Goal: Task Accomplishment & Management: Use online tool/utility

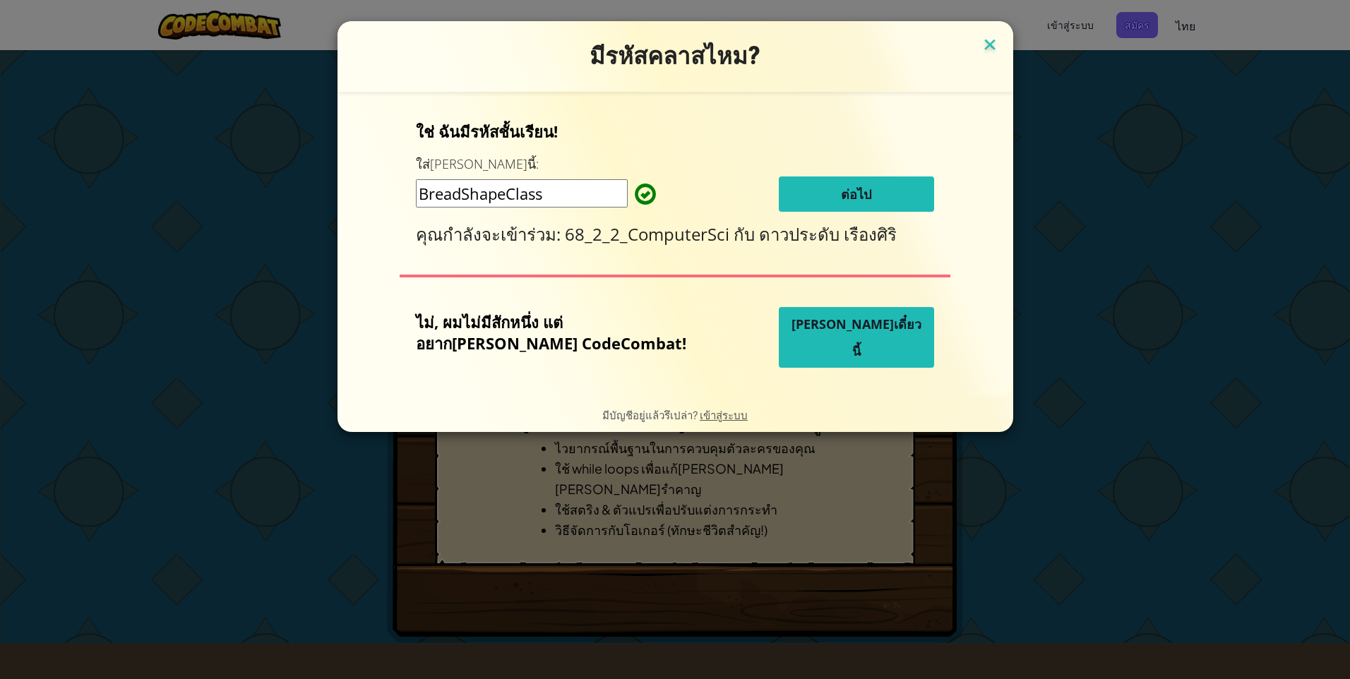
click at [981, 46] on img at bounding box center [990, 45] width 18 height 21
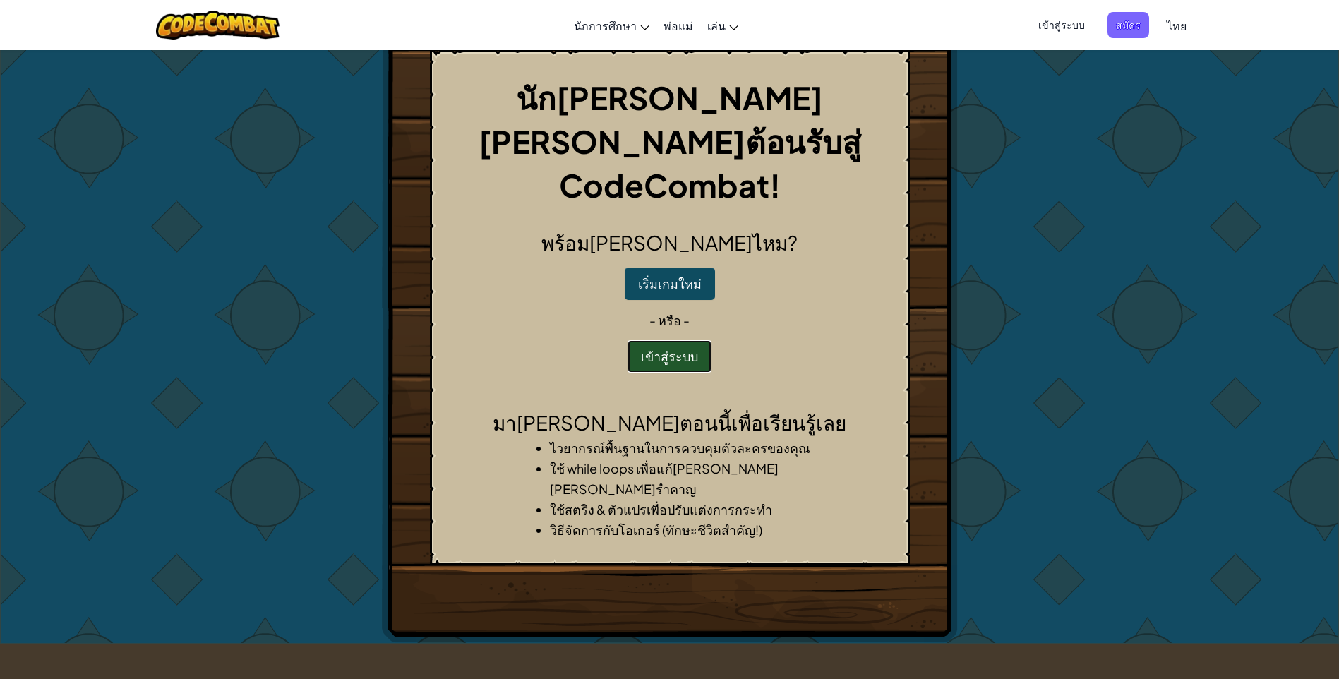
click at [657, 340] on button "เข้าสู่ระบบ" at bounding box center [670, 356] width 84 height 32
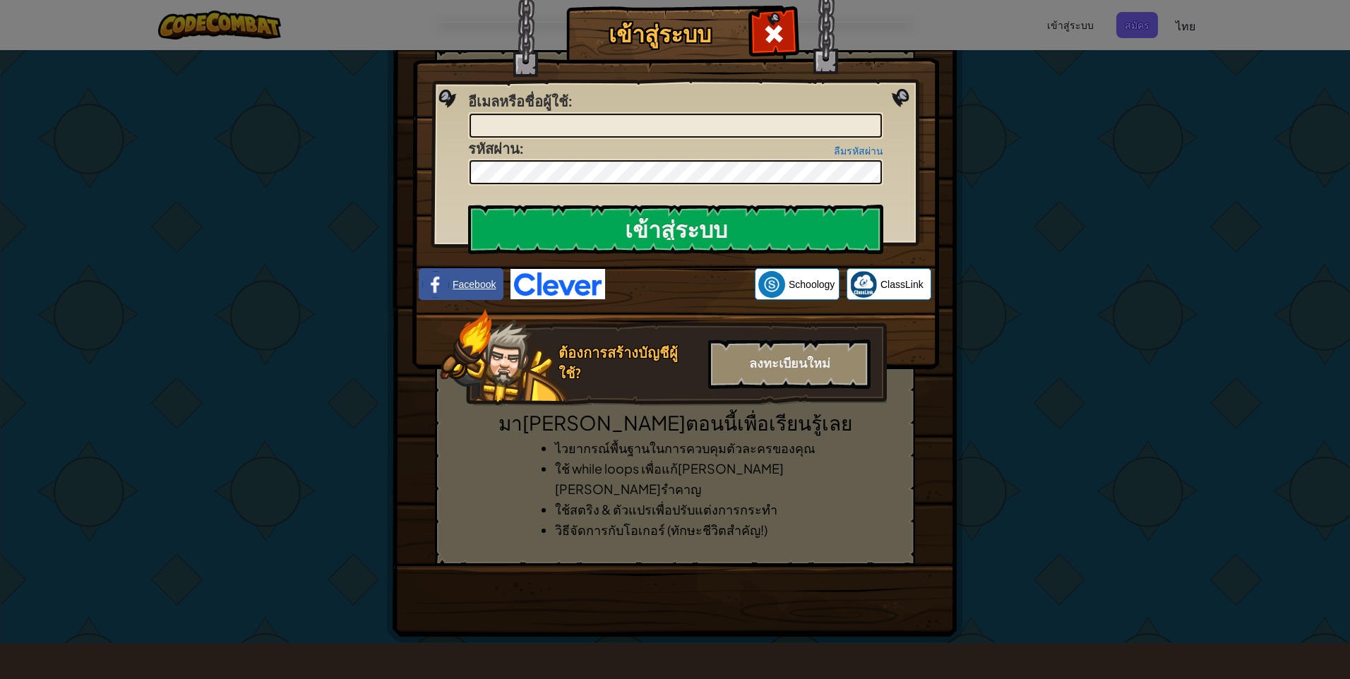
click at [445, 280] on img at bounding box center [435, 284] width 27 height 27
click at [602, 222] on input "เข้าสู่ระบบ" at bounding box center [675, 229] width 415 height 49
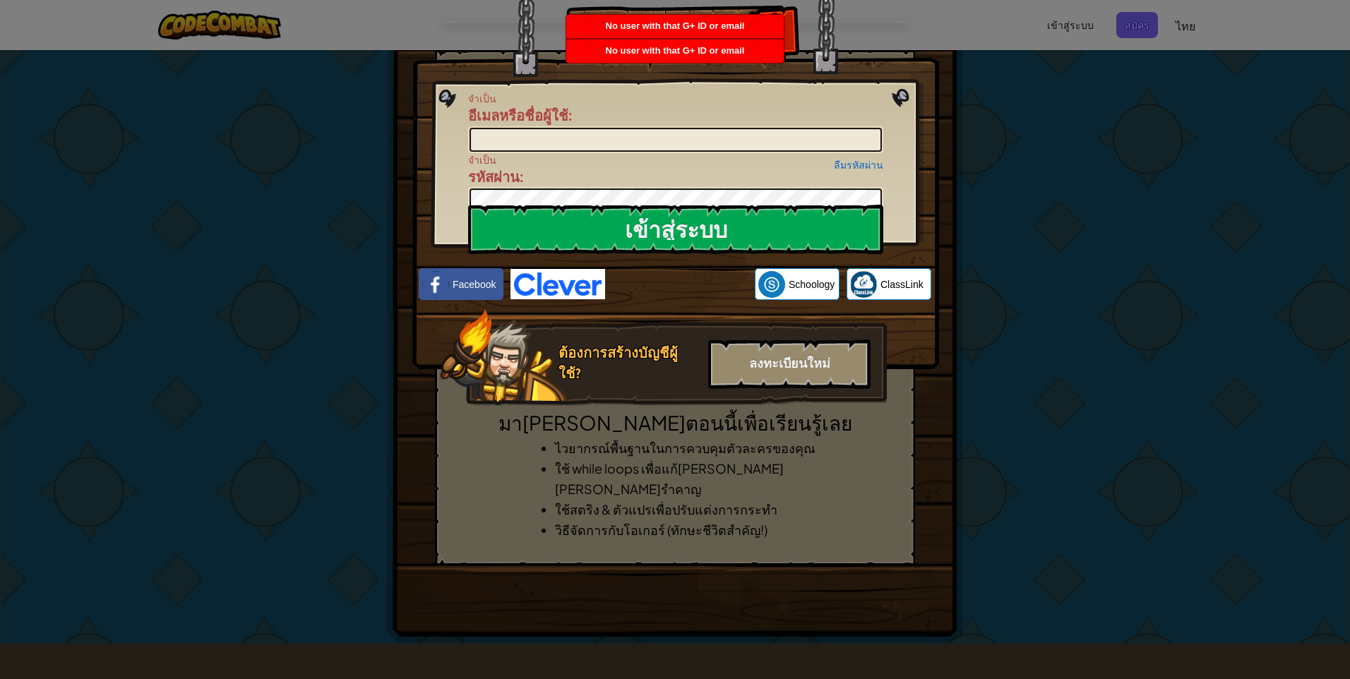
click at [1298, 158] on div "เข้าสู่ระบบ จำเป็น อีเมลหรือชื่อผู้ใช้ : ลืมรหัสผ่าน จำเป็น รหัสผ่าน : เข้าสู่ร…" at bounding box center [675, 339] width 1350 height 679
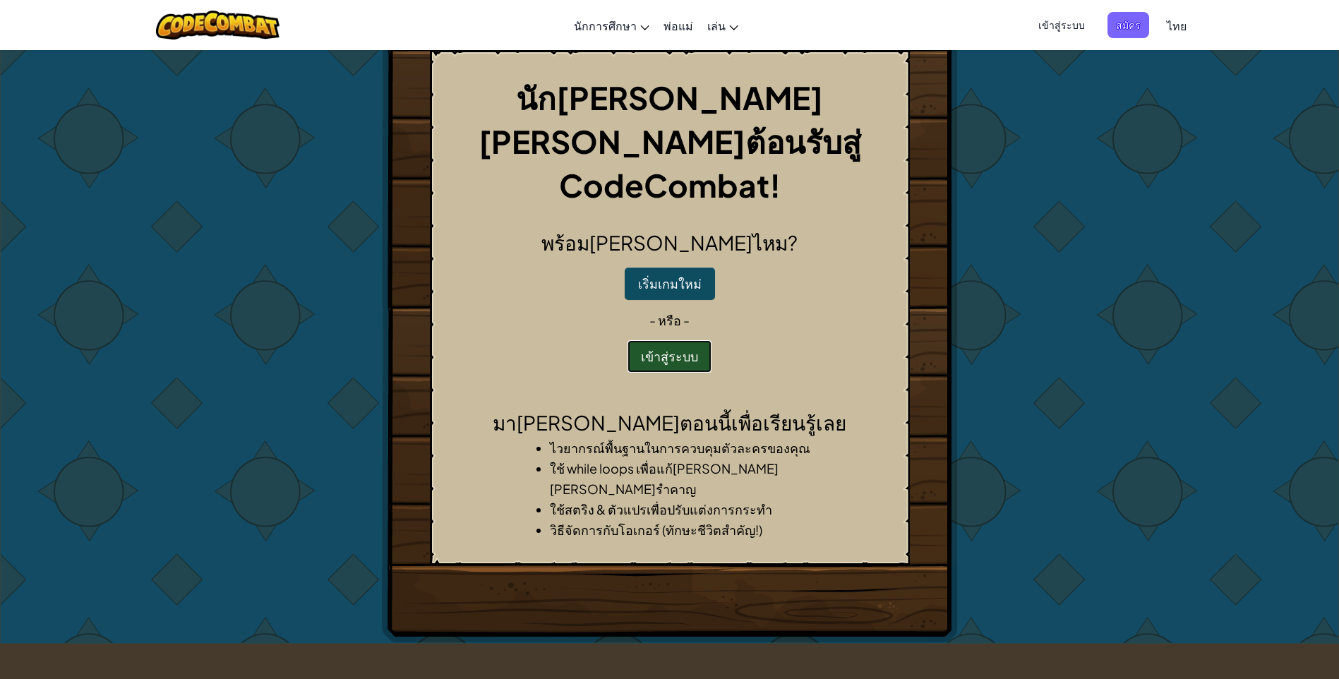
click at [687, 340] on button "เข้าสู่ระบบ" at bounding box center [670, 356] width 84 height 32
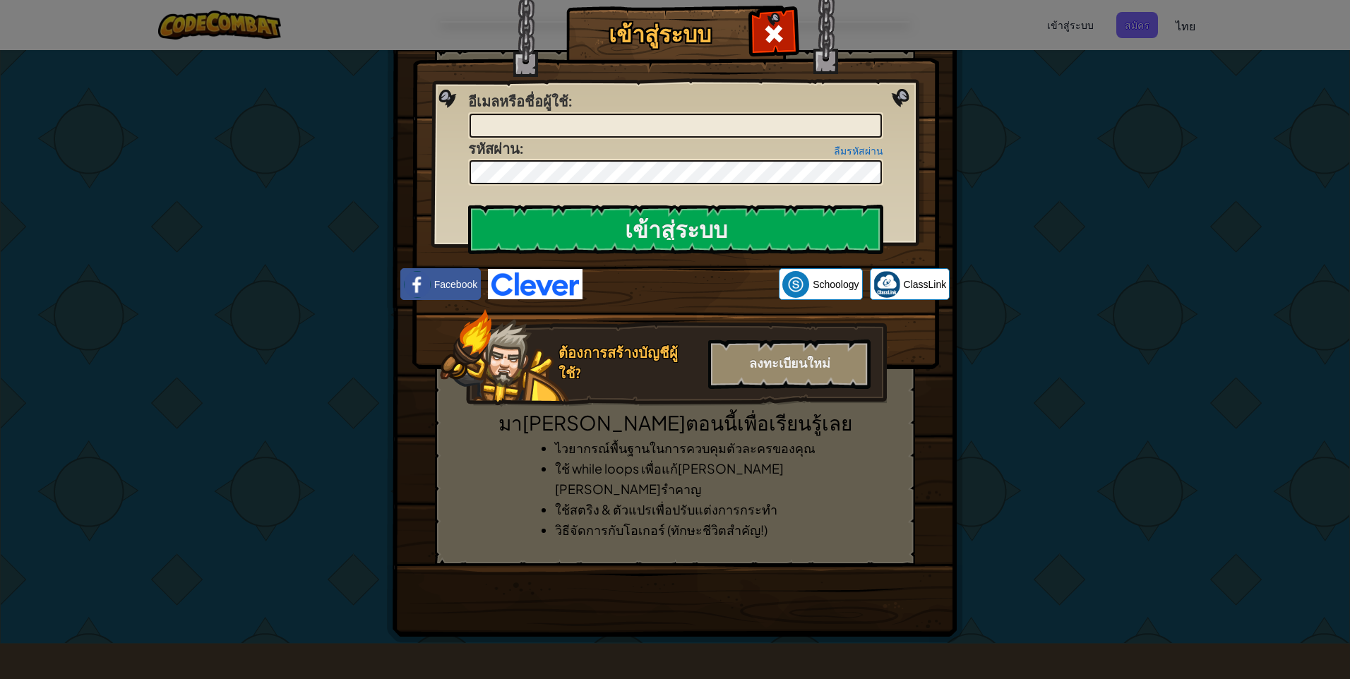
drag, startPoint x: 1303, startPoint y: 1, endPoint x: 991, endPoint y: 123, distance: 335.1
click at [991, 123] on div "เข้าสู่ระบบ เกิดข้อผิดพลาดที่ไม่รู้จัก อีเมลหรือชื่อผู้ใช้ : ลืมรหัสผ่าน รหัสผ่…" at bounding box center [675, 339] width 1350 height 679
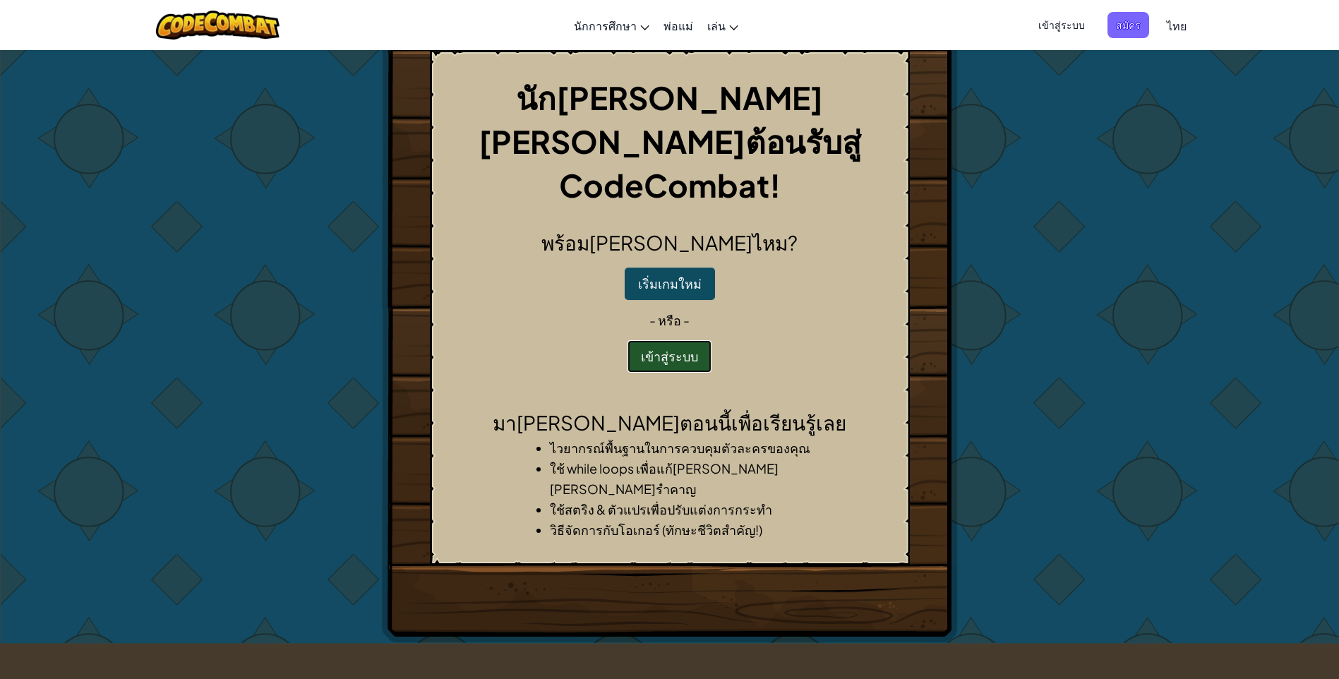
click at [653, 340] on button "เข้าสู่ระบบ" at bounding box center [670, 356] width 84 height 32
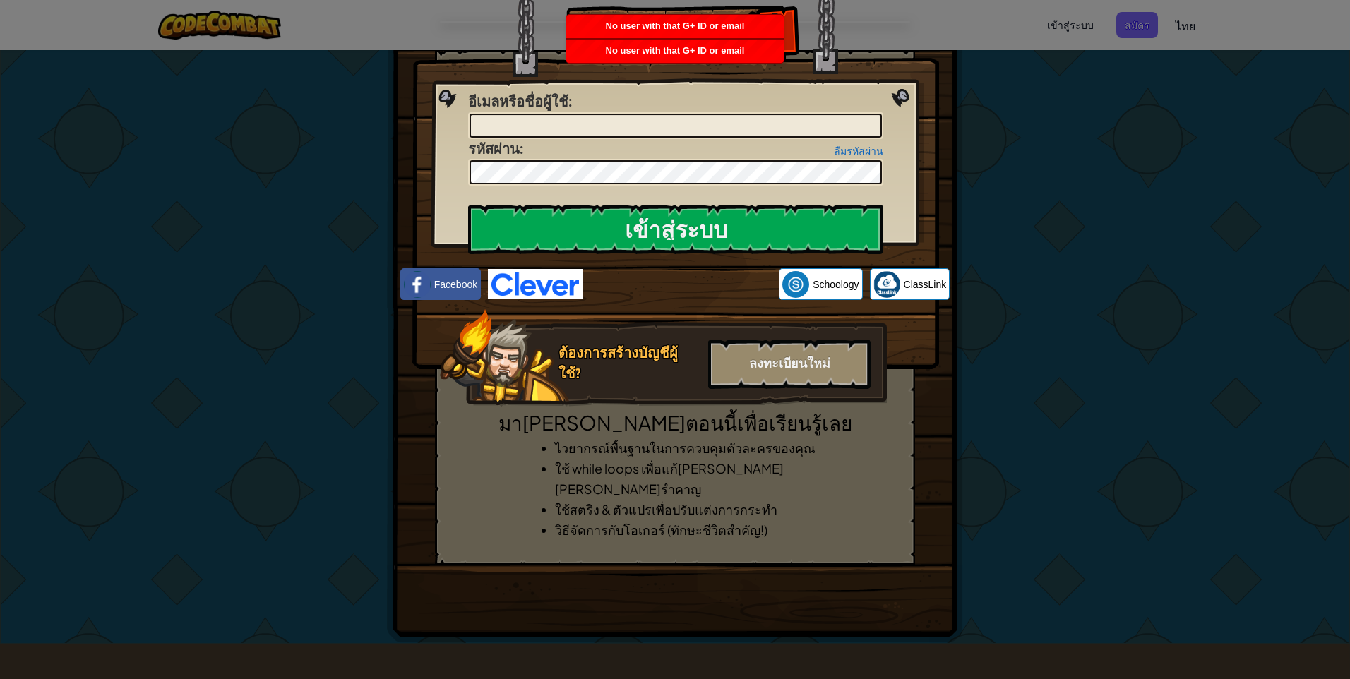
click at [424, 272] on link "Facebook" at bounding box center [440, 284] width 80 height 32
click at [431, 277] on link "Facebook" at bounding box center [440, 284] width 80 height 32
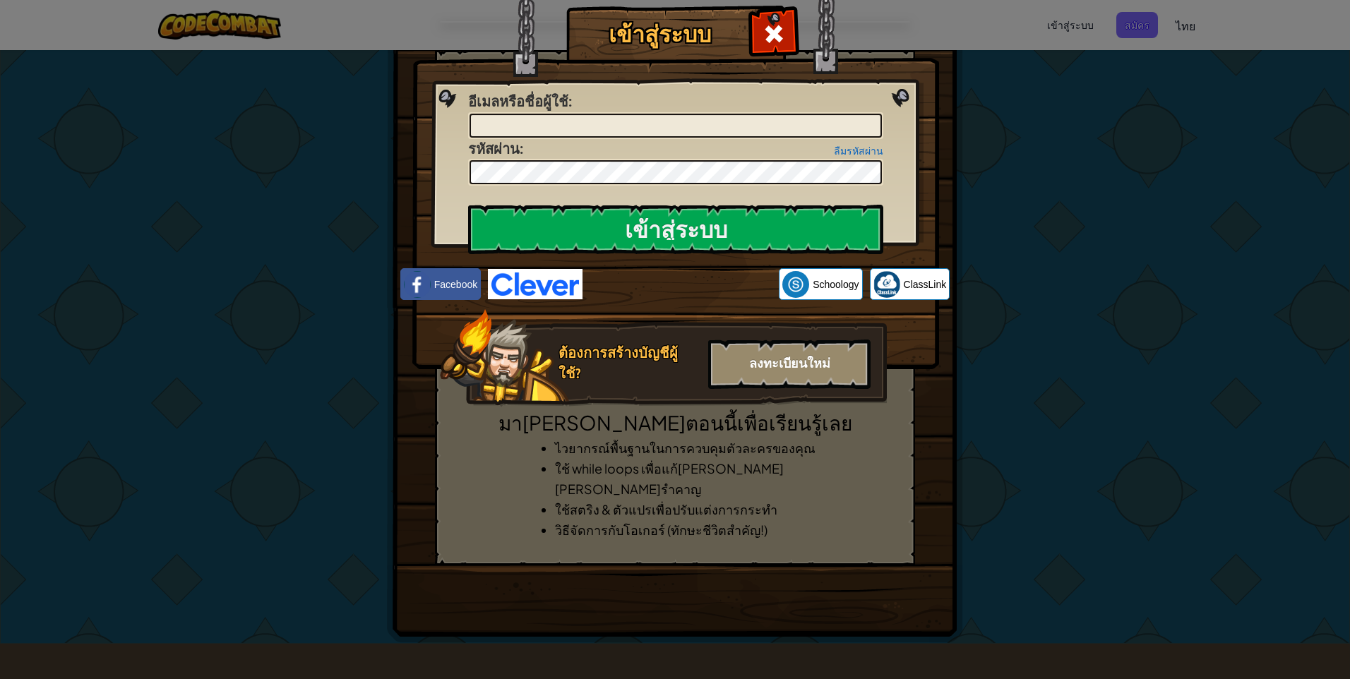
click at [838, 357] on div "ลงทะเบียนใหม่" at bounding box center [789, 364] width 162 height 49
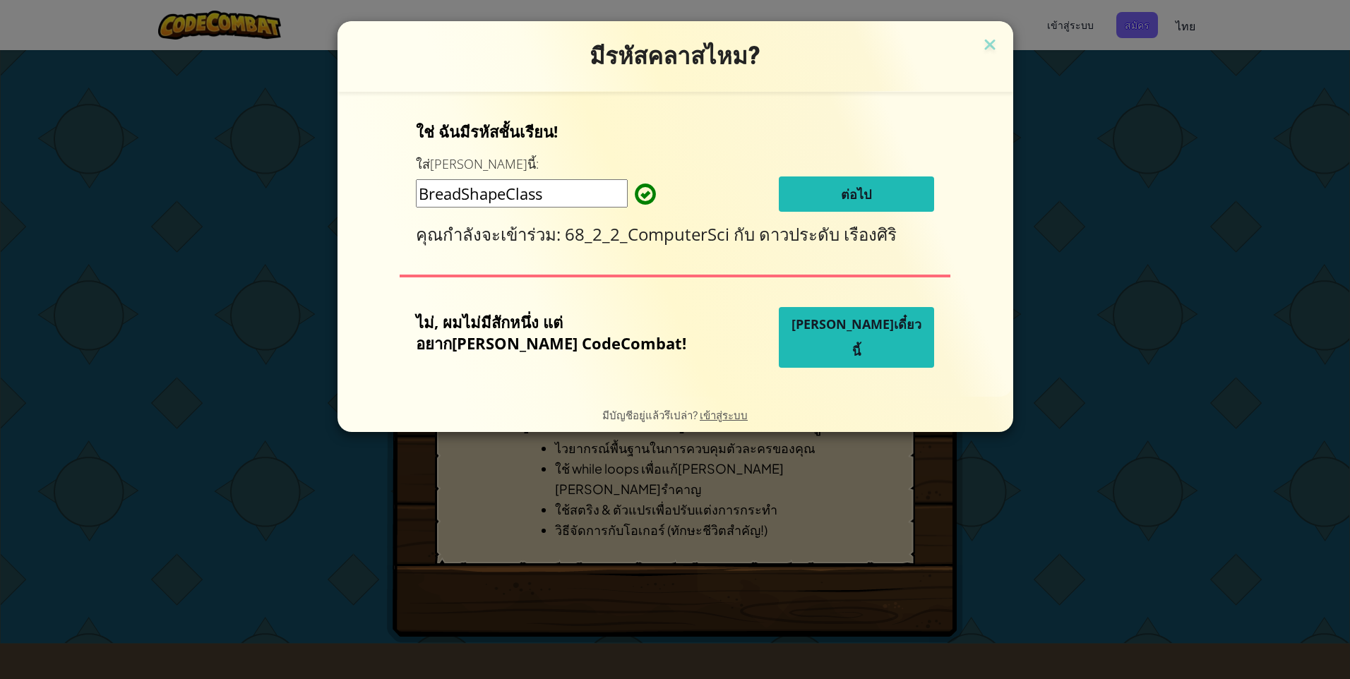
click at [841, 191] on span "ต่อไป" at bounding box center [856, 194] width 30 height 17
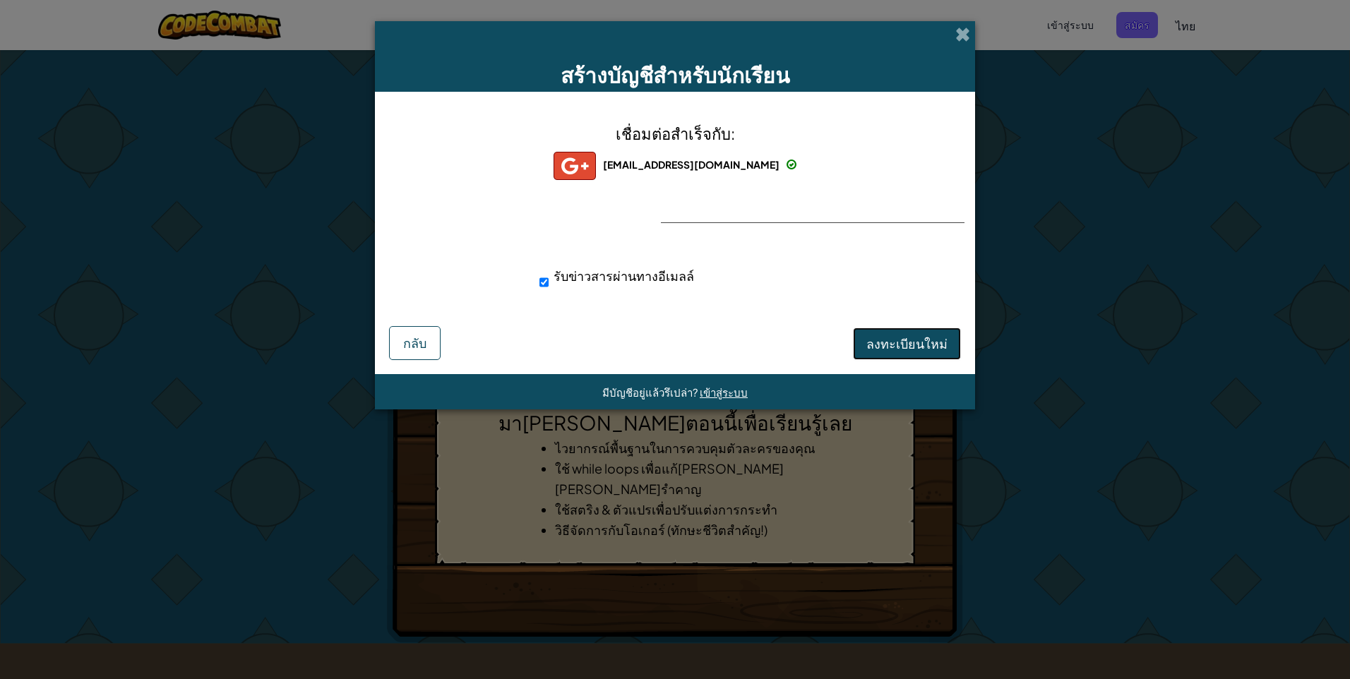
click at [923, 345] on span "ลงทะเบียนใหม่" at bounding box center [906, 343] width 81 height 16
click at [923, 345] on button "ลงทะเบียนใหม่" at bounding box center [907, 344] width 108 height 32
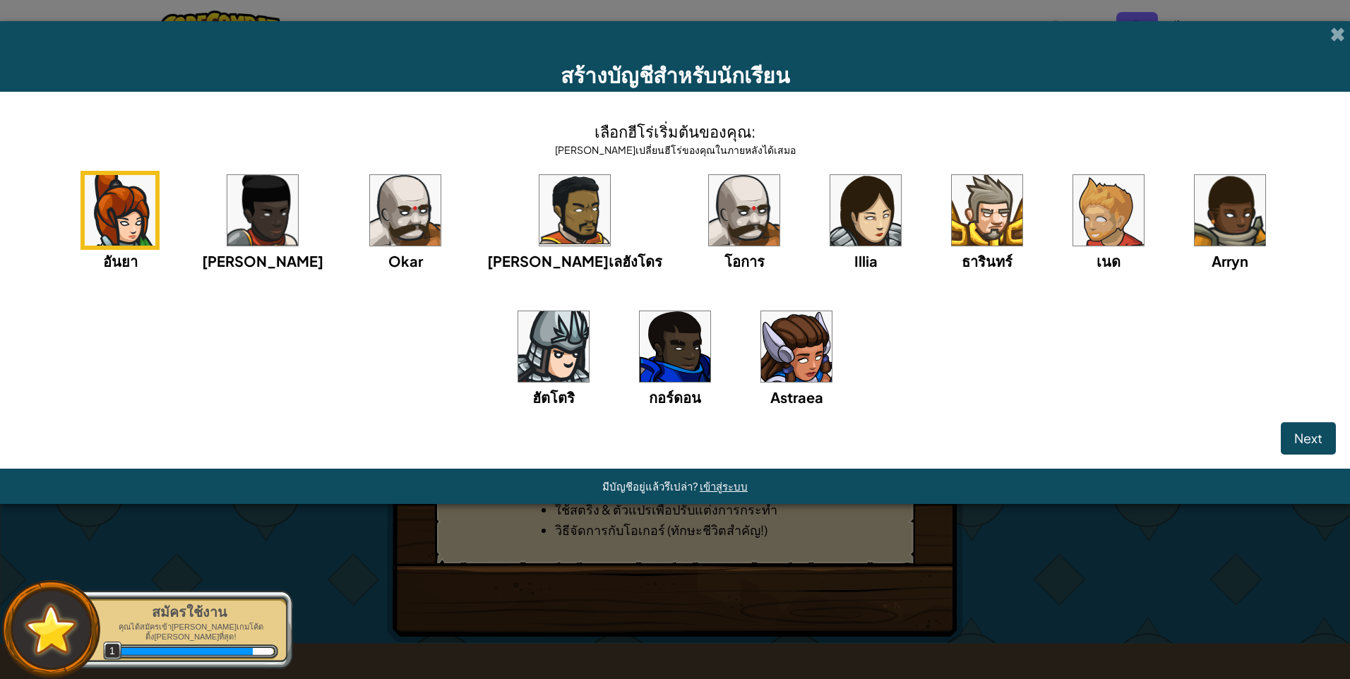
click at [1194, 230] on img at bounding box center [1229, 210] width 71 height 71
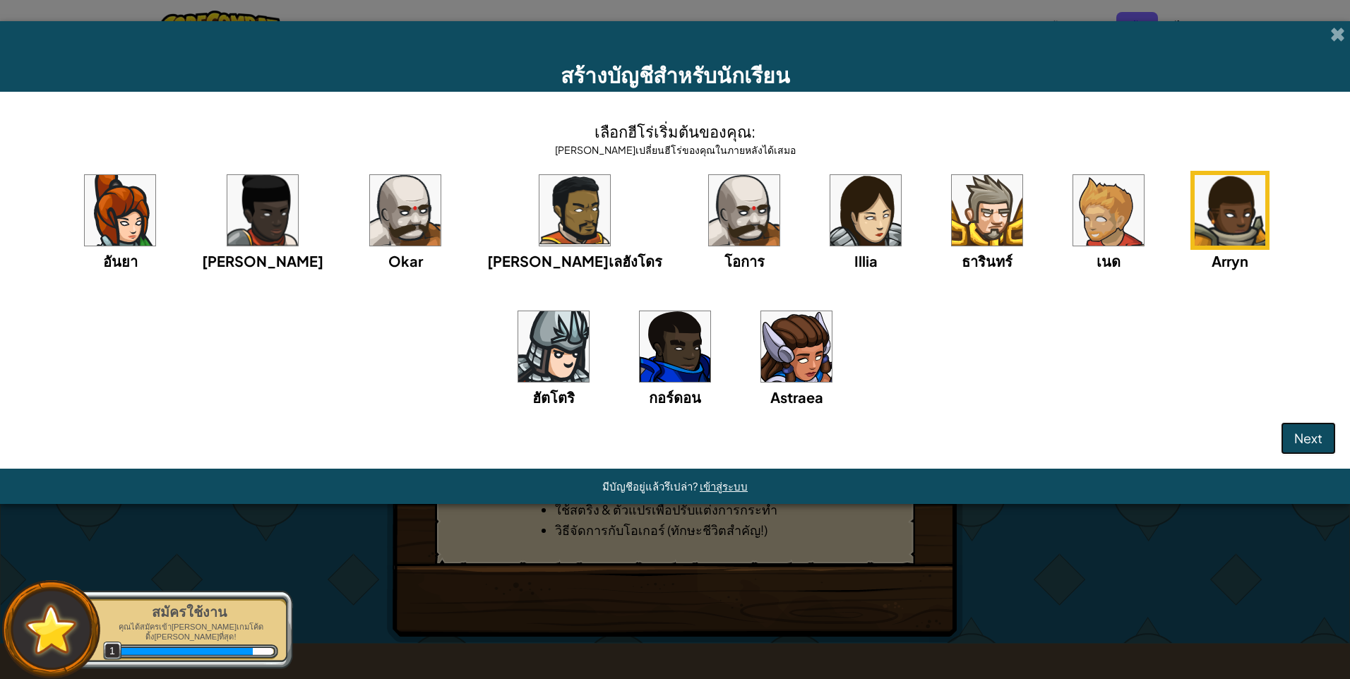
click at [1318, 440] on span "Next" at bounding box center [1308, 438] width 28 height 16
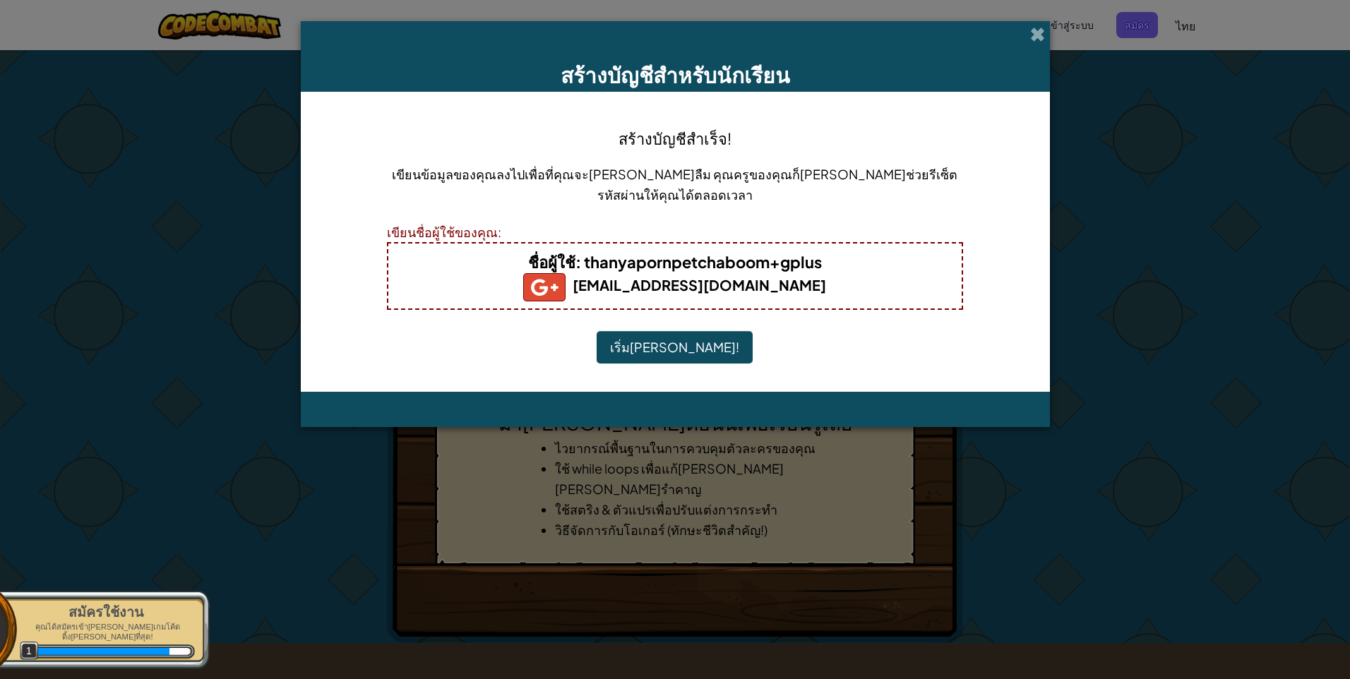
click at [676, 342] on button "เริ่มเล่น!" at bounding box center [675, 347] width 156 height 32
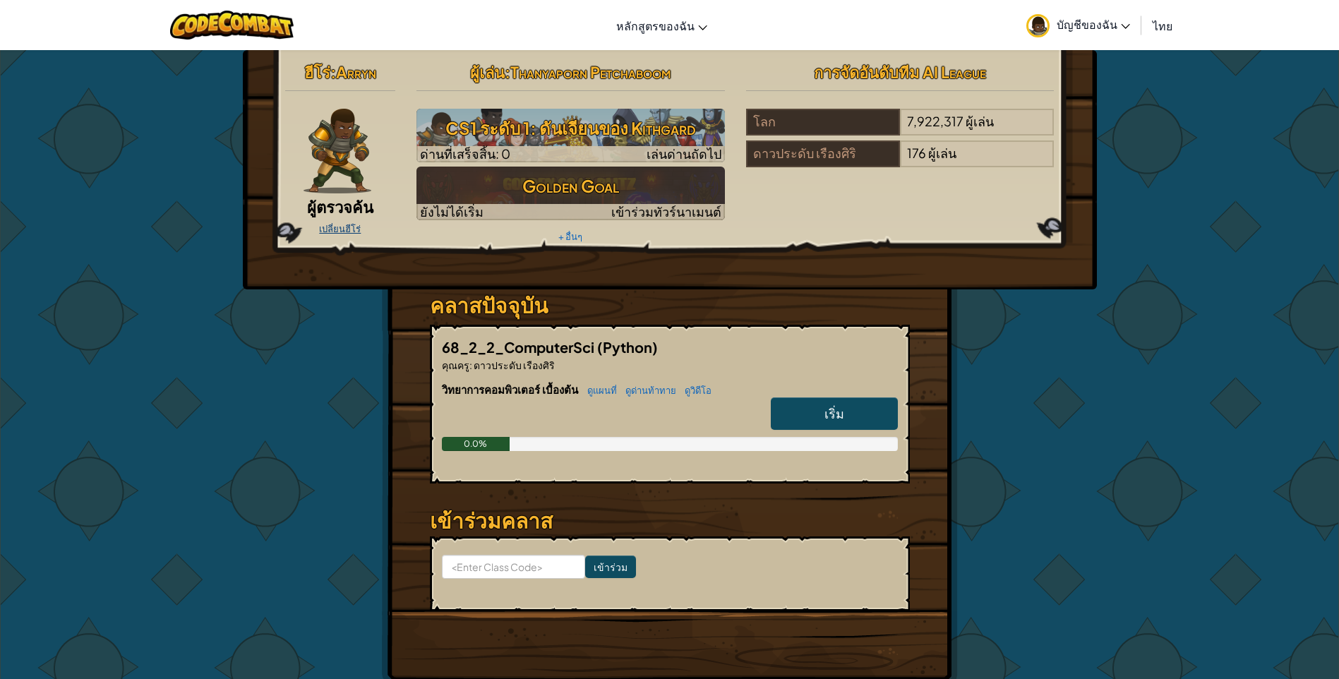
click at [337, 225] on link "เปลี่ยนฮีโร่" at bounding box center [340, 228] width 42 height 11
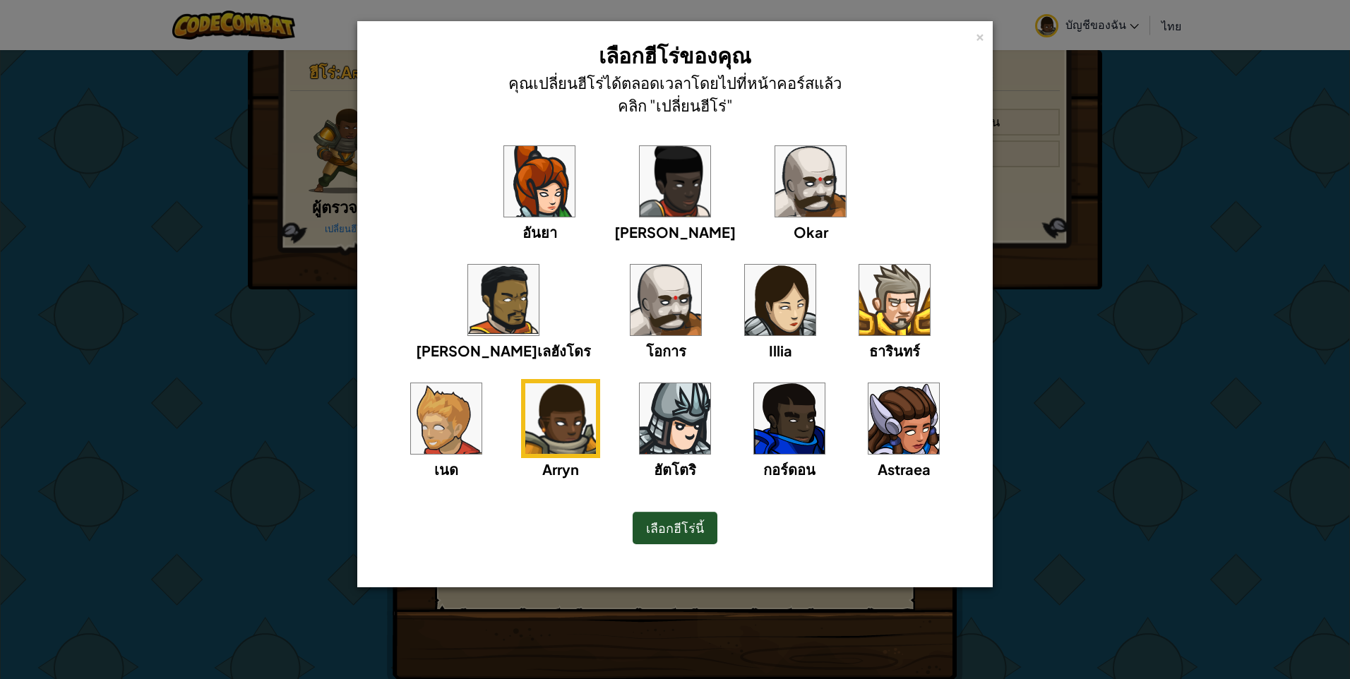
click at [701, 265] on img at bounding box center [665, 300] width 71 height 71
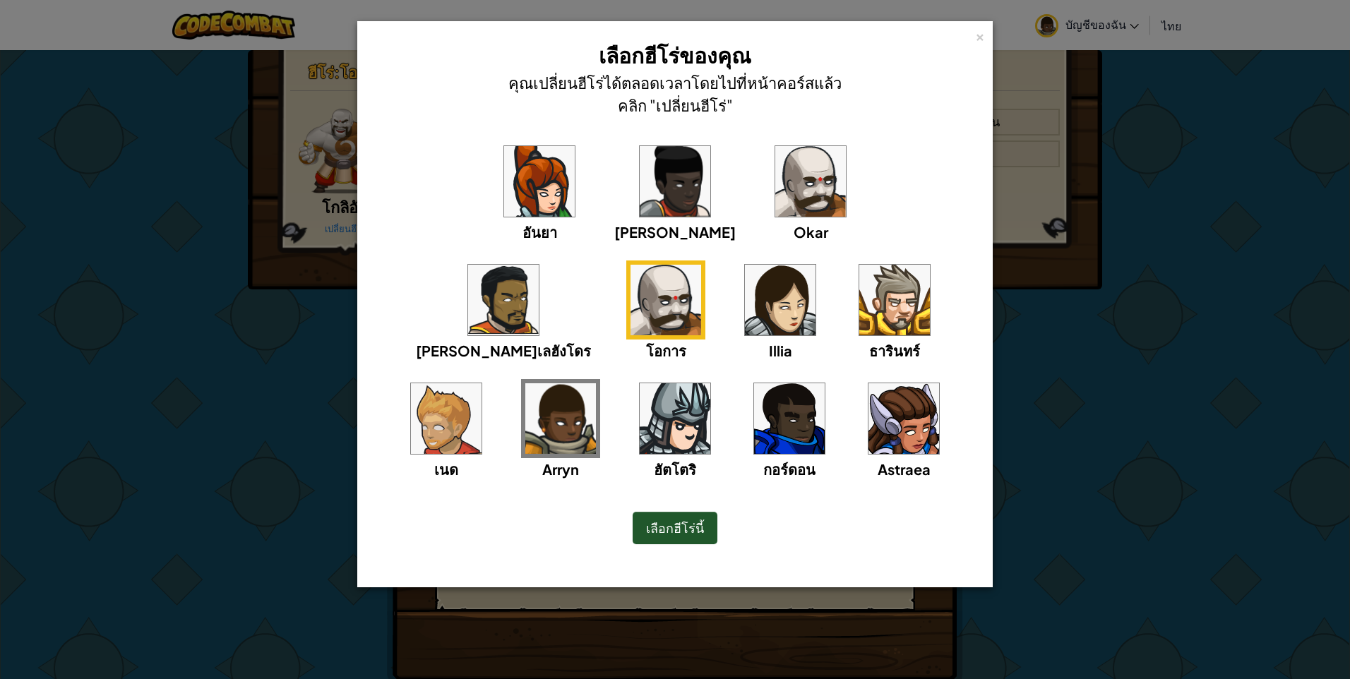
click at [775, 178] on img at bounding box center [810, 181] width 71 height 71
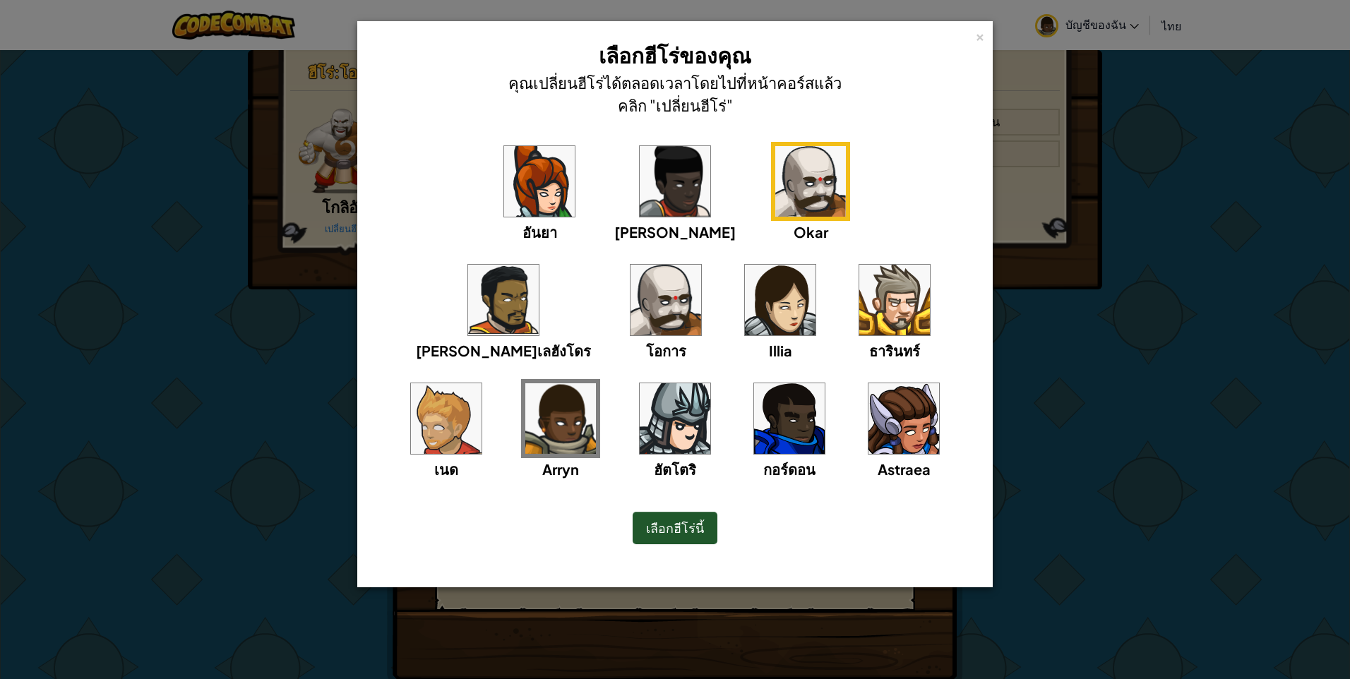
click at [701, 265] on img at bounding box center [665, 300] width 71 height 71
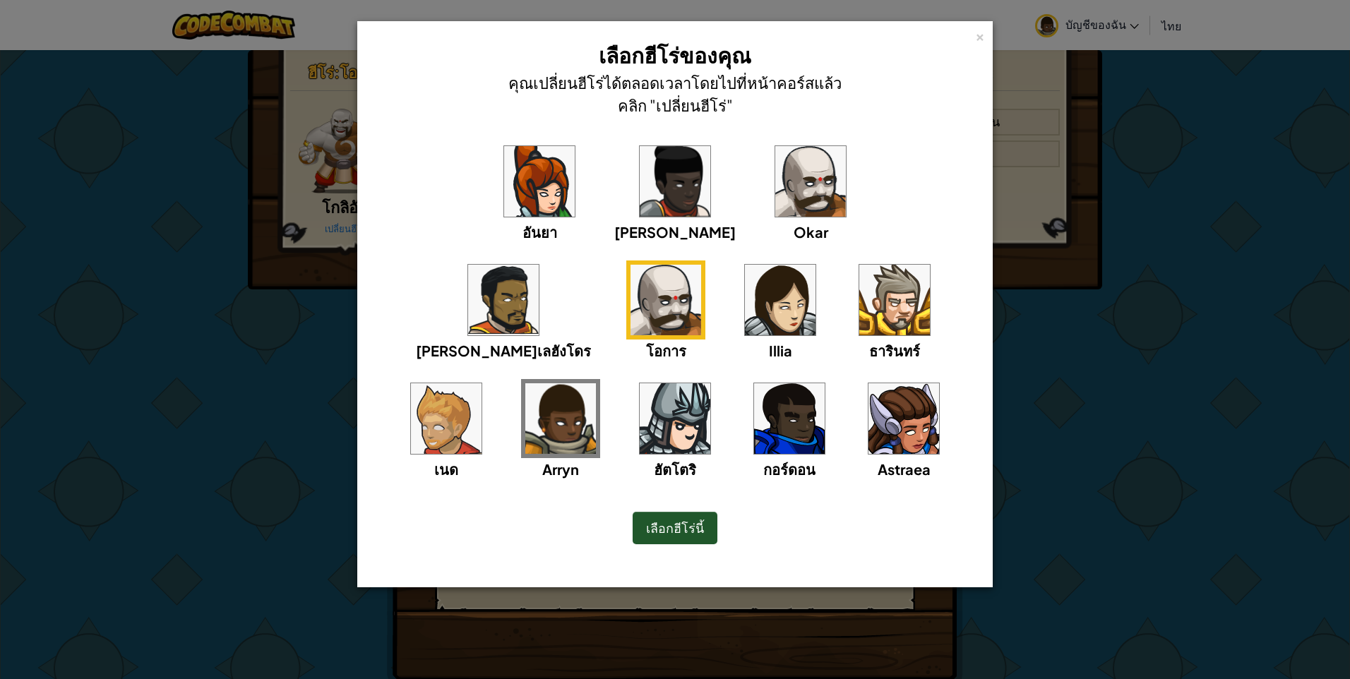
click at [775, 174] on img at bounding box center [810, 181] width 71 height 71
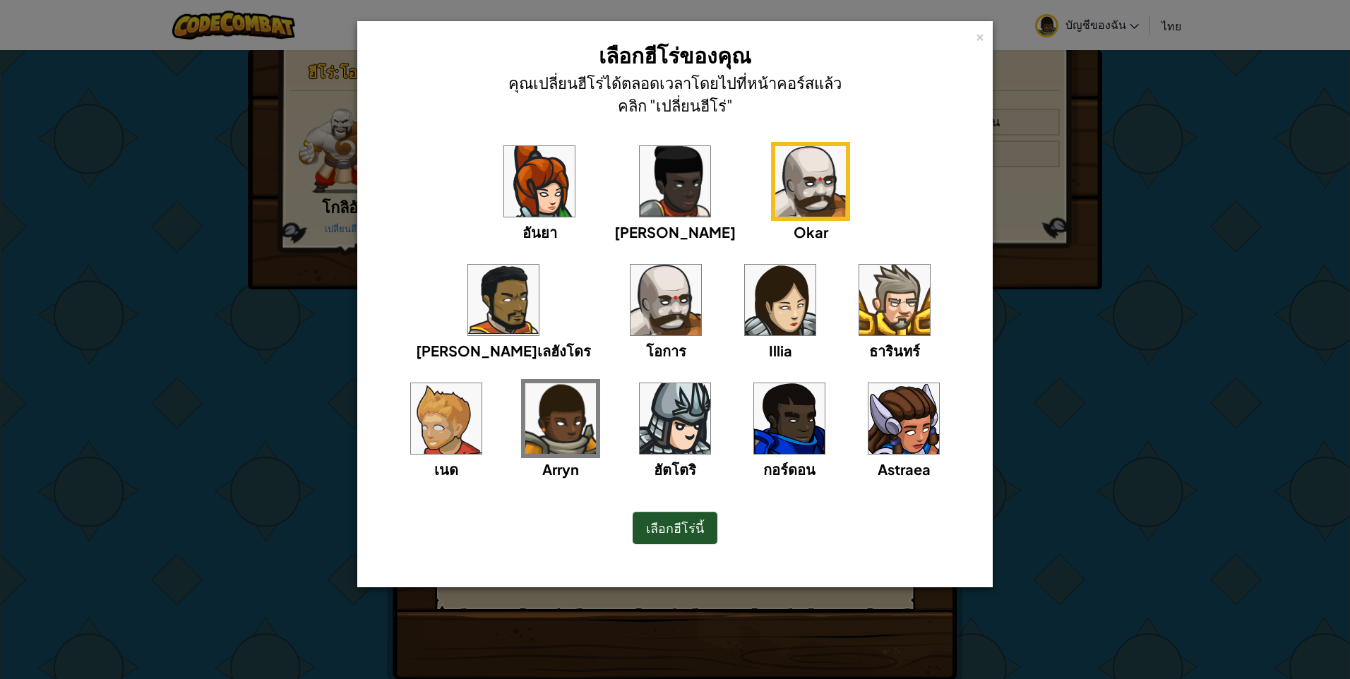
click at [674, 532] on span "เลือกฮีโร่นี้" at bounding box center [675, 528] width 58 height 16
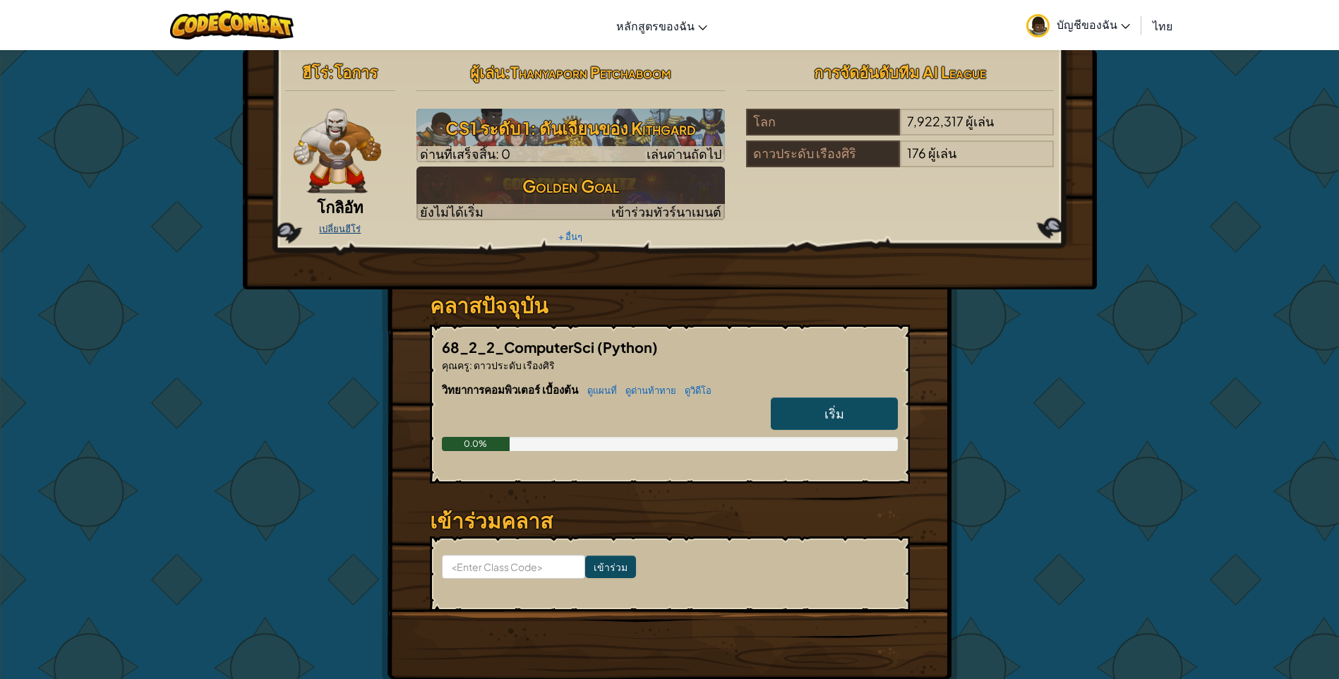
click at [334, 230] on link "เปลี่ยนฮีโร่" at bounding box center [340, 228] width 42 height 11
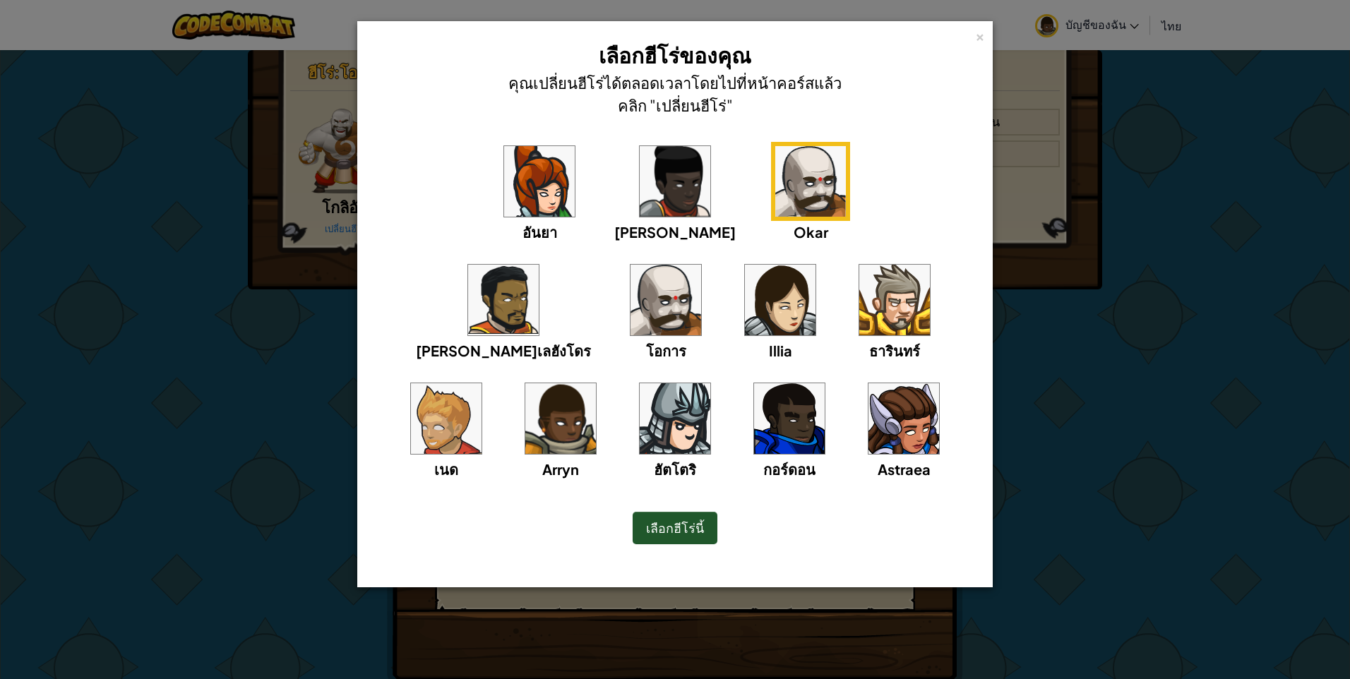
click at [640, 185] on img at bounding box center [675, 181] width 71 height 71
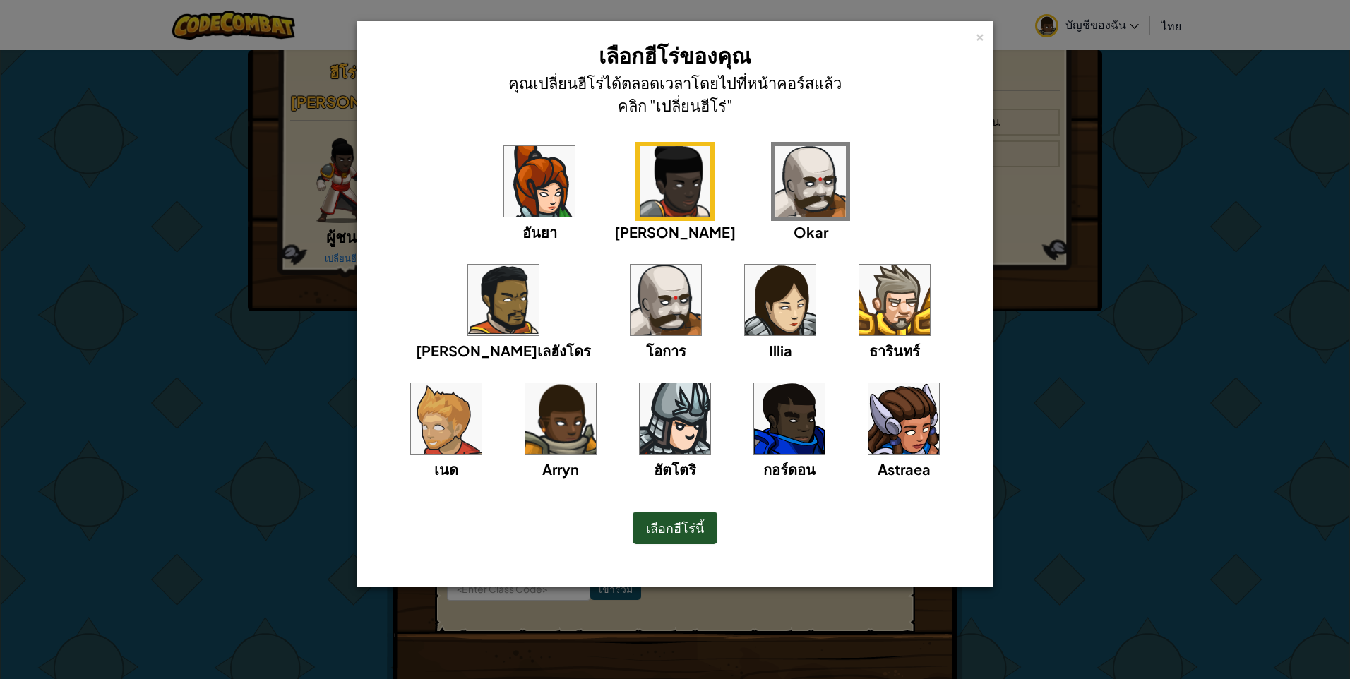
click at [481, 383] on img at bounding box center [446, 418] width 71 height 71
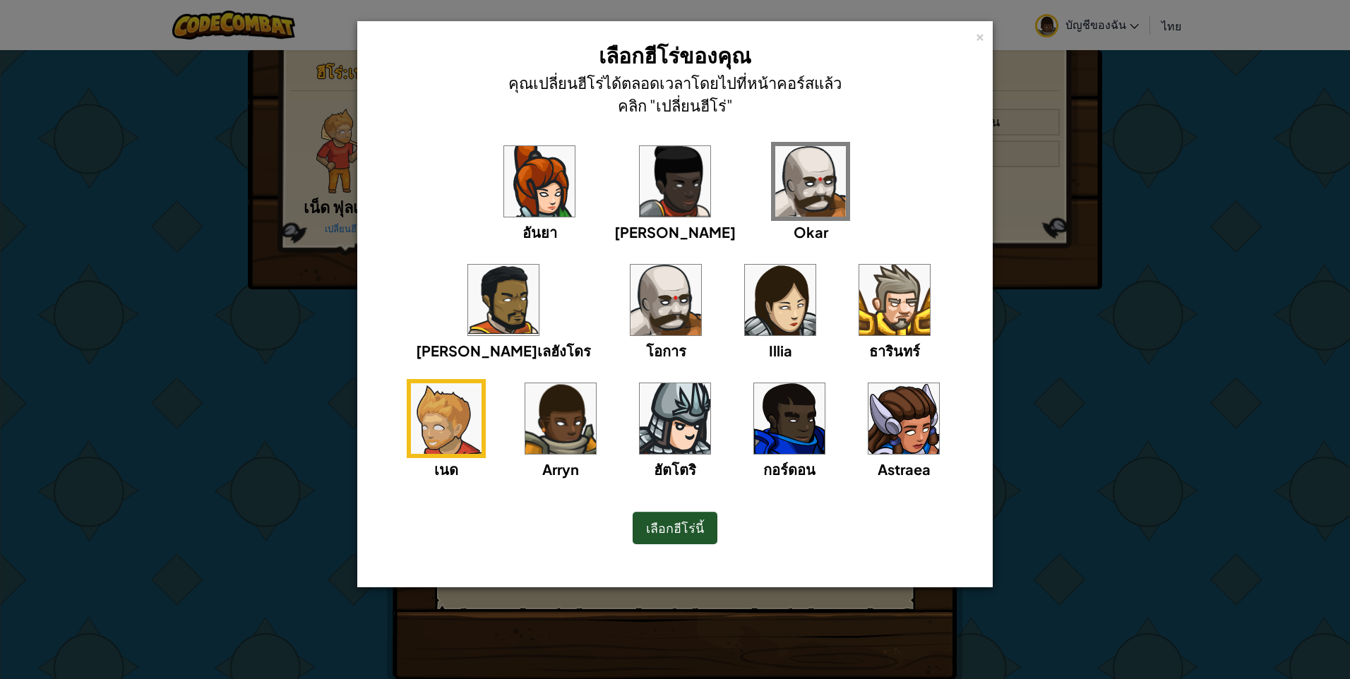
click at [859, 294] on img at bounding box center [894, 300] width 71 height 71
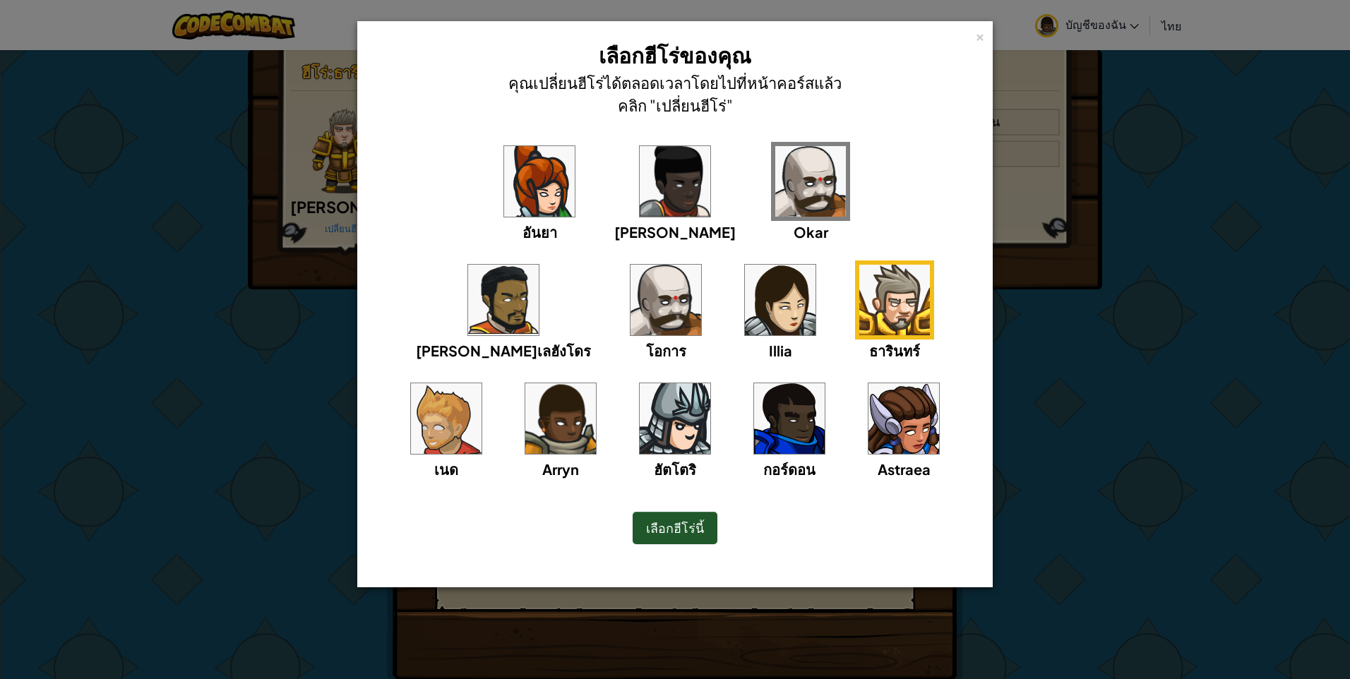
click at [745, 290] on img at bounding box center [780, 300] width 71 height 71
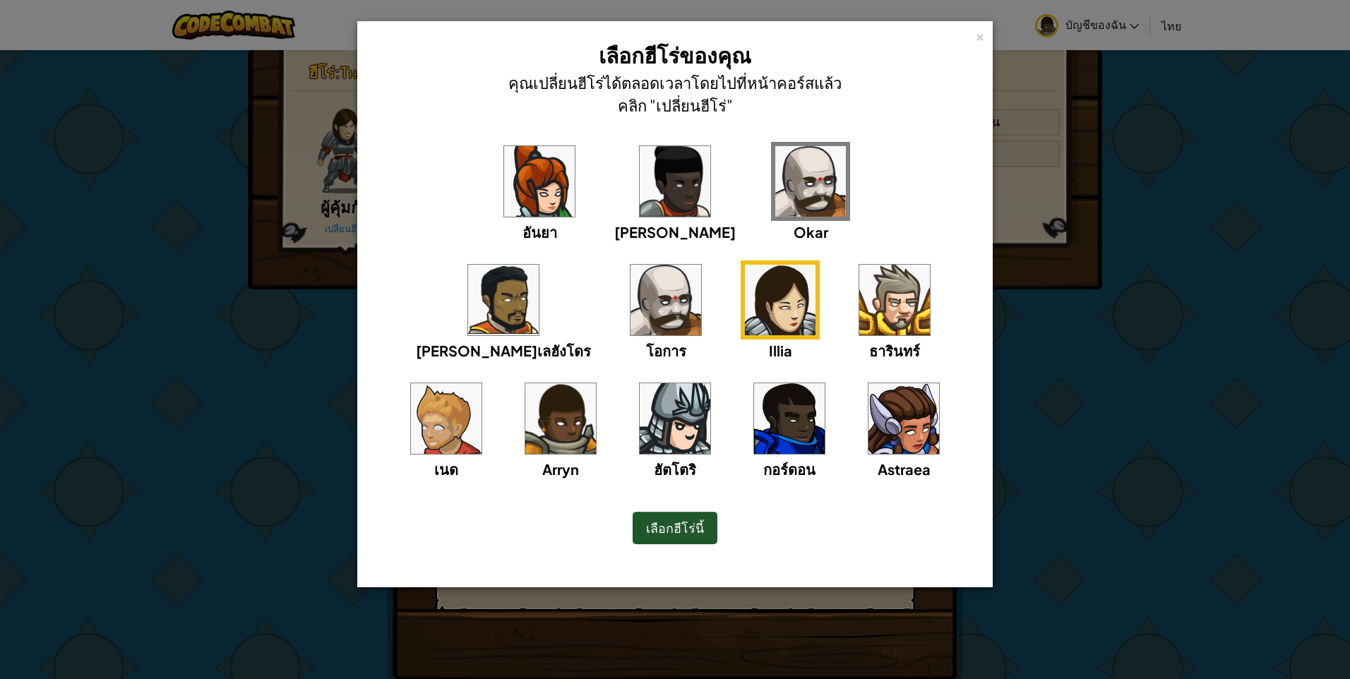
click at [539, 265] on img at bounding box center [503, 300] width 71 height 71
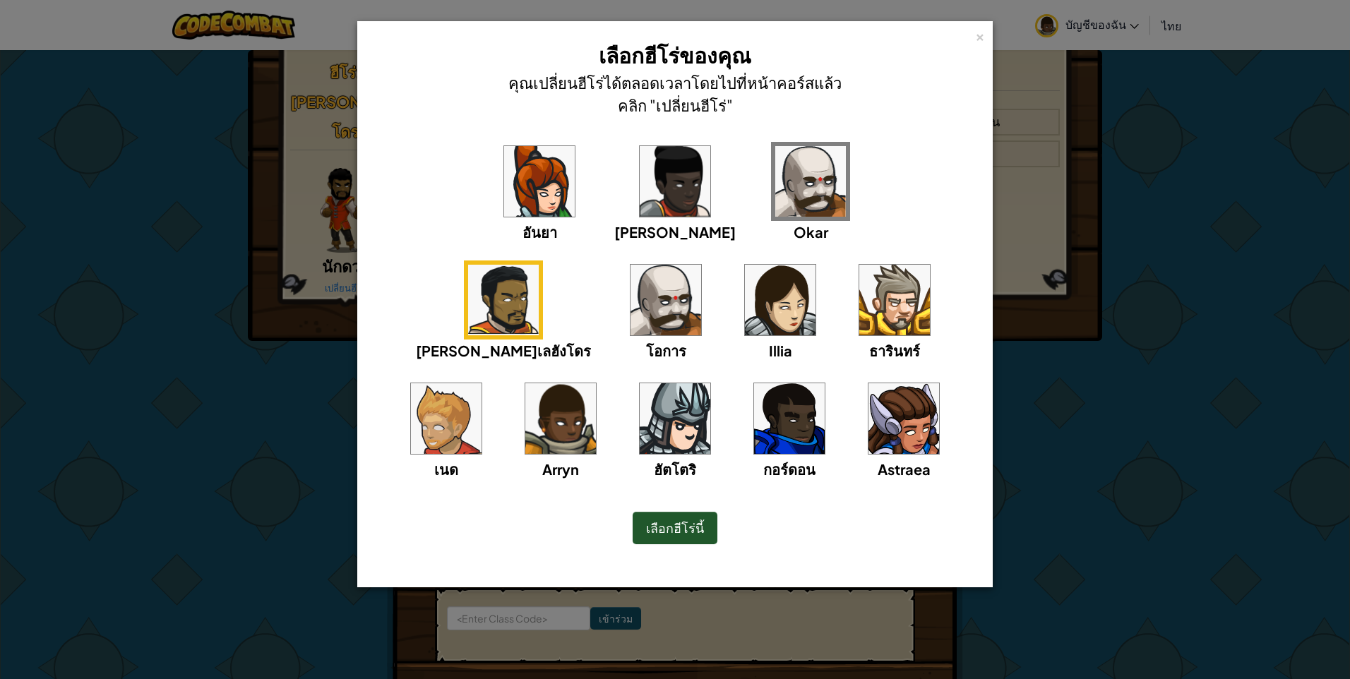
click at [596, 383] on img at bounding box center [560, 418] width 71 height 71
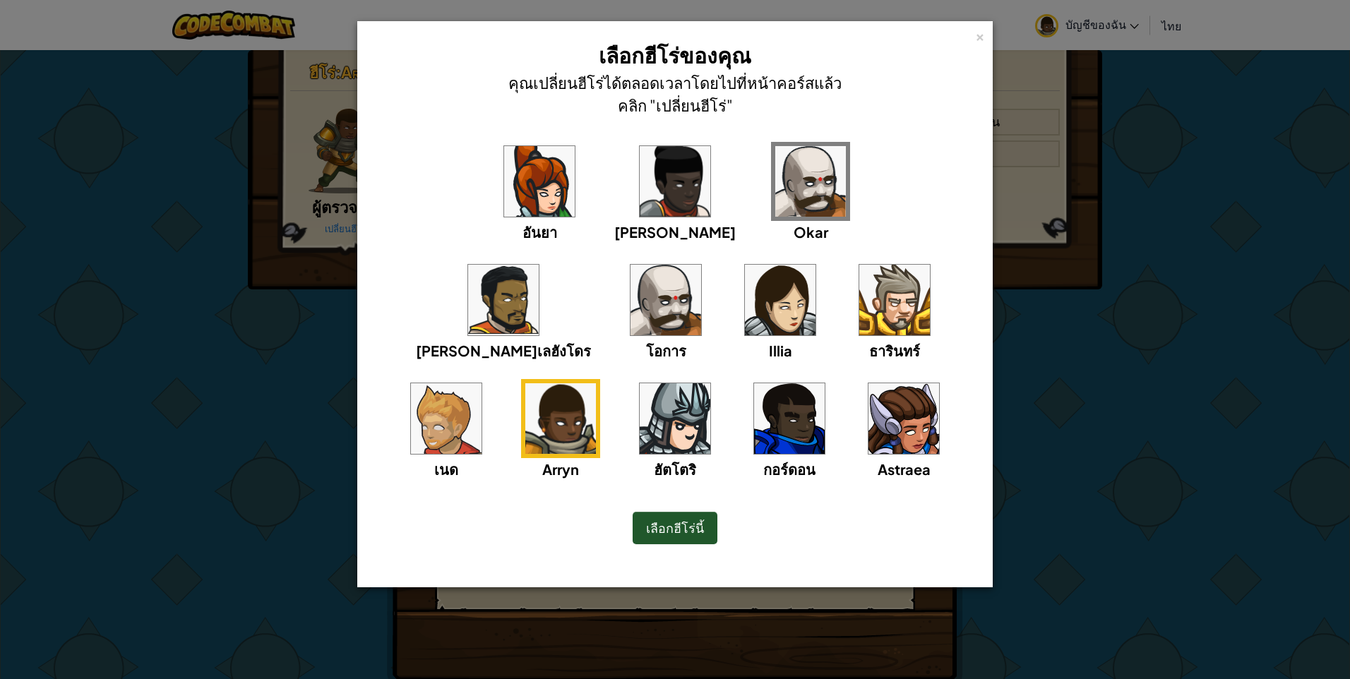
click at [868, 438] on img at bounding box center [903, 418] width 71 height 71
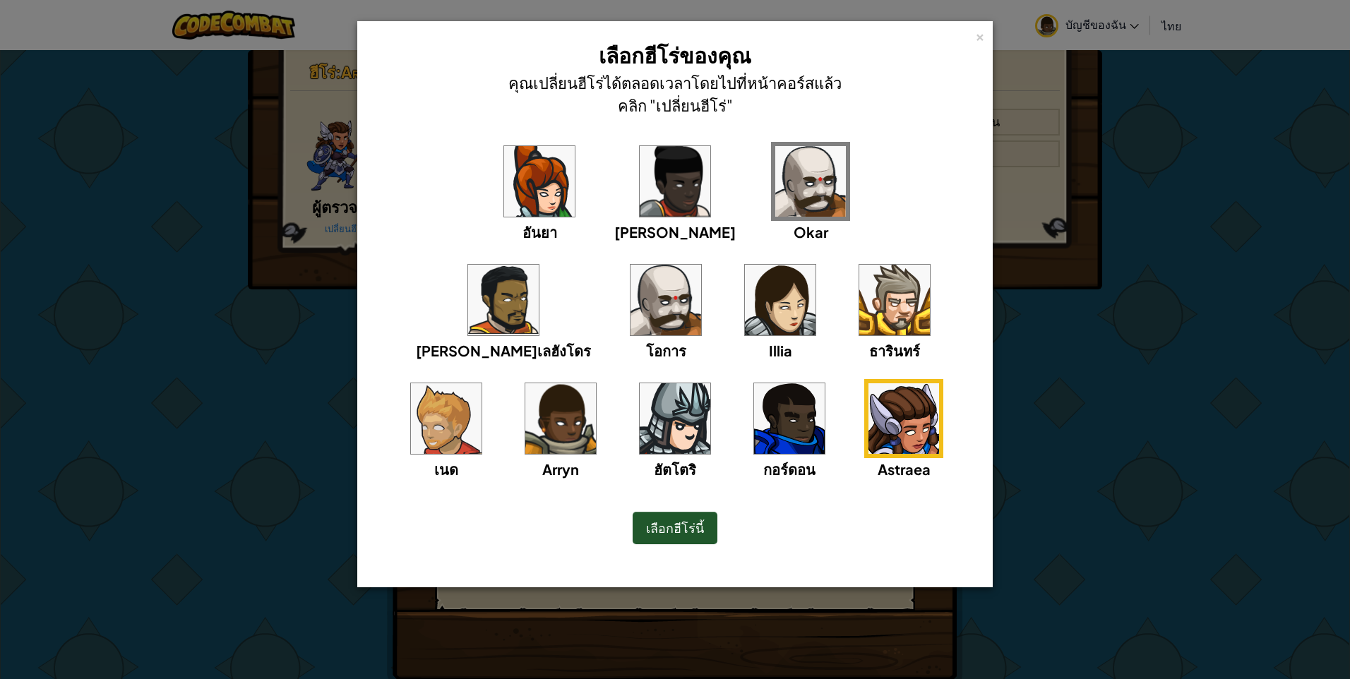
click at [754, 407] on img at bounding box center [789, 418] width 71 height 71
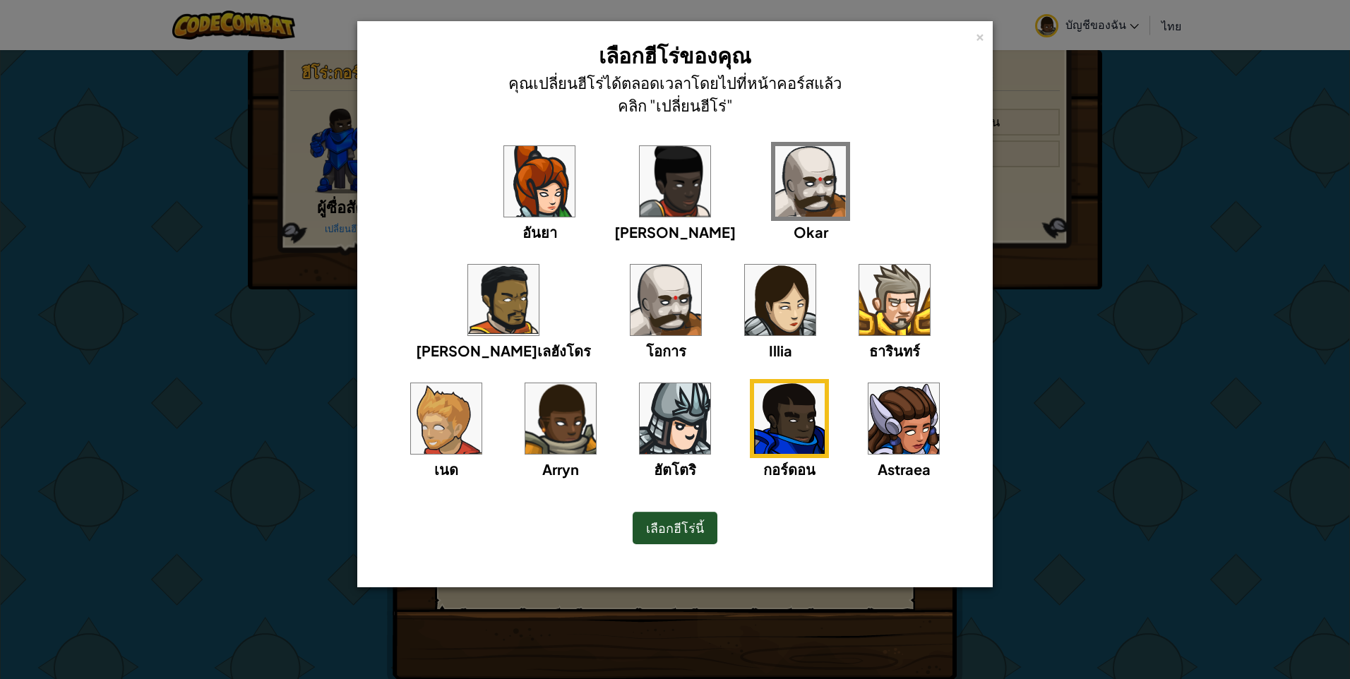
click at [596, 383] on img at bounding box center [560, 418] width 71 height 71
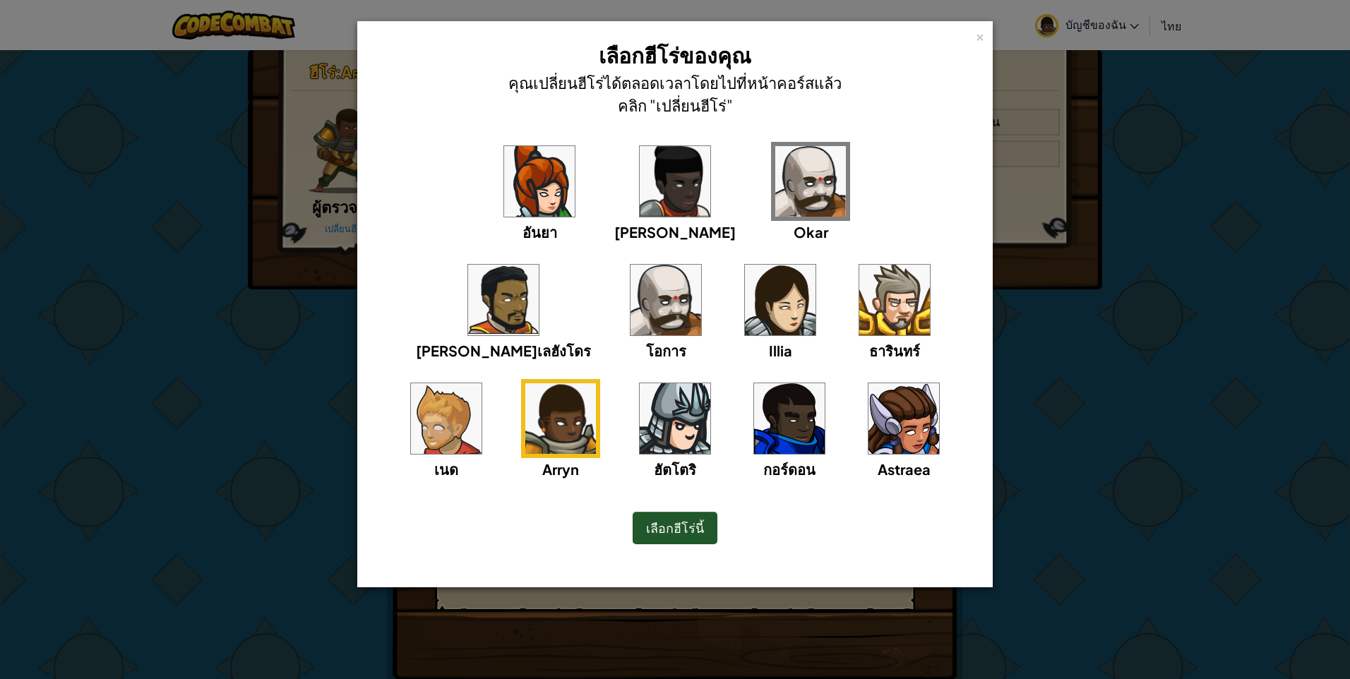
click at [659, 521] on span "เลือกฮีโร่นี้" at bounding box center [675, 528] width 58 height 16
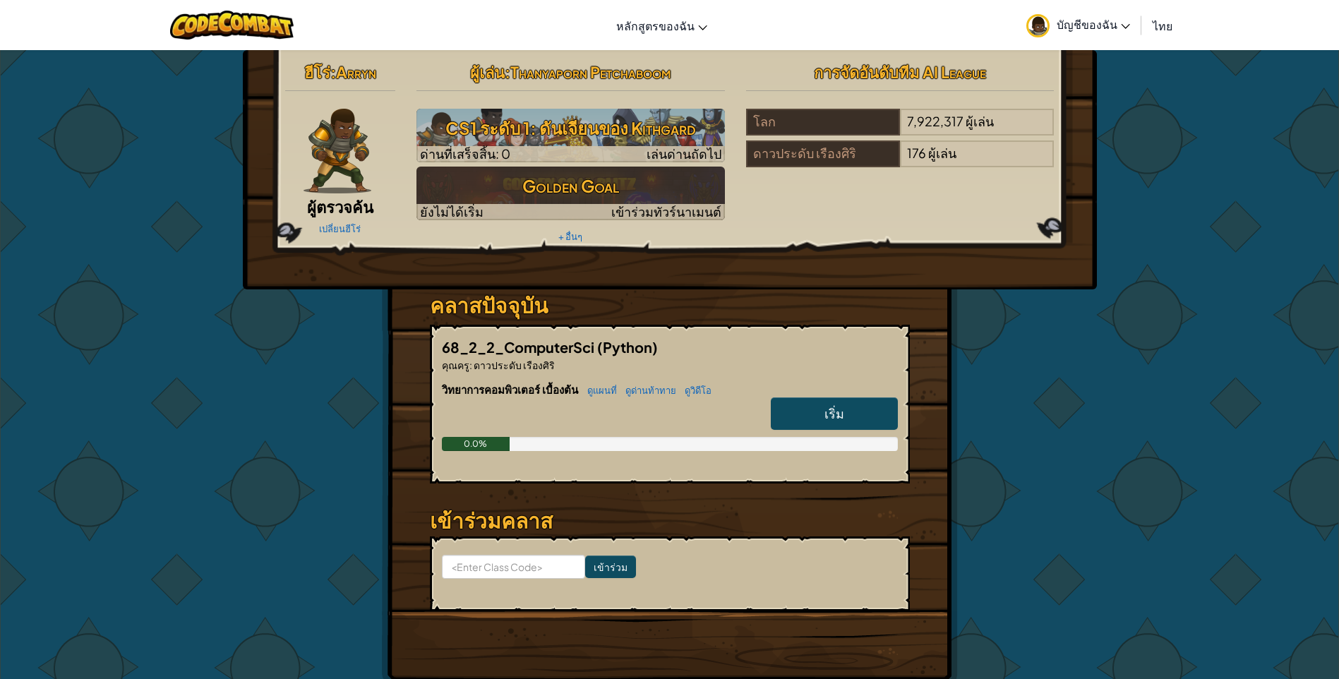
click at [822, 409] on link "เริ่ม" at bounding box center [834, 413] width 127 height 32
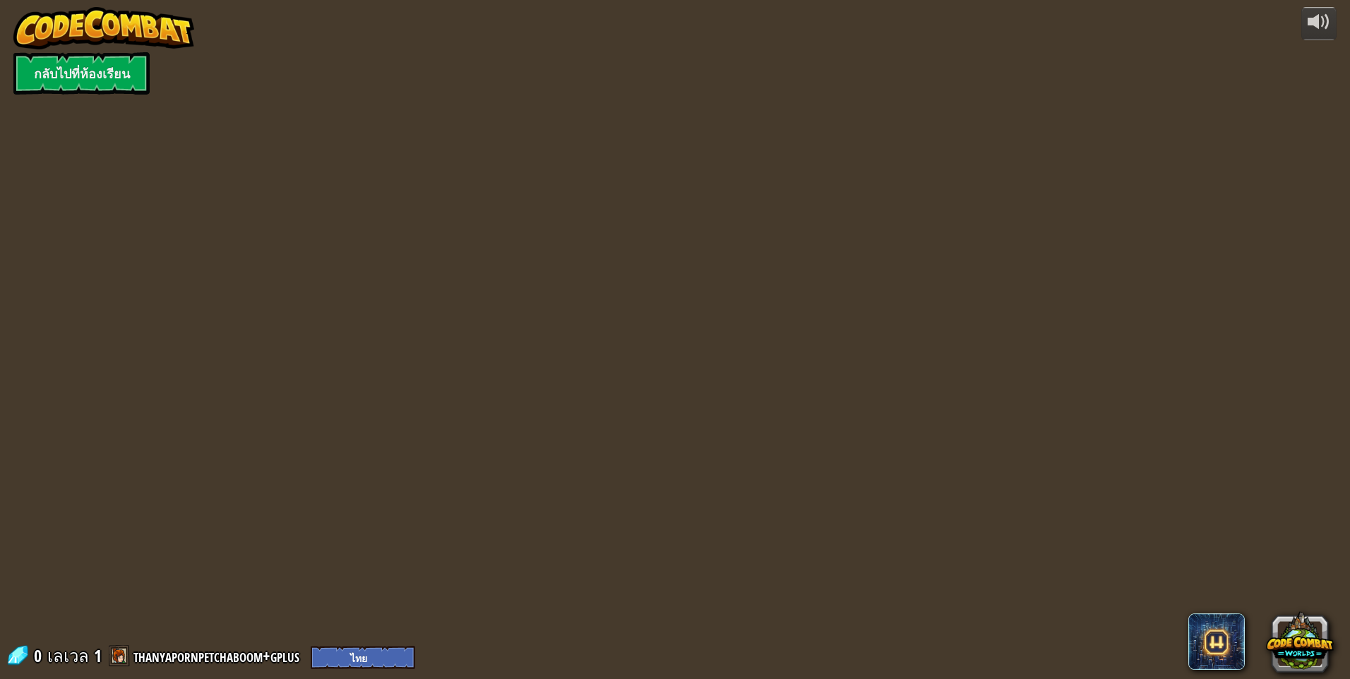
select select "th"
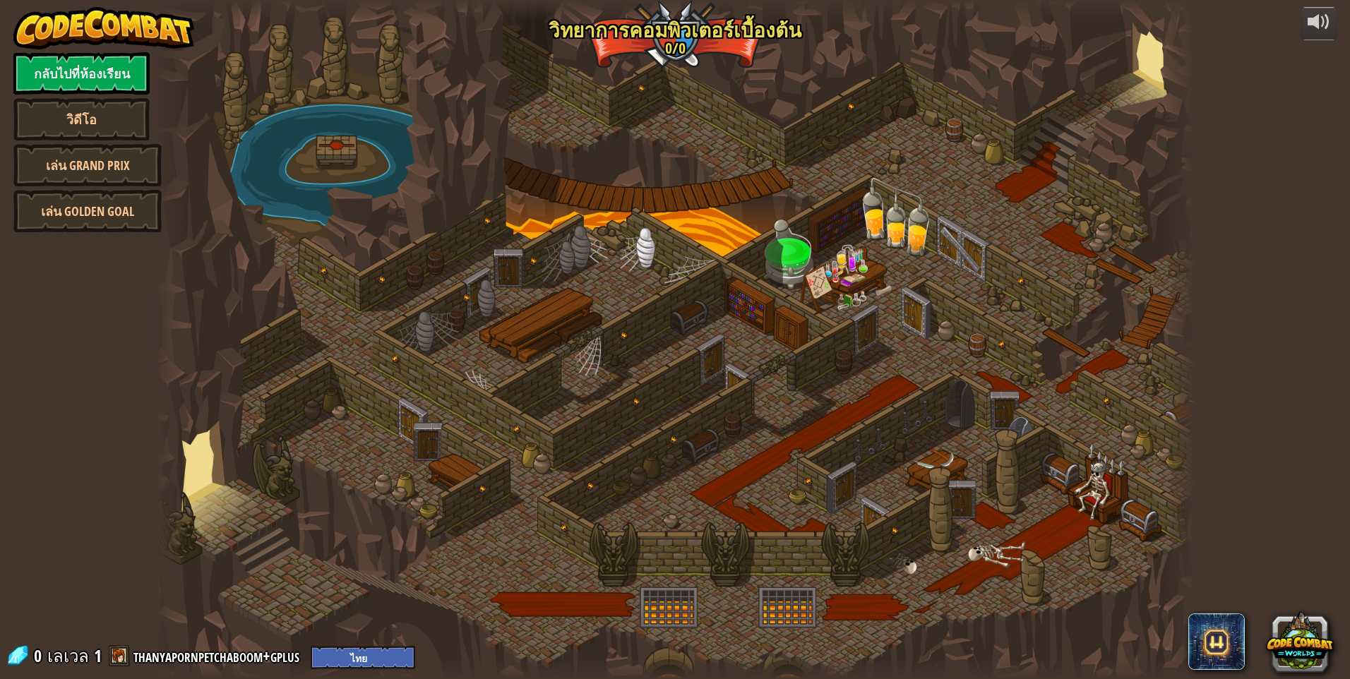
select select "th"
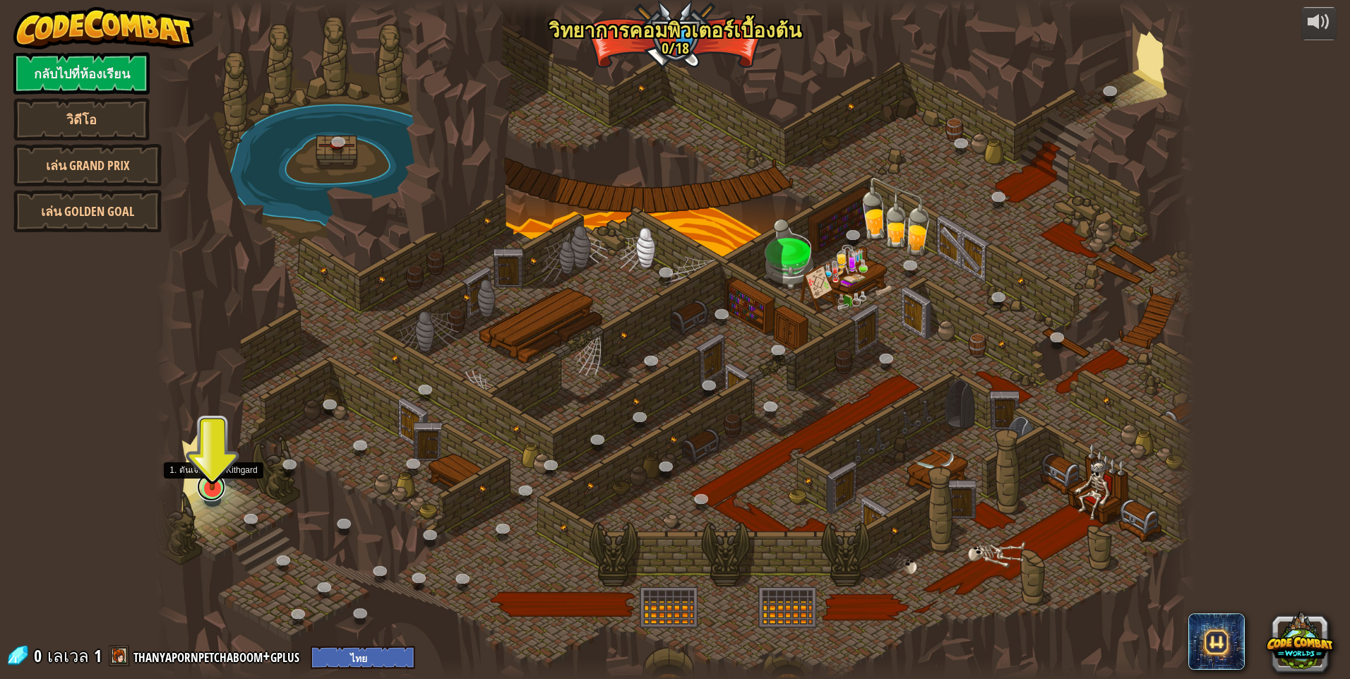
click at [208, 500] on link at bounding box center [211, 487] width 28 height 28
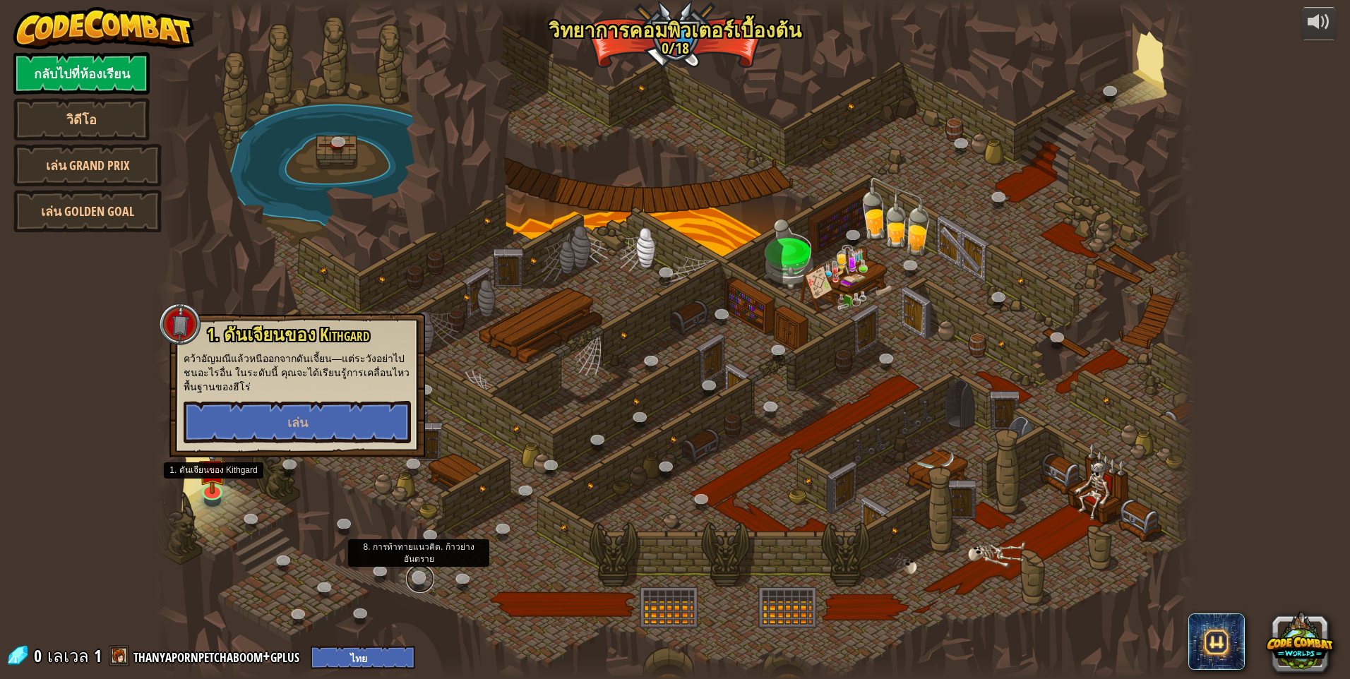
click at [429, 586] on link at bounding box center [420, 579] width 28 height 28
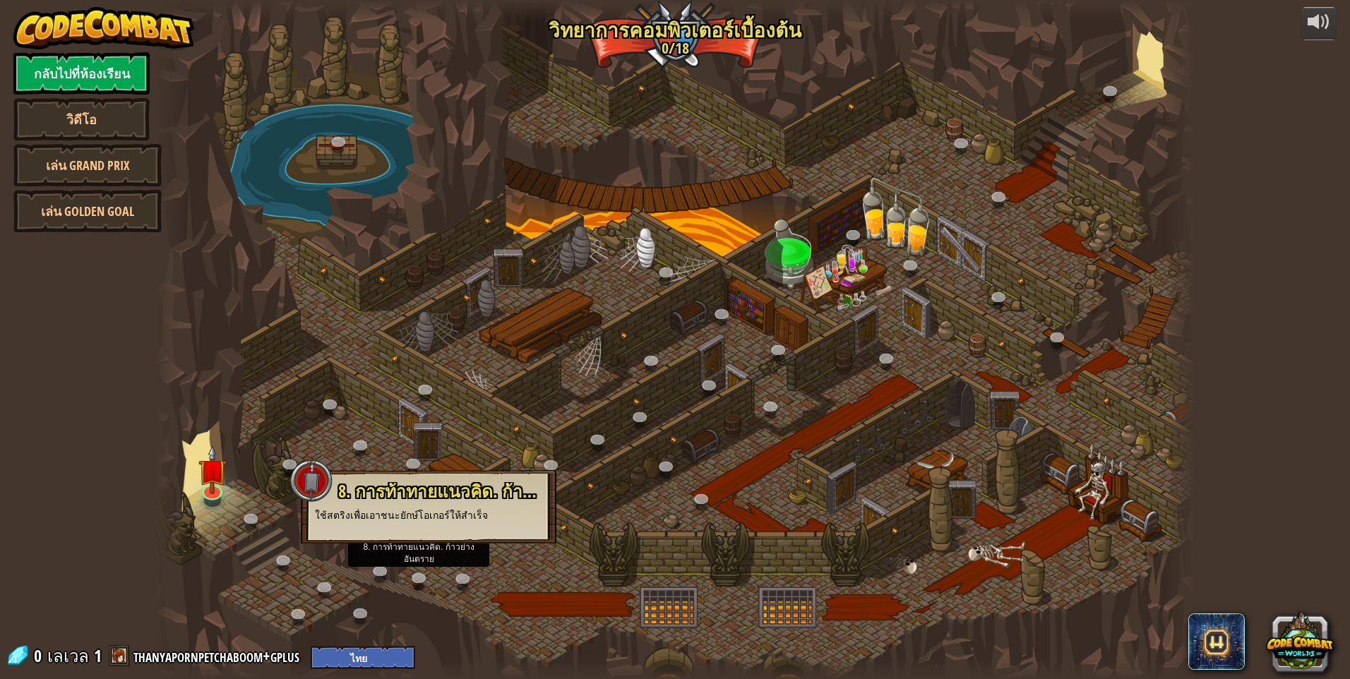
click at [667, 609] on div at bounding box center [674, 339] width 1039 height 679
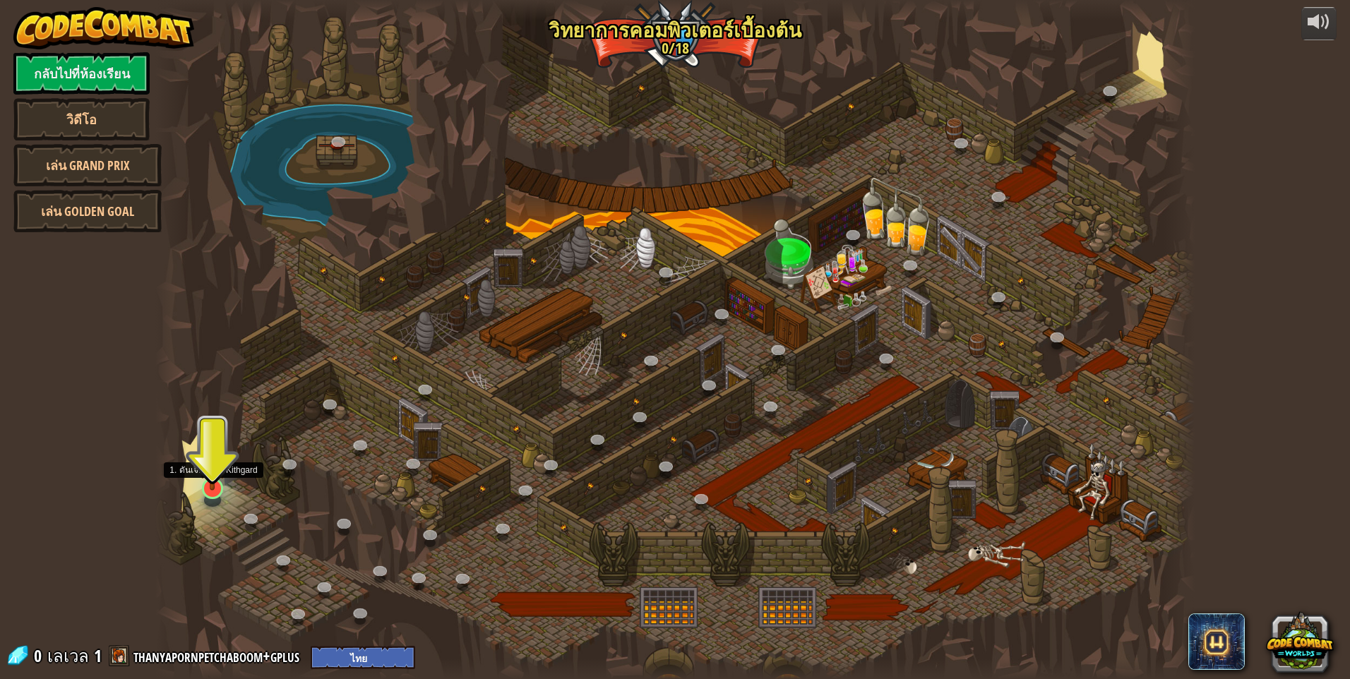
click at [207, 478] on img at bounding box center [212, 458] width 28 height 64
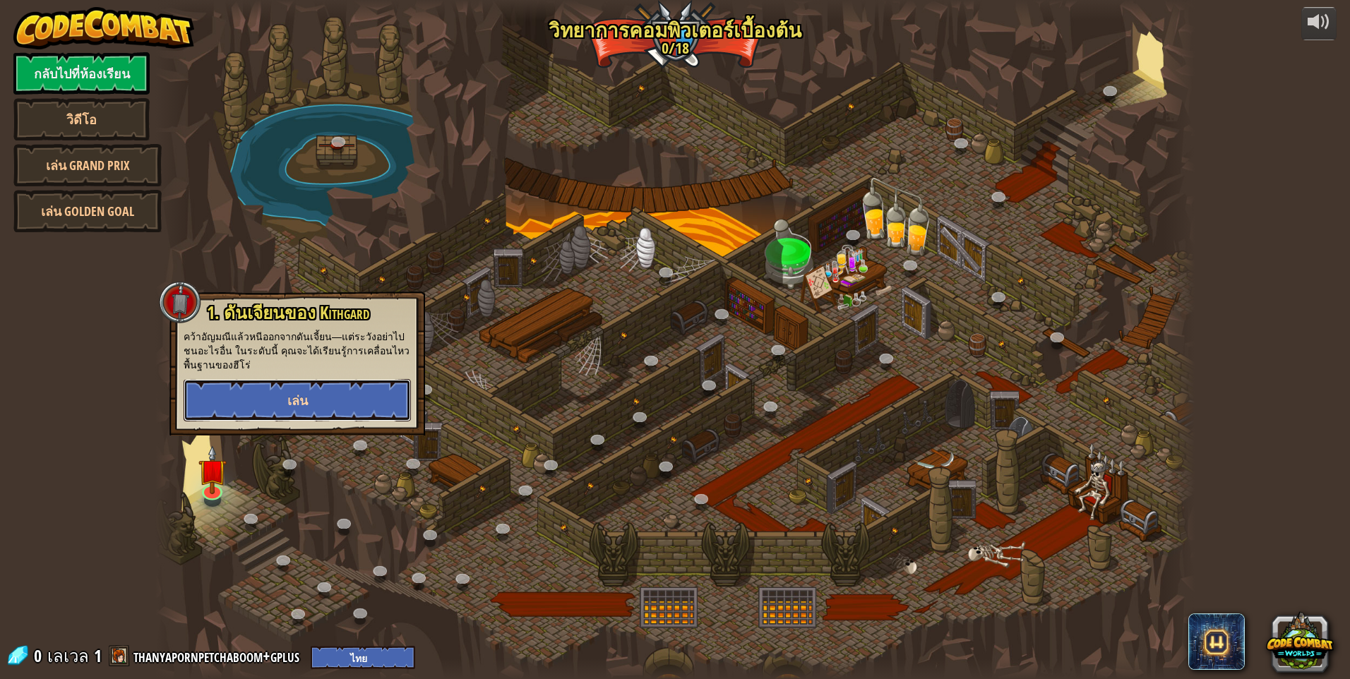
click at [310, 405] on button "เล่น" at bounding box center [297, 400] width 227 height 42
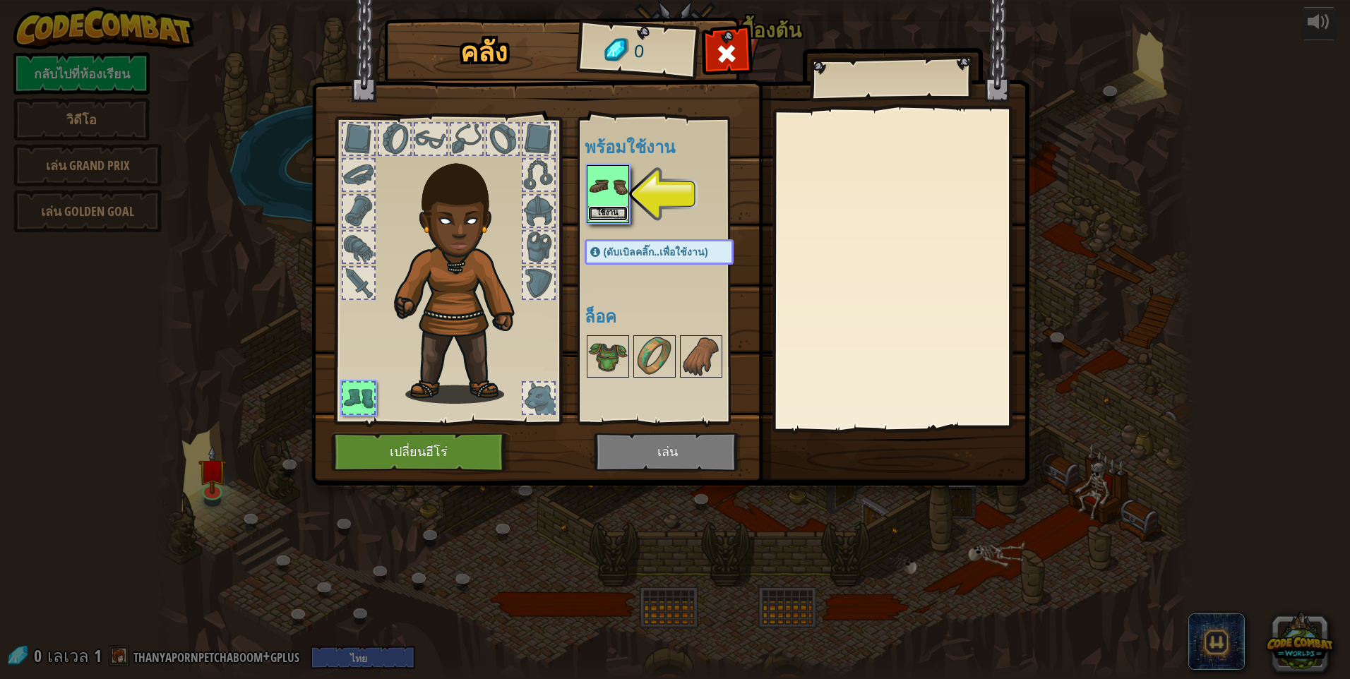
click at [598, 212] on button "ใช้งาน" at bounding box center [608, 213] width 40 height 15
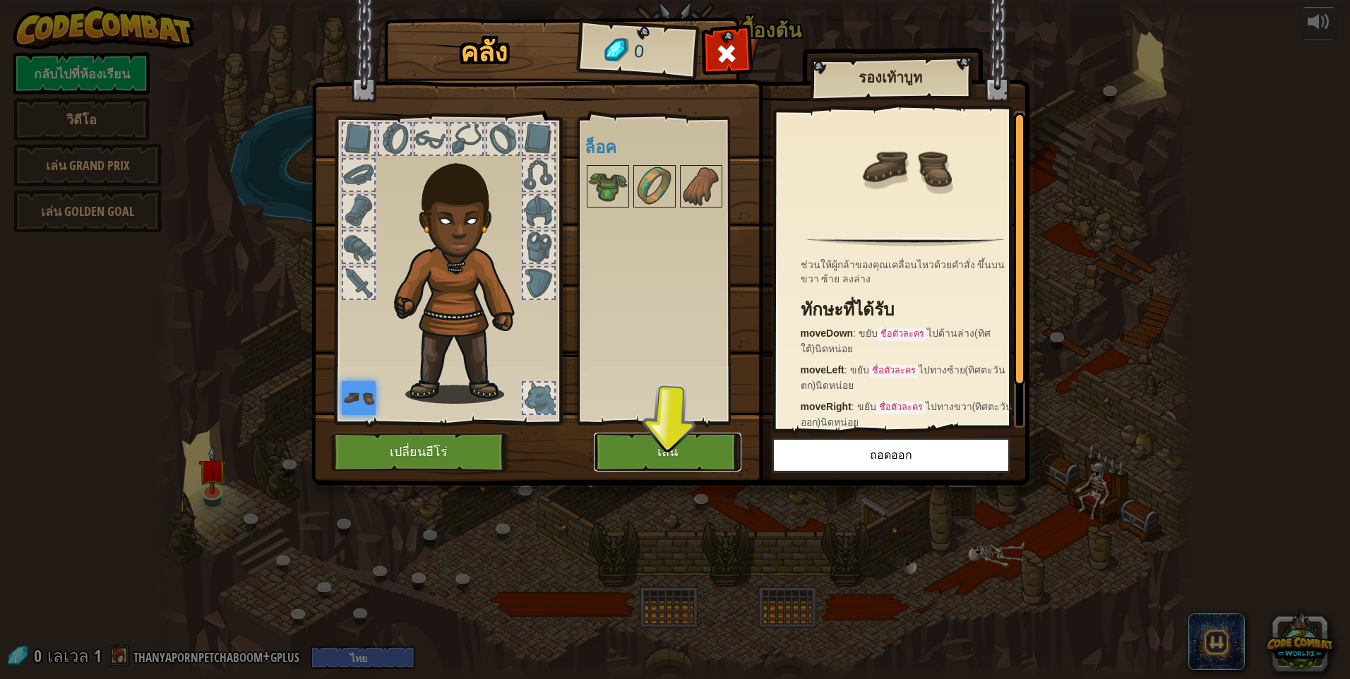
click at [683, 435] on button "เล่น" at bounding box center [668, 452] width 148 height 39
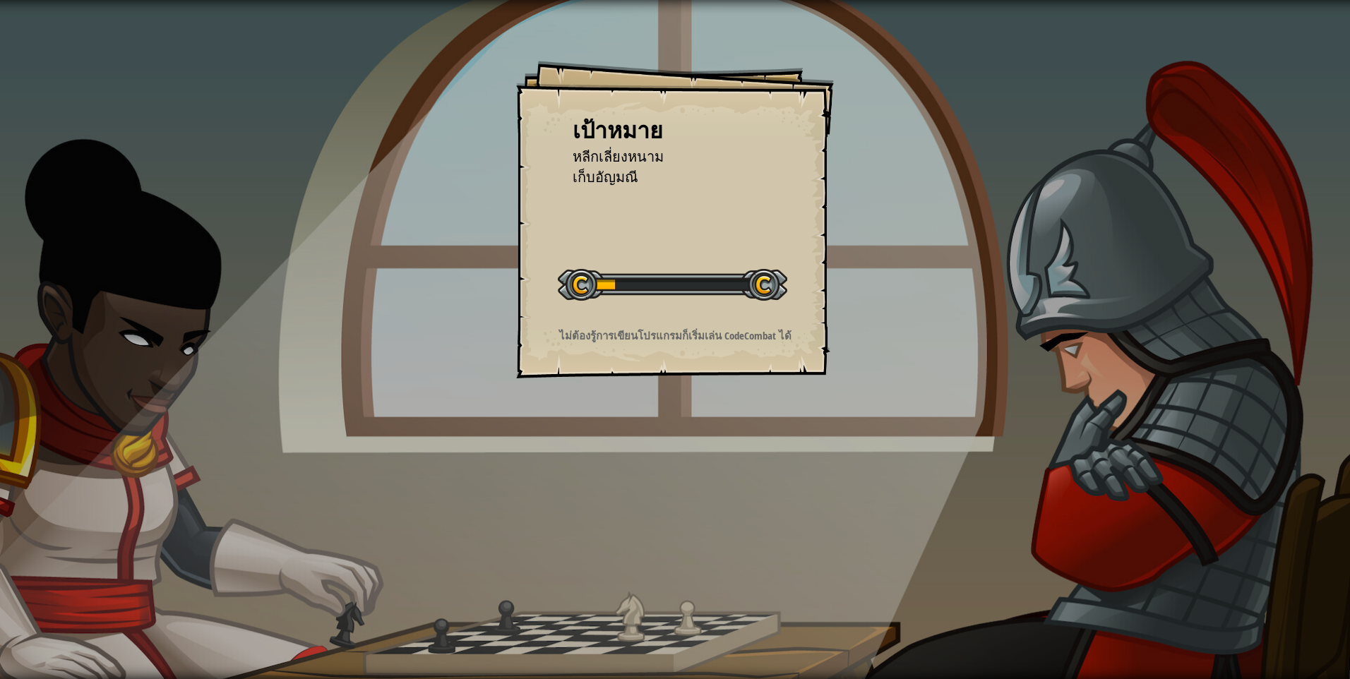
click at [589, 390] on div "เป้าหมาย หลีกเลี่ยงหนาม เก็บ[PERSON_NAME] เริ่มด่าน เกิดข้อผิดพลาดในการโหลดจากเ…" at bounding box center [675, 339] width 1350 height 679
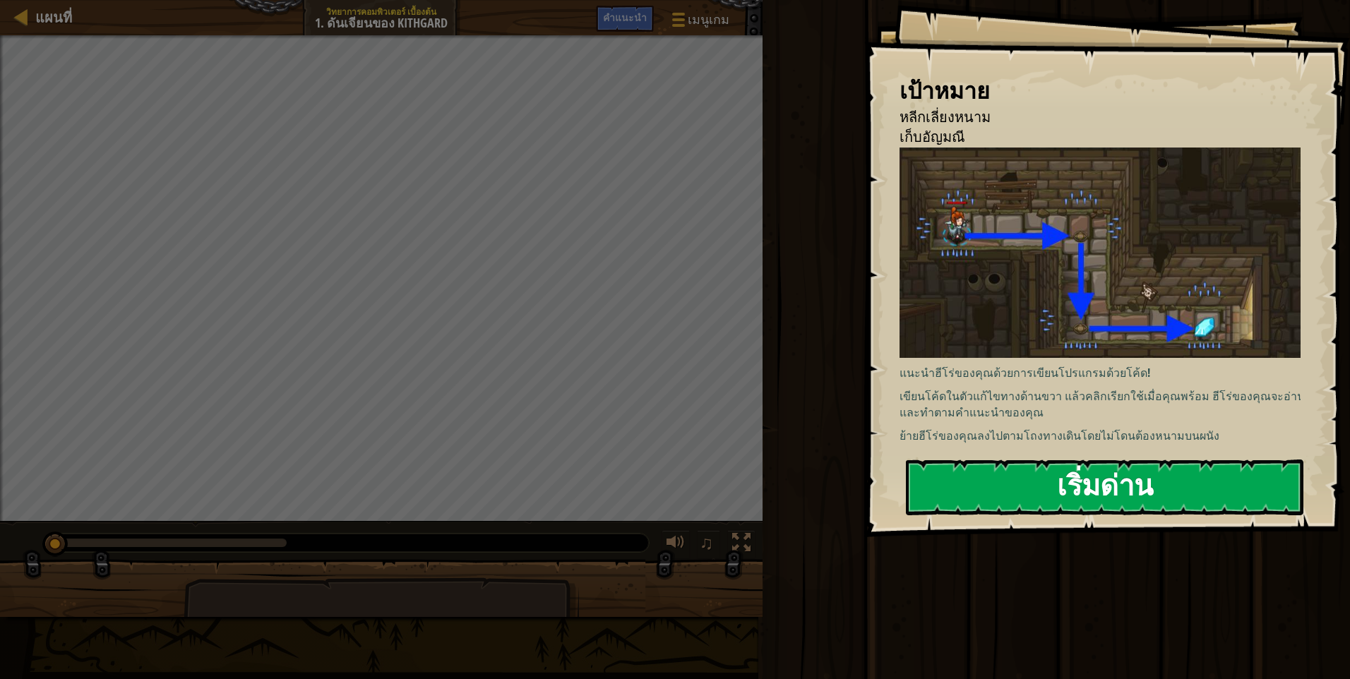
click at [998, 469] on button "เริ่มด่าน" at bounding box center [1104, 488] width 397 height 56
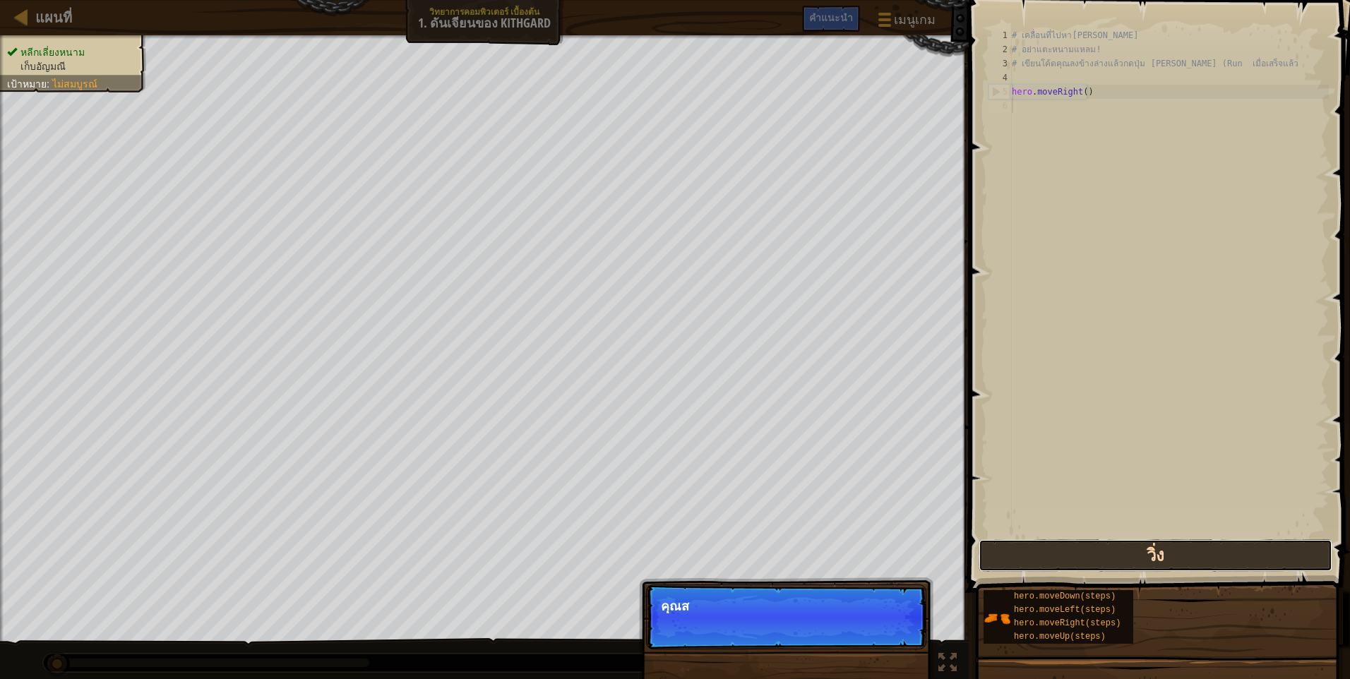
click at [1161, 558] on button "วิ่ง" at bounding box center [1155, 555] width 354 height 32
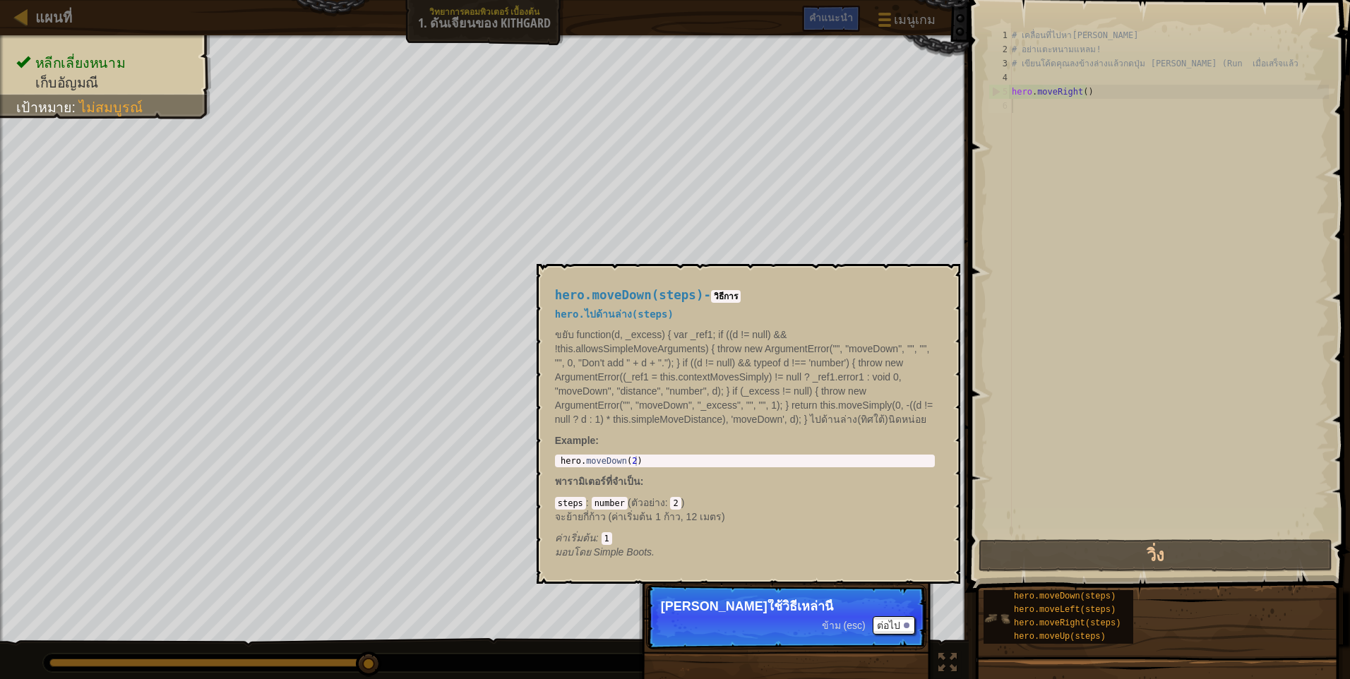
scroll to position [6, 0]
click at [983, 605] on img at bounding box center [996, 618] width 27 height 27
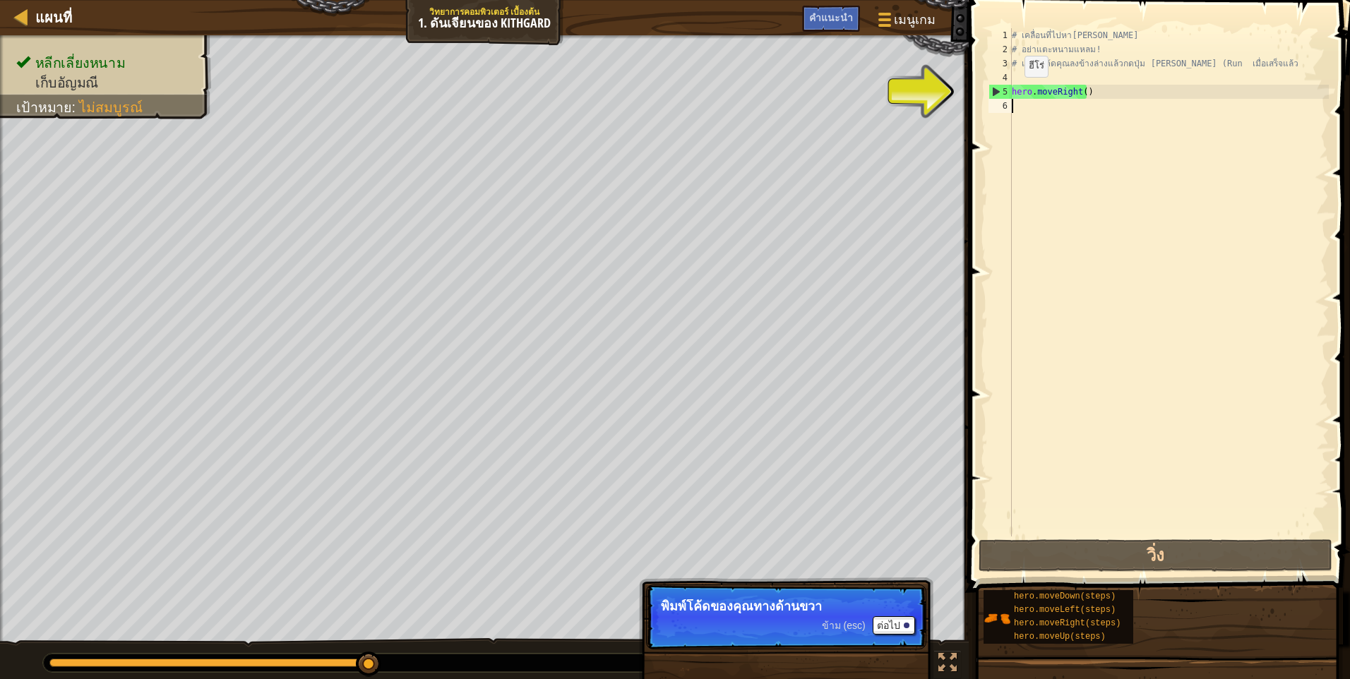
click at [1006, 92] on div "5" at bounding box center [1000, 92] width 23 height 14
click at [998, 91] on div "5" at bounding box center [1000, 92] width 23 height 14
click at [1016, 91] on div "# เคลื่อนที่ไปหา[PERSON_NAME] # อย่าแตะหนามแหลม! # เขียนโค้ดคุณลงข้างล่างแล้วกด…" at bounding box center [1169, 296] width 320 height 537
click at [1001, 90] on div "5" at bounding box center [1000, 92] width 23 height 14
click at [1046, 90] on div "# เคลื่อนที่ไปหา[PERSON_NAME] # อย่าแตะหนามแหลม! # เขียนโค้ดคุณลงข้างล่างแล้วกด…" at bounding box center [1169, 296] width 320 height 537
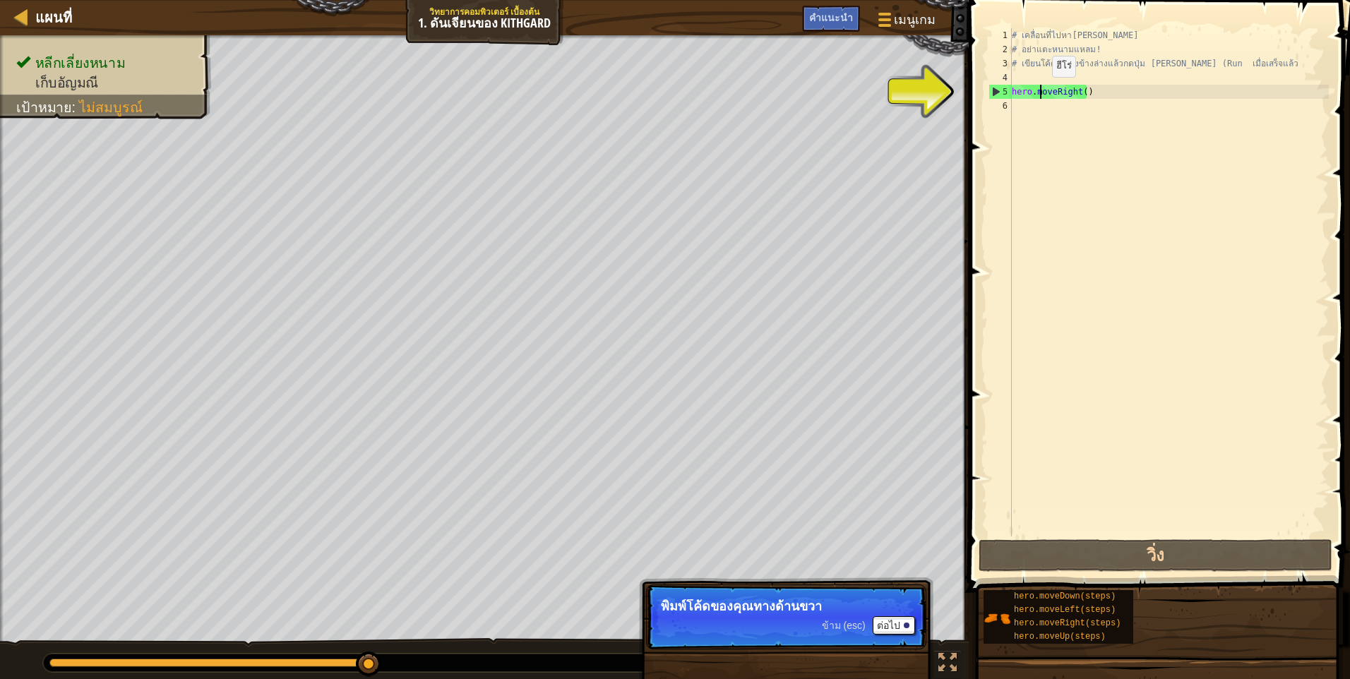
drag, startPoint x: 1040, startPoint y: 91, endPoint x: 1007, endPoint y: 98, distance: 33.9
click at [1007, 98] on div "5" at bounding box center [1000, 92] width 23 height 14
drag, startPoint x: 1015, startPoint y: 94, endPoint x: 1074, endPoint y: 88, distance: 58.9
click at [1086, 88] on div "# เคลื่อนที่ไปหา[PERSON_NAME] # อย่าแตะหนามแหลม! # เขียนโค้ดคุณลงข้างล่างแล้วกด…" at bounding box center [1169, 296] width 320 height 537
drag, startPoint x: 1007, startPoint y: 88, endPoint x: 1045, endPoint y: 90, distance: 37.5
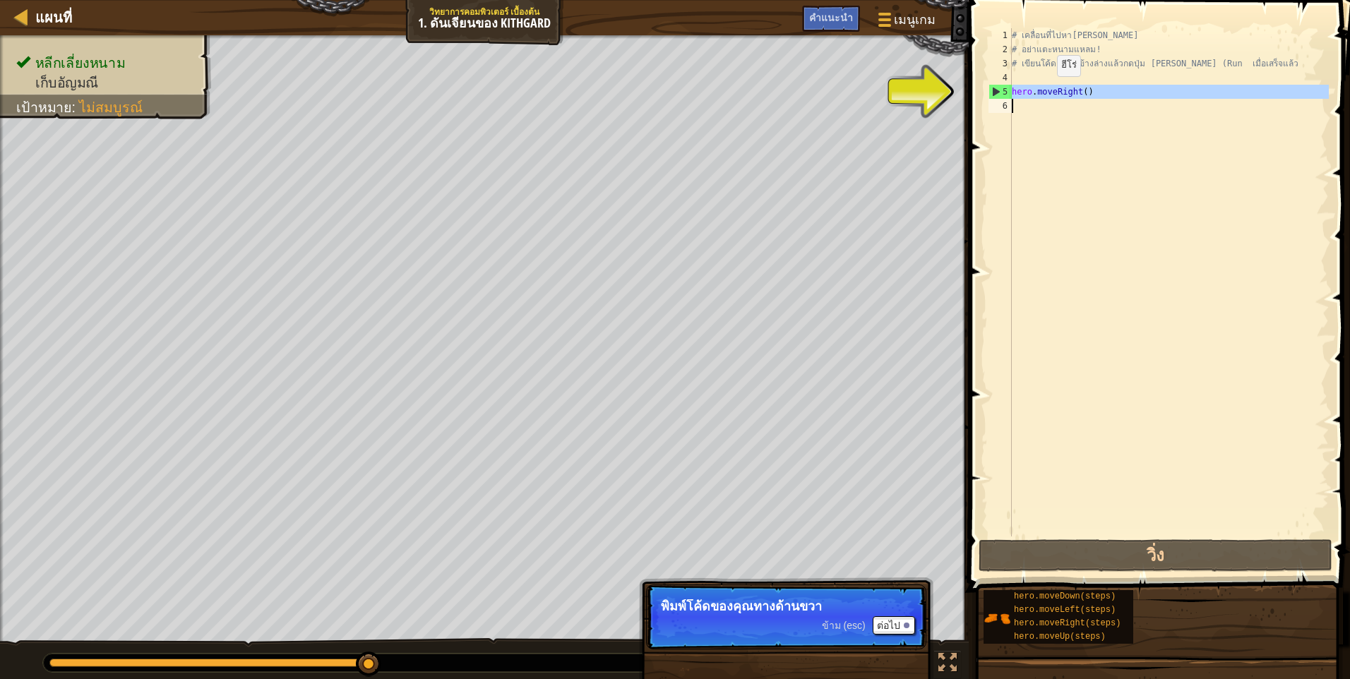
click at [1045, 90] on div "hero.moveRight() 1 2 3 4 5 6 # เคลื่อนที่ไปหา[PERSON_NAME] # อย่าแตะหนามแหลม! #…" at bounding box center [1157, 282] width 343 height 508
type textarea "hero.moveRight()"
click at [1053, 162] on div "# เคลื่อนที่ไปหา[PERSON_NAME] # อย่าแตะหนามแหลม! # เขียนโค้ดคุณลงข้างล่างแล้วกด…" at bounding box center [1169, 282] width 320 height 508
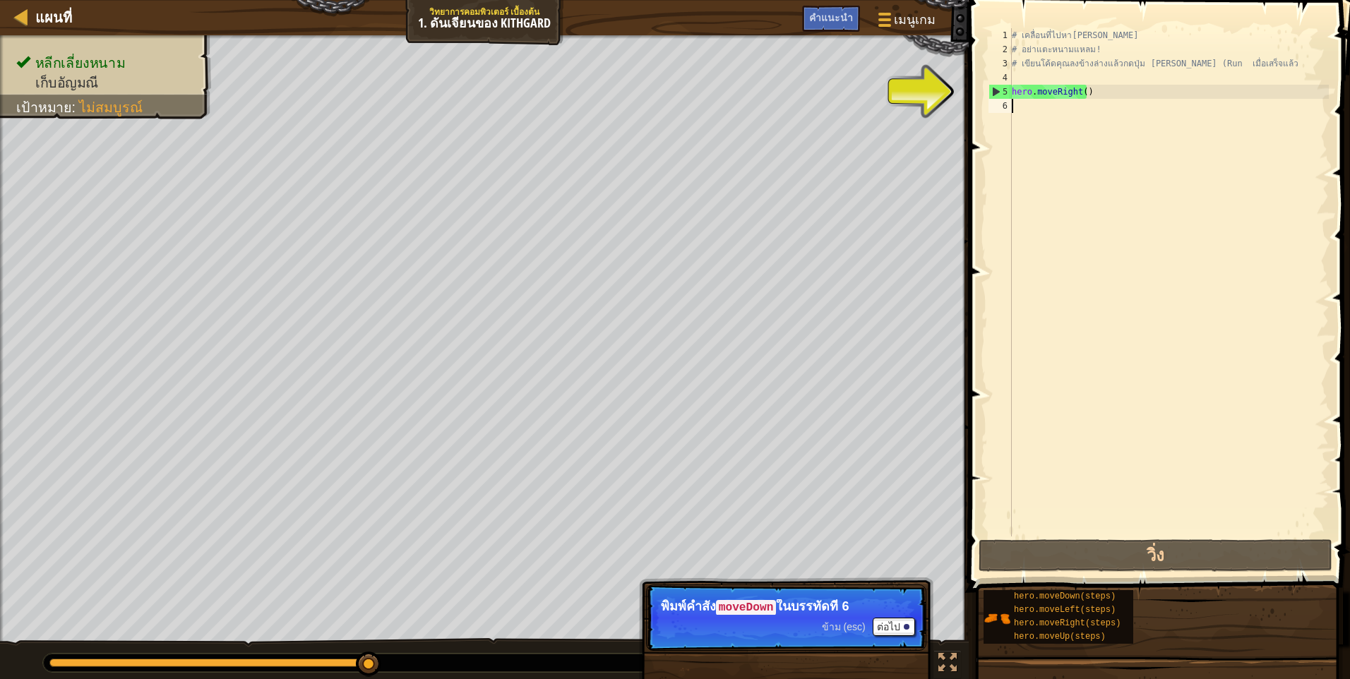
click at [1019, 111] on div "# เคลื่อนที่ไปหา[PERSON_NAME] # อย่าแตะหนามแหลม! # เขียนโค้ดคุณลงข้างล่างแล้วกด…" at bounding box center [1169, 296] width 320 height 537
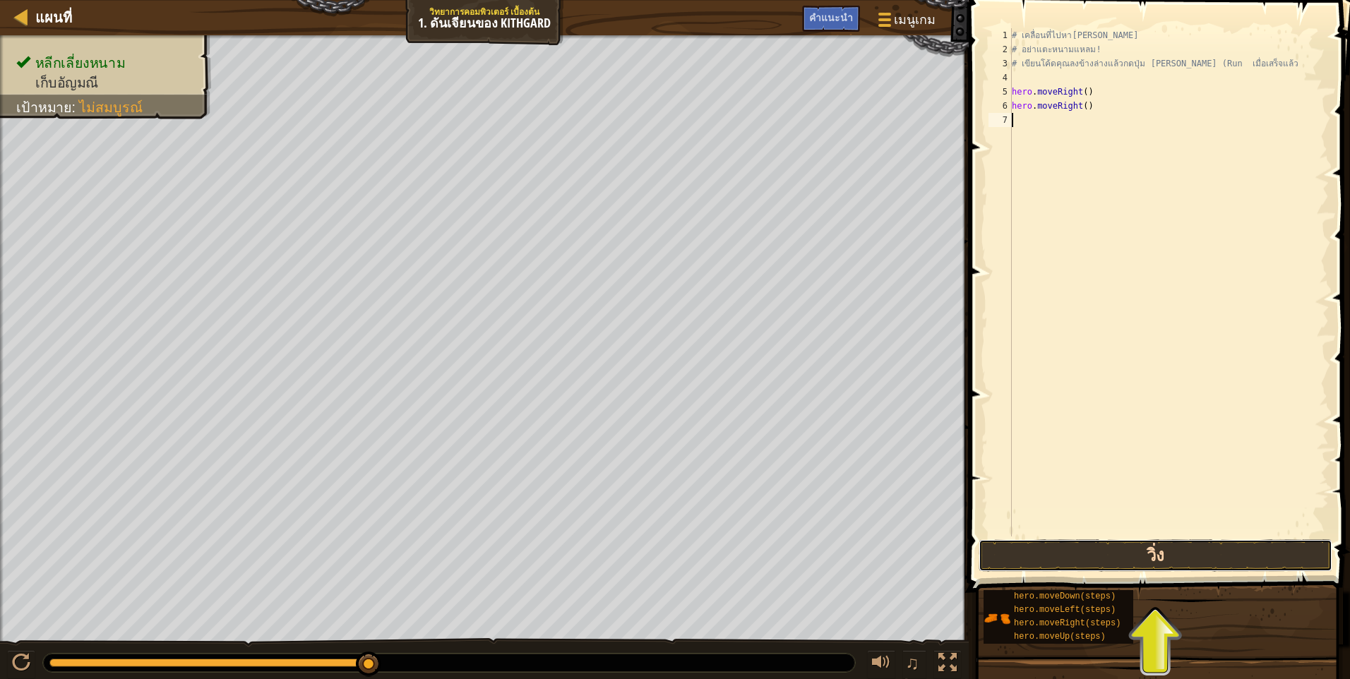
click at [1165, 556] on button "วิ่ง" at bounding box center [1155, 555] width 354 height 32
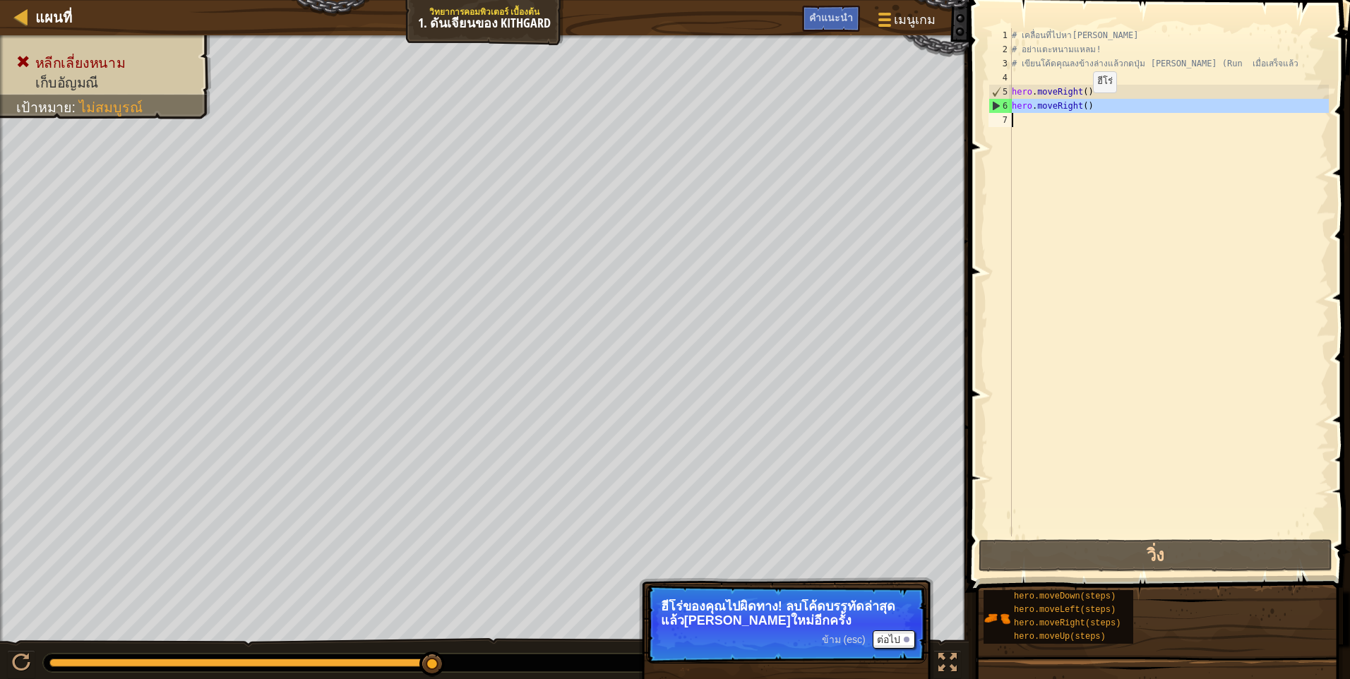
drag, startPoint x: 1011, startPoint y: 100, endPoint x: 1081, endPoint y: 107, distance: 70.2
click at [1081, 107] on div "1 2 3 4 5 6 7 # เคลื่อนที่ไปหา[PERSON_NAME] # อย่าแตะหนามแหลม! # เขียนโค้ดคุณลง…" at bounding box center [1157, 282] width 343 height 508
type textarea "hero.moveRight()"
paste textarea
drag, startPoint x: 1014, startPoint y: 109, endPoint x: 1088, endPoint y: 111, distance: 74.2
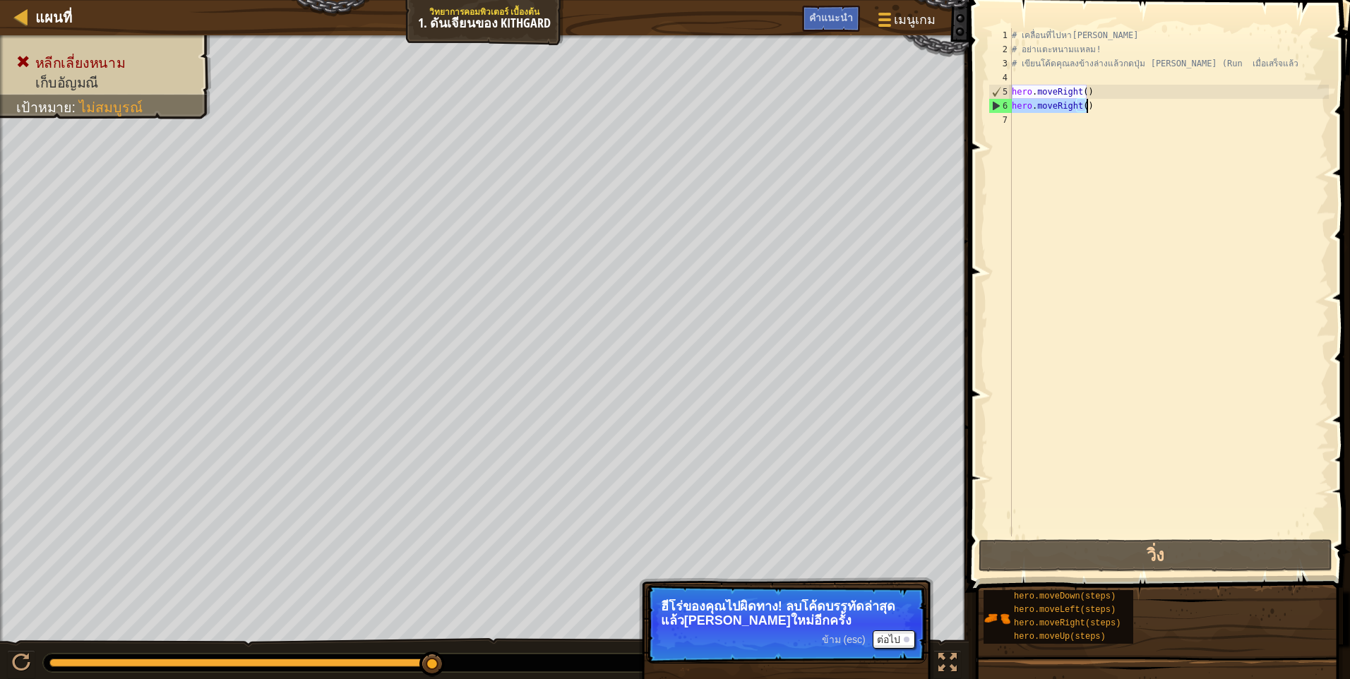
click at [1088, 111] on div "# เคลื่อนที่ไปหา[PERSON_NAME] # อย่าแตะหนามแหลม! # เขียนโค้ดคุณลงข้างล่างแล้วกด…" at bounding box center [1169, 296] width 320 height 537
click at [845, 640] on span "ข้าม (esc)" at bounding box center [844, 639] width 44 height 11
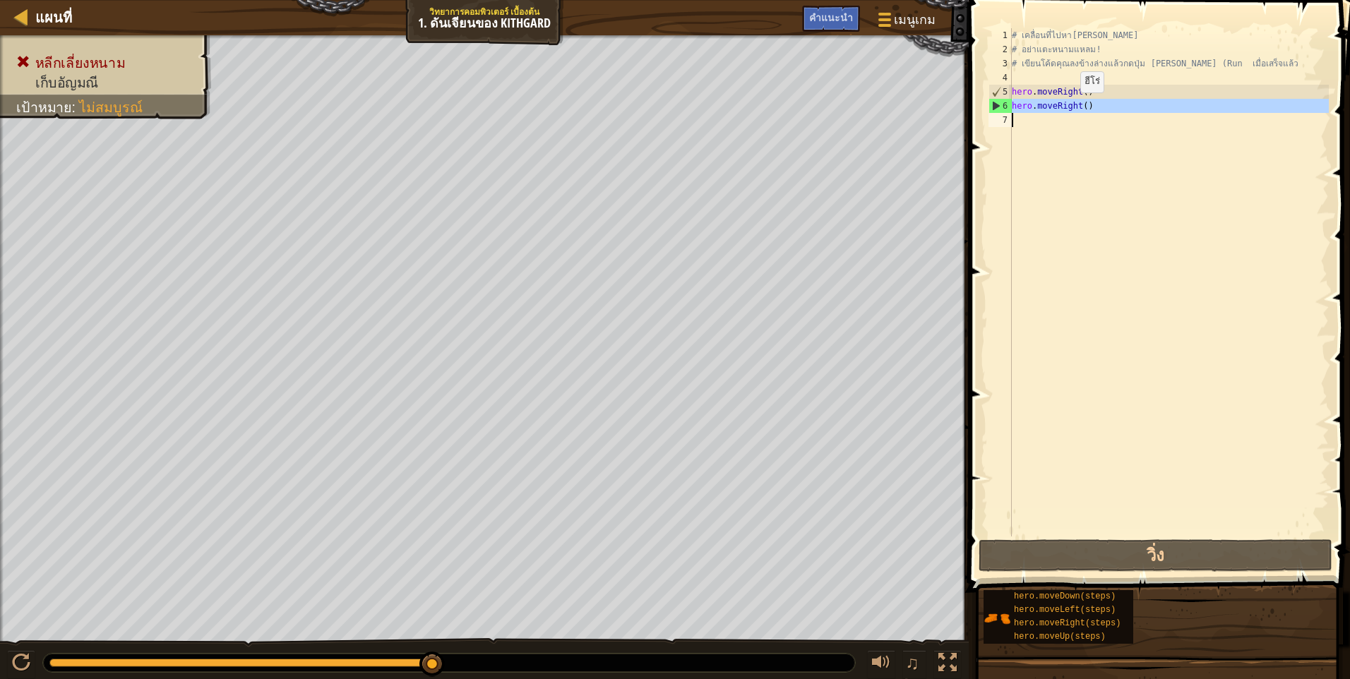
drag, startPoint x: 1010, startPoint y: 105, endPoint x: 1068, endPoint y: 107, distance: 58.6
click at [1068, 107] on div "hero.moveRight() 1 2 3 4 5 6 7 # เคลื่อนที่ไปหา[PERSON_NAME] # อย่าแตะหนามแหลม!…" at bounding box center [1157, 282] width 343 height 508
type textarea "hero.moveRight()"
paste textarea
drag, startPoint x: 1013, startPoint y: 104, endPoint x: 1089, endPoint y: 103, distance: 76.3
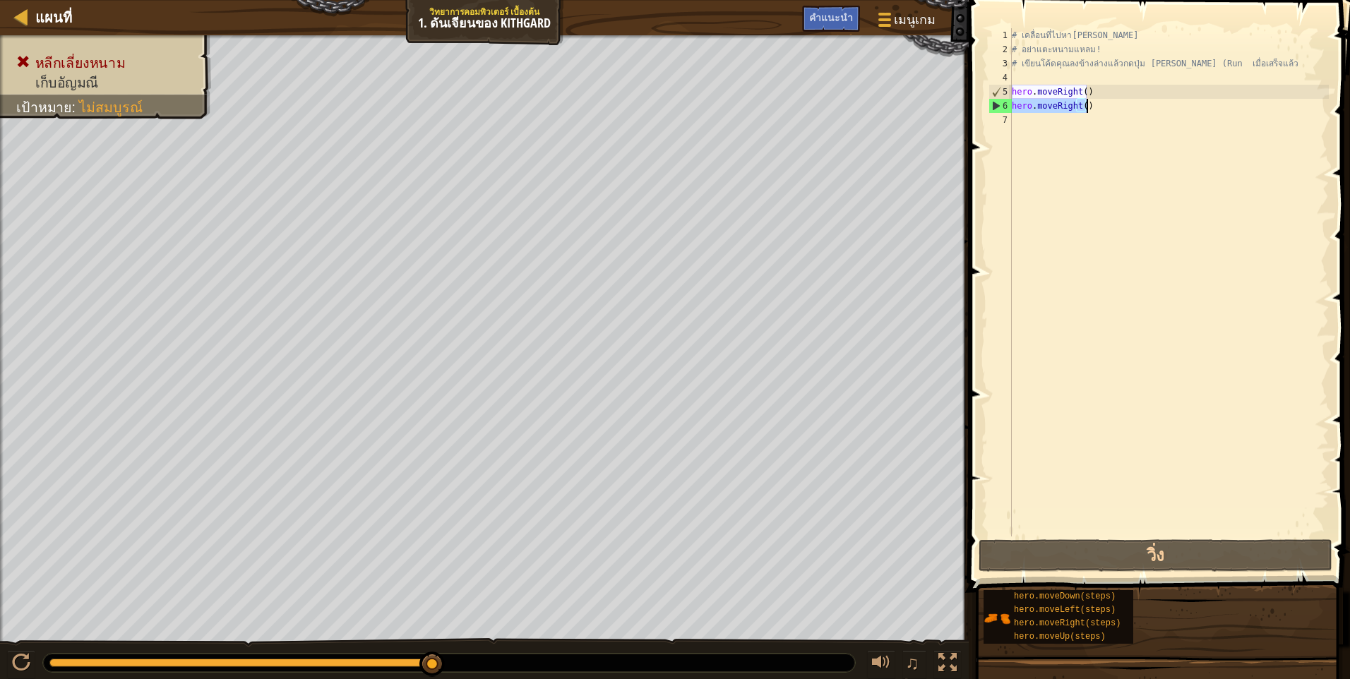
click at [1089, 103] on div "# เคลื่อนที่ไปหา[PERSON_NAME] # อย่าแตะหนามแหลม! # เขียนโค้ดคุณลงข้างล่างแล้วกด…" at bounding box center [1169, 296] width 320 height 537
type textarea "hero.moveRight()"
click at [1012, 119] on div "# เคลื่อนที่ไปหา[PERSON_NAME] # อย่าแตะหนามแหลม! # เขียนโค้ดคุณลงข้างล่างแล้วกด…" at bounding box center [1169, 296] width 320 height 537
paste textarea "hero.moveRight()"
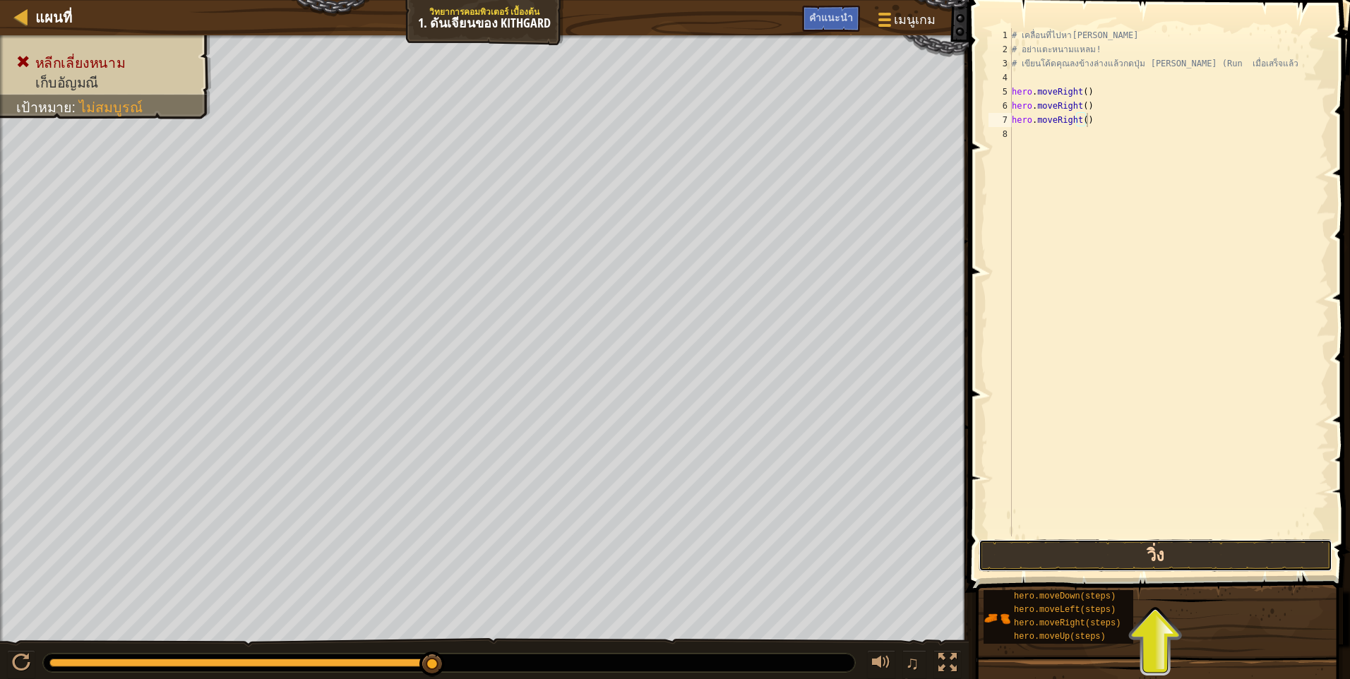
click at [1134, 558] on button "วิ่ง" at bounding box center [1155, 555] width 354 height 32
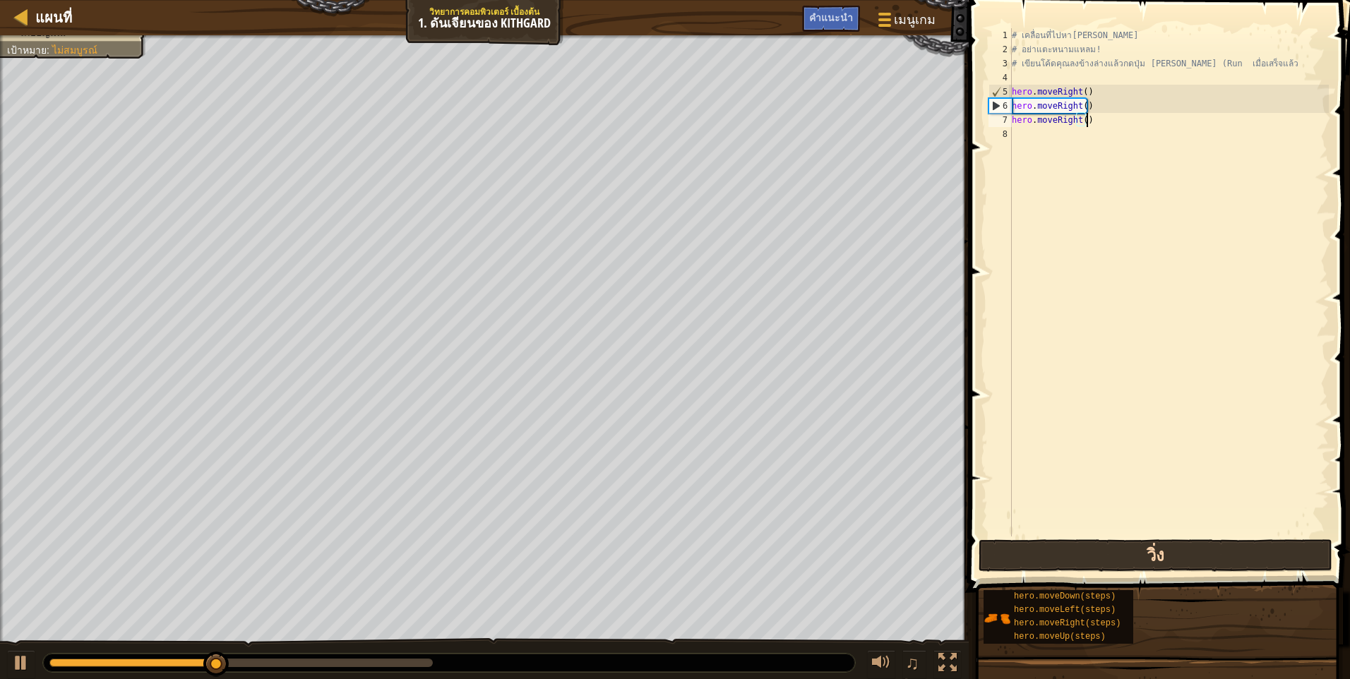
scroll to position [6, 6]
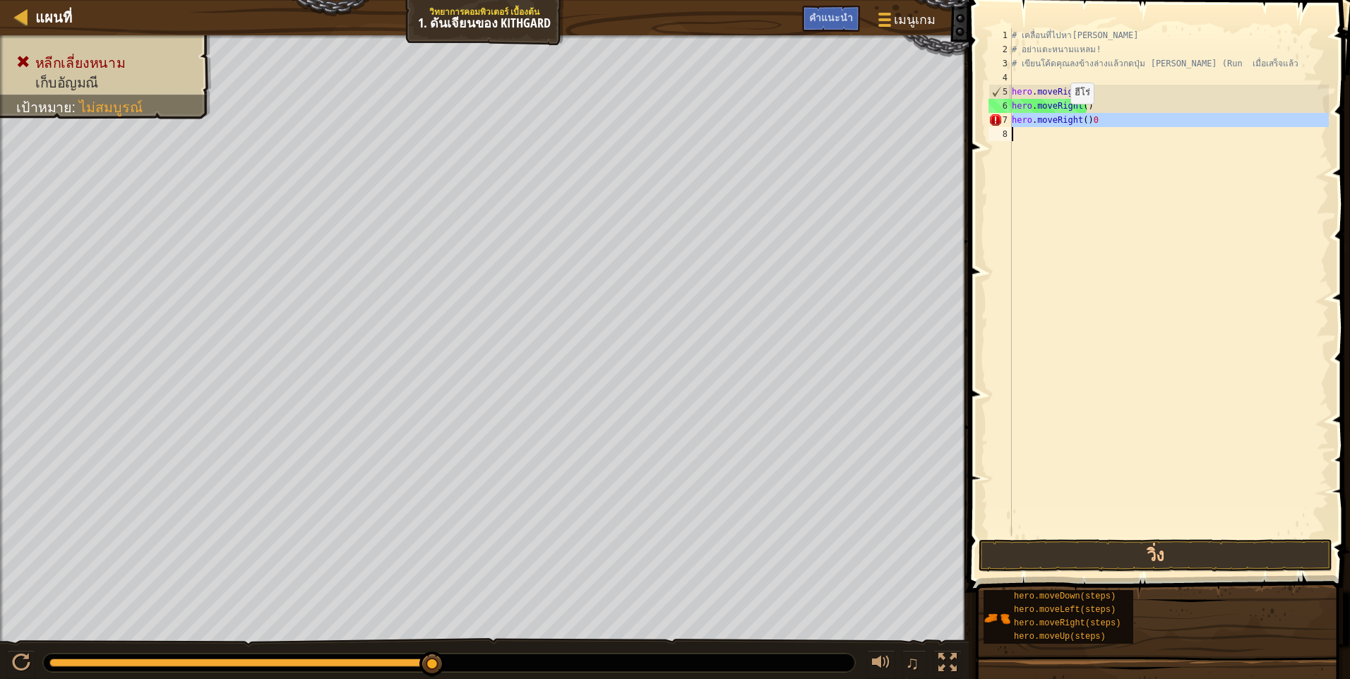
drag, startPoint x: 1010, startPoint y: 118, endPoint x: 1084, endPoint y: 118, distance: 73.4
click at [1084, 118] on div "hero.moveRight()0 1 2 3 4 5 6 7 8 # เคลื่อนที่ไปหา[PERSON_NAME] # อย่าแตะหนามแห…" at bounding box center [1157, 282] width 343 height 508
type textarea "hero.moveRight()0"
click at [1017, 138] on div "# เคลื่อนที่ไปหา[PERSON_NAME] # อย่าแตะหนามแหลม! # เขียนโค้ดคุณลงข้างล่างแล้วกด…" at bounding box center [1169, 296] width 320 height 537
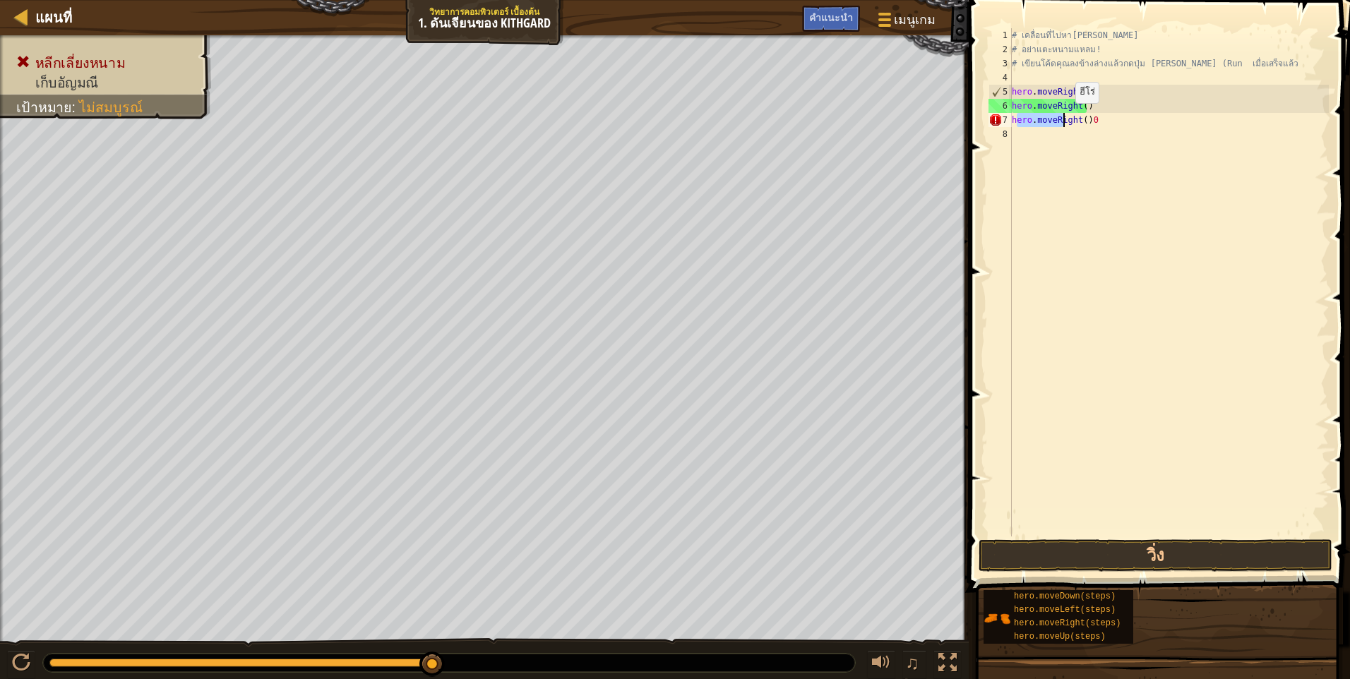
drag, startPoint x: 1048, startPoint y: 117, endPoint x: 1063, endPoint y: 117, distance: 15.5
click at [1063, 117] on div "# เคลื่อนที่ไปหา[PERSON_NAME] # อย่าแตะหนามแหลม! # เขียนโค้ดคุณลงข้างล่างแล้วกด…" at bounding box center [1169, 296] width 320 height 537
type textarea "hero.moveRight()0"
click at [1031, 155] on div "# เคลื่อนที่ไปหา[PERSON_NAME] # อย่าแตะหนามแหลม! # เขียนโค้ดคุณลงข้างล่างแล้วกด…" at bounding box center [1169, 296] width 320 height 537
drag, startPoint x: 1011, startPoint y: 119, endPoint x: 1074, endPoint y: 121, distance: 62.9
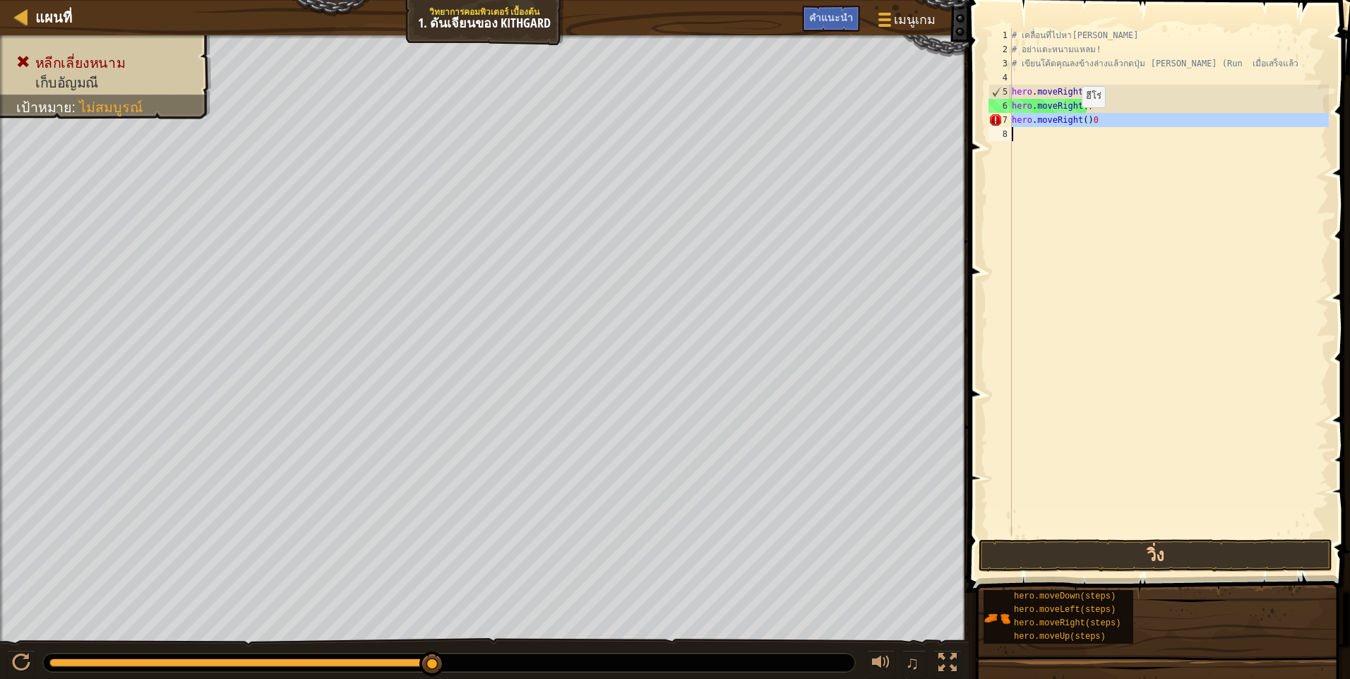
click at [1074, 121] on div "1 2 3 4 5 6 7 8 # เคลื่อนที่ไปหา[PERSON_NAME] # อย่าแตะหนามแหลม! # เขียนโค้ดคุณ…" at bounding box center [1157, 282] width 343 height 508
type textarea "hero.moveRight()0"
click at [1077, 160] on div "# เคลื่อนที่ไปหา[PERSON_NAME] # อย่าแตะหนามแหลม! # เขียนโค้ดคุณลงข้างล่างแล้วกด…" at bounding box center [1169, 282] width 320 height 508
drag, startPoint x: 1012, startPoint y: 116, endPoint x: 1091, endPoint y: 119, distance: 79.1
click at [1091, 119] on div "1 2 3 4 5 6 7 8 # เคลื่อนที่ไปหา[PERSON_NAME] # อย่าแตะหนามแหลม! # เขียนโค้ดคุณ…" at bounding box center [1157, 282] width 343 height 508
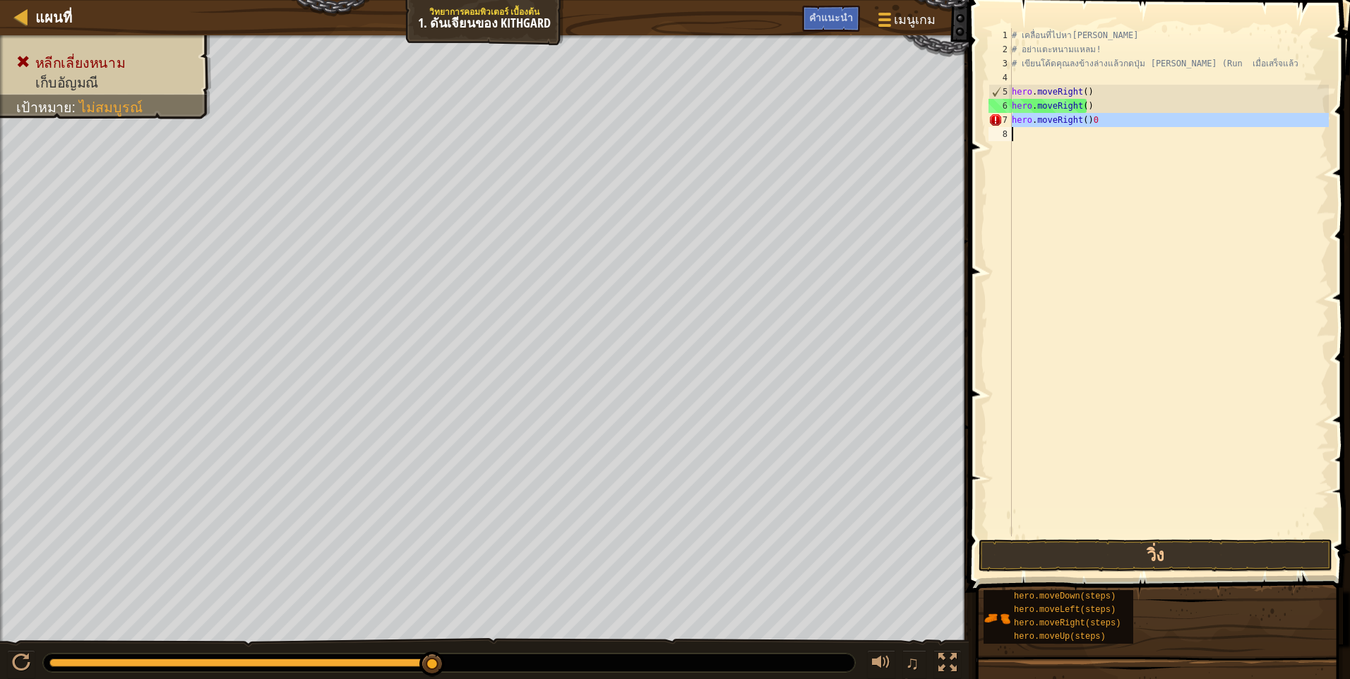
type textarea "hero.moveRight()0"
paste textarea
drag, startPoint x: 1012, startPoint y: 117, endPoint x: 1084, endPoint y: 119, distance: 72.7
click at [1084, 119] on div "# เคลื่อนที่ไปหา[PERSON_NAME] # อย่าแตะหนามแหลม! # เขียนโค้ดคุณลงข้างล่างแล้วกด…" at bounding box center [1169, 296] width 320 height 537
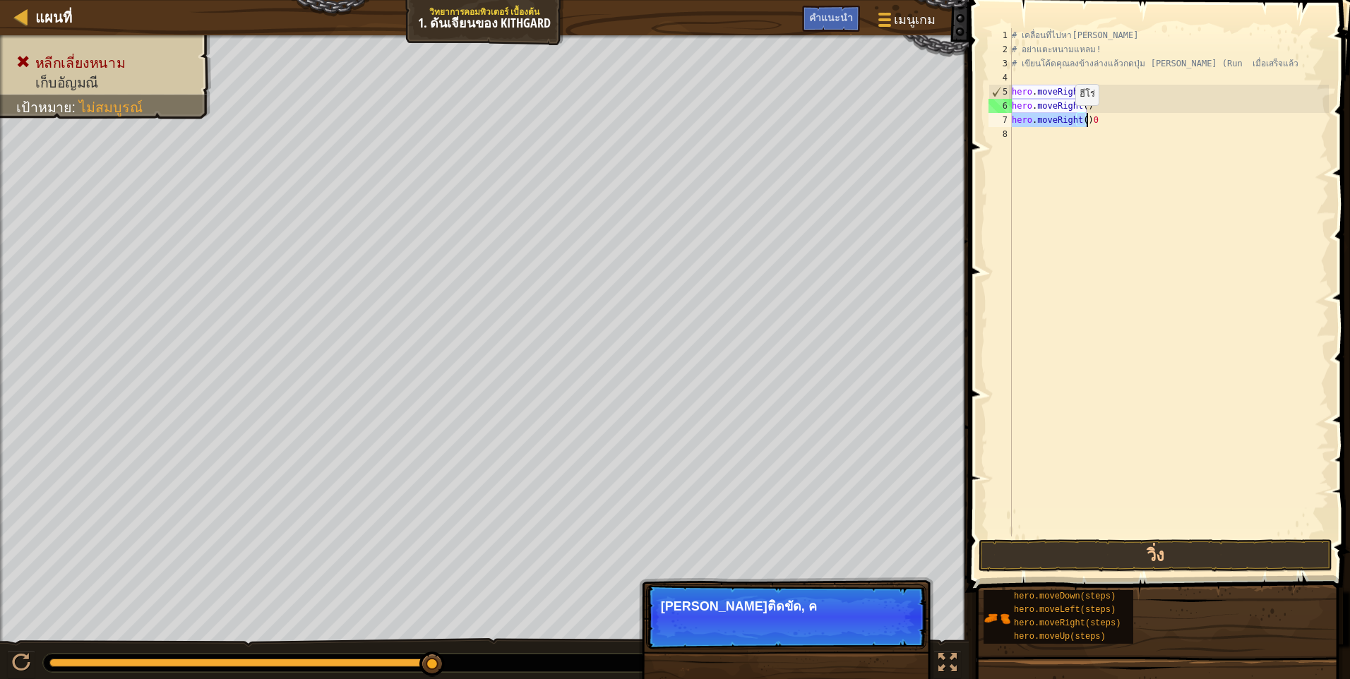
paste textarea
type textarea "0"
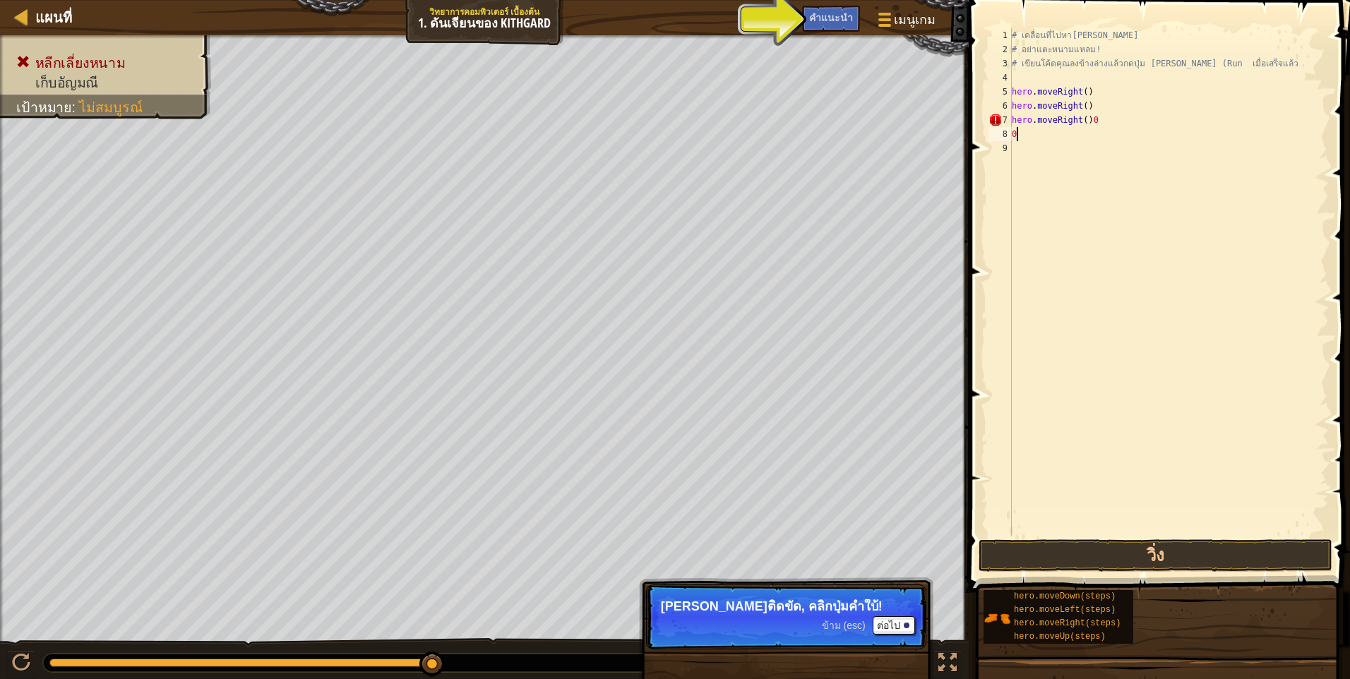
paste textarea
click at [1025, 560] on button "วิ่ง" at bounding box center [1155, 555] width 354 height 32
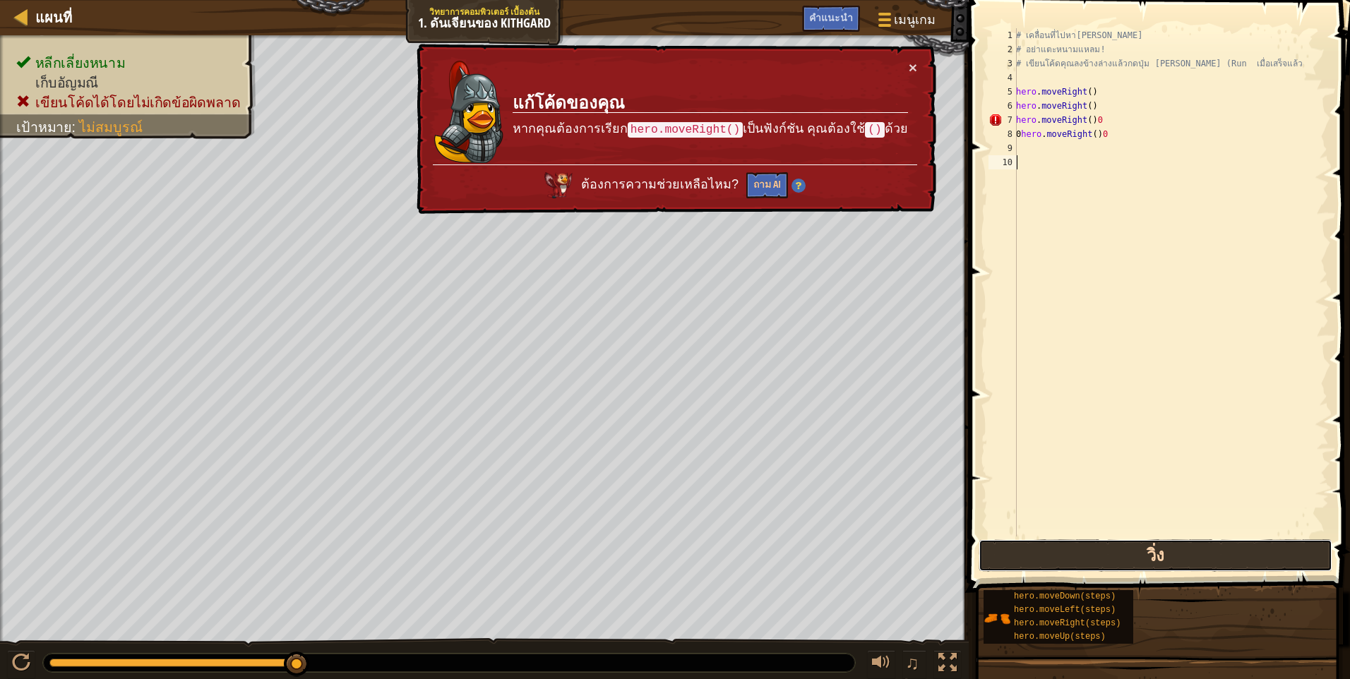
click at [1025, 560] on button "วิ่ง" at bounding box center [1155, 555] width 354 height 32
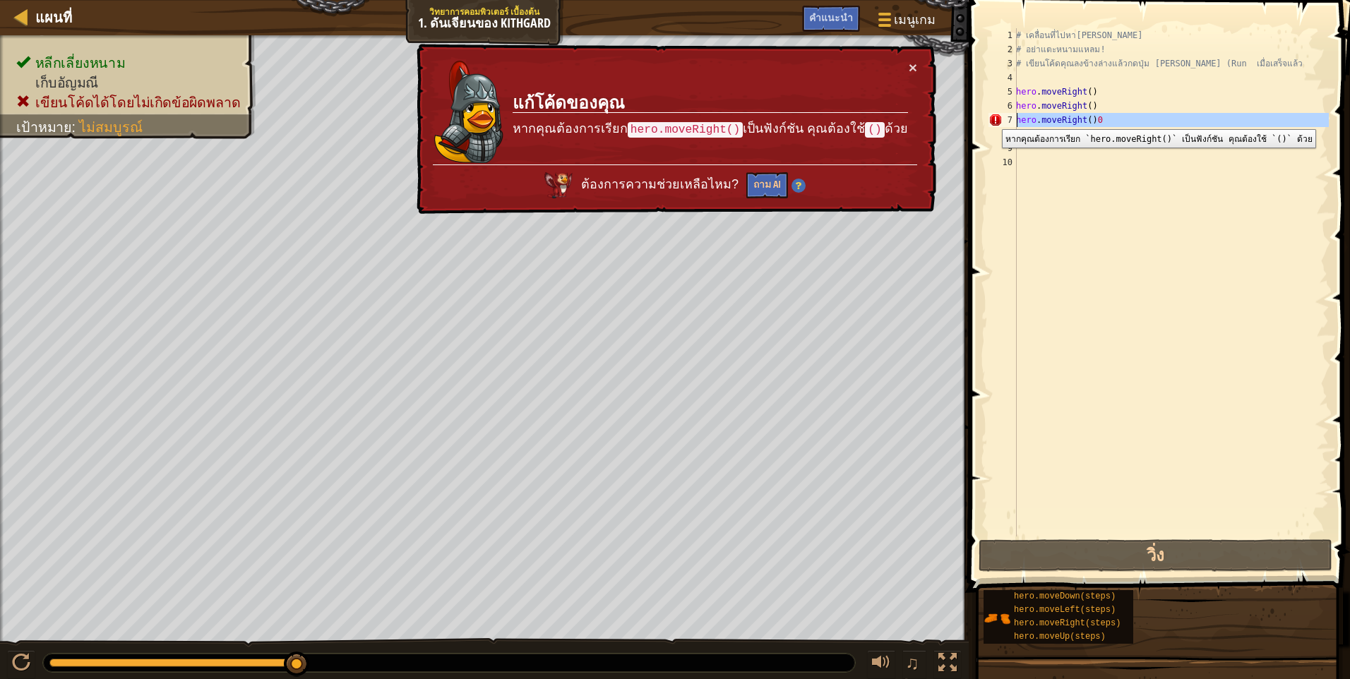
click at [991, 119] on div "7" at bounding box center [1002, 120] width 28 height 14
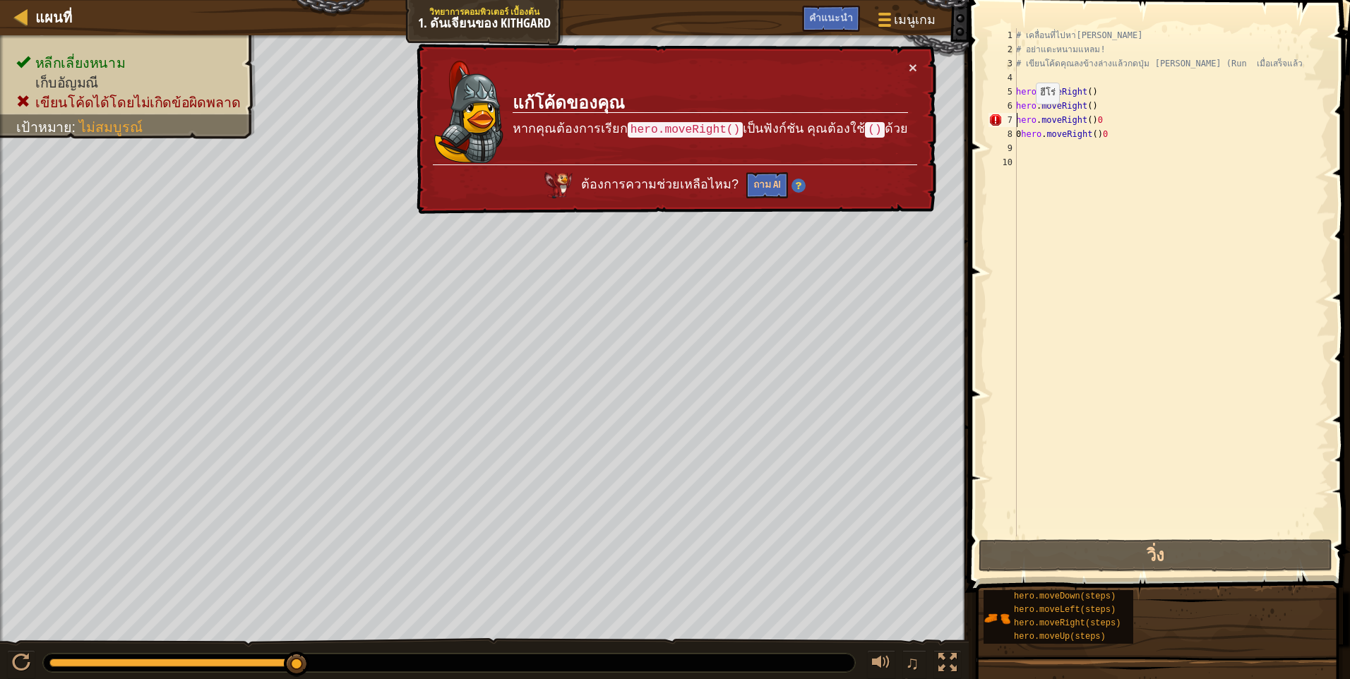
click at [1029, 118] on div "# เคลื่อนที่ไปหา[PERSON_NAME] # อย่าแตะหนามแหลม! # เขียนโค้ดคุณลงข้างล่างแล้วกด…" at bounding box center [1171, 296] width 316 height 537
drag, startPoint x: 1015, startPoint y: 117, endPoint x: 1121, endPoint y: 118, distance: 105.9
click at [1121, 118] on div "hero.moveRight()0 1 2 3 4 5 6 7 8 9 10 # เคลื่อนที่ไปหา[PERSON_NAME] # อย่าแตะห…" at bounding box center [1157, 282] width 343 height 508
type textarea "hero.moveRight()0 0hero.moveRight()0"
click at [1031, 169] on div "# เคลื่อนที่ไปหา[PERSON_NAME] # อย่าแตะหนามแหลม! # เขียนโค้ดคุณลงข้างล่างแล้วกด…" at bounding box center [1171, 296] width 316 height 537
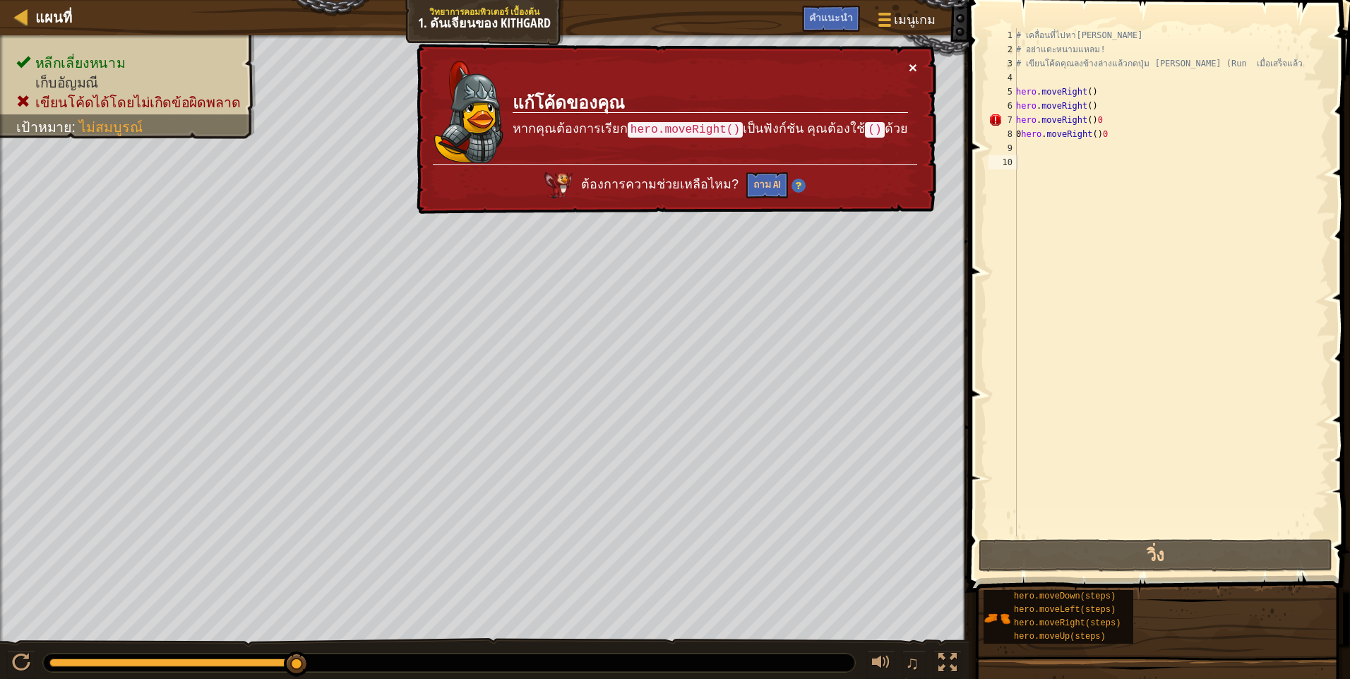
click at [912, 67] on button "×" at bounding box center [913, 67] width 8 height 15
drag, startPoint x: 1014, startPoint y: 116, endPoint x: 1098, endPoint y: 116, distance: 84.0
click at [1098, 116] on div "1 2 3 4 5 6 7 8 9 10 # เคลื่อนที่ไปหา[PERSON_NAME] # อย่าแตะหนามแหลม! # เขียนโค…" at bounding box center [1157, 282] width 343 height 508
click at [1098, 116] on div "# เคลื่อนที่ไปหา[PERSON_NAME] # อย่าแตะหนามแหลม! # เขียนโค้ดคุณลงข้างล่างแล้วกด…" at bounding box center [1171, 282] width 316 height 508
type textarea "hero.moveRight()0"
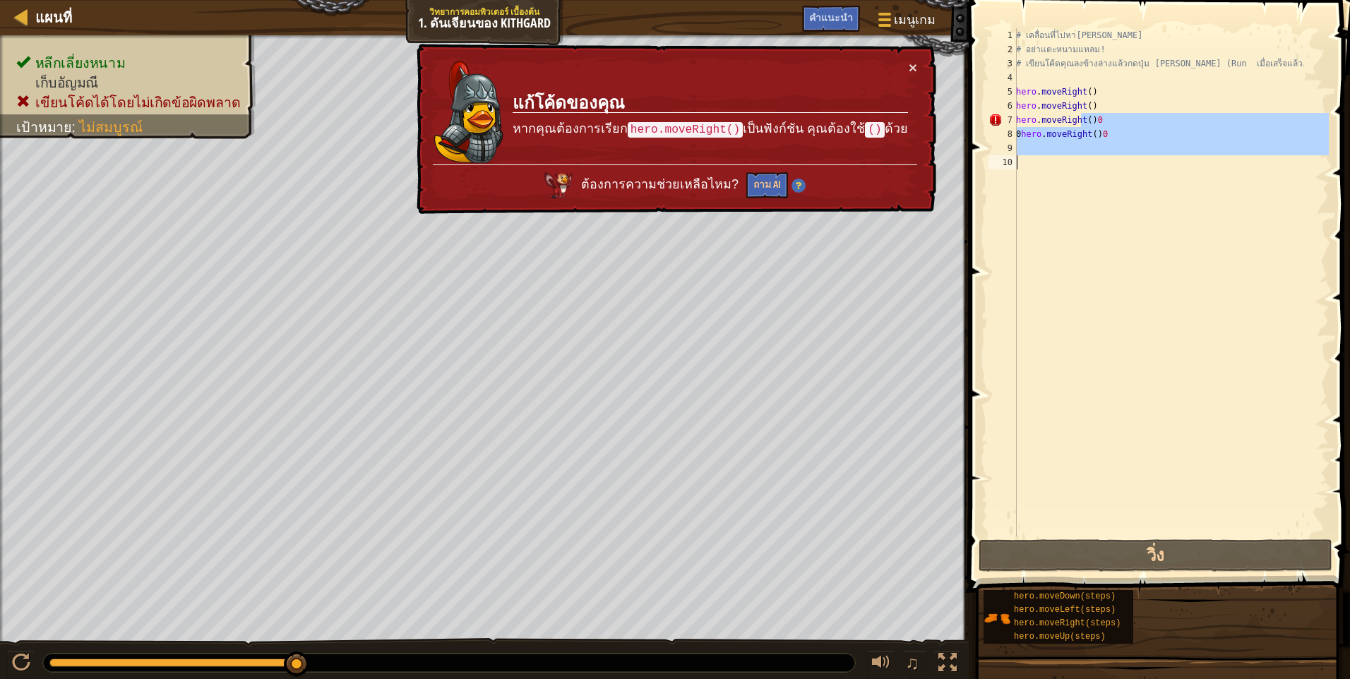
drag, startPoint x: 1083, startPoint y: 116, endPoint x: 1082, endPoint y: 161, distance: 44.5
click at [1082, 163] on div "# เคลื่อนที่ไปหา[PERSON_NAME] # อย่าแตะหนามแหลม! # เขียนโค้ดคุณลงข้างล่างแล้วกด…" at bounding box center [1171, 296] width 316 height 537
click at [1072, 174] on div "# เคลื่อนที่ไปหา[PERSON_NAME] # อย่าแตะหนามแหลม! # เขียนโค้ดคุณลงข้างล่างแล้วกด…" at bounding box center [1171, 282] width 316 height 508
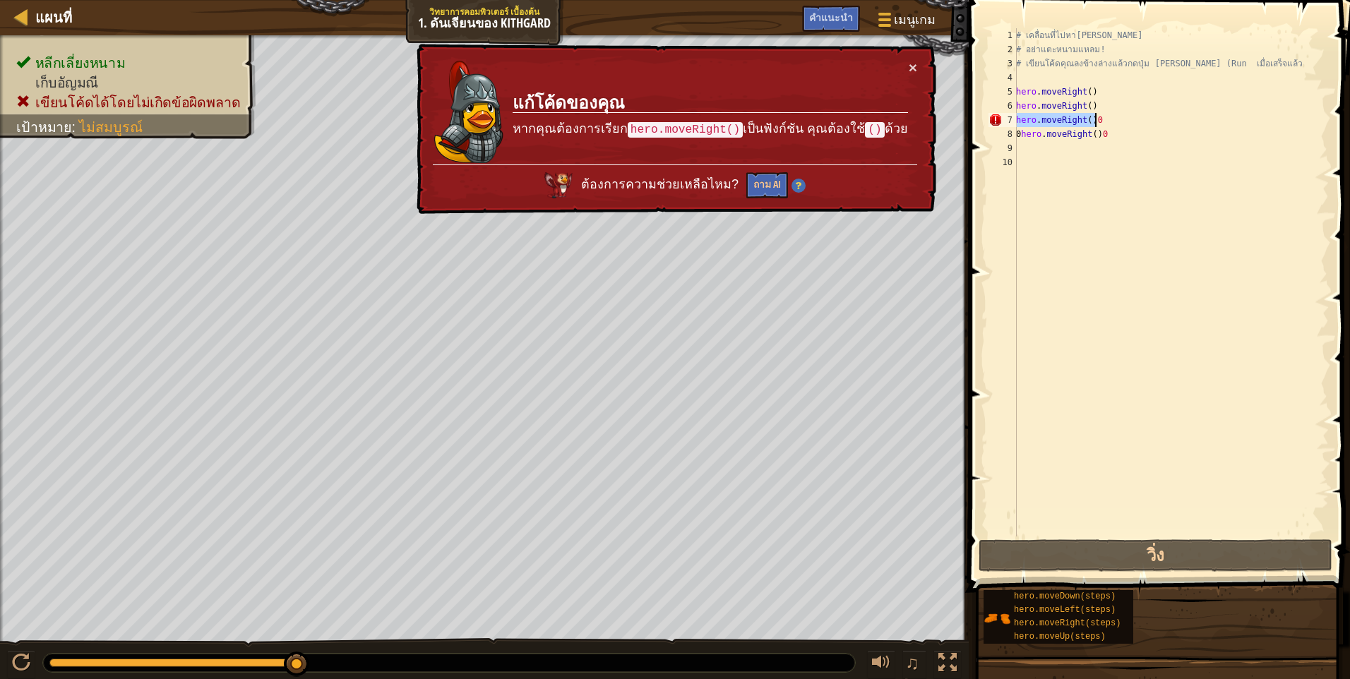
drag, startPoint x: 1017, startPoint y: 116, endPoint x: 1097, endPoint y: 117, distance: 79.8
click at [1097, 117] on div "# เคลื่อนที่ไปหา[PERSON_NAME] # อย่าแตะหนามแหลม! # เขียนโค้ดคุณลงข้างล่างแล้วกด…" at bounding box center [1171, 296] width 316 height 537
type textarea "hero.moveRight()0"
paste textarea
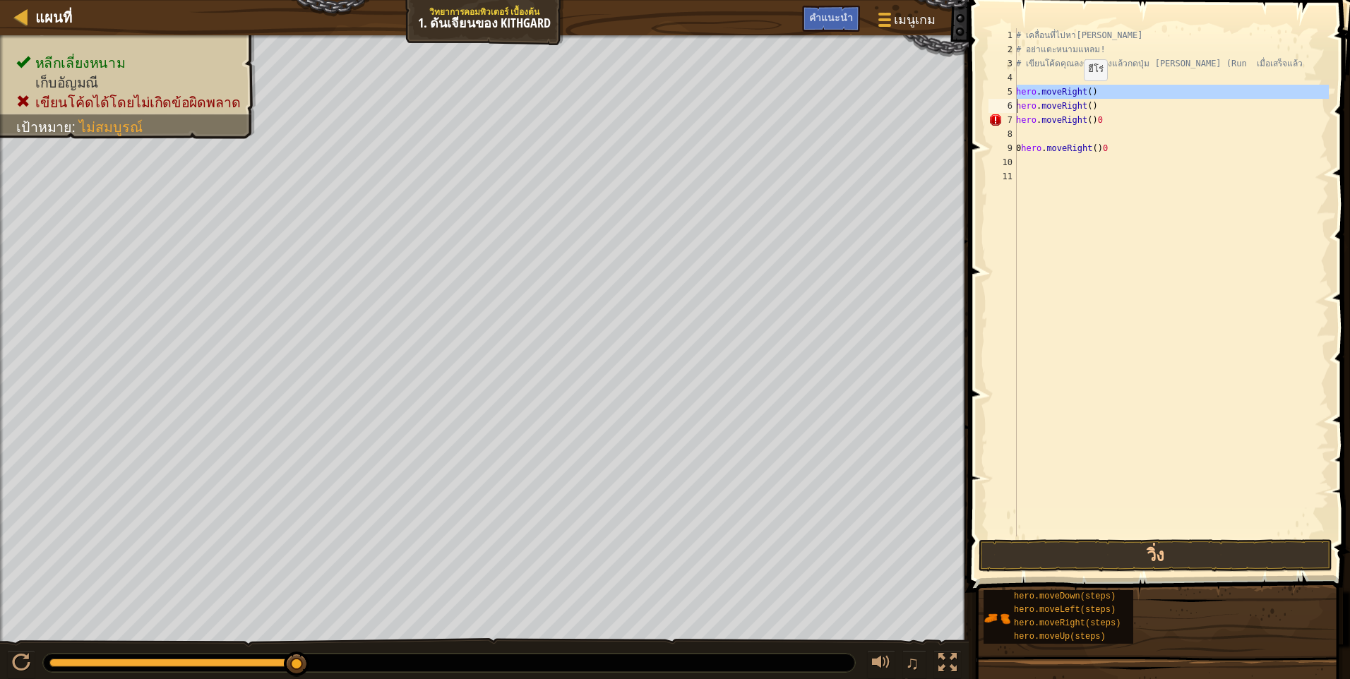
drag, startPoint x: 1014, startPoint y: 90, endPoint x: 1076, endPoint y: 95, distance: 61.6
click at [1076, 95] on div "1 2 3 4 5 6 7 8 9 10 11 # เคลื่อนที่ไปหา[PERSON_NAME] # อย่าแตะหนามแหลม! # เขีย…" at bounding box center [1157, 282] width 343 height 508
click at [1145, 556] on button "วิ่ง" at bounding box center [1155, 555] width 354 height 32
type textarea "hero.moveRight()"
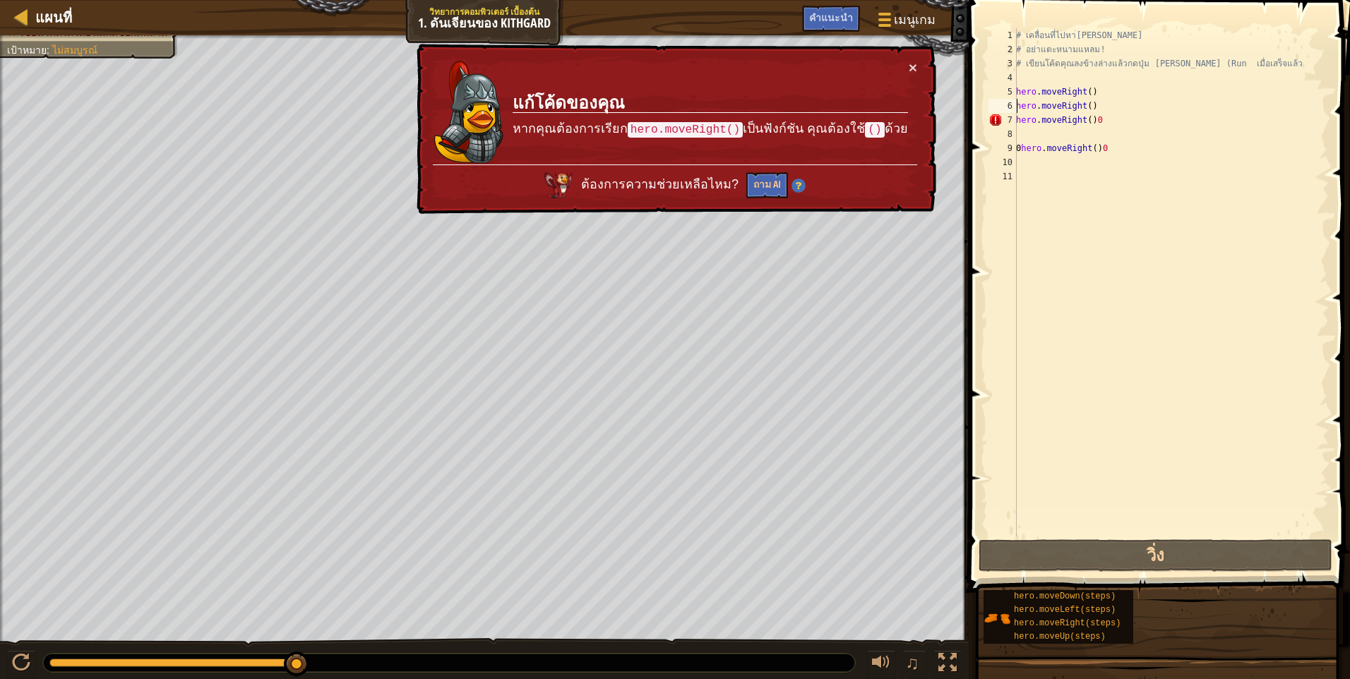
drag, startPoint x: 1026, startPoint y: 132, endPoint x: 1028, endPoint y: 124, distance: 7.9
click at [1028, 128] on div "# เคลื่อนที่ไปหา[PERSON_NAME] # อย่าแตะหนามแหลม! # เขียนโค้ดคุณลงข้างล่างแล้วกด…" at bounding box center [1171, 296] width 316 height 537
click at [1050, 167] on div "# เคลื่อนที่ไปหา[PERSON_NAME] # อย่าแตะหนามแหลม! # เขียนโค้ดคุณลงข้างล่างแล้วกด…" at bounding box center [1171, 296] width 316 height 537
click at [1022, 95] on div "# เคลื่อนที่ไปหา[PERSON_NAME] # อย่าแตะหนามแหลม! # เขียนโค้ดคุณลงข้างล่างแล้วกด…" at bounding box center [1171, 296] width 316 height 537
click at [1024, 93] on div "# เคลื่อนที่ไปหา[PERSON_NAME] # อย่าแตะหนามแหลม! # เขียนโค้ดคุณลงข้างล่างแล้วกด…" at bounding box center [1171, 296] width 316 height 537
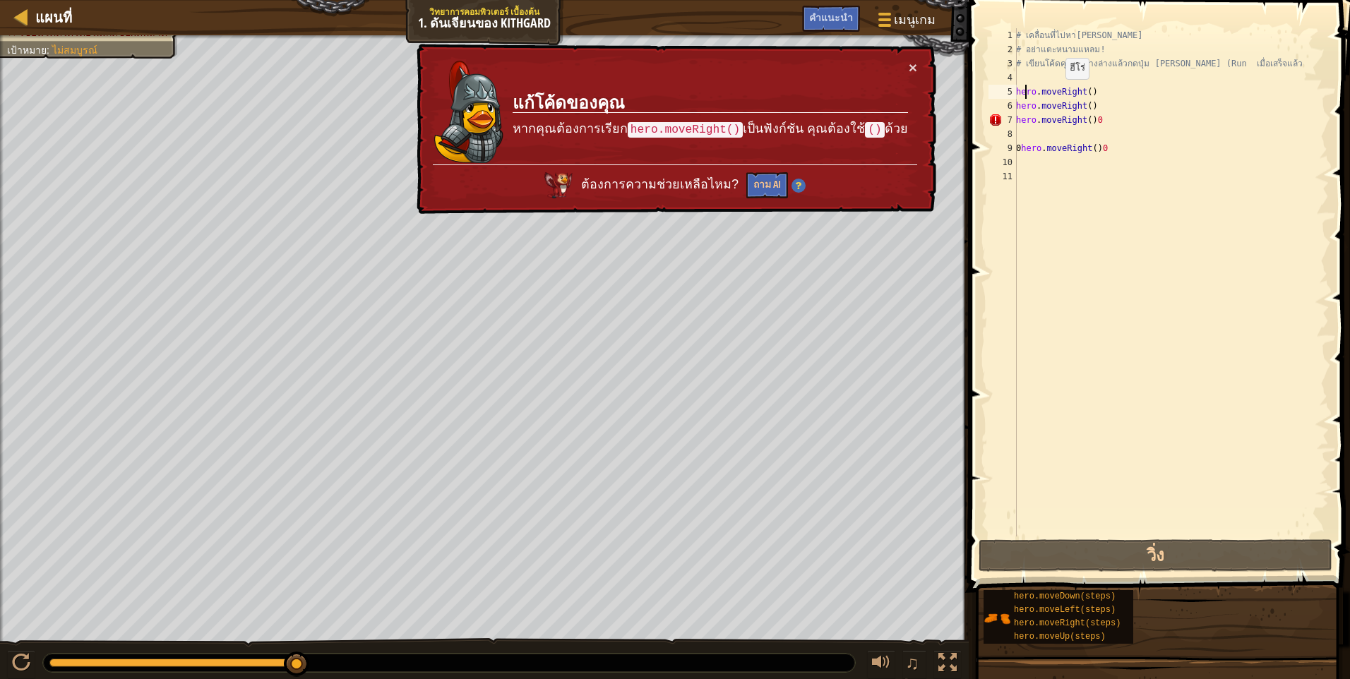
click at [1090, 93] on div "# เคลื่อนที่ไปหา[PERSON_NAME] # อย่าแตะหนามแหลม! # เขียนโค้ดคุณลงข้างล่างแล้วกด…" at bounding box center [1171, 296] width 316 height 537
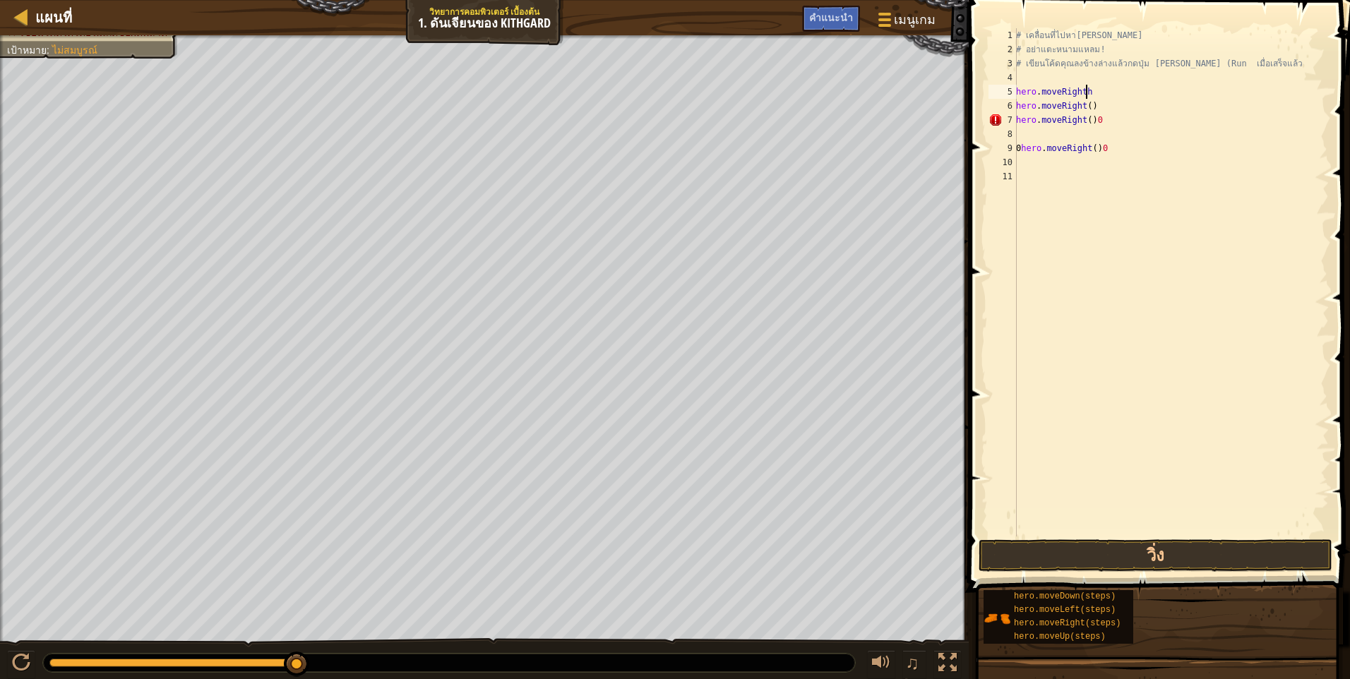
type textarea "hero.moveRight"
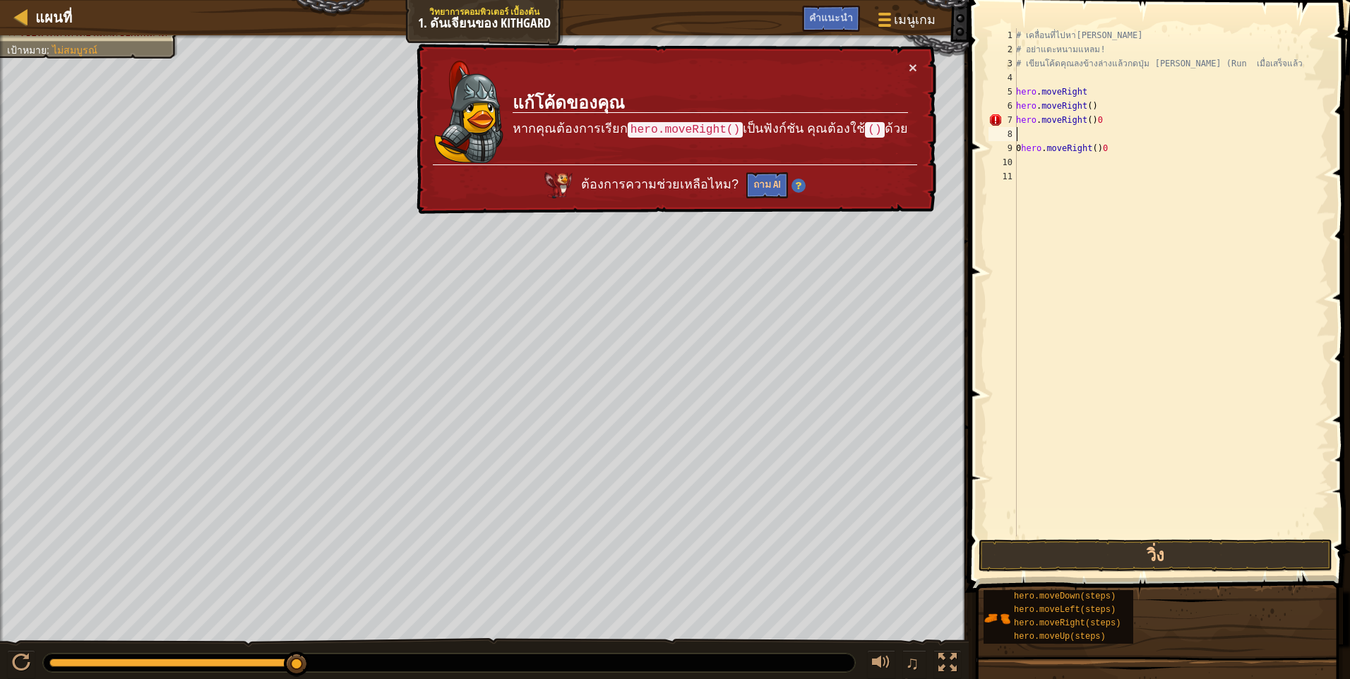
click at [1026, 136] on div "# เคลื่อนที่ไปหา[PERSON_NAME] # อย่าแตะหนามแหลม! # เขียนโค้ดคุณลงข้างล่างแล้วกด…" at bounding box center [1171, 296] width 316 height 537
drag, startPoint x: 1015, startPoint y: 117, endPoint x: 1053, endPoint y: 121, distance: 38.4
click at [1053, 121] on div "1 2 3 4 5 6 7 8 9 10 11 # เคลื่อนที่ไปหา[PERSON_NAME] # อย่าแตะหนามแหลม! # เขีย…" at bounding box center [1157, 282] width 343 height 508
type textarea "hero.moveRight()0"
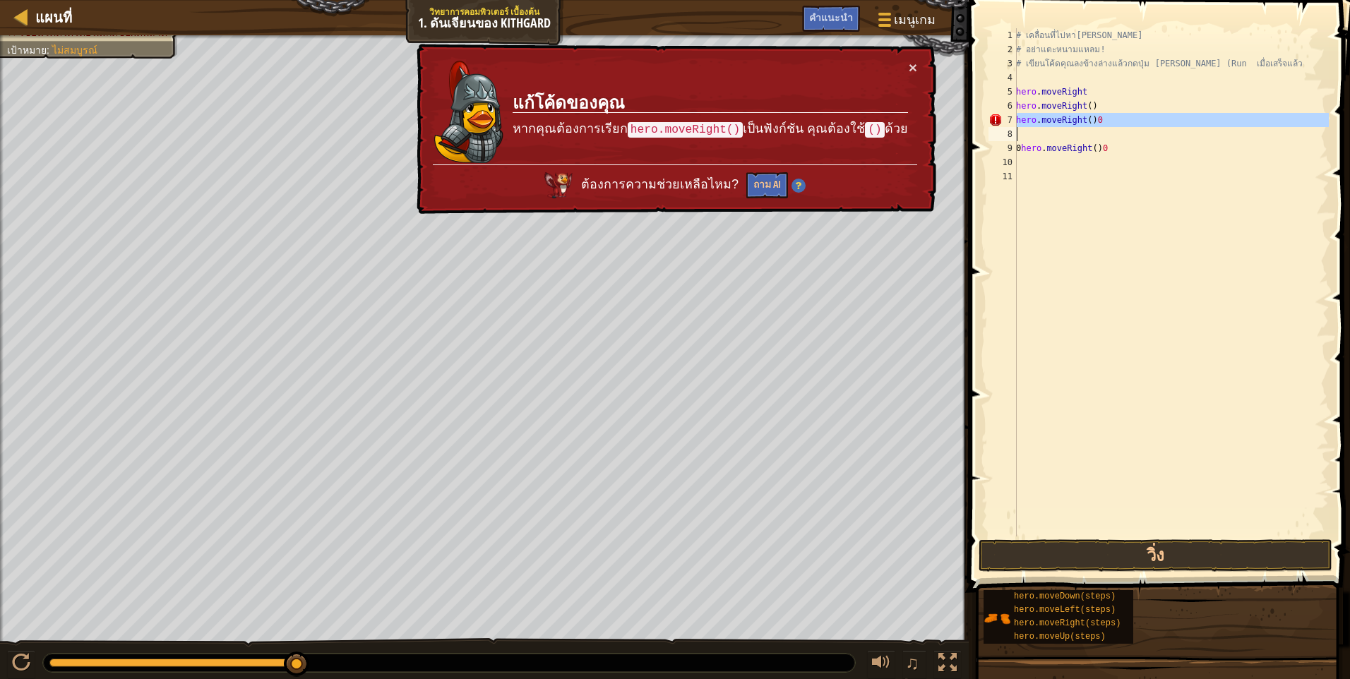
click at [1046, 129] on div "# เคลื่อนที่ไปหา[PERSON_NAME] # อย่าแตะหนามแหลม! # เขียนโค้ดคุณลงข้างล่างแล้วกด…" at bounding box center [1171, 282] width 316 height 508
drag, startPoint x: 1015, startPoint y: 119, endPoint x: 1051, endPoint y: 132, distance: 38.4
click at [1052, 131] on div "1 2 3 4 5 6 7 8 9 10 11 # เคลื่อนที่ไปหา[PERSON_NAME] # อย่าแตะหนามแหลม! # เขีย…" at bounding box center [1157, 282] width 343 height 508
type textarea "hero.moveRight()0"
click at [1048, 136] on div "# เคลื่อนที่ไปหา[PERSON_NAME] # อย่าแตะหนามแหลม! # เขียนโค้ดคุณลงข้างล่างแล้วกด…" at bounding box center [1171, 282] width 316 height 508
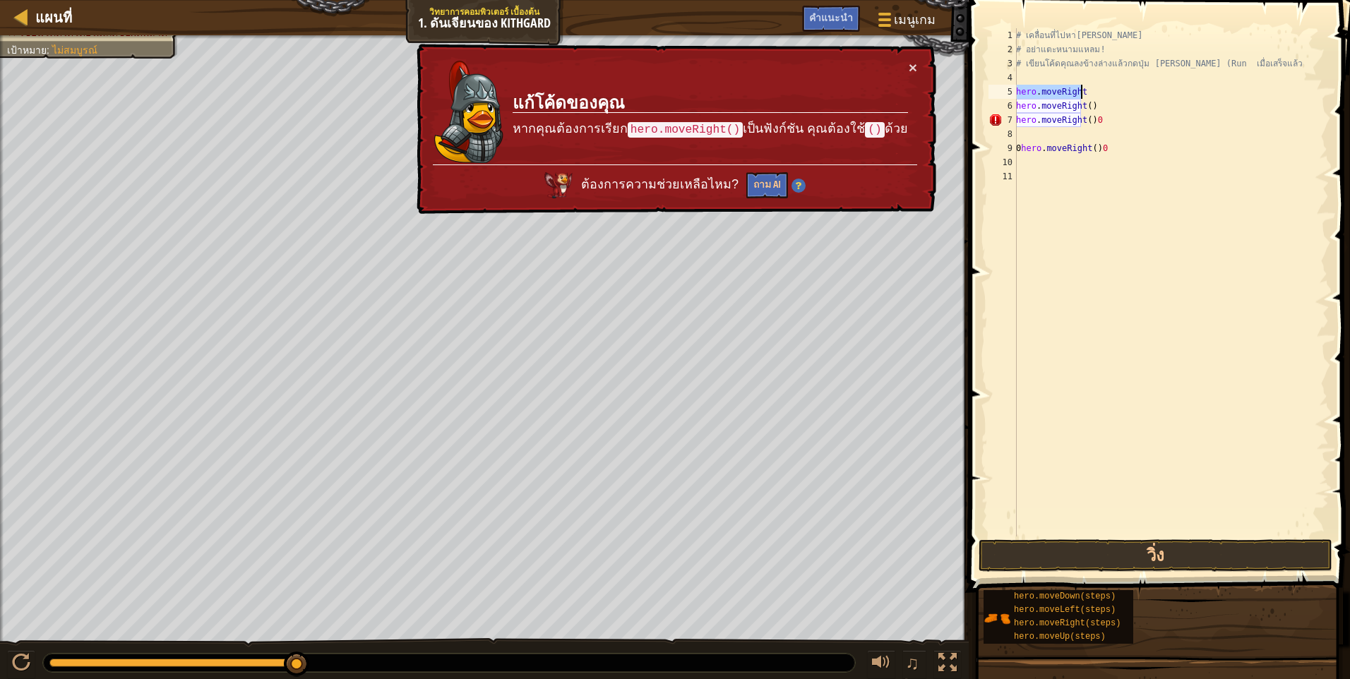
drag, startPoint x: 1017, startPoint y: 90, endPoint x: 1086, endPoint y: 97, distance: 69.6
click at [1086, 97] on div "# เคลื่อนที่ไปหา[PERSON_NAME] # อย่าแตะหนามแหลม! # เขียนโค้ดคุณลงข้างล่างแล้วกด…" at bounding box center [1171, 296] width 316 height 537
type textarea "hero.moveRight"
paste textarea
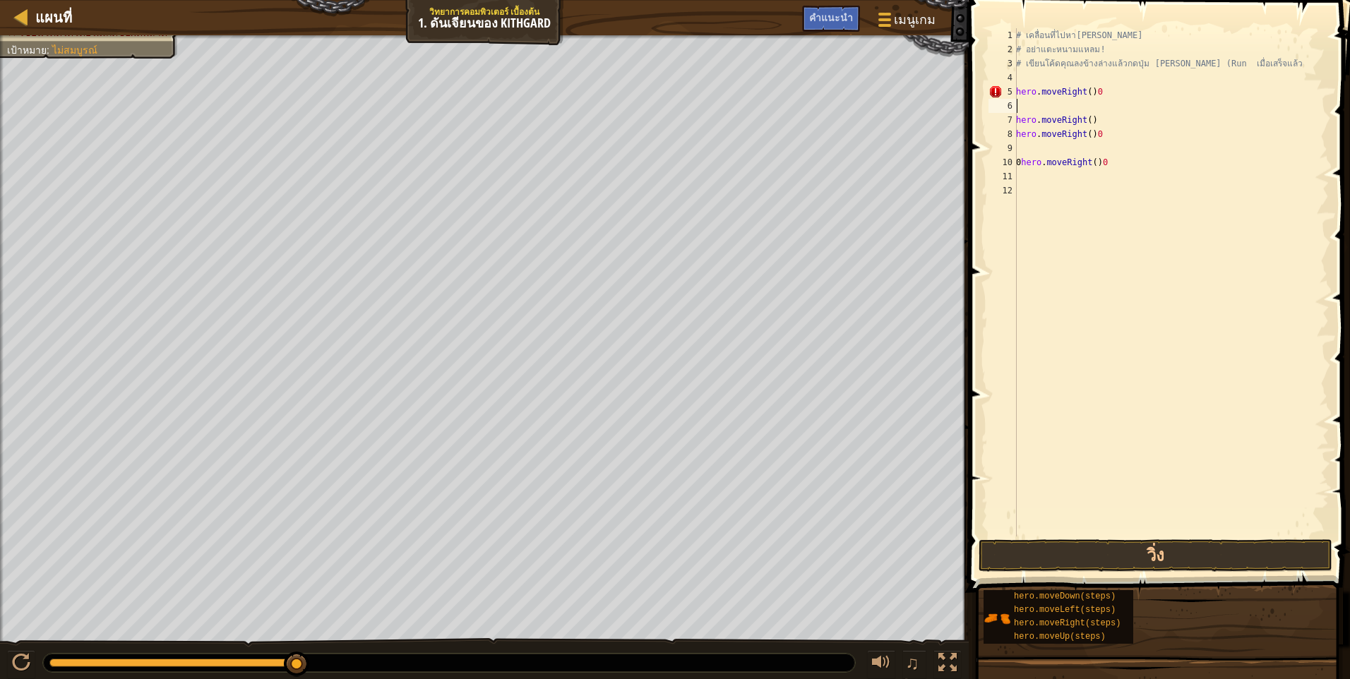
click at [1023, 100] on div "# เคลื่อนที่ไปหา[PERSON_NAME] # อย่าแตะหนามแหลม! # เขียนโค้ดคุณลงข้างล่างแล้วกด…" at bounding box center [1171, 296] width 316 height 537
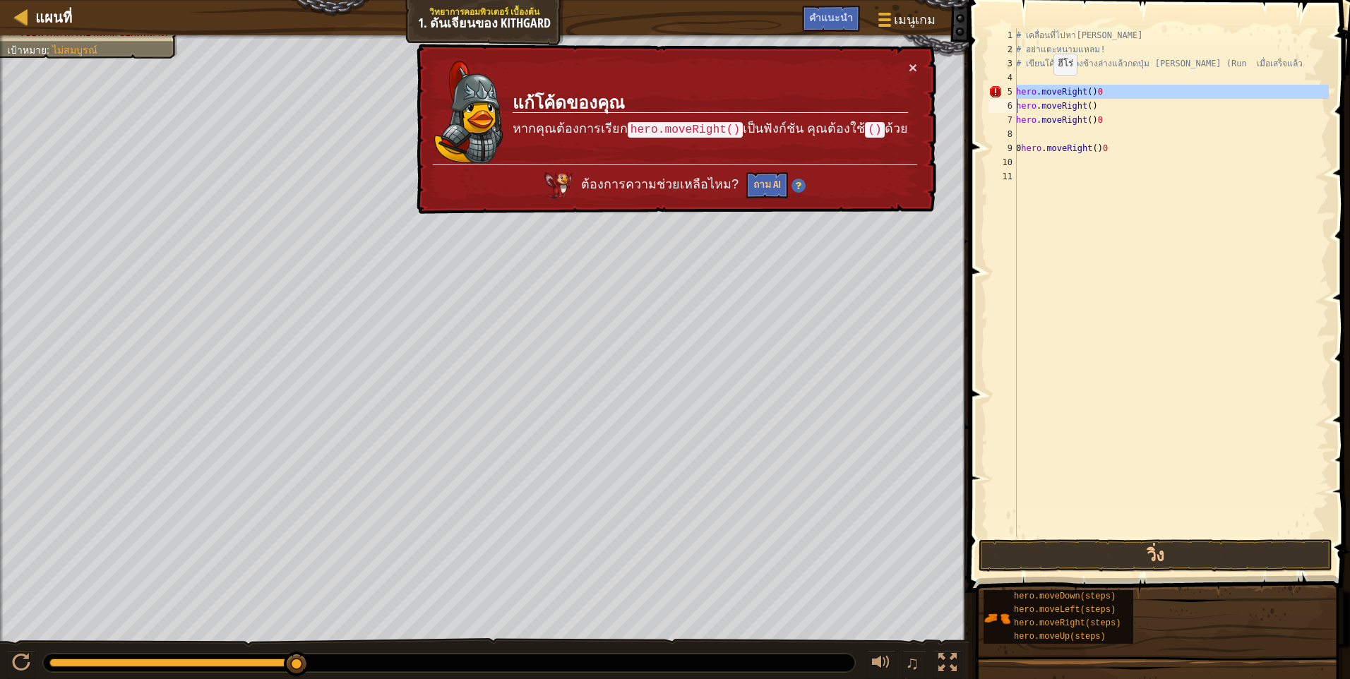
drag, startPoint x: 1016, startPoint y: 89, endPoint x: 1046, endPoint y: 89, distance: 30.4
click at [1046, 89] on div "hero.moveRight()0 1 2 3 4 5 6 7 8 9 10 11 # เคลื่อนที่ไปหา[PERSON_NAME] # อย่าแ…" at bounding box center [1157, 282] width 343 height 508
type textarea "hero.moveRight()0 hero.moveRight()"
click at [1147, 181] on div "# เคลื่อนที่ไปหา[PERSON_NAME] # อย่าแตะหนามแหลม! # เขียนโค้ดคุณลงข้างล่างแล้วกด…" at bounding box center [1171, 296] width 316 height 537
drag, startPoint x: 1015, startPoint y: 91, endPoint x: 1024, endPoint y: 90, distance: 9.2
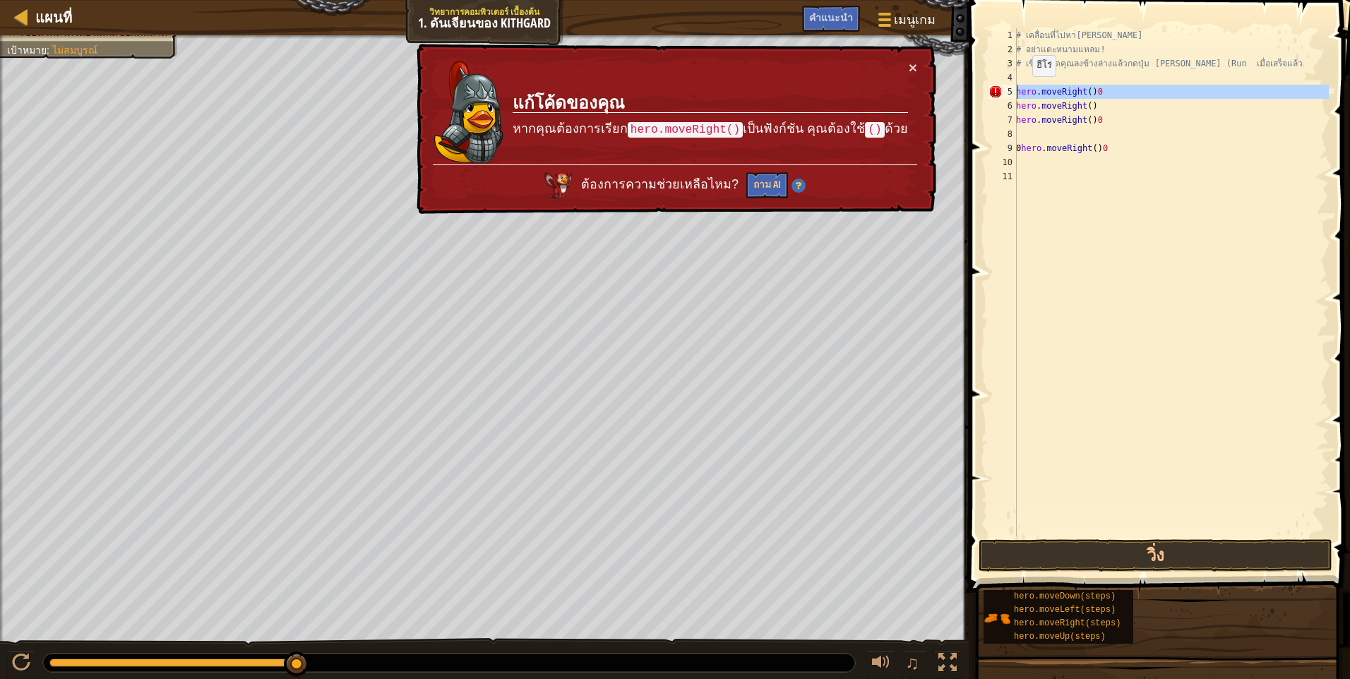
click at [1024, 90] on div "1 2 3 4 5 6 7 8 9 10 11 # เคลื่อนที่ไปหา[PERSON_NAME] # อย่าแตะหนามแหลม! # เขีย…" at bounding box center [1157, 282] width 343 height 508
type textarea "hero.moveRight()0 hero.moveRight()"
click at [1036, 138] on div "# เคลื่อนที่ไปหา[PERSON_NAME] # อย่าแตะหนามแหลม! # เขียนโค้ดคุณลงข้างล่างแล้วกด…" at bounding box center [1171, 296] width 316 height 537
drag, startPoint x: 1015, startPoint y: 105, endPoint x: 1030, endPoint y: 105, distance: 14.8
click at [1030, 105] on div "1 2 3 4 5 6 7 8 9 10 11 # เคลื่อนที่ไปหา[PERSON_NAME] # อย่าแตะหนามแหลม! # เขีย…" at bounding box center [1157, 282] width 343 height 508
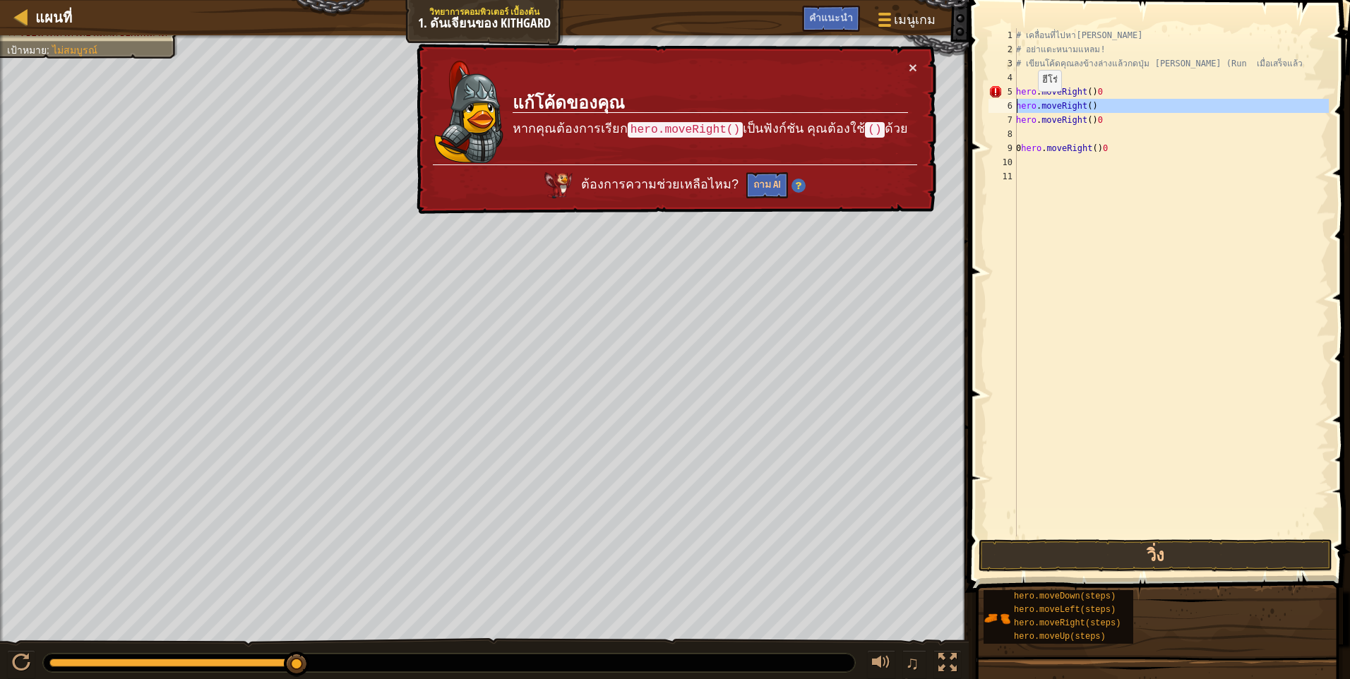
type textarea "hero.moveRight() hero.moveRight()0"
click at [1029, 212] on div "# เคลื่อนที่ไปหา[PERSON_NAME] # อย่าแตะหนามแหลม! # เขียนโค้ดคุณลงข้างล่างแล้วกด…" at bounding box center [1171, 296] width 316 height 537
drag, startPoint x: 1015, startPoint y: 104, endPoint x: 1084, endPoint y: 110, distance: 69.5
click at [1084, 110] on div "1 2 3 4 5 6 7 8 9 10 11 # เคลื่อนที่ไปหา[PERSON_NAME] # อย่าแตะหนามแหลม! # เขีย…" at bounding box center [1157, 282] width 343 height 508
type textarea "hero.moveRight() hero.moveRight()0"
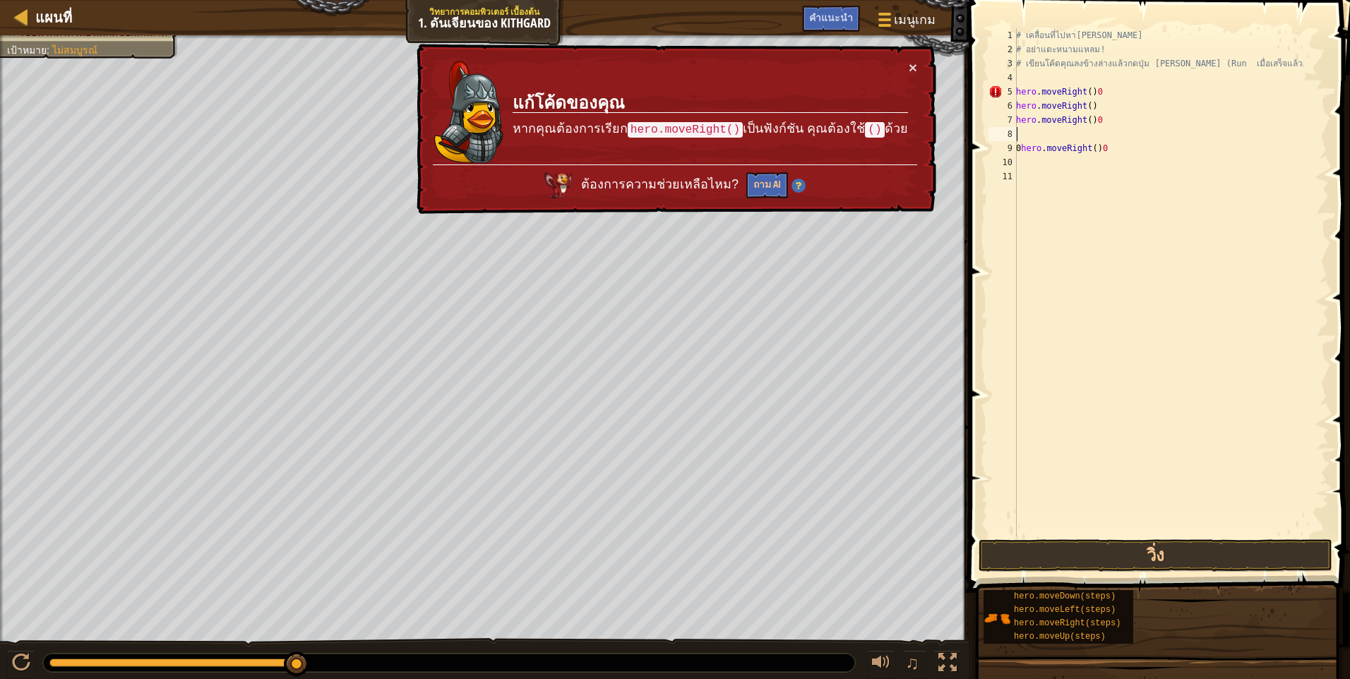
click at [1023, 137] on div "# เคลื่อนที่ไปหา[PERSON_NAME] # อย่าแตะหนามแหลม! # เขียนโค้ดคุณลงข้างล่างแล้วกด…" at bounding box center [1171, 296] width 316 height 537
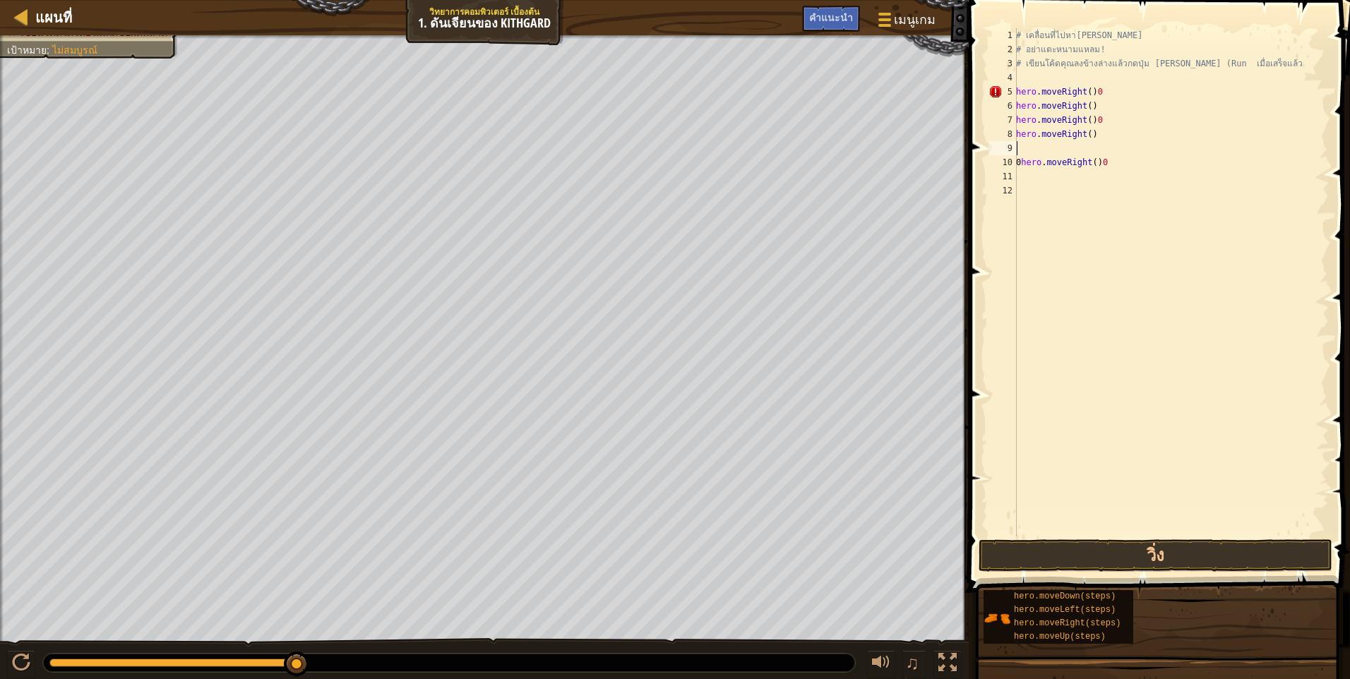
type textarea "hero.moveRight()"
click at [1026, 162] on div "# เคลื่อนที่ไปหา[PERSON_NAME] # อย่าแตะหนามแหลม! # เขียนโค้ดคุณลงข้างล่างแล้วกด…" at bounding box center [1171, 296] width 316 height 537
type textarea "h"
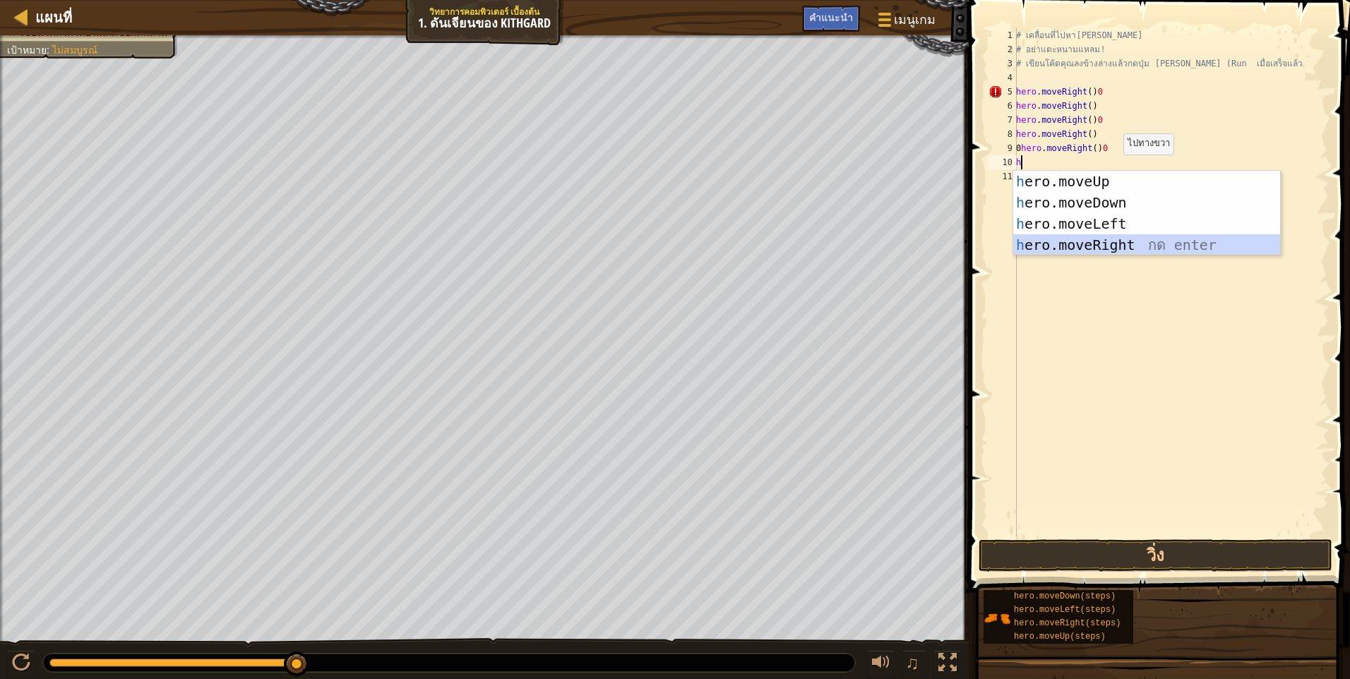
click at [1101, 238] on div "h ero.moveUp กด enter h ero.moveDown กด enter h ero.moveLeft กด enter h ero.mov…" at bounding box center [1146, 234] width 267 height 127
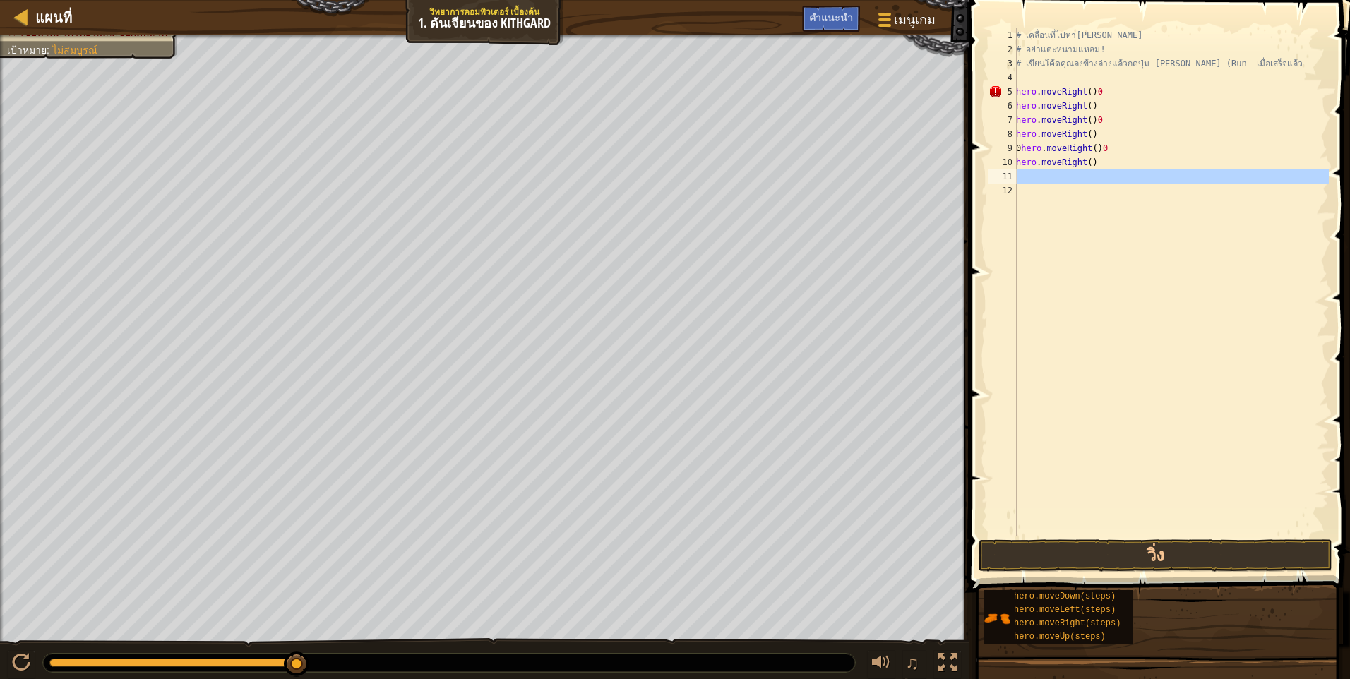
click at [1015, 172] on div "11" at bounding box center [1002, 176] width 28 height 14
type textarea "h"
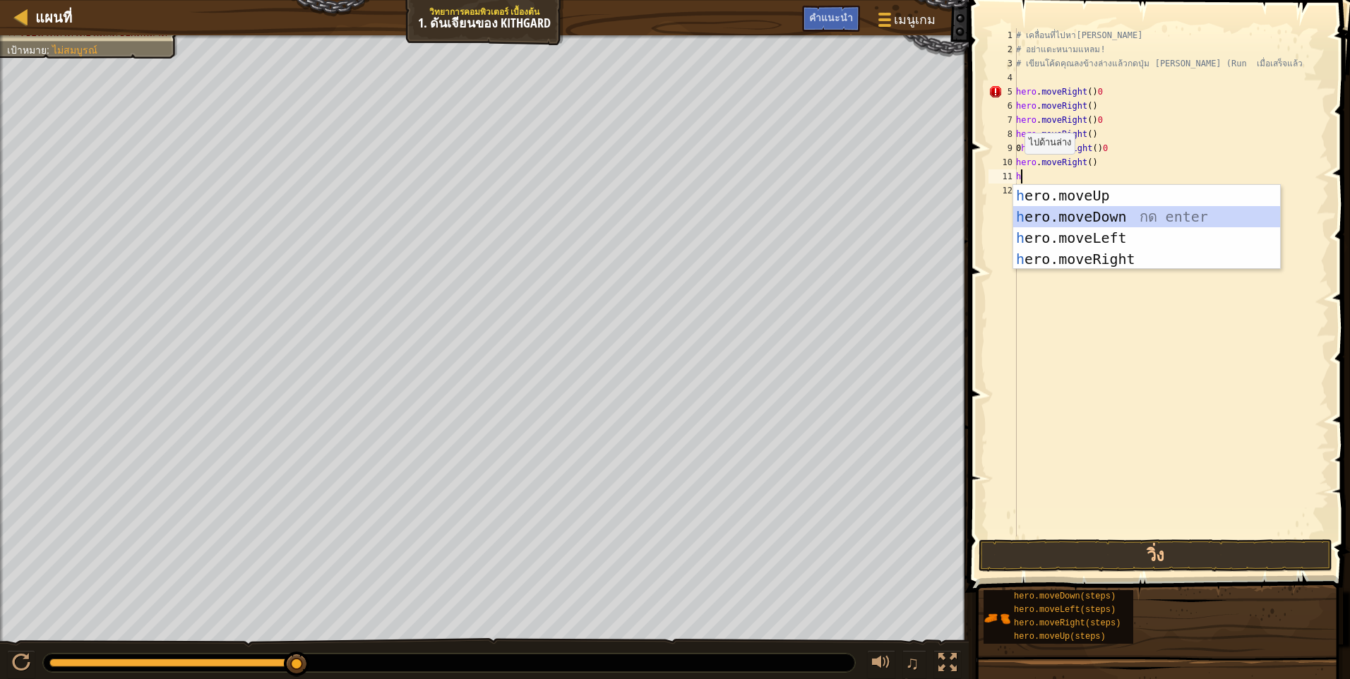
click at [1088, 209] on div "h ero.moveUp กด enter h ero.moveDown กด enter h ero.moveLeft กด enter h ero.mov…" at bounding box center [1146, 248] width 267 height 127
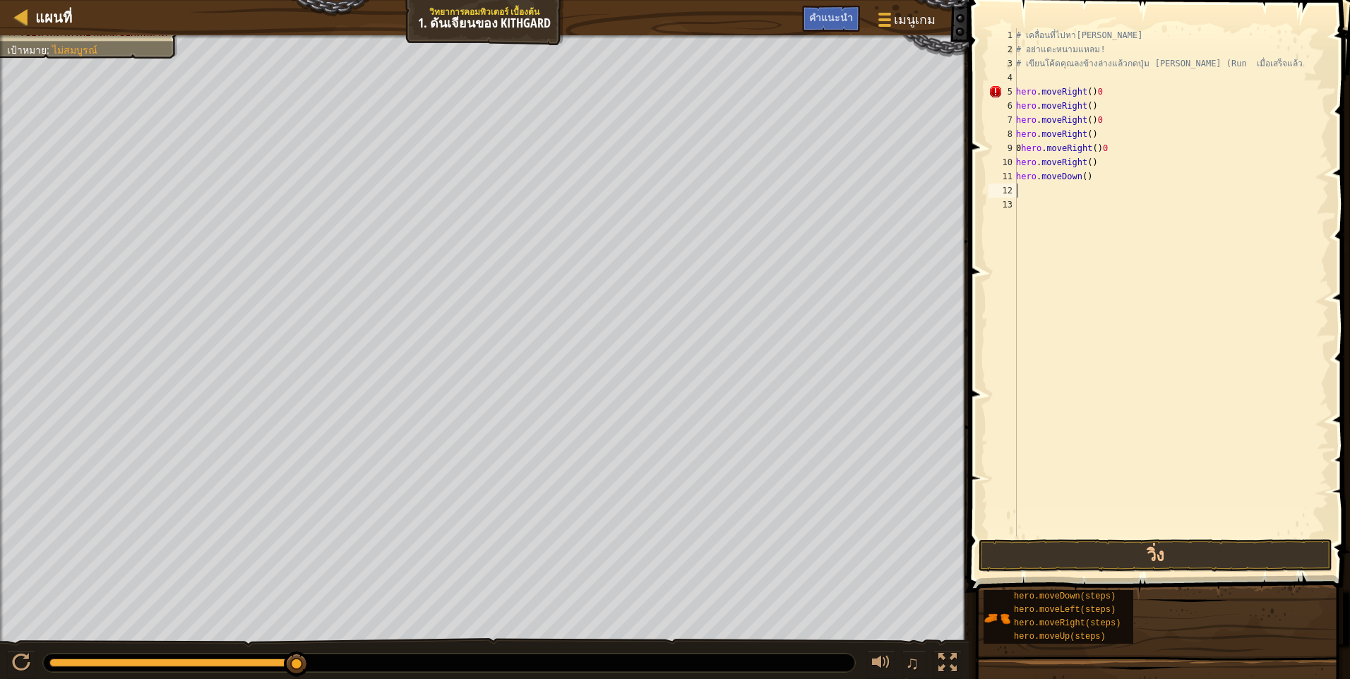
type textarea "h"
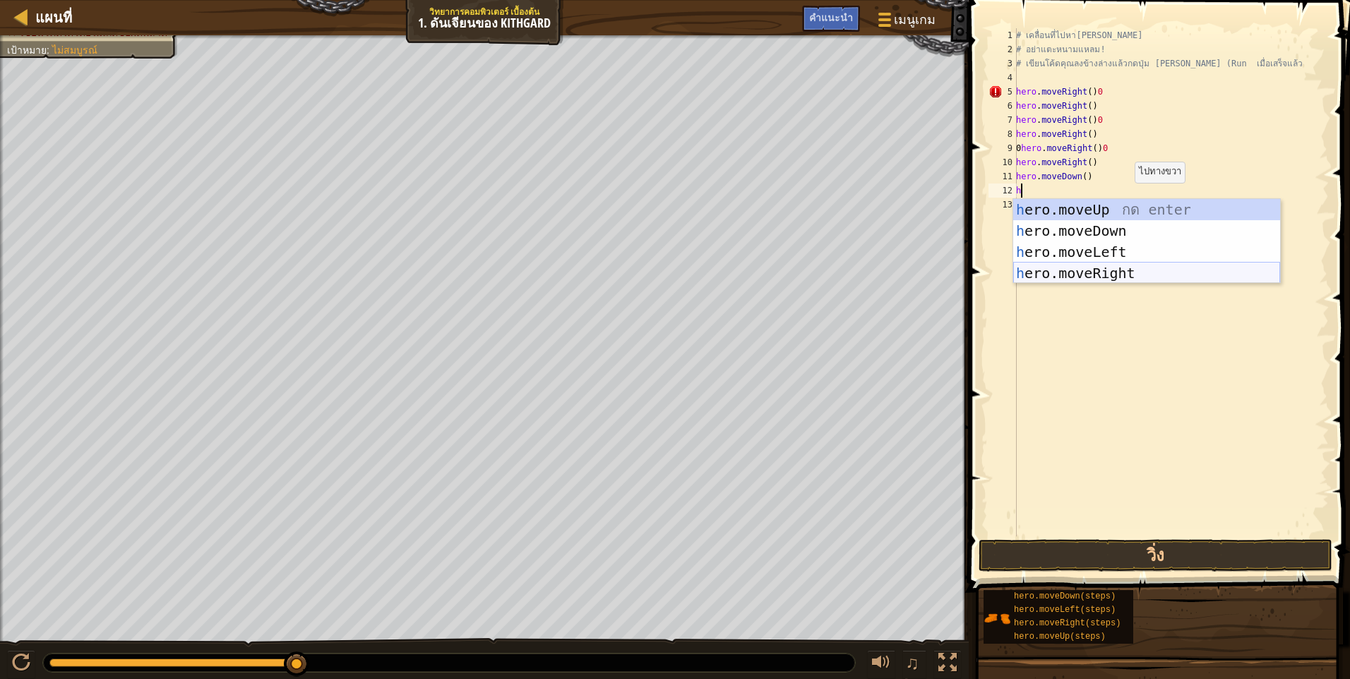
click at [1105, 267] on div "h ero.moveUp กด enter h ero.moveDown กด enter h ero.moveLeft กด enter h ero.mov…" at bounding box center [1146, 262] width 267 height 127
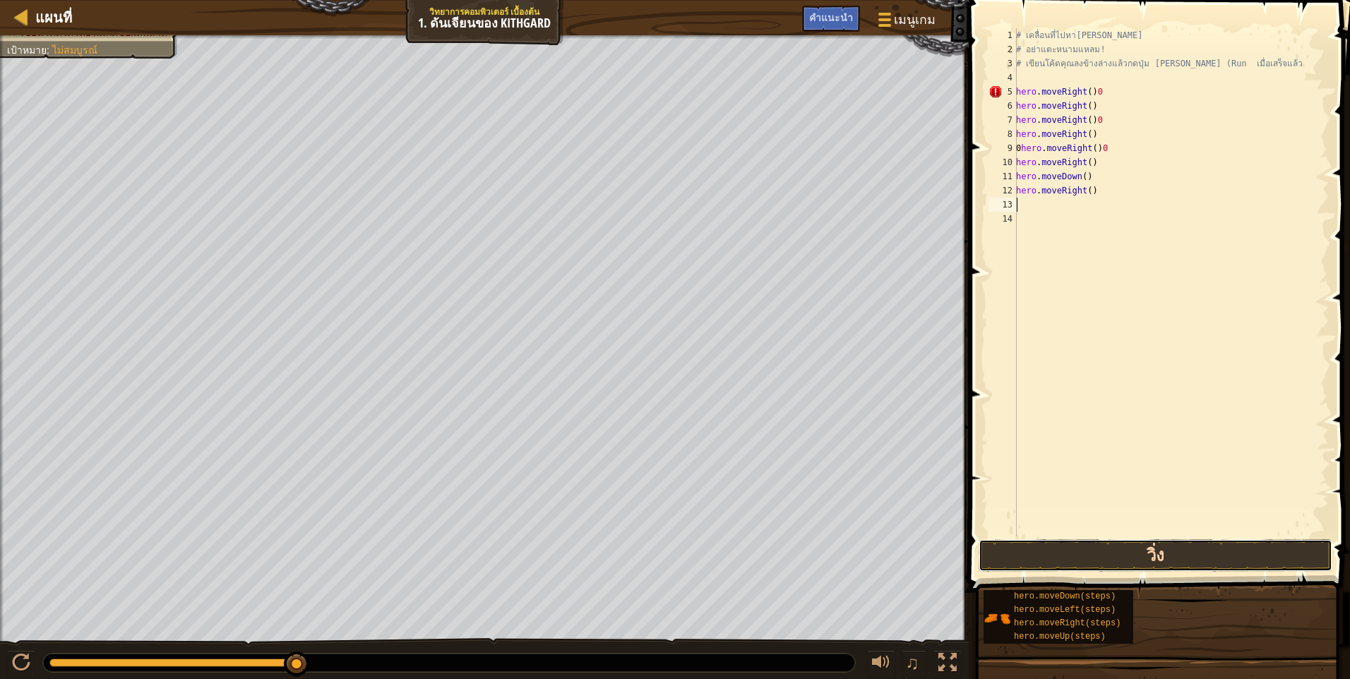
click at [1065, 558] on button "วิ่ง" at bounding box center [1155, 555] width 354 height 32
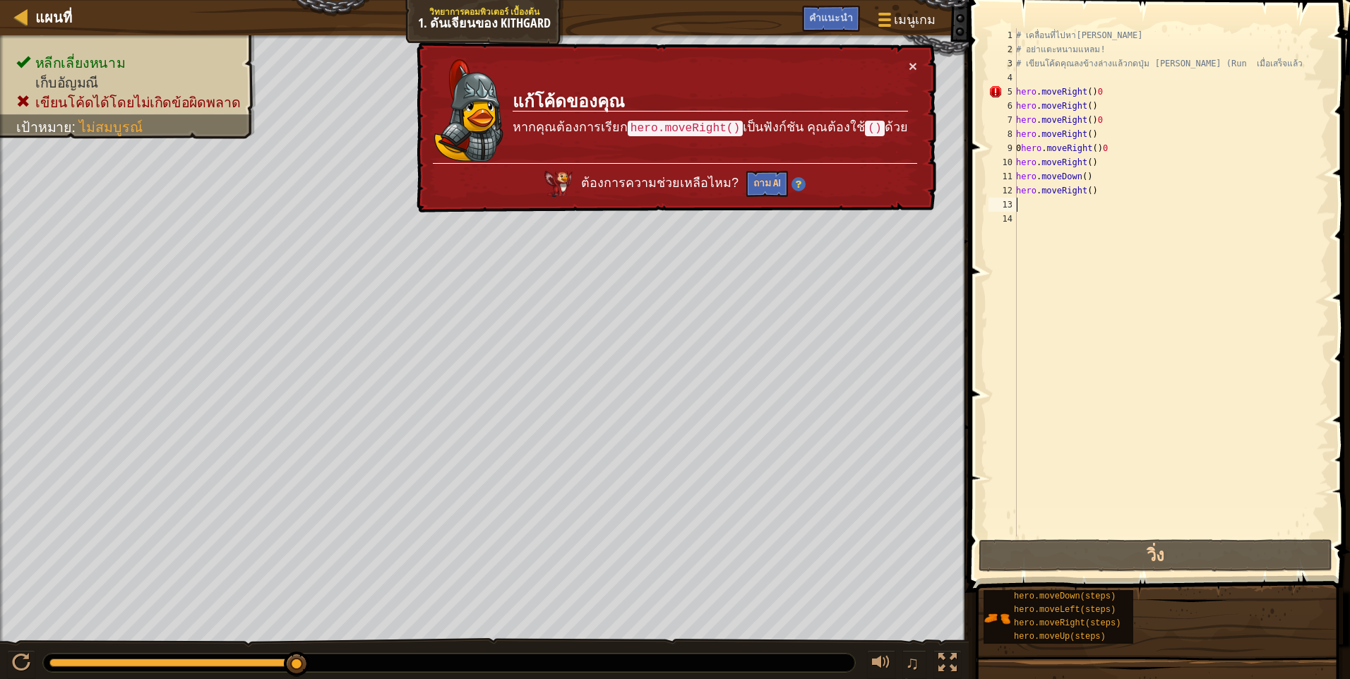
click at [1131, 186] on div "# เคลื่อนที่ไปหา[PERSON_NAME] # อย่าแตะหนามแหลม! # เขียนโค้ดคุณลงข้างล่างแล้วกด…" at bounding box center [1171, 296] width 316 height 537
drag, startPoint x: 1017, startPoint y: 92, endPoint x: 1096, endPoint y: 95, distance: 79.1
click at [1096, 95] on div "# เคลื่อนที่ไปหา[PERSON_NAME] # อย่าแตะหนามแหลม! # เขียนโค้ดคุณลงข้างล่างแล้วกด…" at bounding box center [1171, 296] width 316 height 537
type textarea "hero.moveRight()0"
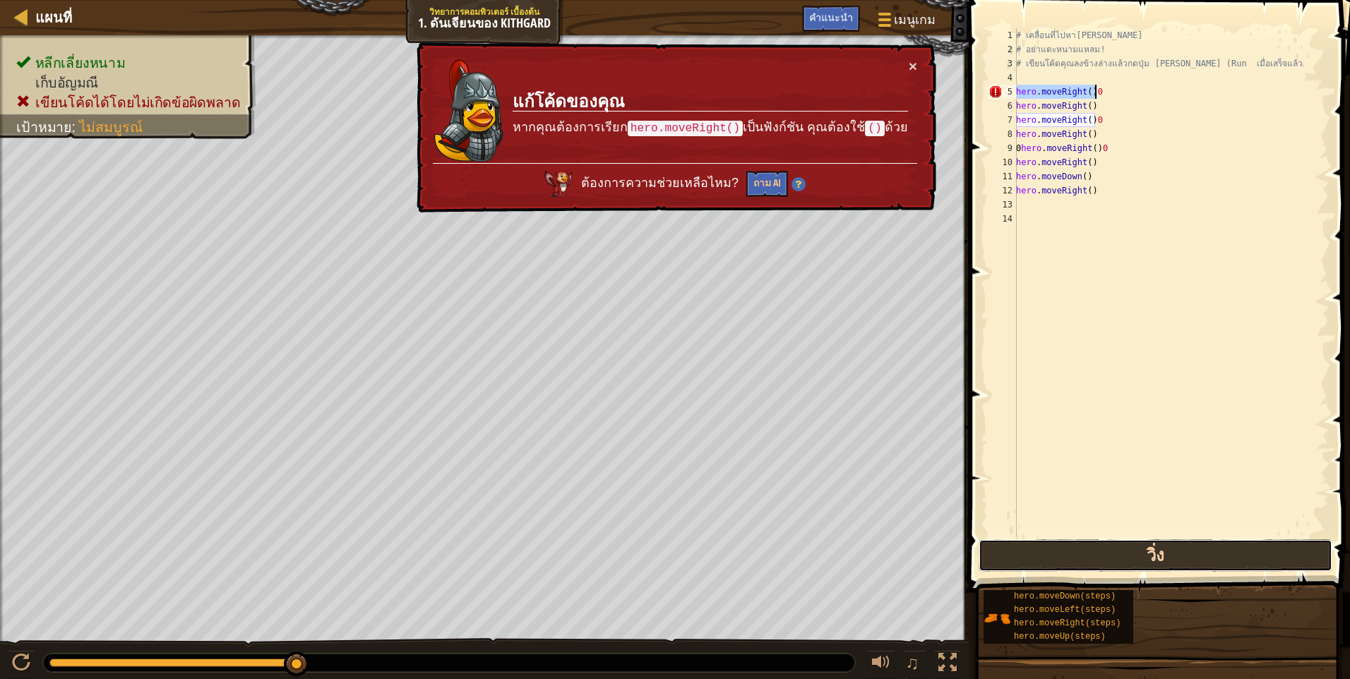
click at [1093, 550] on button "วิ่ง" at bounding box center [1155, 555] width 354 height 32
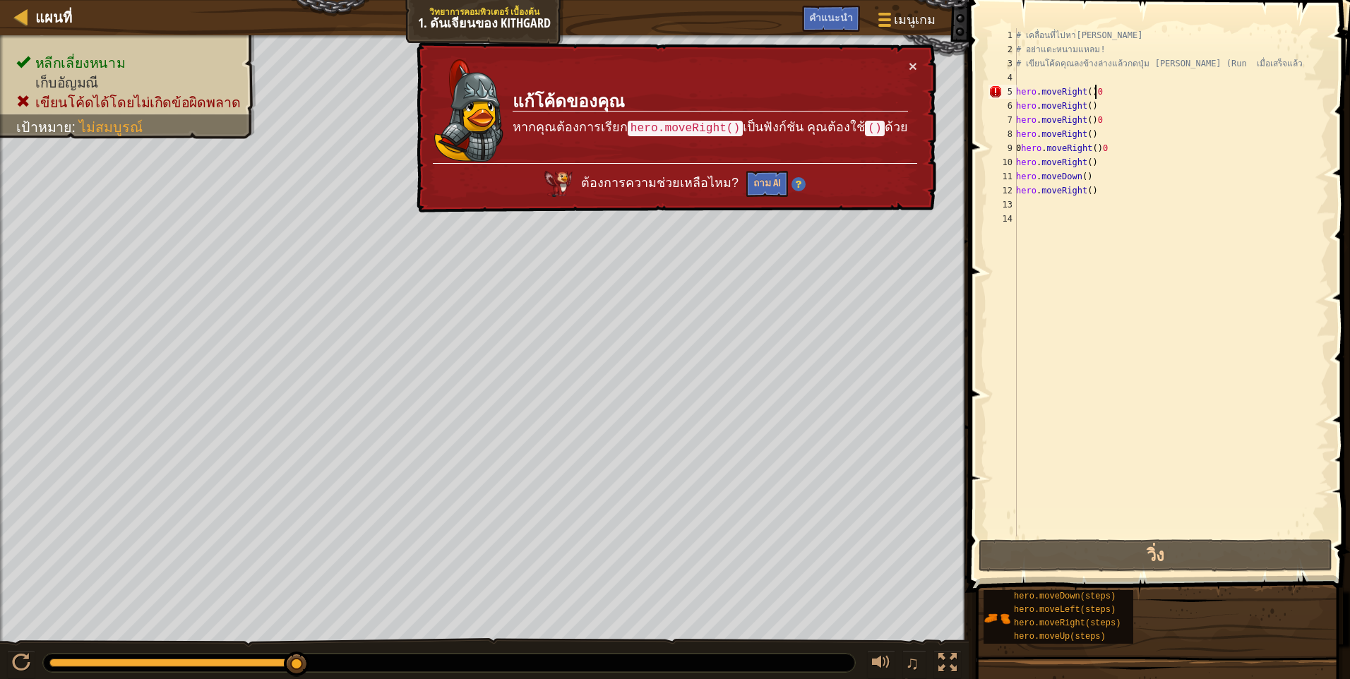
drag, startPoint x: 1034, startPoint y: 249, endPoint x: 1041, endPoint y: 237, distance: 13.9
click at [1039, 240] on div "# เคลื่อนที่ไปหา[PERSON_NAME] # อย่าแตะหนามแหลม! # เขียนโค้ดคุณลงข้างล่างแล้วกด…" at bounding box center [1171, 296] width 316 height 537
drag, startPoint x: 1062, startPoint y: 196, endPoint x: 1042, endPoint y: 221, distance: 31.6
click at [1042, 220] on div "# เคลื่อนที่ไปหา[PERSON_NAME] # อย่าแตะหนามแหลม! # เขียนโค้ดคุณลงข้างล่างแล้วกด…" at bounding box center [1171, 296] width 316 height 537
drag, startPoint x: 1048, startPoint y: 196, endPoint x: 1033, endPoint y: 207, distance: 18.2
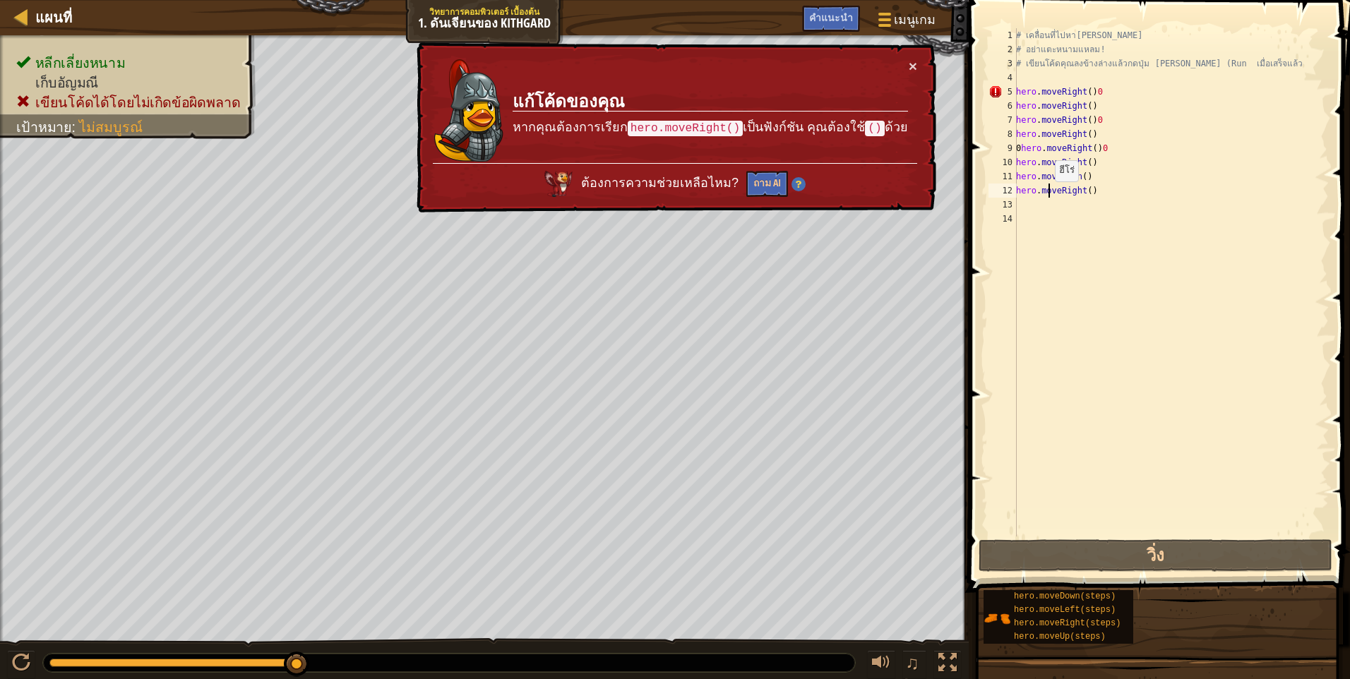
click at [1042, 197] on div "# เคลื่อนที่ไปหา[PERSON_NAME] # อย่าแตะหนามแหลม! # เขียนโค้ดคุณลงข้างล่างแล้วกด…" at bounding box center [1171, 296] width 316 height 537
type textarea "hero.moveRight()"
click at [1033, 205] on div "# เคลื่อนที่ไปหา[PERSON_NAME] # อย่าแตะหนามแหลม! # เขียนโค้ดคุณลงข้างล่างแล้วกด…" at bounding box center [1171, 296] width 316 height 537
type textarea "h"
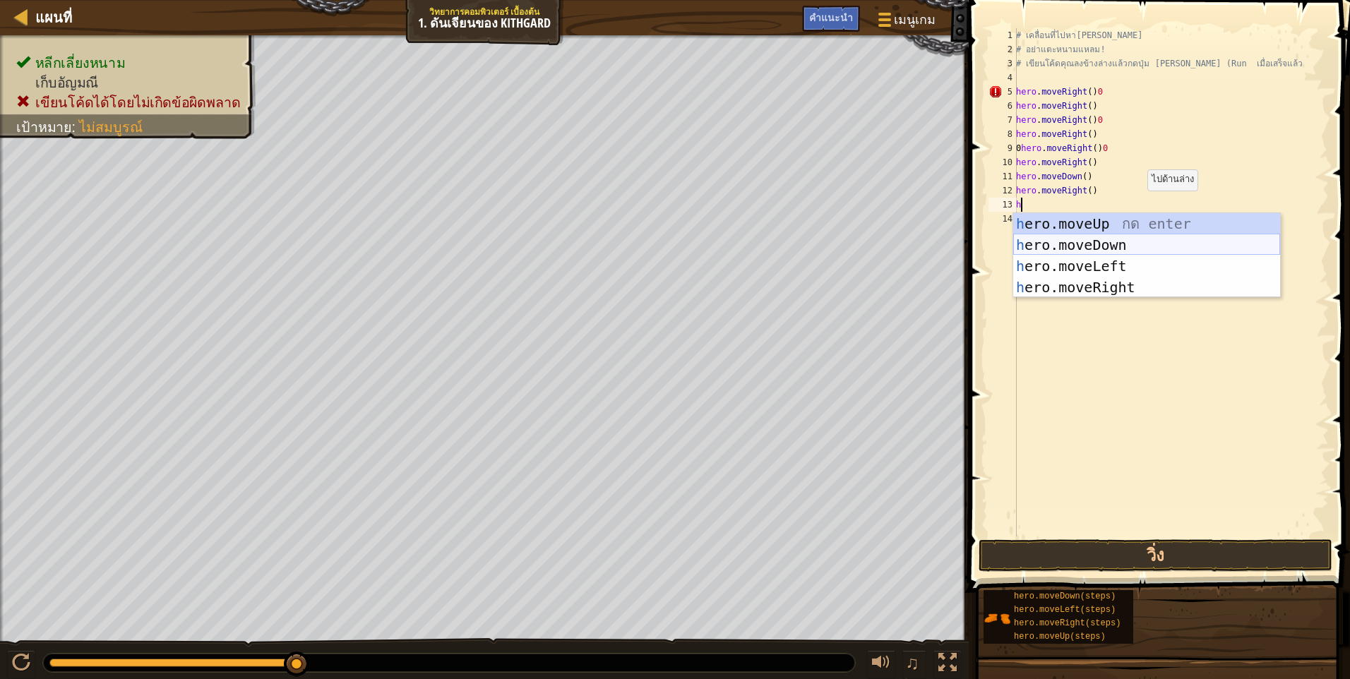
click at [1114, 236] on div "h ero.moveUp กด enter h ero.moveDown กด enter h ero.moveLeft กด enter h ero.mov…" at bounding box center [1146, 276] width 267 height 127
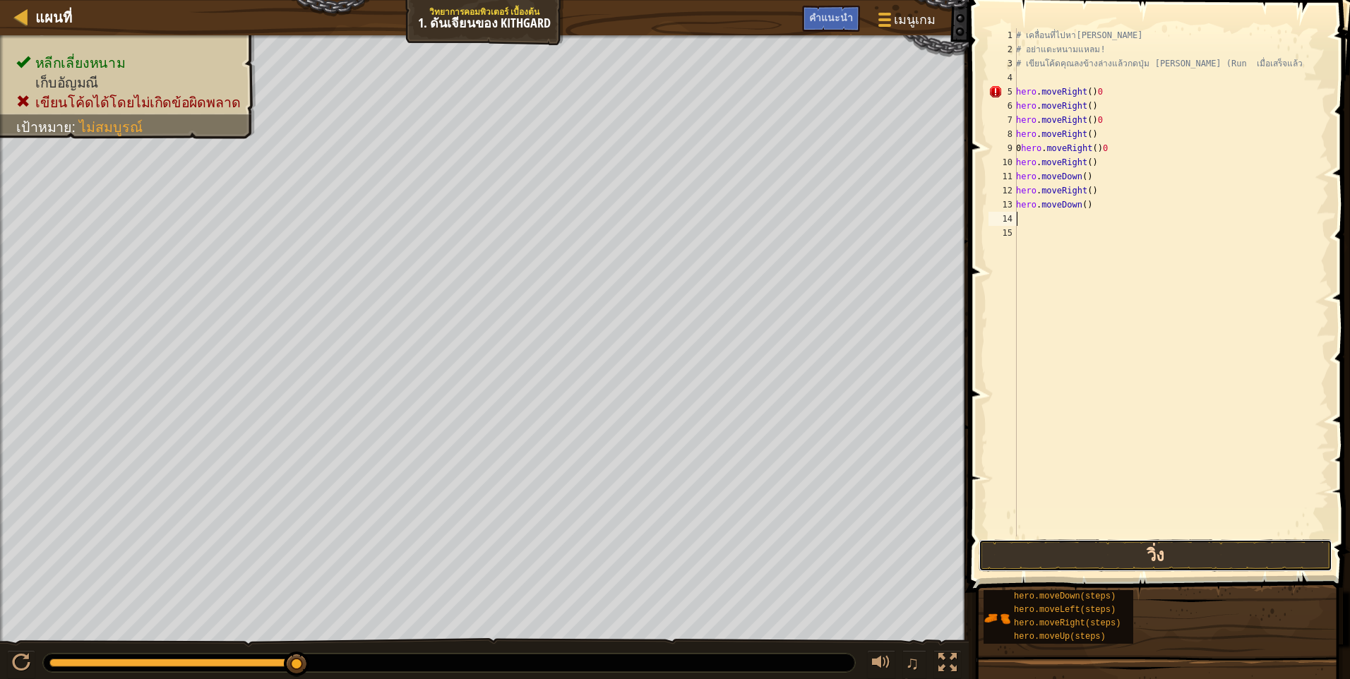
click at [1098, 546] on button "วิ่ง" at bounding box center [1155, 555] width 354 height 32
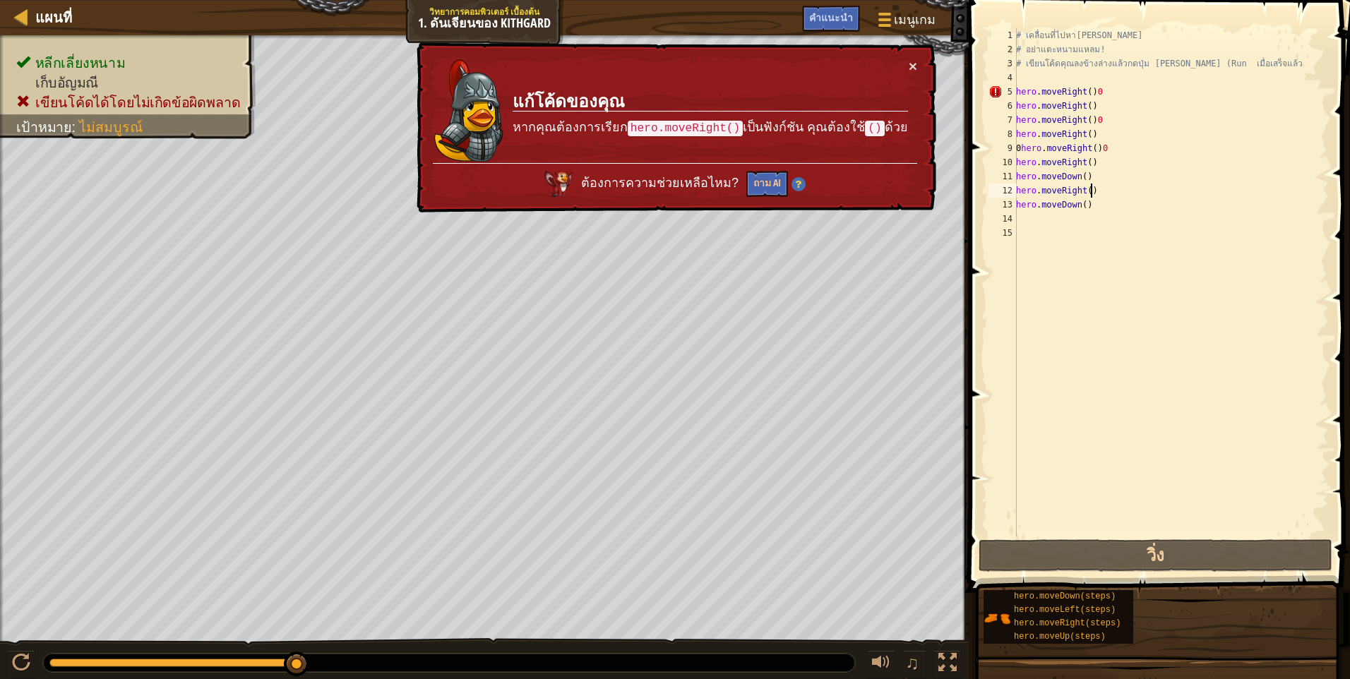
click at [1091, 197] on div "# เคลื่อนที่ไปหา[PERSON_NAME] # อย่าแตะหนามแหลม! # เขียนโค้ดคุณลงข้างล่างแล้วกด…" at bounding box center [1171, 296] width 316 height 537
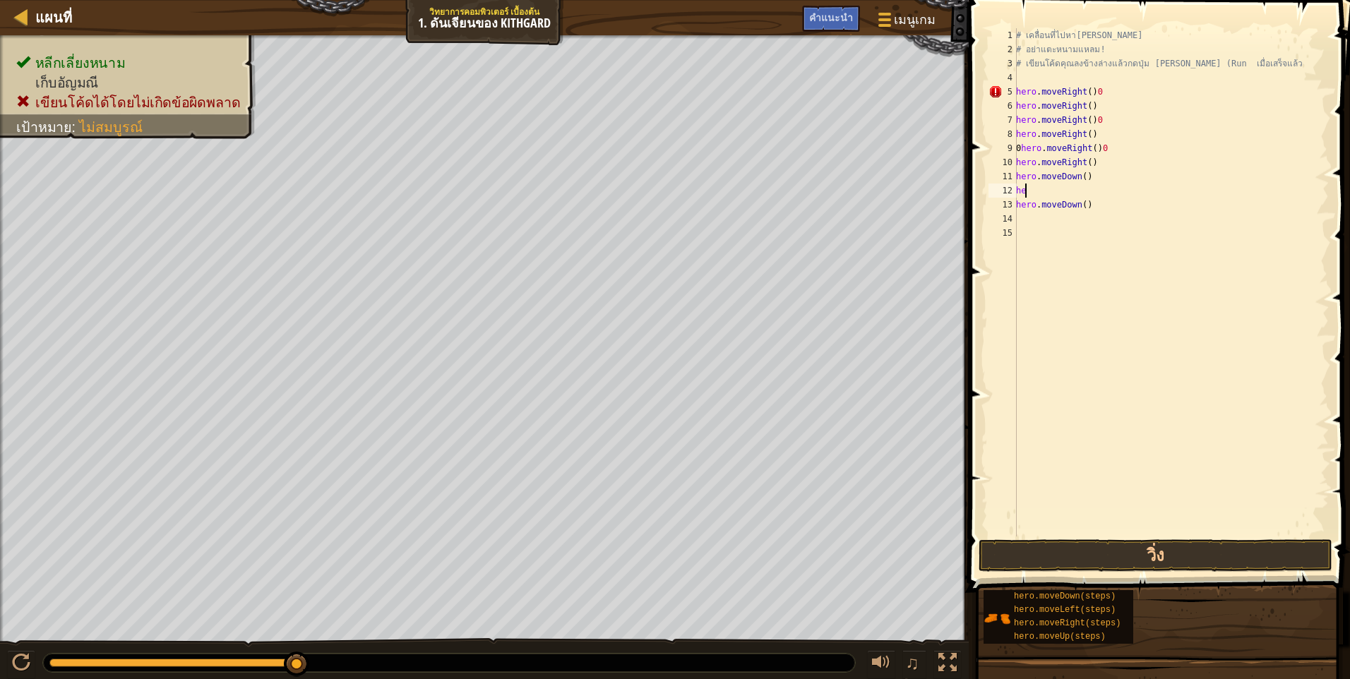
type textarea "h"
click at [1091, 211] on div "# เคลื่อนที่ไปหา[PERSON_NAME] # อย่าแตะหนามแหลม! # เขียนโค้ดคุณลงข้างล่างแล้วกด…" at bounding box center [1171, 296] width 316 height 537
type textarea "h"
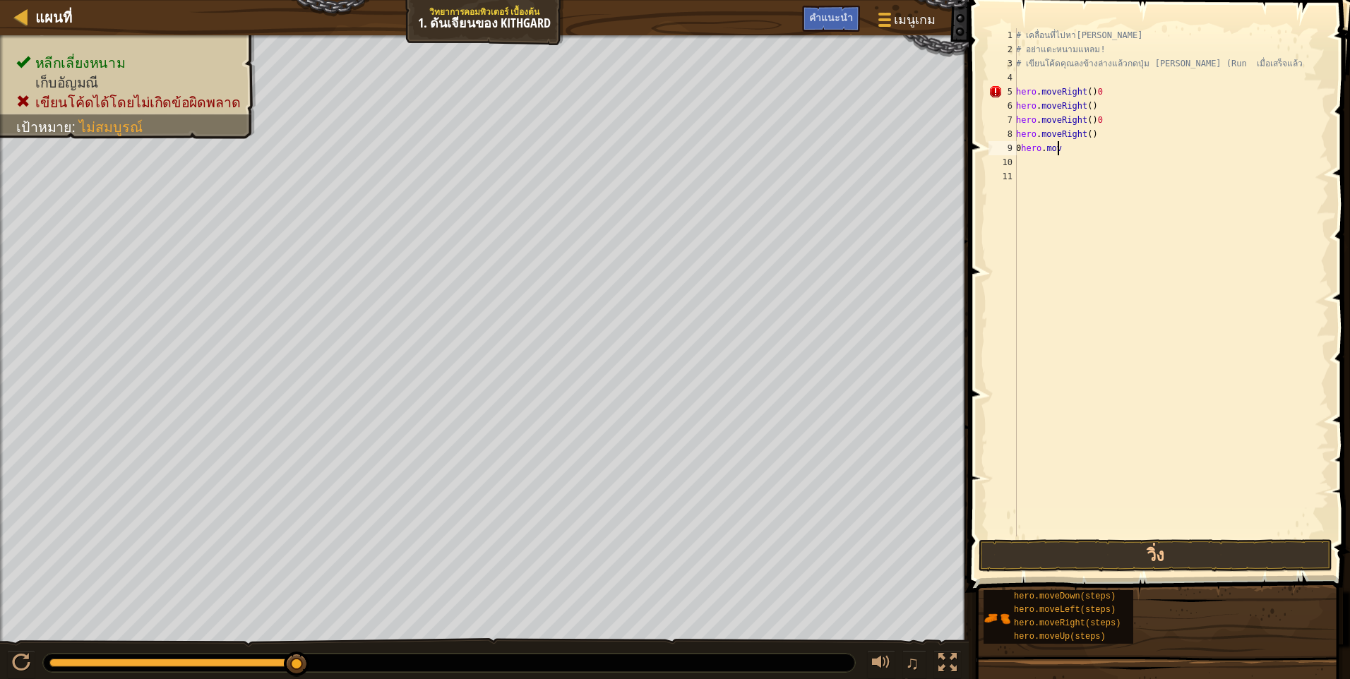
type textarea "0"
type textarea "h"
drag, startPoint x: 1104, startPoint y: 96, endPoint x: 1098, endPoint y: 85, distance: 12.0
click at [1104, 95] on div "# เคลื่อนที่ไปหา[PERSON_NAME] # อย่าแตะหนามแหลม! # เขียนโค้ดคุณลงข้างล่างแล้วกด…" at bounding box center [1171, 296] width 316 height 537
type textarea "h"
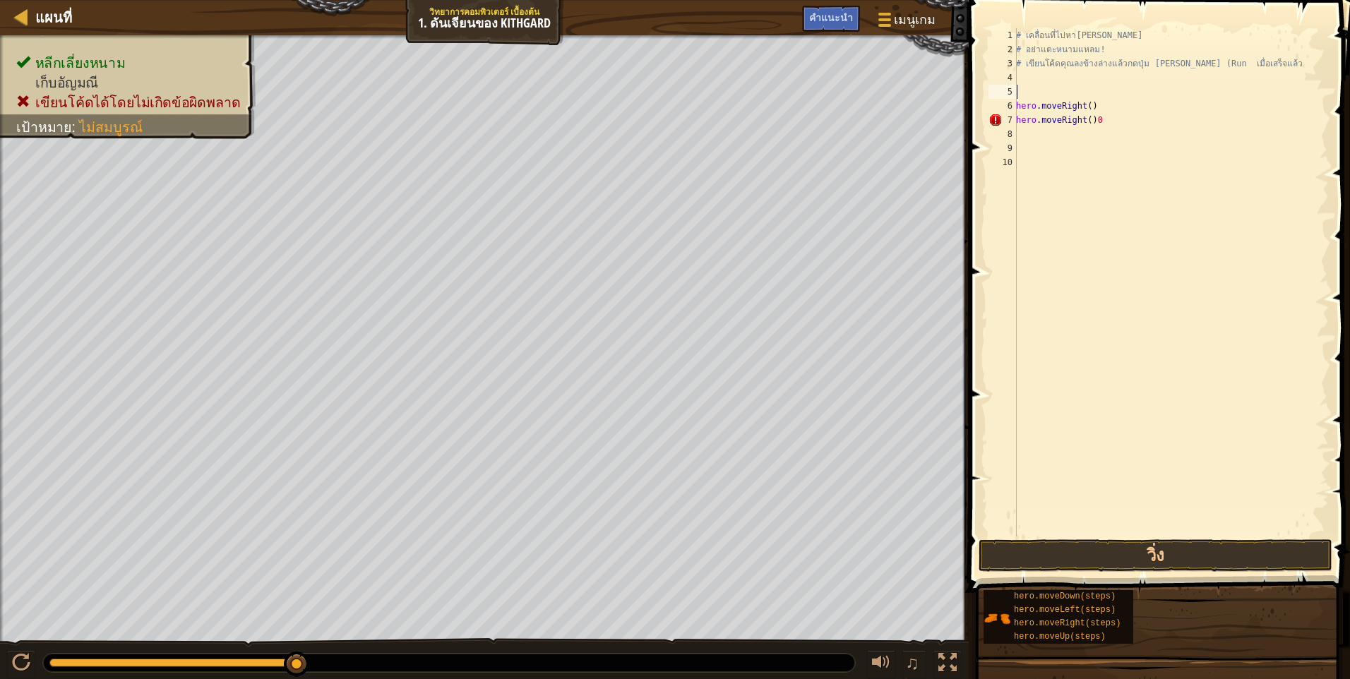
click at [1100, 119] on div "# เคลื่อนที่ไปหา[PERSON_NAME] # อย่าแตะหนามแหลม! # เขียนโค้ดคุณลงข้างล่างแล้วกด…" at bounding box center [1171, 296] width 316 height 537
type textarea "h"
drag, startPoint x: 1016, startPoint y: 104, endPoint x: 1034, endPoint y: 105, distance: 18.4
click at [1034, 105] on div "1 2 3 4 5 6 7 8 9 10 # เคลื่อนที่ไปหา[PERSON_NAME] # อย่าแตะหนามแหลม! # เขียนโค…" at bounding box center [1157, 282] width 343 height 508
type textarea "hero.moveRight()"
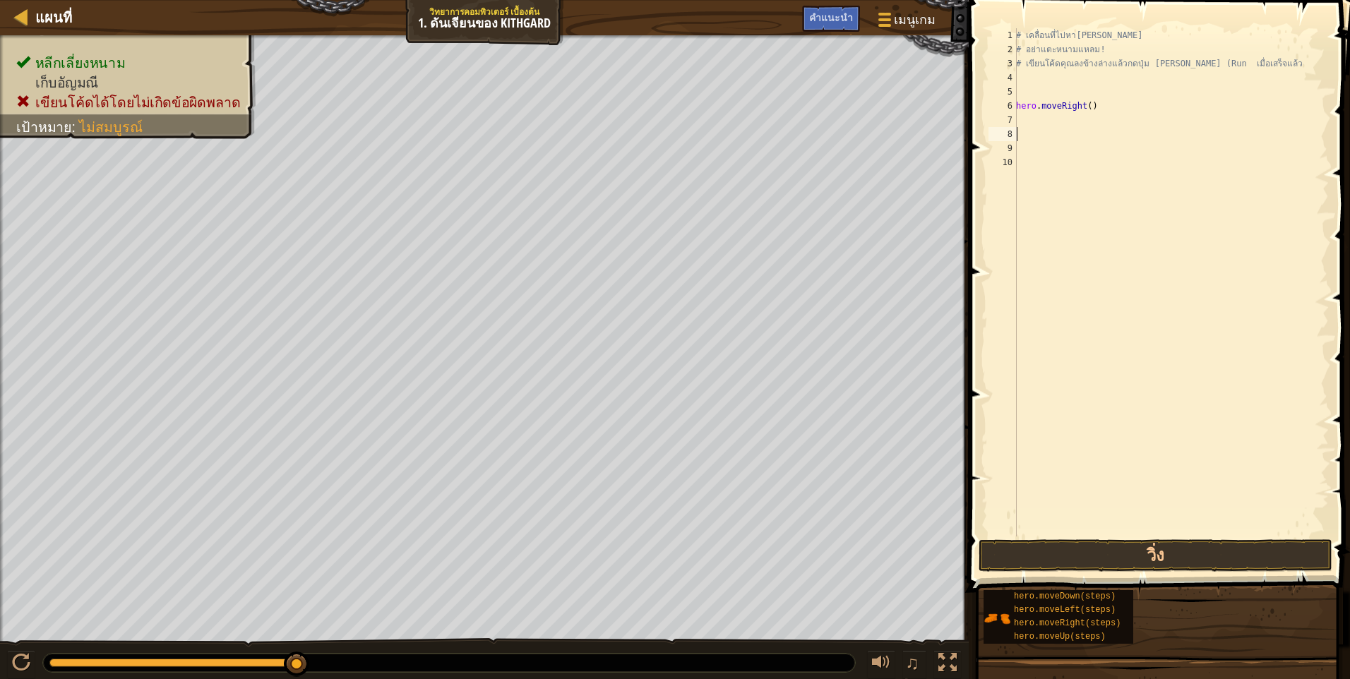
click at [1045, 138] on div "# เคลื่อนที่ไปหา[PERSON_NAME] # อย่าแตะหนามแหลม! # เขียนโค้ดคุณลงข้างล่างแล้วกด…" at bounding box center [1171, 296] width 316 height 537
type textarea "h"
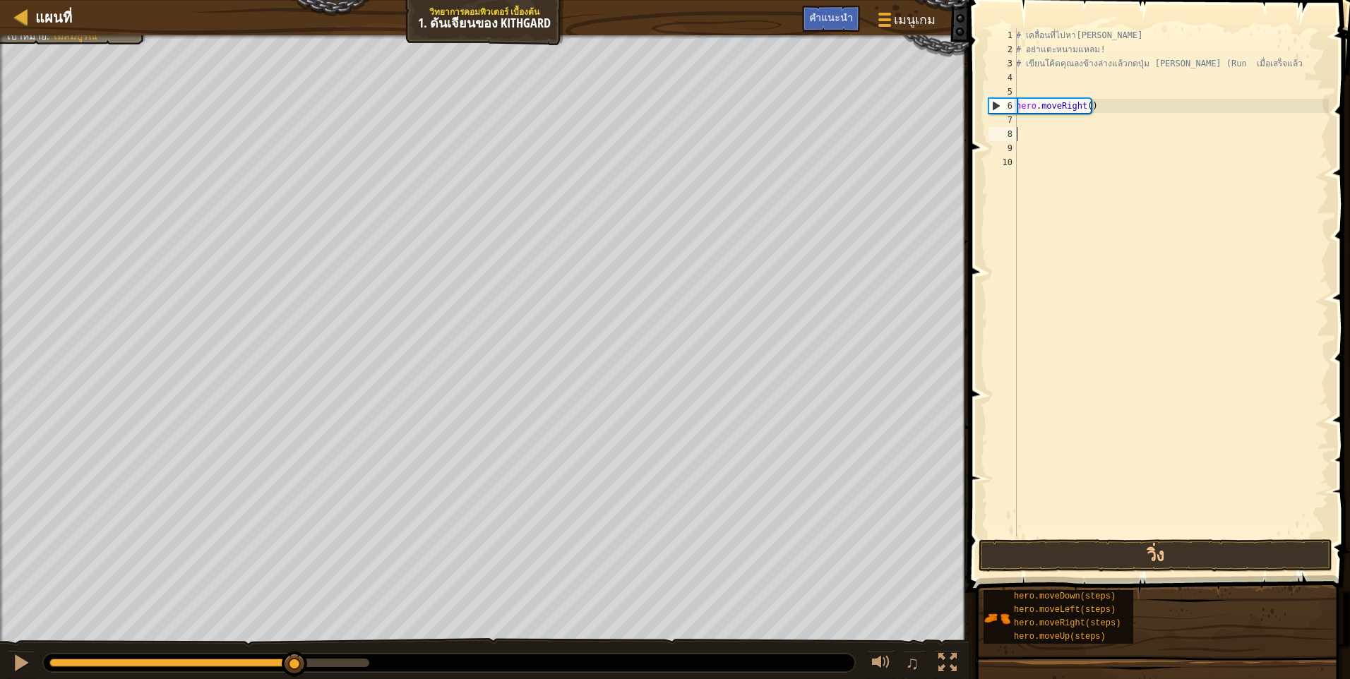
click at [1023, 116] on div "# เคลื่อนที่ไปหา[PERSON_NAME] # อย่าแตะหนามแหลม! # เขียนโค้ดคุณลงข้างล่างแล้วกด…" at bounding box center [1171, 296] width 316 height 537
type textarea "h"
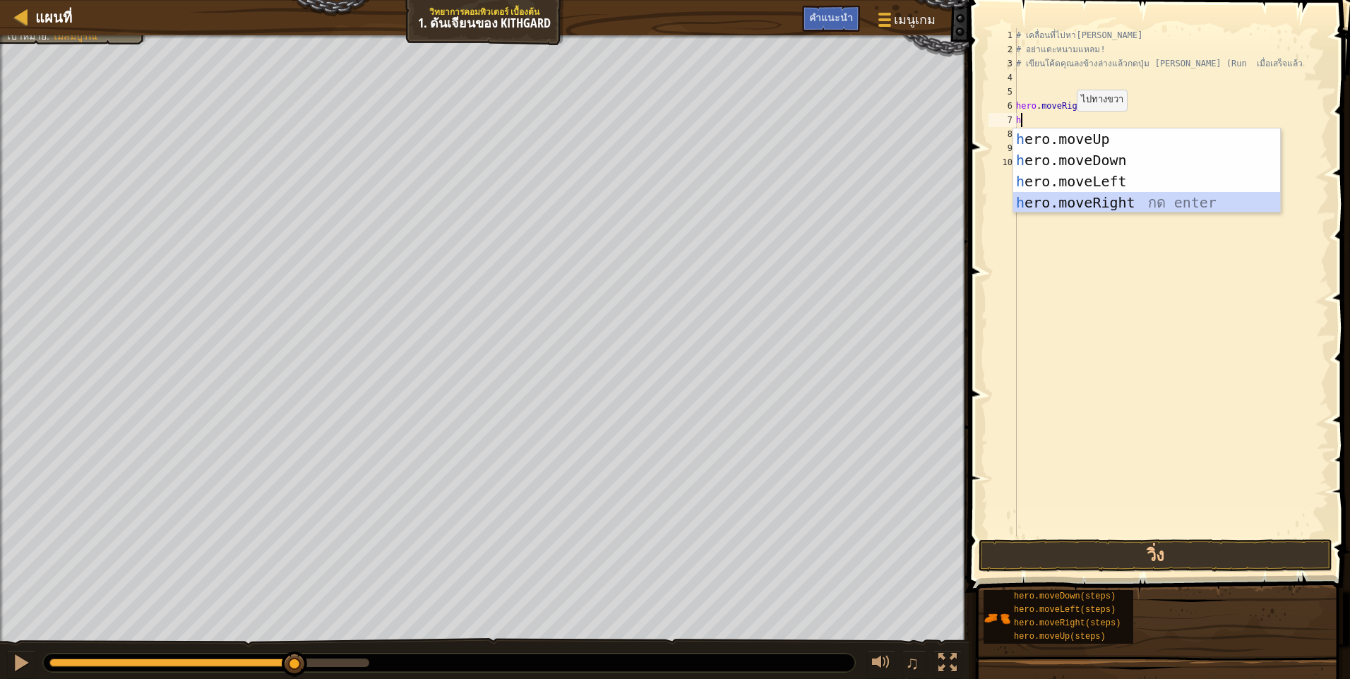
click at [1127, 195] on div "h ero.moveUp กด enter h ero.moveDown กด enter h ero.moveLeft กด enter h ero.mov…" at bounding box center [1146, 191] width 267 height 127
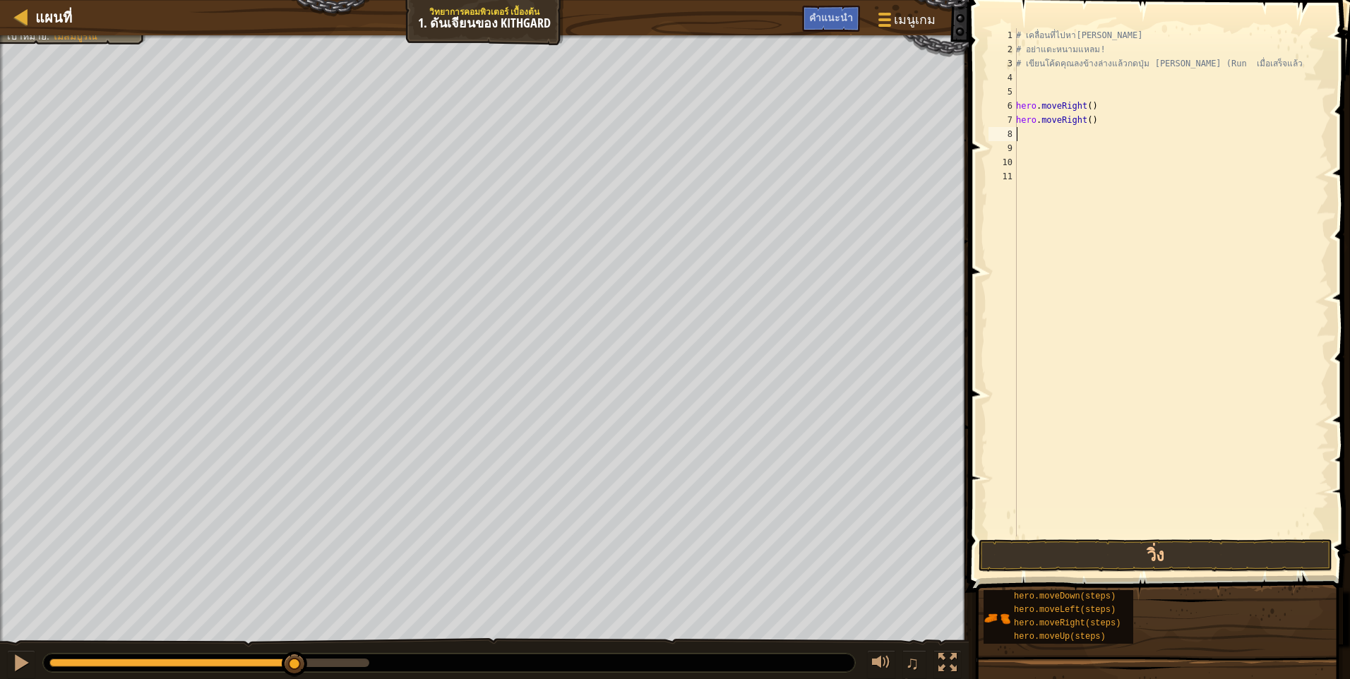
type textarea "h"
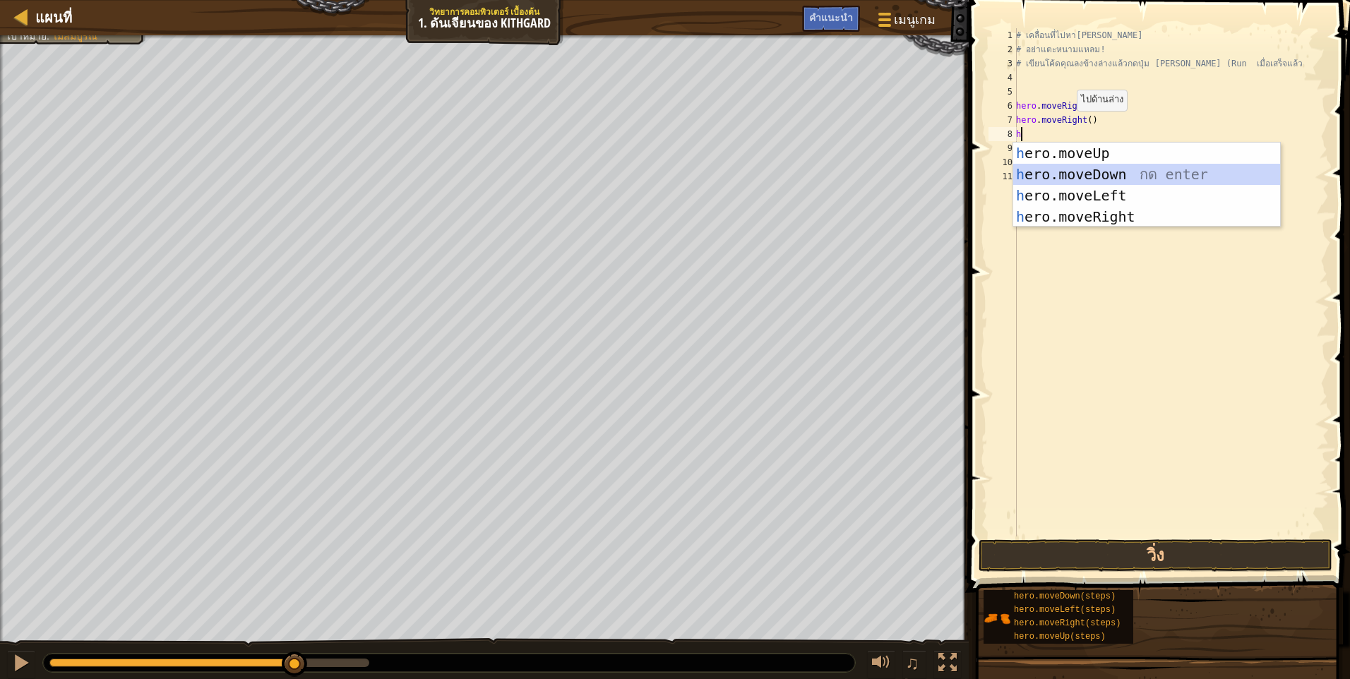
click at [1096, 172] on div "h ero.moveUp กด enter h ero.moveDown กด enter h ero.moveLeft กด enter h ero.mov…" at bounding box center [1146, 206] width 267 height 127
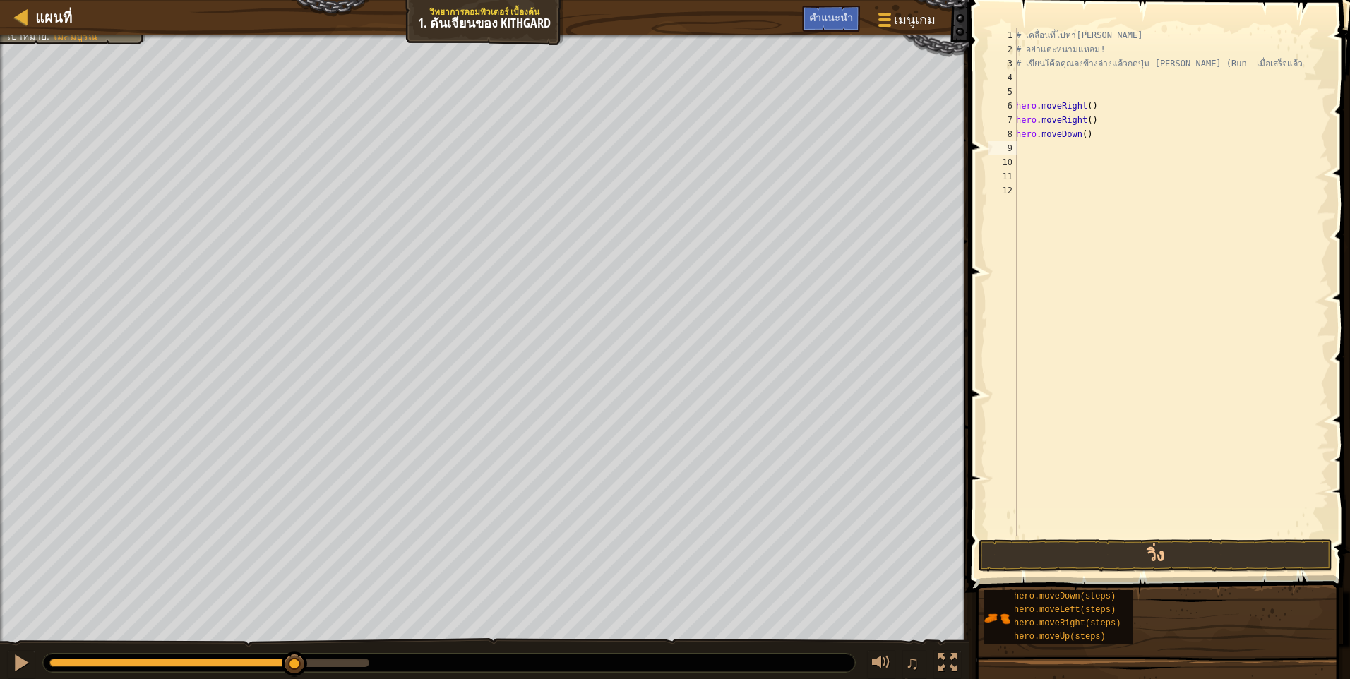
click at [1021, 154] on div "# เคลื่อนที่ไปหา[PERSON_NAME] # อย่าแตะหนามแหลม! # เขียนโค้ดคุณลงข้างล่างแล้วกด…" at bounding box center [1171, 296] width 316 height 537
type textarea "h"
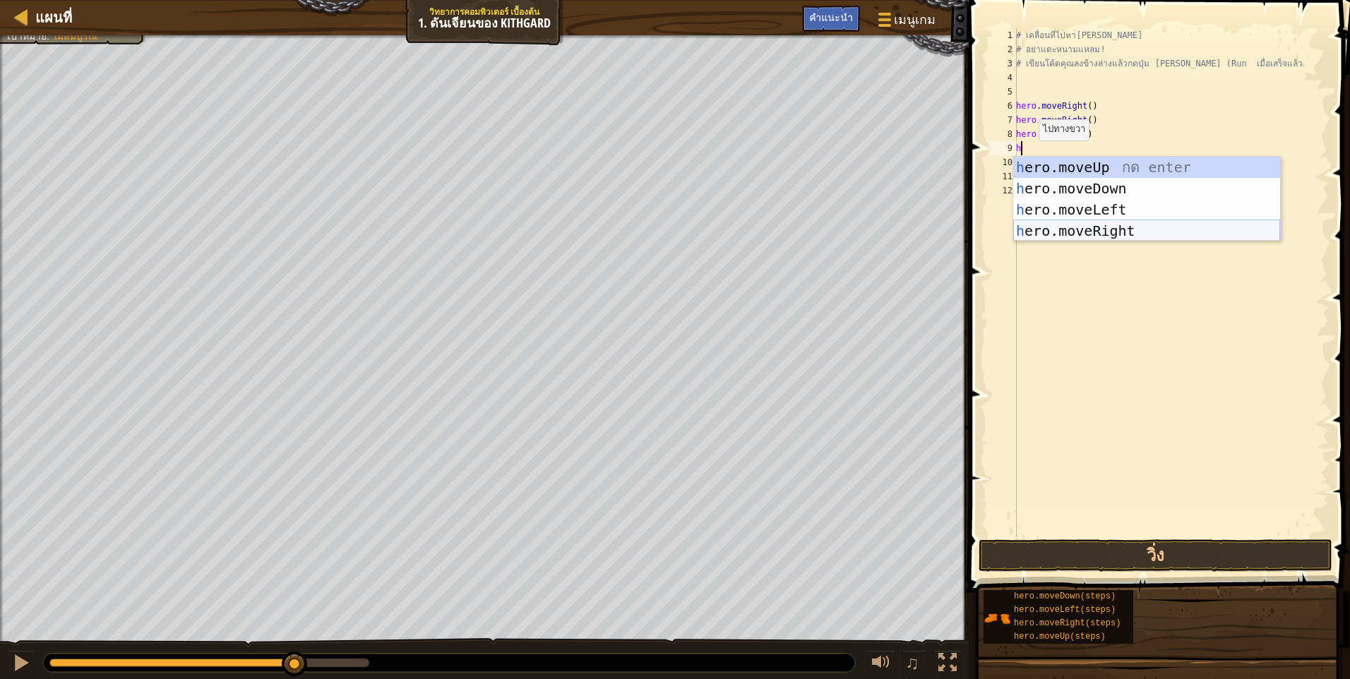
click at [1091, 224] on div "h ero.moveUp กด enter h ero.moveDown กด enter h ero.moveLeft กด enter h ero.mov…" at bounding box center [1146, 220] width 267 height 127
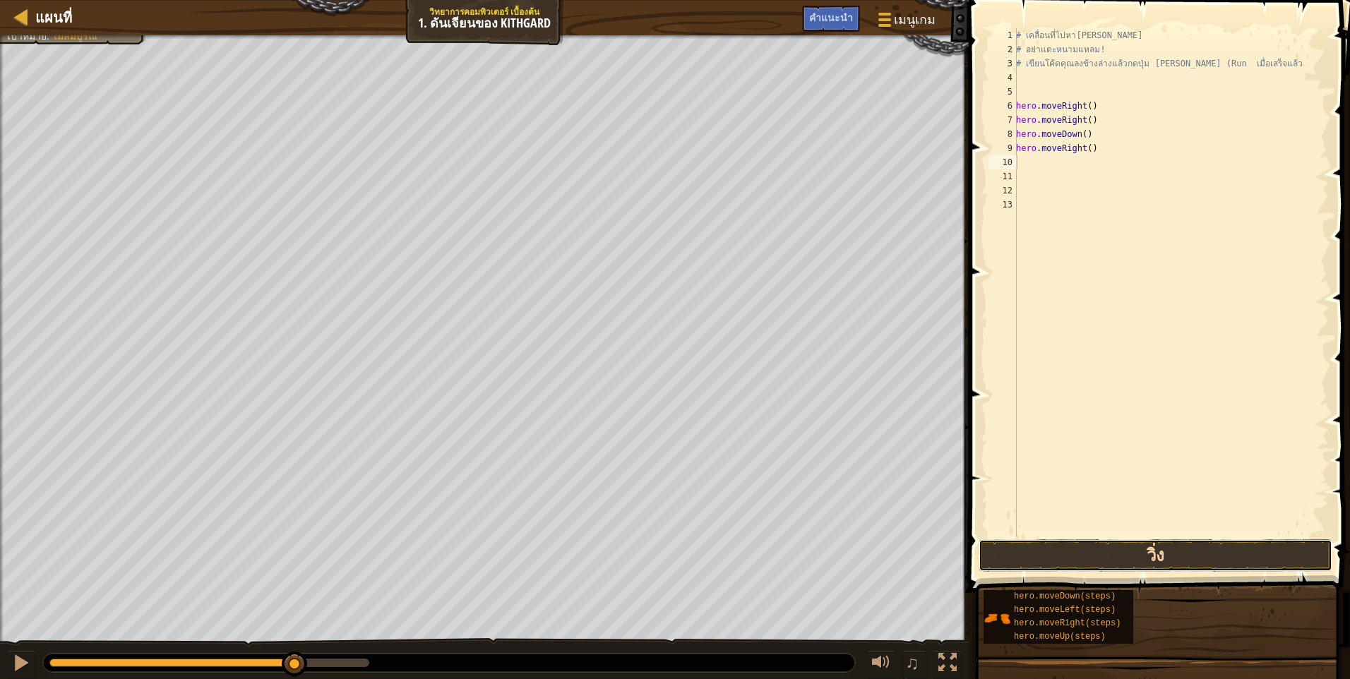
click at [1126, 556] on button "วิ่ง" at bounding box center [1155, 555] width 354 height 32
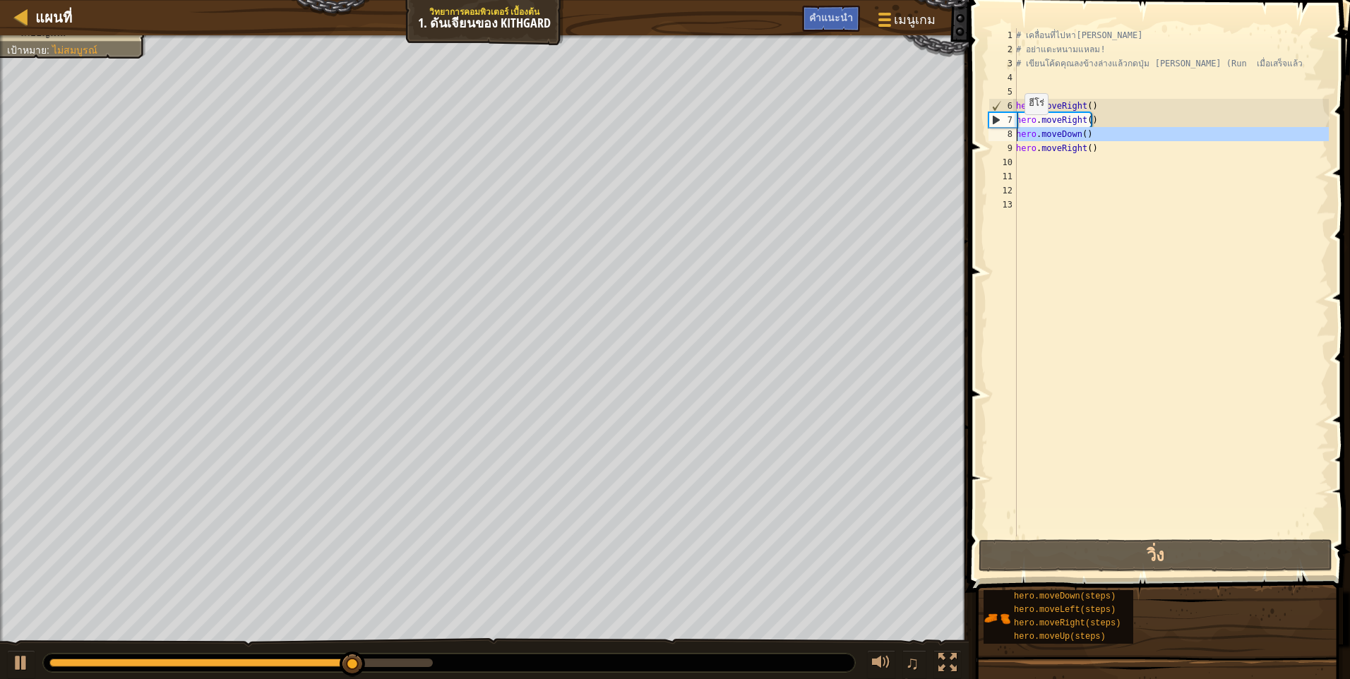
click at [1000, 136] on div "8" at bounding box center [1002, 134] width 28 height 14
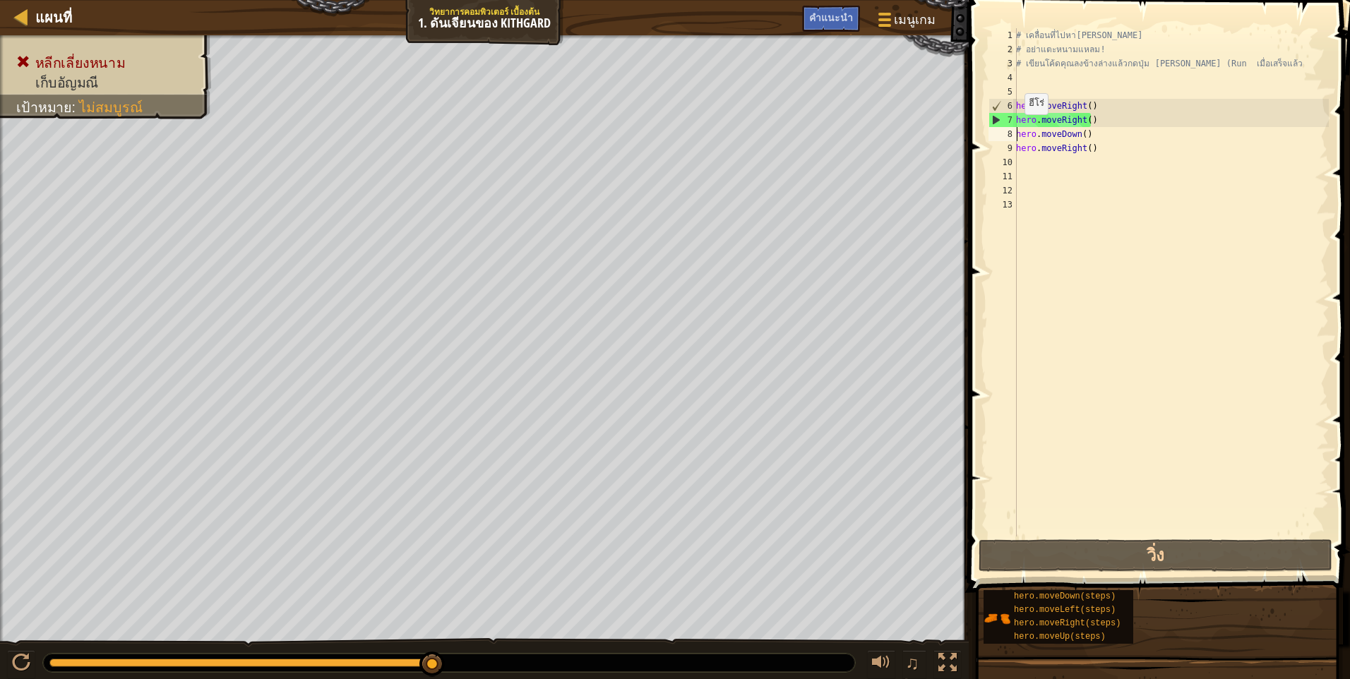
click at [993, 119] on div "7" at bounding box center [1003, 120] width 28 height 14
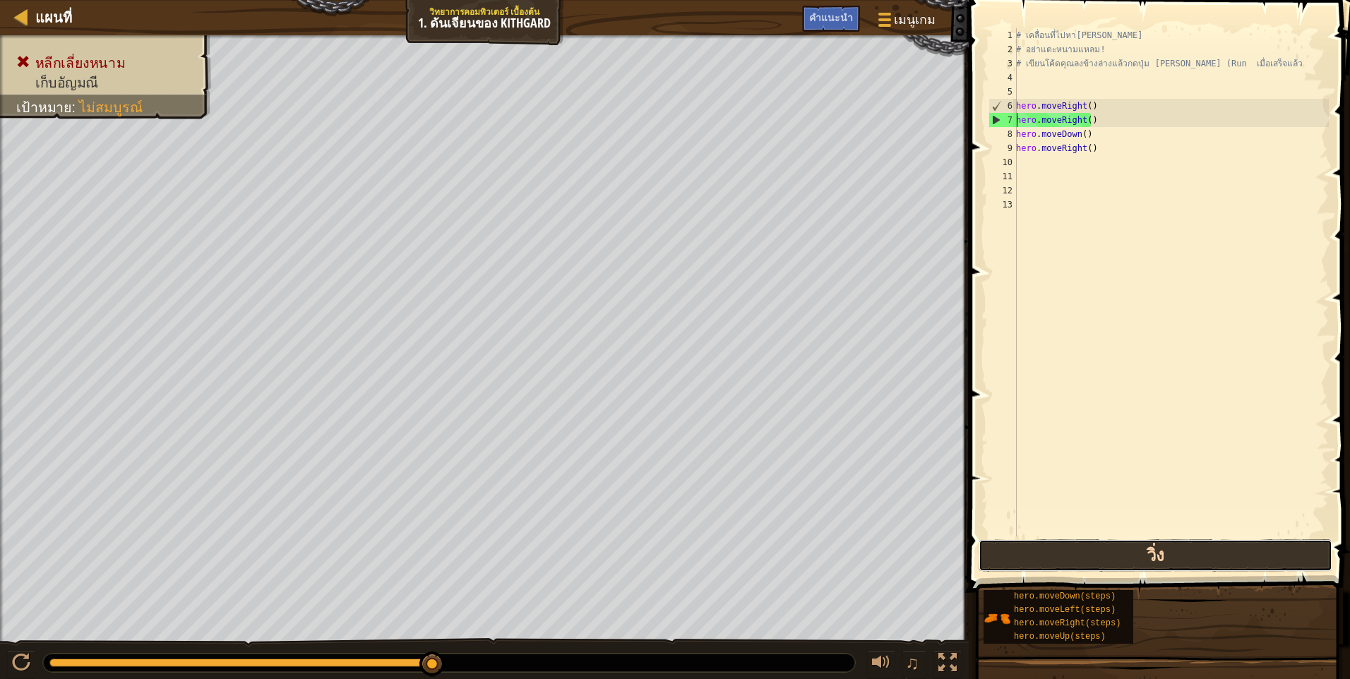
click at [1092, 555] on button "วิ่ง" at bounding box center [1155, 555] width 354 height 32
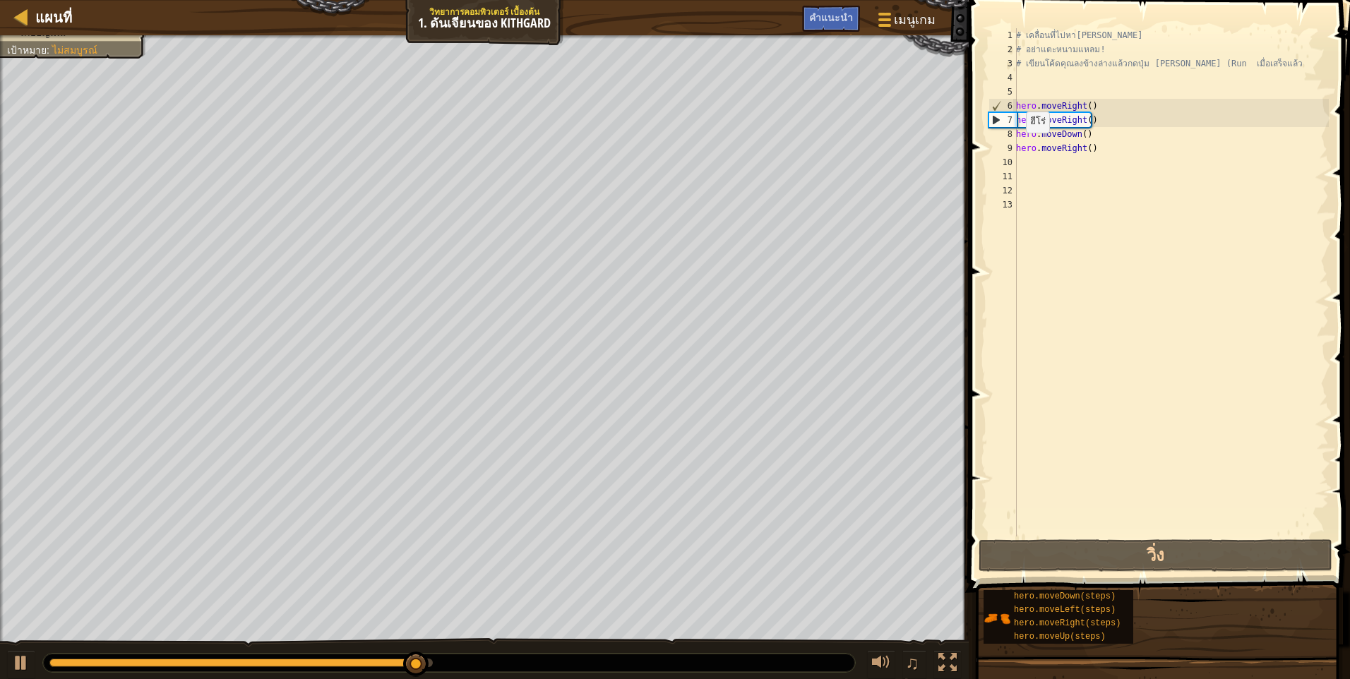
drag, startPoint x: 1004, startPoint y: 136, endPoint x: 1006, endPoint y: 129, distance: 7.4
click at [1006, 131] on div "8" at bounding box center [1002, 134] width 28 height 14
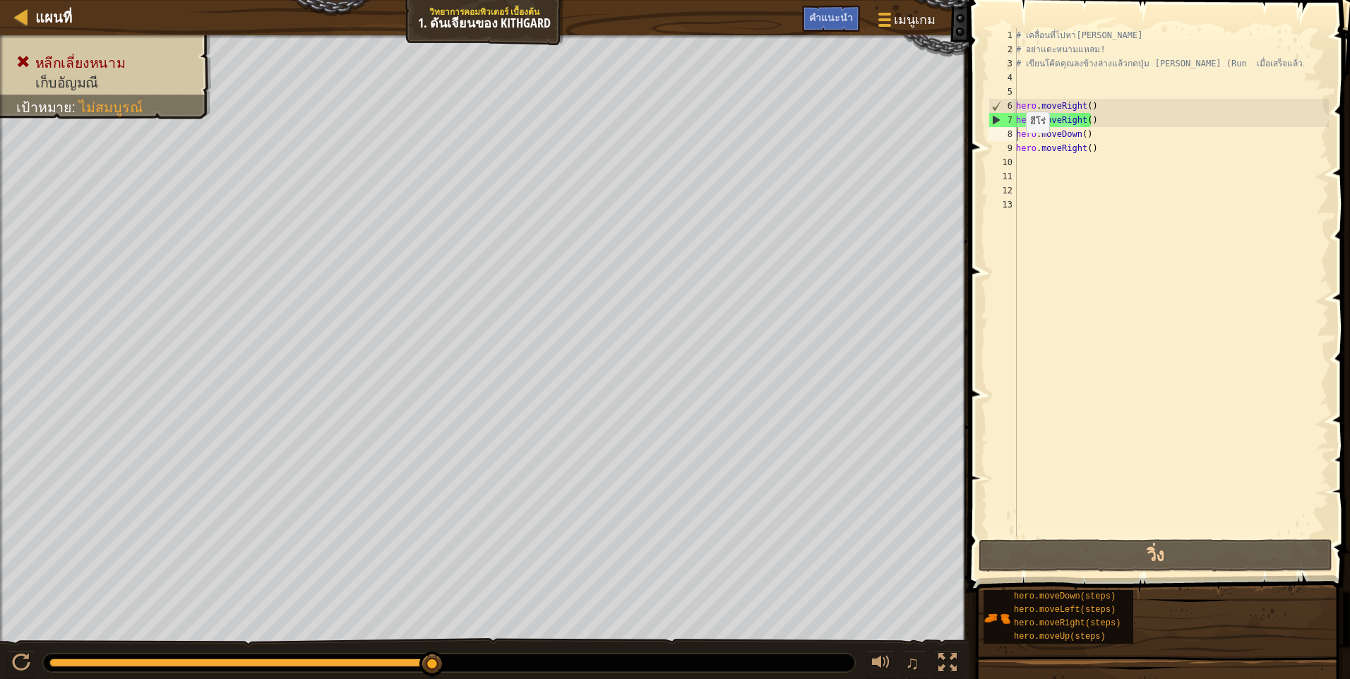
click at [998, 117] on div "7" at bounding box center [1003, 120] width 28 height 14
click at [991, 121] on div "7" at bounding box center [1003, 120] width 28 height 14
type textarea "hero.moveRight()"
click at [1046, 207] on div "# เคลื่อนที่ไปหา[PERSON_NAME] # อย่าแตะหนามแหลม! # เขียนโค้ดคุณลงข้างล่างแล้วกด…" at bounding box center [1171, 296] width 316 height 537
click at [1031, 158] on div "# เคลื่อนที่ไปหา[PERSON_NAME] # อย่าแตะหนามแหลม! # เขียนโค้ดคุณลงข้างล่างแล้วกด…" at bounding box center [1171, 296] width 316 height 537
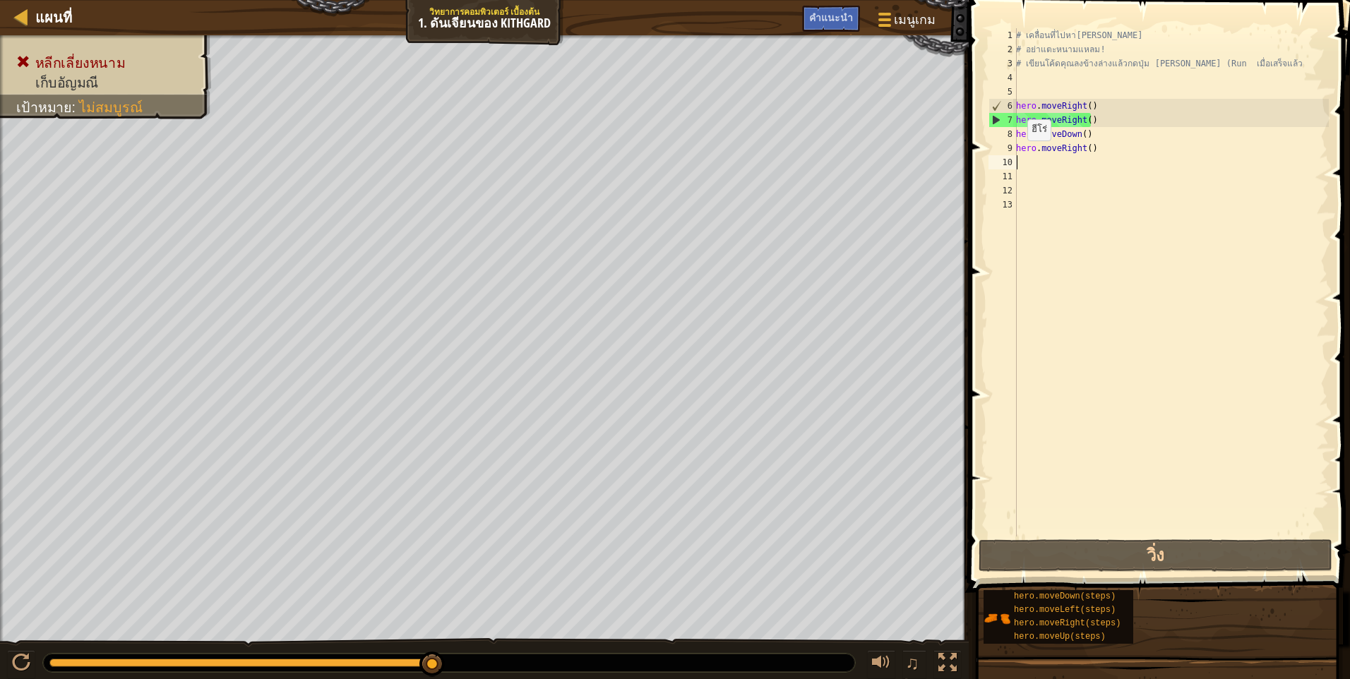
click at [993, 131] on div "8" at bounding box center [1002, 134] width 28 height 14
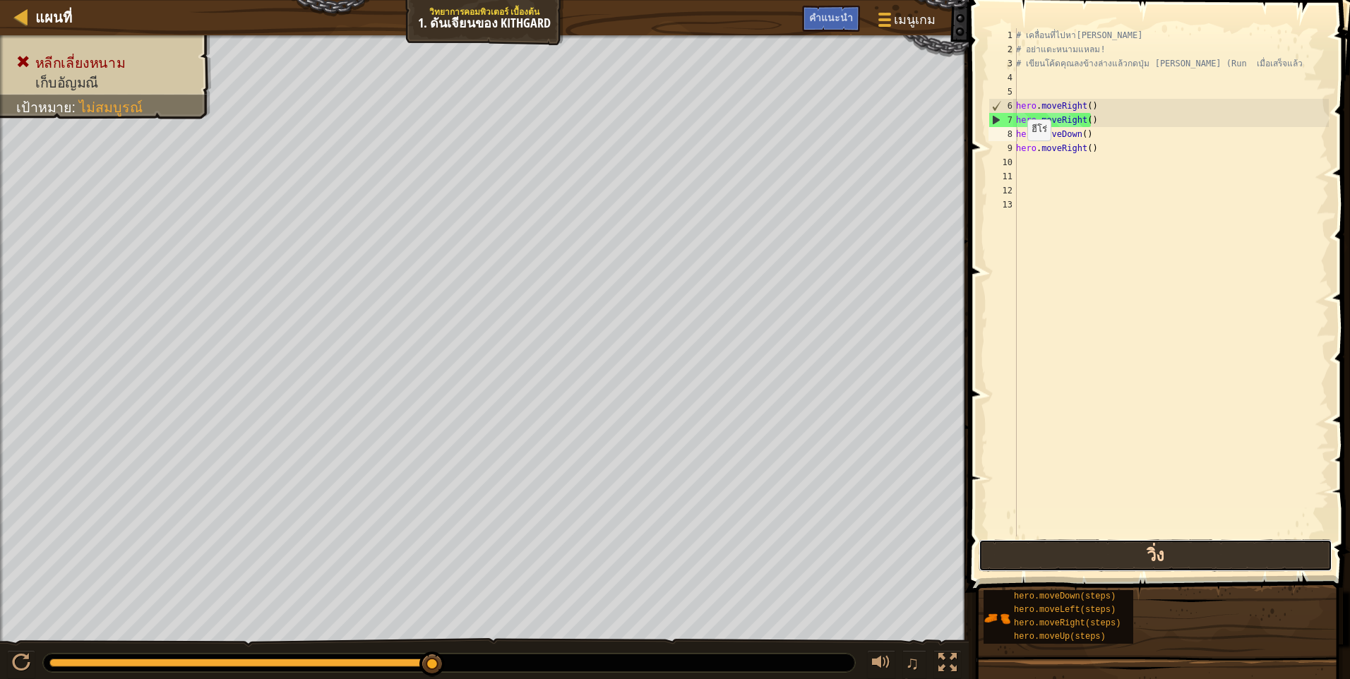
click at [1070, 560] on button "วิ่ง" at bounding box center [1155, 555] width 354 height 32
click at [1054, 556] on button "วิ่ง" at bounding box center [1155, 555] width 354 height 32
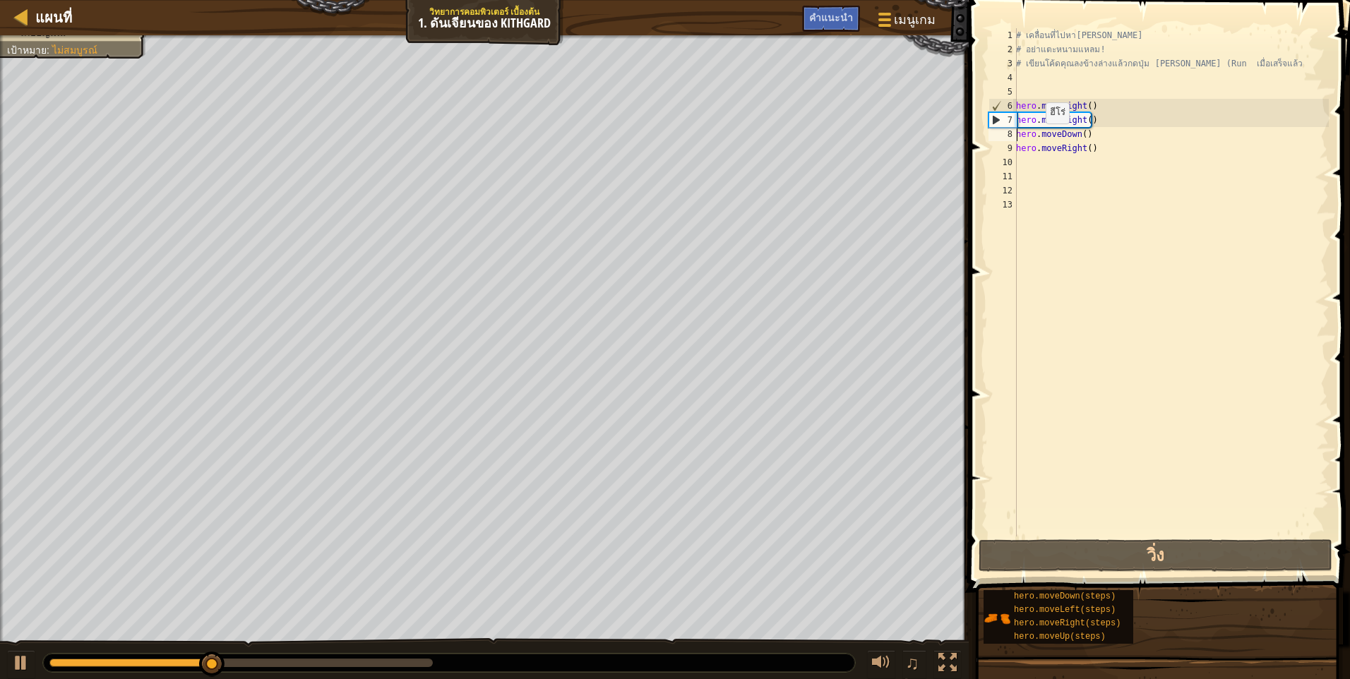
click at [1038, 138] on div "# เคลื่อนที่ไปหา[PERSON_NAME] # อย่าแตะหนามแหลม! # เขียนโค้ดคุณลงข้างล่างแล้วกด…" at bounding box center [1171, 296] width 316 height 537
click at [1038, 134] on div "# เคลื่อนที่ไปหา[PERSON_NAME] # อย่าแตะหนามแหลม! # เขียนโค้ดคุณลงข้างล่างแล้วกด…" at bounding box center [1171, 296] width 316 height 537
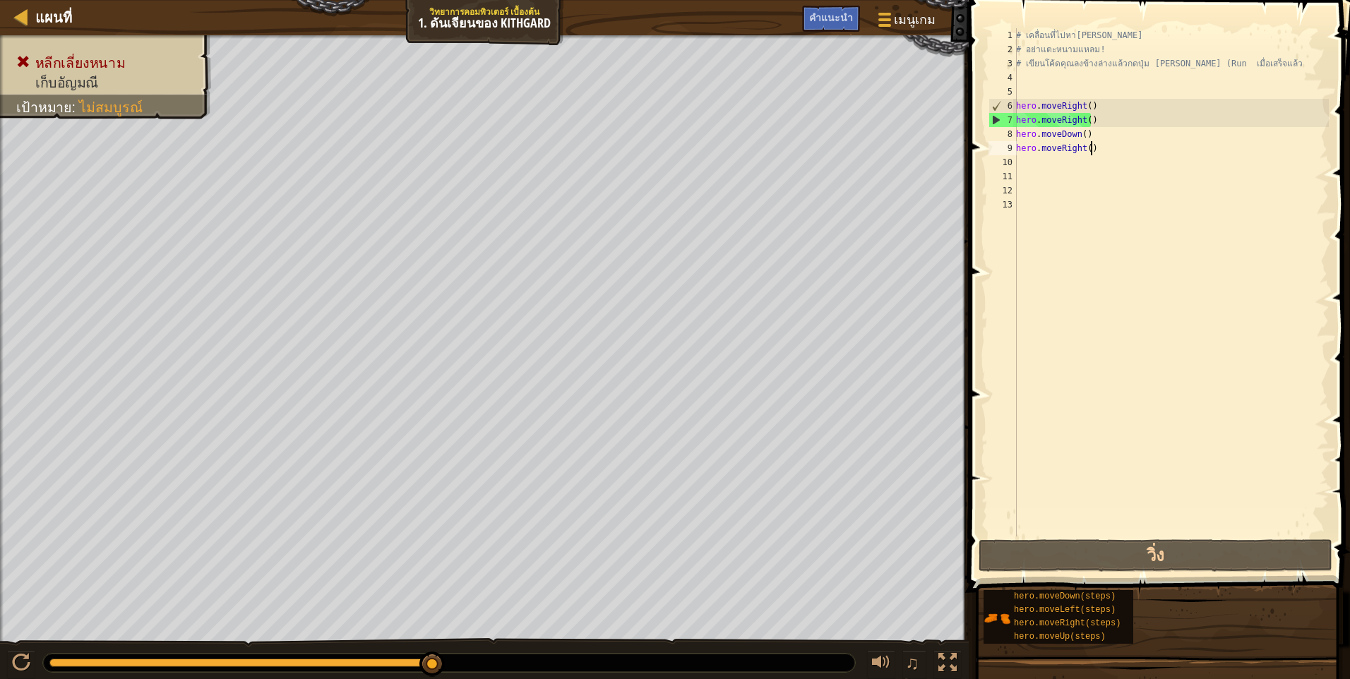
click at [1096, 143] on div "# เคลื่อนที่ไปหา[PERSON_NAME] # อย่าแตะหนามแหลม! # เขียนโค้ดคุณลงข้างล่างแล้วกด…" at bounding box center [1171, 296] width 316 height 537
type textarea "hero.moveRight()"
click at [993, 130] on div "8" at bounding box center [1002, 134] width 28 height 14
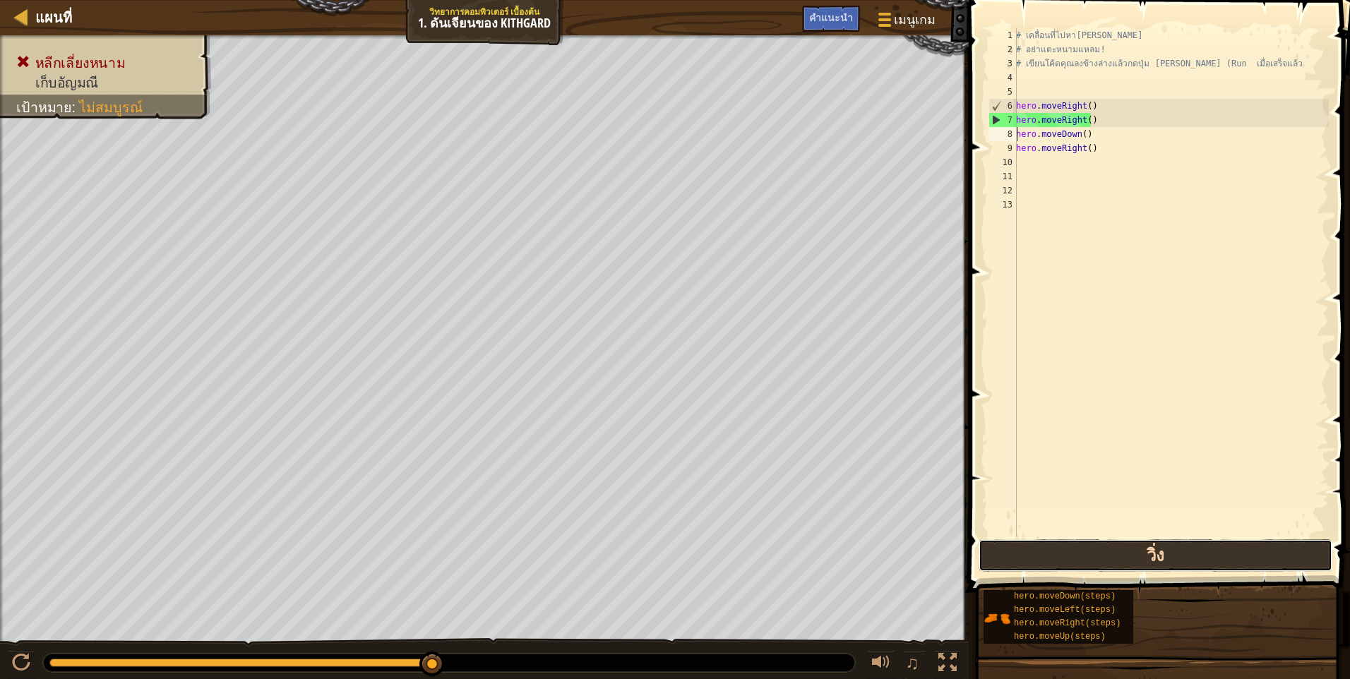
click at [1077, 550] on button "วิ่ง" at bounding box center [1155, 555] width 354 height 32
click at [1077, 545] on button "วิ่ง" at bounding box center [1155, 555] width 354 height 32
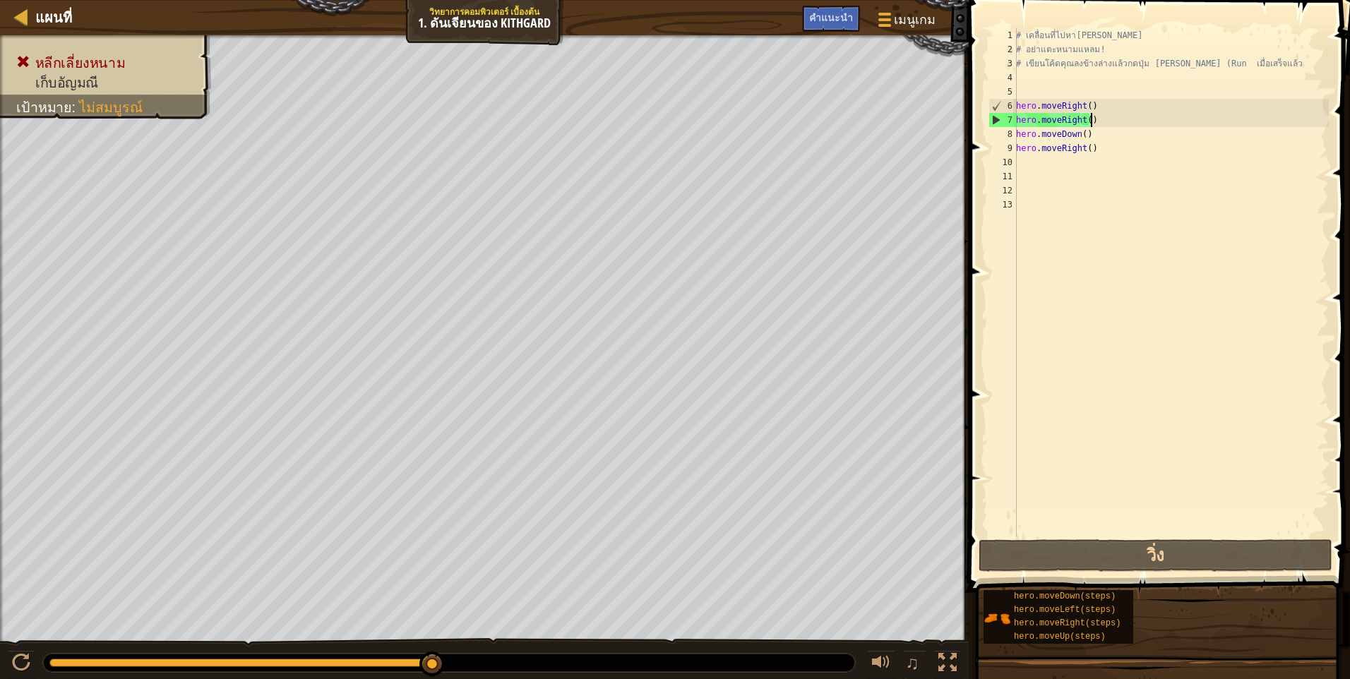
click at [1098, 124] on div "# เคลื่อนที่ไปหา[PERSON_NAME] # อย่าแตะหนามแหลม! # เขียนโค้ดคุณลงข้างล่างแล้วกด…" at bounding box center [1171, 296] width 316 height 537
click at [1002, 131] on div "8" at bounding box center [1002, 134] width 28 height 14
click at [990, 129] on div "8" at bounding box center [1002, 134] width 28 height 14
drag, startPoint x: 995, startPoint y: 117, endPoint x: 993, endPoint y: 131, distance: 14.3
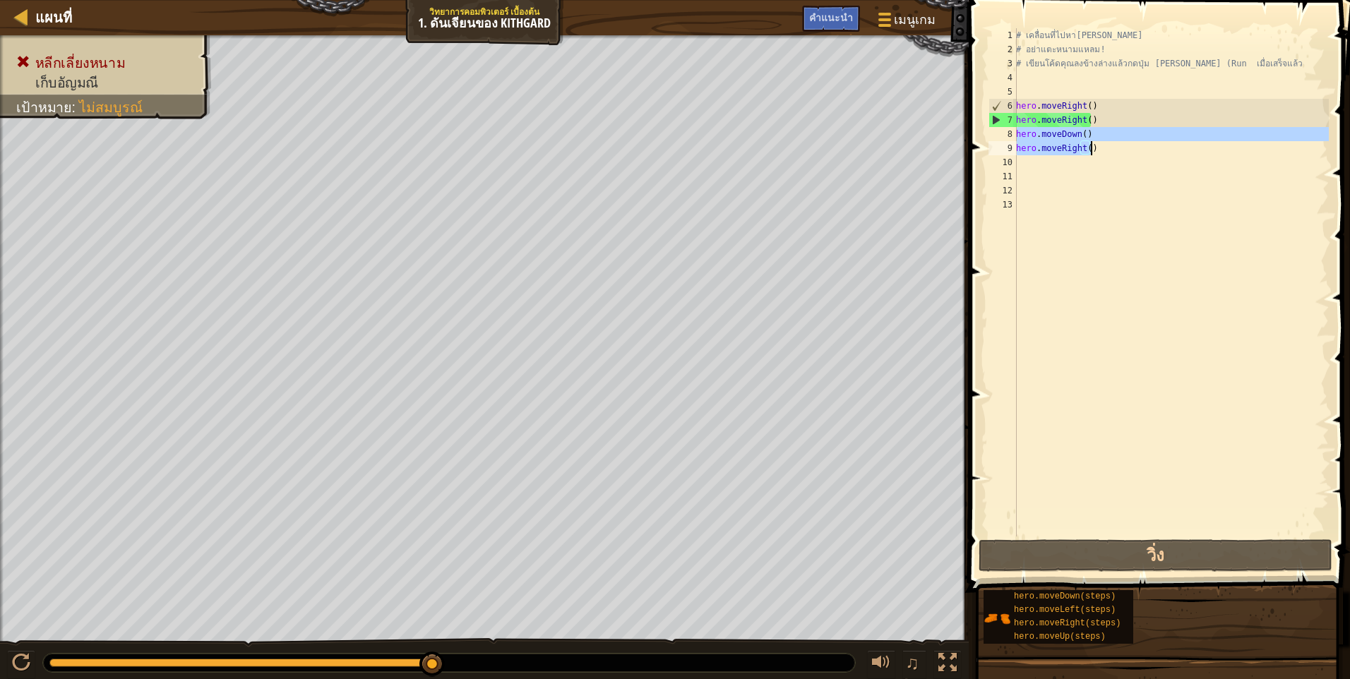
drag, startPoint x: 1017, startPoint y: 133, endPoint x: 1131, endPoint y: 154, distance: 116.2
click at [1131, 154] on div "# เคลื่อนที่ไปหา[PERSON_NAME] # อย่าแตะหนามแหลม! # เขียนโค้ดคุณลงข้างล่างแล้วกด…" at bounding box center [1171, 296] width 316 height 537
type textarea "hero.moveDown() hero.moveRight()"
click at [1103, 185] on div "# เคลื่อนที่ไปหา[PERSON_NAME] # อย่าแตะหนามแหลม! # เขียนโค้ดคุณลงข้างล่างแล้วกด…" at bounding box center [1171, 296] width 316 height 537
click at [1125, 153] on div "# เคลื่อนที่ไปหา[PERSON_NAME] # อย่าแตะหนามแหลม! # เขียนโค้ดคุณลงข้างล่างแล้วกด…" at bounding box center [1171, 296] width 316 height 537
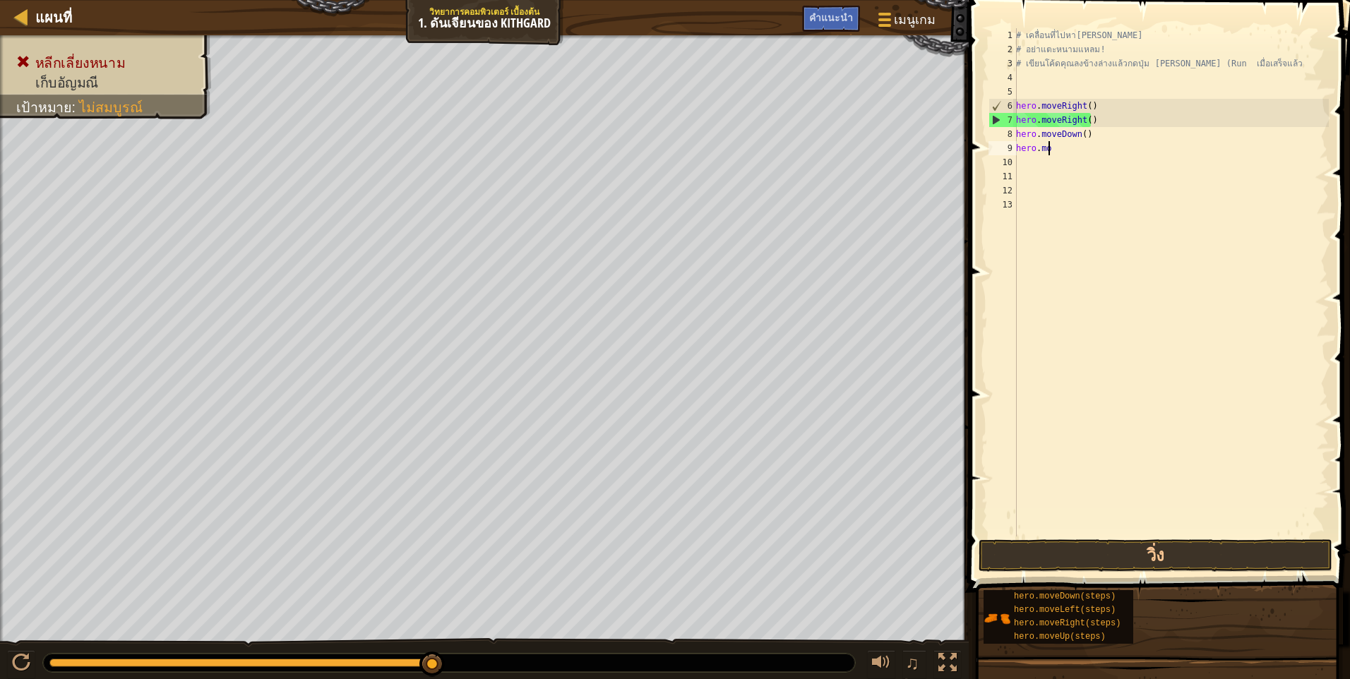
type textarea "h"
click at [1108, 136] on div "# เคลื่อนที่ไปหา[PERSON_NAME] # อย่าแตะหนามแหลม! # เขียนโค้ดคุณลงข้างล่างแล้วกด…" at bounding box center [1171, 296] width 316 height 537
type textarea "h"
click at [1090, 108] on div "# เคลื่อนที่ไปหา[PERSON_NAME] # อย่าแตะหนามแหลม! # เขียนโค้ดคุณลงข้างล่างแล้วกด…" at bounding box center [1171, 296] width 316 height 537
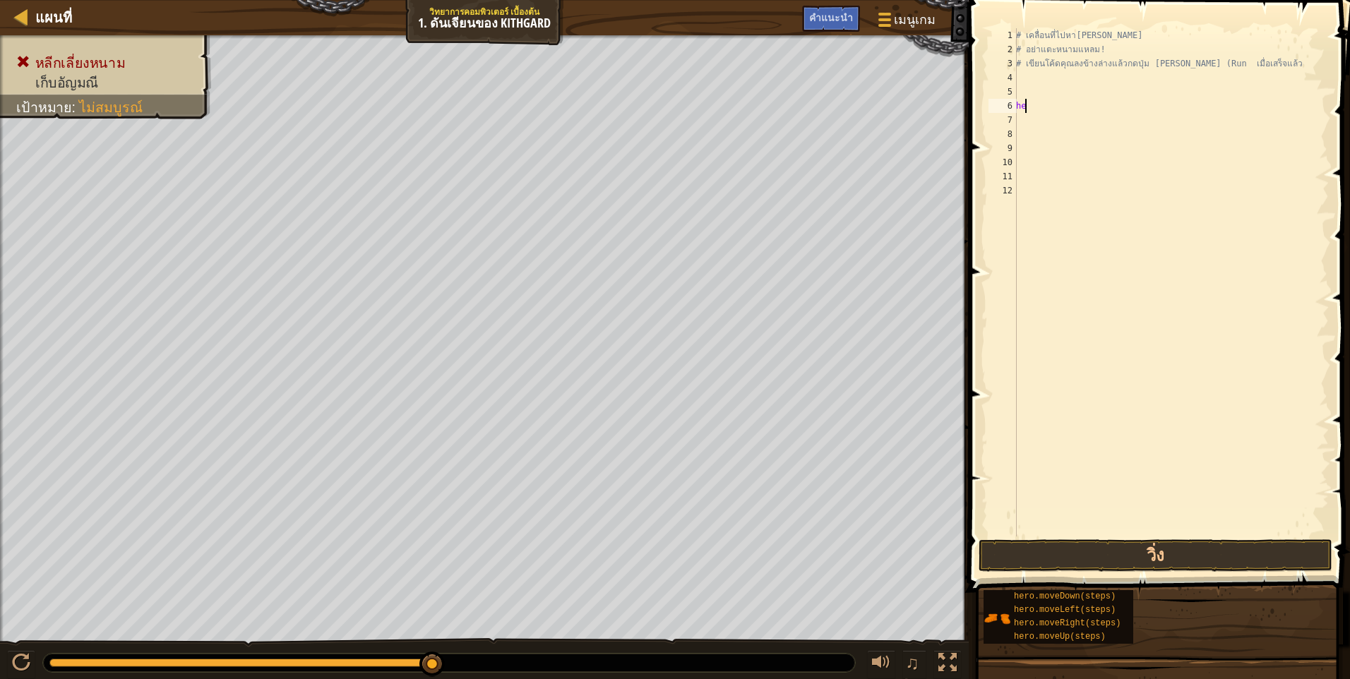
type textarea "h"
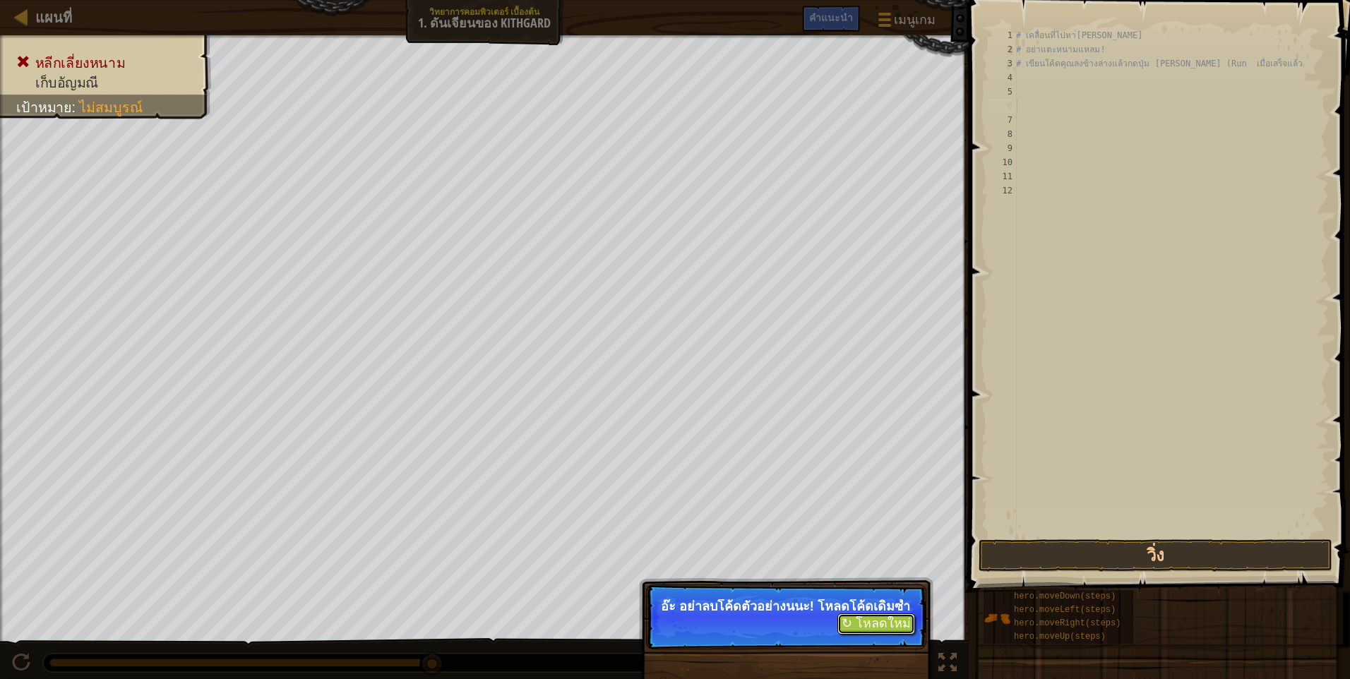
click at [881, 633] on button "↻ โหลดใหม่" at bounding box center [876, 623] width 78 height 21
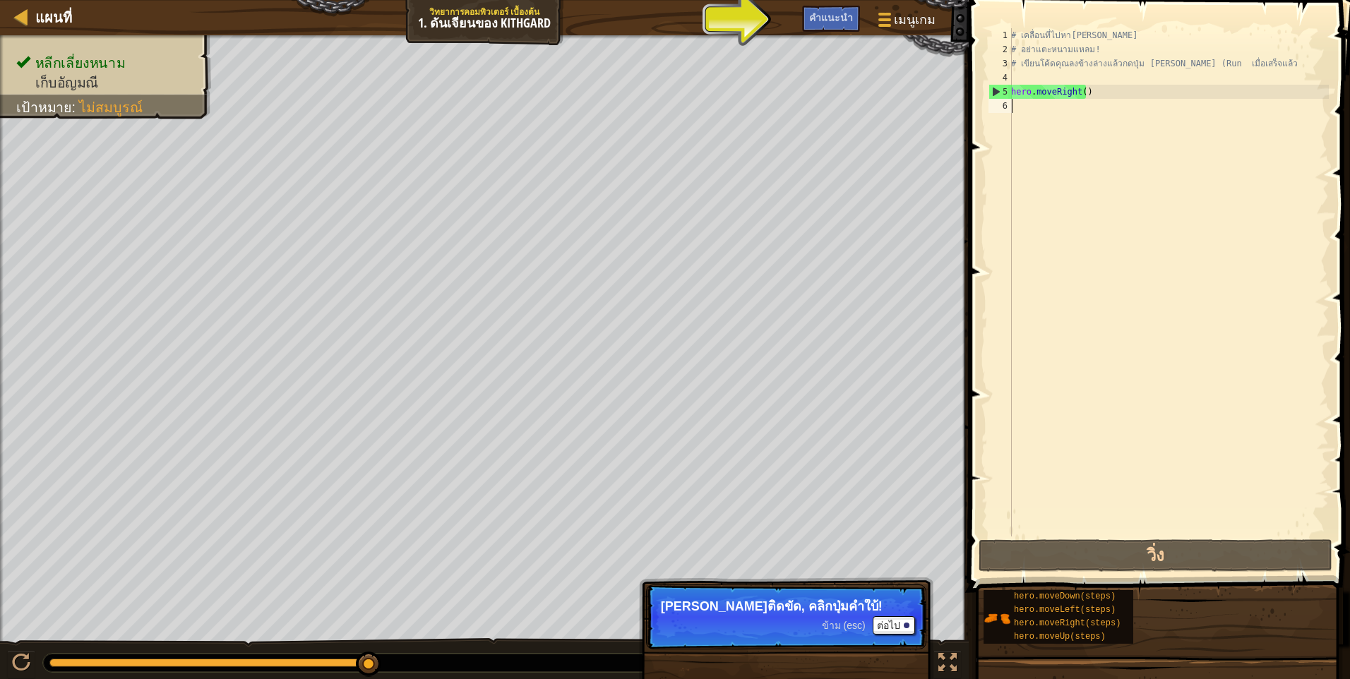
type textarea "h"
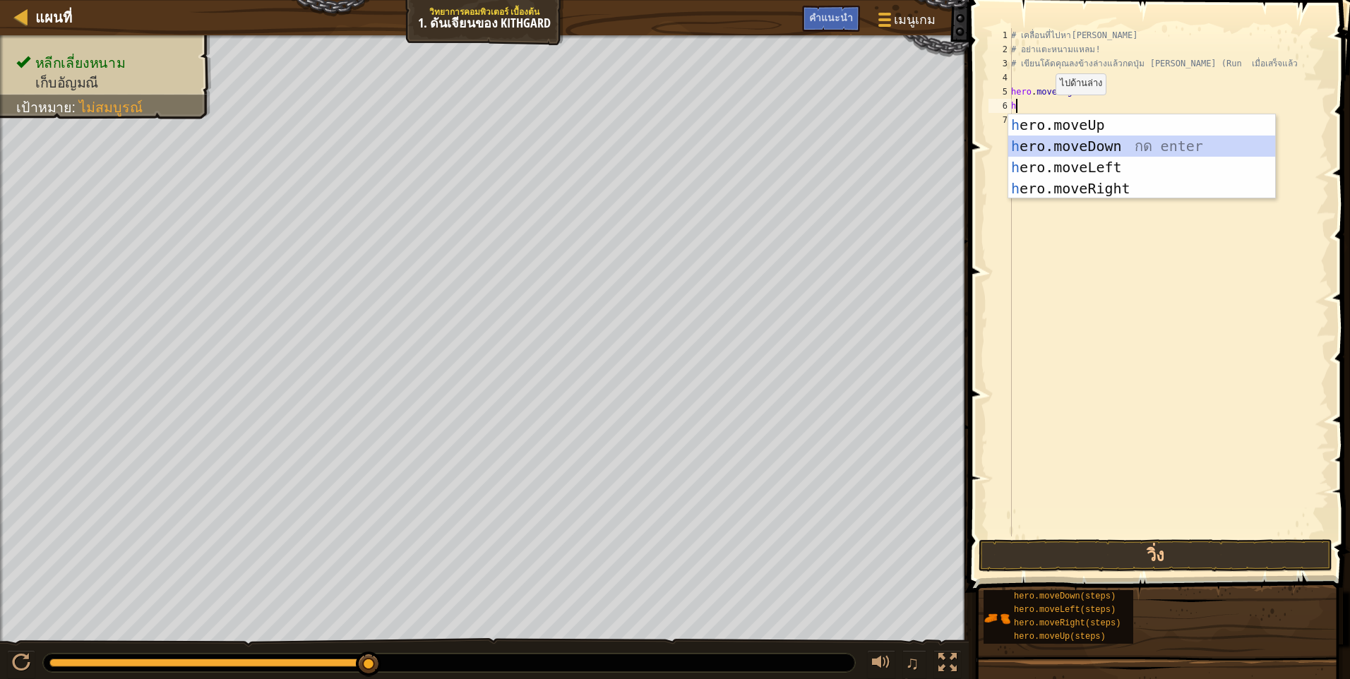
click at [1059, 149] on div "h ero.moveUp กด enter h ero.moveDown กด enter h ero.moveLeft กด enter h ero.mov…" at bounding box center [1141, 177] width 267 height 127
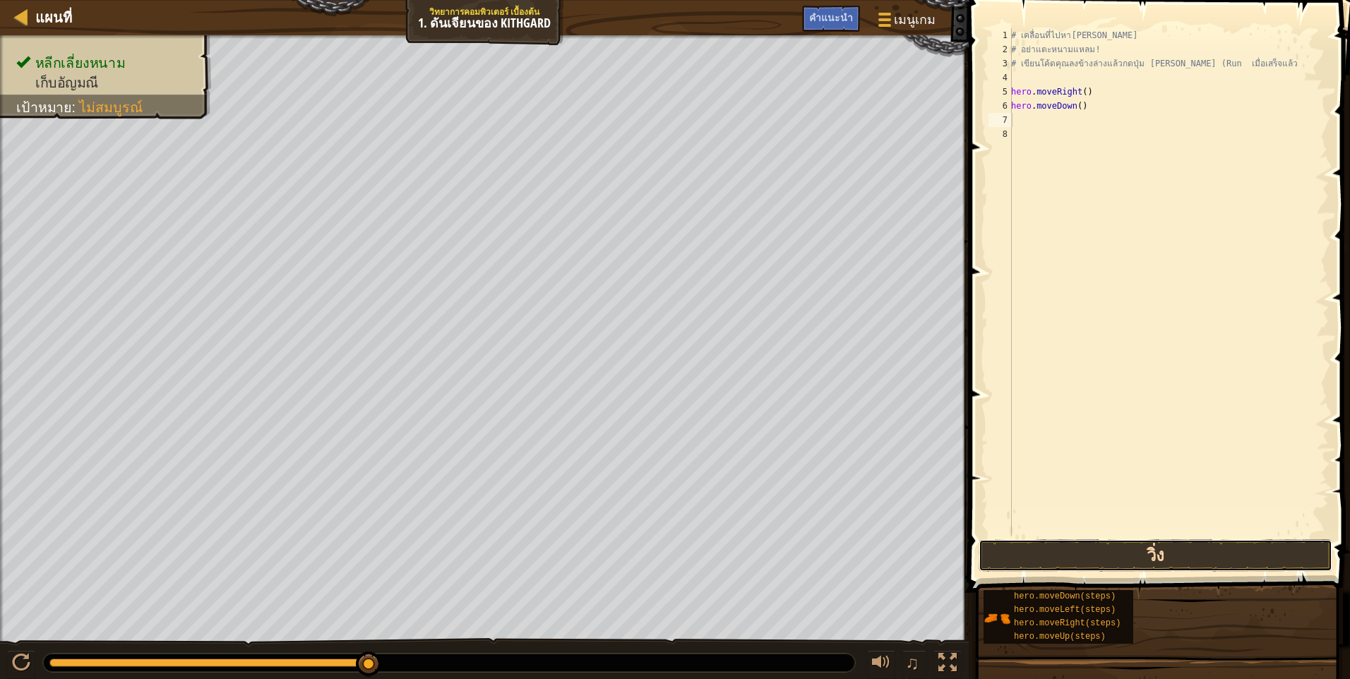
click at [1123, 540] on button "วิ่ง" at bounding box center [1155, 555] width 354 height 32
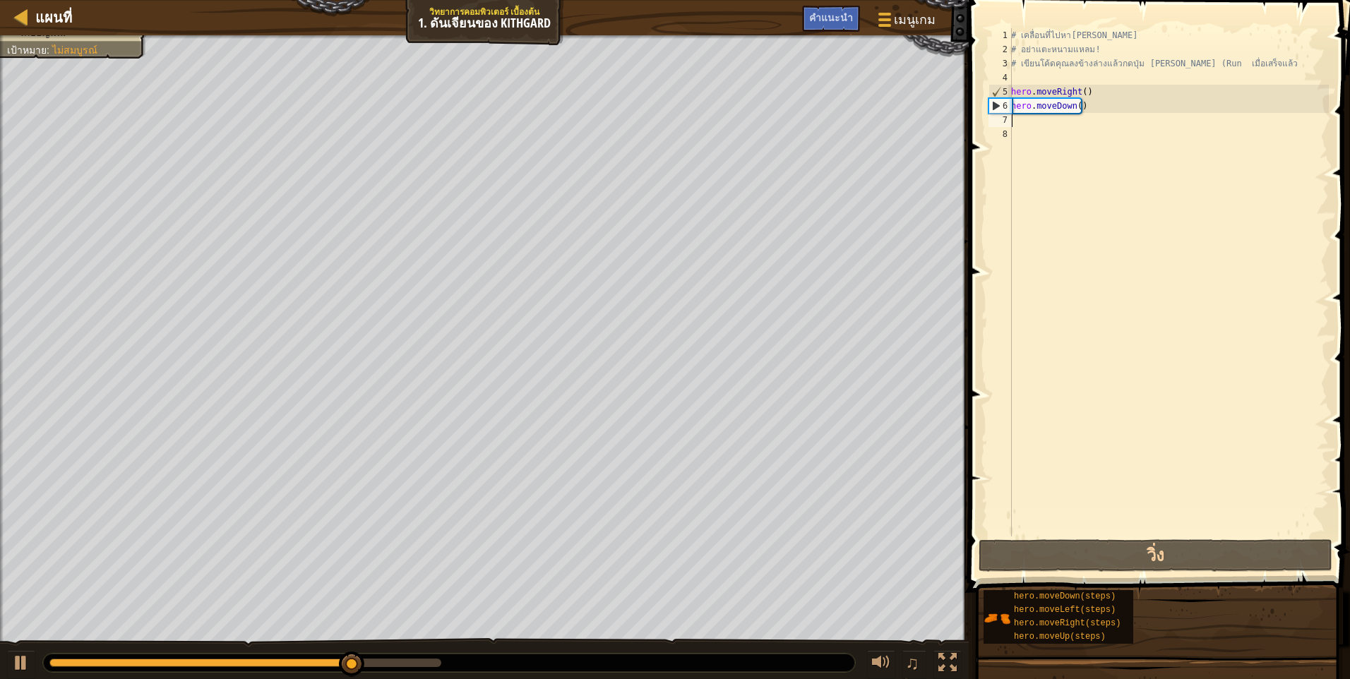
type textarea "h"
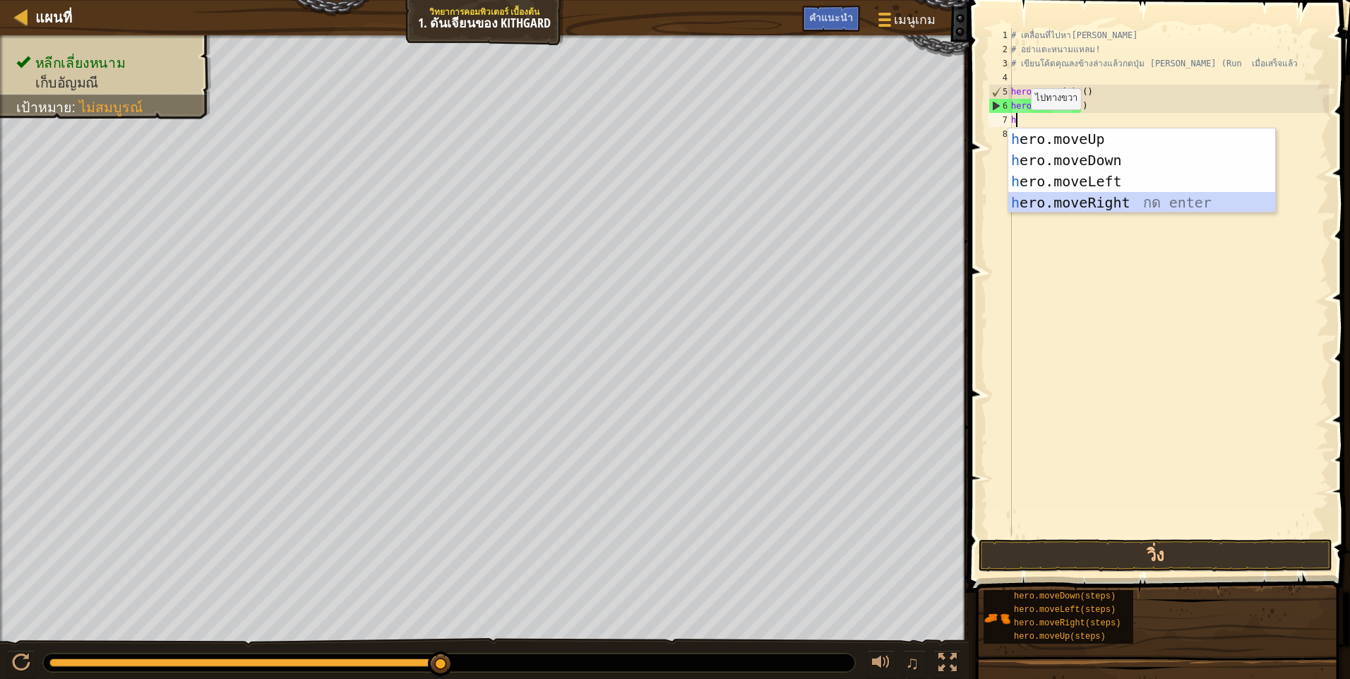
click at [1110, 203] on div "h ero.moveUp กด enter h ero.moveDown กด enter h ero.moveLeft กด enter h ero.mov…" at bounding box center [1141, 191] width 267 height 127
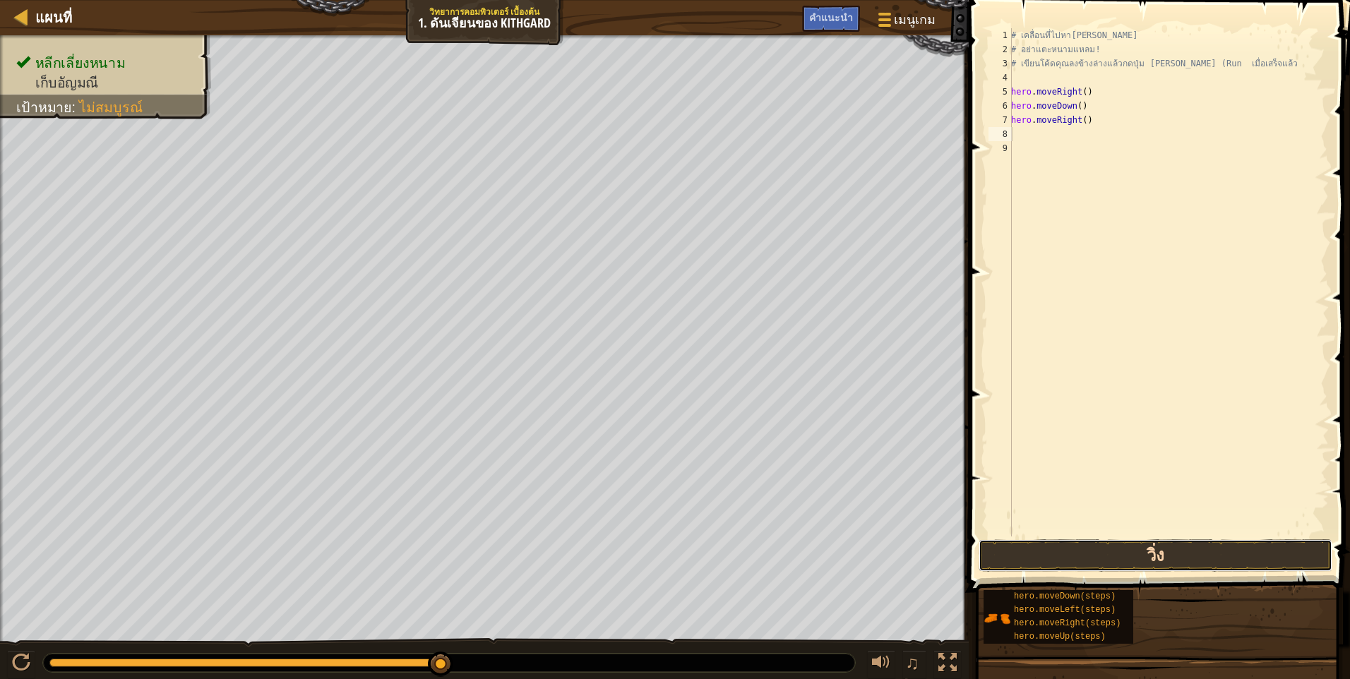
click at [1146, 556] on button "วิ่ง" at bounding box center [1155, 555] width 354 height 32
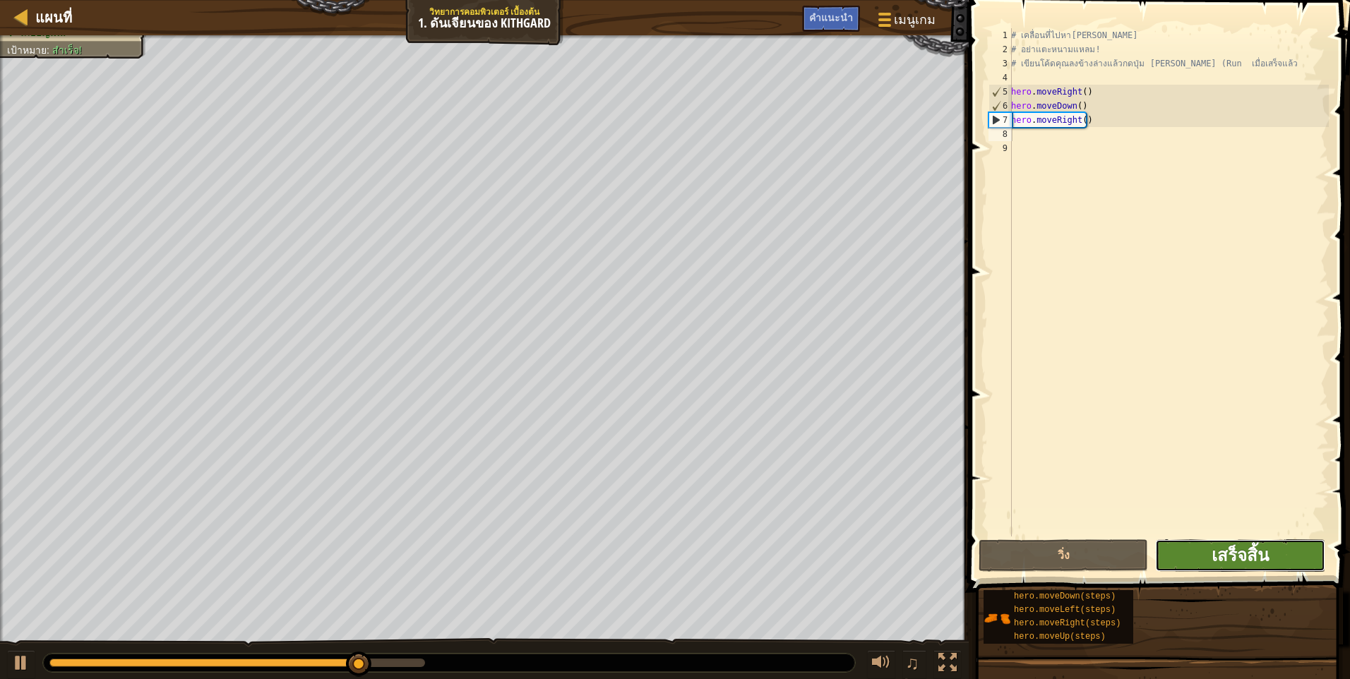
click at [1220, 561] on span "เสร็จสิ้น" at bounding box center [1239, 555] width 57 height 23
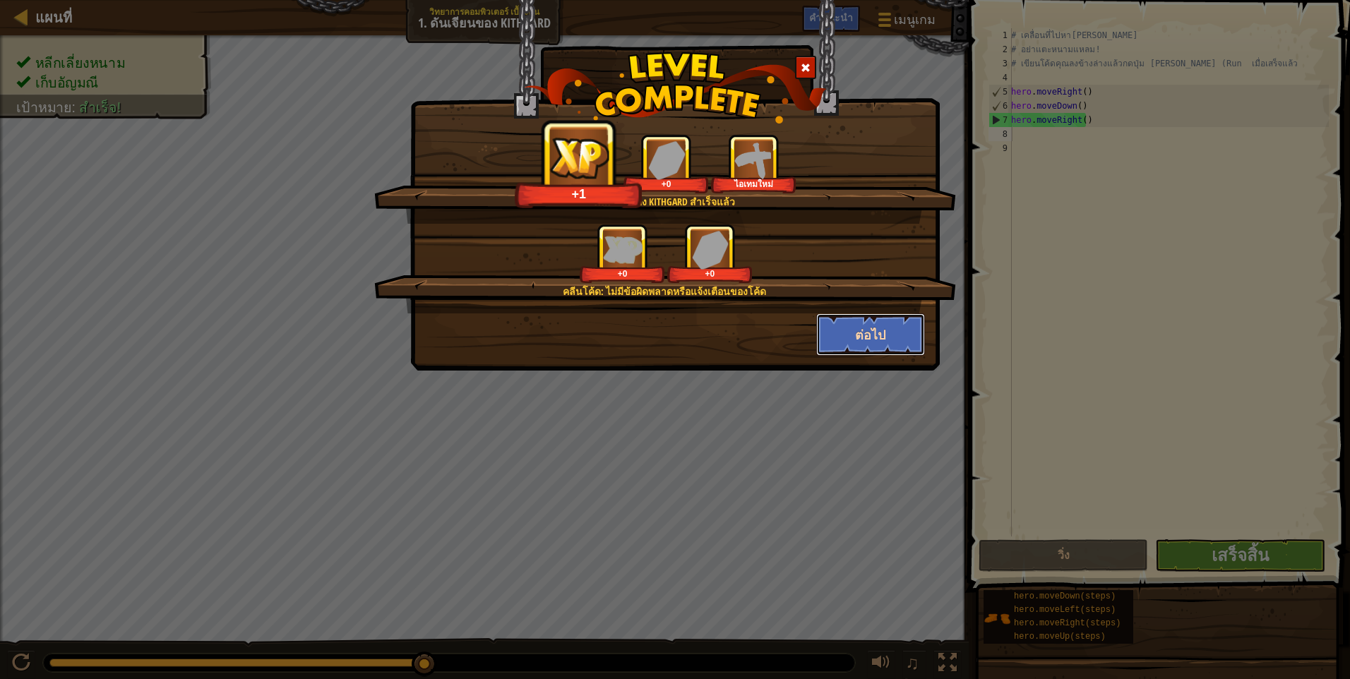
click at [858, 332] on button "ต่อไป" at bounding box center [870, 334] width 109 height 42
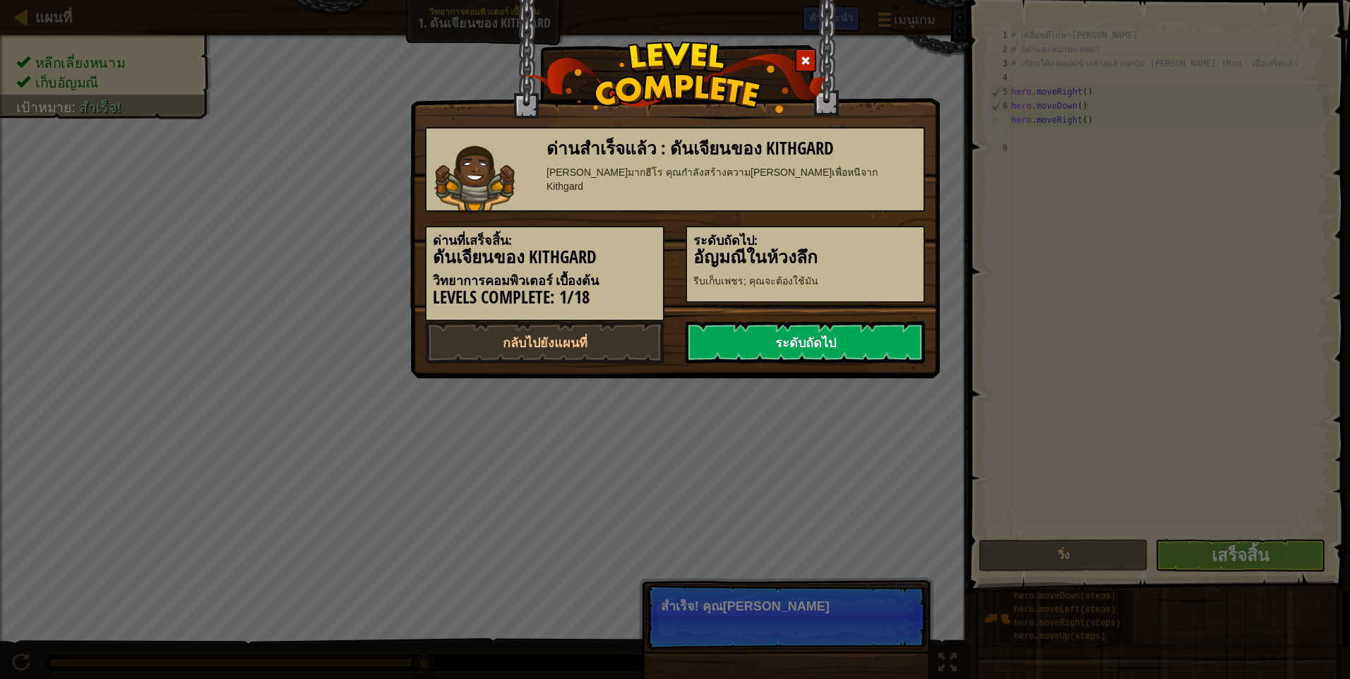
click at [894, 336] on link "ระดับถัดไป" at bounding box center [804, 342] width 239 height 42
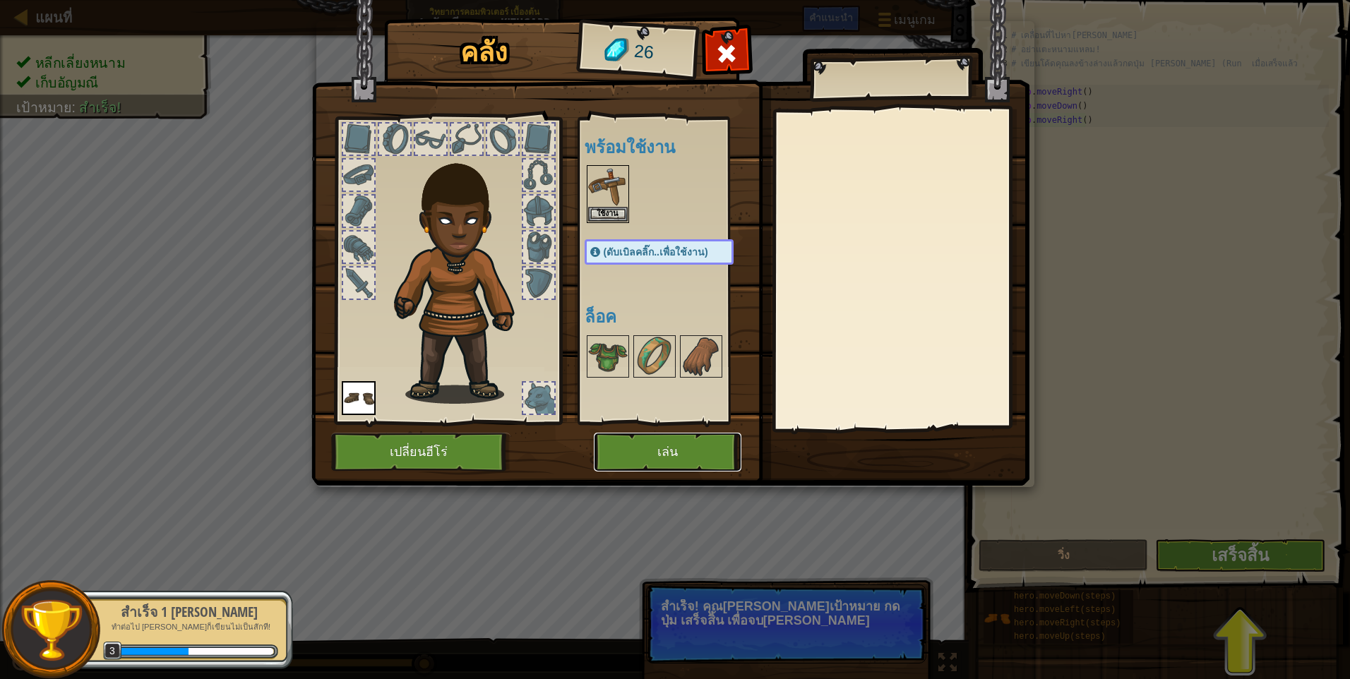
click at [639, 449] on button "เล่น" at bounding box center [668, 452] width 148 height 39
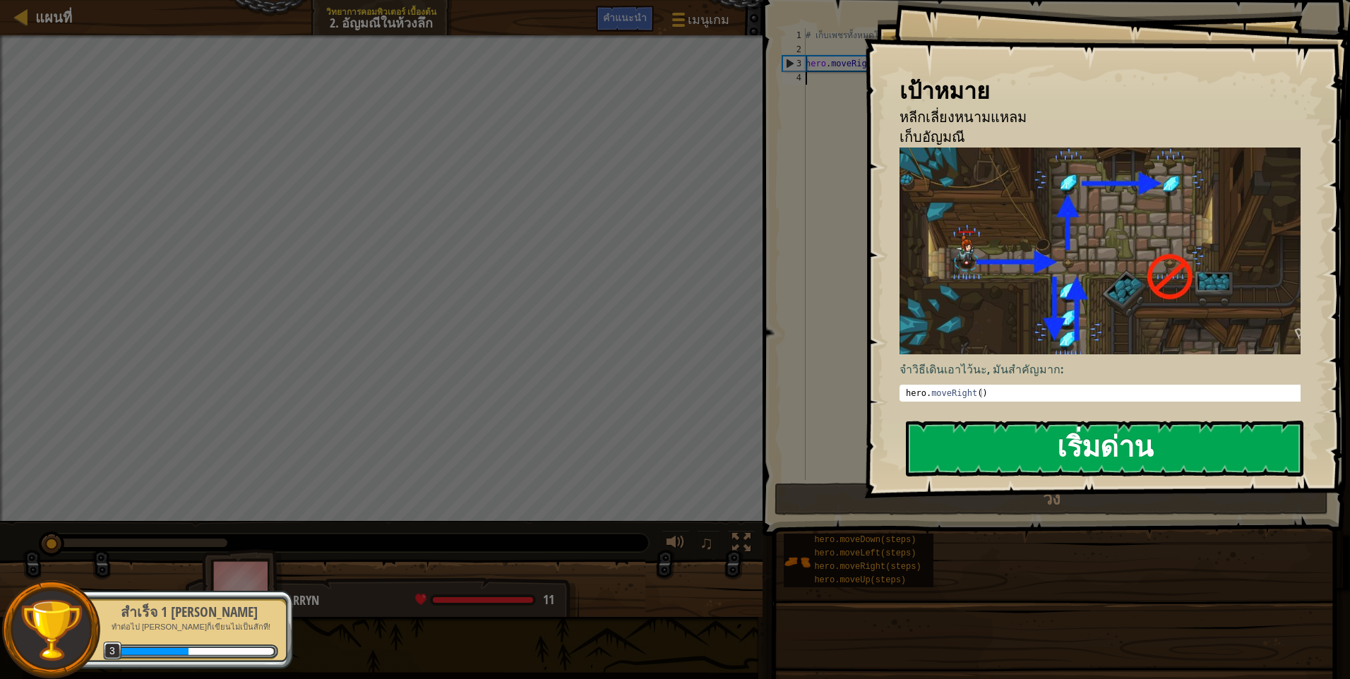
click at [957, 441] on button "เริ่มด่าน" at bounding box center [1104, 449] width 397 height 56
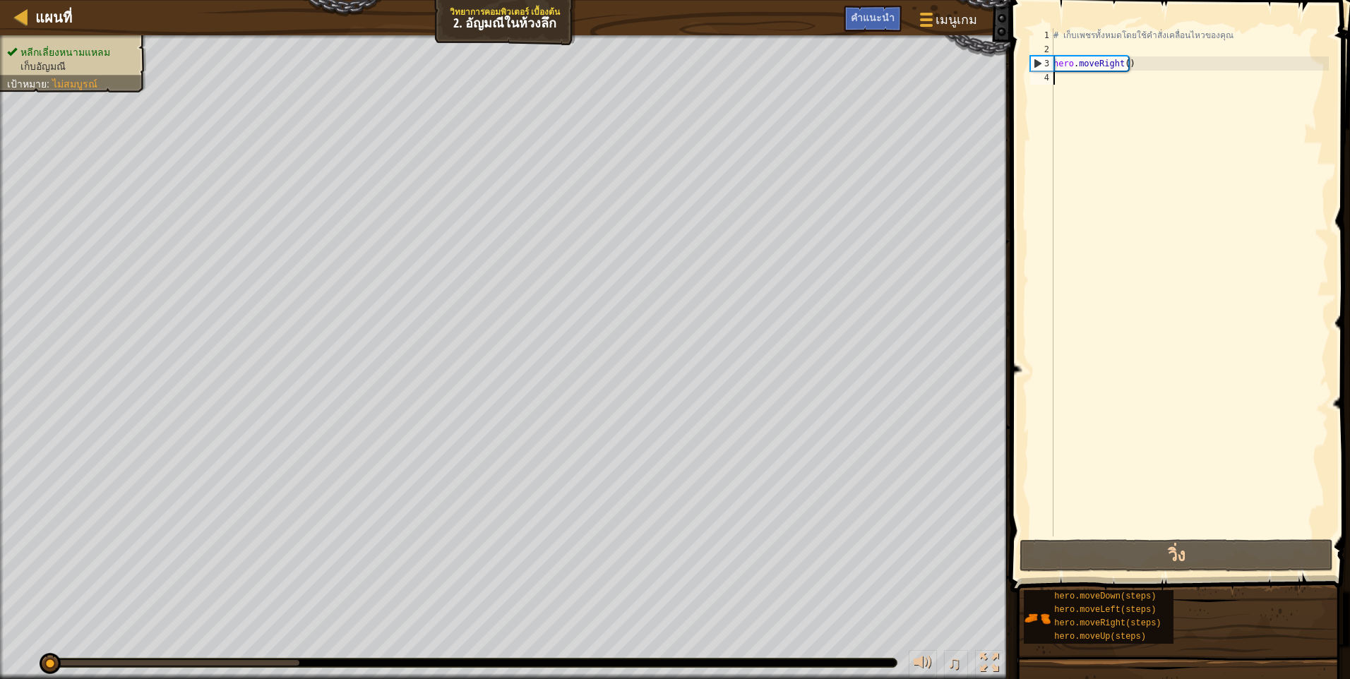
type textarea "h"
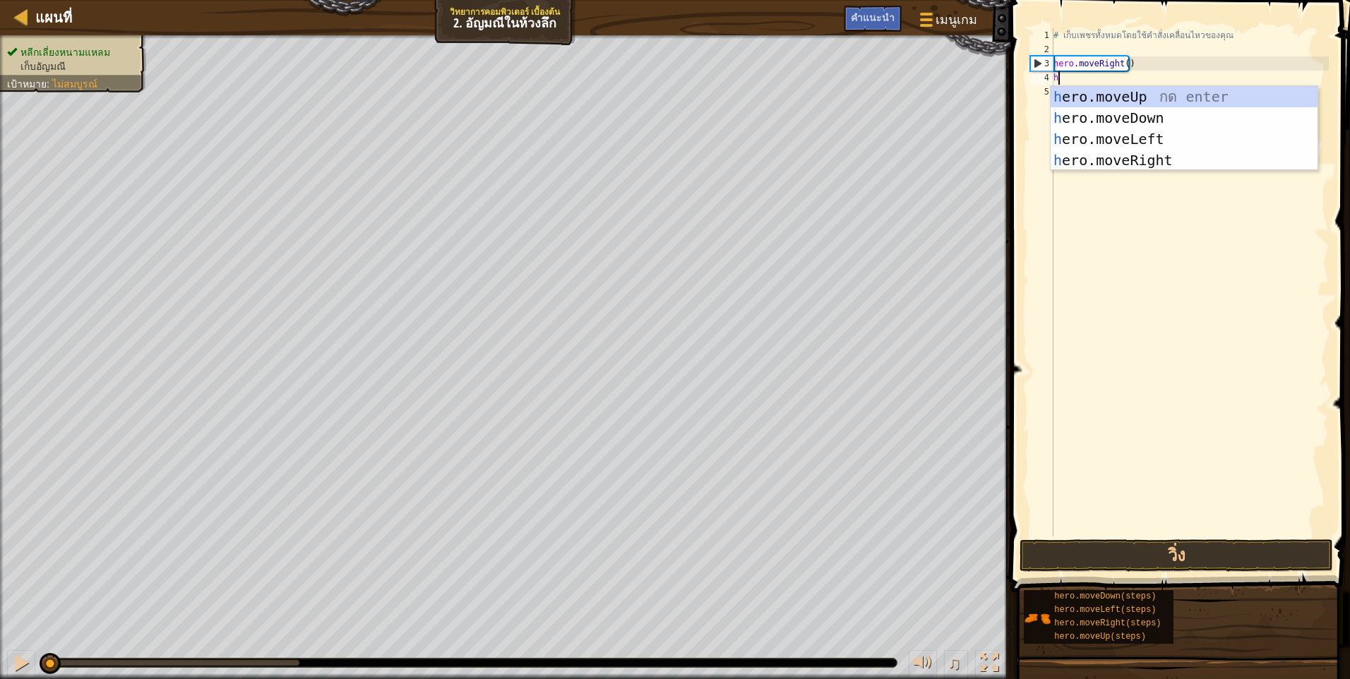
scroll to position [6, 0]
click at [1132, 150] on div "h ero.moveUp กด enter h ero.moveDown กด enter h ero.moveLeft กด enter h ero.mov…" at bounding box center [1183, 149] width 267 height 127
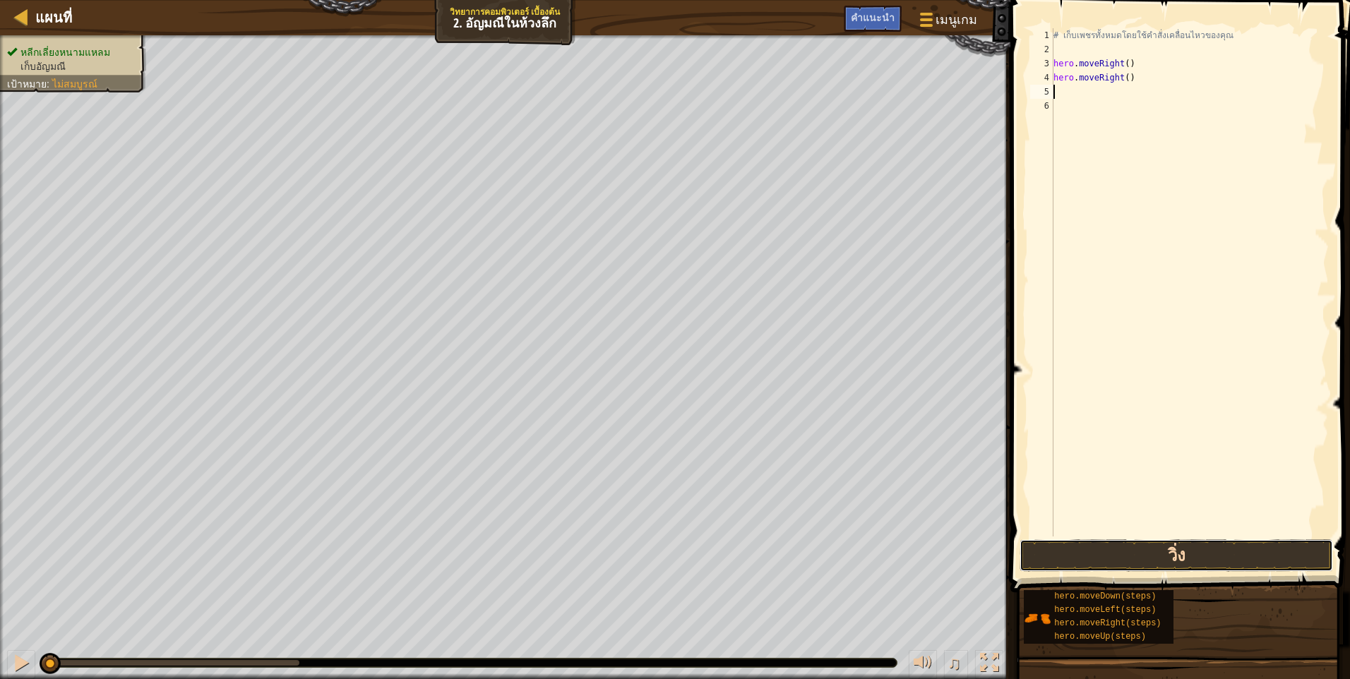
click at [1053, 556] on button "วิ่ง" at bounding box center [1175, 555] width 313 height 32
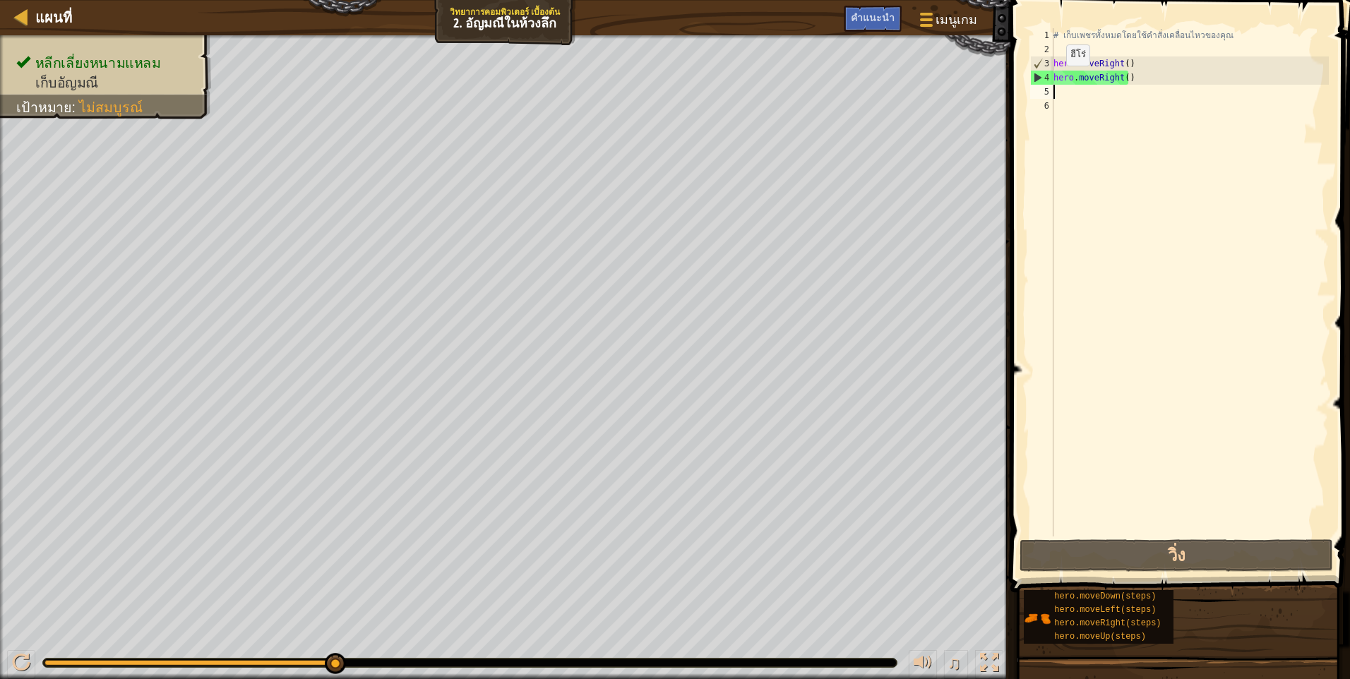
type textarea "h"
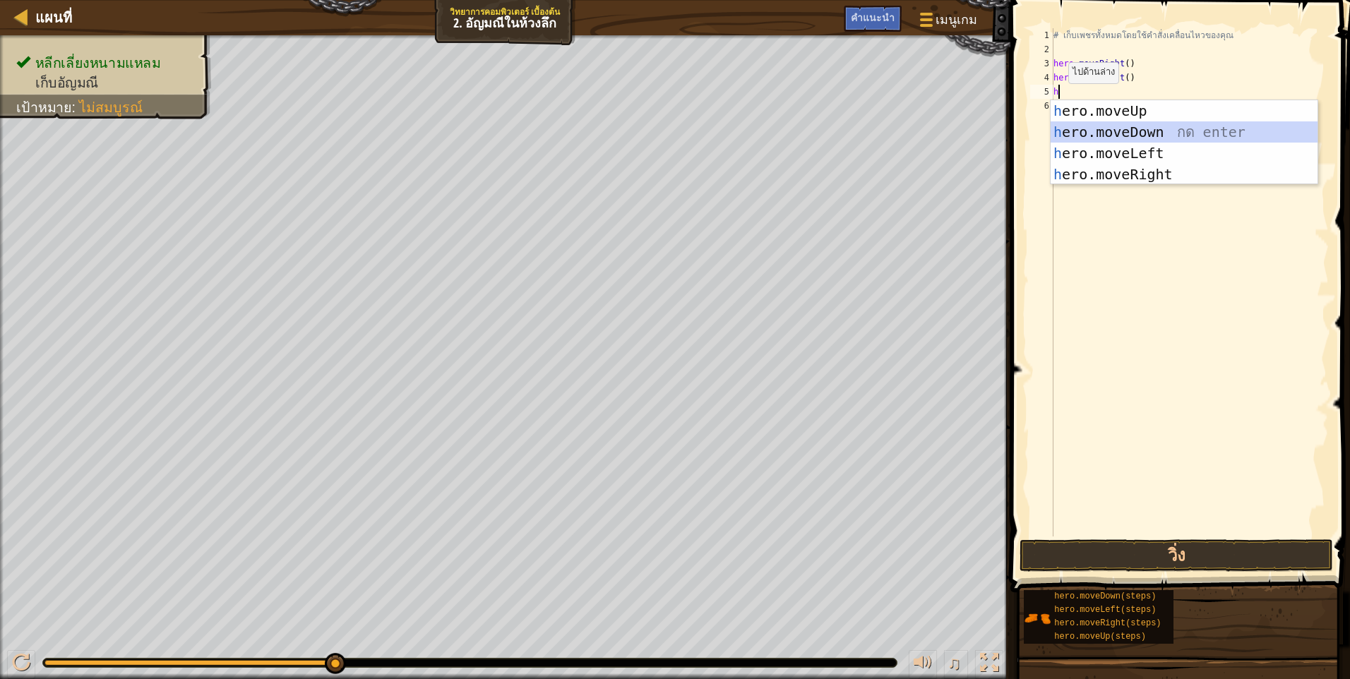
click at [1096, 131] on div "h ero.moveUp กด enter h ero.moveDown กด enter h ero.moveLeft กด enter h ero.mov…" at bounding box center [1183, 163] width 267 height 127
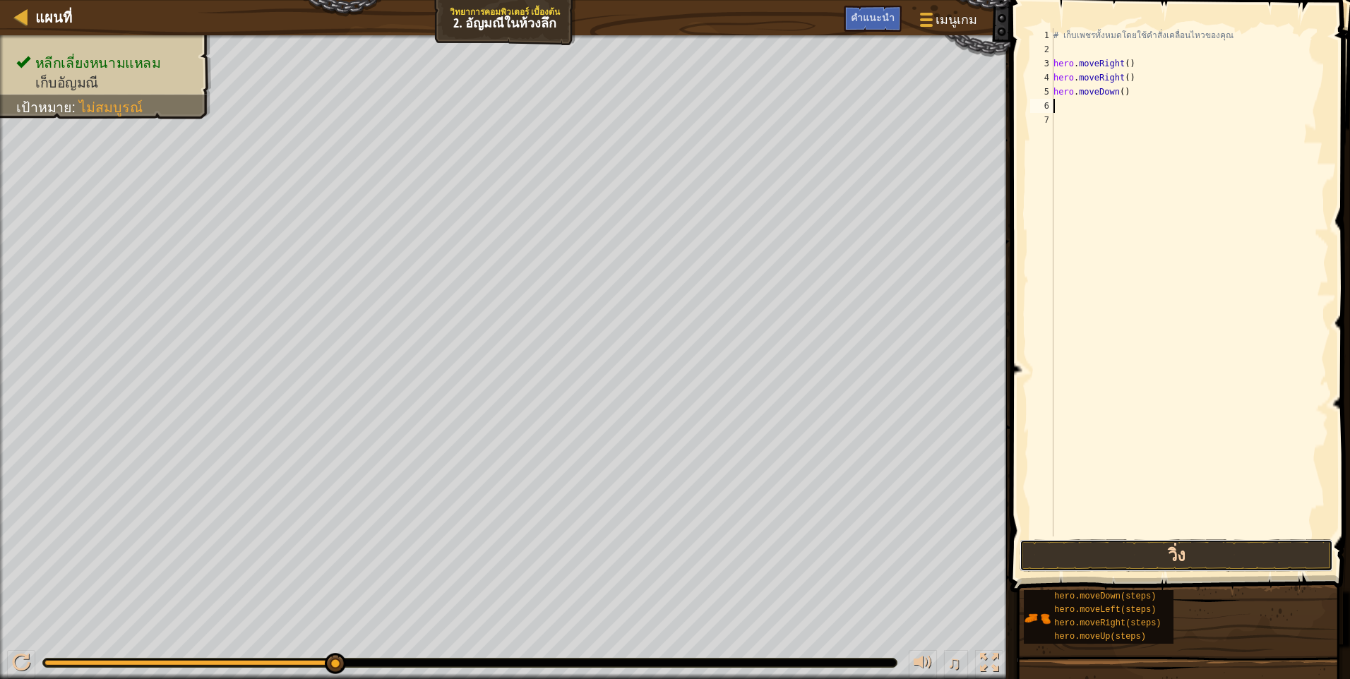
click at [1120, 556] on button "วิ่ง" at bounding box center [1175, 555] width 313 height 32
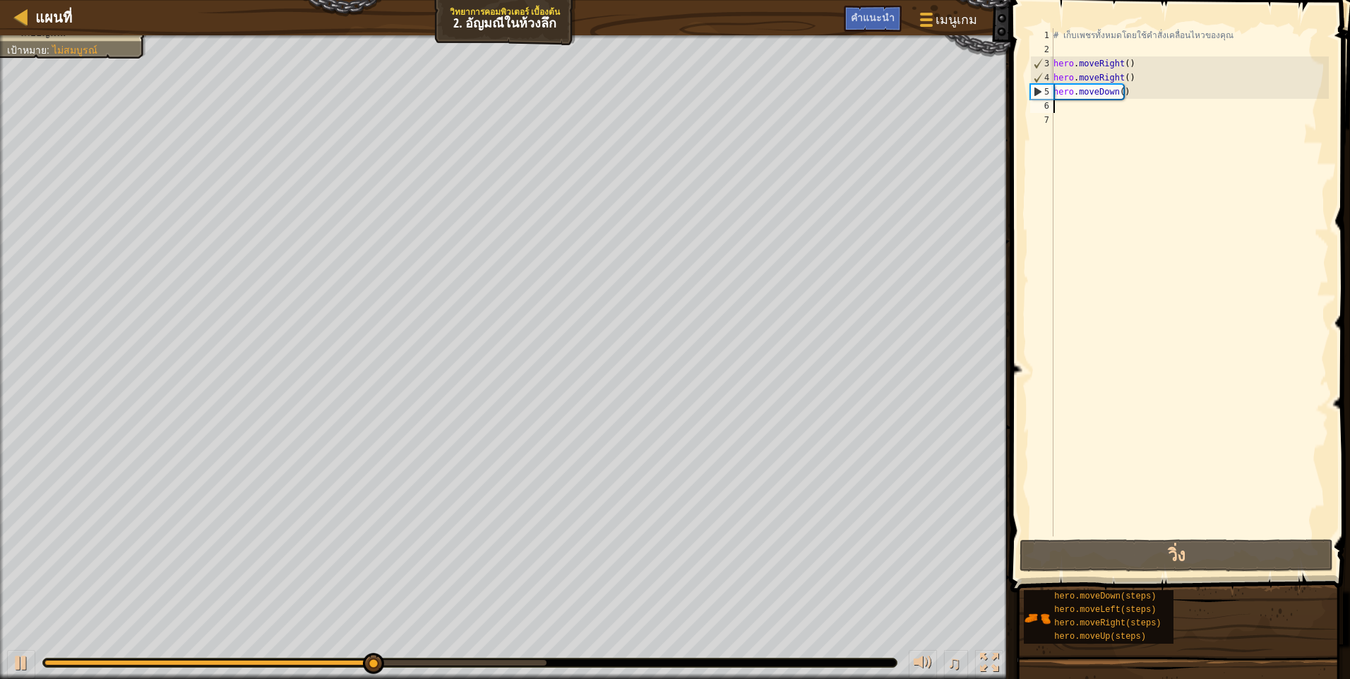
click at [1055, 106] on div "# เก็บเพชรทั้งหมดโดยใช้คำสั่งเคลื่อนไหวของคุณ hero . moveRight ( ) hero . moveR…" at bounding box center [1189, 296] width 278 height 537
type textarea "h"
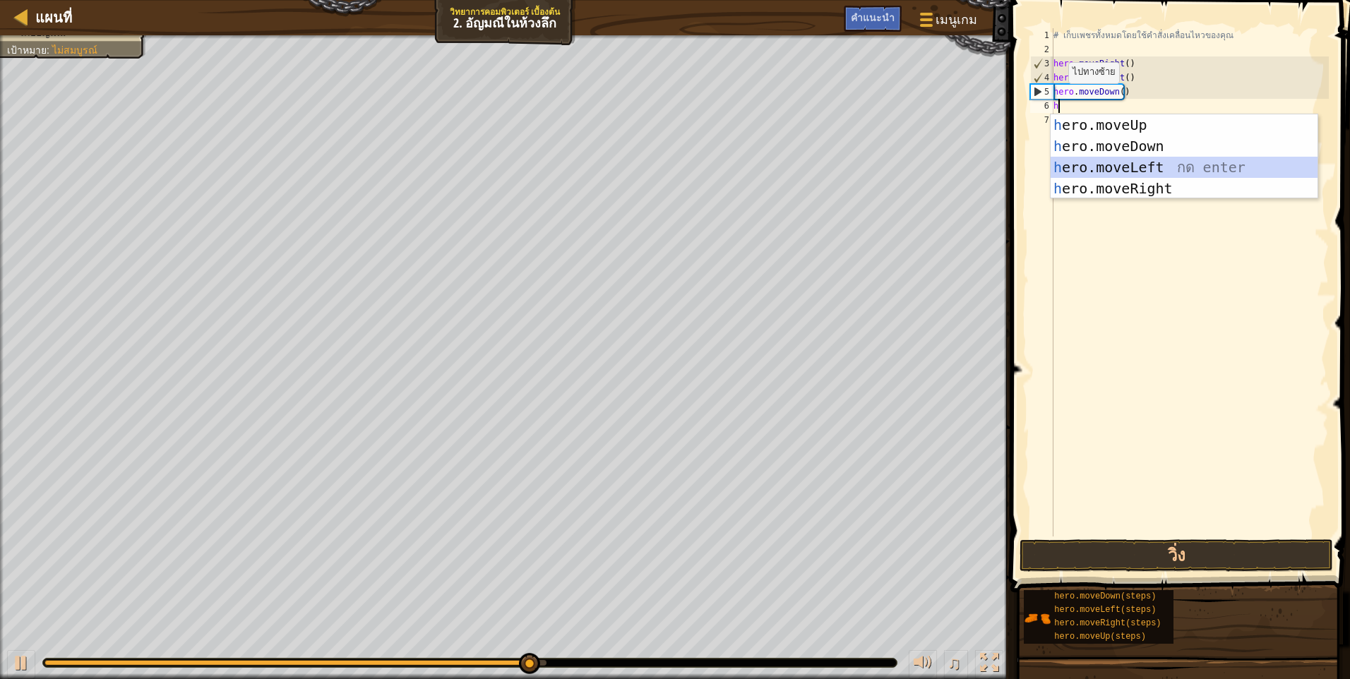
click at [1083, 162] on div "h ero.moveUp กด enter h ero.moveDown กด enter h ero.moveLeft กด enter h ero.mov…" at bounding box center [1183, 177] width 267 height 127
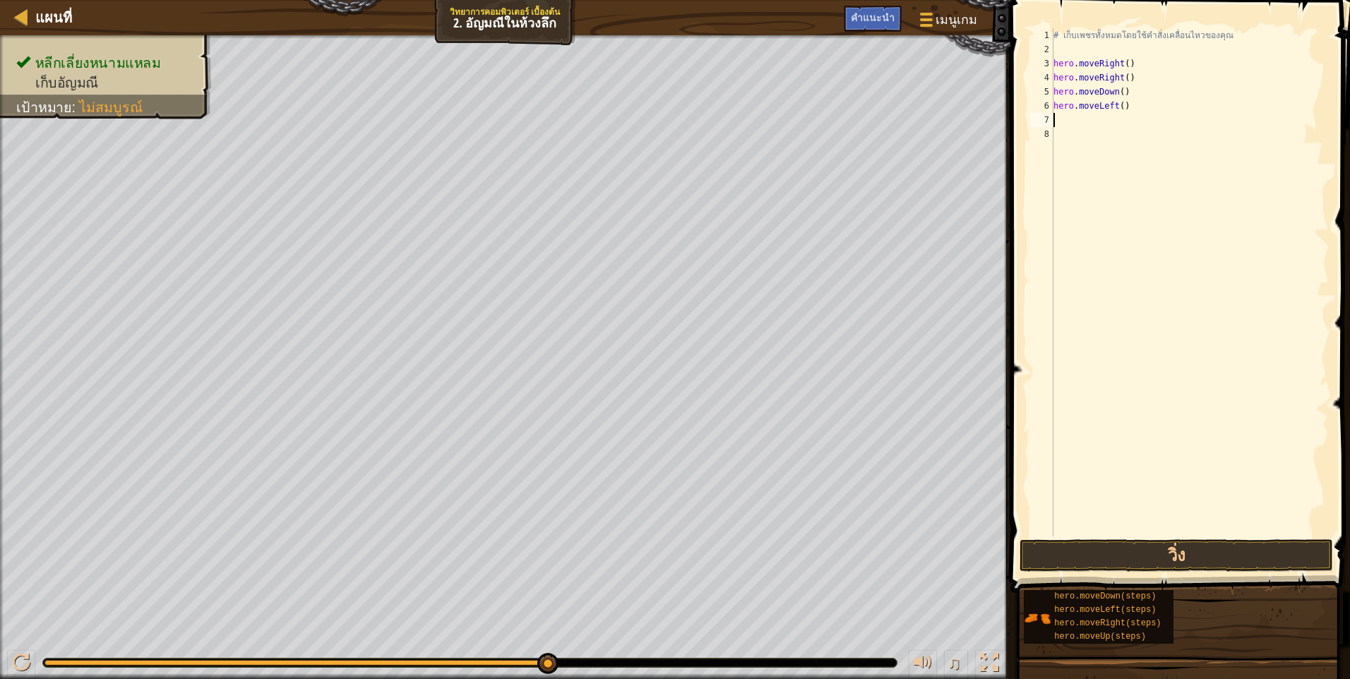
type textarea "h"
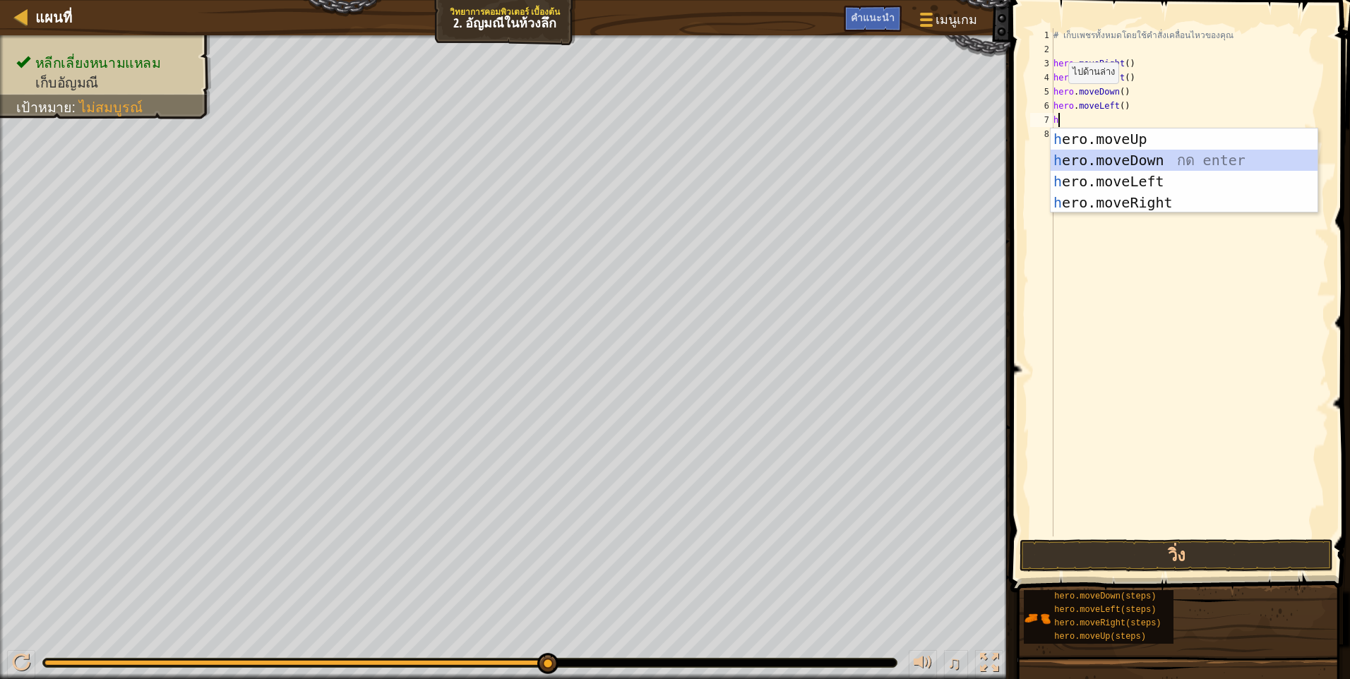
click at [1144, 161] on div "h ero.moveUp กด enter h ero.moveDown กด enter h ero.moveLeft กด enter h ero.mov…" at bounding box center [1183, 191] width 267 height 127
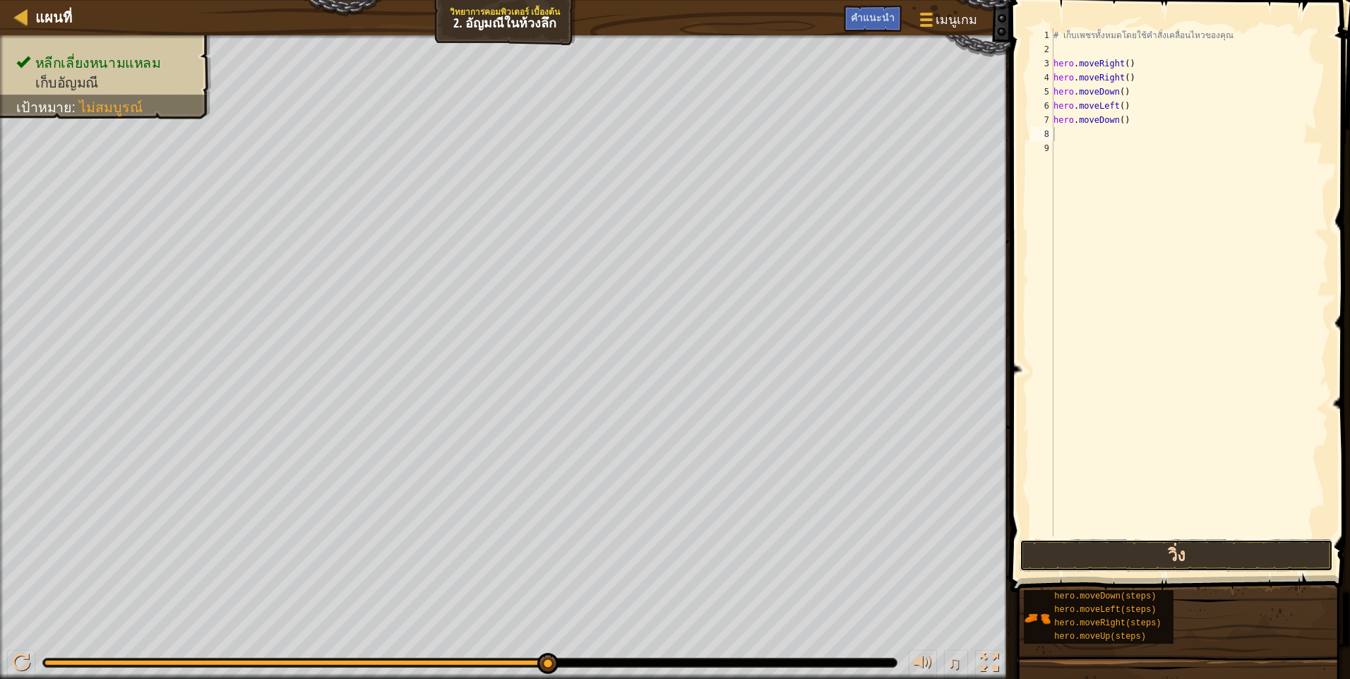
click at [1027, 539] on button "วิ่ง" at bounding box center [1175, 555] width 313 height 32
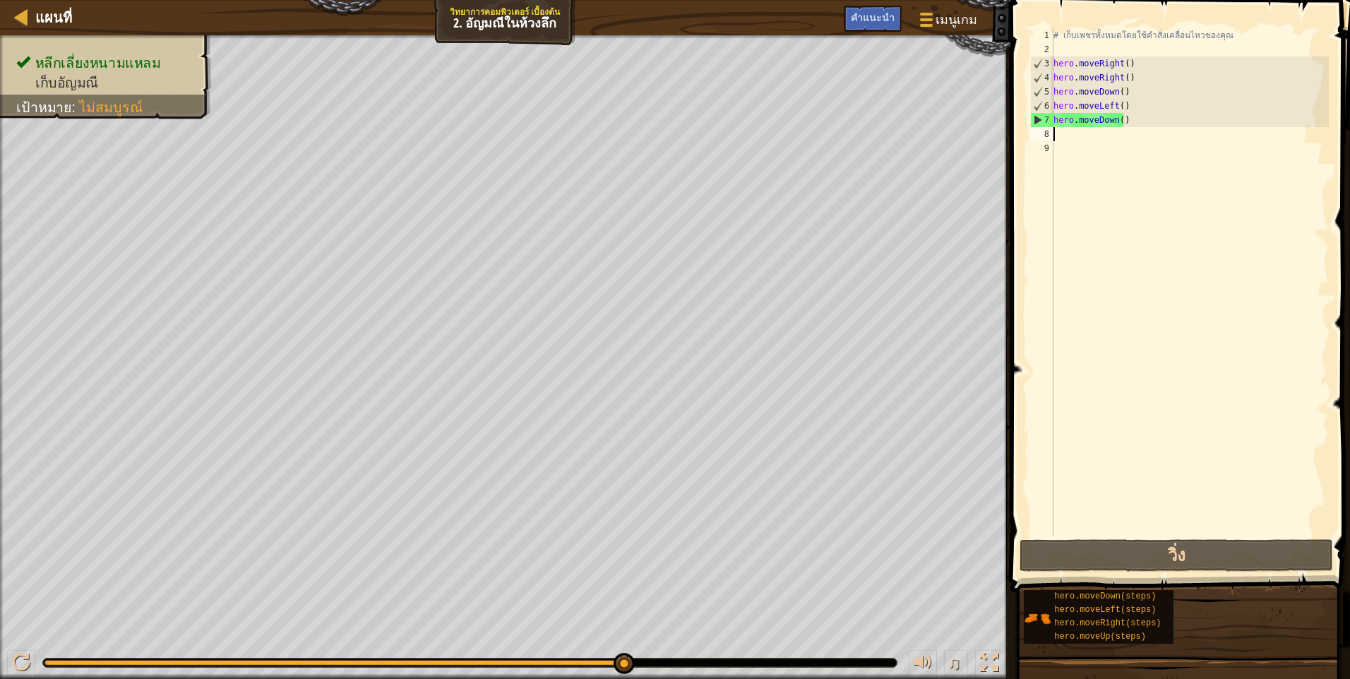
type textarea "h"
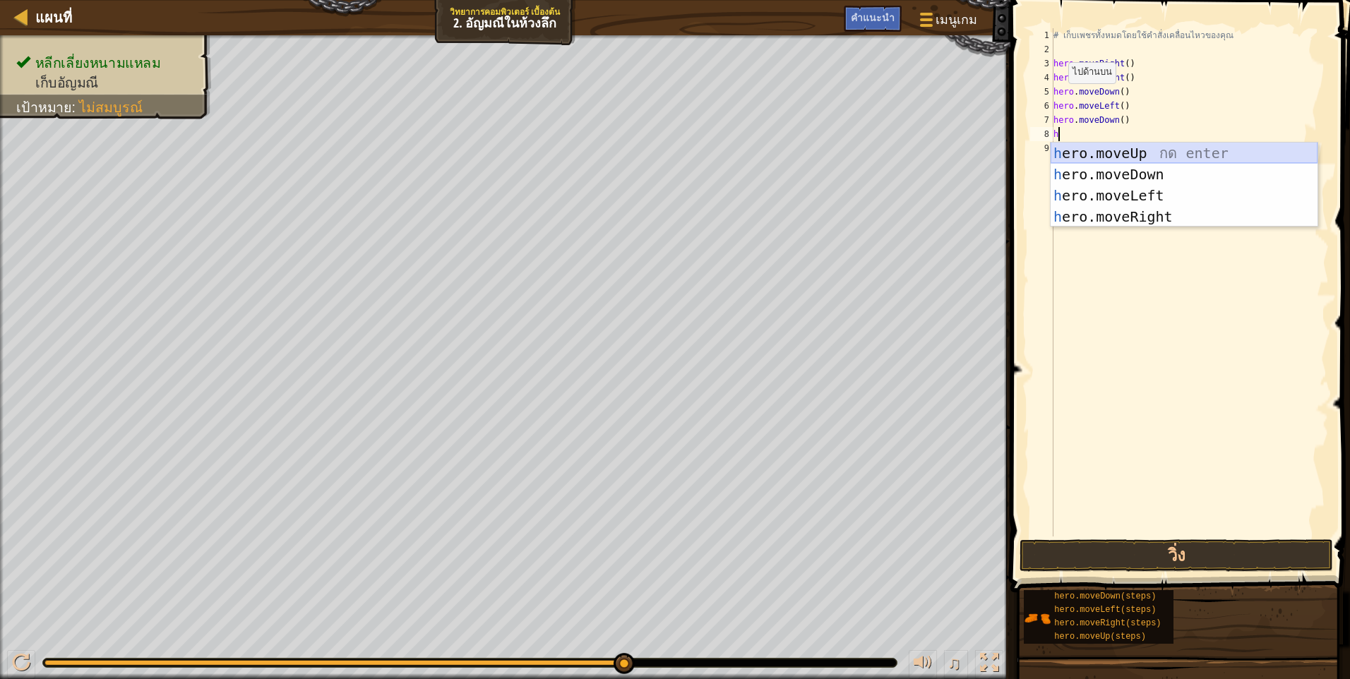
click at [1126, 151] on div "h ero.moveUp กด enter h ero.moveDown กด enter h ero.moveLeft กด enter h ero.mov…" at bounding box center [1183, 206] width 267 height 127
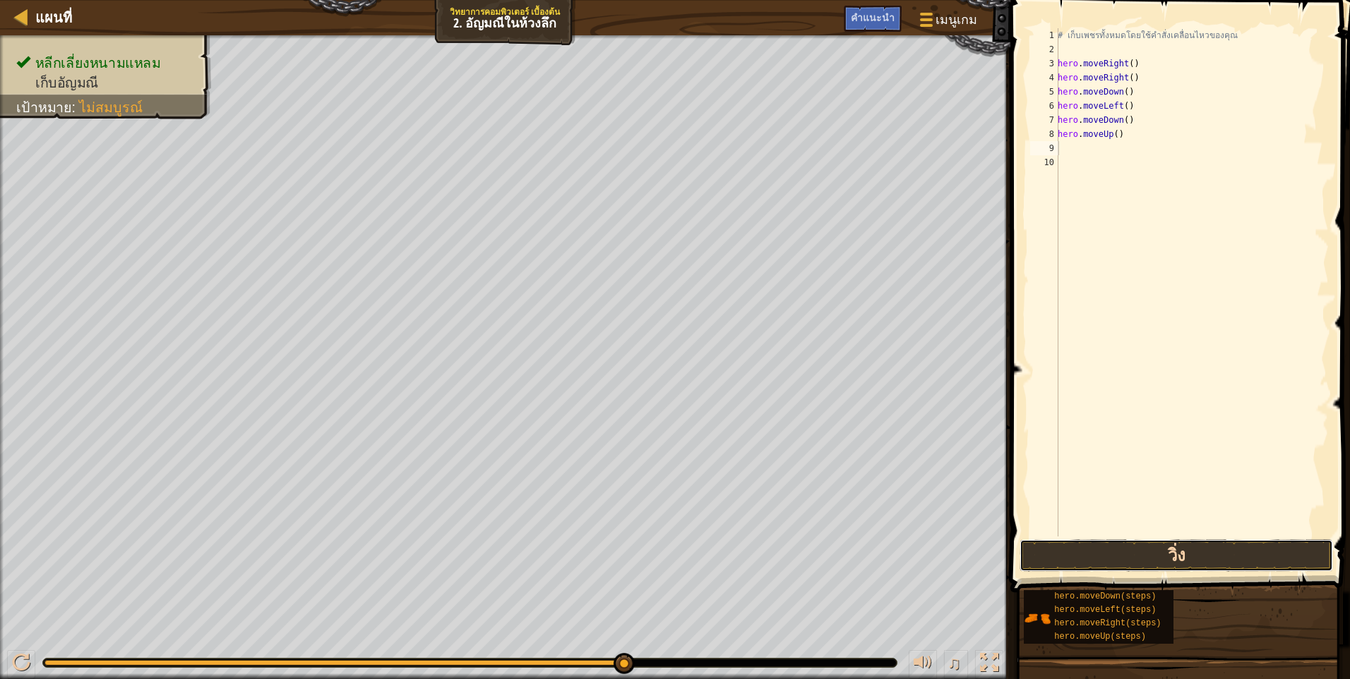
click at [1074, 556] on button "วิ่ง" at bounding box center [1175, 555] width 313 height 32
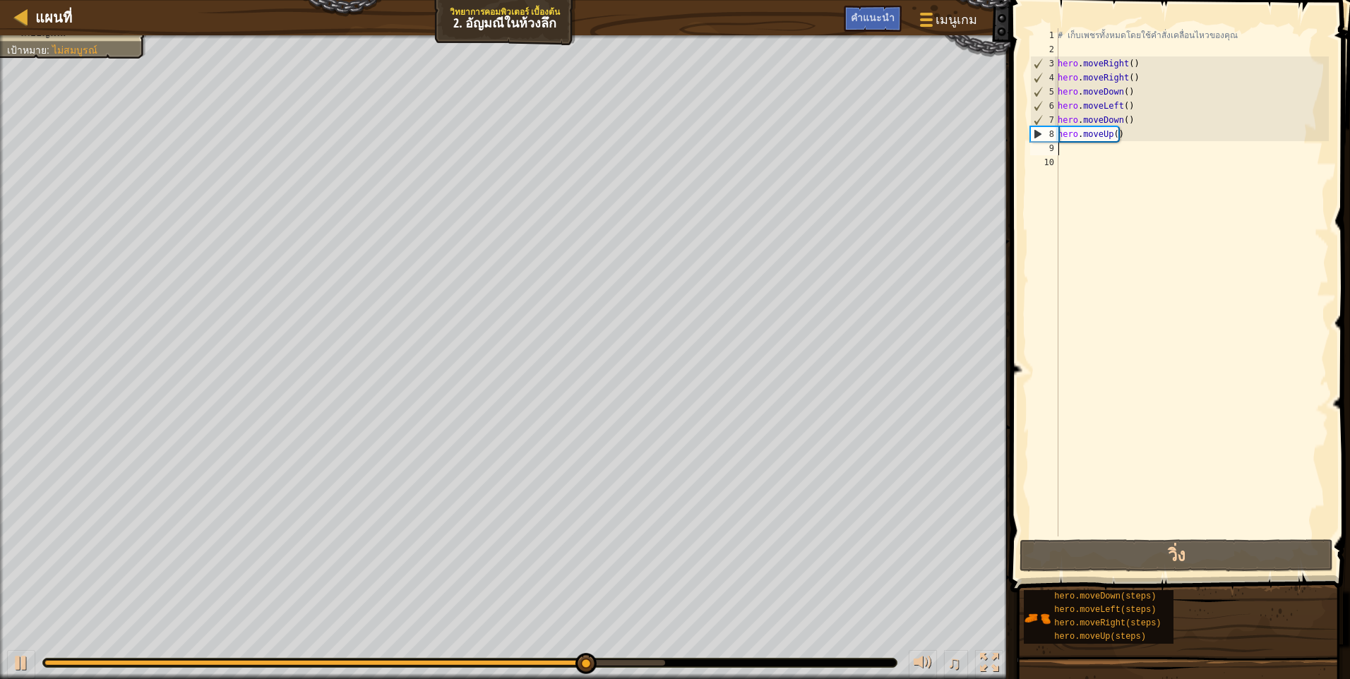
type textarea "h"
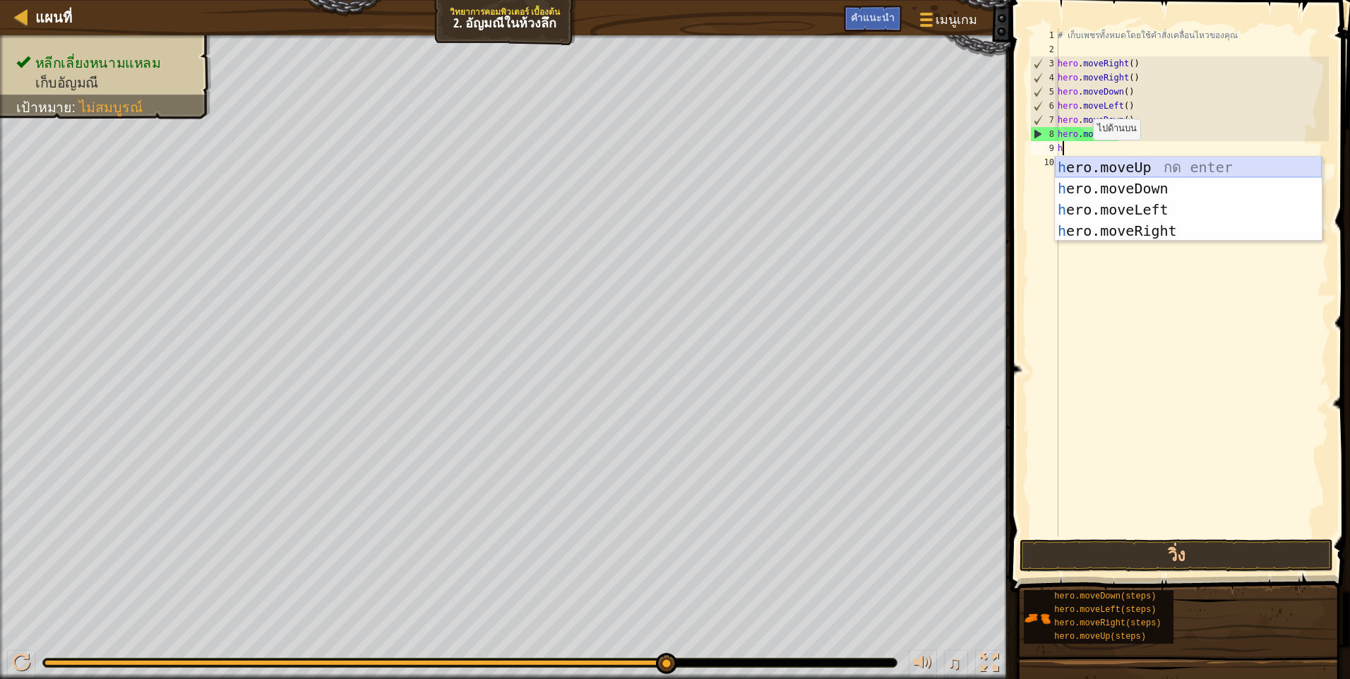
click at [1088, 166] on div "h ero.moveUp กด enter h ero.moveDown กด enter h ero.moveLeft กด enter h ero.mov…" at bounding box center [1188, 220] width 267 height 127
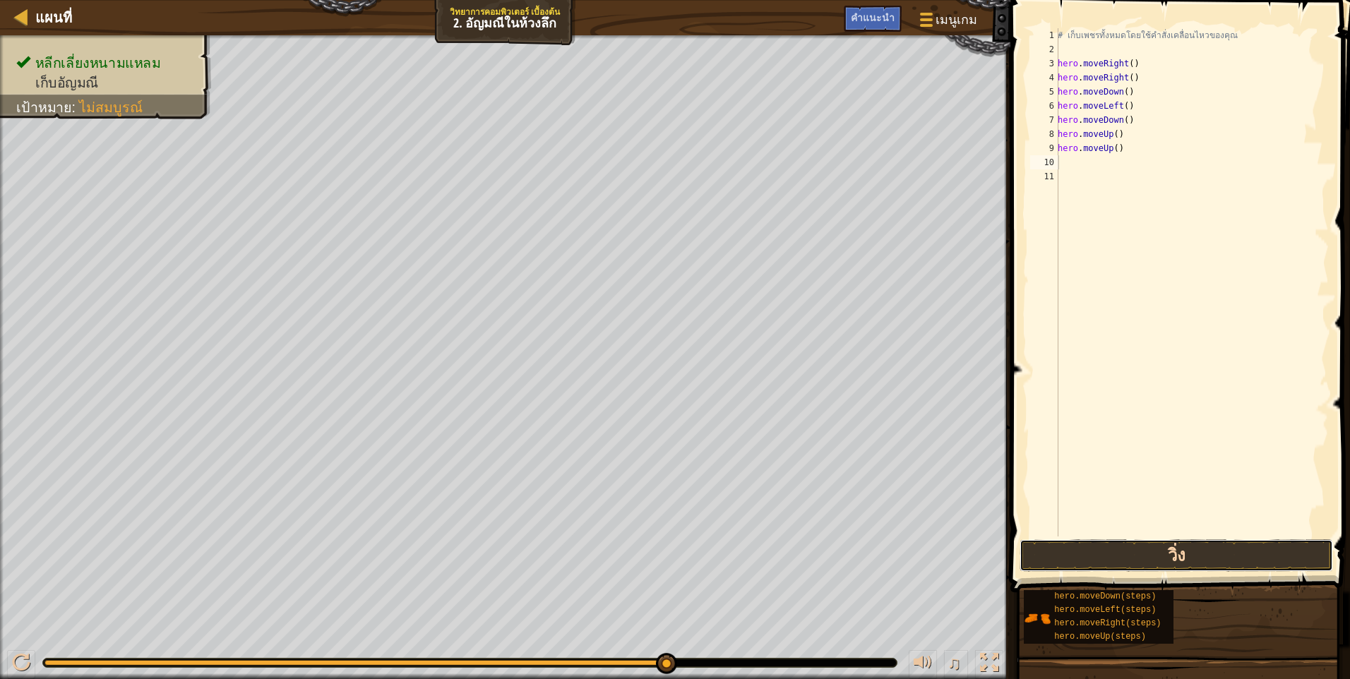
click at [1151, 553] on button "วิ่ง" at bounding box center [1175, 555] width 313 height 32
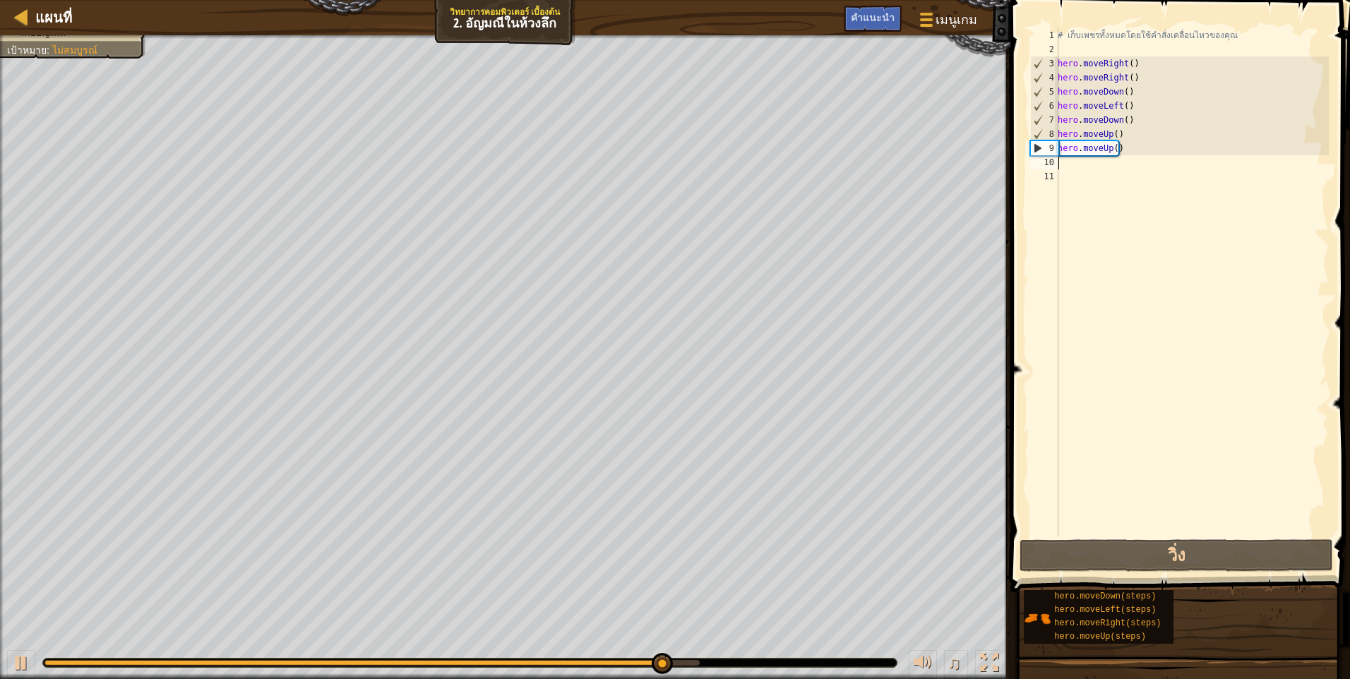
type textarea "h"
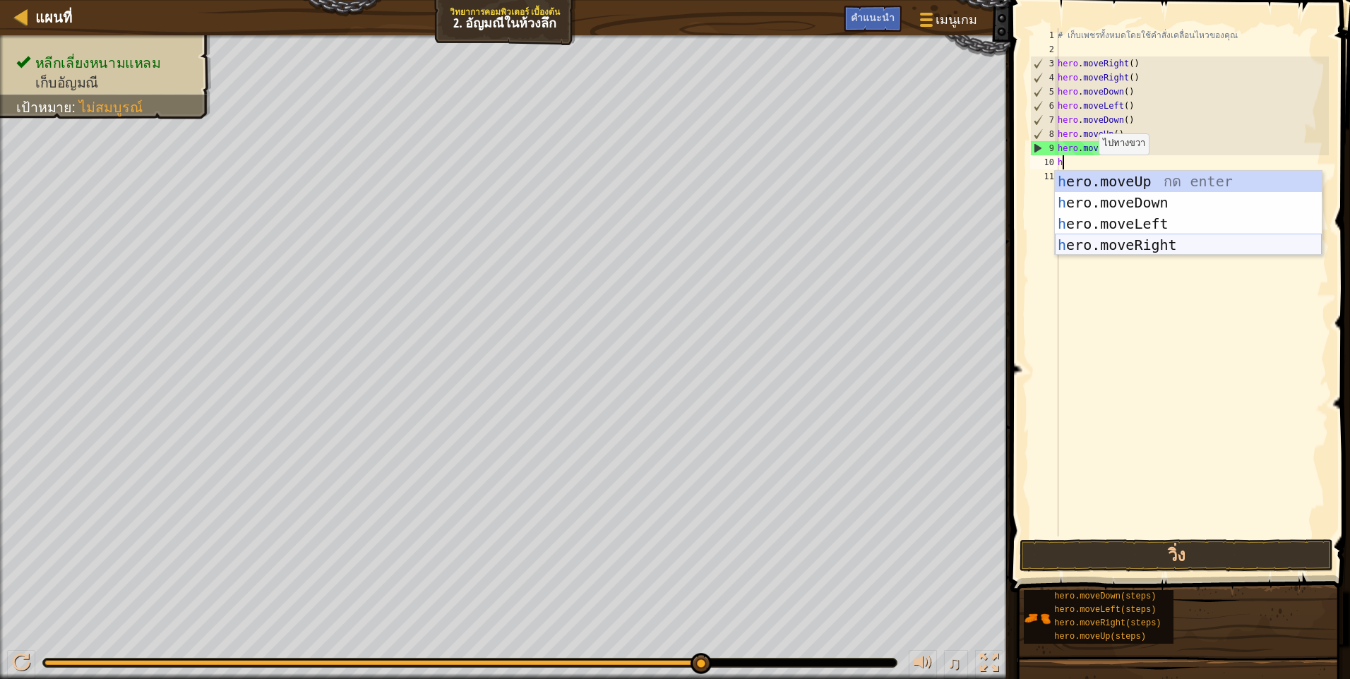
click at [1137, 239] on div "h ero.moveUp กด enter h ero.moveDown กด enter h ero.moveLeft กด enter h ero.mov…" at bounding box center [1188, 234] width 267 height 127
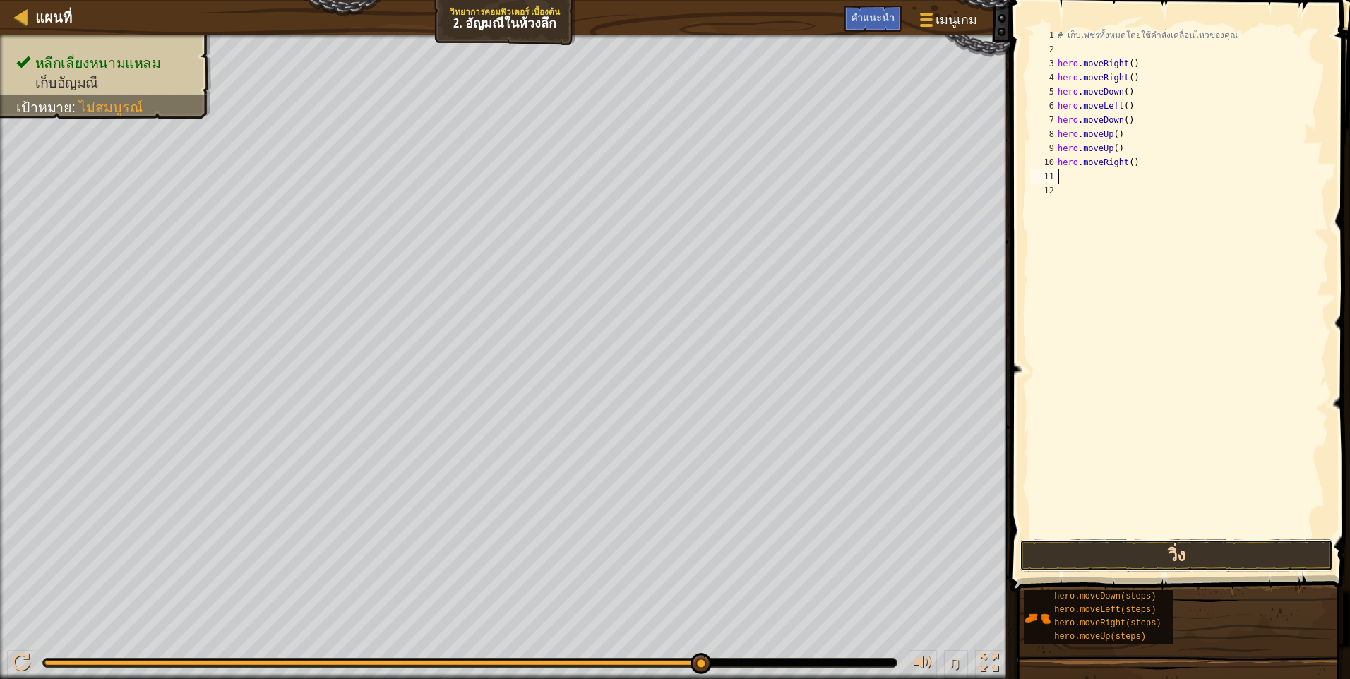
drag, startPoint x: 1099, startPoint y: 565, endPoint x: 1113, endPoint y: 558, distance: 15.5
click at [1103, 563] on button "วิ่ง" at bounding box center [1175, 555] width 313 height 32
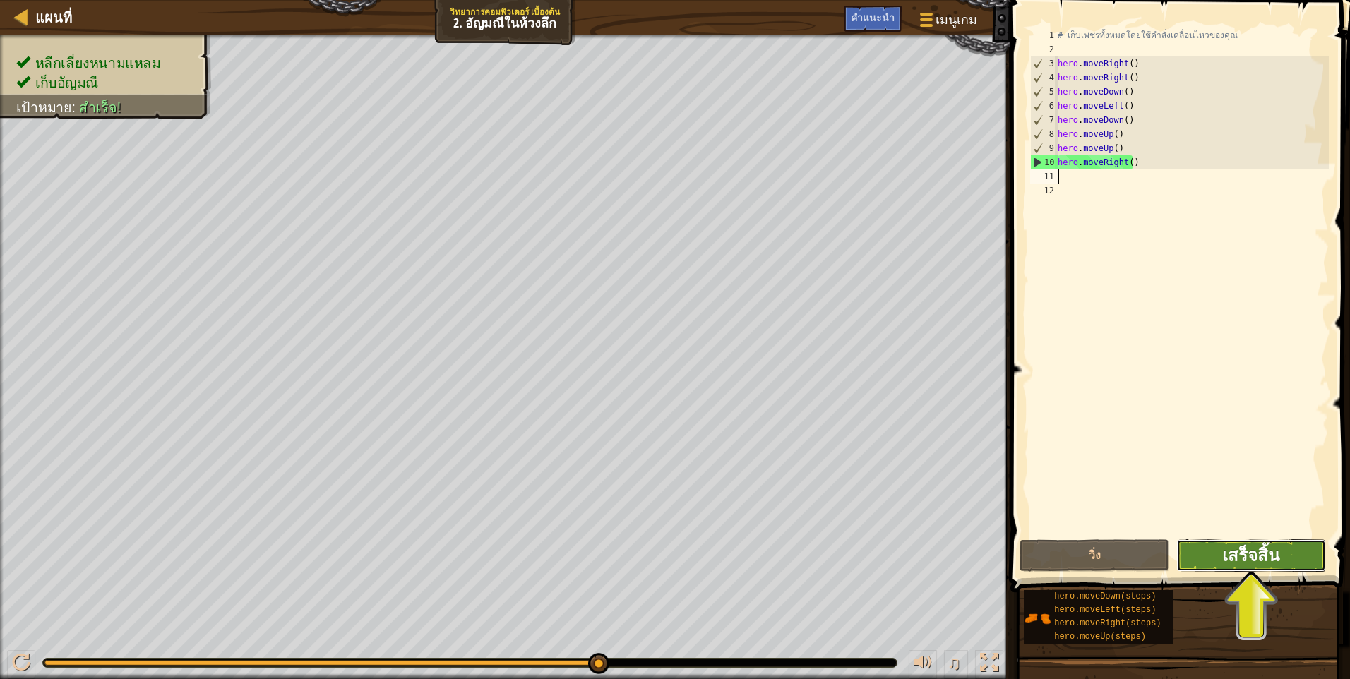
click at [1232, 549] on span "เสร็จสิ้น" at bounding box center [1250, 555] width 57 height 23
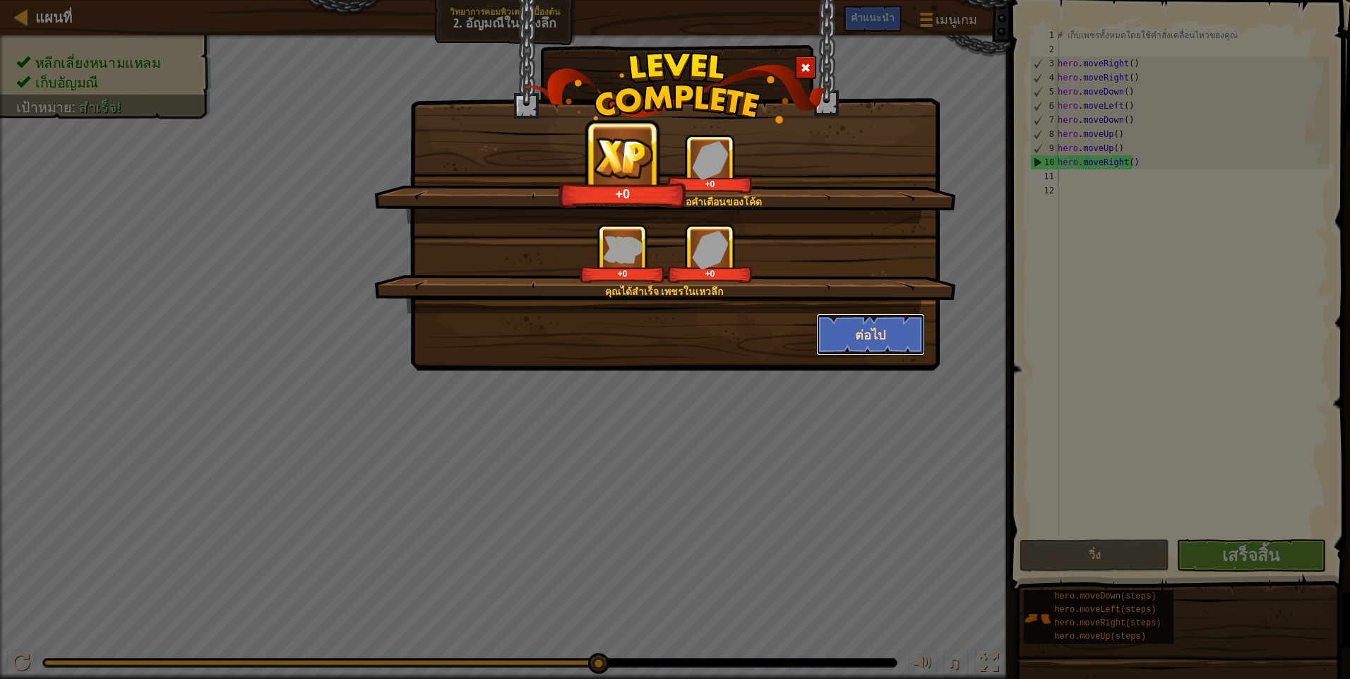
click at [867, 337] on button "ต่อไป" at bounding box center [870, 334] width 109 height 42
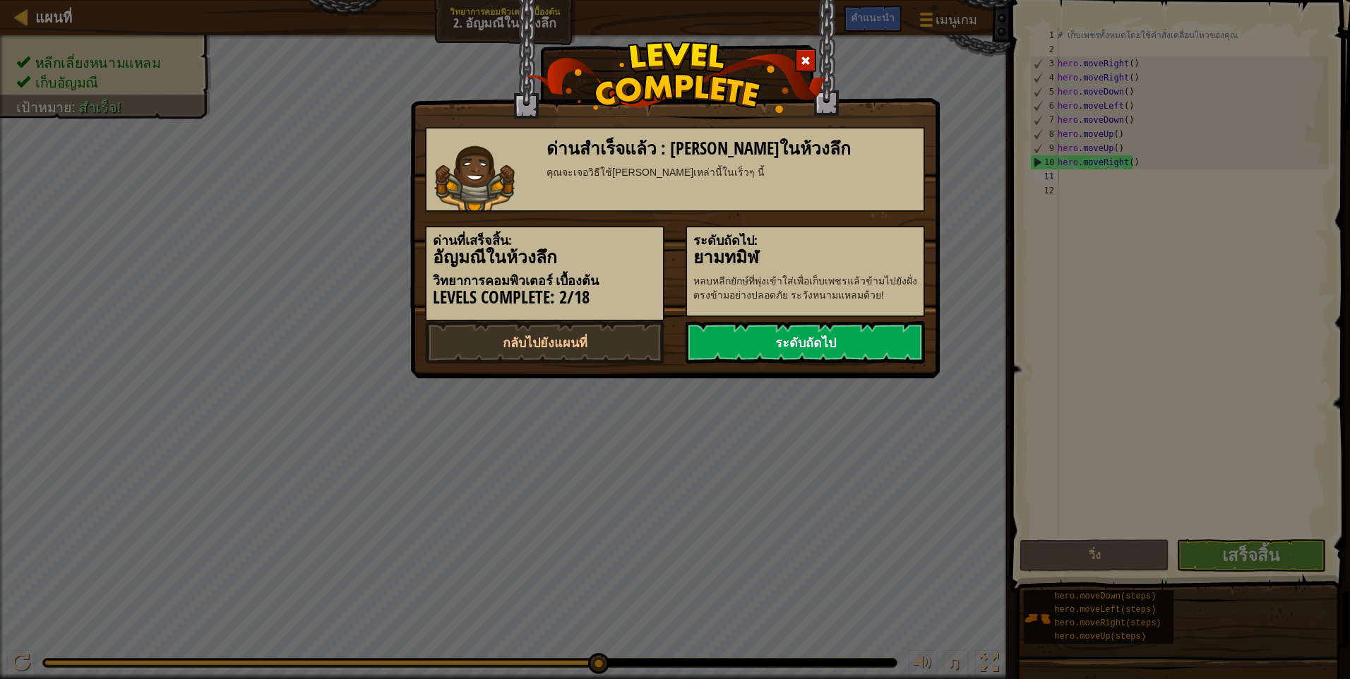
click at [847, 338] on link "ระดับถัดไป" at bounding box center [804, 342] width 239 height 42
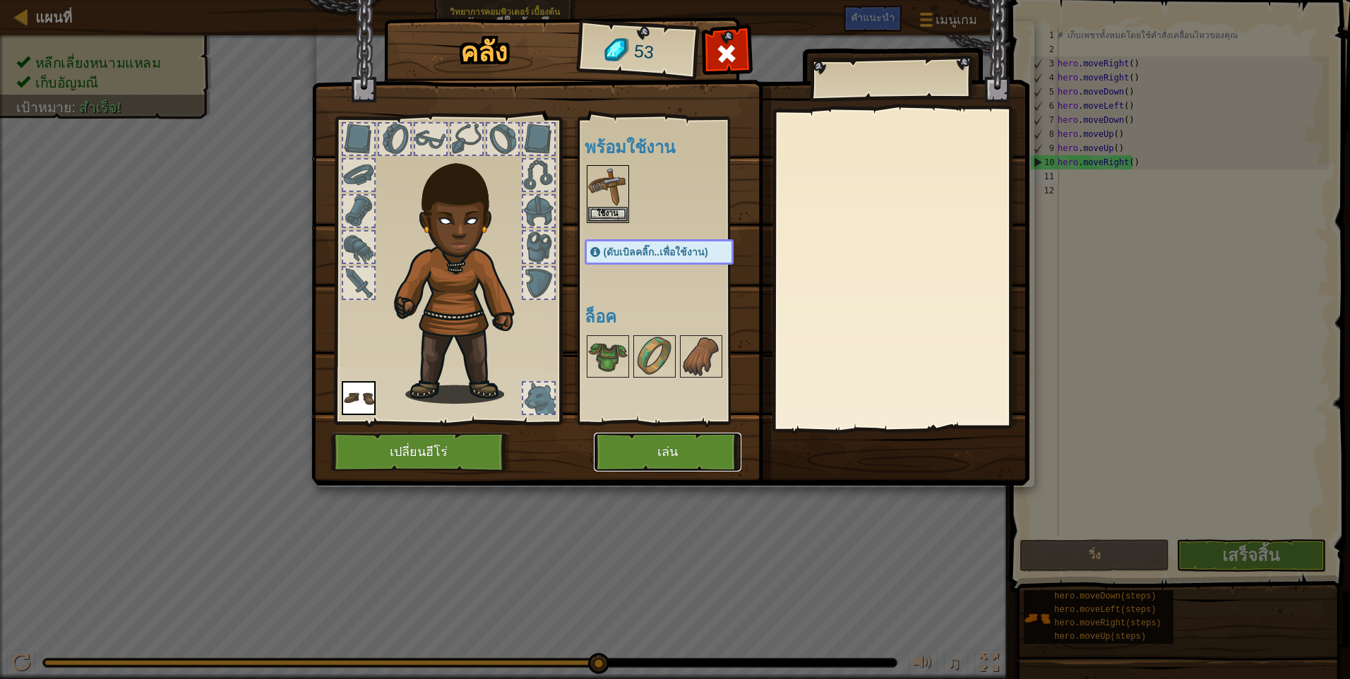
click at [653, 449] on button "เล่น" at bounding box center [668, 452] width 148 height 39
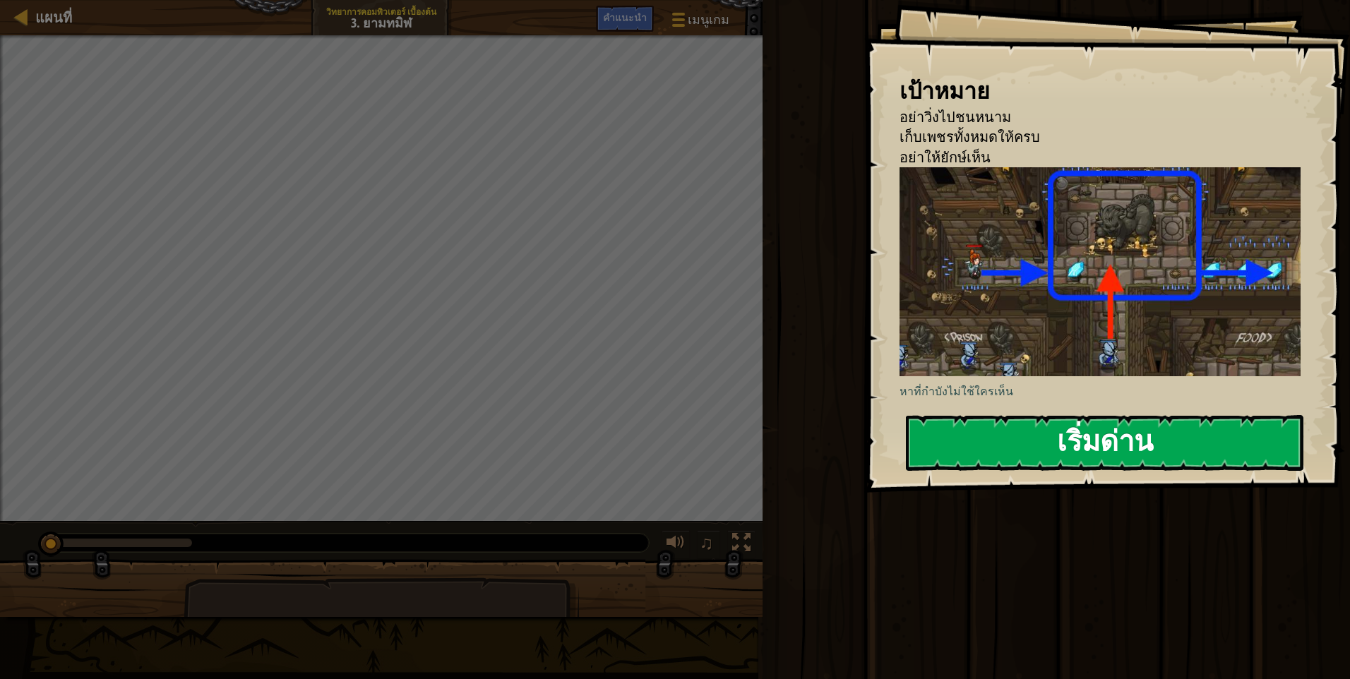
click at [939, 289] on img at bounding box center [1105, 271] width 412 height 209
click at [963, 441] on button "เริ่มด่าน" at bounding box center [1104, 443] width 397 height 56
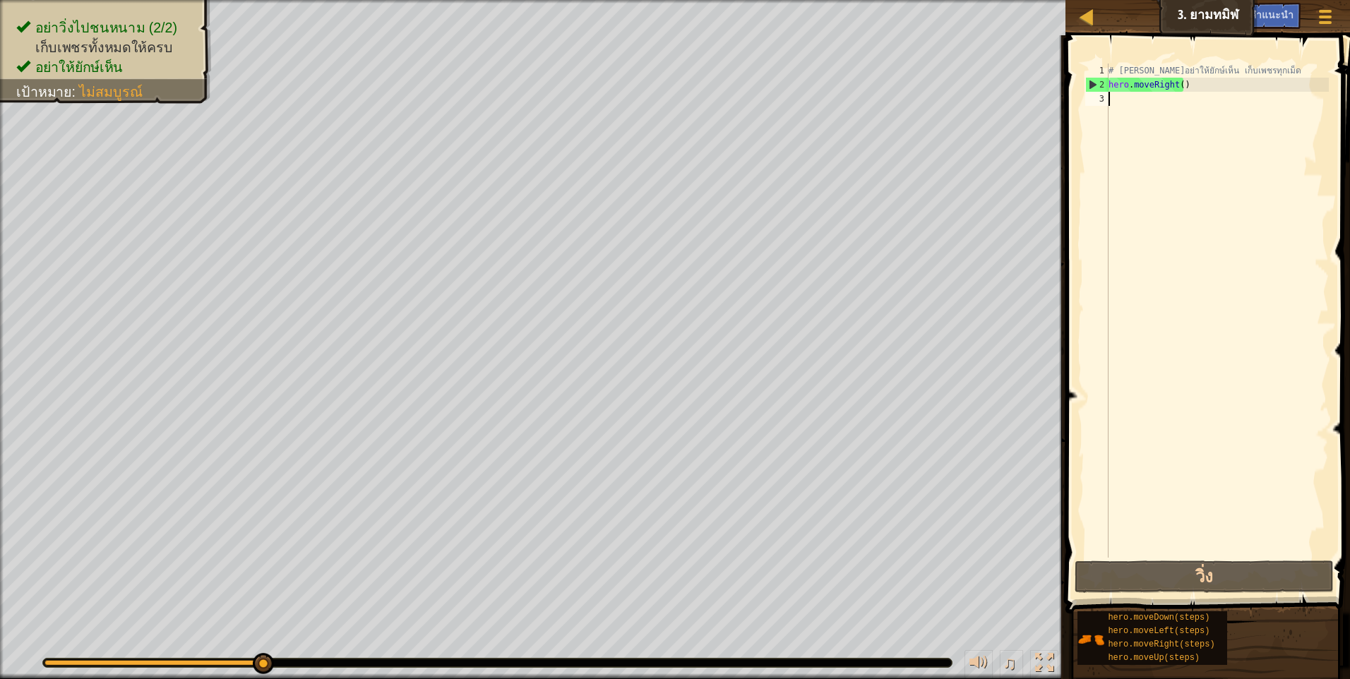
type textarea "h"
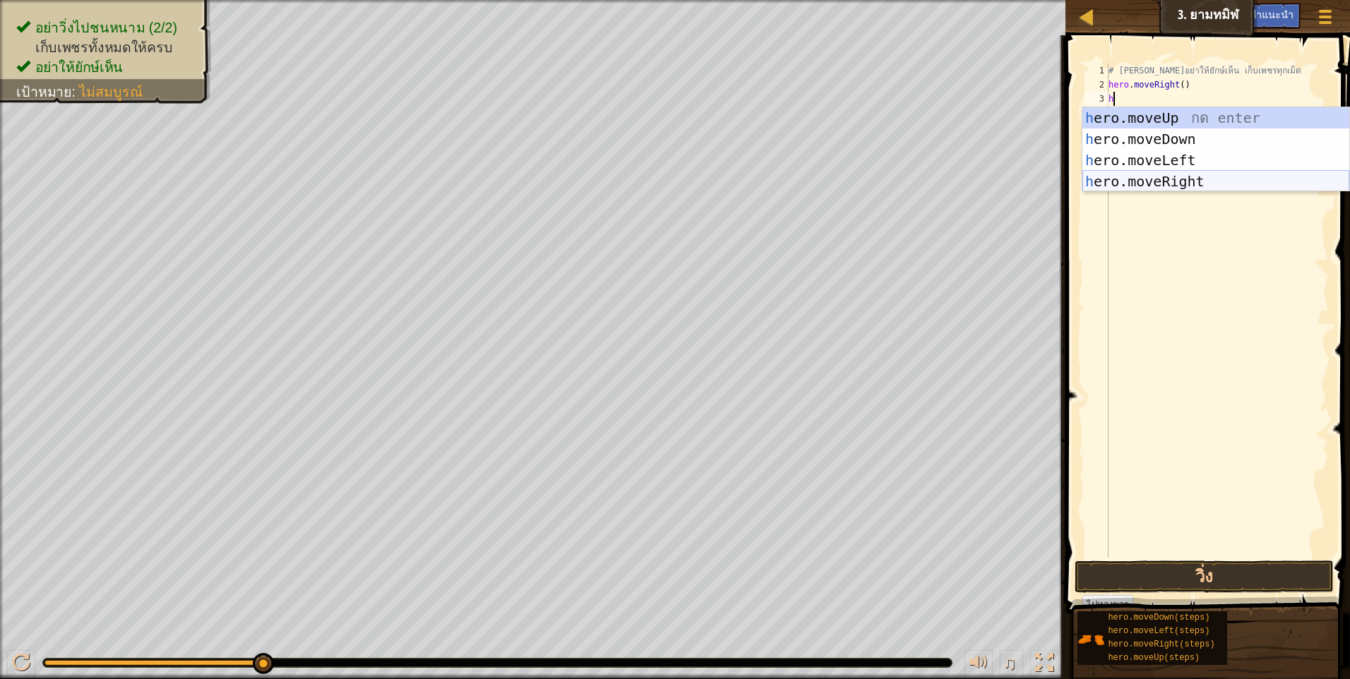
click at [1175, 177] on div "h ero.moveUp กด enter h ero.moveDown กด enter h ero.moveLeft กด enter h ero.mov…" at bounding box center [1215, 170] width 267 height 127
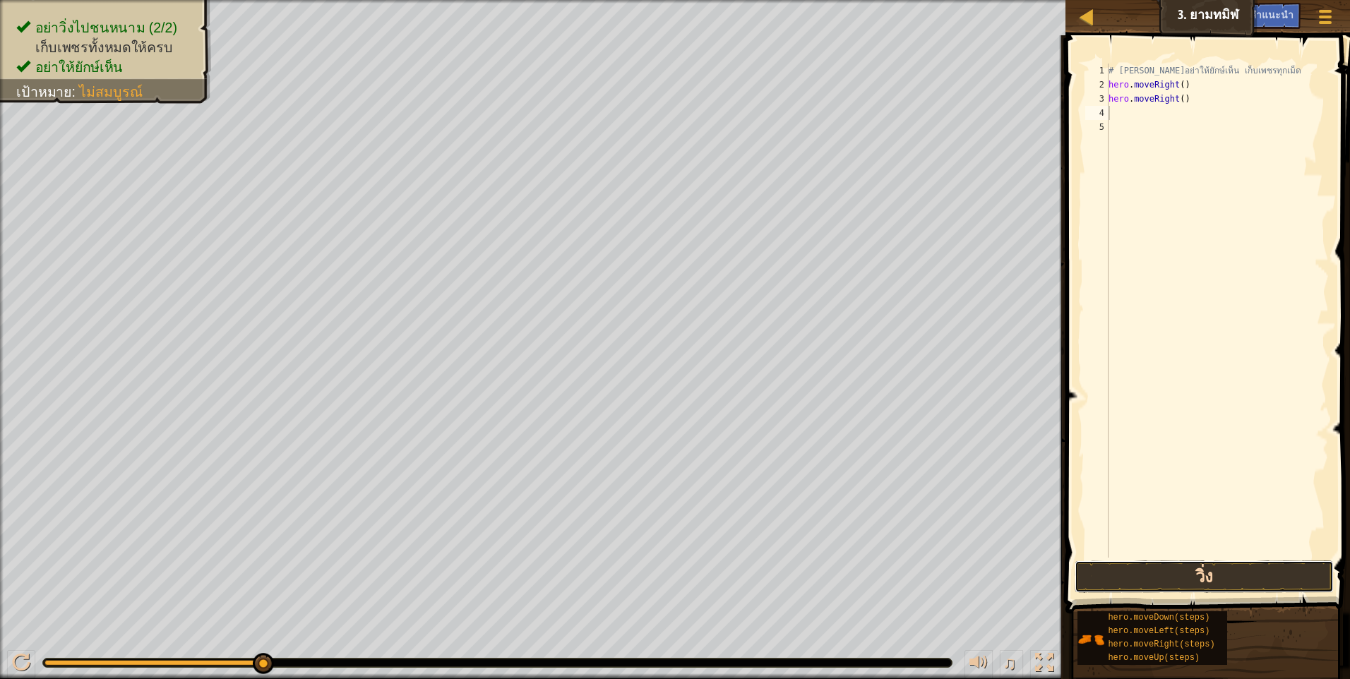
click at [1207, 580] on button "วิ่ง" at bounding box center [1203, 577] width 259 height 32
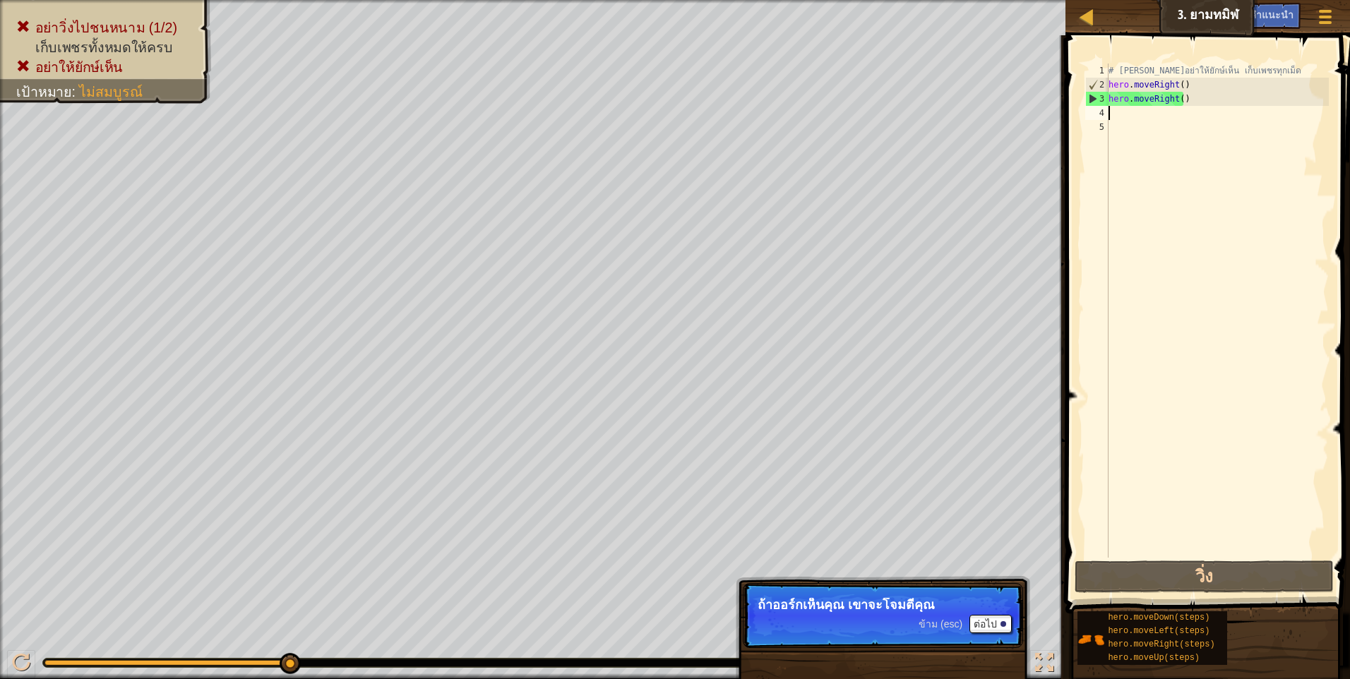
type textarea "h"
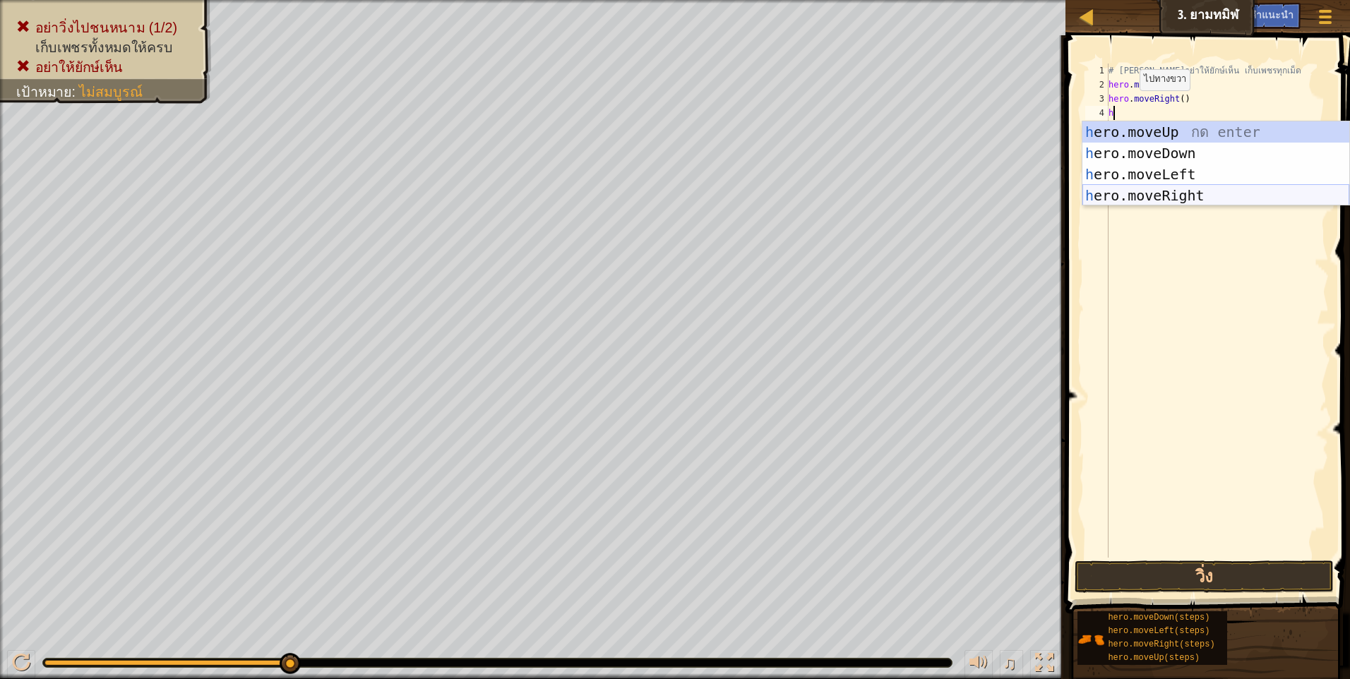
click at [1153, 198] on div "h ero.moveUp กด enter h ero.moveDown กด enter h ero.moveLeft กด enter h ero.mov…" at bounding box center [1215, 184] width 267 height 127
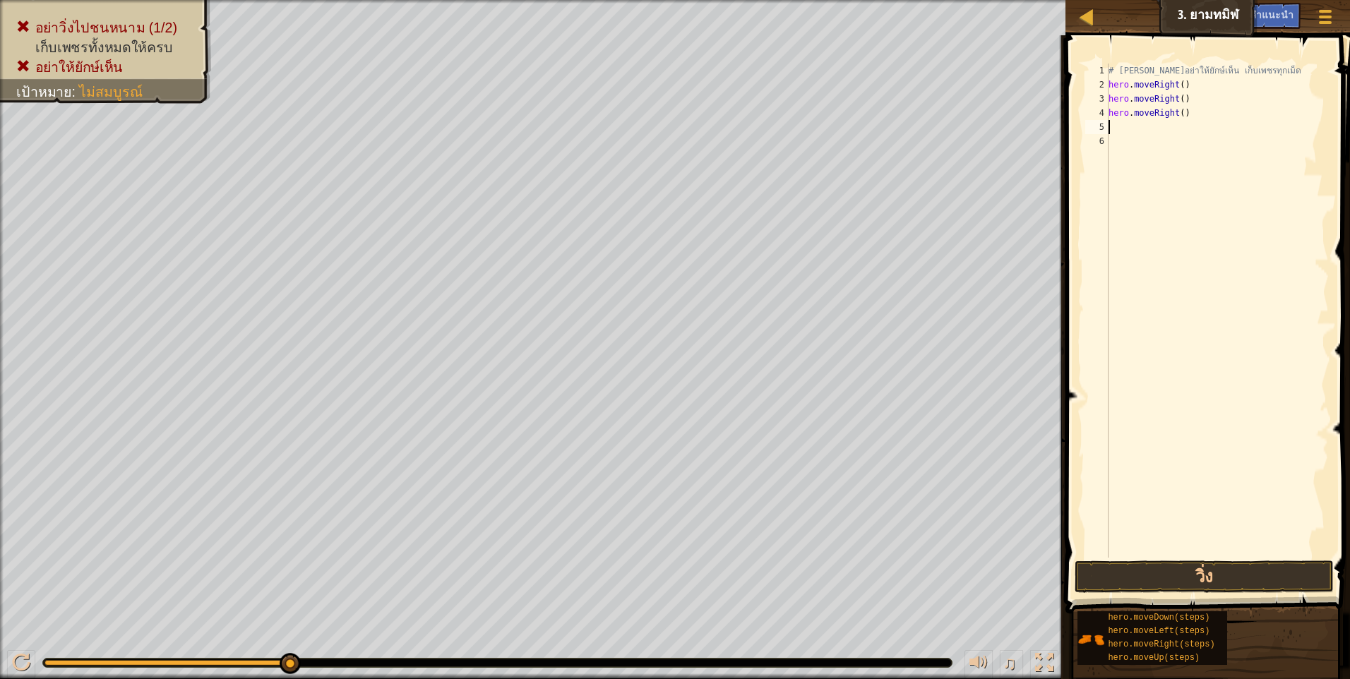
type textarea "h"
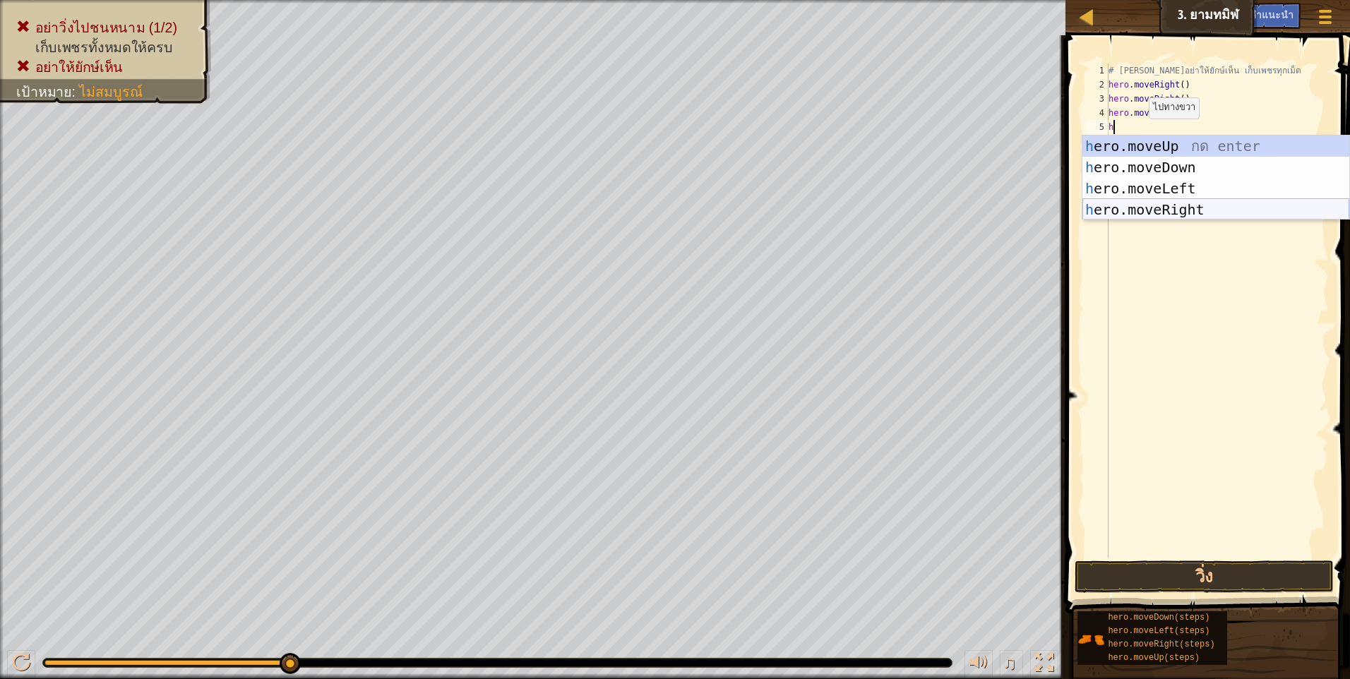
click at [1161, 205] on div "h ero.moveUp กด enter h ero.moveDown กด enter h ero.moveLeft กด enter h ero.mov…" at bounding box center [1215, 199] width 267 height 127
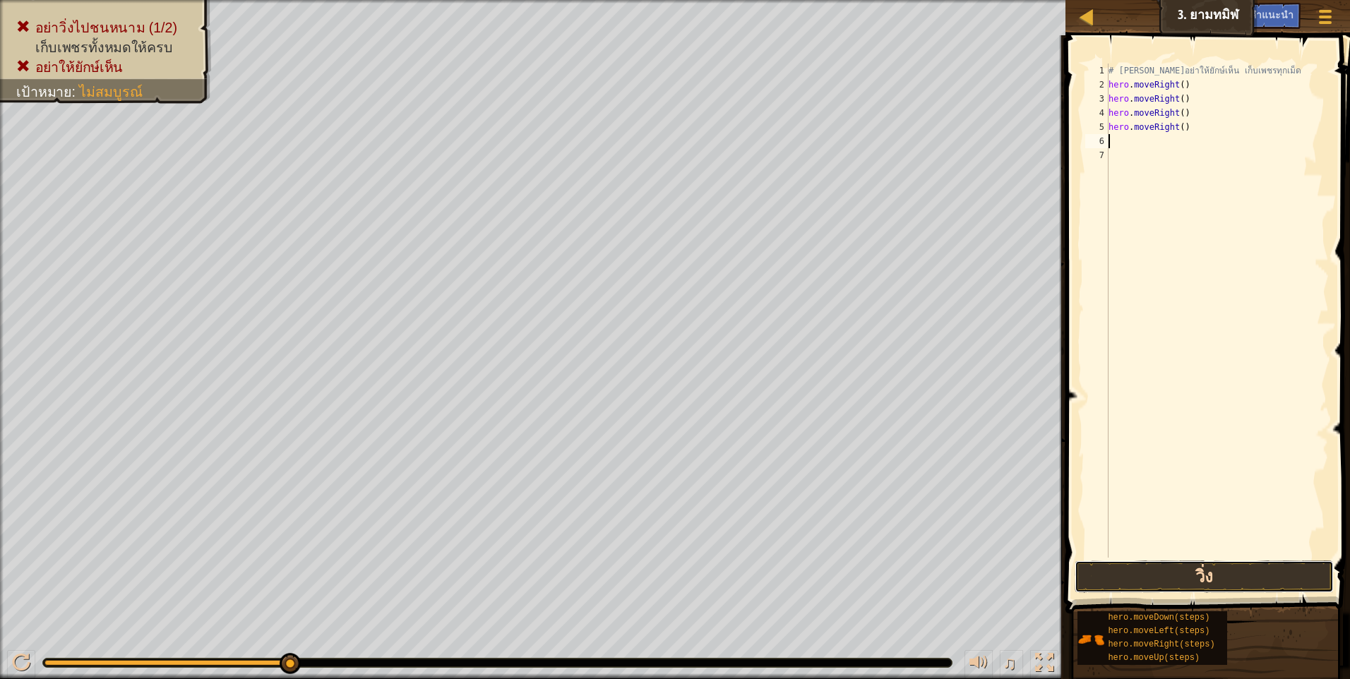
click at [1192, 573] on button "วิ่ง" at bounding box center [1203, 577] width 259 height 32
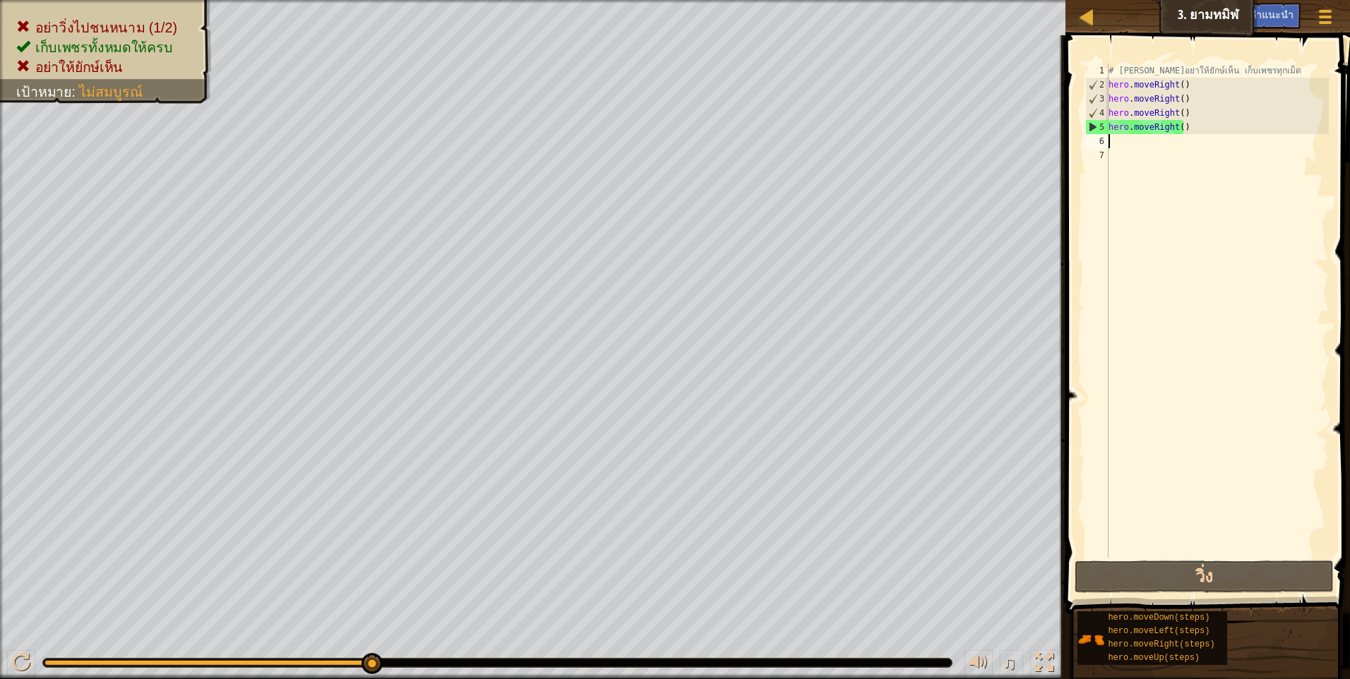
type textarea "h"
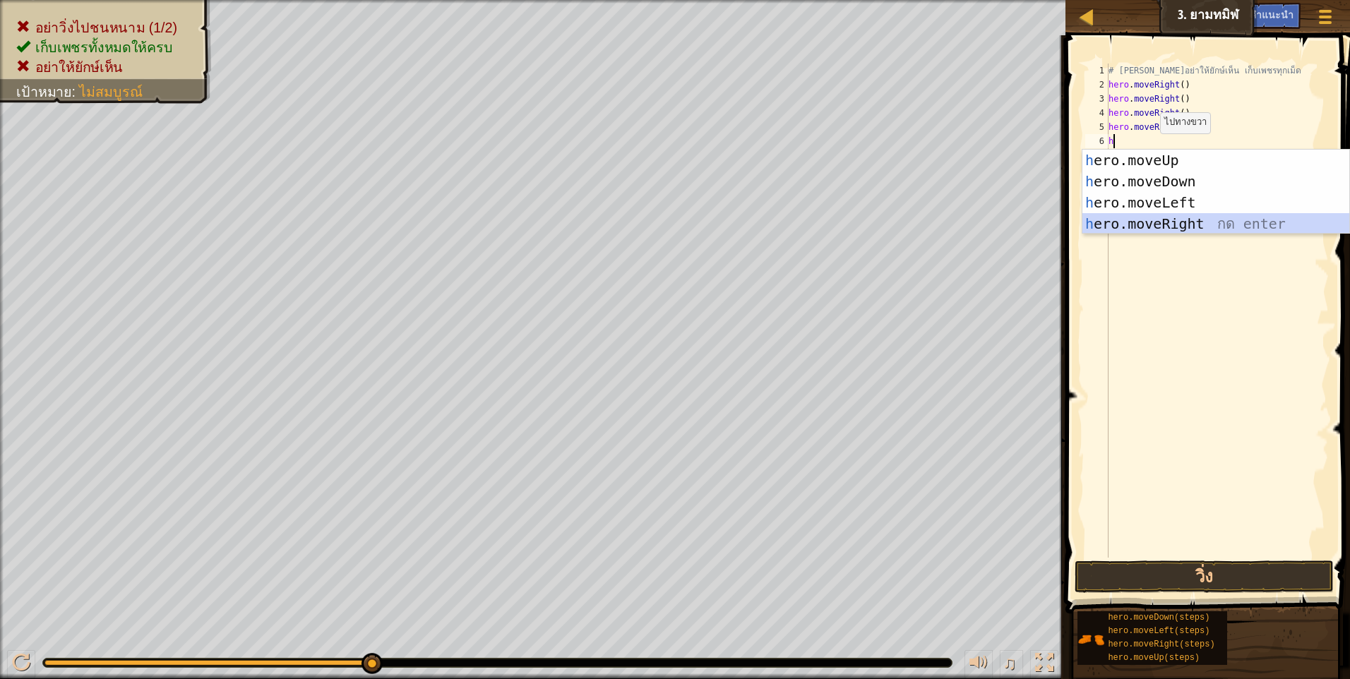
click at [1150, 215] on div "h ero.moveUp กด enter h ero.moveDown กด enter h ero.moveLeft กด enter h ero.mov…" at bounding box center [1215, 213] width 267 height 127
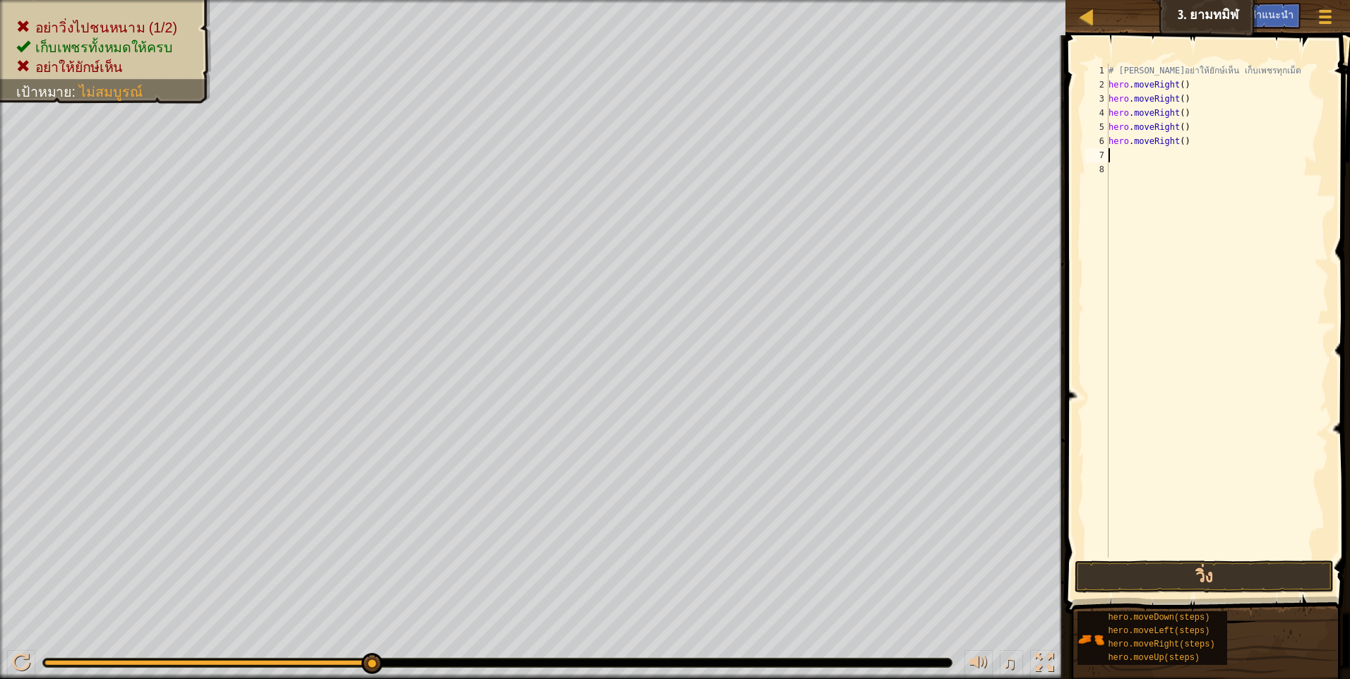
click at [1108, 155] on div "# [PERSON_NAME]อย่าให้ยักษ์เห็น เก็บเพชรทุกเม็ด hero . moveRight ( ) hero . mov…" at bounding box center [1217, 325] width 223 height 522
type textarea "h"
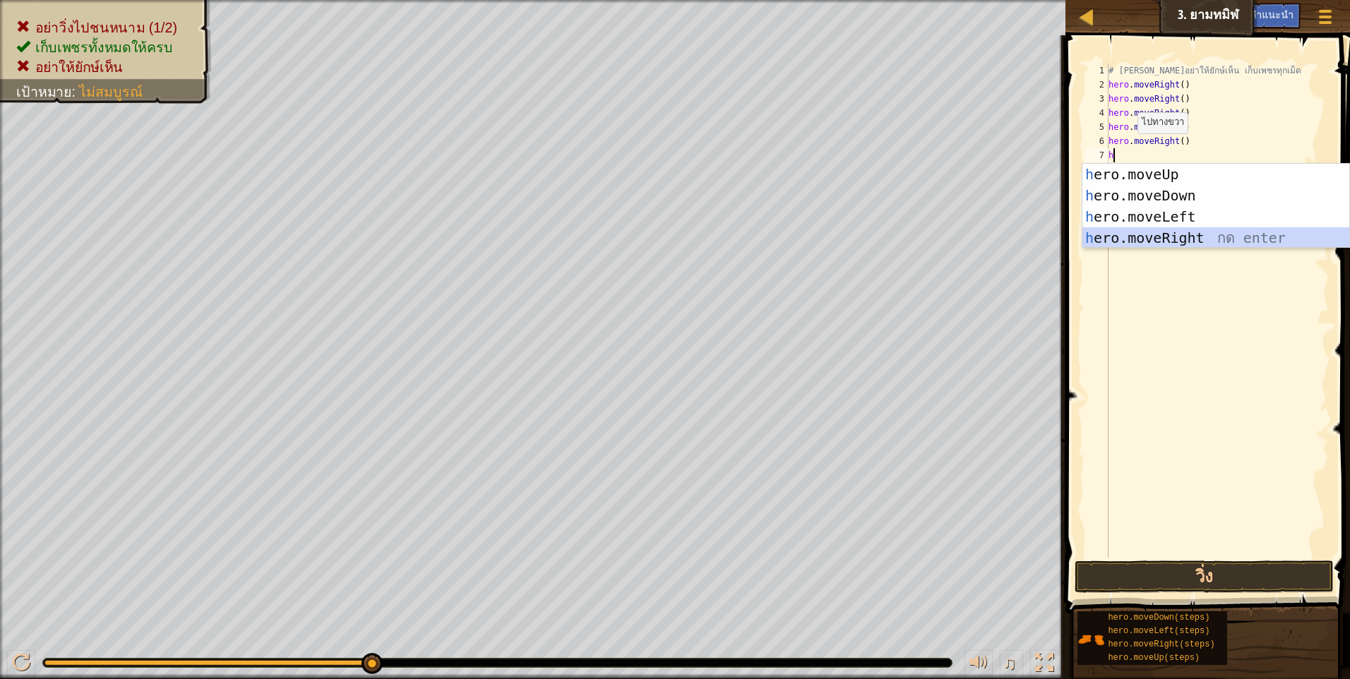
click at [1151, 236] on div "h ero.moveUp กด enter h ero.moveDown กด enter h ero.moveLeft กด enter h ero.mov…" at bounding box center [1215, 227] width 267 height 127
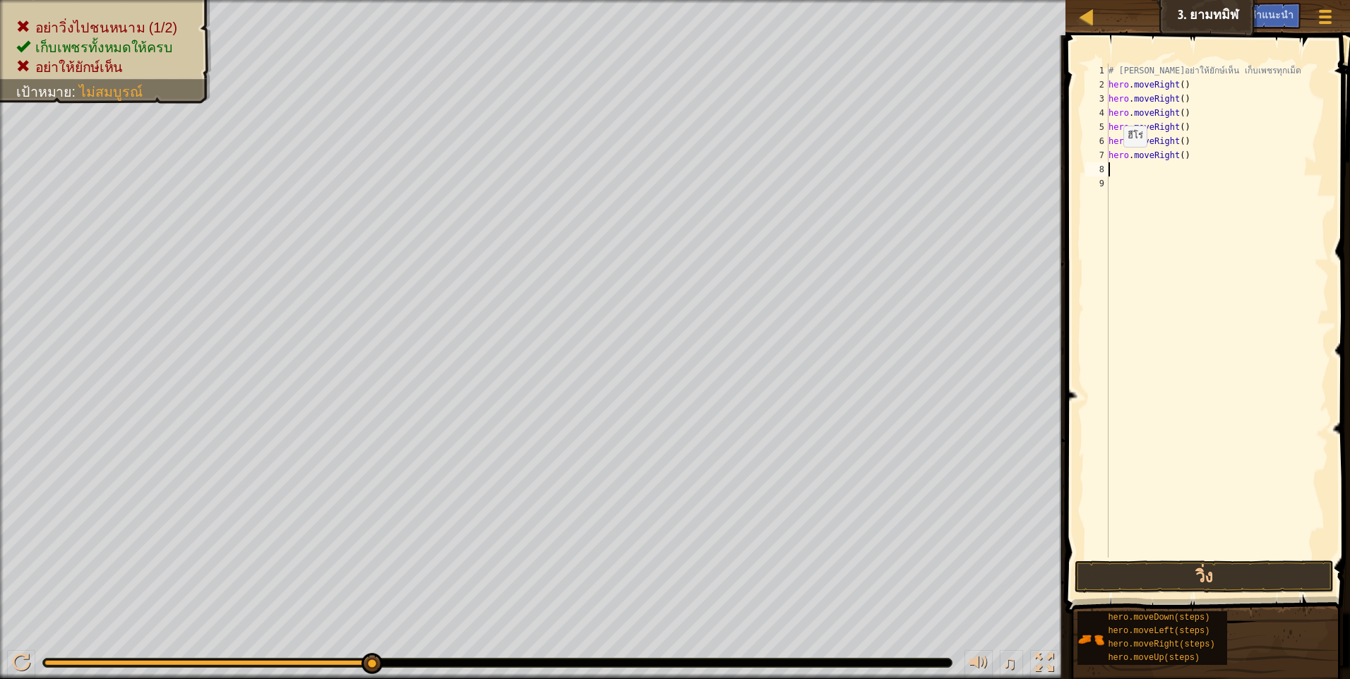
type textarea "h"
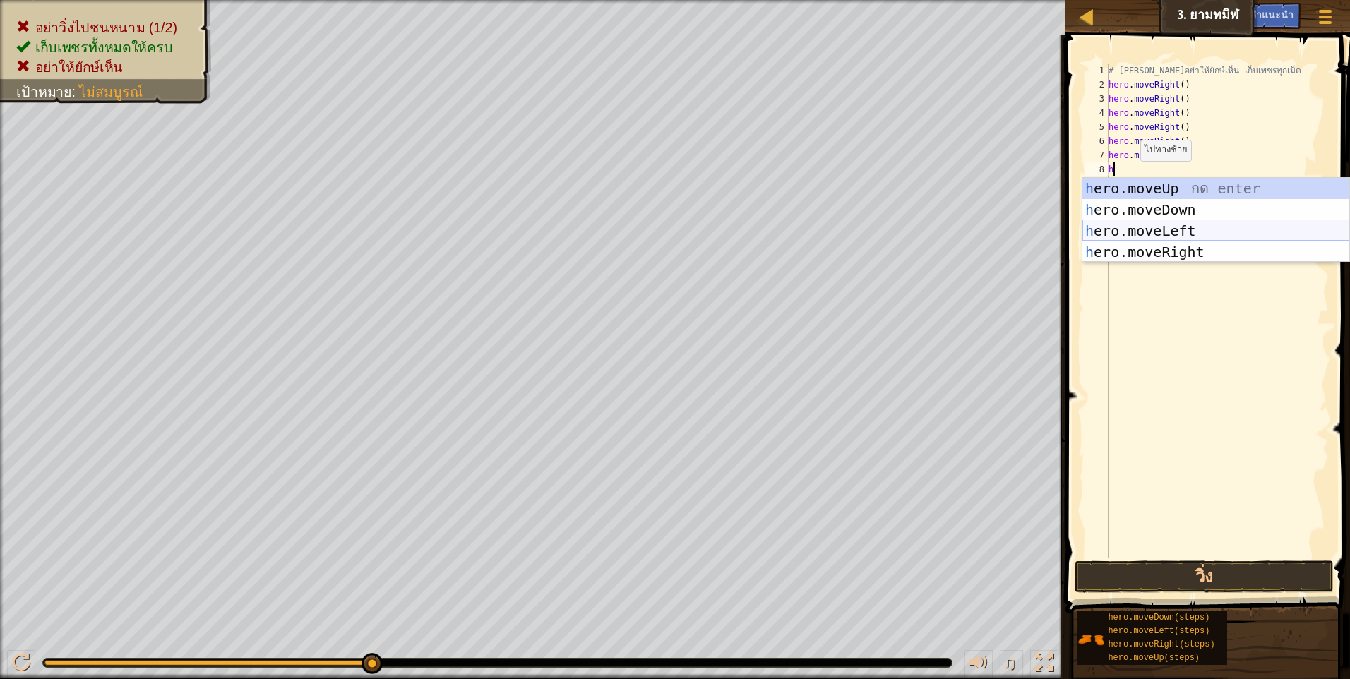
click at [1148, 227] on div "h ero.moveUp กด enter h ero.moveDown กด enter h ero.moveLeft กด enter h ero.mov…" at bounding box center [1215, 241] width 267 height 127
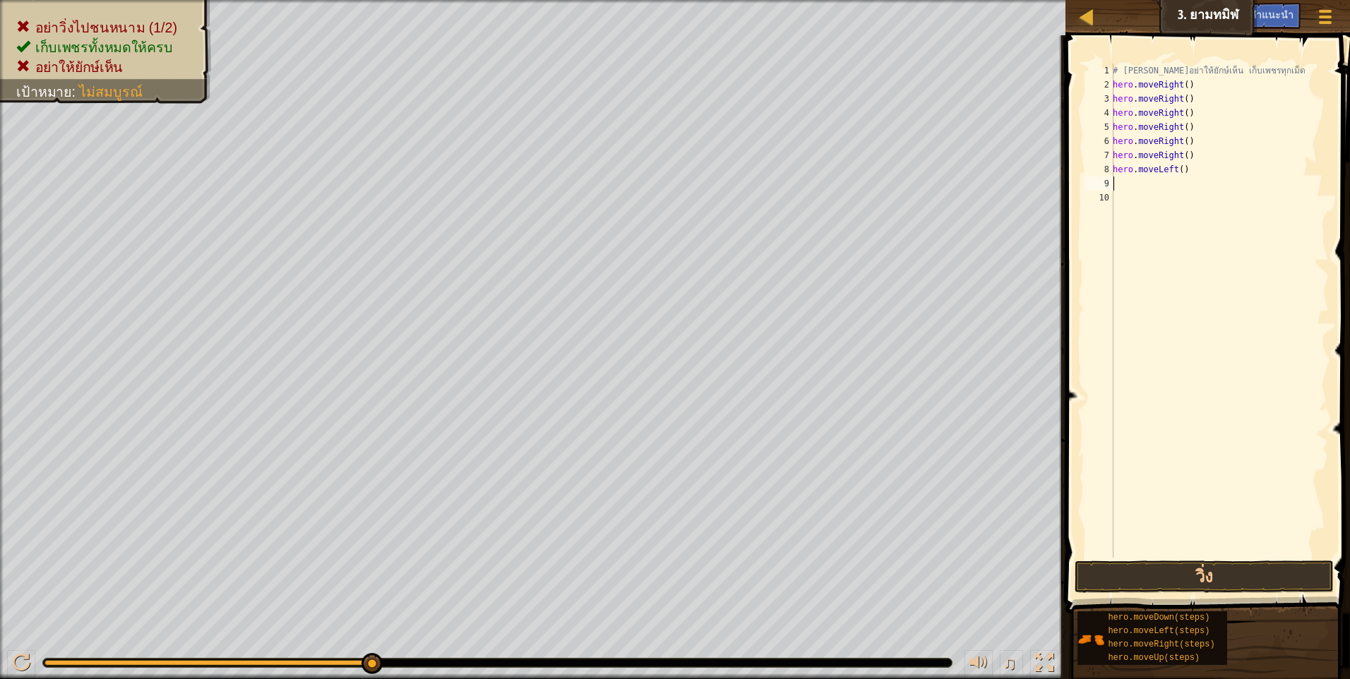
click at [1113, 184] on div "9" at bounding box center [1099, 183] width 28 height 14
type textarea "h"
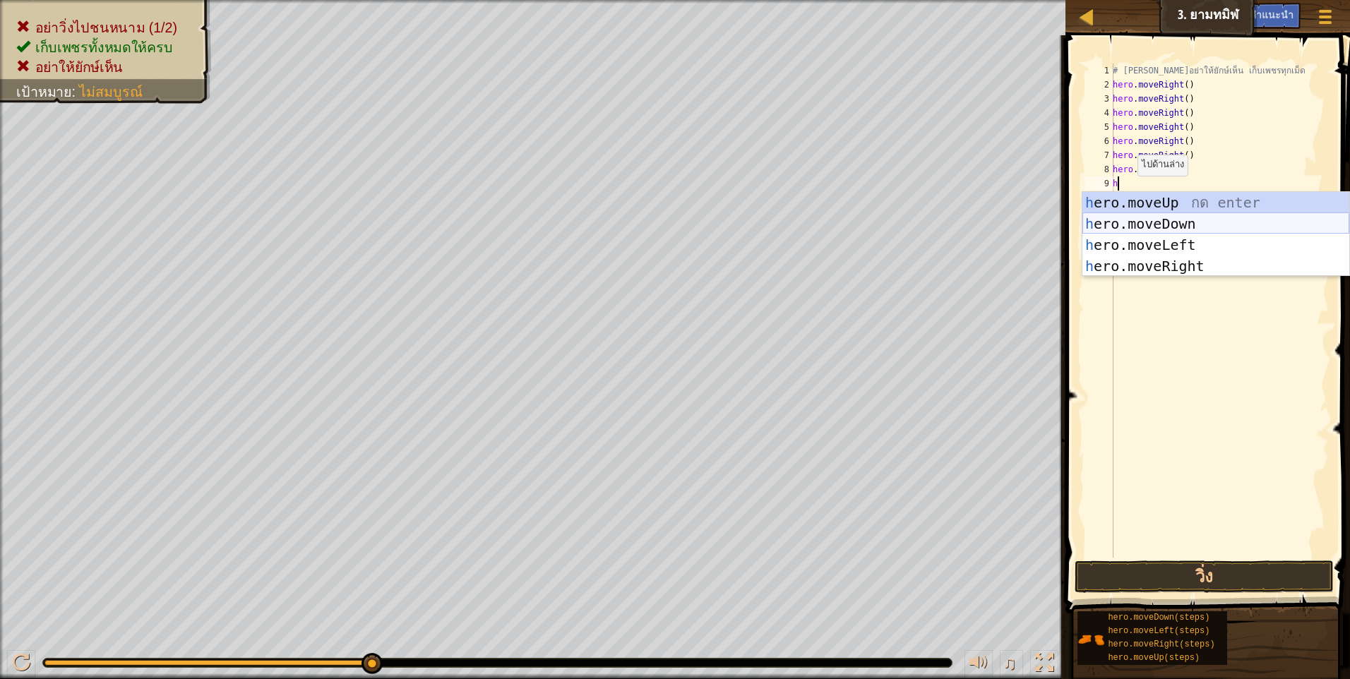
click at [1144, 221] on div "h ero.moveUp กด enter h ero.moveDown กด enter h ero.moveLeft กด enter h ero.mov…" at bounding box center [1215, 255] width 267 height 127
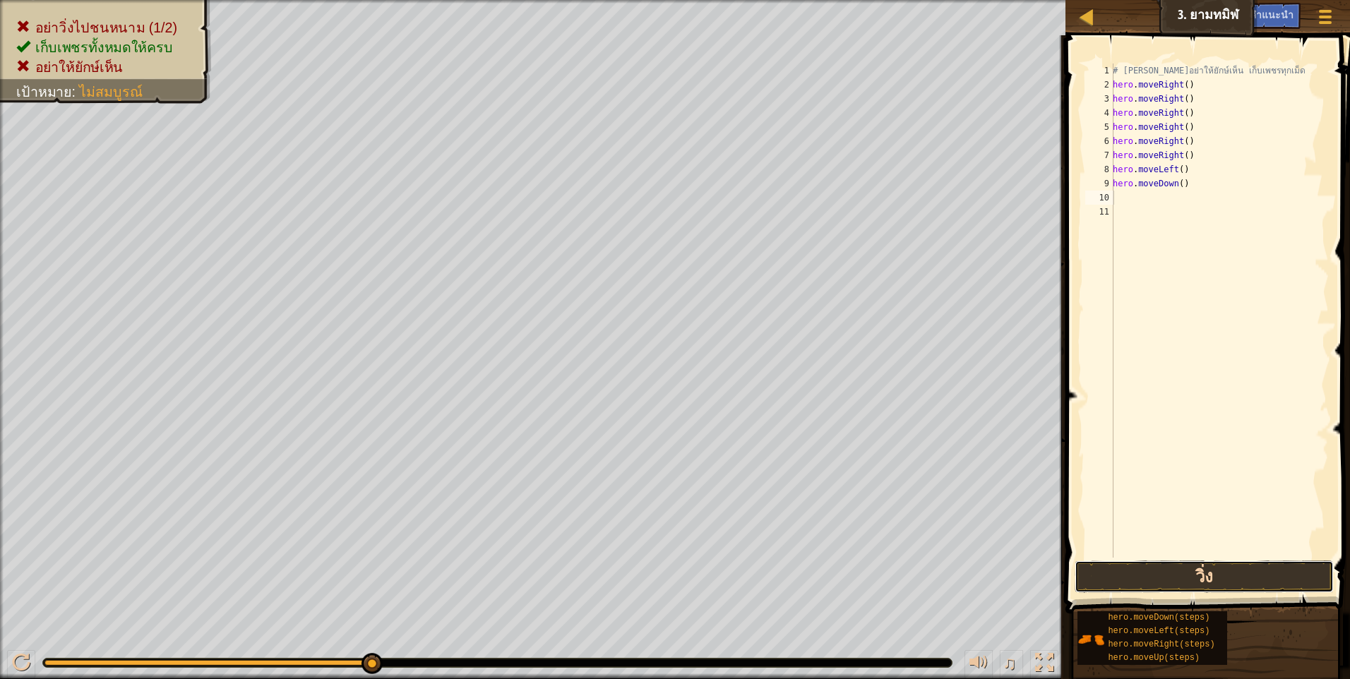
click at [1207, 573] on button "วิ่ง" at bounding box center [1203, 577] width 259 height 32
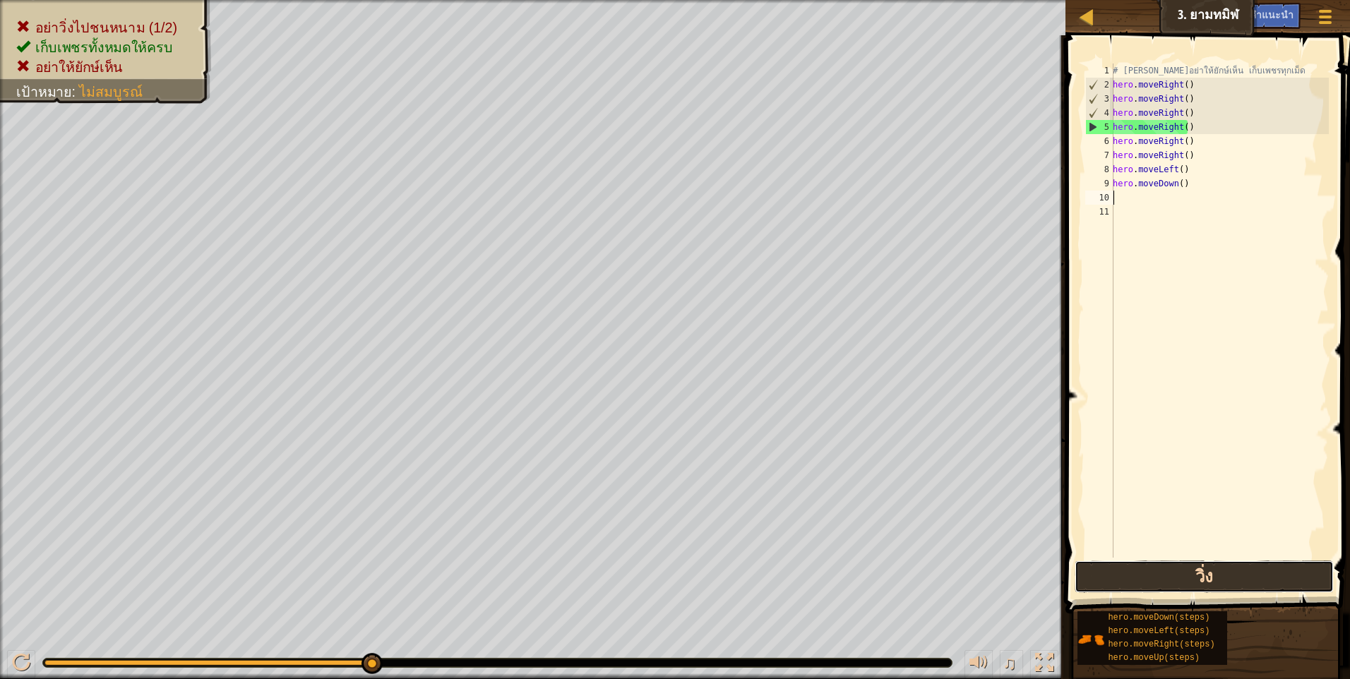
click at [1197, 566] on button "วิ่ง" at bounding box center [1203, 577] width 259 height 32
click at [1189, 128] on div "# [PERSON_NAME]อย่าให้ยักษ์เห็น เก็บเพชรทุกเม็ด hero . moveRight ( ) hero . mov…" at bounding box center [1219, 325] width 219 height 522
type textarea "h"
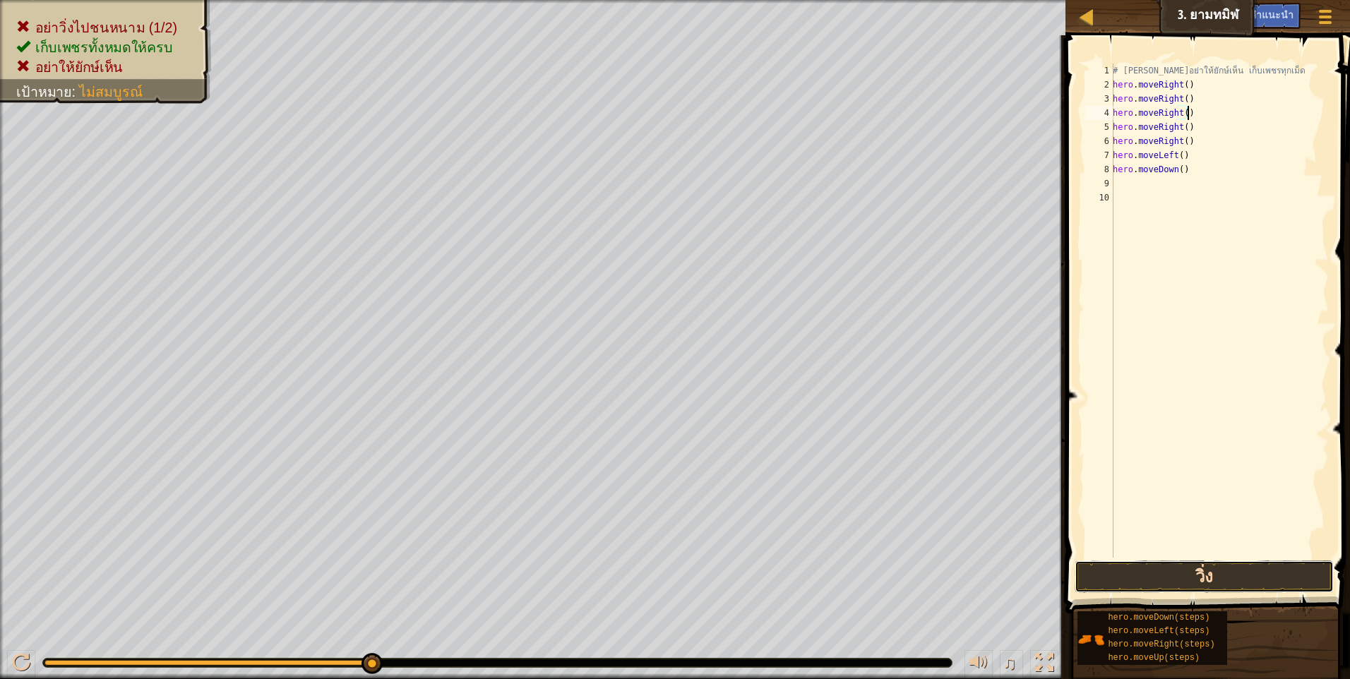
click at [1230, 569] on button "วิ่ง" at bounding box center [1203, 577] width 259 height 32
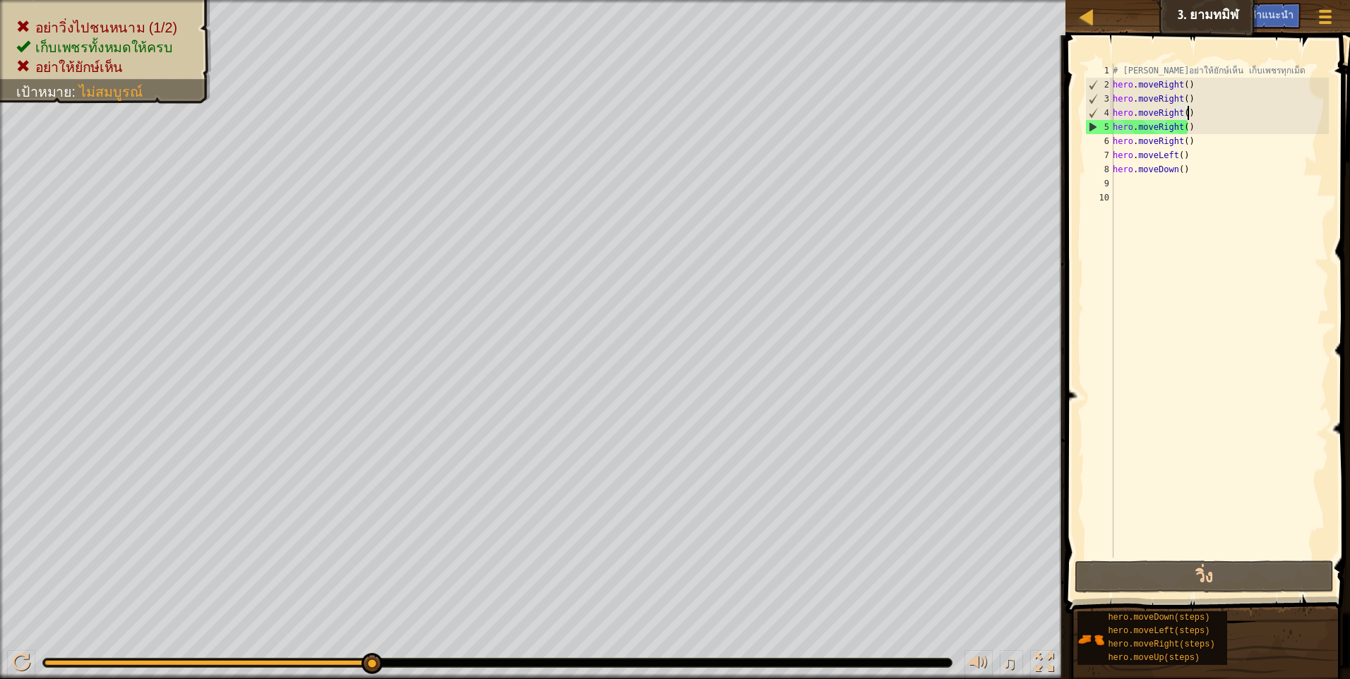
click at [1187, 174] on div "# [PERSON_NAME]อย่าให้ยักษ์เห็น เก็บเพชรทุกเม็ด hero . moveRight ( ) hero . mov…" at bounding box center [1219, 325] width 219 height 522
type textarea "h"
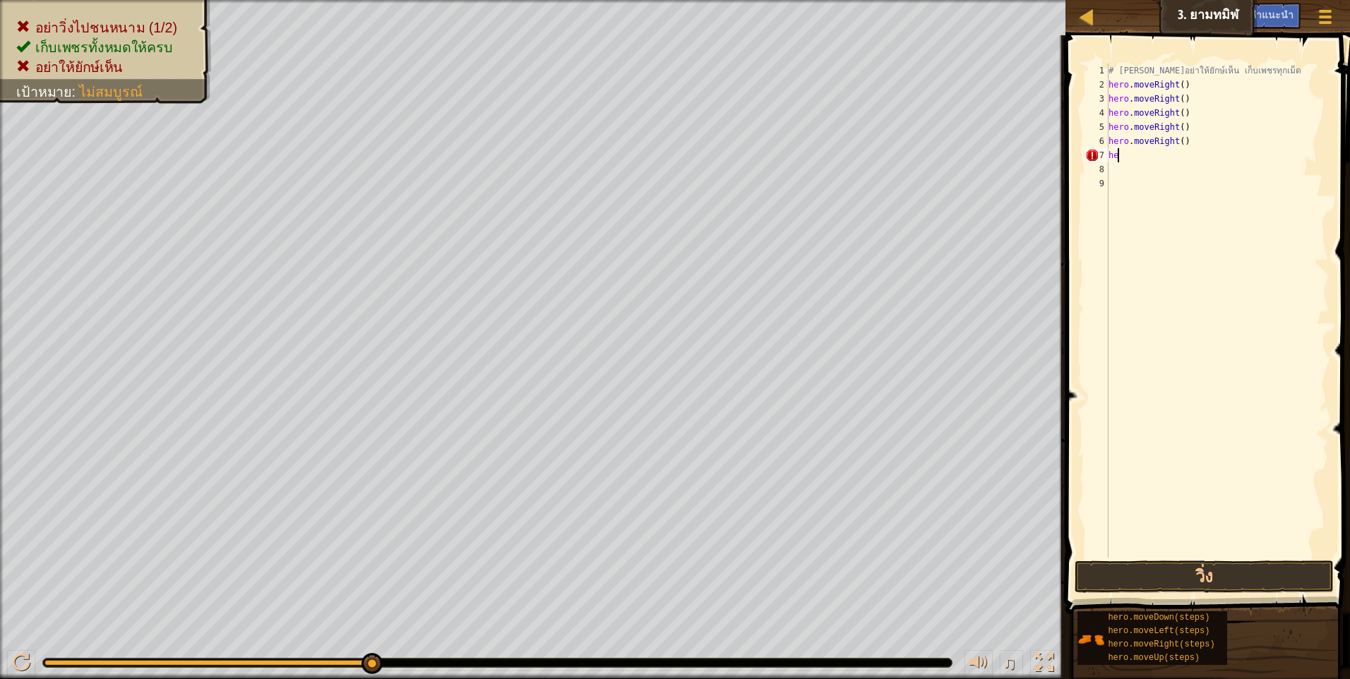
type textarea "h"
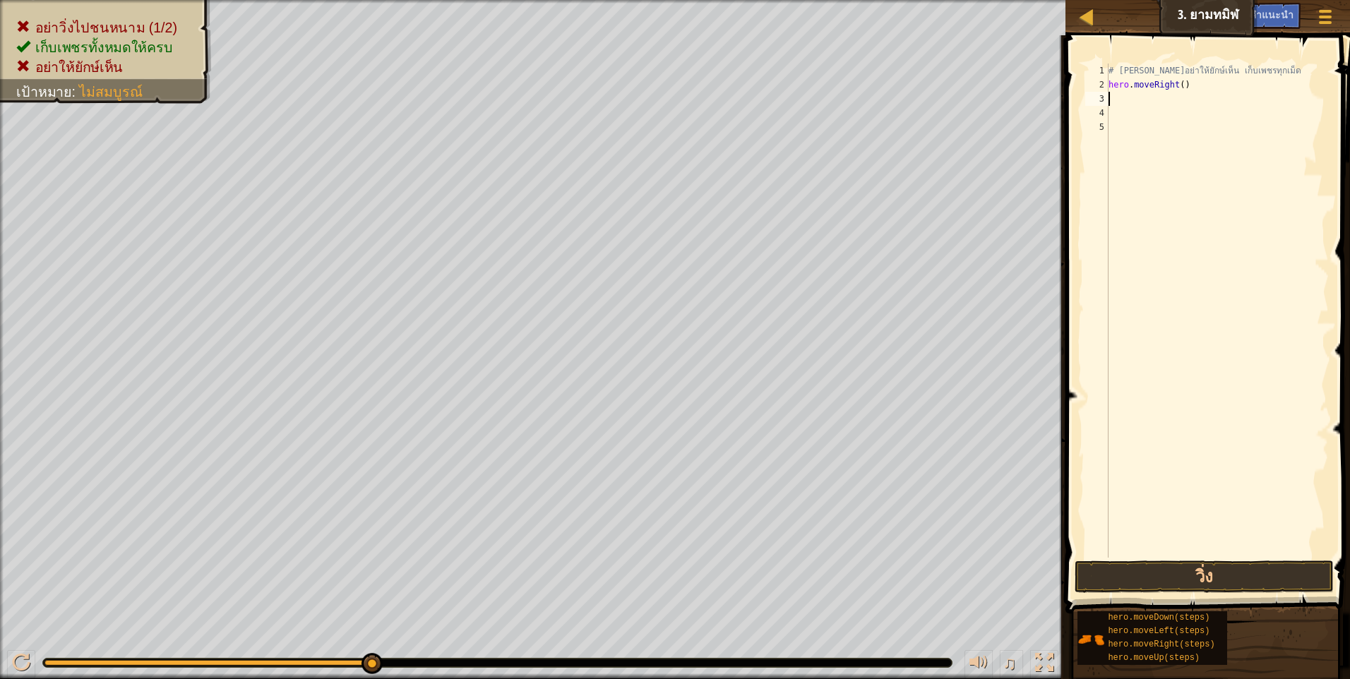
type textarea "h"
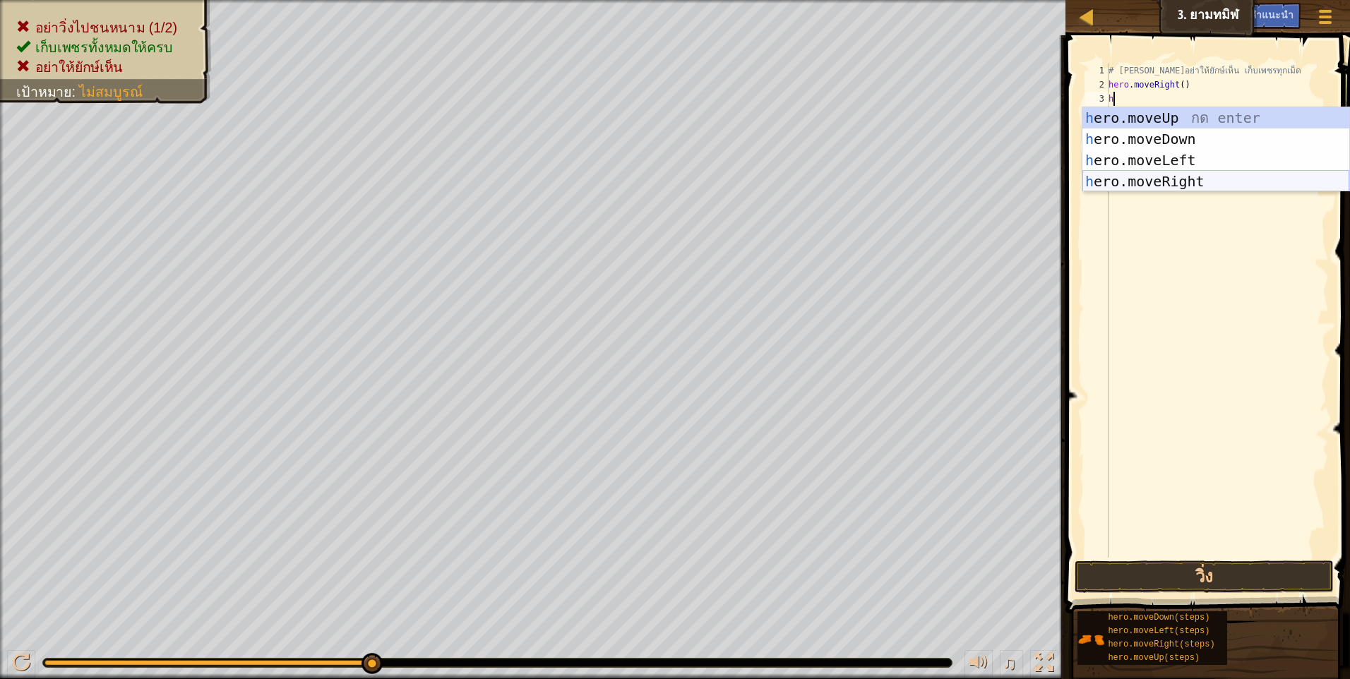
click at [1186, 181] on div "h ero.moveUp กด enter h ero.moveDown กด enter h ero.moveLeft กด enter h ero.mov…" at bounding box center [1215, 170] width 267 height 127
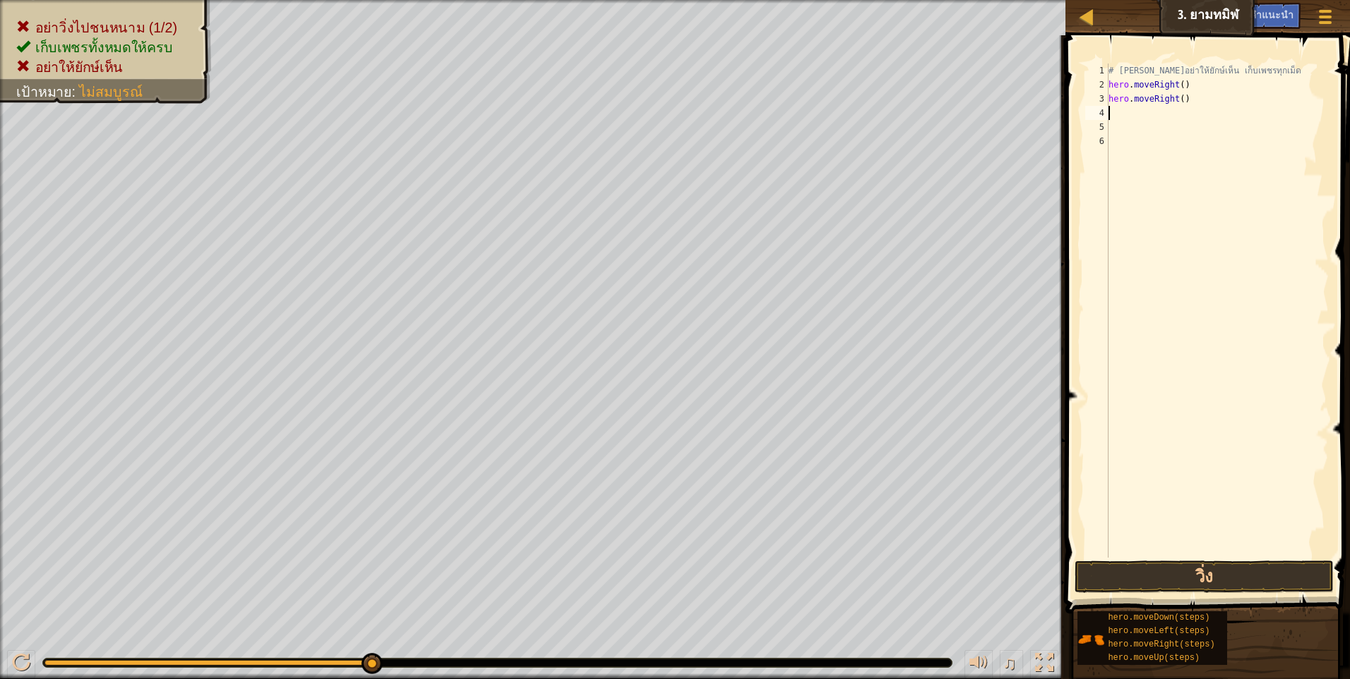
type textarea "h"
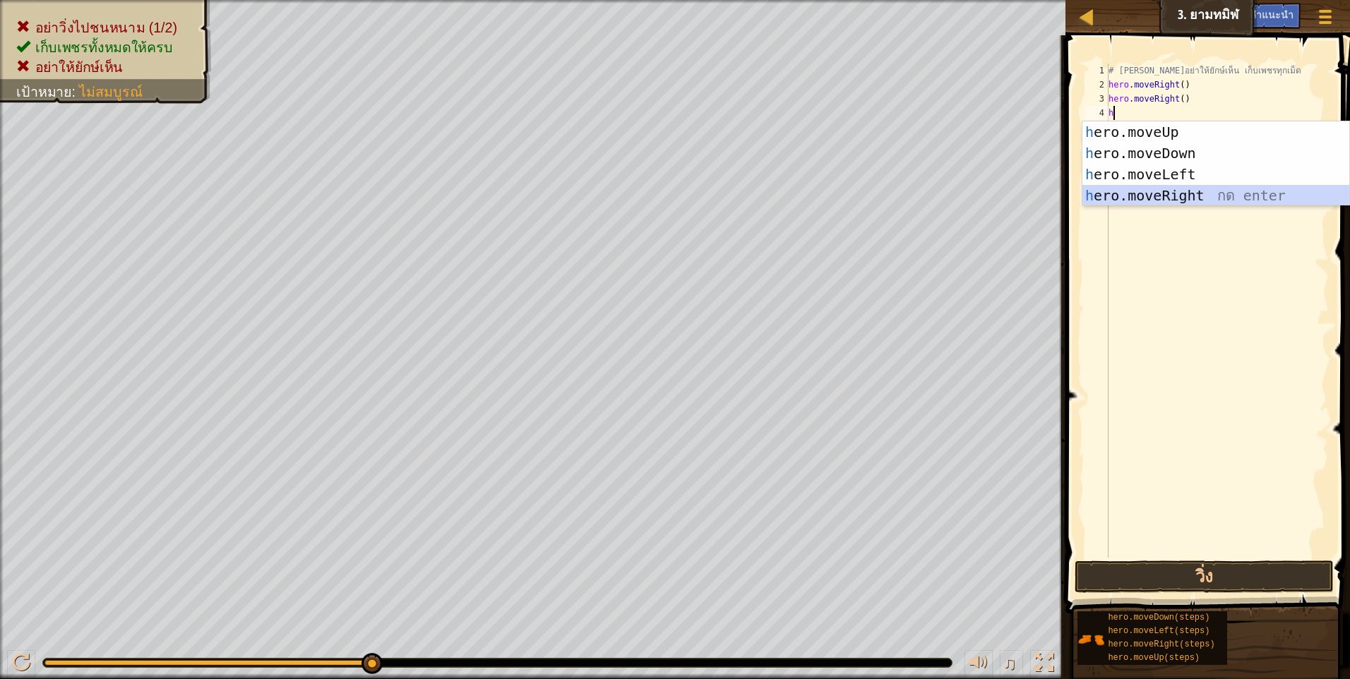
click at [1152, 194] on div "h ero.moveUp กด enter h ero.moveDown กด enter h ero.moveLeft กด enter h ero.mov…" at bounding box center [1215, 184] width 267 height 127
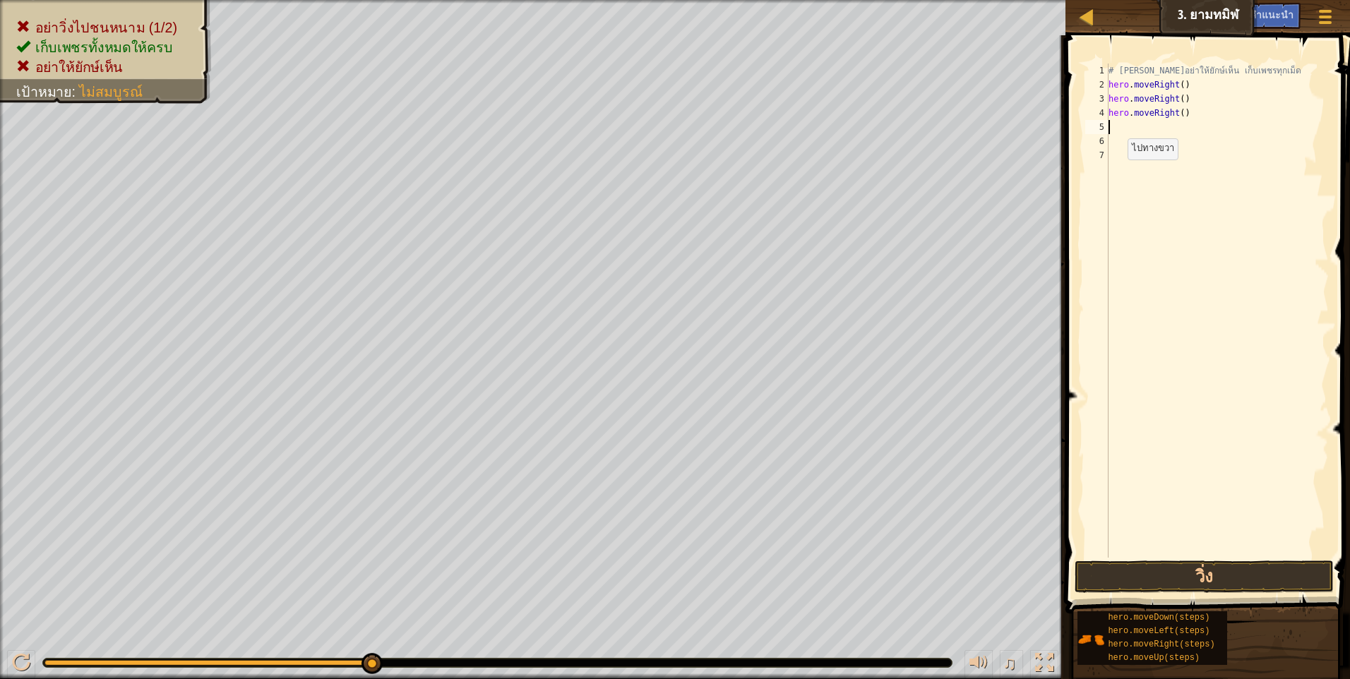
type textarea "h"
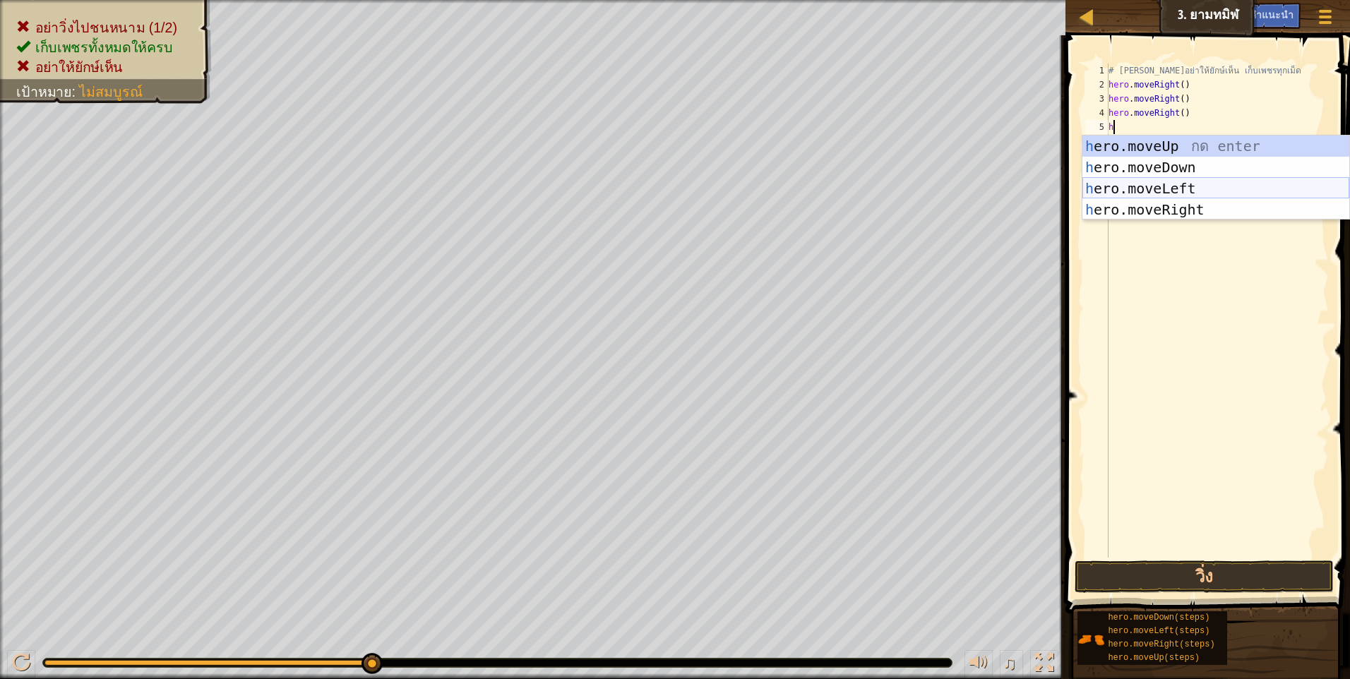
click at [1167, 185] on div "h ero.moveUp กด enter h ero.moveDown กด enter h ero.moveLeft กด enter h ero.mov…" at bounding box center [1215, 199] width 267 height 127
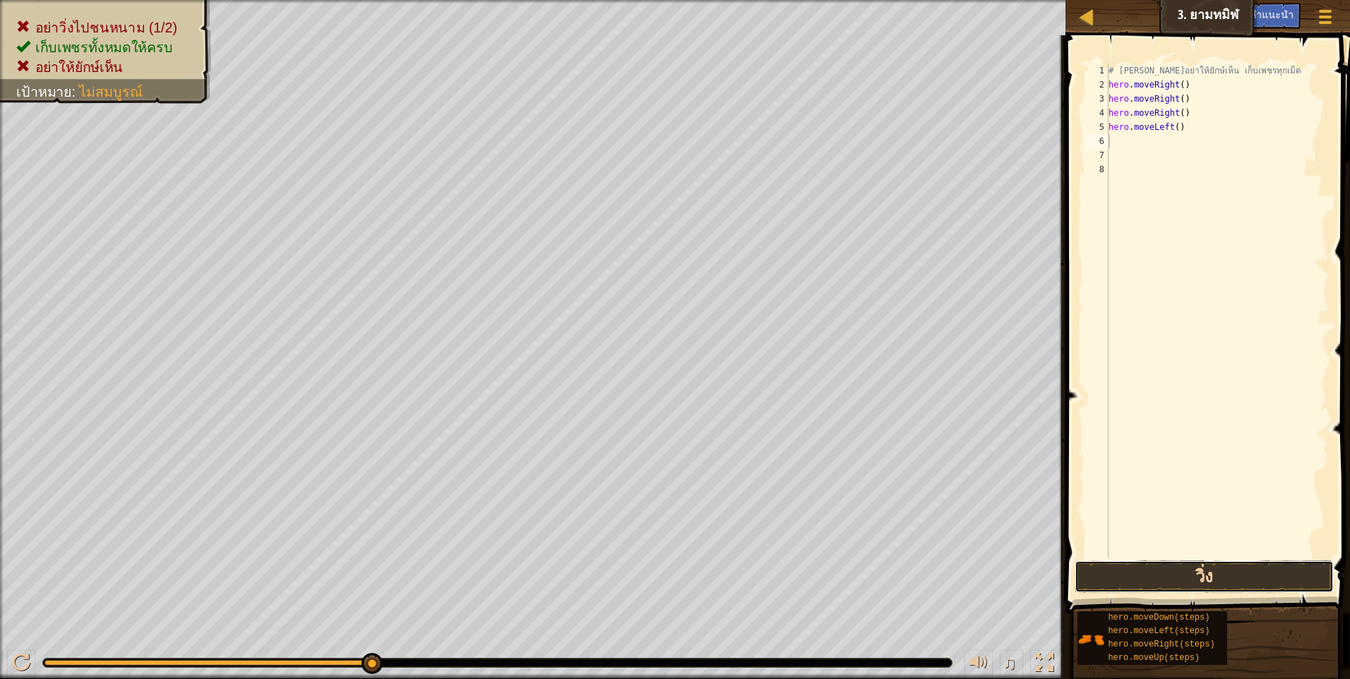
click at [1163, 565] on button "วิ่ง" at bounding box center [1203, 577] width 259 height 32
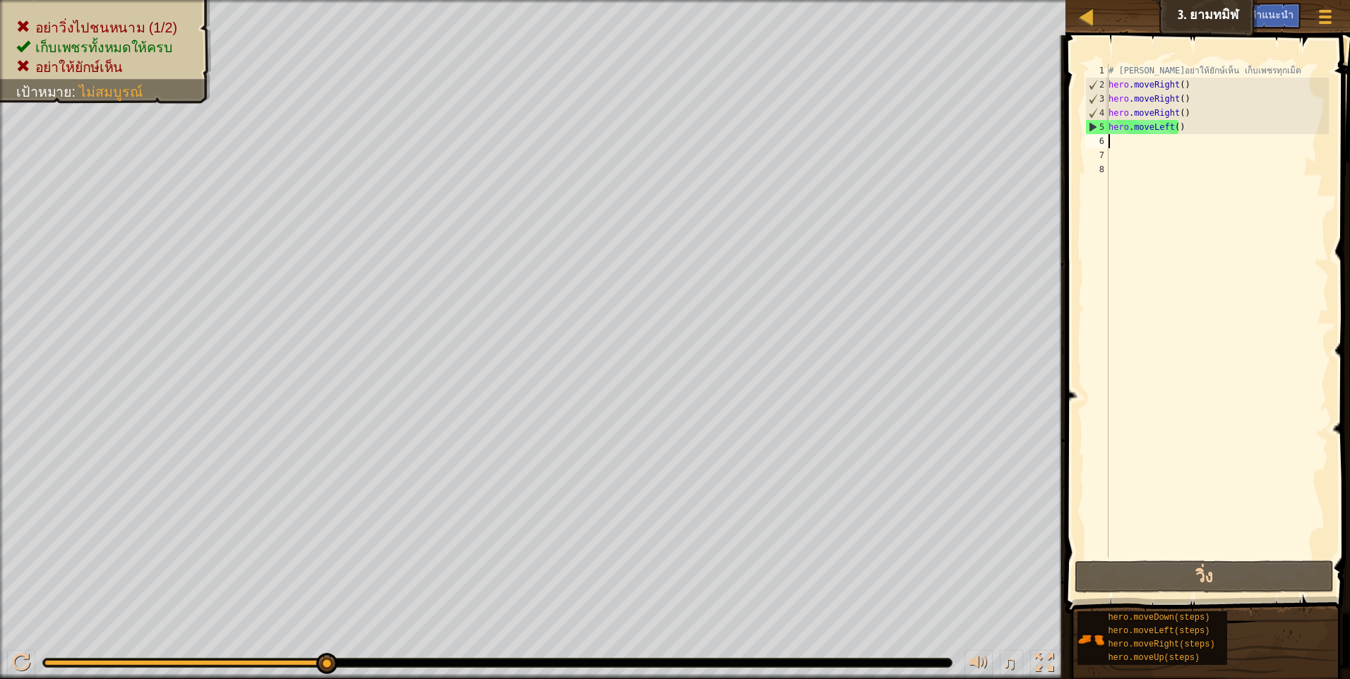
type textarea "h"
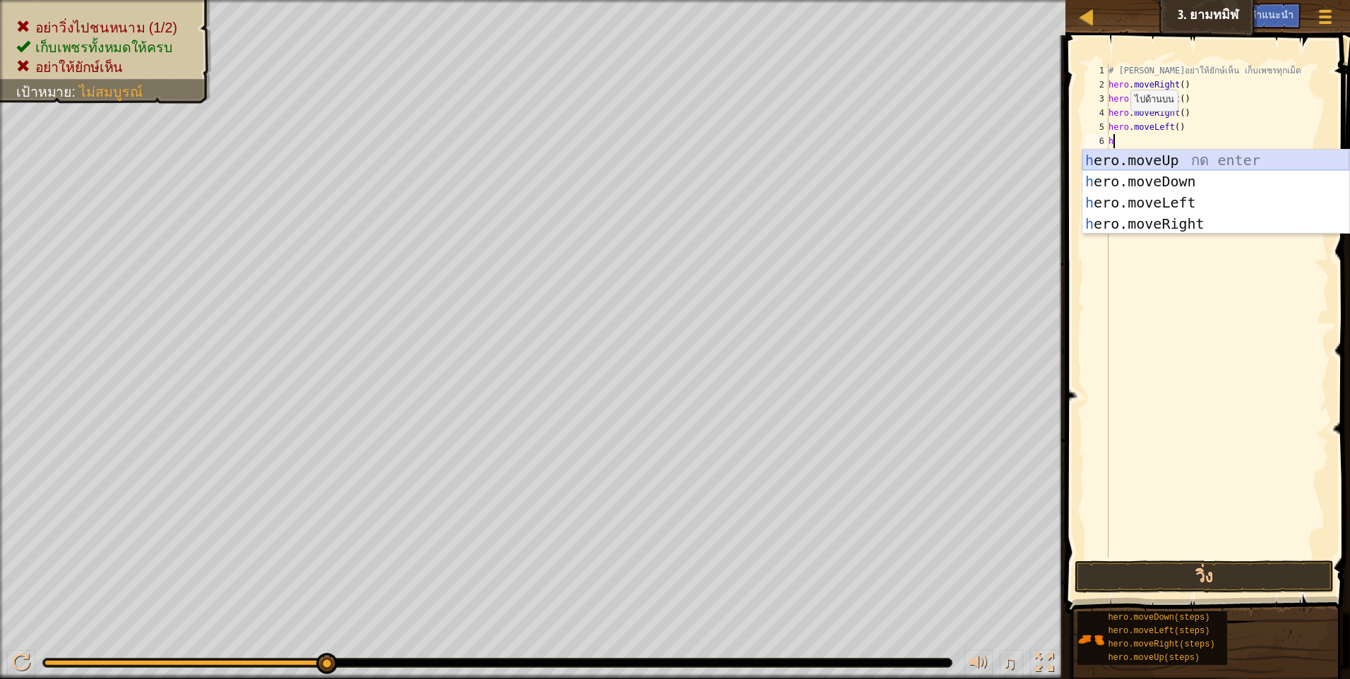
click at [1139, 157] on div "h ero.moveUp กด enter h ero.moveDown กด enter h ero.moveLeft กด enter h ero.mov…" at bounding box center [1215, 213] width 267 height 127
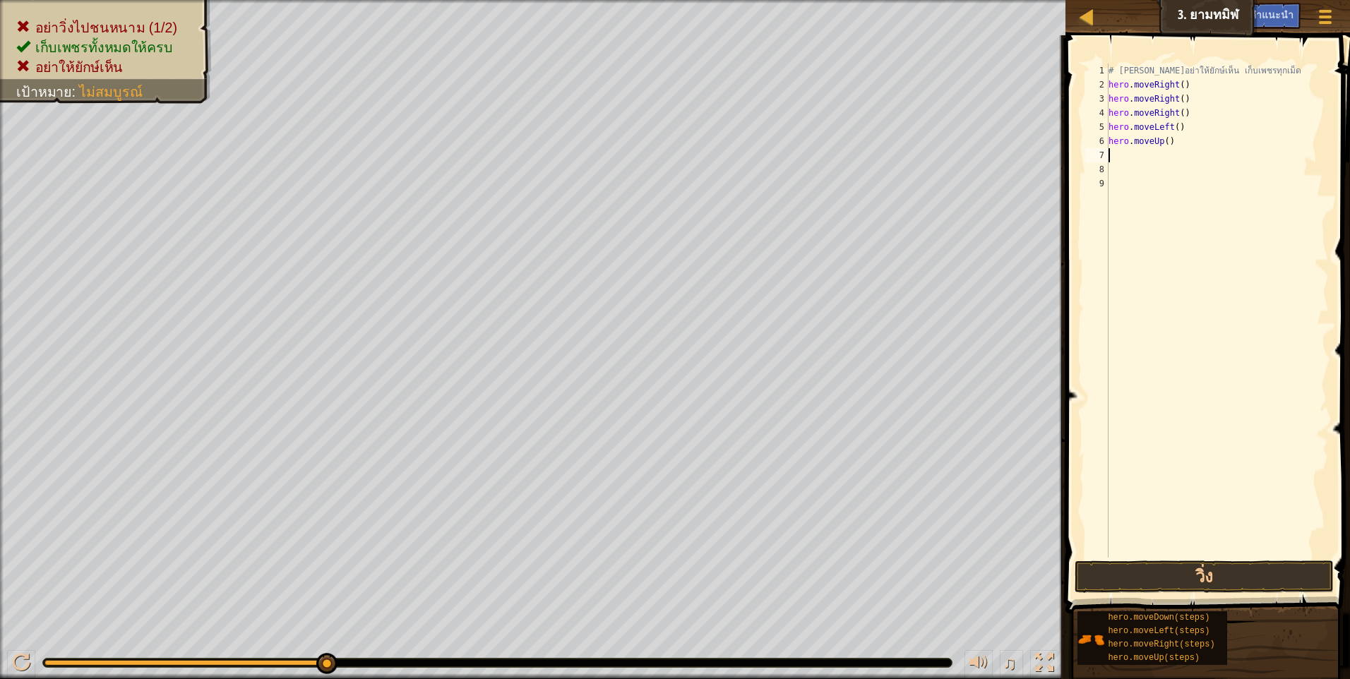
type textarea "h"
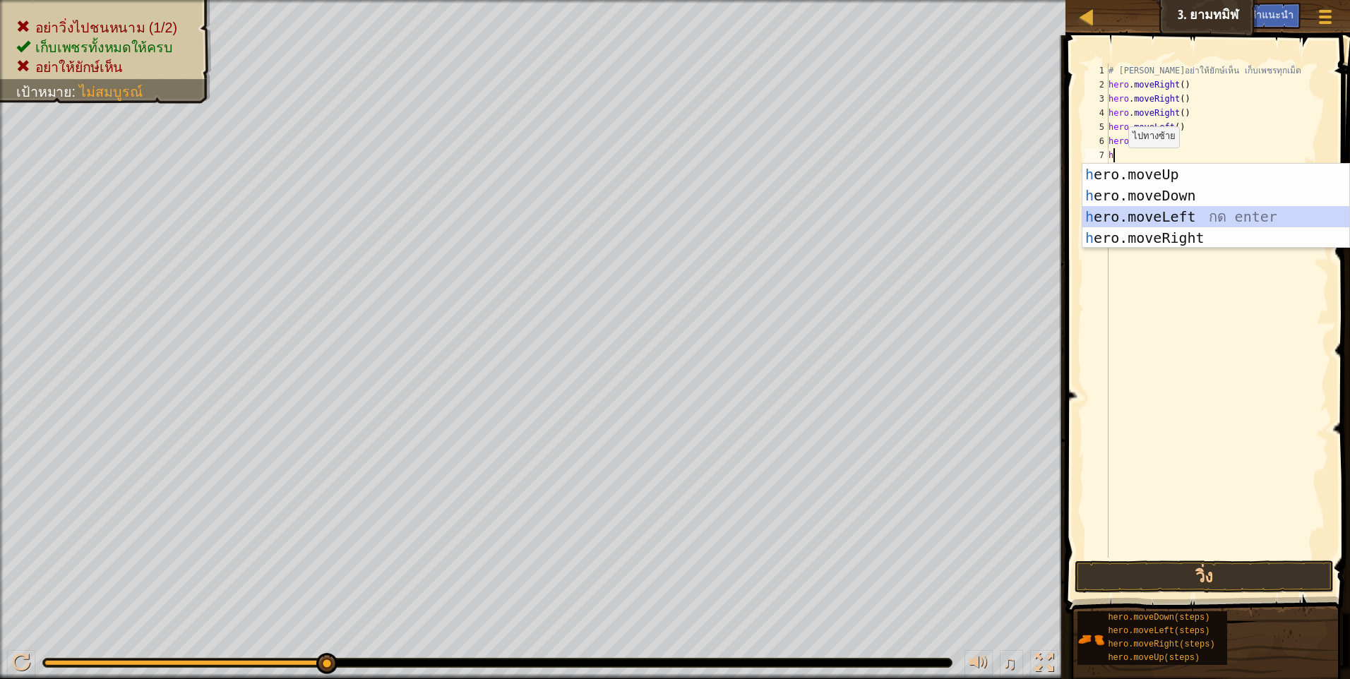
click at [1156, 222] on div "h ero.moveUp กด enter h ero.moveDown กด enter h ero.moveLeft กด enter h ero.mov…" at bounding box center [1215, 227] width 267 height 127
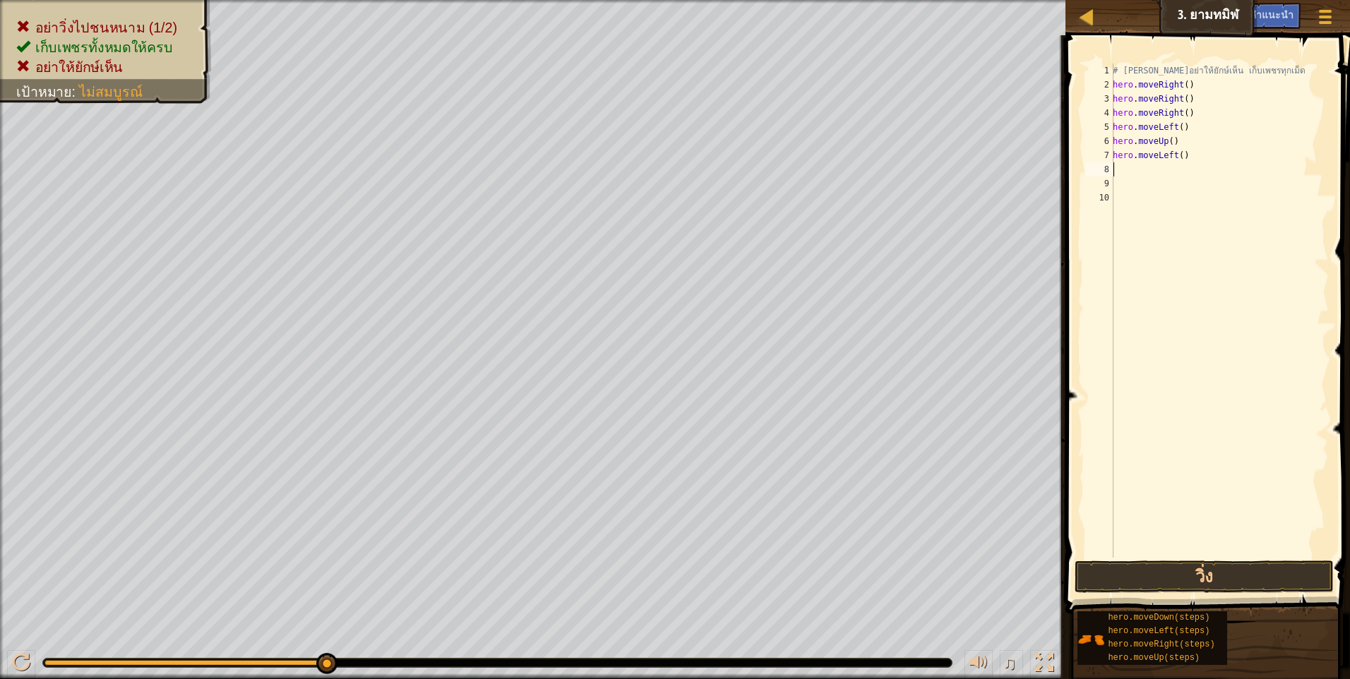
type textarea "h"
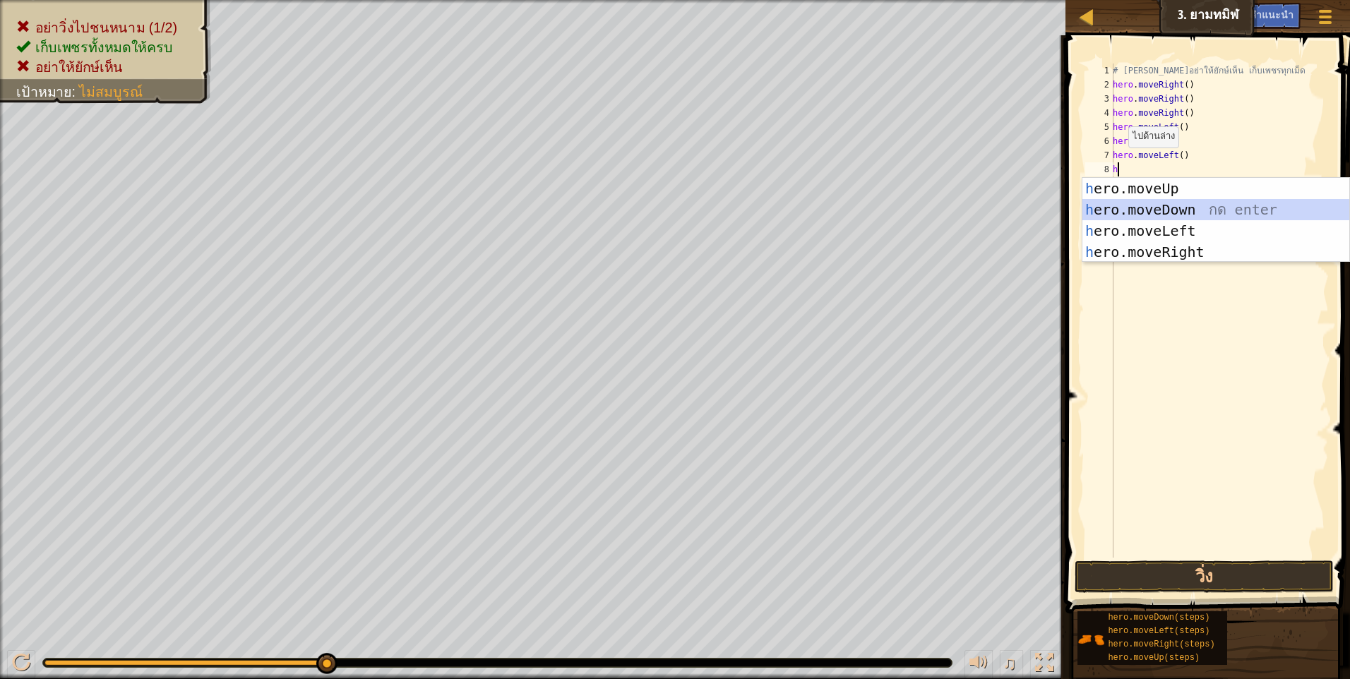
click at [1149, 202] on div "h ero.moveUp กด enter h ero.moveDown กด enter h ero.moveLeft กด enter h ero.mov…" at bounding box center [1215, 241] width 267 height 127
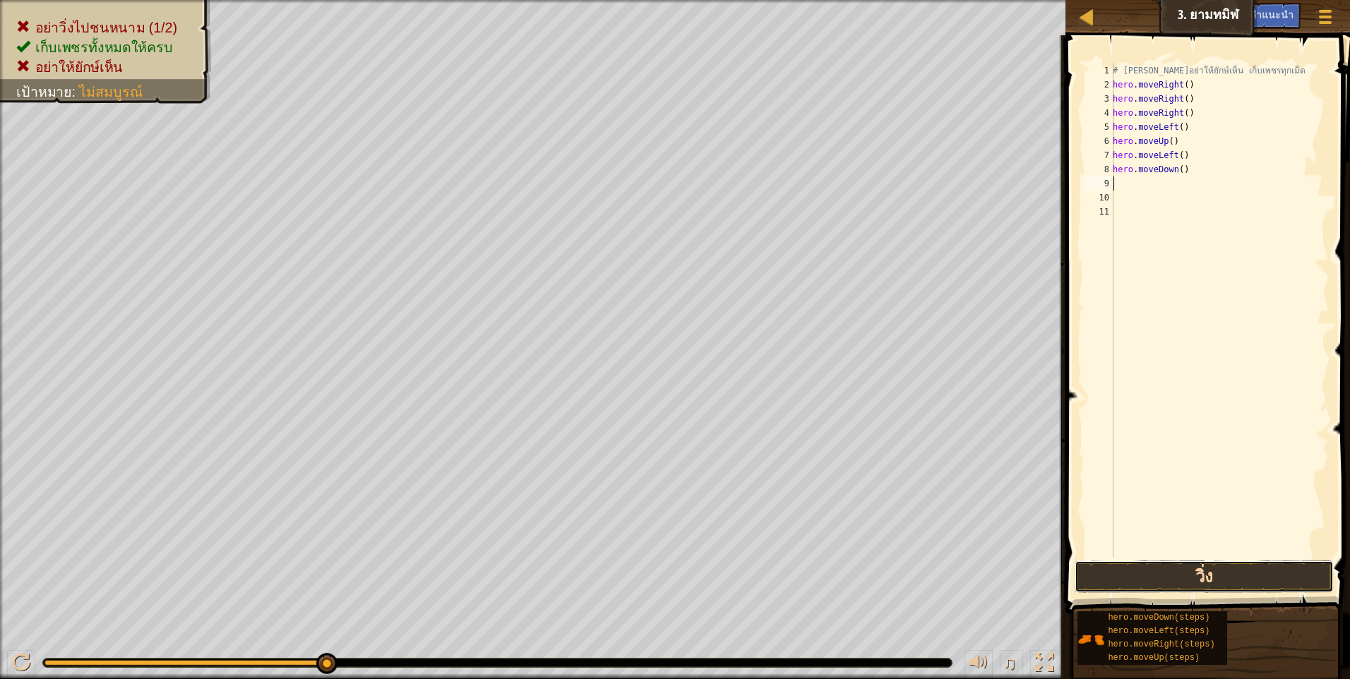
click at [1161, 577] on button "วิ่ง" at bounding box center [1203, 577] width 259 height 32
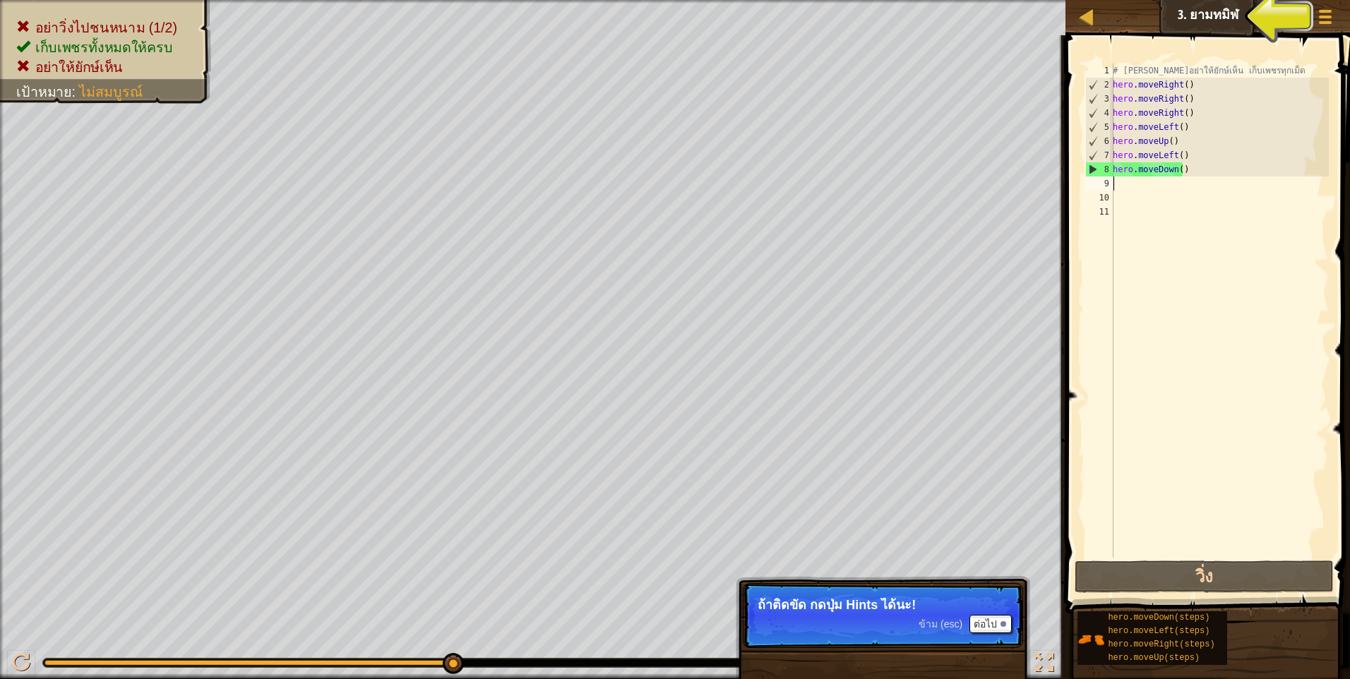
click at [1113, 184] on div "# [PERSON_NAME]อย่าให้ยักษ์เห็น เก็บเพชรทุกเม็ด hero . moveRight ( ) hero . mov…" at bounding box center [1219, 325] width 219 height 522
type textarea "h"
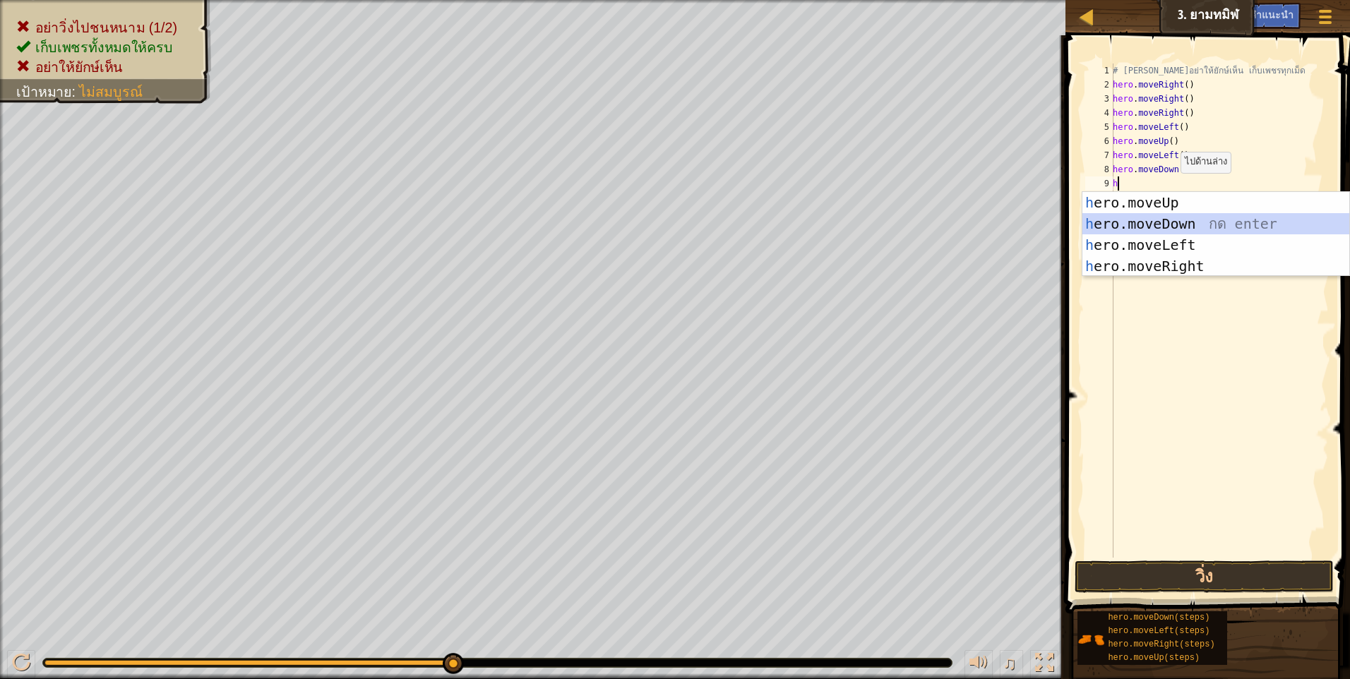
click at [1181, 217] on div "h ero.moveUp กด enter h ero.moveDown กด enter h ero.moveLeft กด enter h ero.mov…" at bounding box center [1215, 255] width 267 height 127
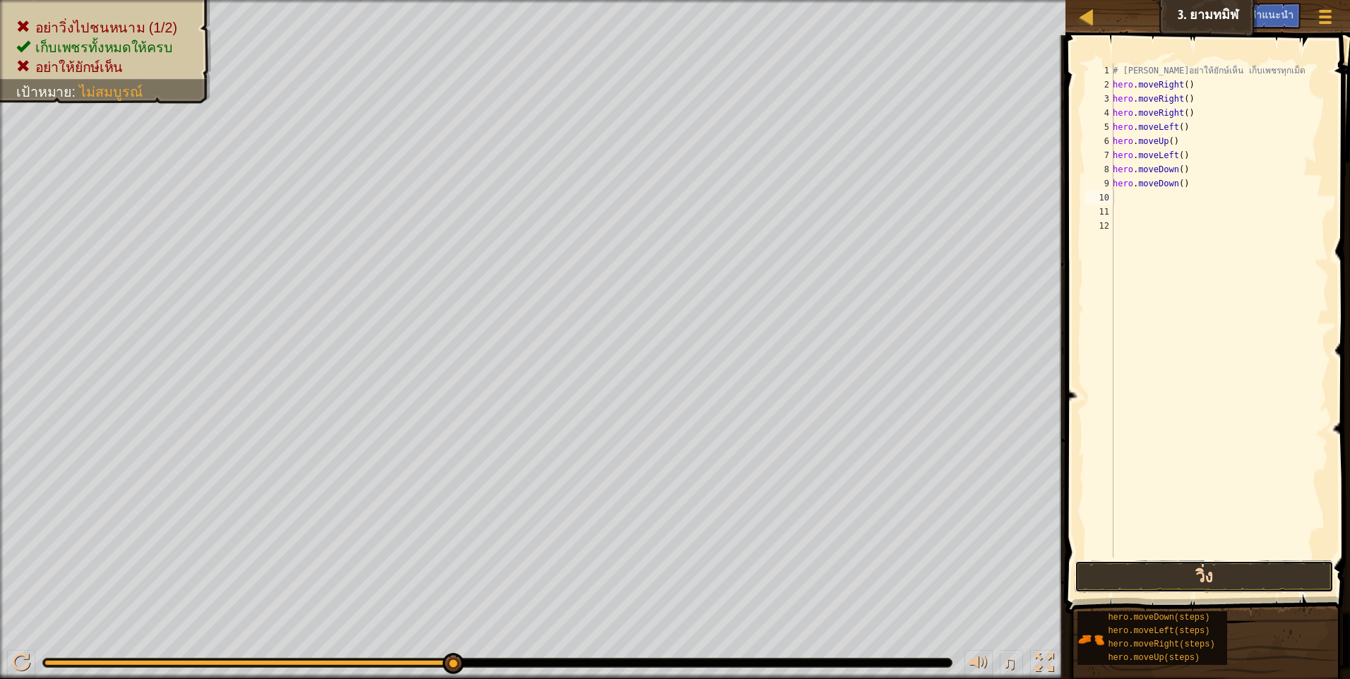
click at [1249, 580] on button "วิ่ง" at bounding box center [1203, 577] width 259 height 32
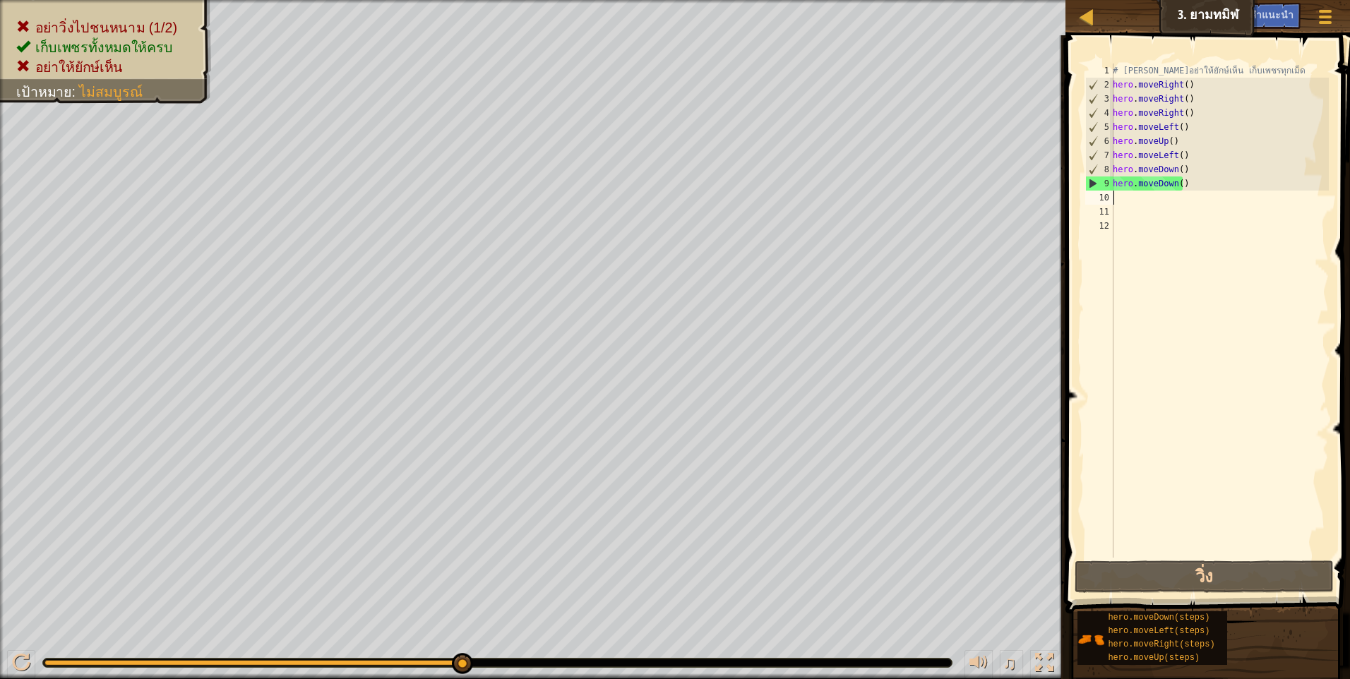
click at [1192, 186] on div "# [PERSON_NAME]อย่าให้ยักษ์เห็น เก็บเพชรทุกเม็ด hero . moveRight ( ) hero . mov…" at bounding box center [1219, 325] width 219 height 522
type textarea "h"
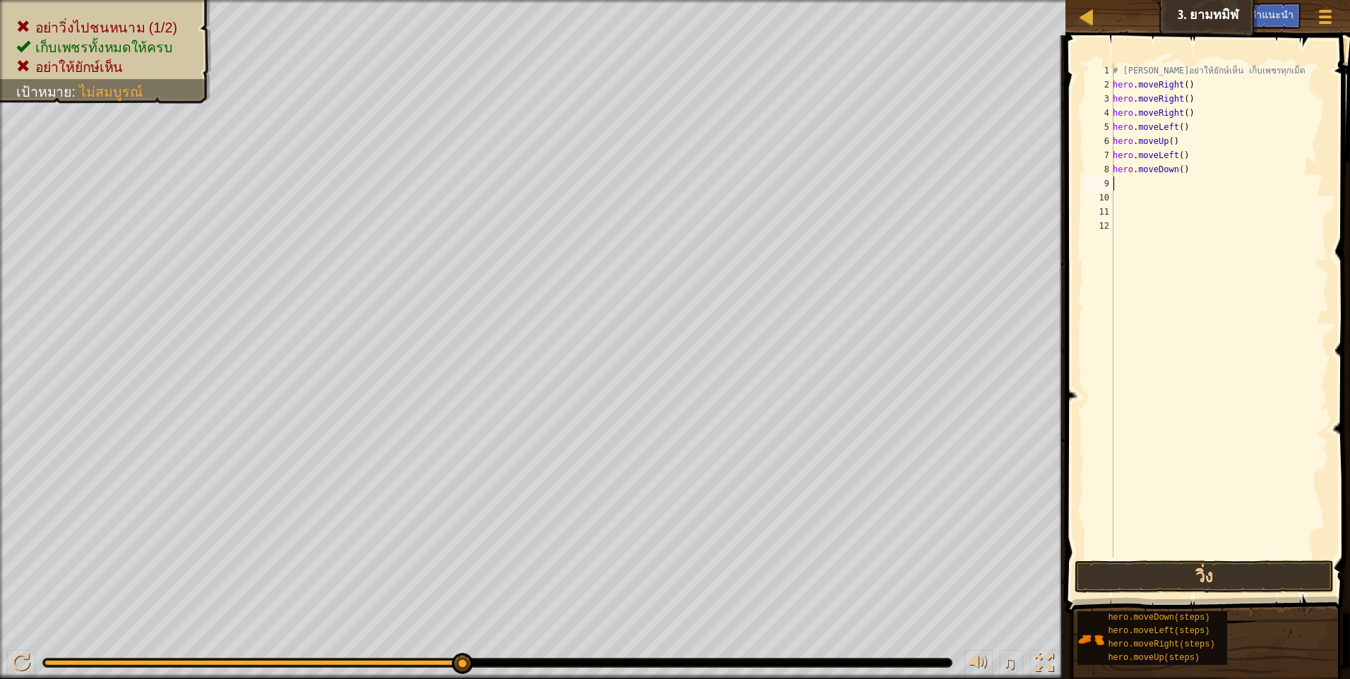
type textarea "h"
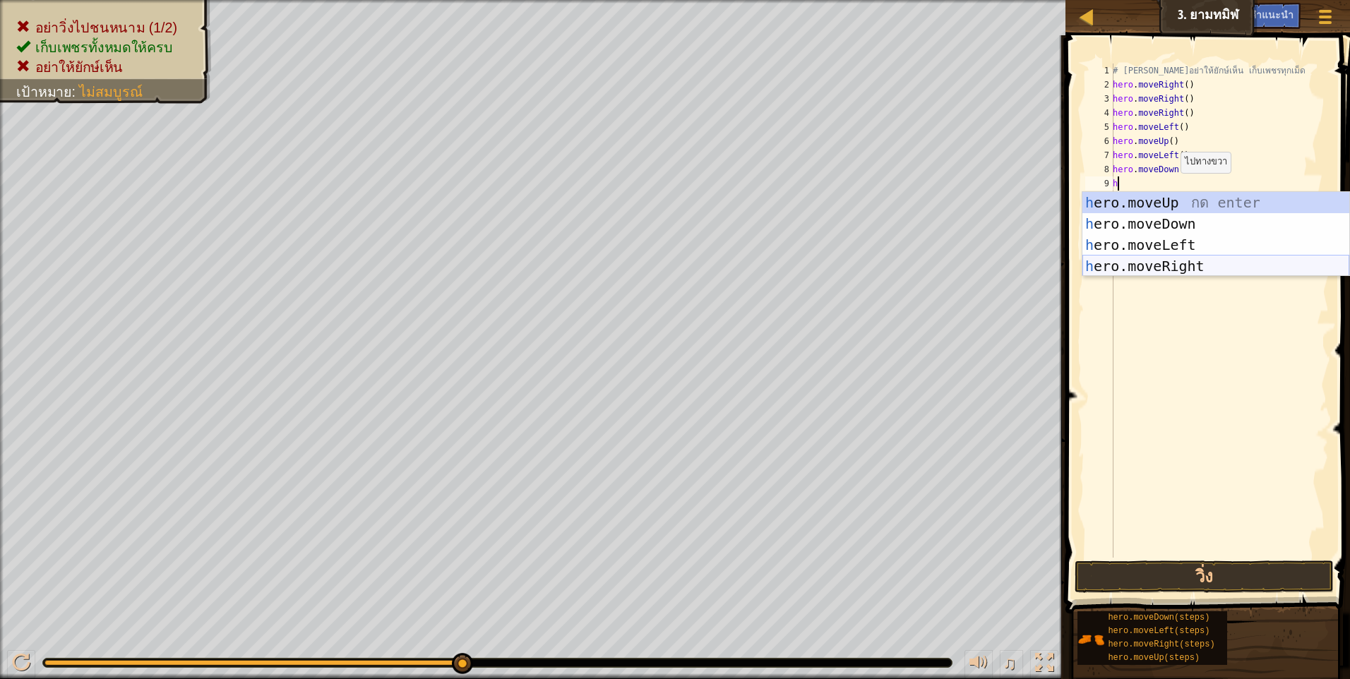
click at [1151, 261] on div "h ero.moveUp กด enter h ero.moveDown กด enter h ero.moveLeft กด enter h ero.mov…" at bounding box center [1215, 255] width 267 height 127
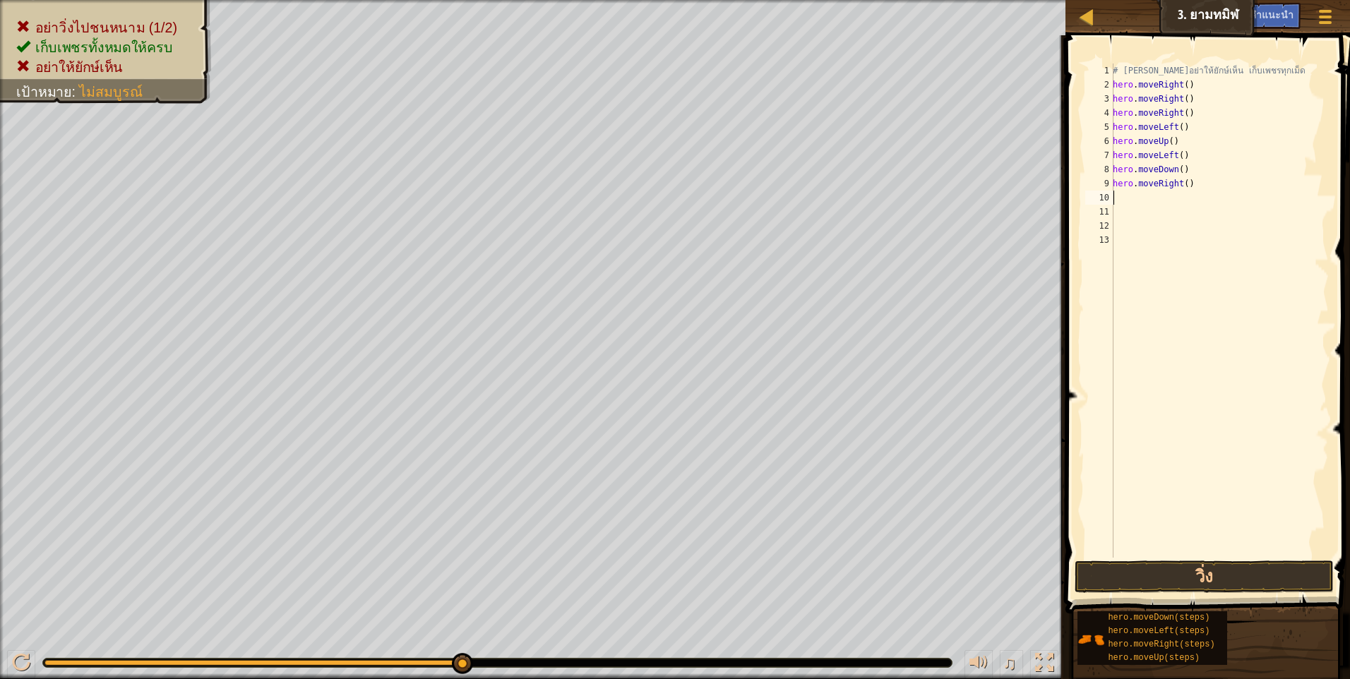
type textarea "h"
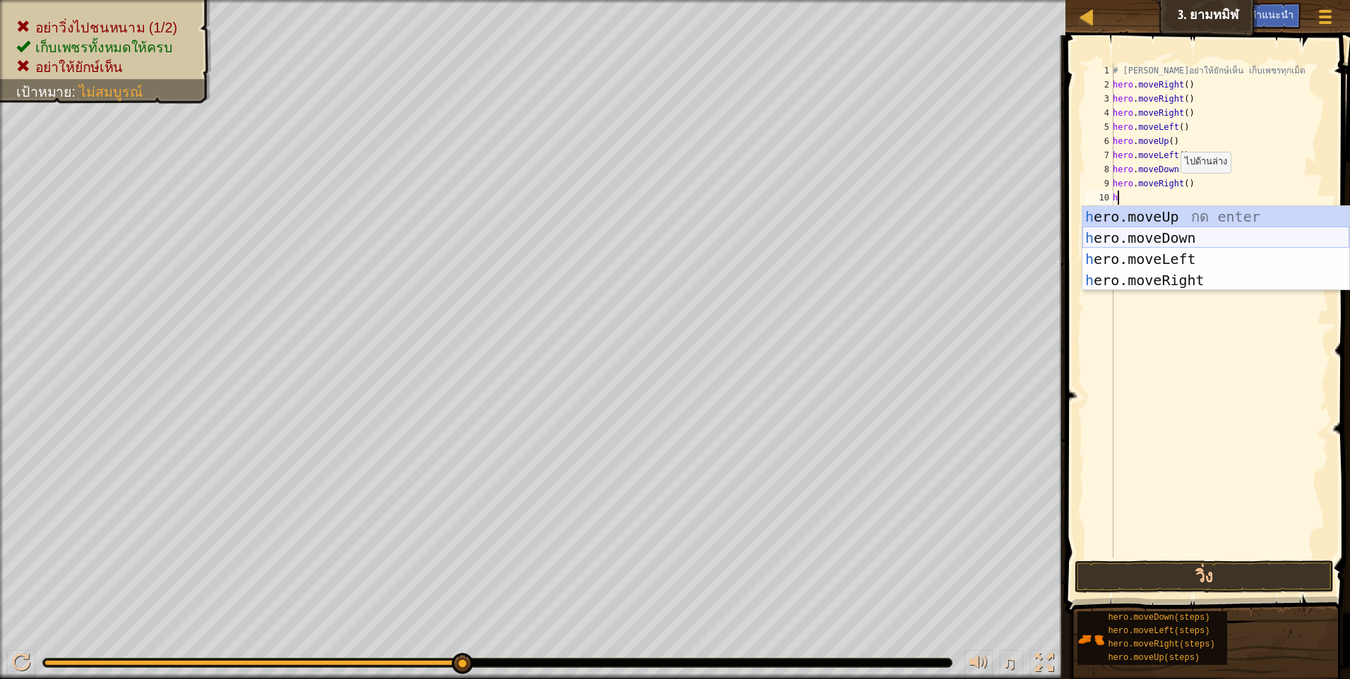
click at [1166, 235] on div "h ero.moveUp กด enter h ero.moveDown กด enter h ero.moveLeft กด enter h ero.mov…" at bounding box center [1215, 269] width 267 height 127
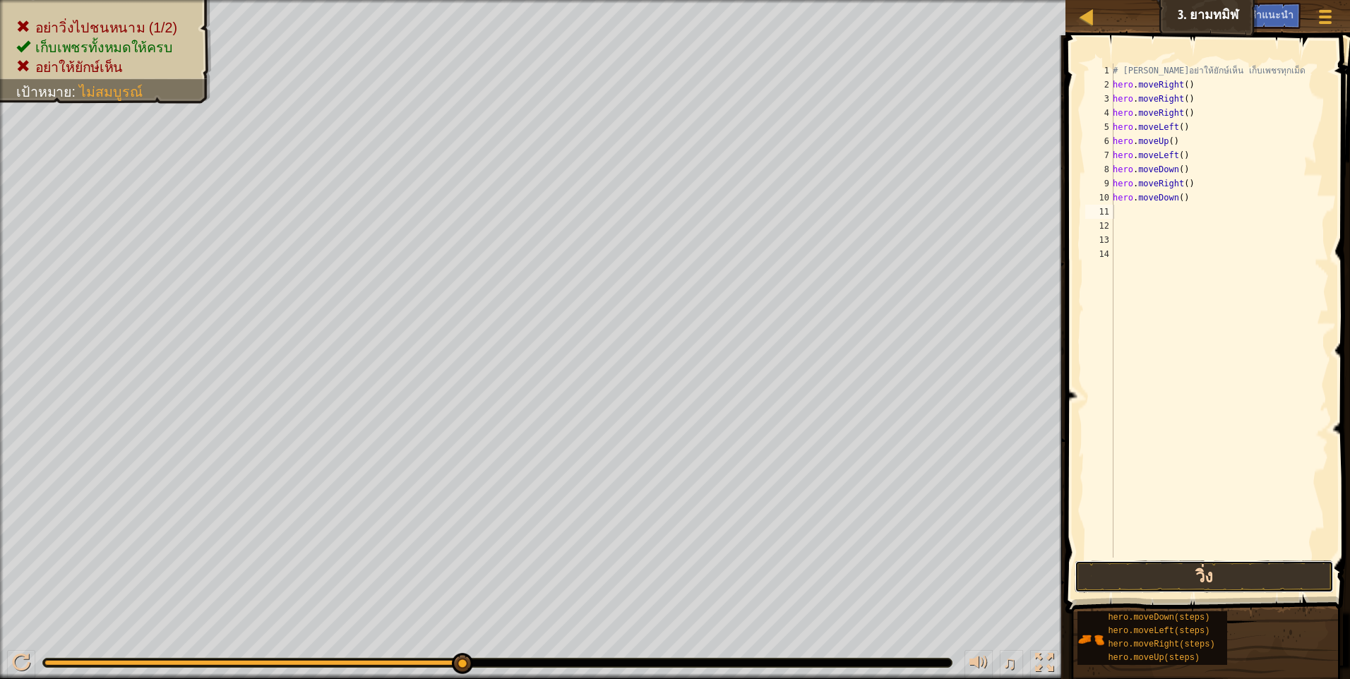
click at [1175, 564] on button "วิ่ง" at bounding box center [1203, 577] width 259 height 32
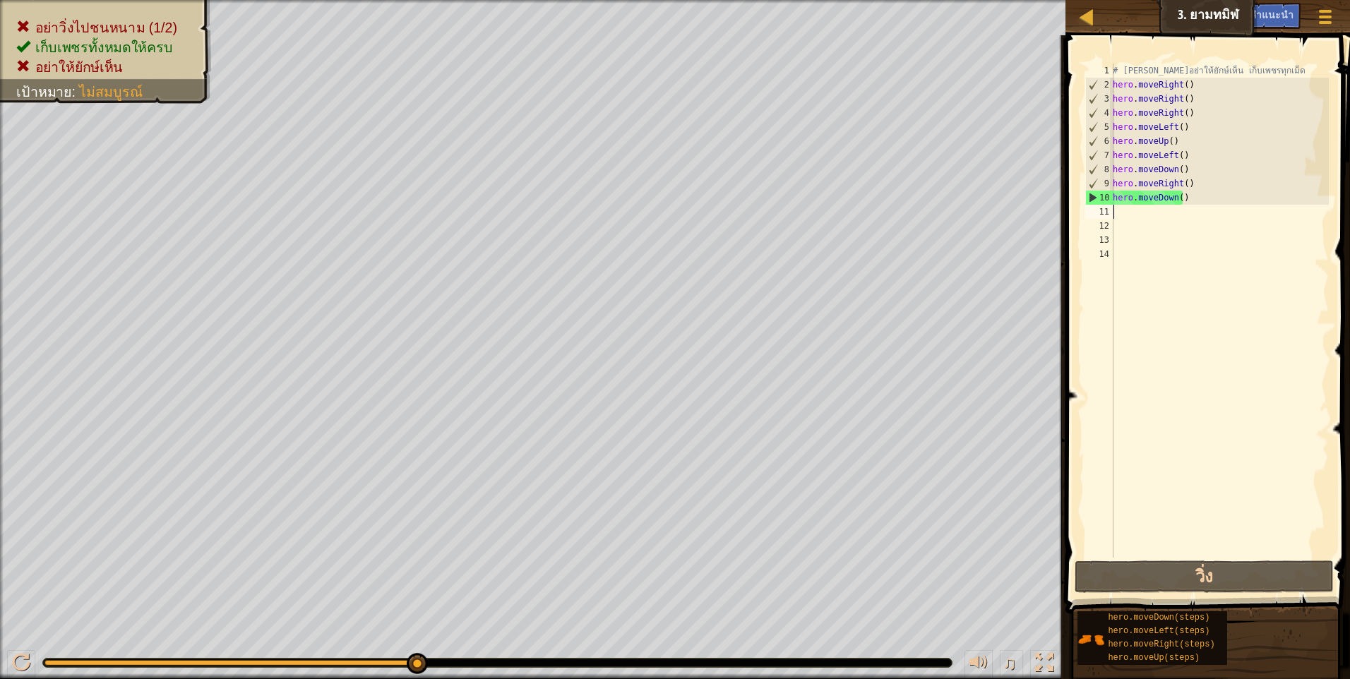
click at [1185, 197] on div "# [PERSON_NAME]อย่าให้ยักษ์เห็น เก็บเพชรทุกเม็ด hero . moveRight ( ) hero . mov…" at bounding box center [1219, 325] width 219 height 522
type textarea "h"
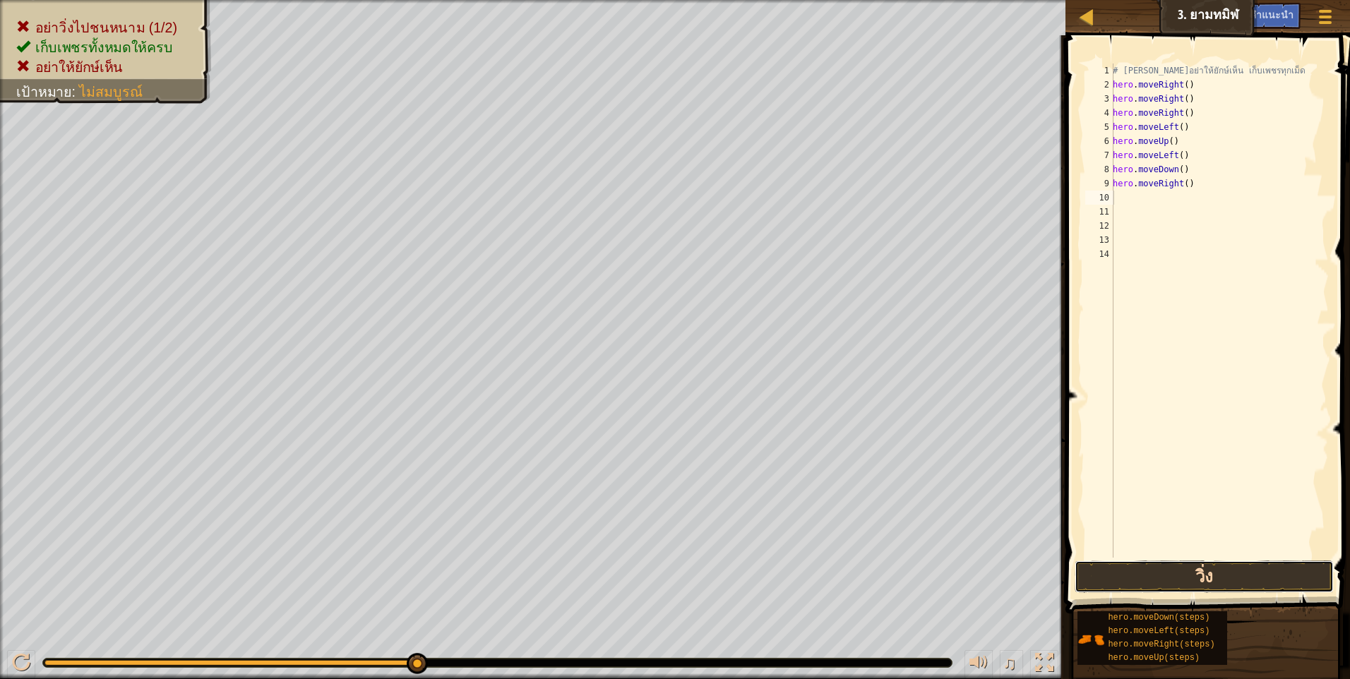
click at [1143, 570] on button "วิ่ง" at bounding box center [1203, 577] width 259 height 32
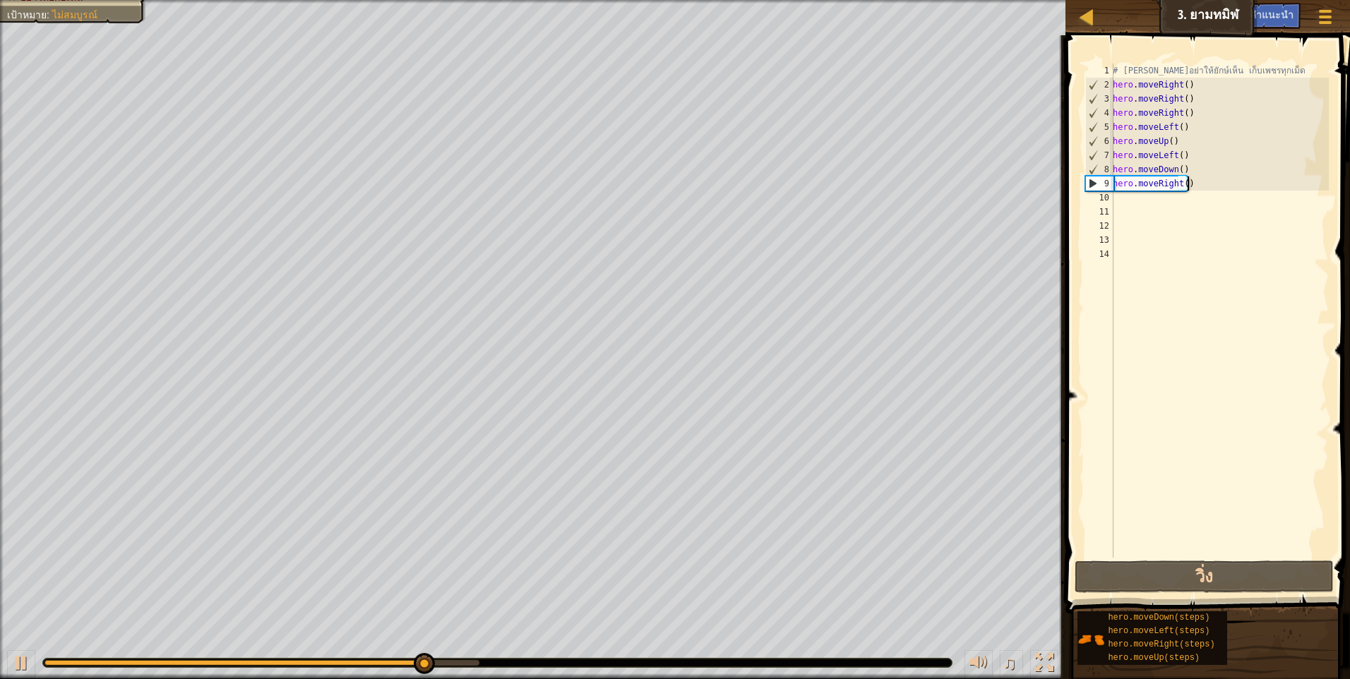
click at [1196, 186] on div "# [PERSON_NAME]อย่าให้ยักษ์เห็น เก็บเพชรทุกเม็ด hero . moveRight ( ) hero . mov…" at bounding box center [1219, 325] width 219 height 522
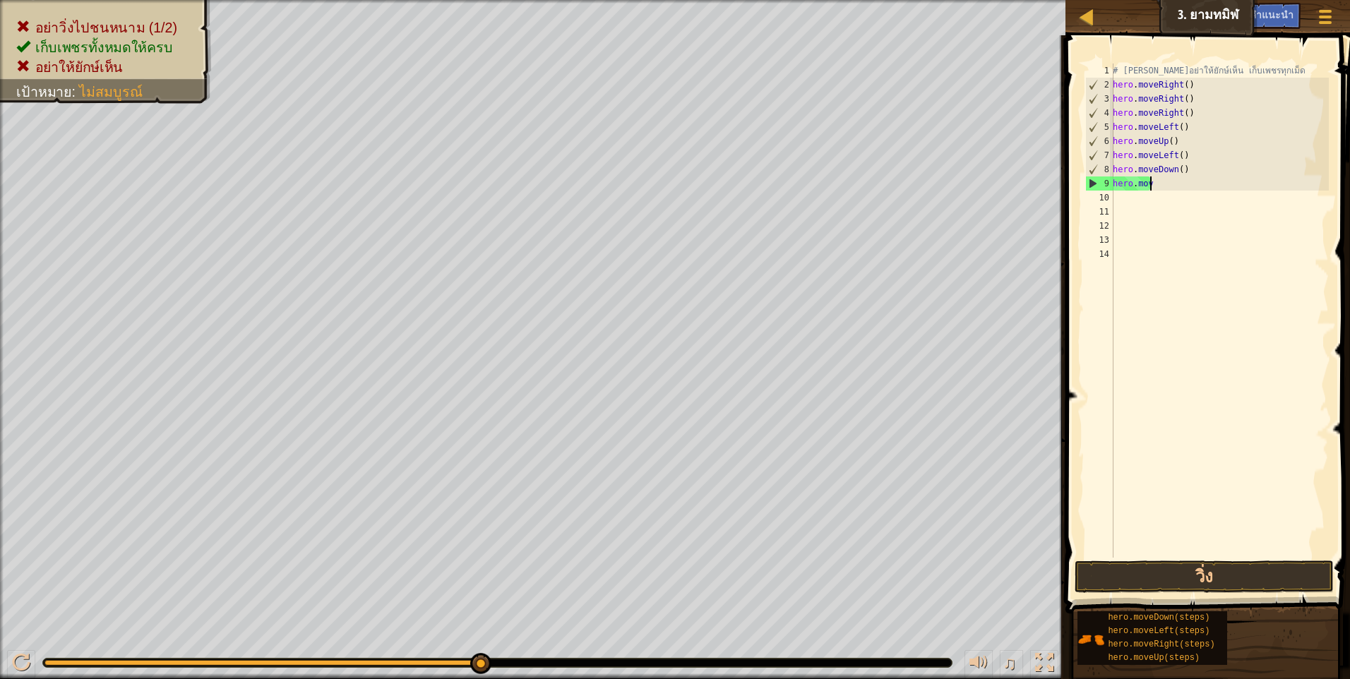
type textarea "h"
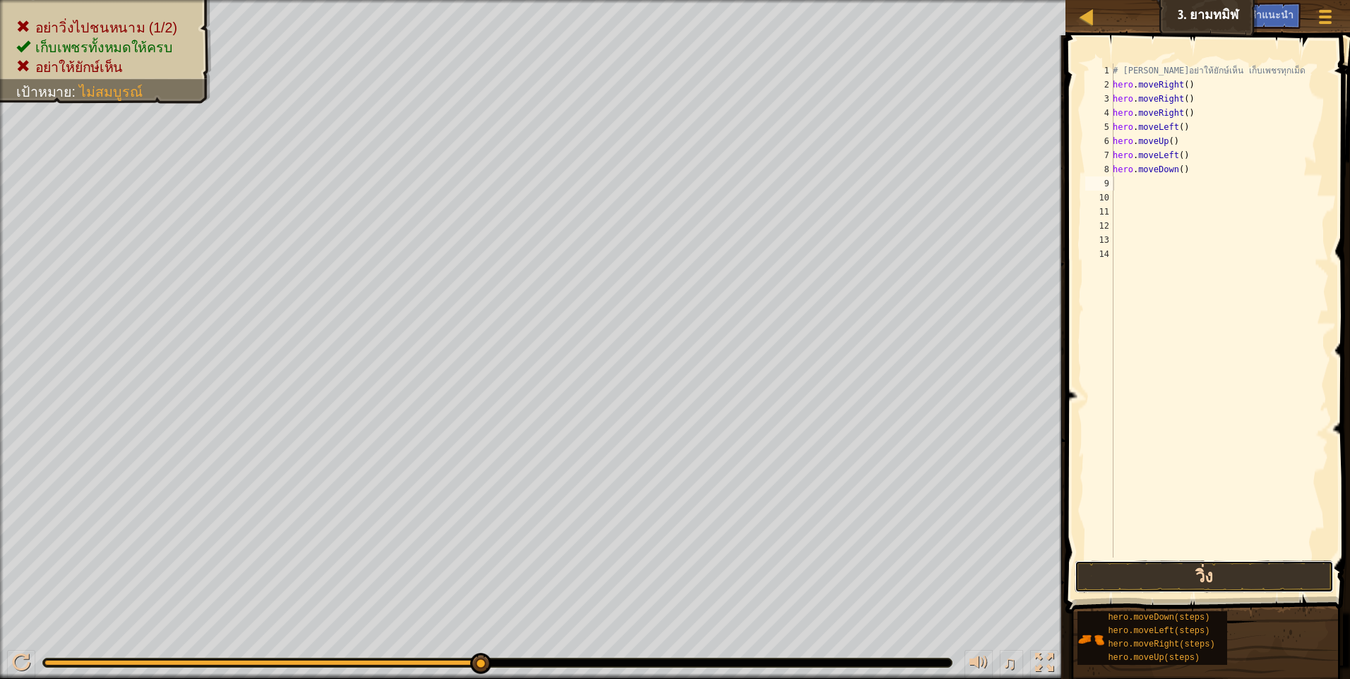
click at [1132, 577] on button "วิ่ง" at bounding box center [1203, 577] width 259 height 32
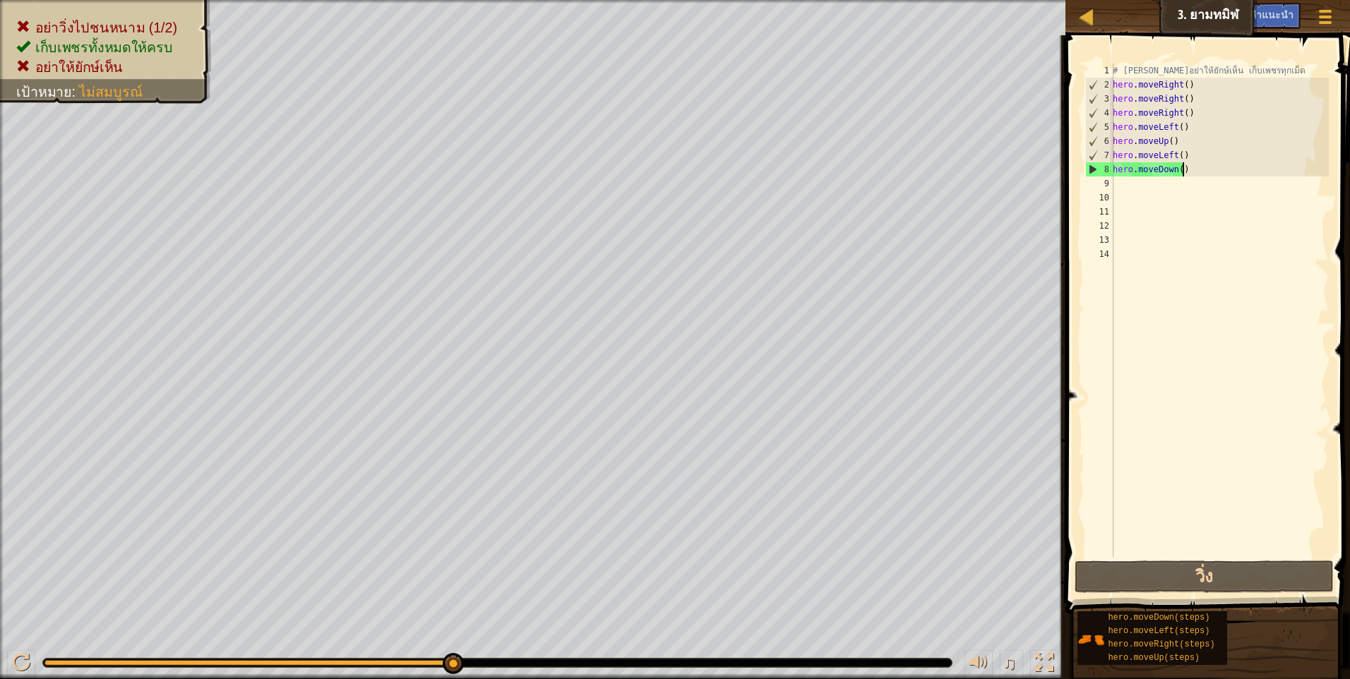
click at [1185, 169] on div "# [PERSON_NAME]อย่าให้ยักษ์เห็น เก็บเพชรทุกเม็ด hero . moveRight ( ) hero . mov…" at bounding box center [1219, 325] width 219 height 522
type textarea "h"
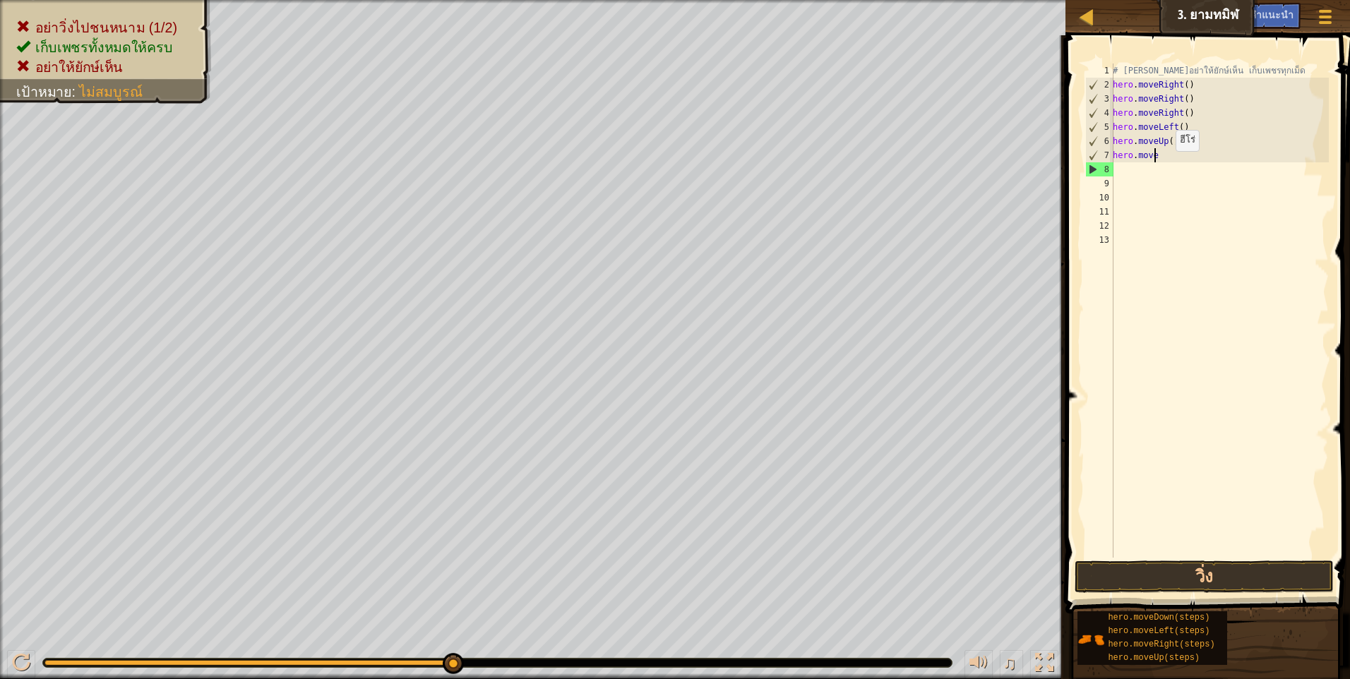
type textarea "h"
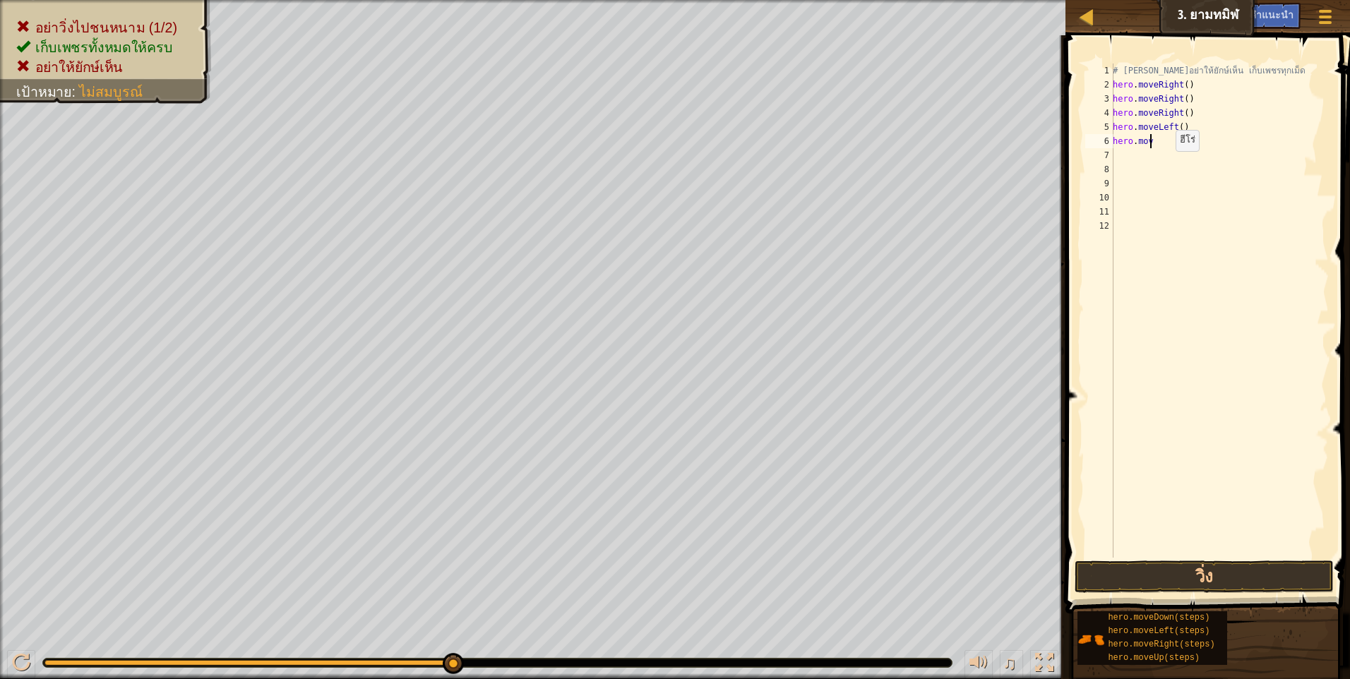
type textarea "h"
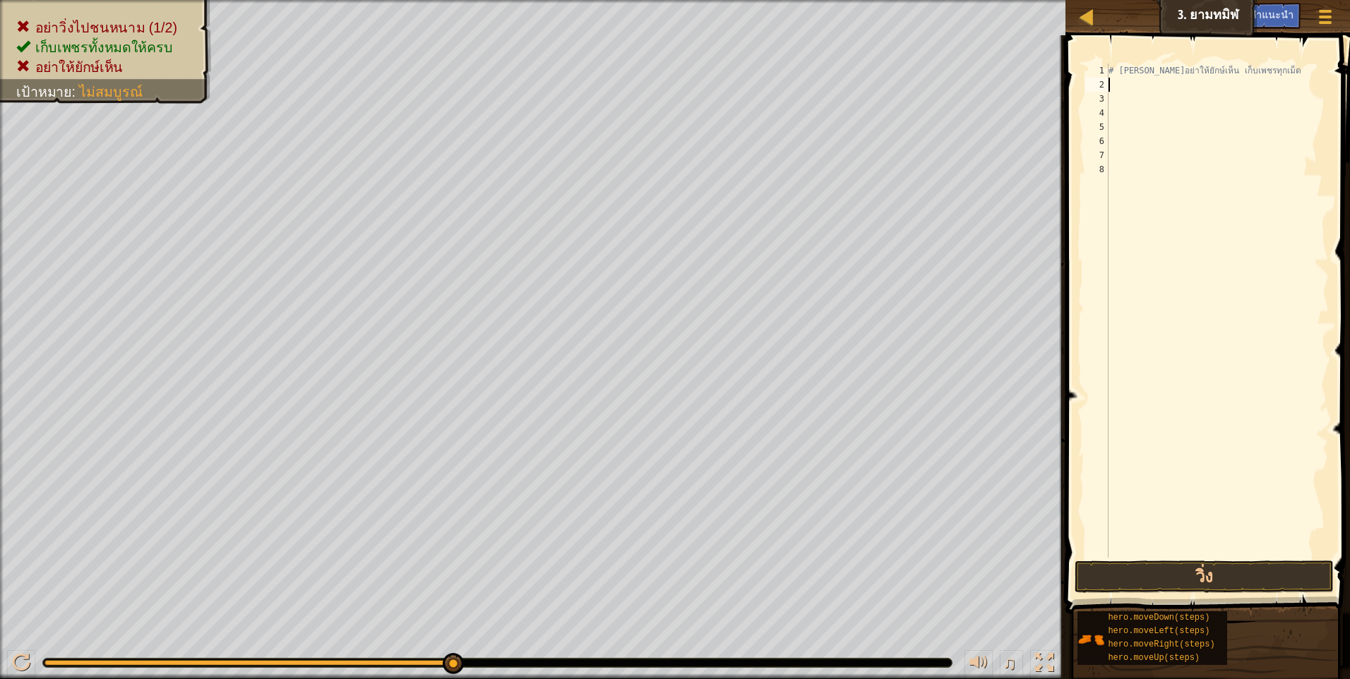
click at [1114, 81] on div "# [PERSON_NAME]อย่าให้ยักษ์เห็น เก็บเพชรทุกเม็ด" at bounding box center [1217, 325] width 223 height 522
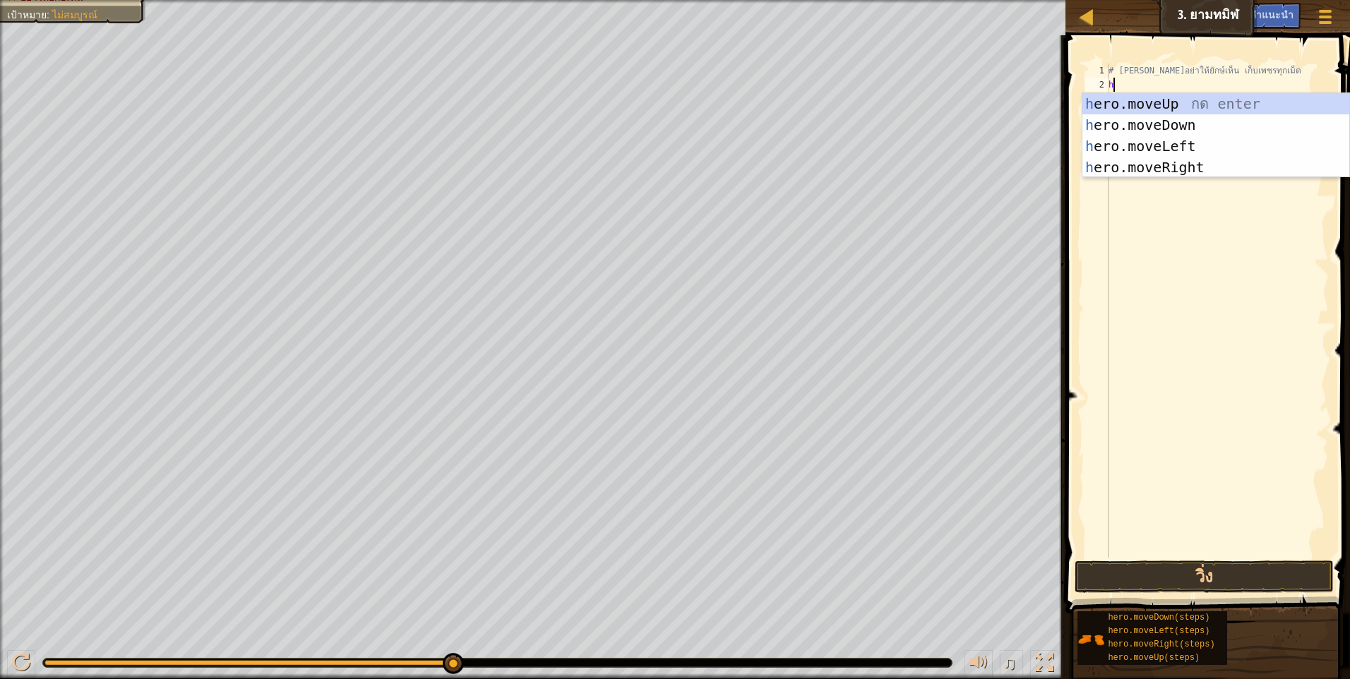
type textarea "hr"
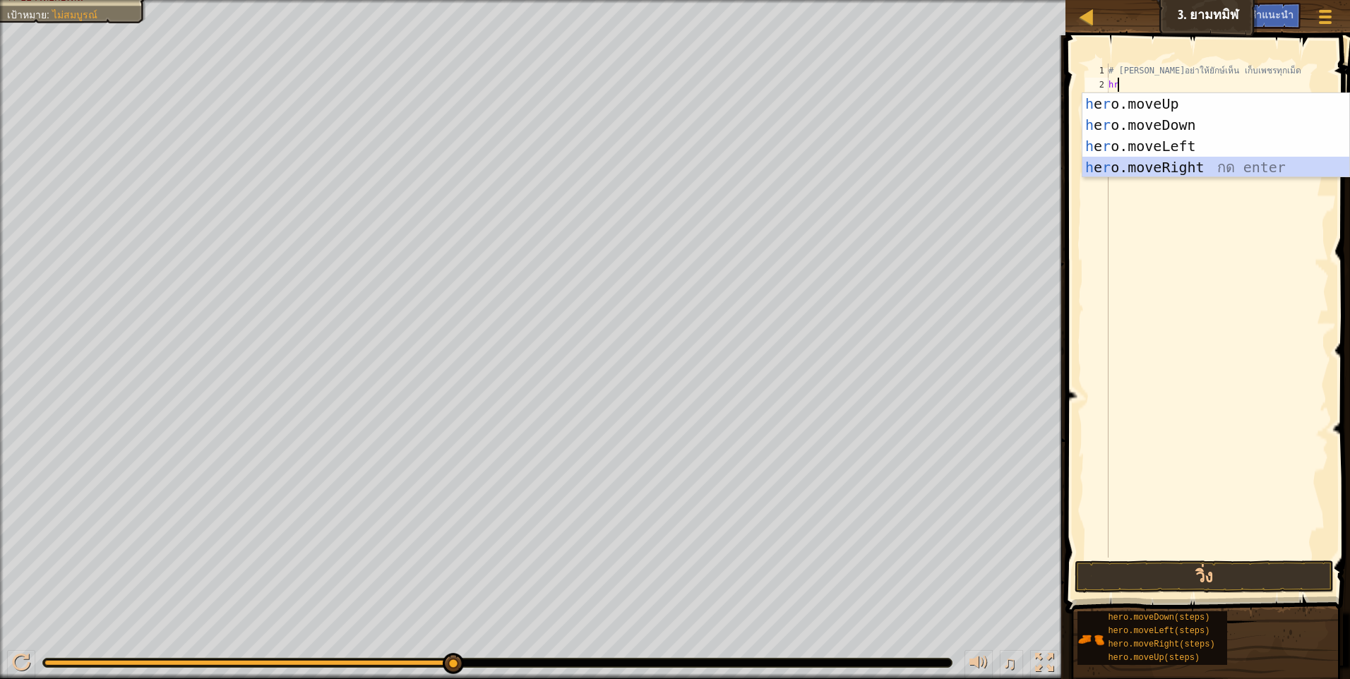
click at [1247, 174] on div "h e r o.moveUp กด enter h e r o.moveDown กด enter h e r o.moveLeft กด enter h e…" at bounding box center [1215, 156] width 267 height 127
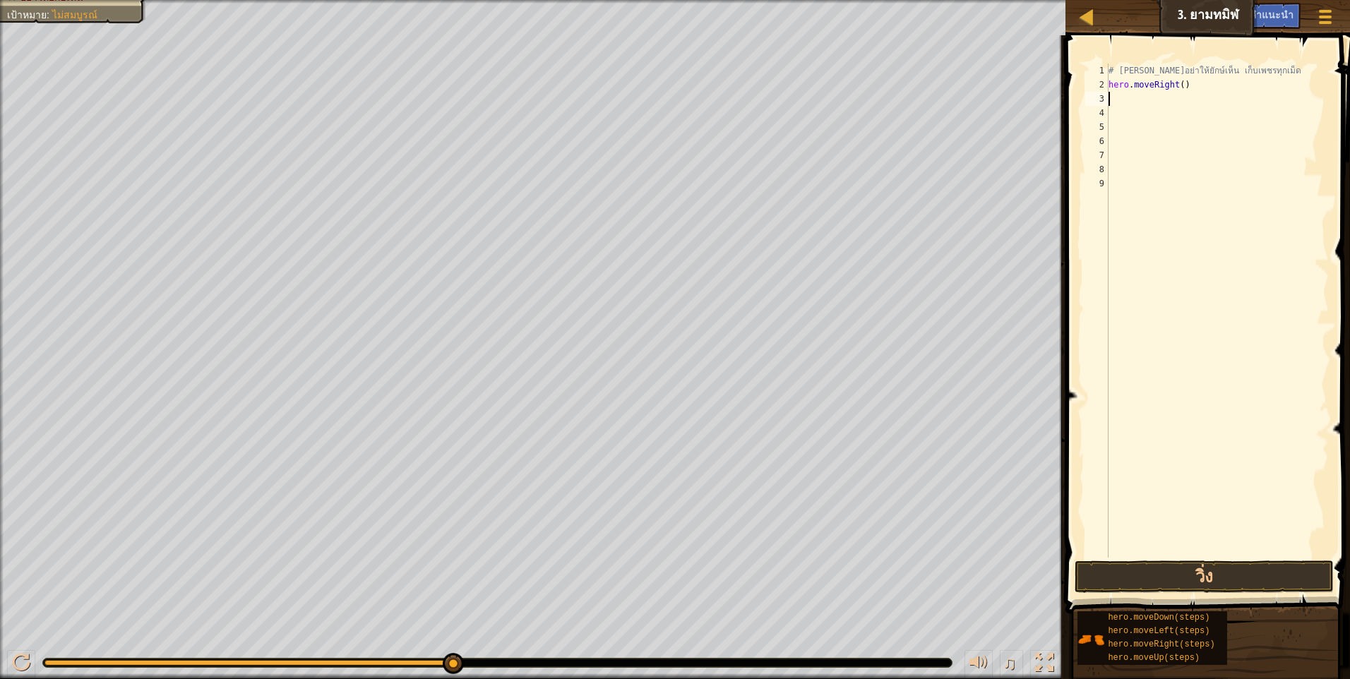
type textarea "h"
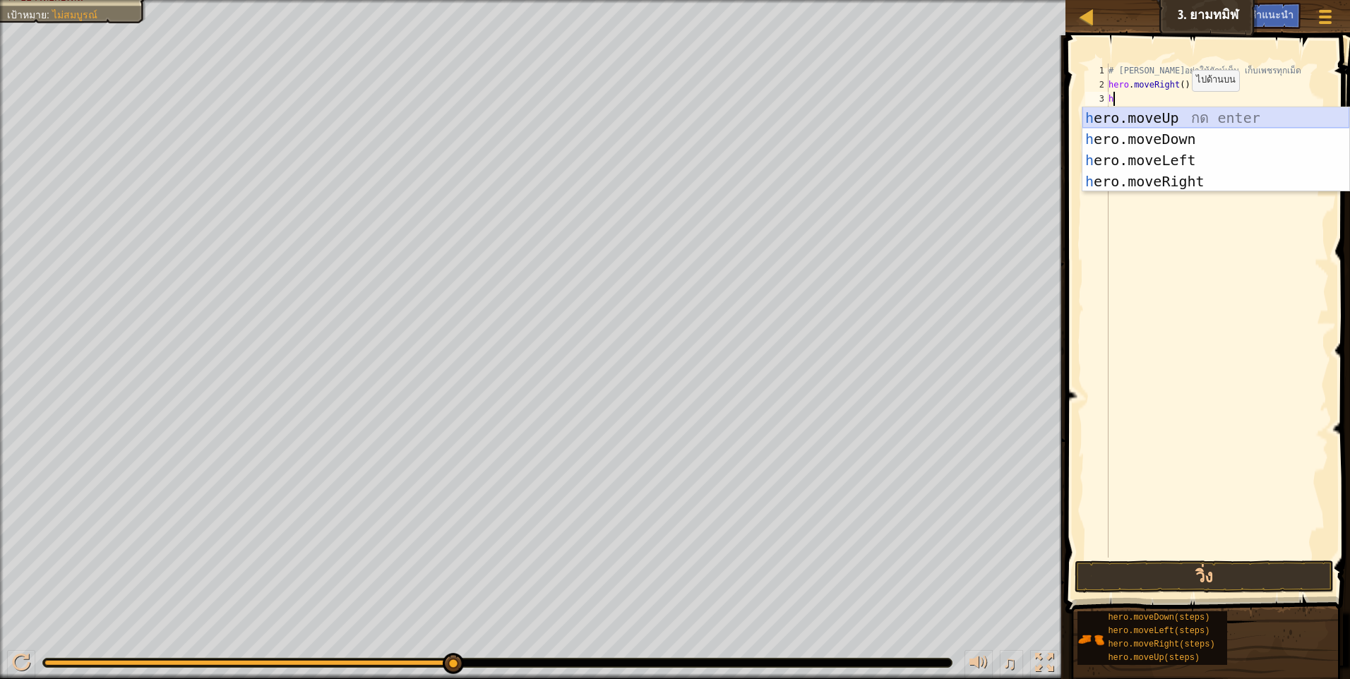
click at [1178, 114] on div "h ero.moveUp กด enter h ero.moveDown กด enter h ero.moveLeft กด enter h ero.mov…" at bounding box center [1215, 170] width 267 height 127
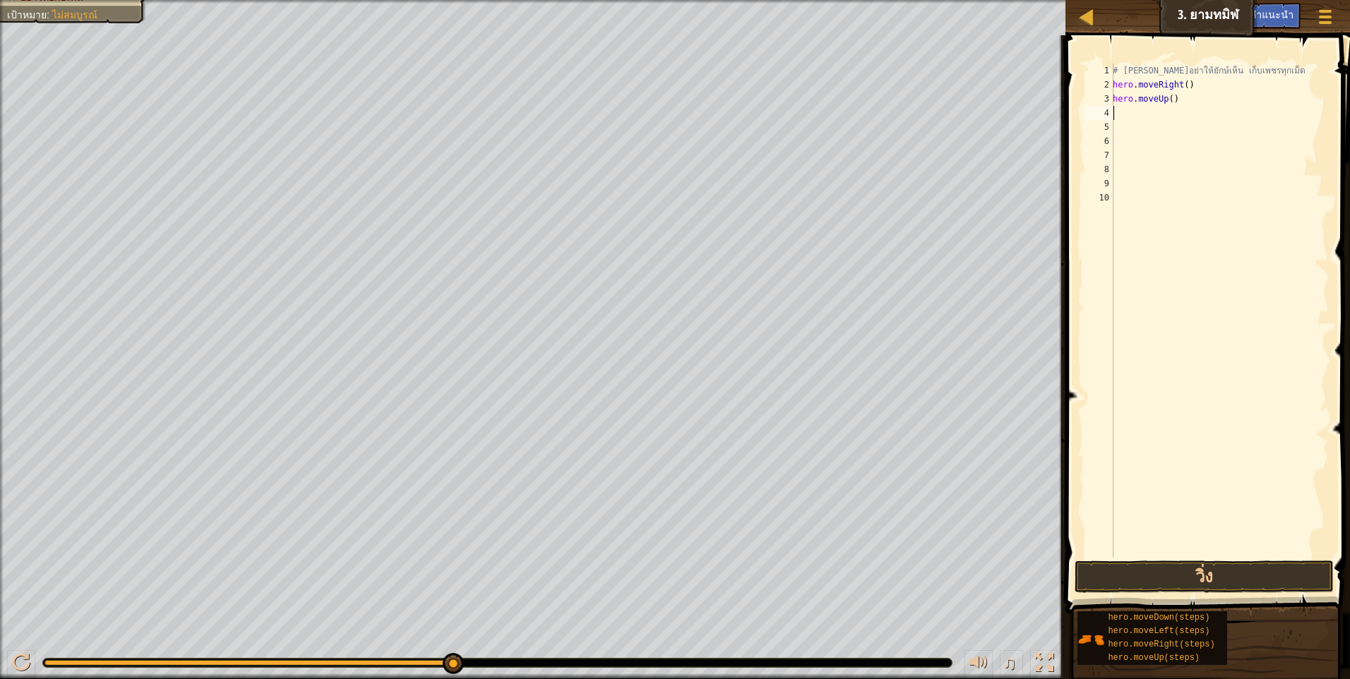
type textarea "h"
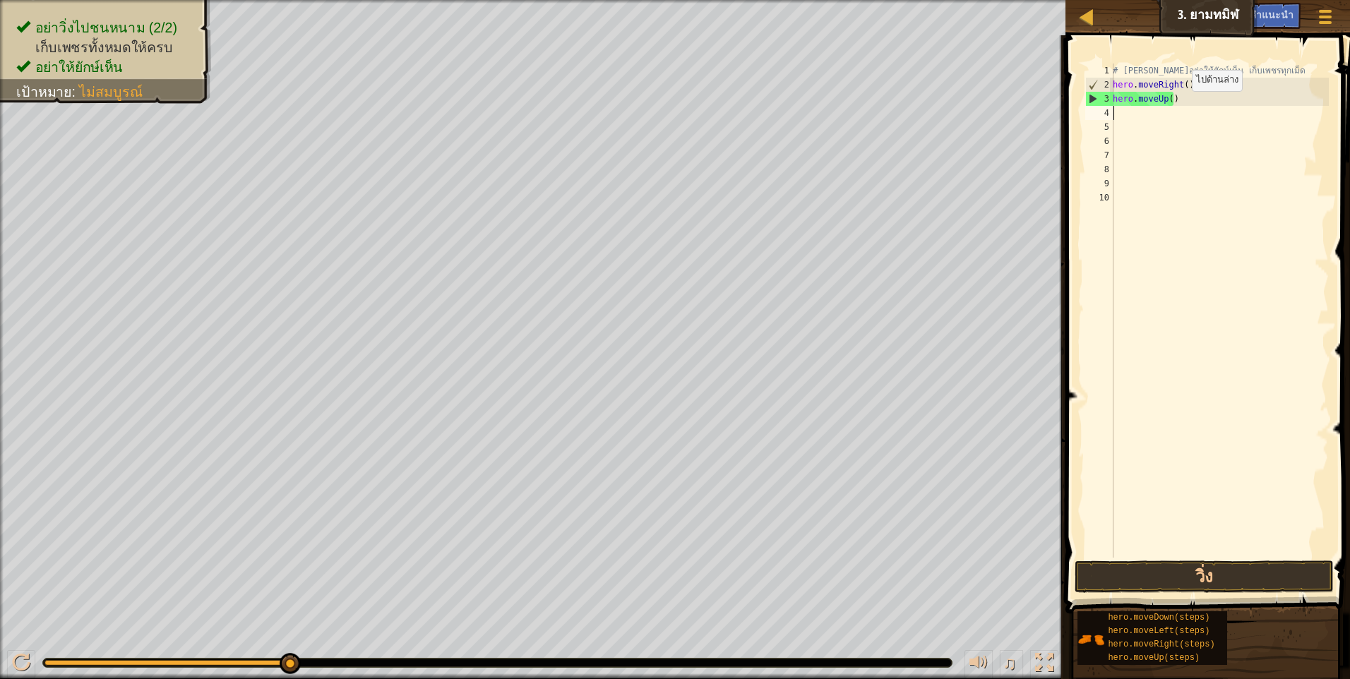
type textarea "u"
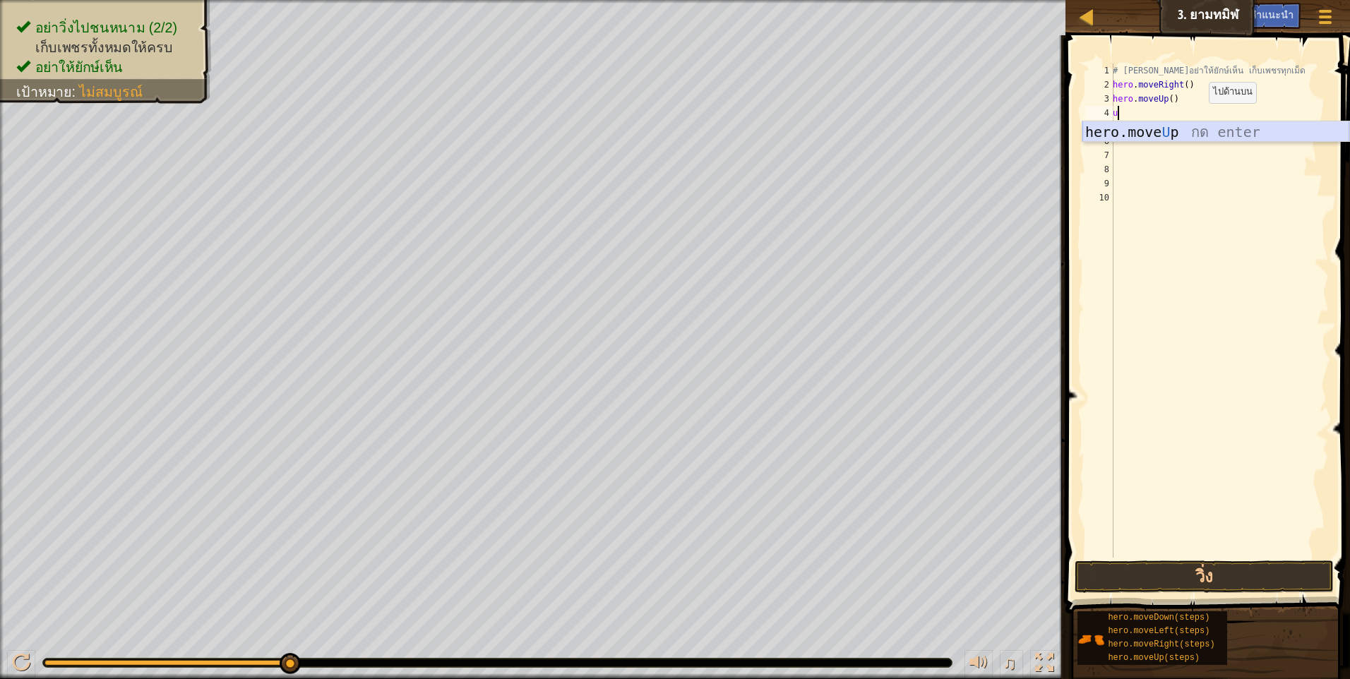
click at [1206, 128] on div "hero.move U p กด enter" at bounding box center [1215, 153] width 267 height 64
click at [1194, 108] on div "# [PERSON_NAME]อย่าให้ยักษ์เห็น เก็บเพชรทุกเม็ด hero . moveRight ( ) hero . mov…" at bounding box center [1219, 325] width 219 height 522
type textarea "h"
type textarea "r"
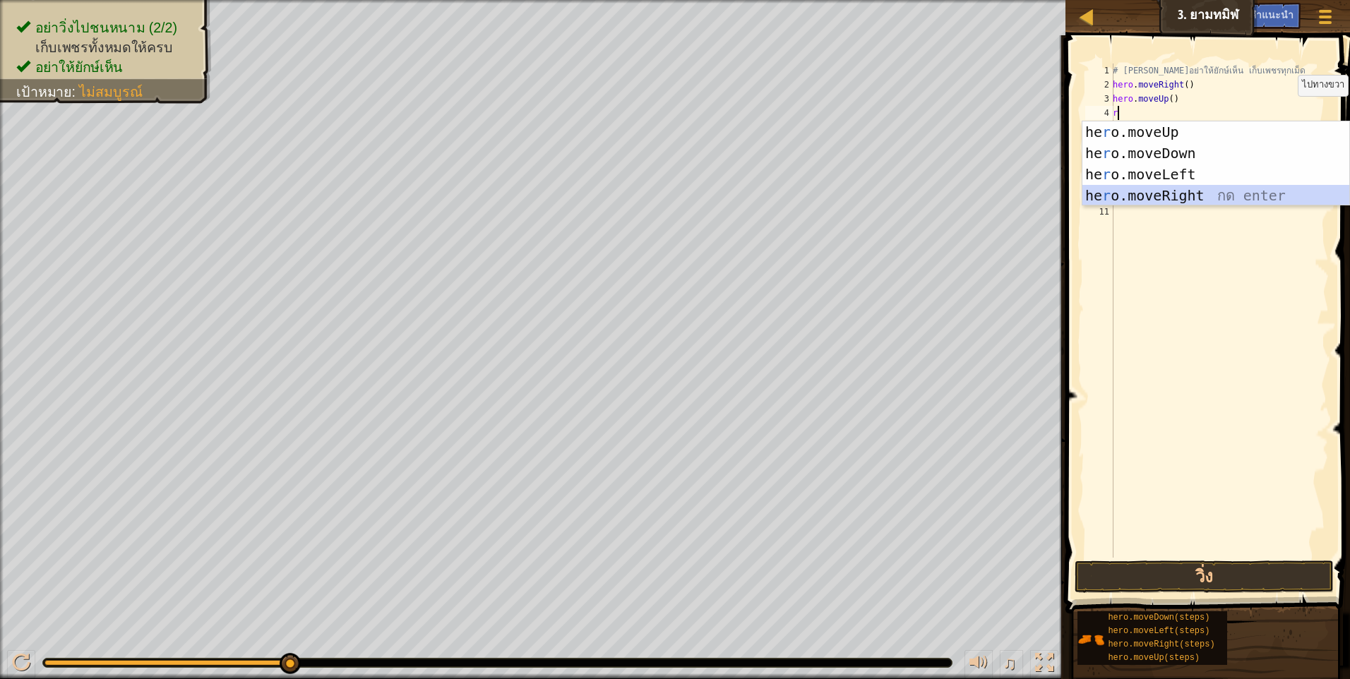
click at [1167, 196] on div "he r o.moveUp กด enter he r o.moveDown กด enter he r o.moveLeft กด enter he r o…" at bounding box center [1215, 184] width 267 height 127
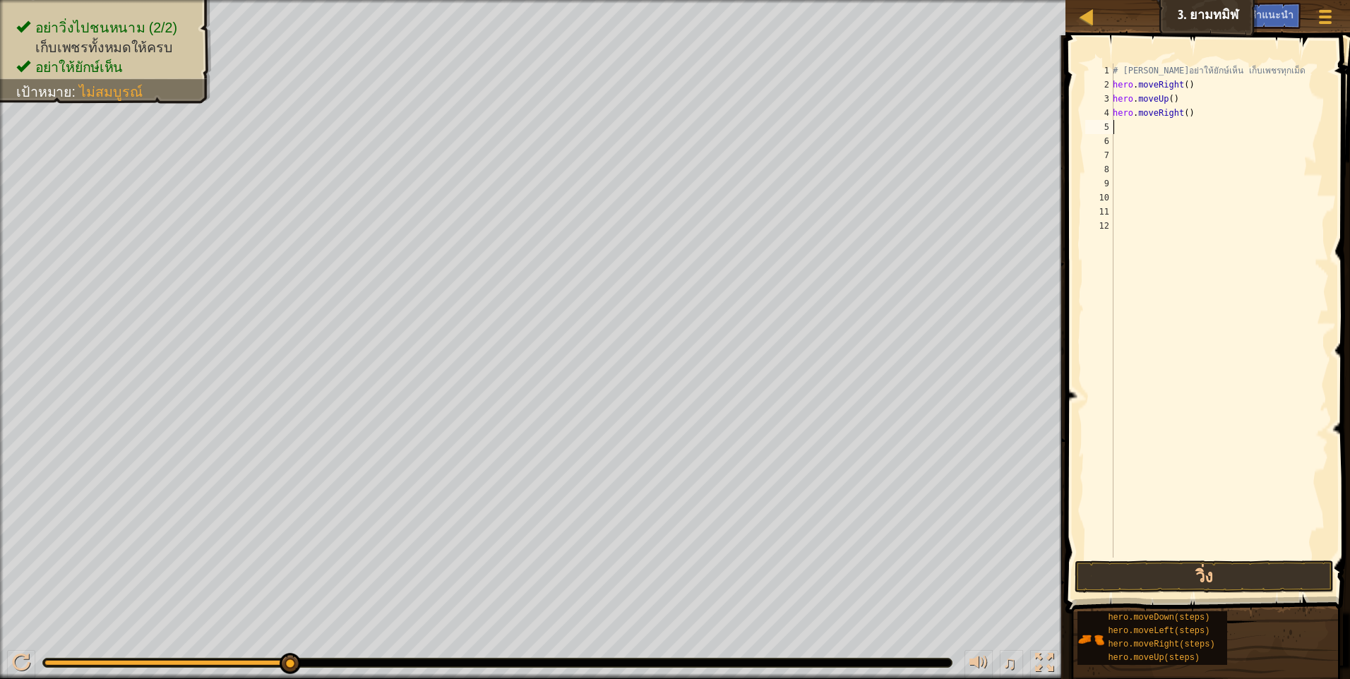
type textarea "d"
click at [1132, 142] on div "hero.move D own กด enter" at bounding box center [1215, 168] width 267 height 64
type textarea "r"
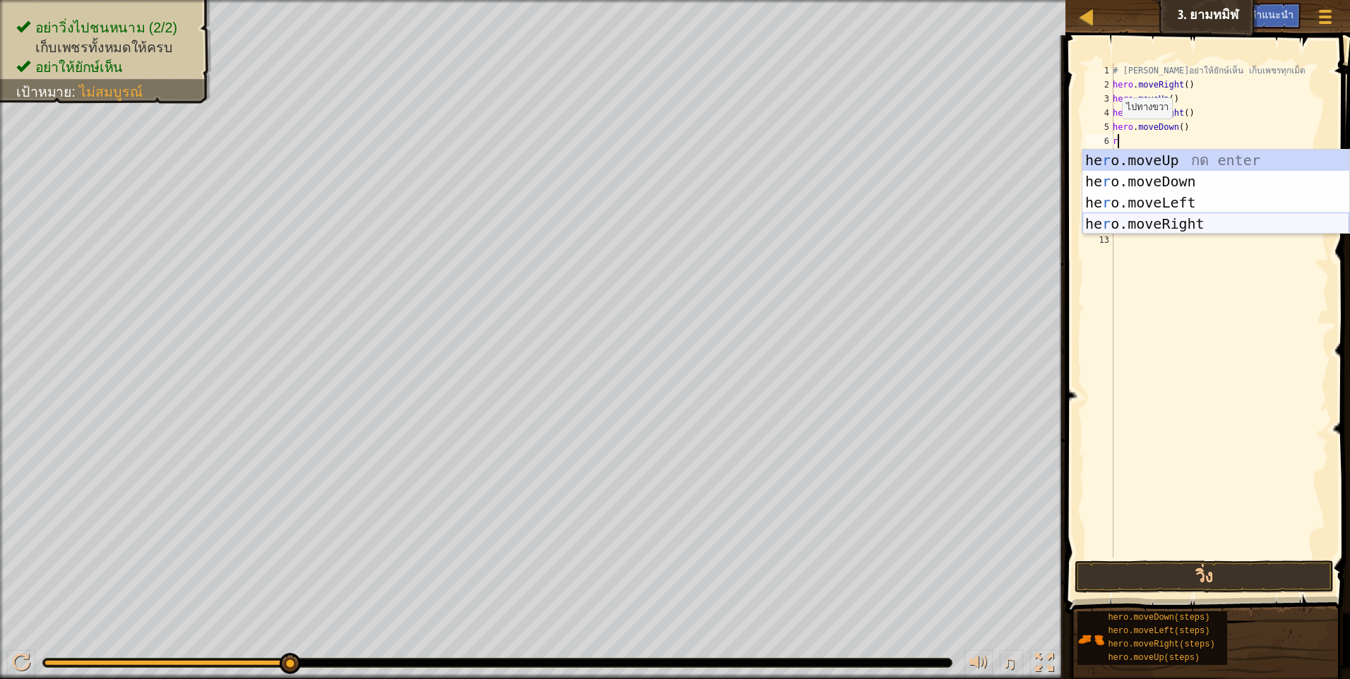
click at [1149, 229] on div "he r o.moveUp กด enter he r o.moveDown กด enter he r o.moveLeft กด enter he r o…" at bounding box center [1215, 213] width 267 height 127
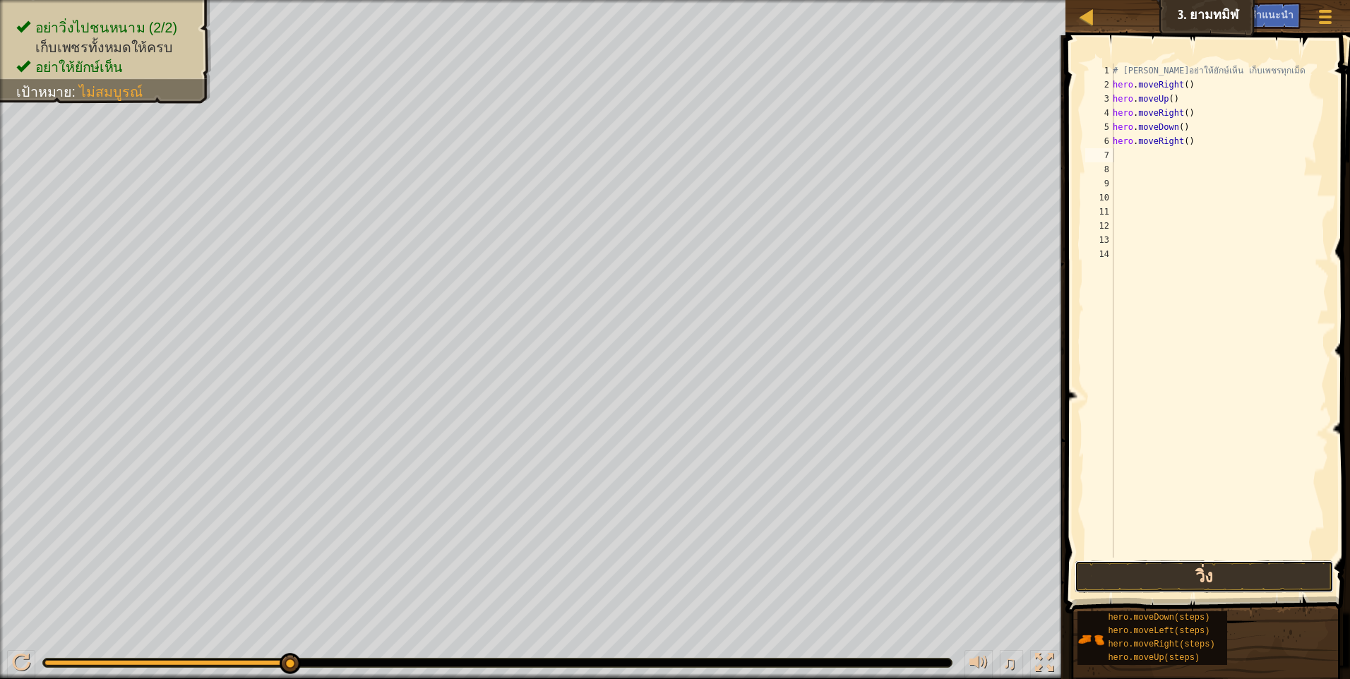
click at [1108, 573] on button "วิ่ง" at bounding box center [1203, 577] width 259 height 32
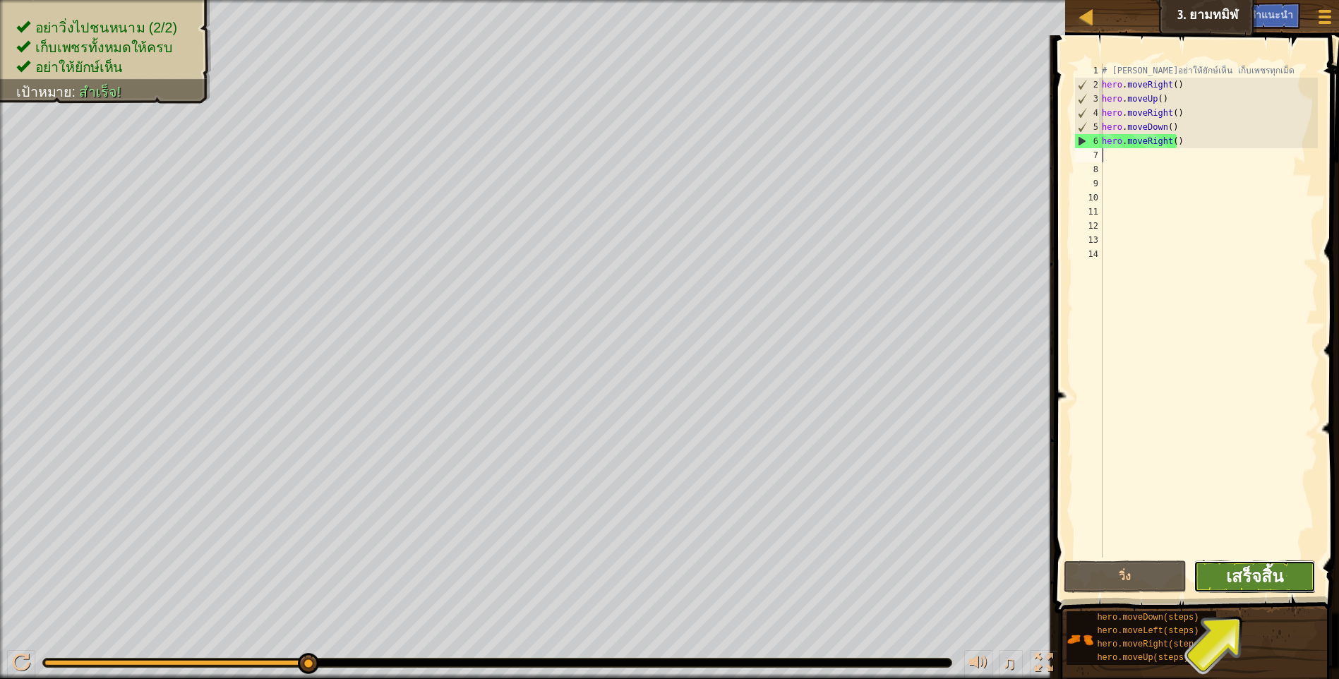
click at [1262, 573] on span "เสร็จสิ้น" at bounding box center [1254, 576] width 57 height 23
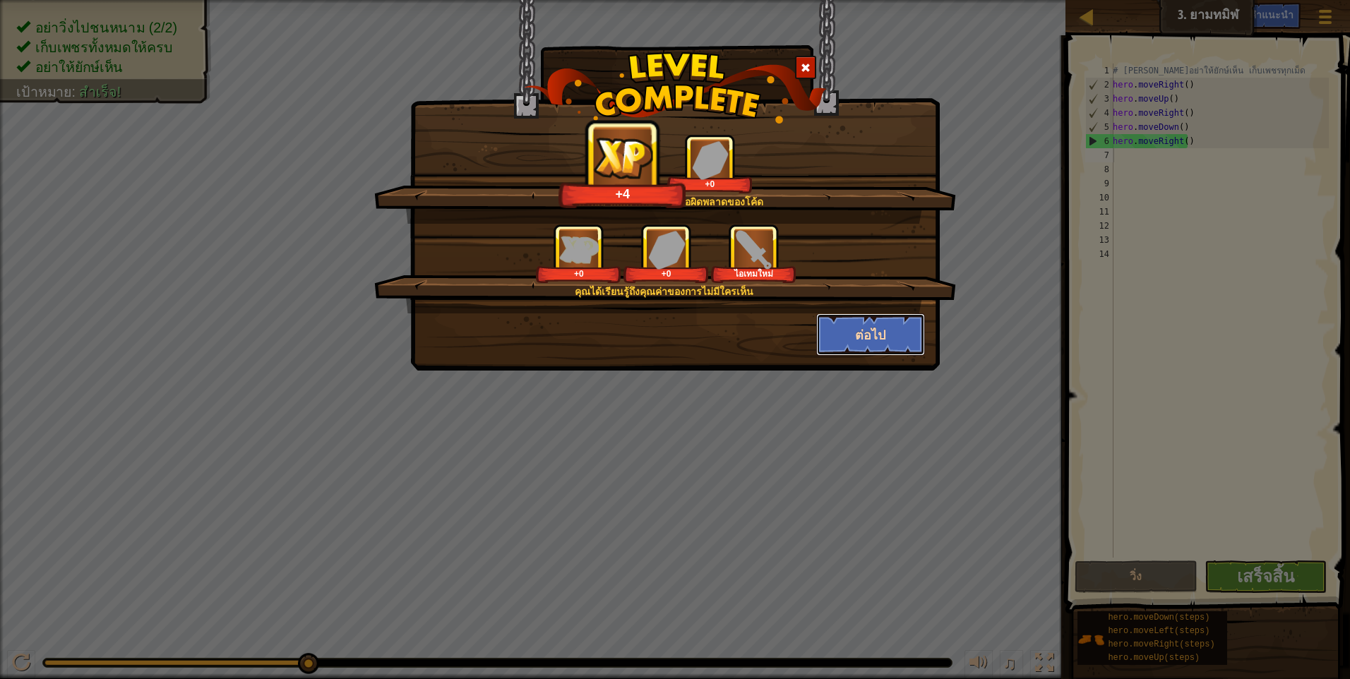
click at [856, 339] on button "ต่อไป" at bounding box center [870, 334] width 109 height 42
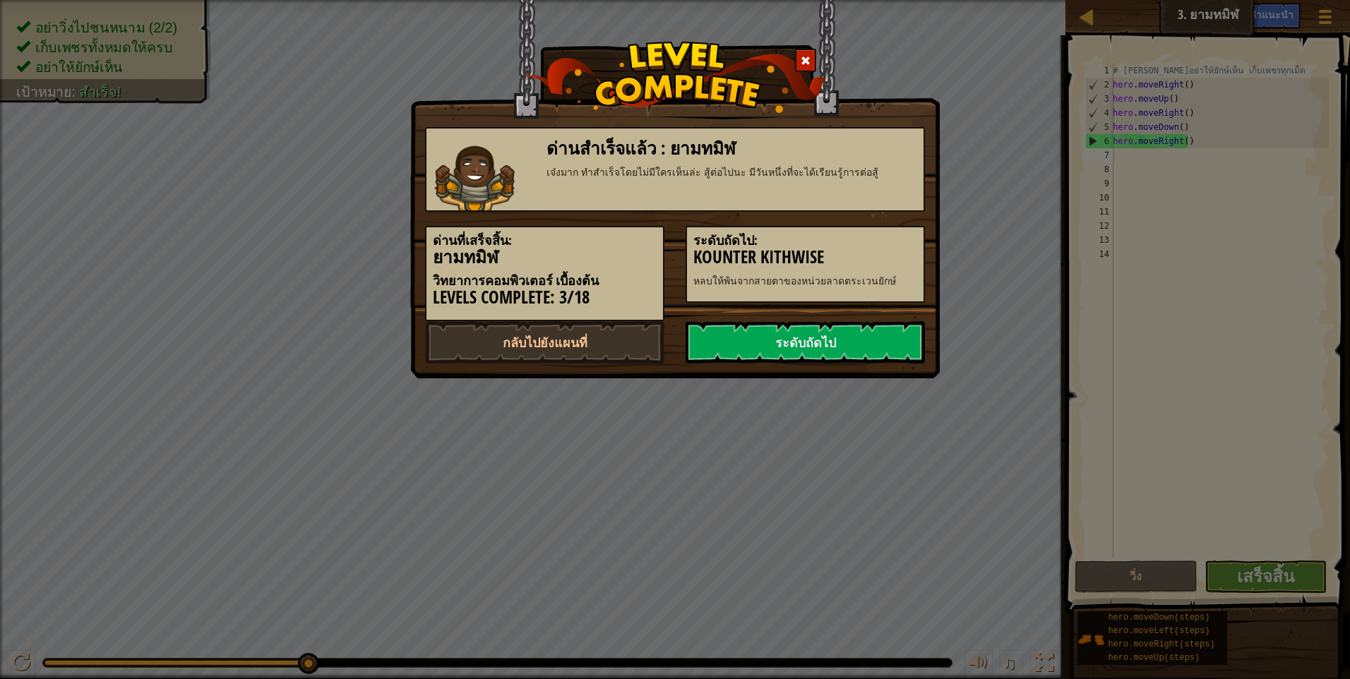
click at [856, 338] on link "ระดับถัดไป" at bounding box center [804, 342] width 239 height 42
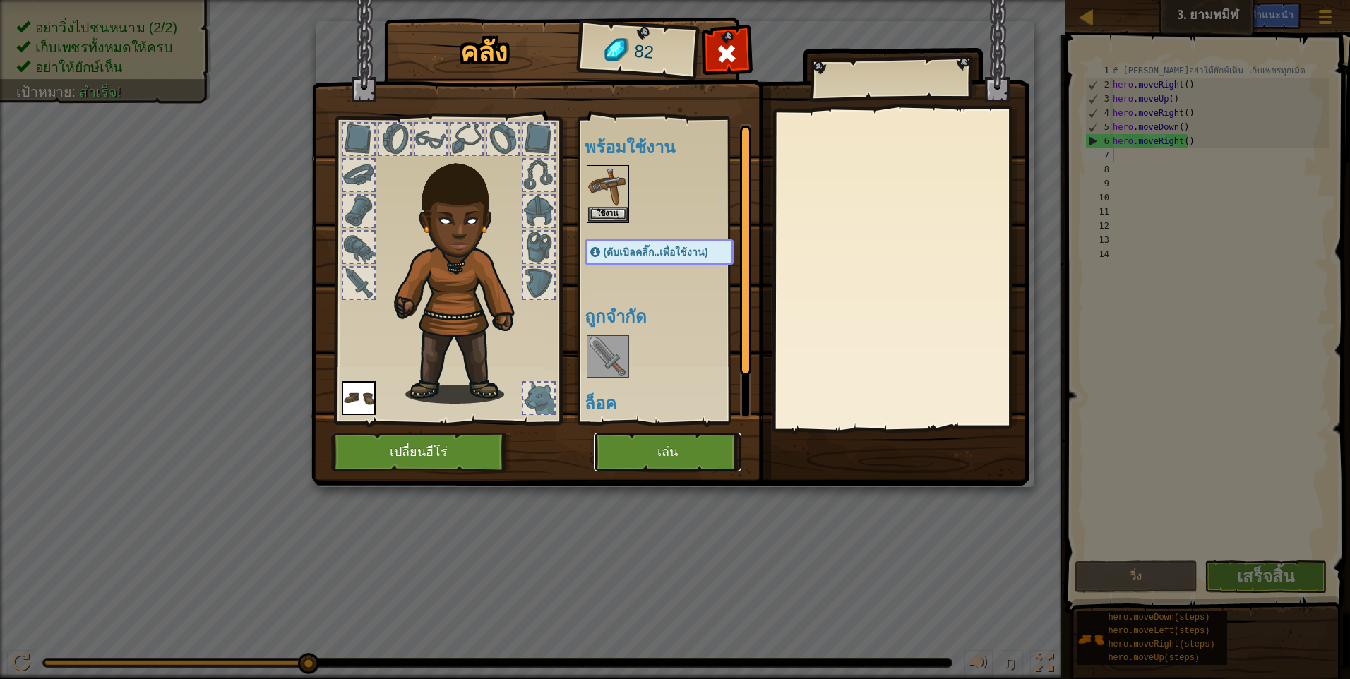
click at [669, 438] on button "เล่น" at bounding box center [668, 452] width 148 height 39
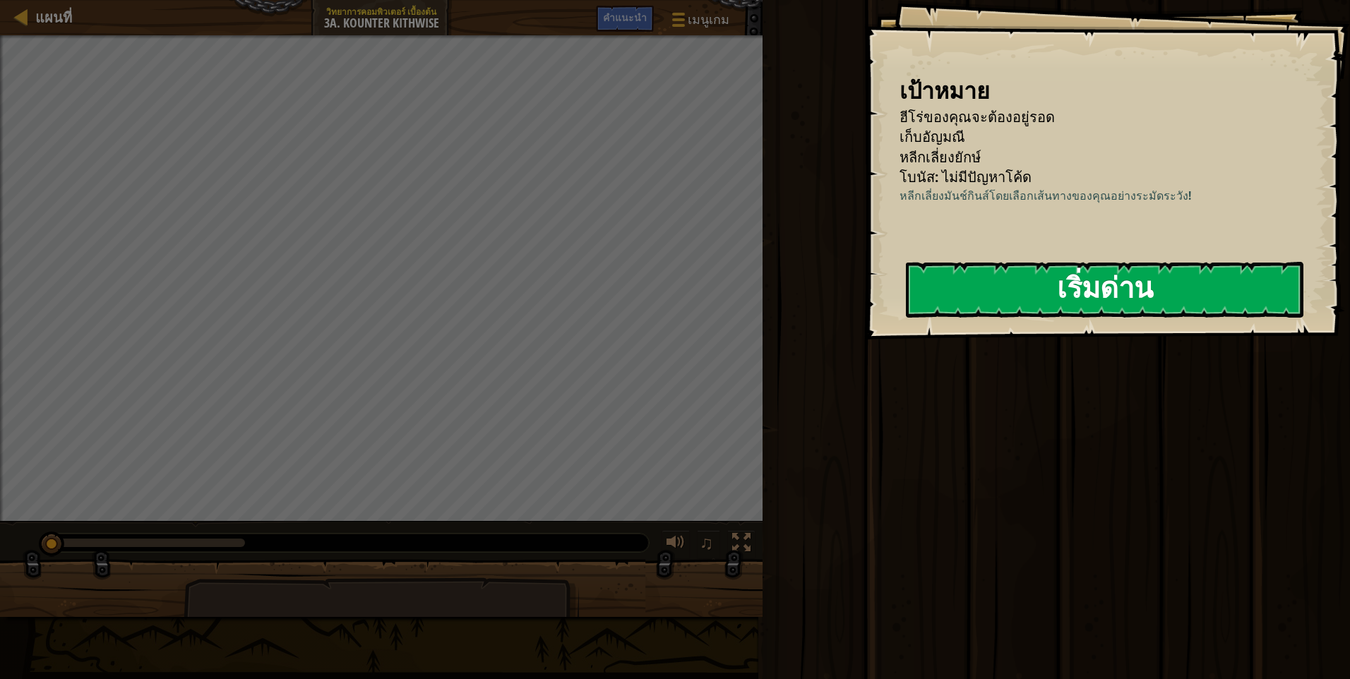
click at [1016, 280] on button "เริ่มด่าน" at bounding box center [1104, 290] width 397 height 56
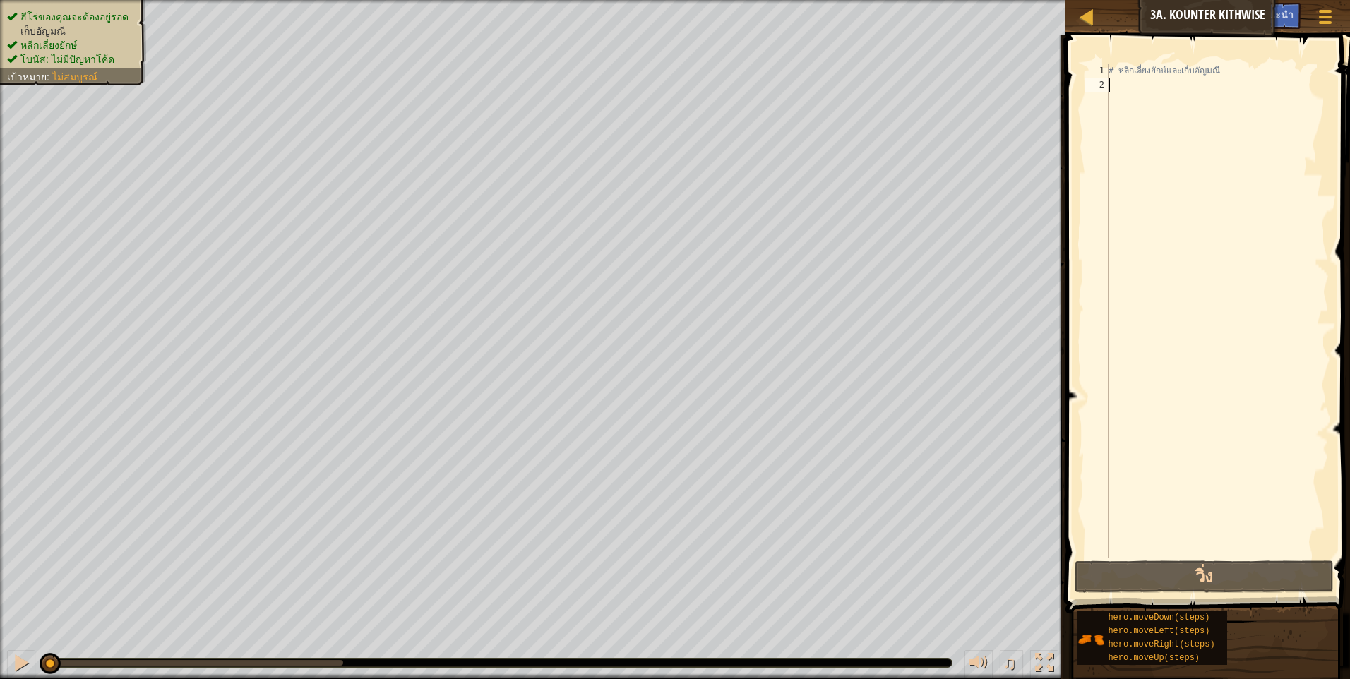
type textarea "d"
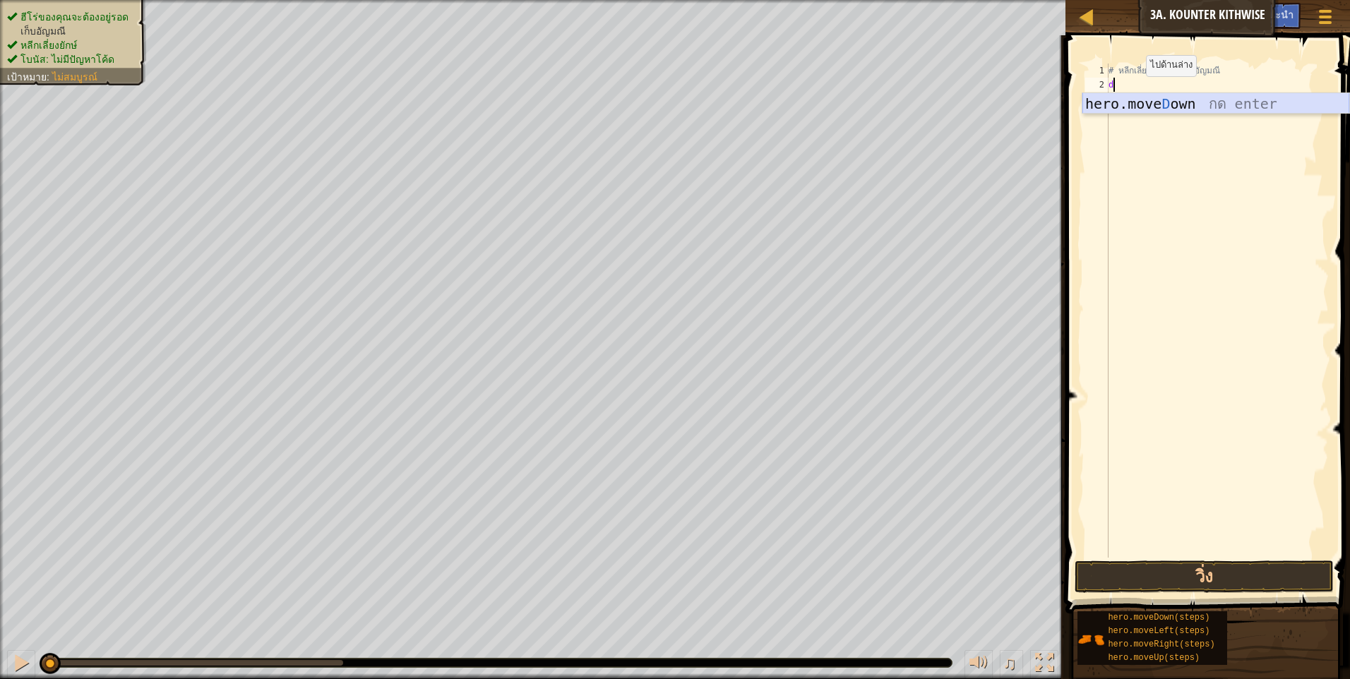
click at [1130, 97] on div "hero.move D own กด enter" at bounding box center [1215, 125] width 267 height 64
type textarea "h"
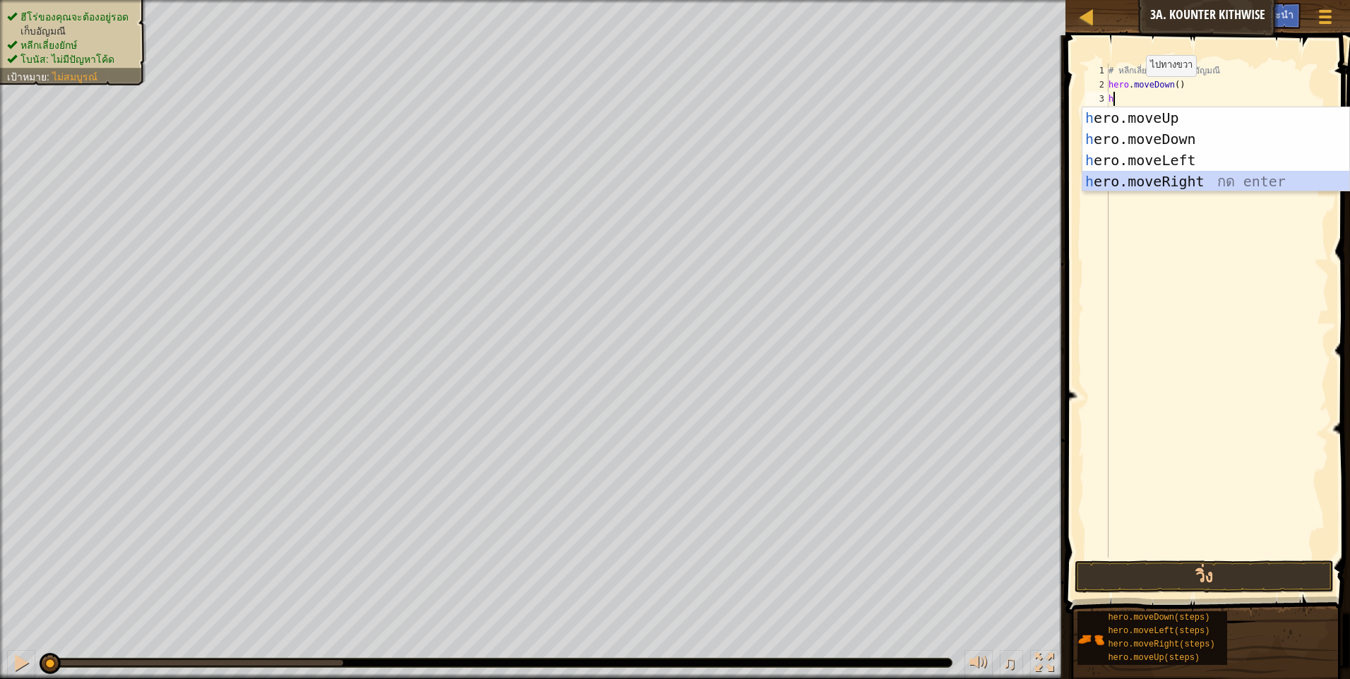
click at [1176, 182] on div "h ero.moveUp กด enter h ero.moveDown กด enter h ero.moveLeft กด enter h ero.mov…" at bounding box center [1215, 170] width 267 height 127
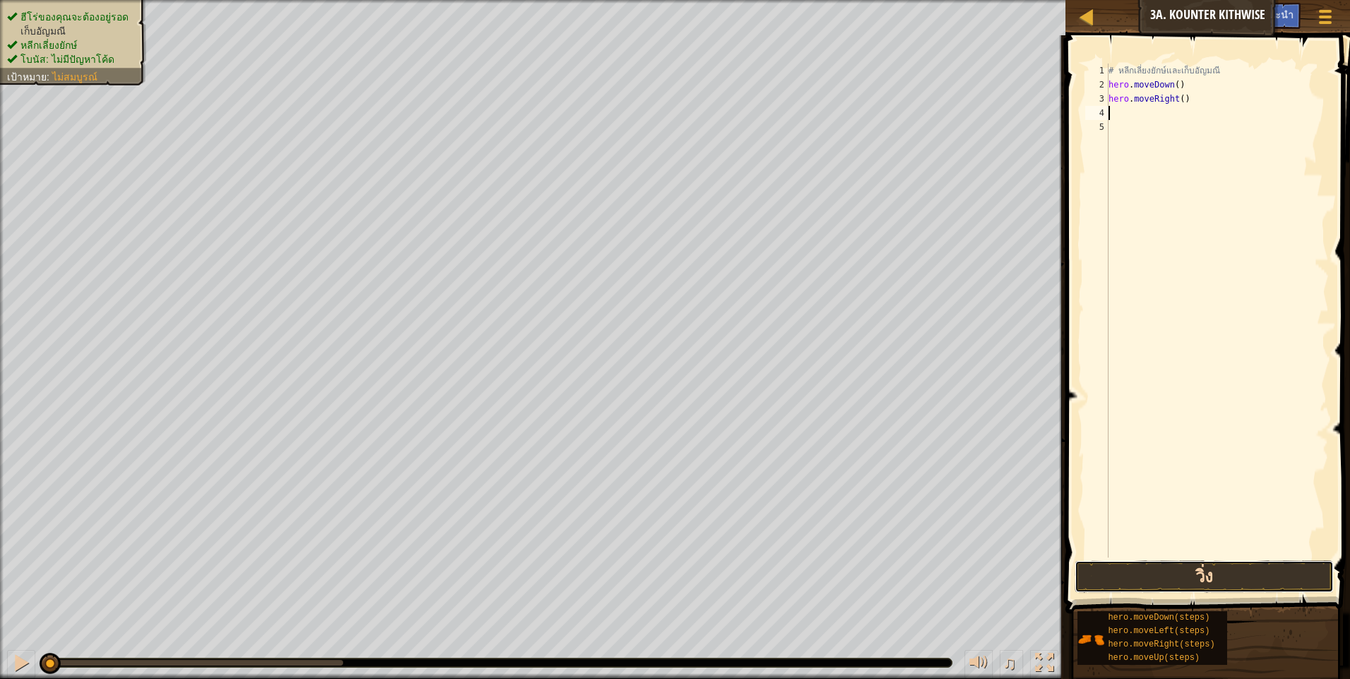
click at [1221, 569] on button "วิ่ง" at bounding box center [1203, 577] width 259 height 32
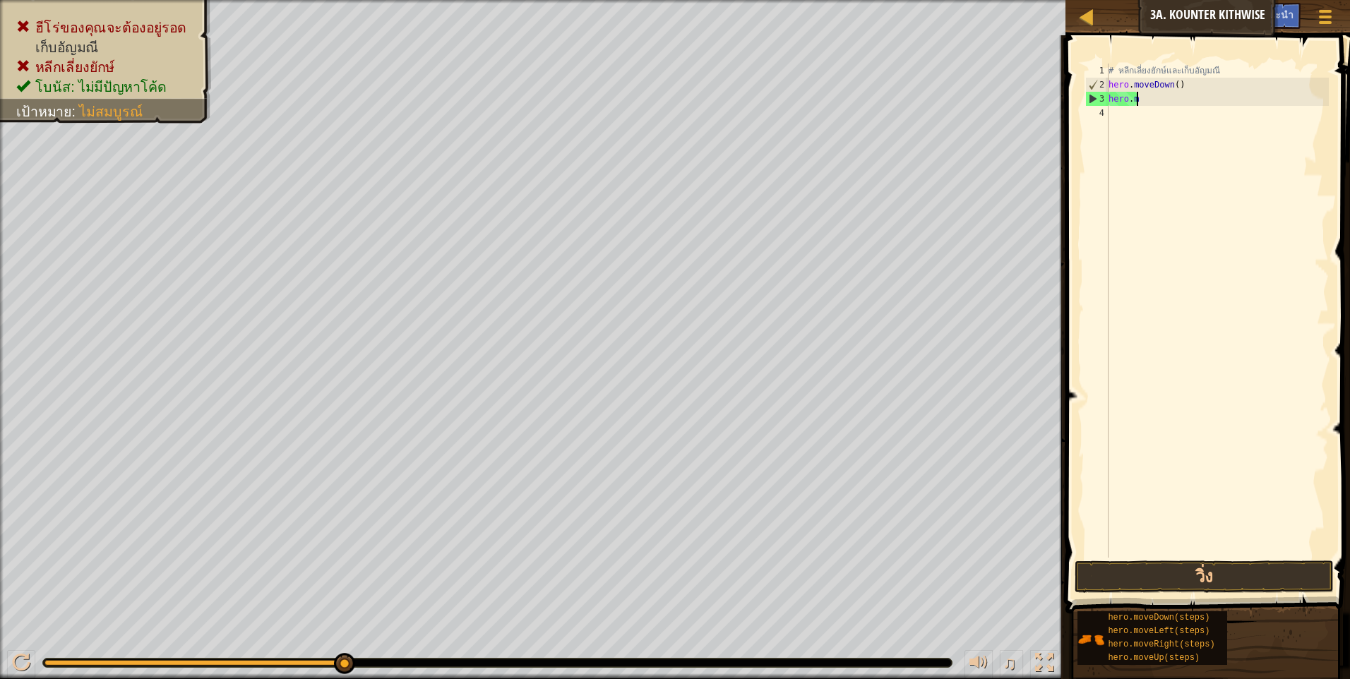
type textarea "h"
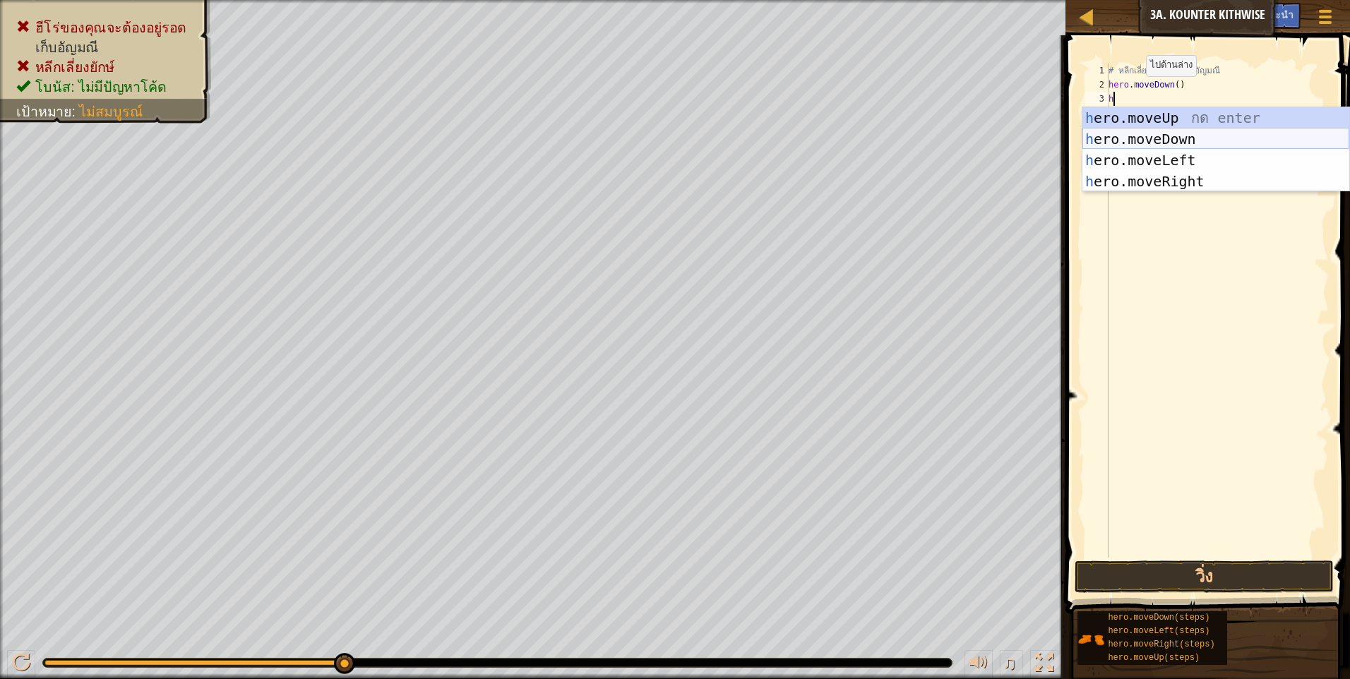
click at [1197, 138] on div "h ero.moveUp กด enter h ero.moveDown กด enter h ero.moveLeft กด enter h ero.mov…" at bounding box center [1215, 170] width 267 height 127
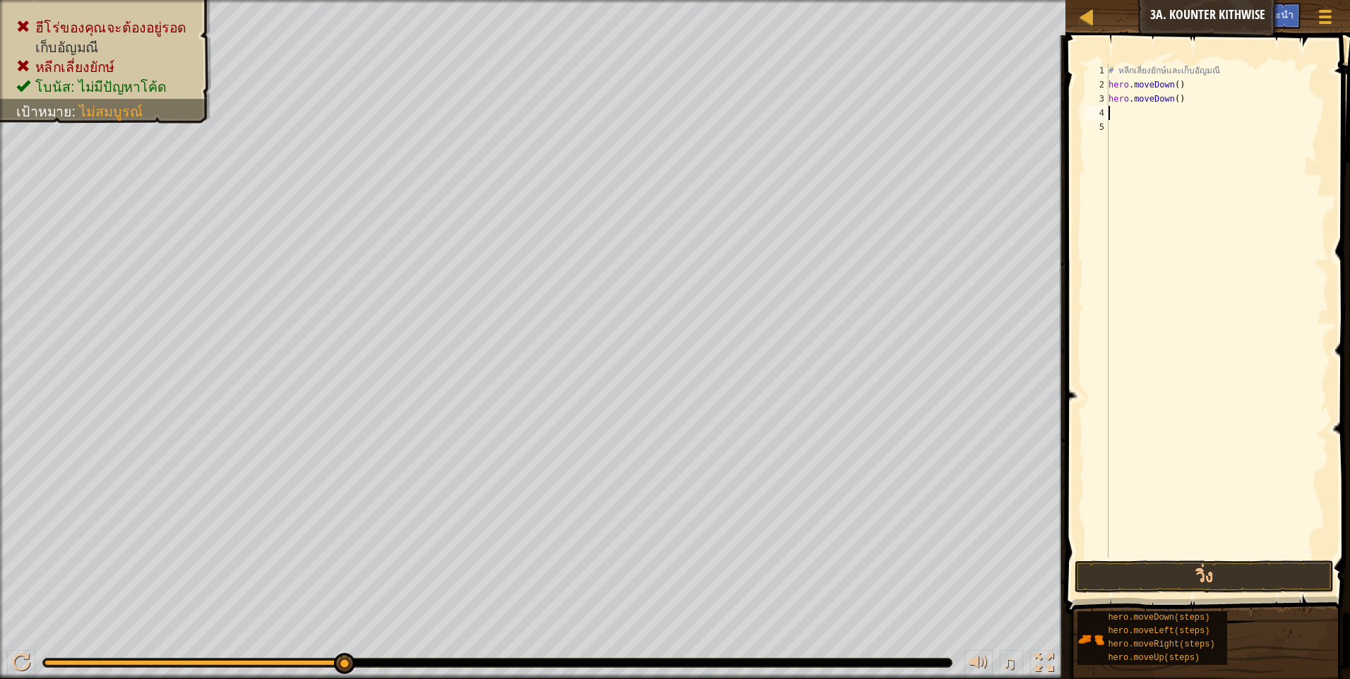
type textarea "h"
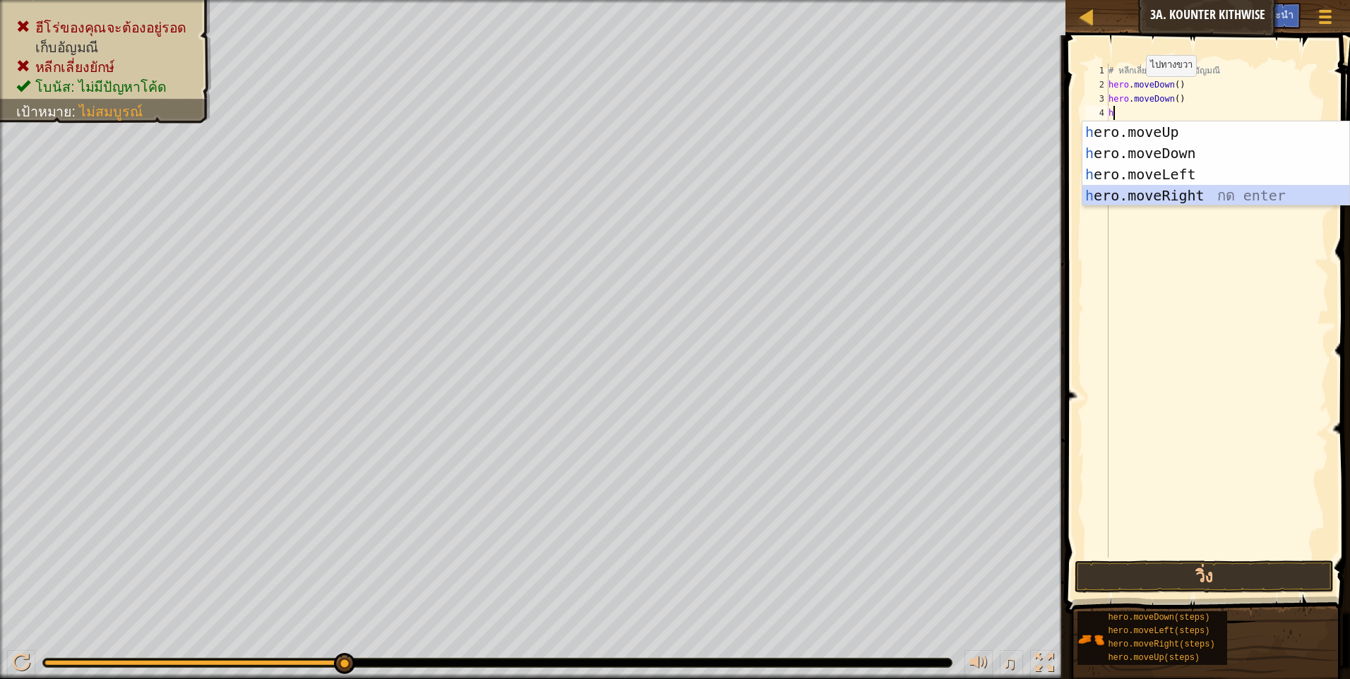
click at [1146, 188] on div "h ero.moveUp กด enter h ero.moveDown กด enter h ero.moveLeft กด enter h ero.mov…" at bounding box center [1215, 184] width 267 height 127
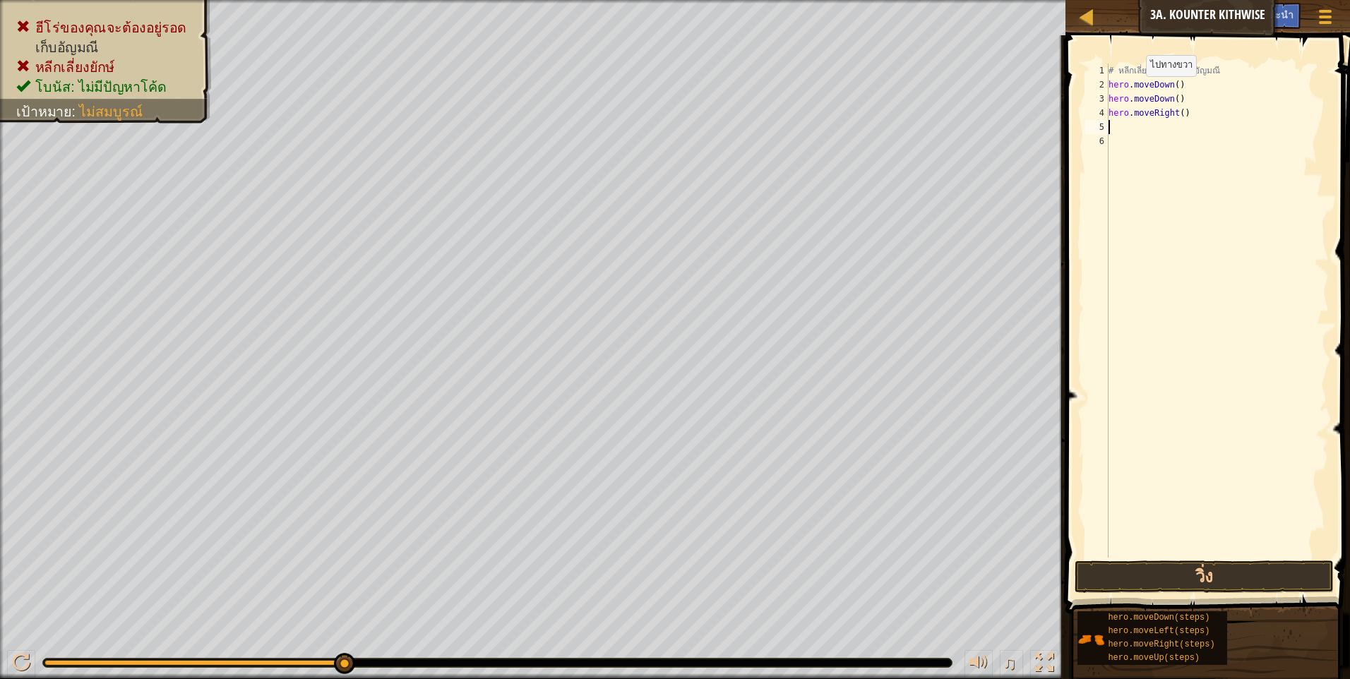
type textarea "h"
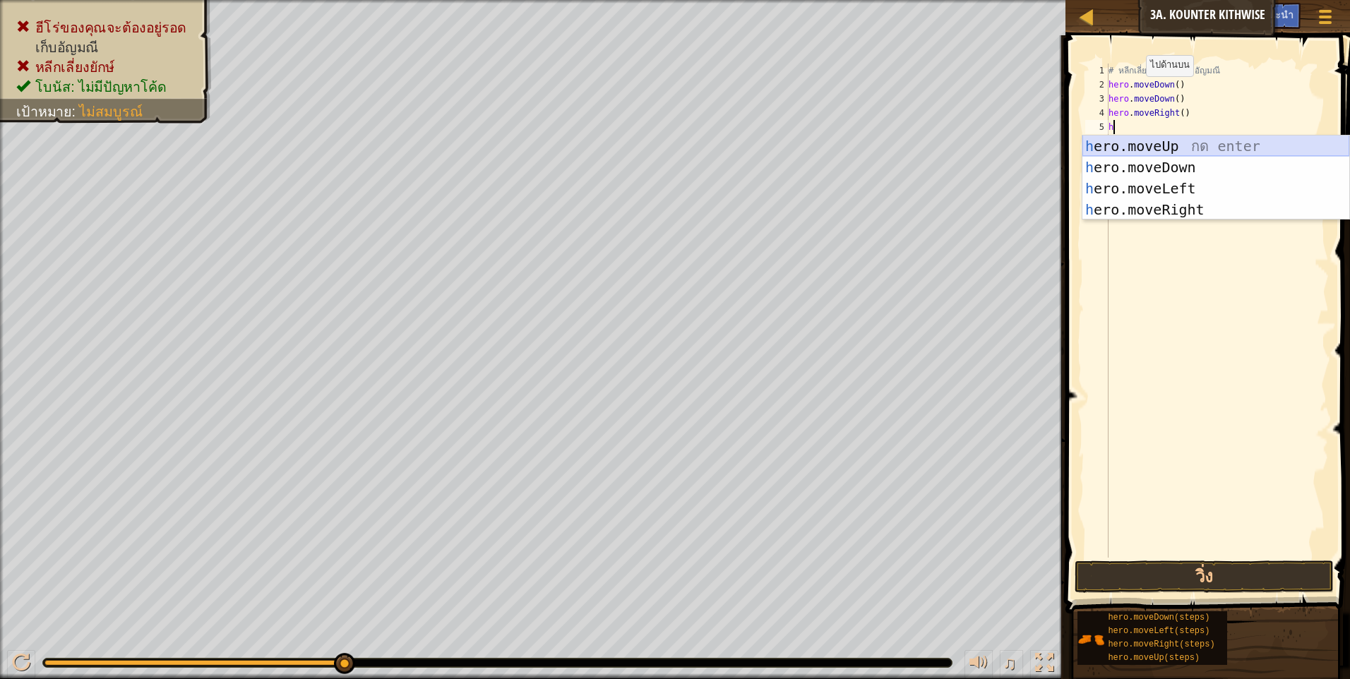
click at [1193, 143] on div "h ero.moveUp กด enter h ero.moveDown กด enter h ero.moveLeft กด enter h ero.mov…" at bounding box center [1215, 199] width 267 height 127
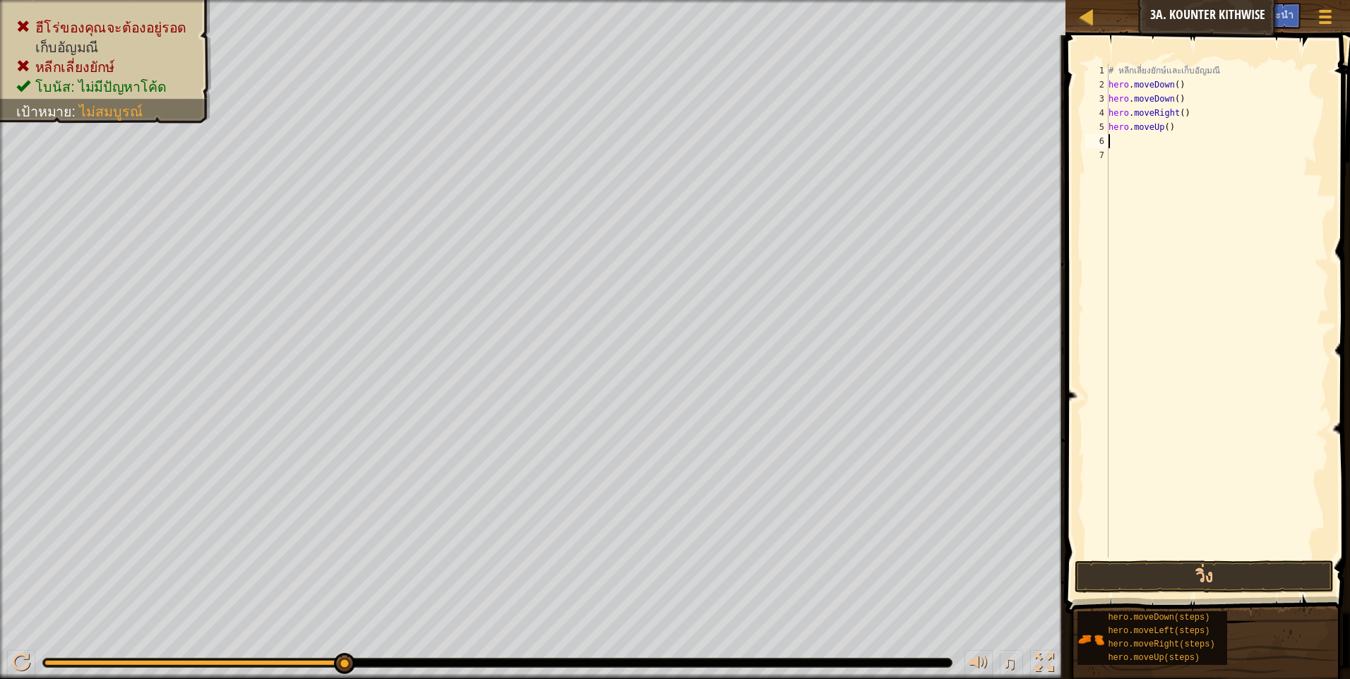
type textarea "h"
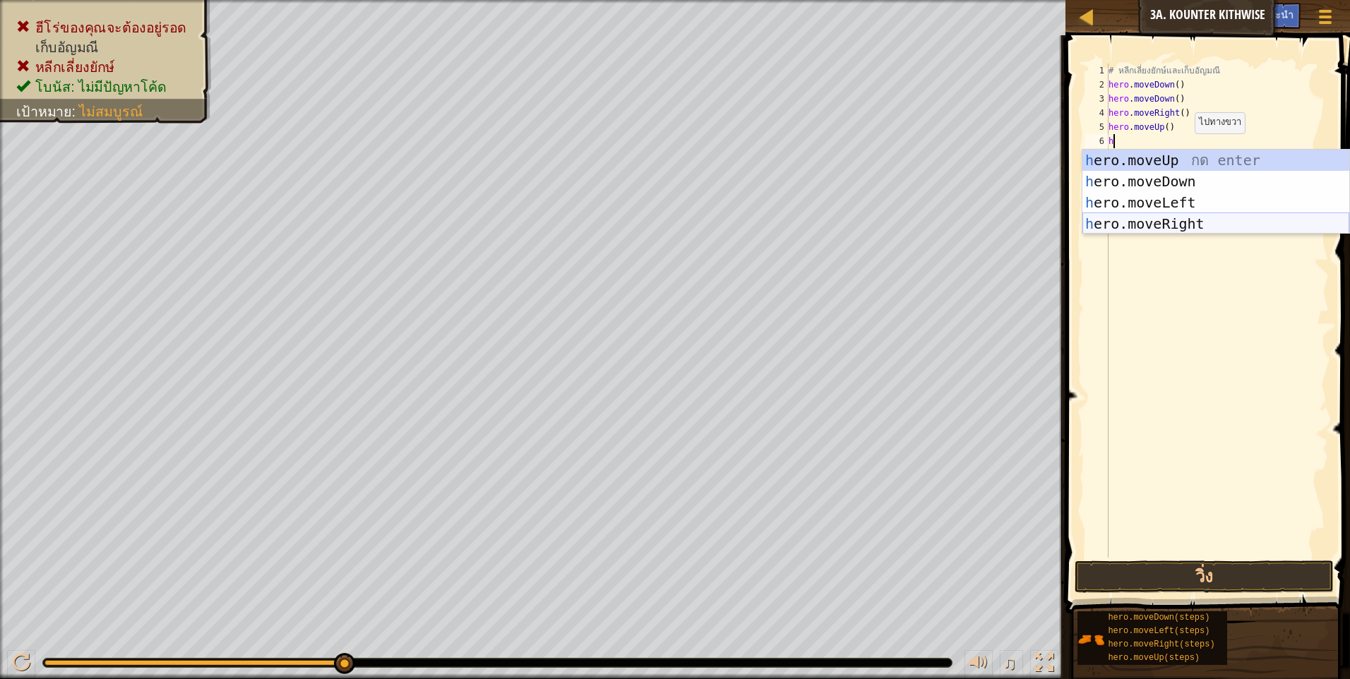
click at [1167, 215] on div "h ero.moveUp กด enter h ero.moveDown กด enter h ero.moveLeft กด enter h ero.mov…" at bounding box center [1215, 213] width 267 height 127
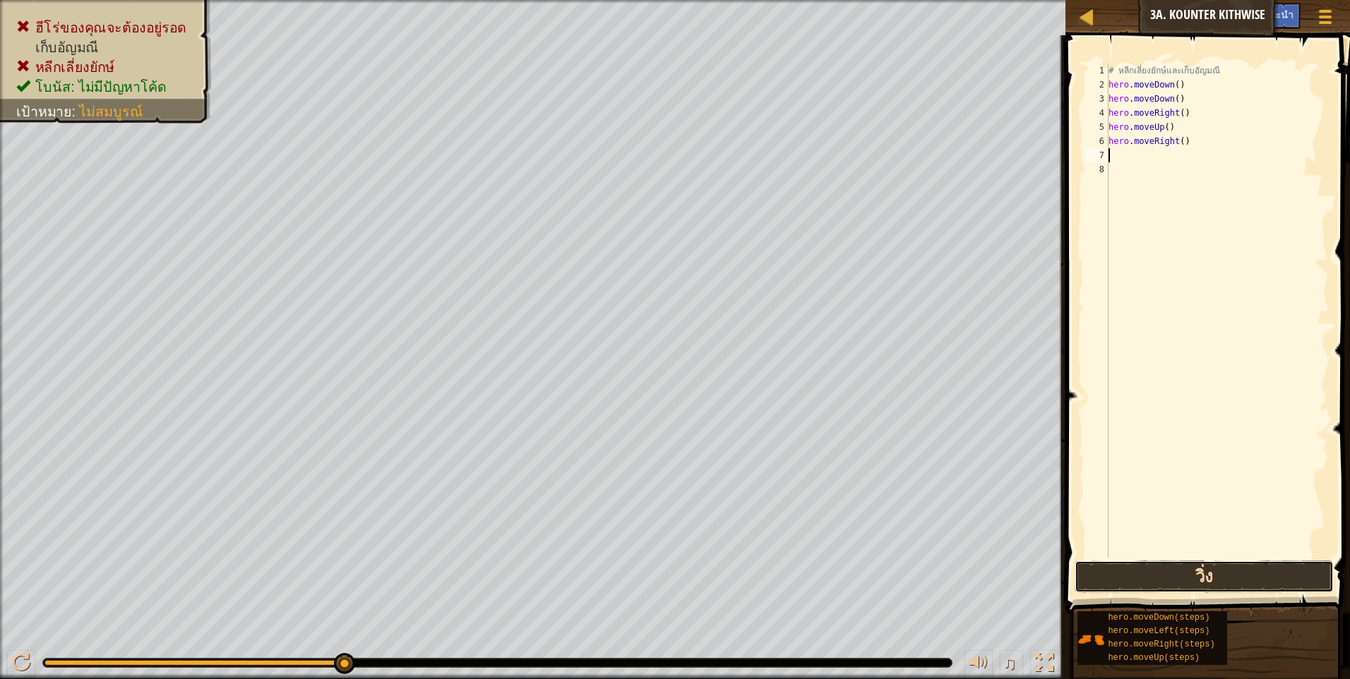
click at [1205, 574] on button "วิ่ง" at bounding box center [1203, 577] width 259 height 32
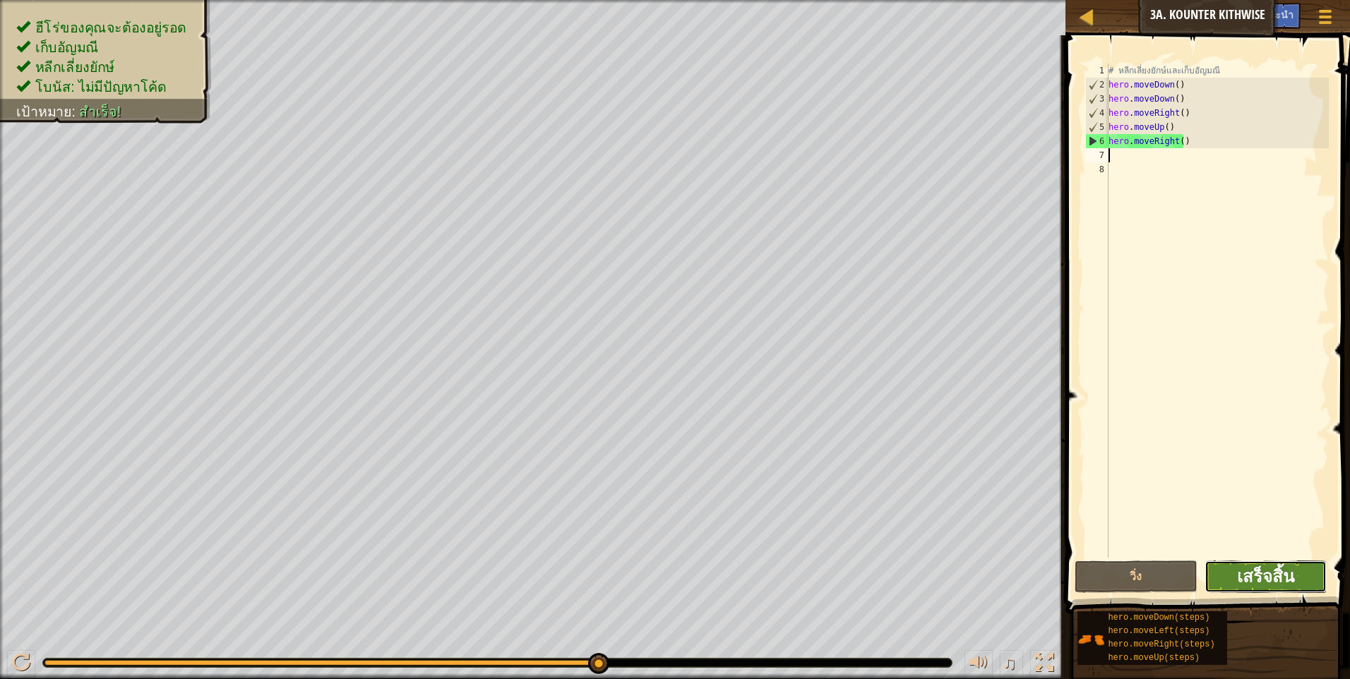
click at [1242, 574] on span "เสร็จสิ้น" at bounding box center [1265, 576] width 57 height 23
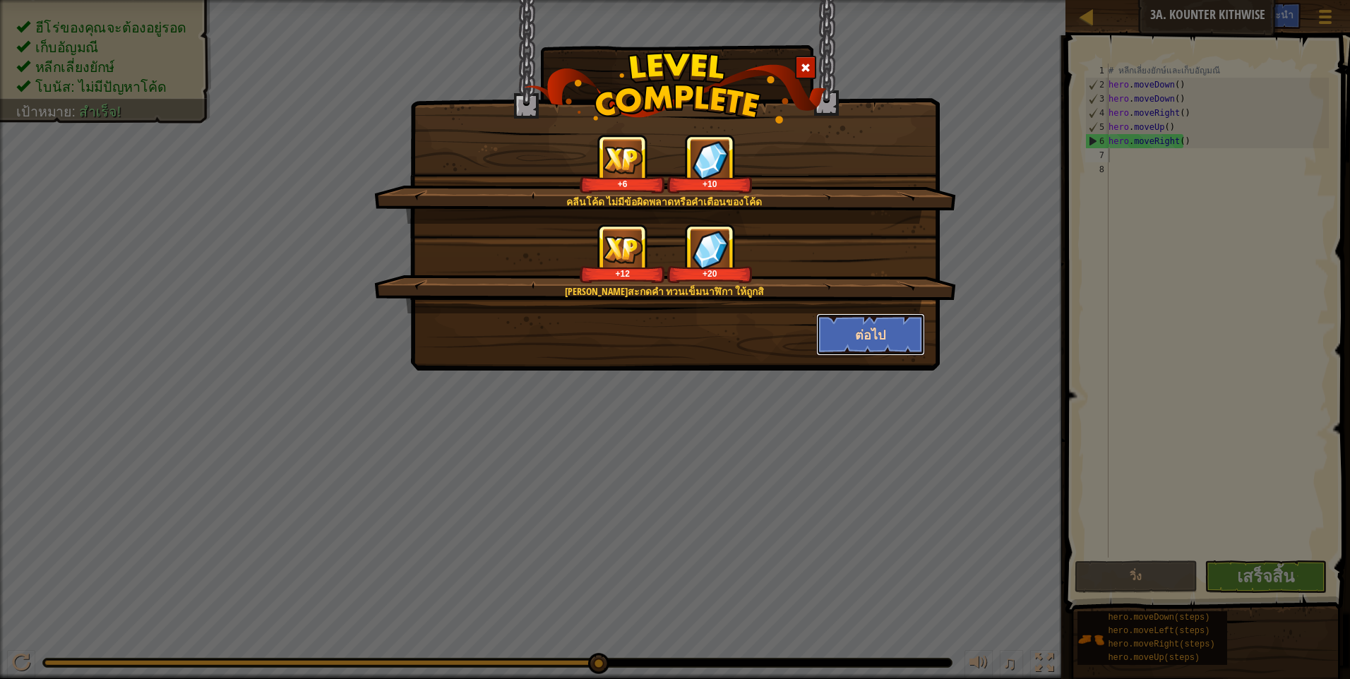
click at [861, 325] on button "ต่อไป" at bounding box center [870, 334] width 109 height 42
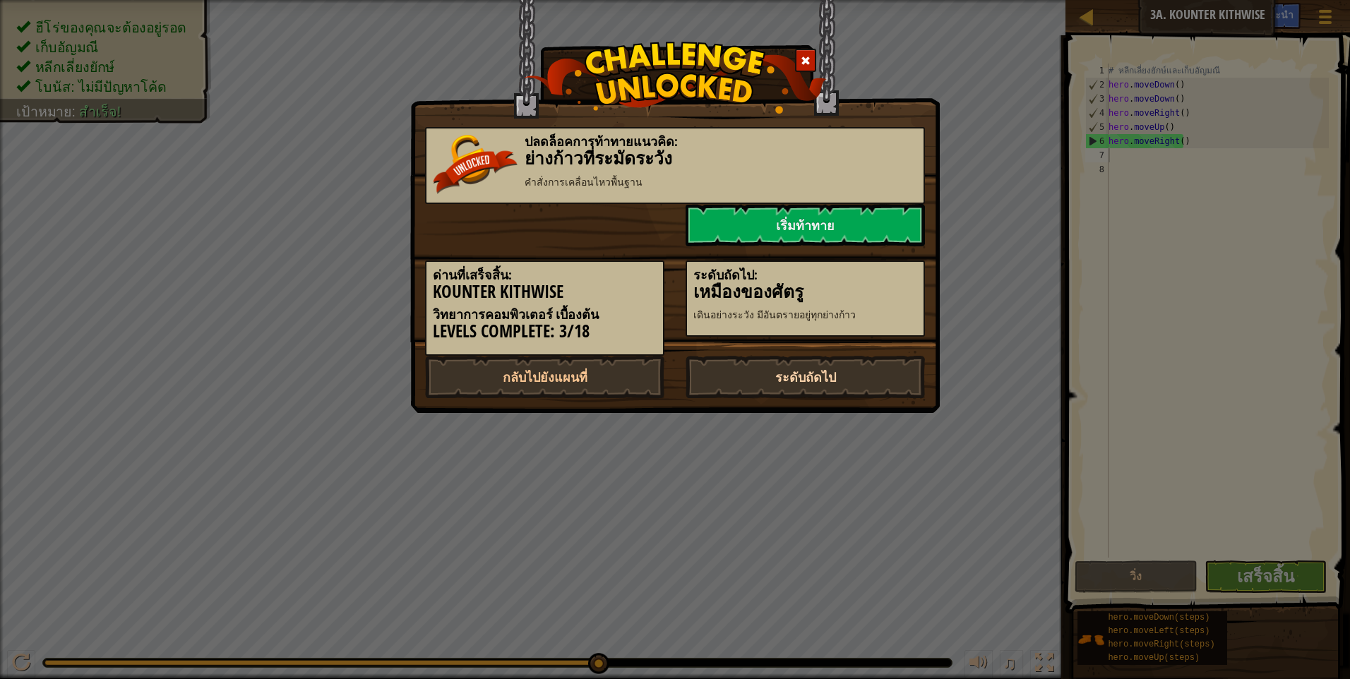
click at [792, 371] on link "ระดับถัดไป" at bounding box center [804, 377] width 239 height 42
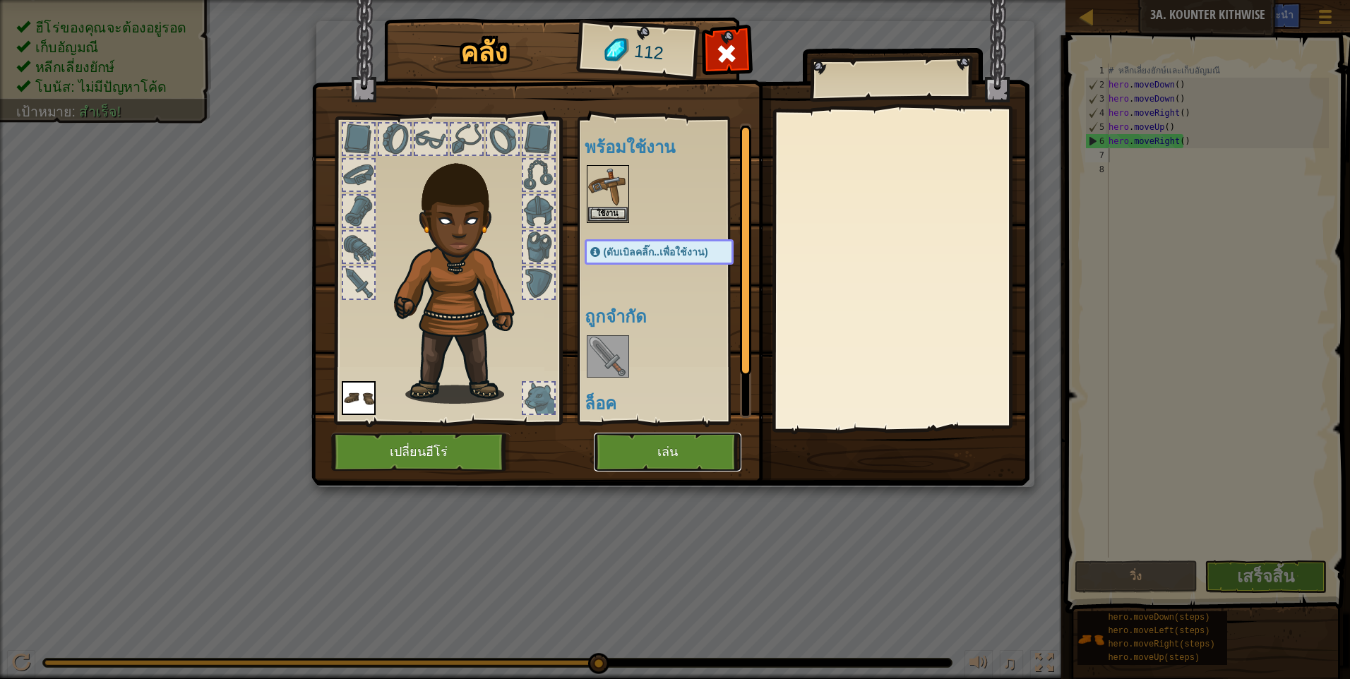
click at [654, 450] on button "เล่น" at bounding box center [668, 452] width 148 height 39
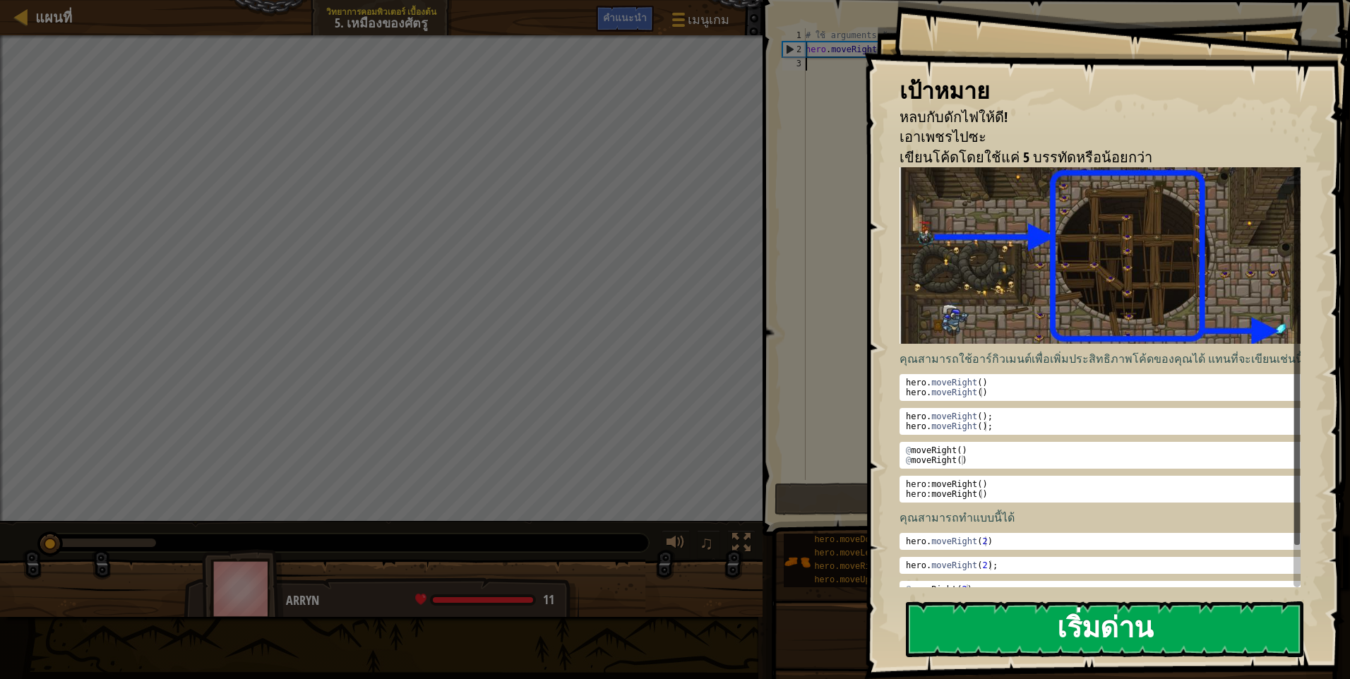
click at [1034, 632] on button "เริ่มด่าน" at bounding box center [1104, 629] width 397 height 56
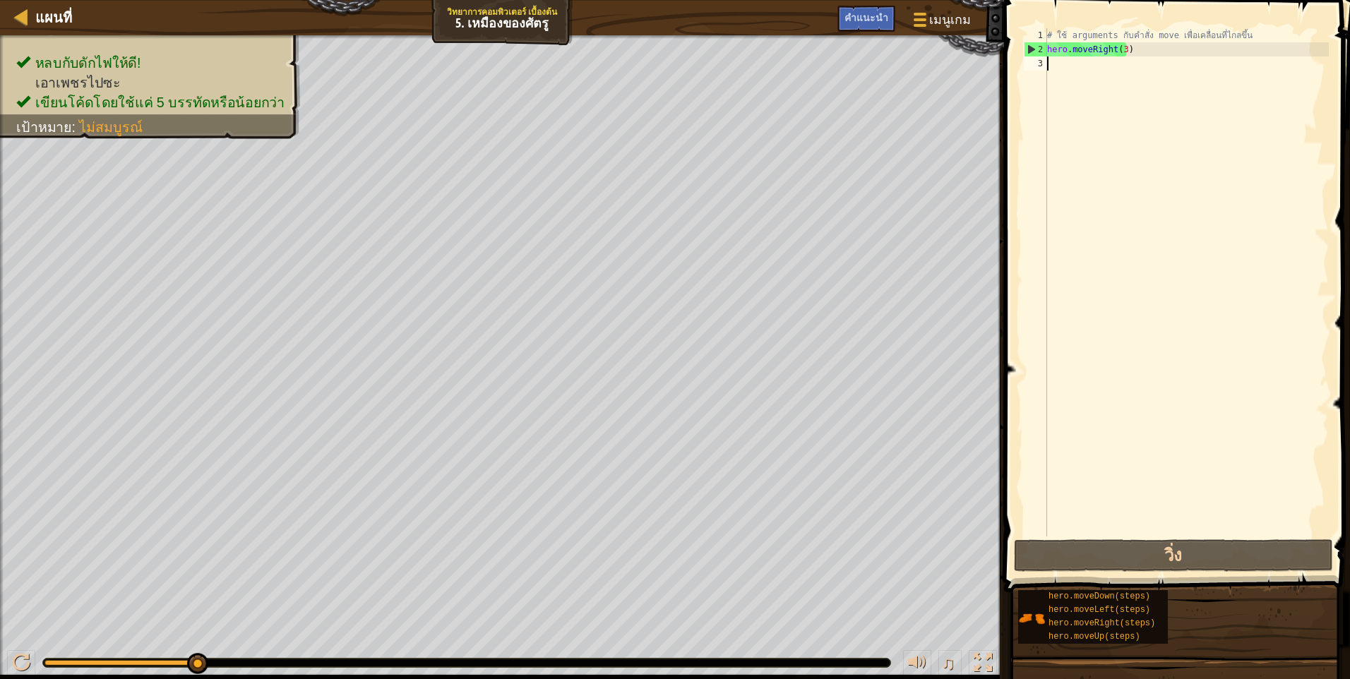
scroll to position [6, 0]
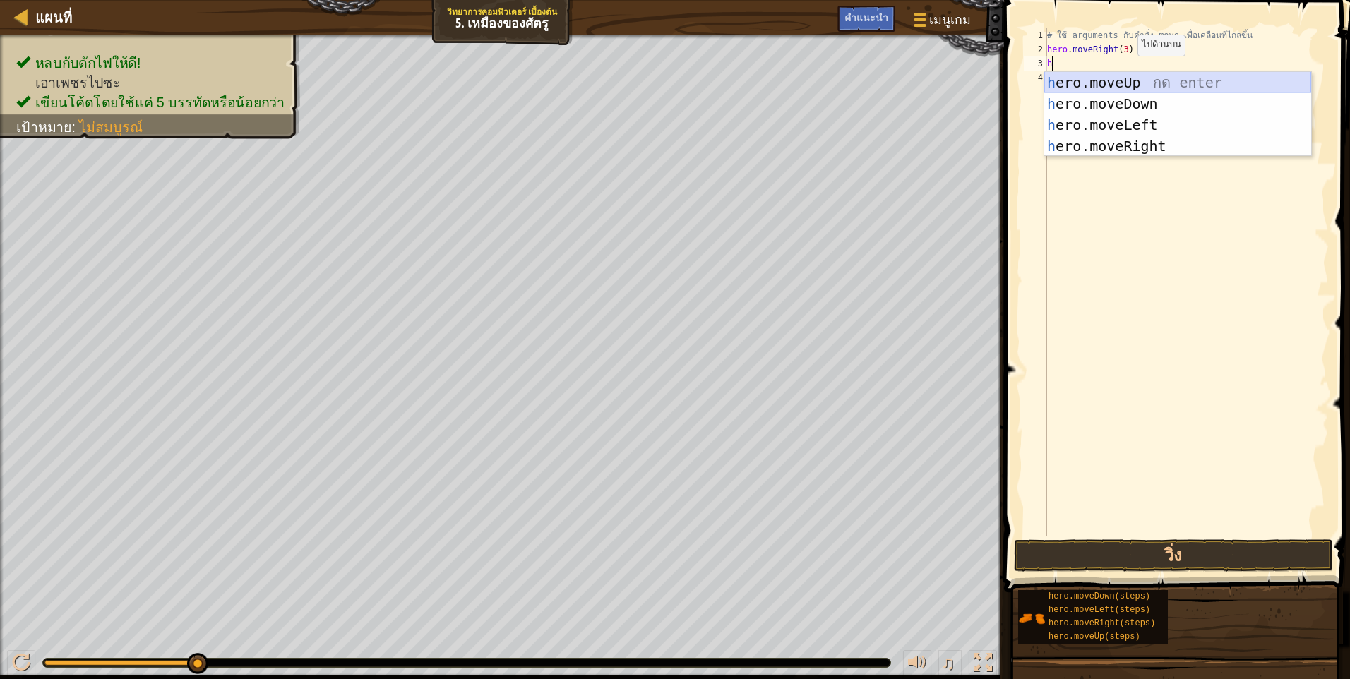
click at [1122, 71] on div "1 2 3 4 h ero.moveUp กด enter h ero.moveDown กด enter h ero.moveLeft กด enter h…" at bounding box center [1177, 113] width 268 height 85
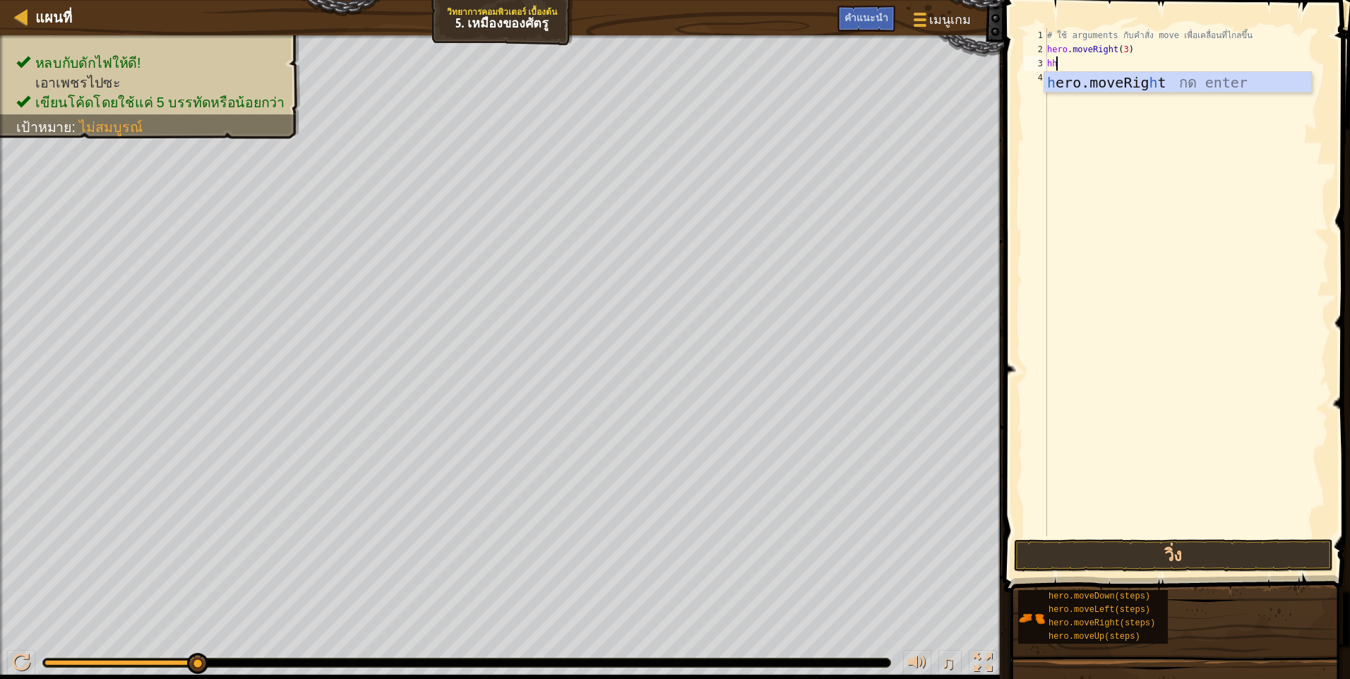
type textarea "h"
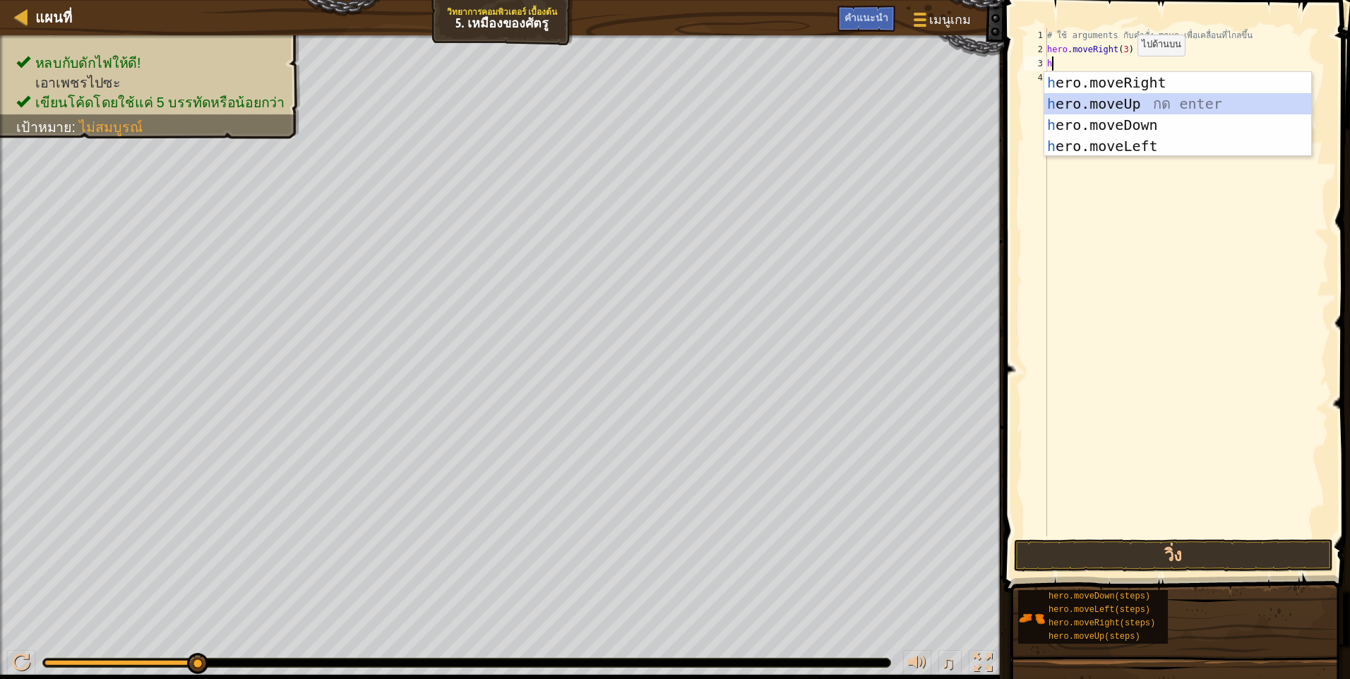
click at [1140, 100] on div "h ero.moveRight กด enter h ero.moveUp กด enter h ero.moveDown กด enter h ero.mo…" at bounding box center [1177, 135] width 267 height 127
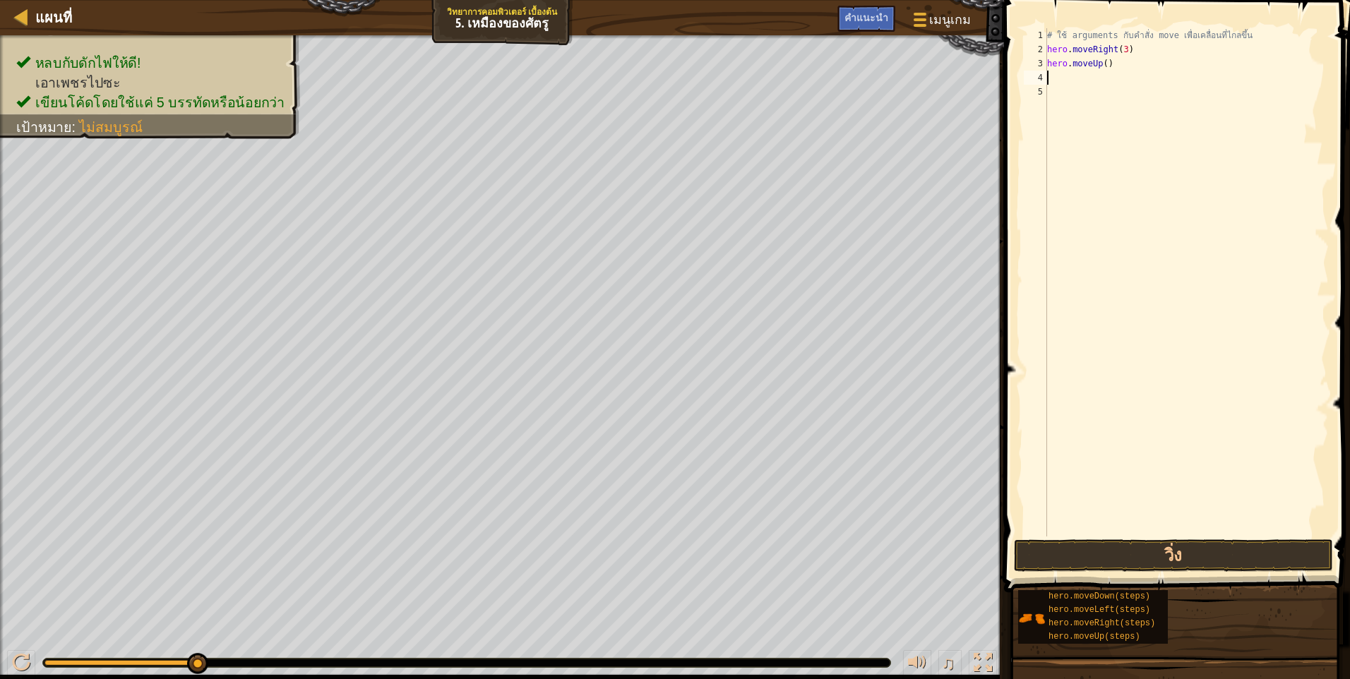
type textarea "h"
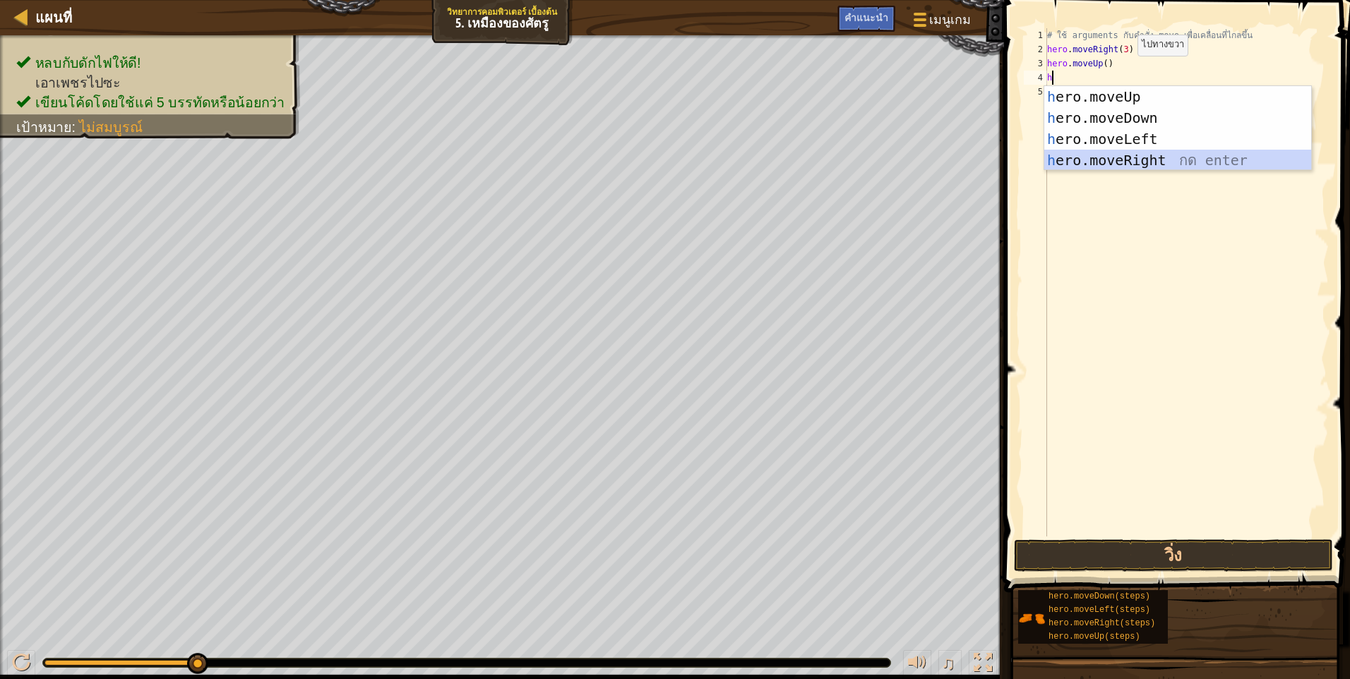
click at [1079, 155] on div "h ero.moveUp กด enter h ero.moveDown กด enter h ero.moveLeft กด enter h ero.mov…" at bounding box center [1177, 149] width 267 height 127
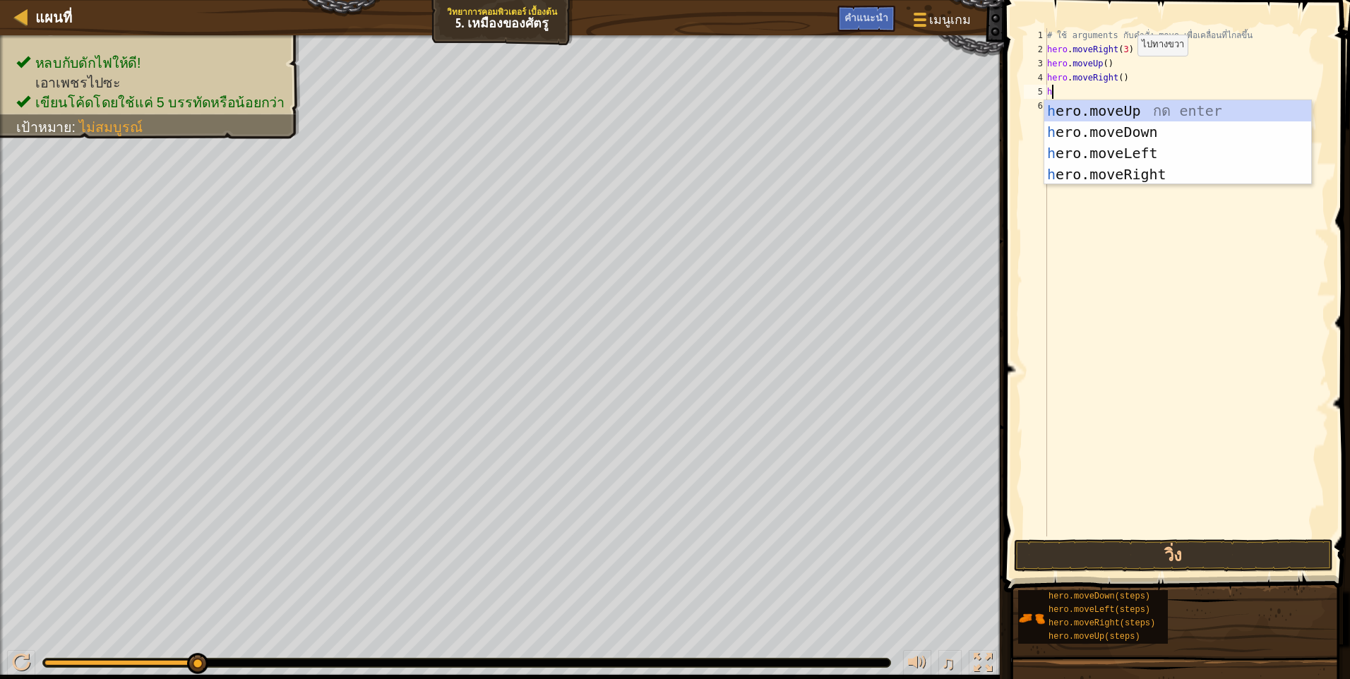
type textarea "h"
click at [1108, 126] on div "h ero.moveUp กด enter h ero.moveDown กด enter h ero.moveLeft กด enter h ero.mov…" at bounding box center [1177, 163] width 267 height 127
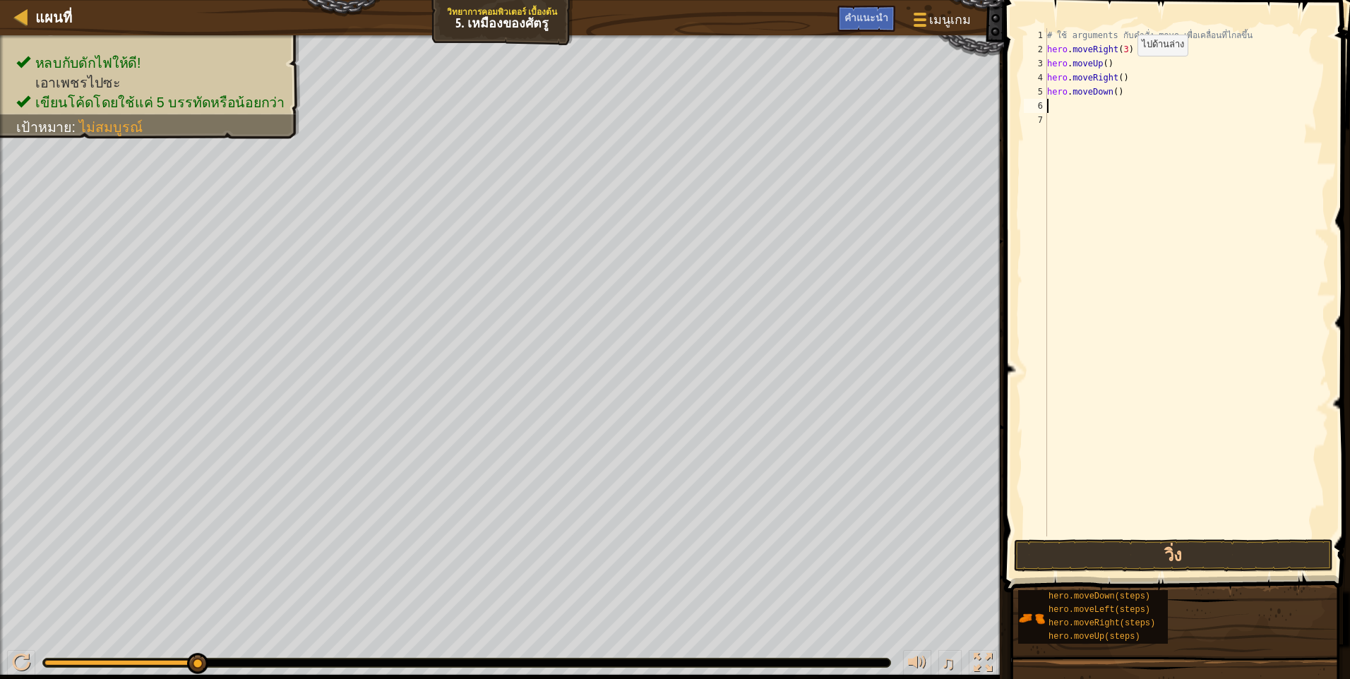
type textarea "h"
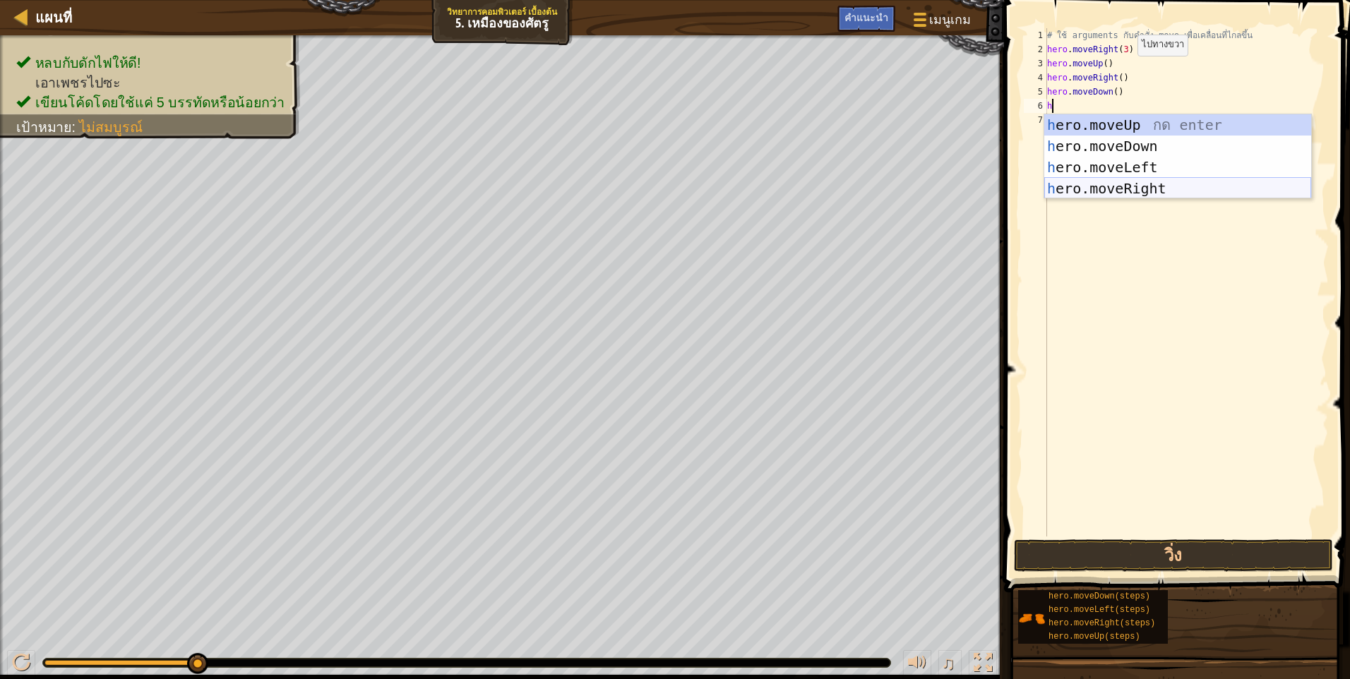
click at [1164, 179] on div "h ero.moveUp กด enter h ero.moveDown กด enter h ero.moveLeft กด enter h ero.mov…" at bounding box center [1177, 177] width 267 height 127
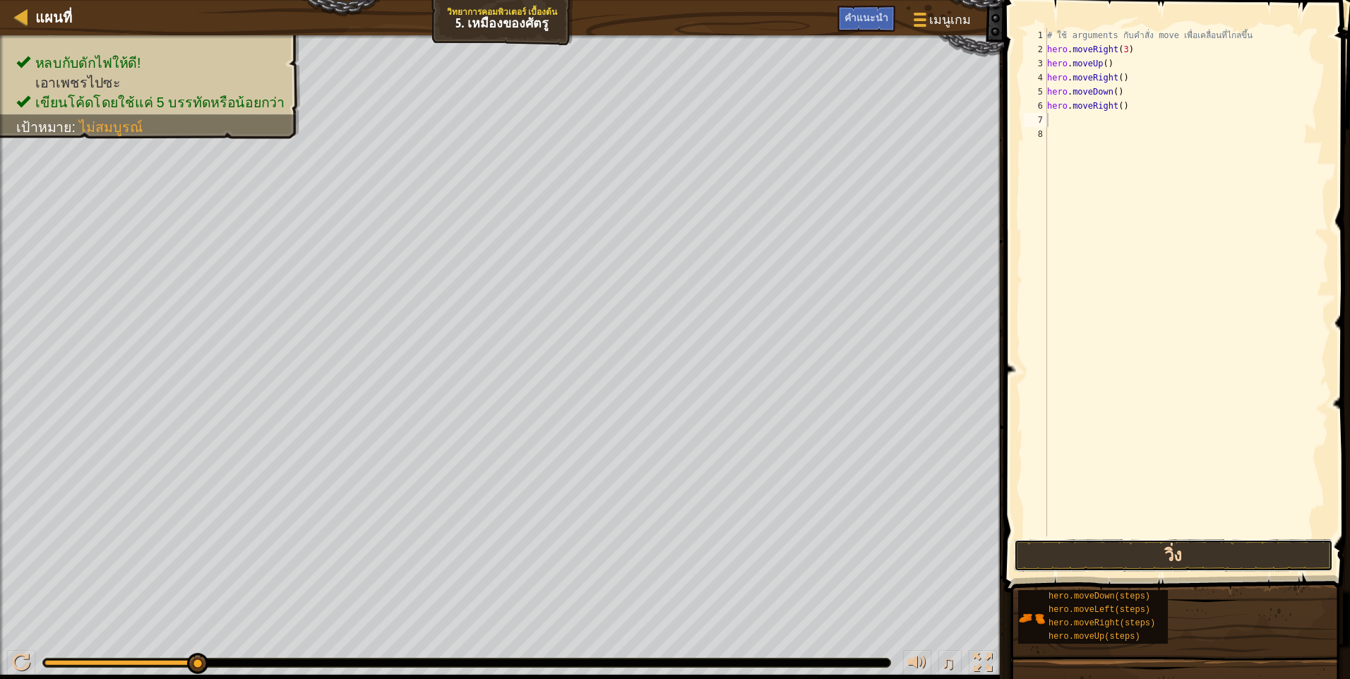
click at [1173, 554] on button "วิ่ง" at bounding box center [1173, 555] width 319 height 32
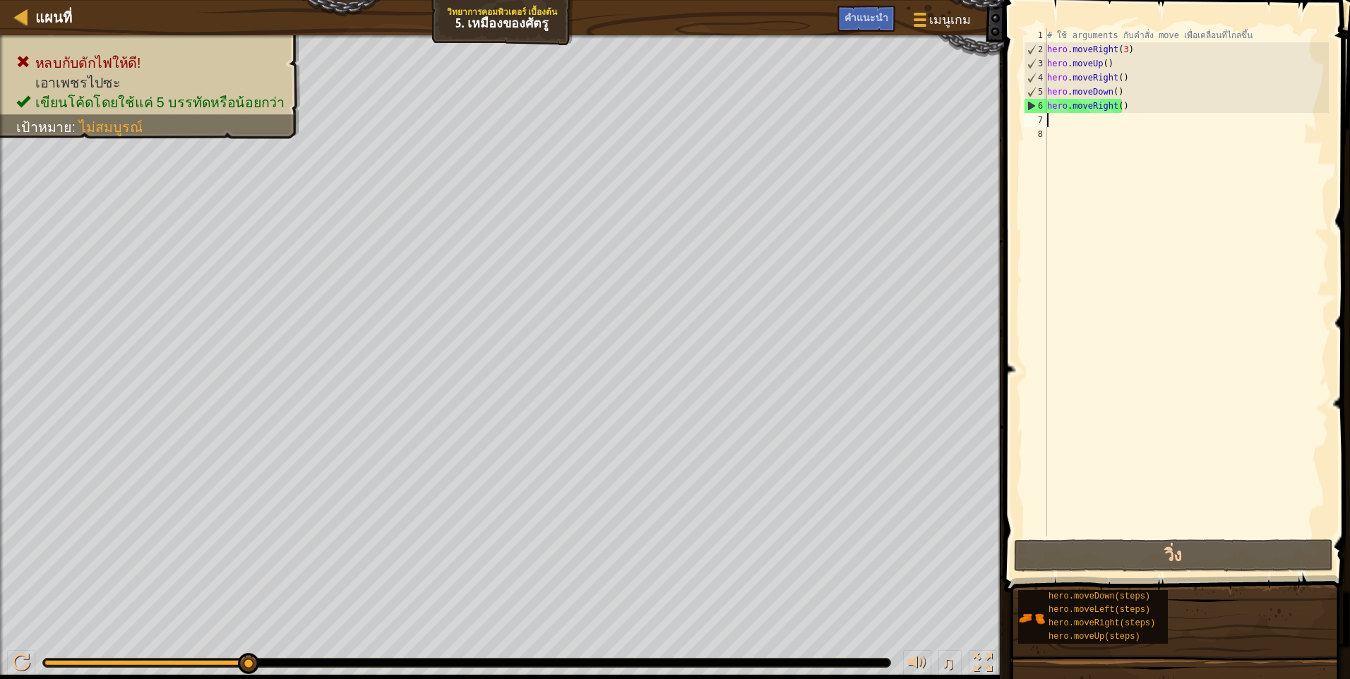
click at [1131, 109] on div "# ใช้ arguments กับคำสั่ง move เพื่อเคลื่อนที่ไกลขึ้น hero . moveRight ( 3 ) he…" at bounding box center [1186, 296] width 284 height 537
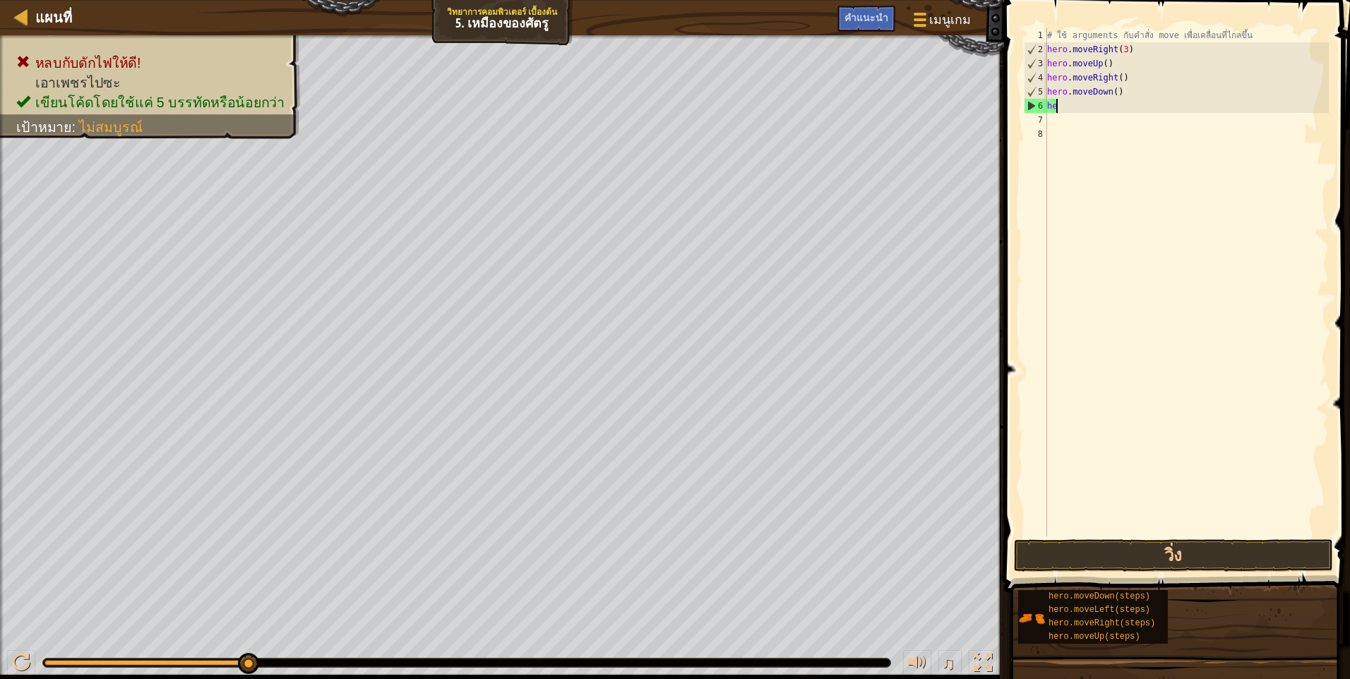
type textarea "h"
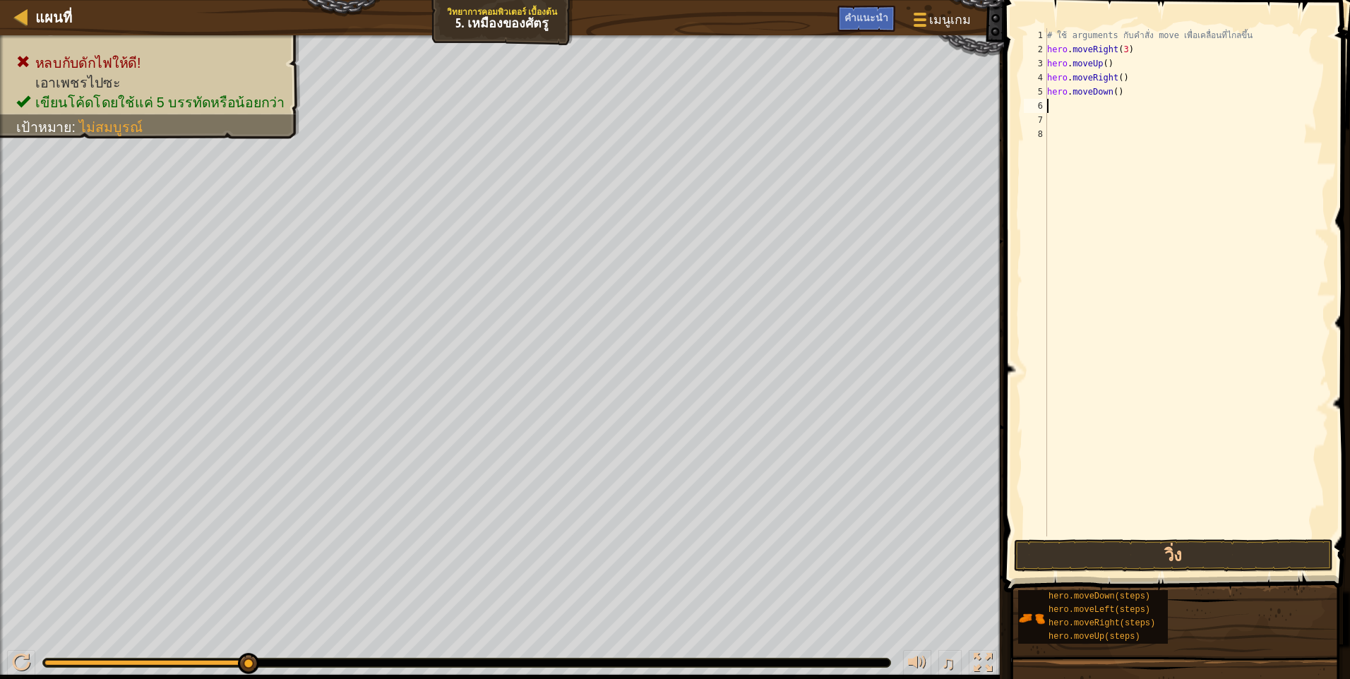
type textarea "h"
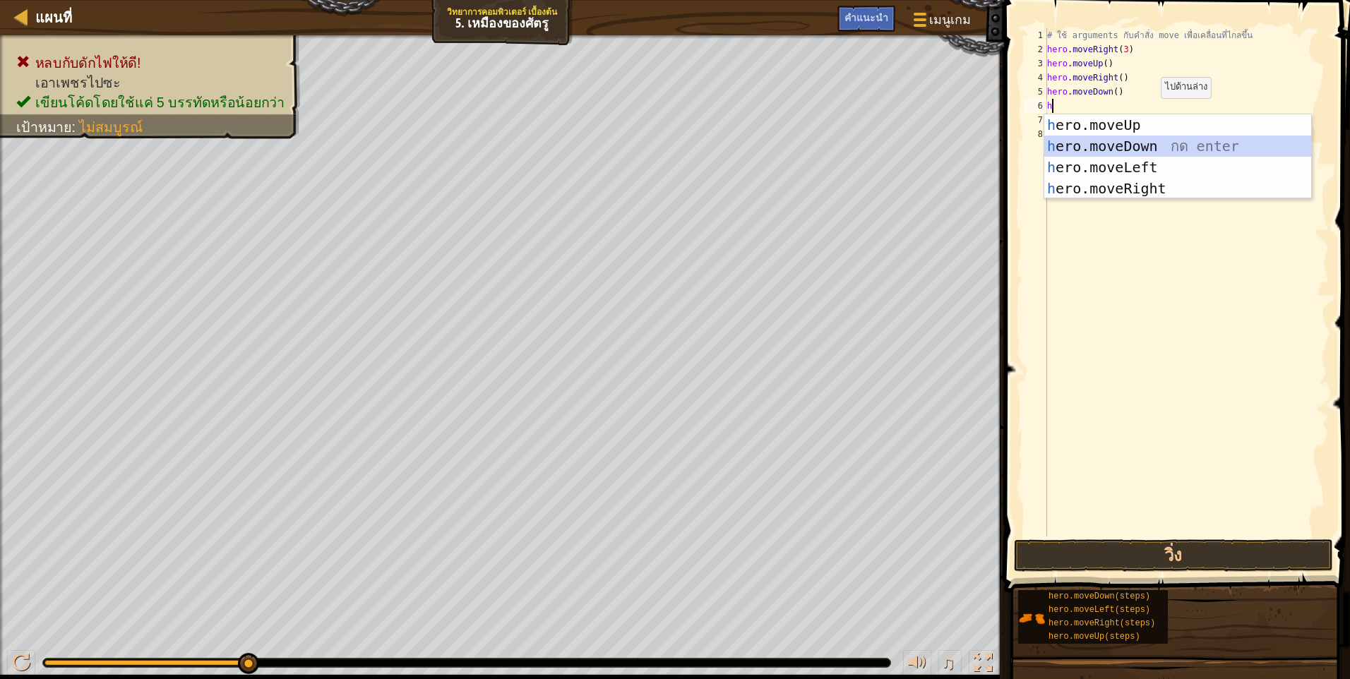
click at [1121, 141] on div "h ero.moveUp กด enter h ero.moveDown กด enter h ero.moveLeft กด enter h ero.mov…" at bounding box center [1177, 177] width 267 height 127
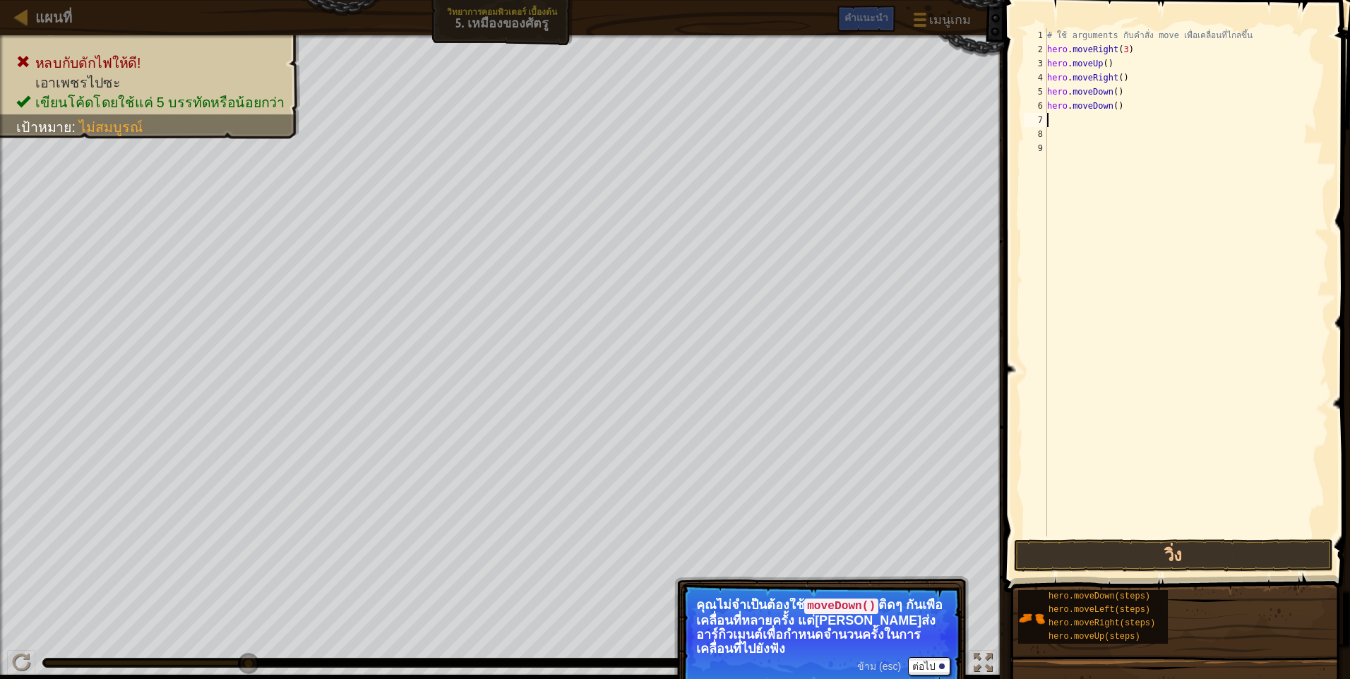
type textarea "h"
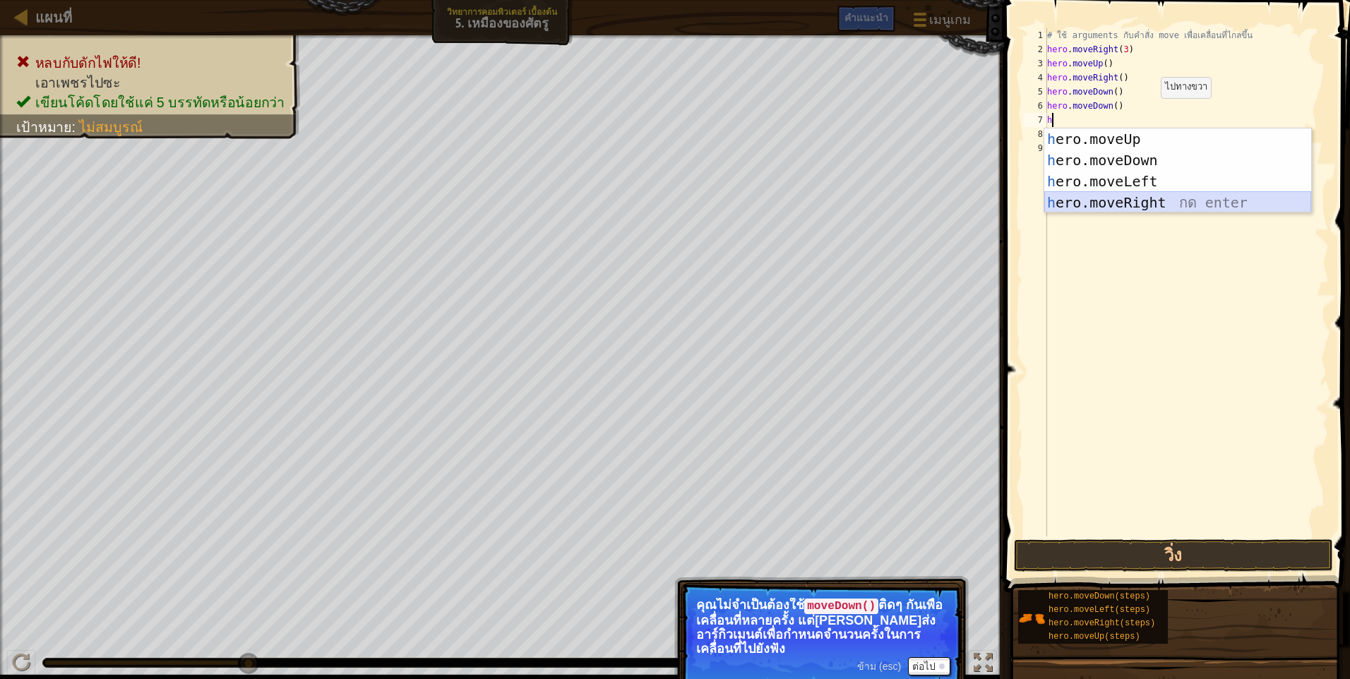
click at [1134, 204] on div "h ero.moveUp กด enter h ero.moveDown กด enter h ero.moveLeft กด enter h ero.mov…" at bounding box center [1177, 191] width 267 height 127
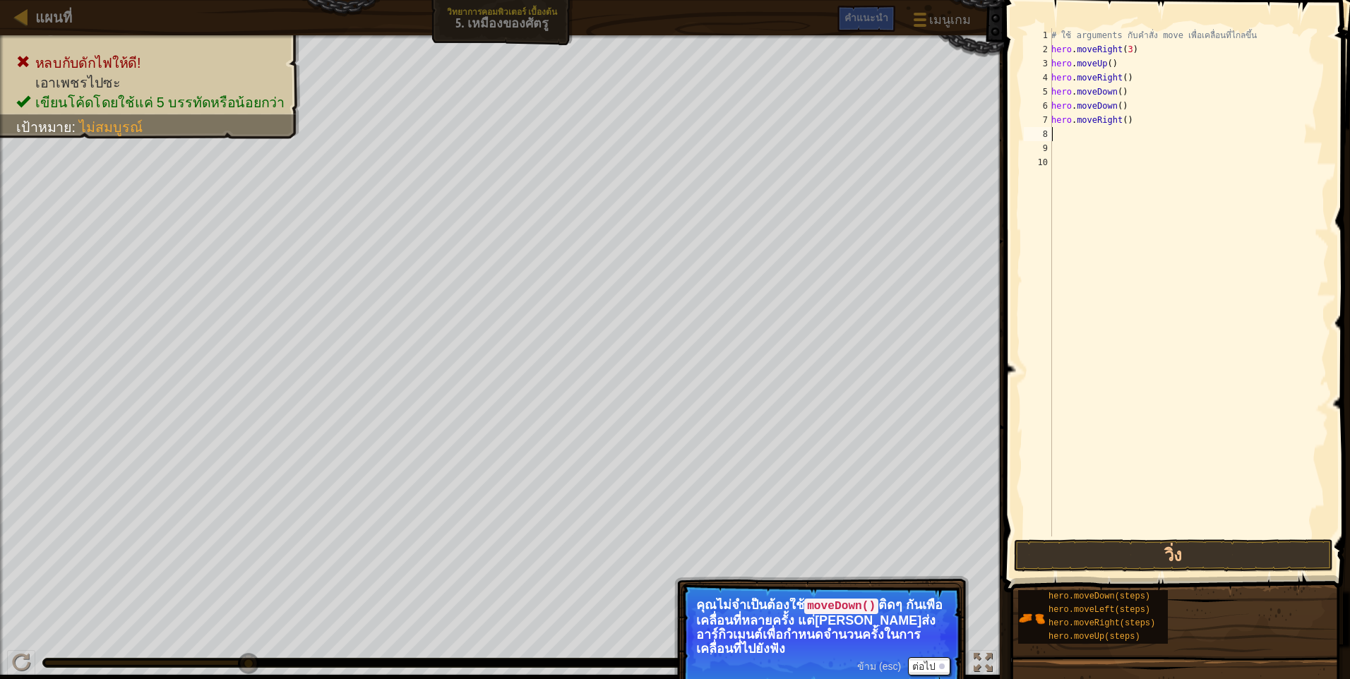
type textarea "h"
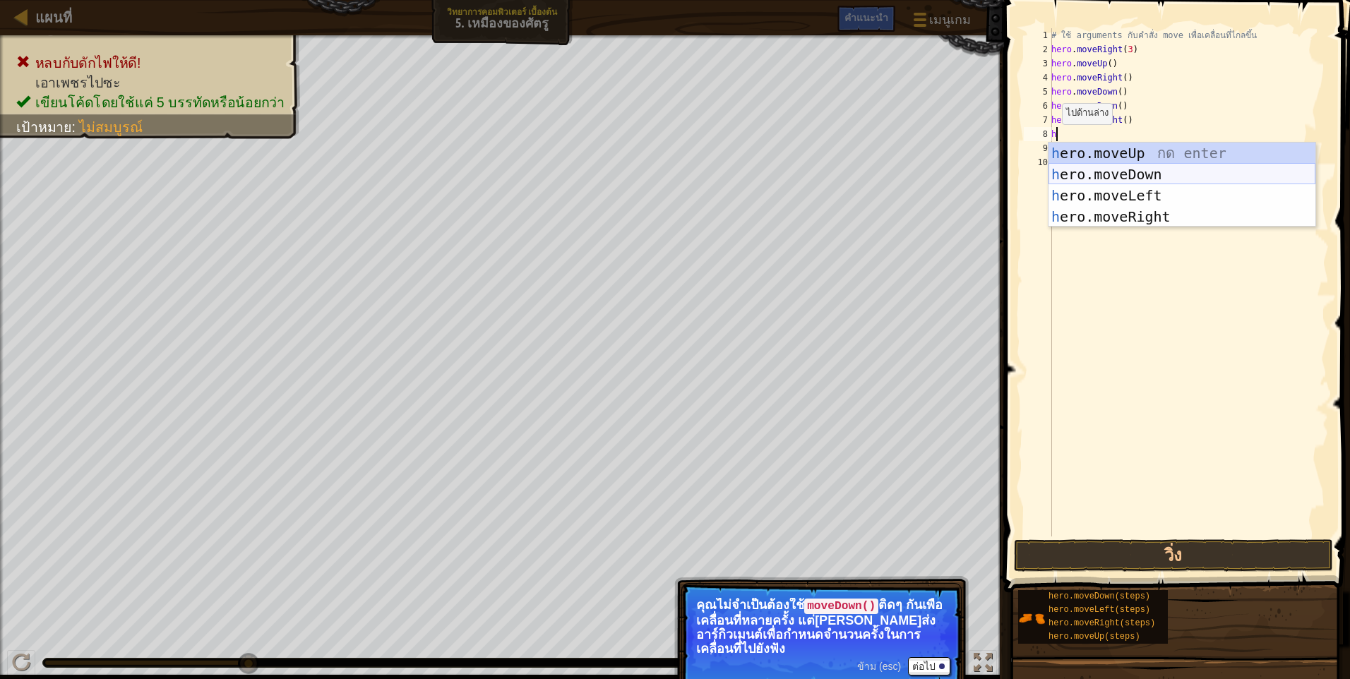
click at [1119, 172] on div "h ero.moveUp กด enter h ero.moveDown กด enter h ero.moveLeft กด enter h ero.mov…" at bounding box center [1181, 206] width 267 height 127
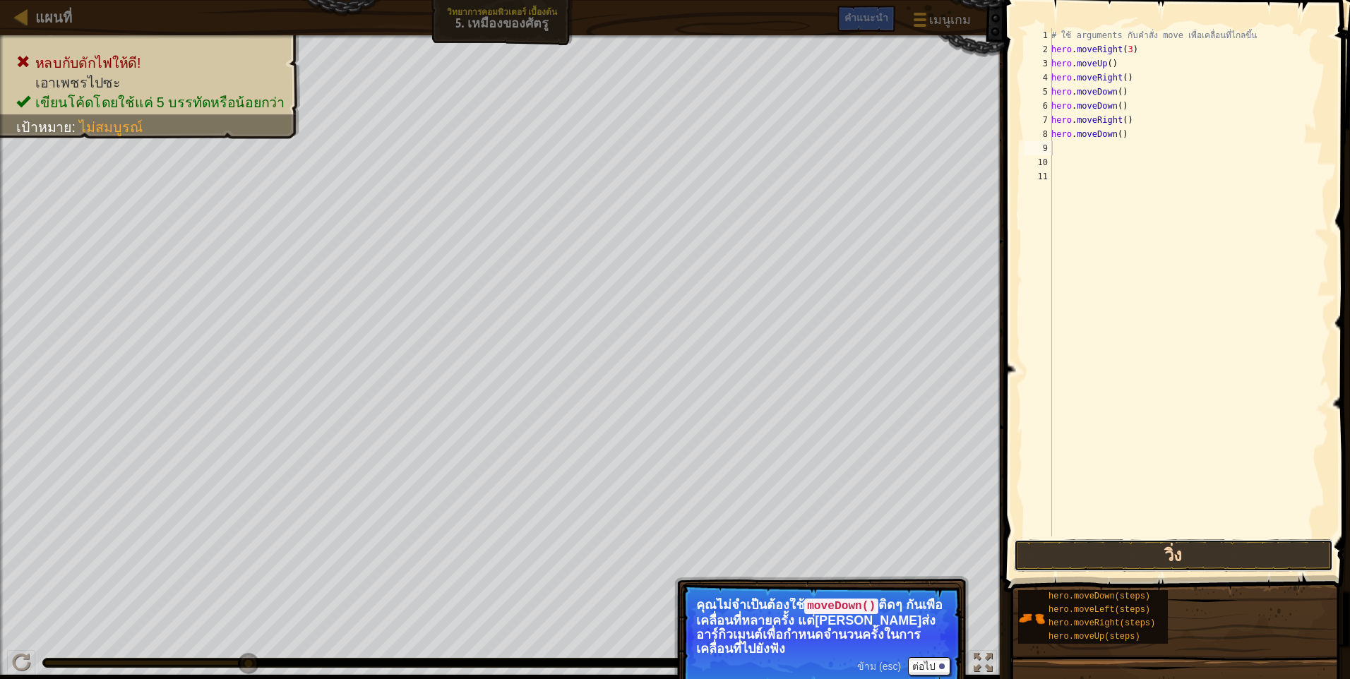
click at [1222, 551] on button "วิ่ง" at bounding box center [1173, 555] width 319 height 32
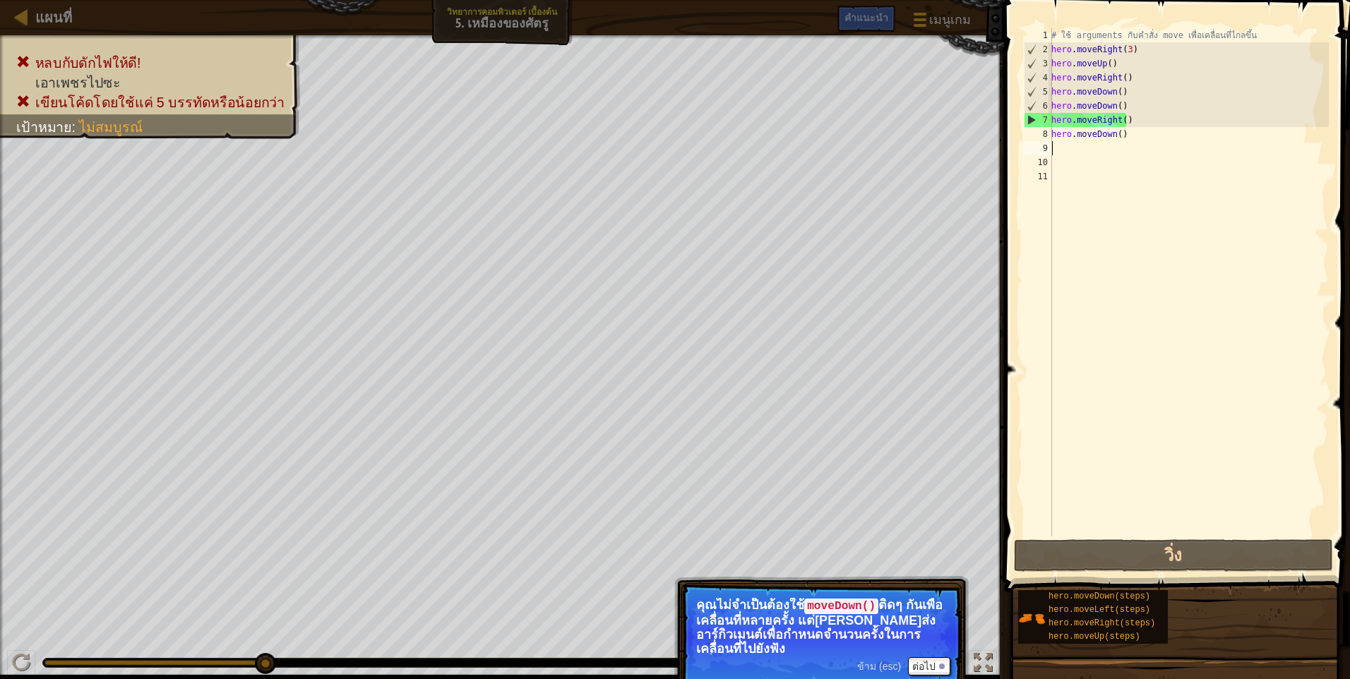
click at [1127, 119] on div "# ใช้ arguments กับคำสั่ง move เพื่อเคลื่อนที่ไกลขึ้น hero . moveRight ( 3 ) he…" at bounding box center [1188, 296] width 280 height 537
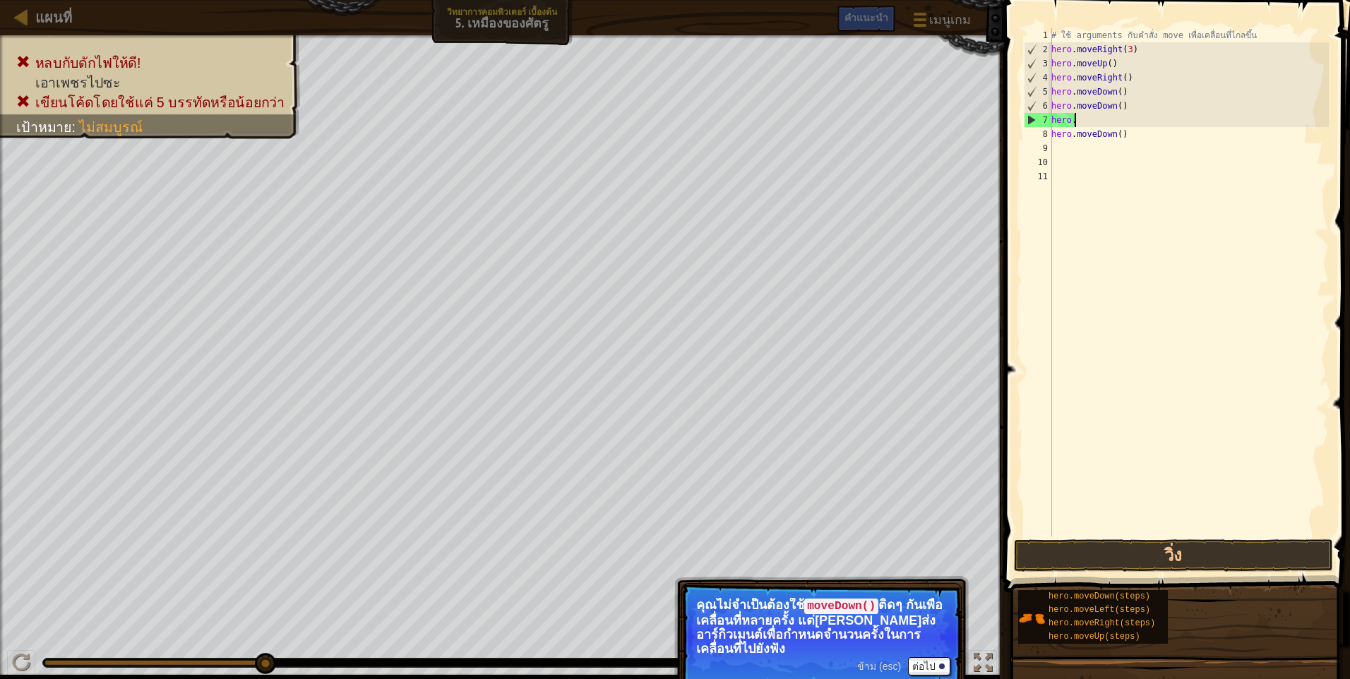
type textarea "h"
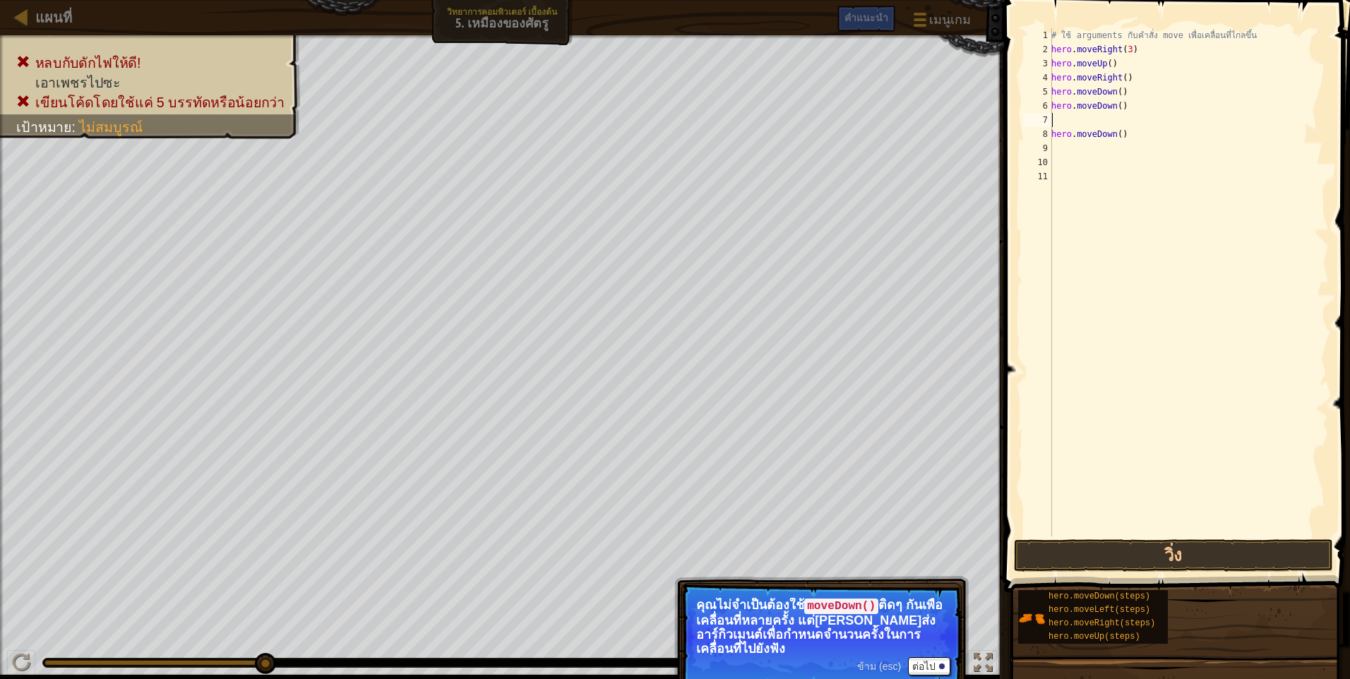
click at [1123, 137] on div "# ใช้ arguments กับคำสั่ง move เพื่อเคลื่อนที่ไกลขึ้น hero . moveRight ( 3 ) he…" at bounding box center [1188, 296] width 280 height 537
type textarea "h"
click at [1014, 544] on button "วิ่ง" at bounding box center [1173, 555] width 319 height 32
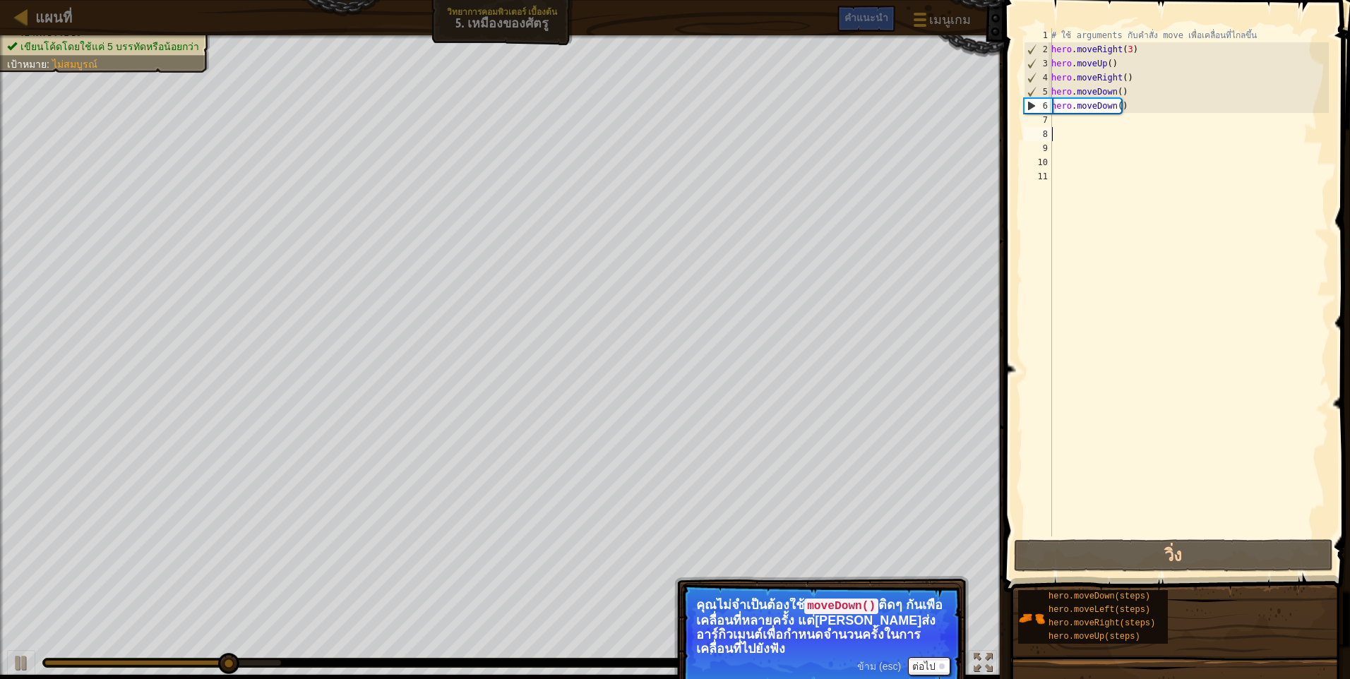
type textarea "h"
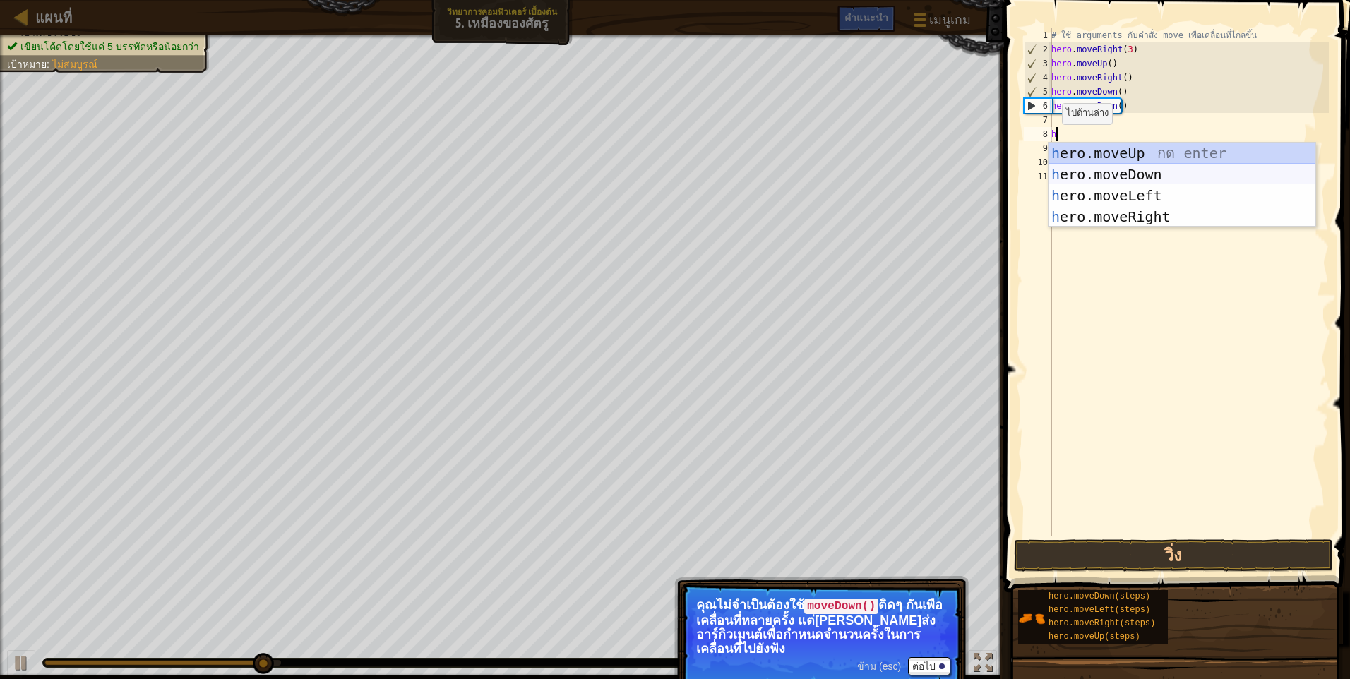
click at [1141, 165] on div "h ero.moveUp กด enter h ero.moveDown กด enter h ero.moveLeft กด enter h ero.mov…" at bounding box center [1181, 206] width 267 height 127
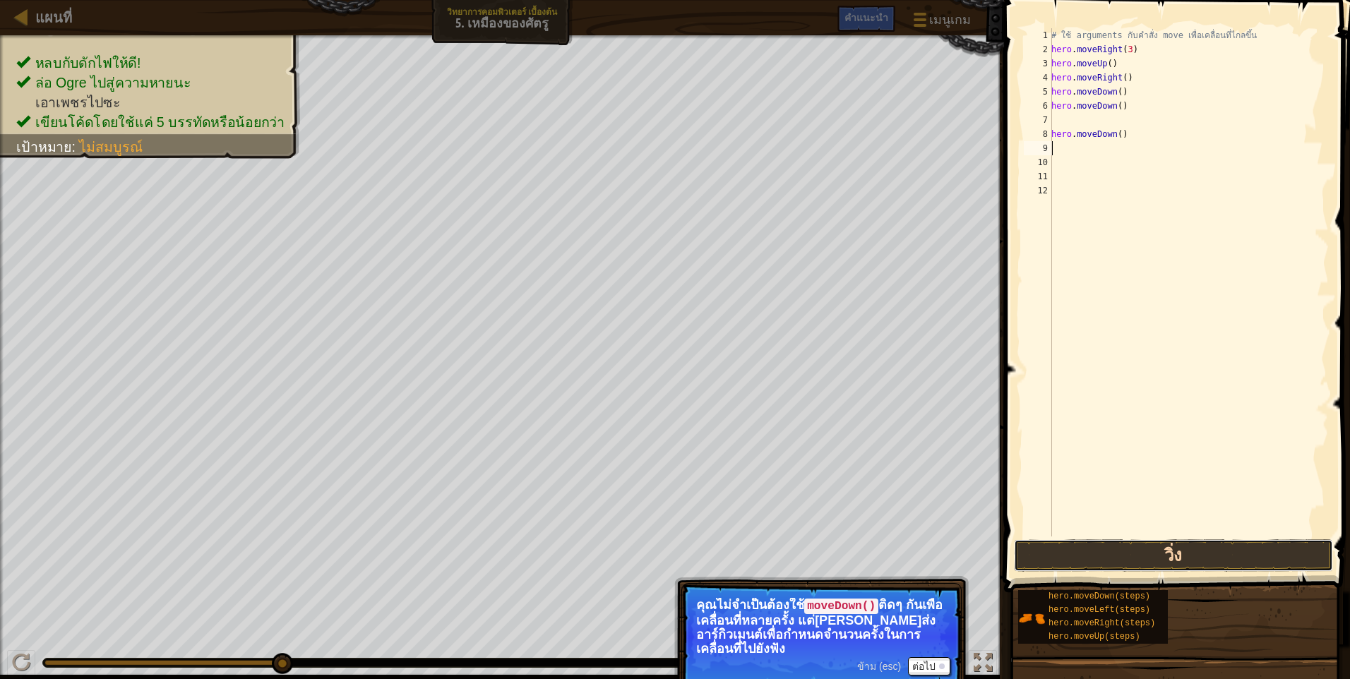
click at [1128, 551] on button "วิ่ง" at bounding box center [1173, 555] width 319 height 32
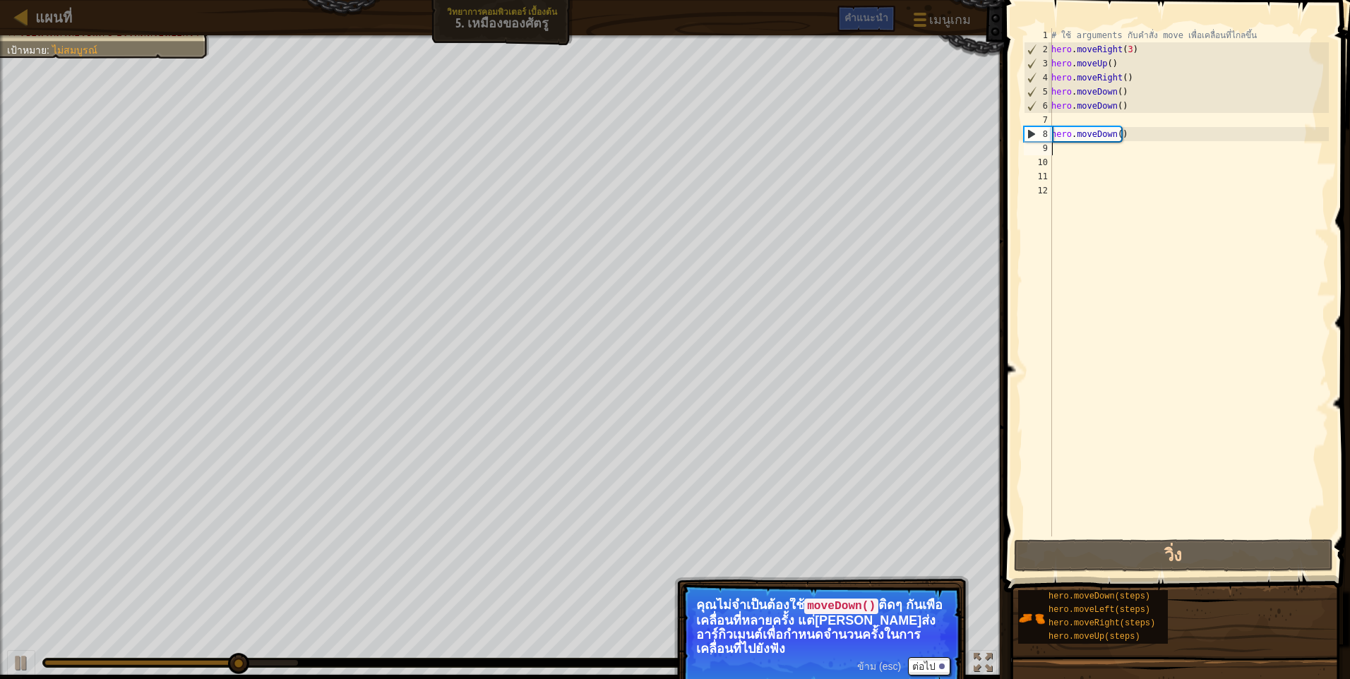
type textarea "h"
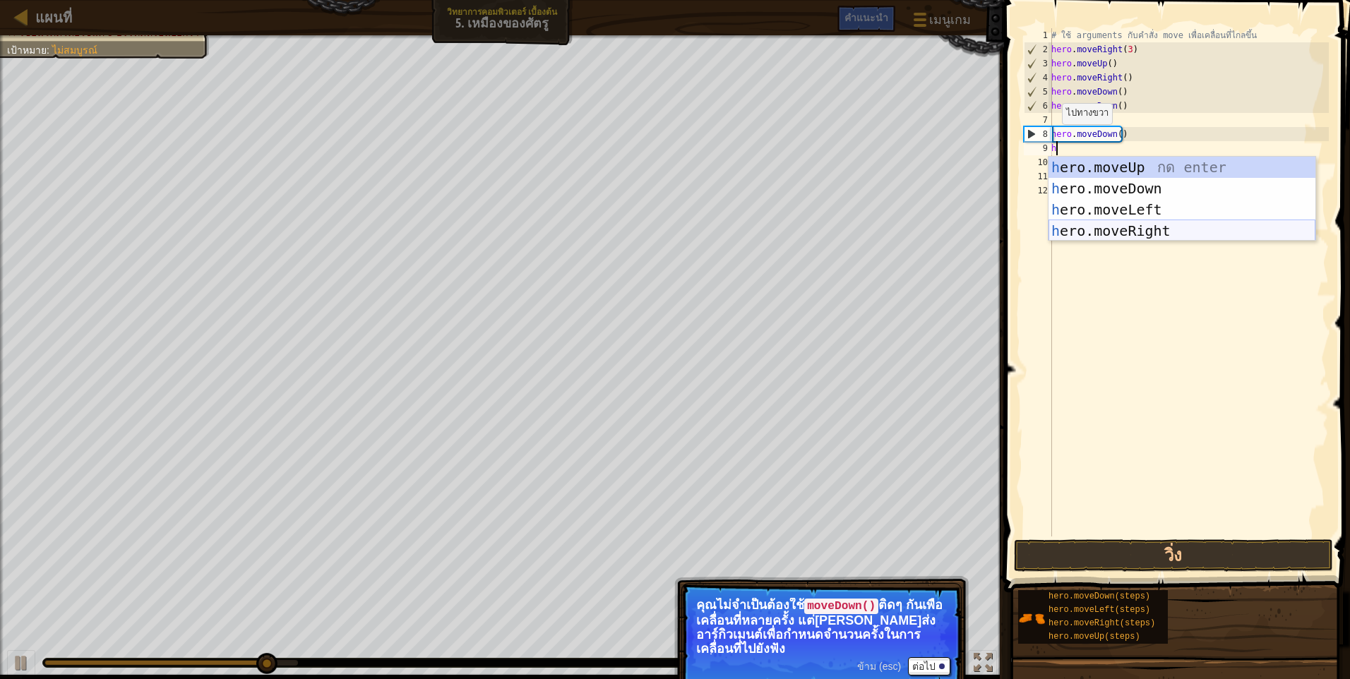
click at [1124, 227] on div "h ero.moveUp กด enter h ero.moveDown กด enter h ero.moveLeft กด enter h ero.mov…" at bounding box center [1181, 220] width 267 height 127
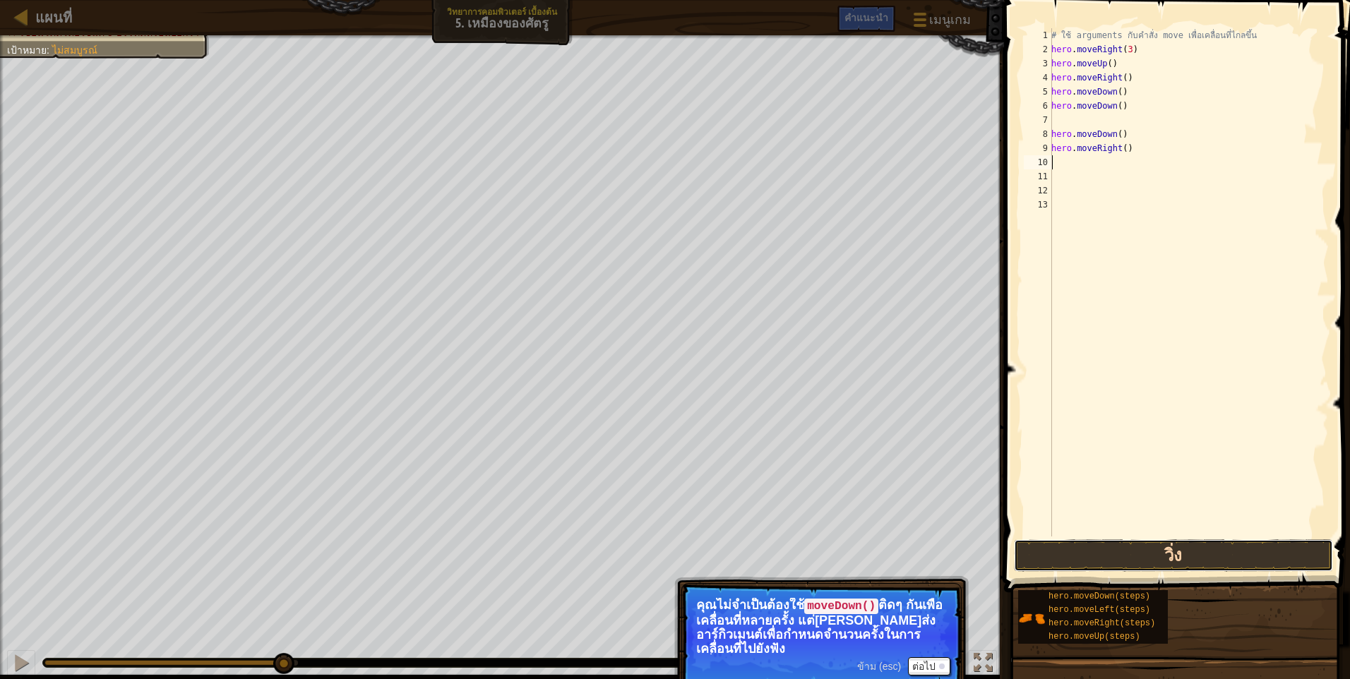
click at [1126, 556] on button "วิ่ง" at bounding box center [1173, 555] width 319 height 32
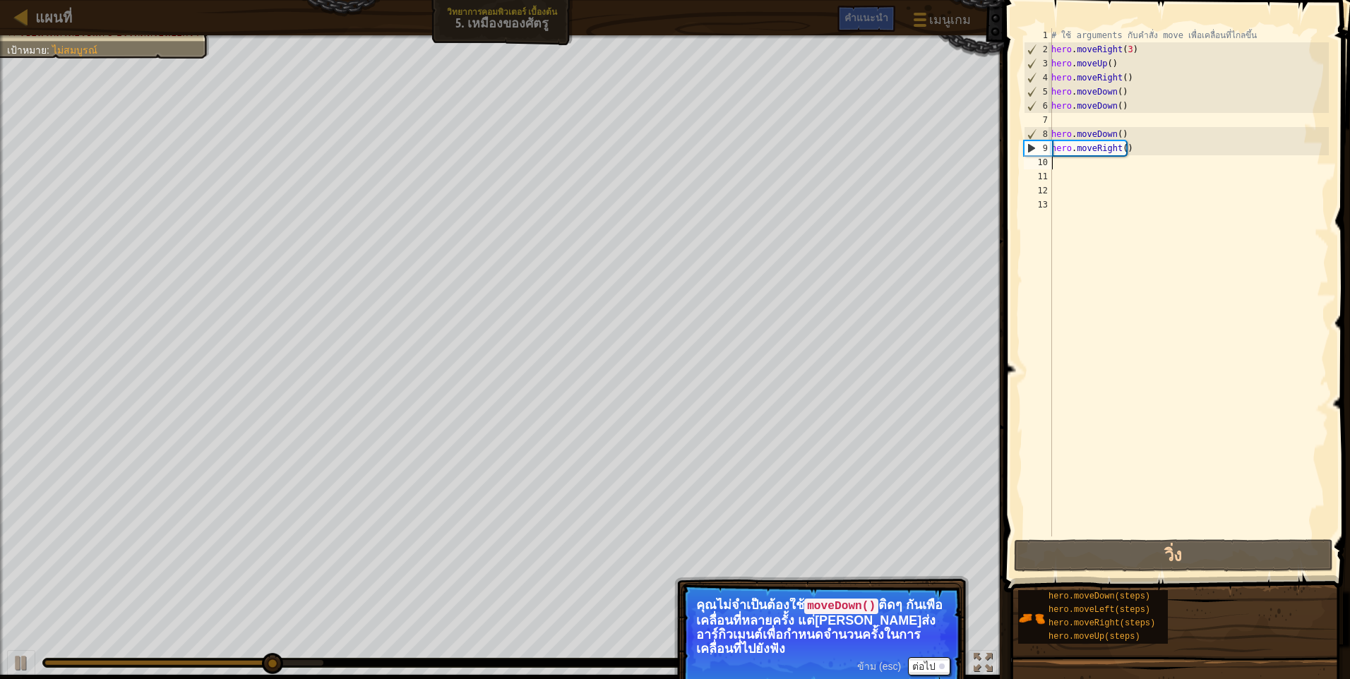
type textarea "h"
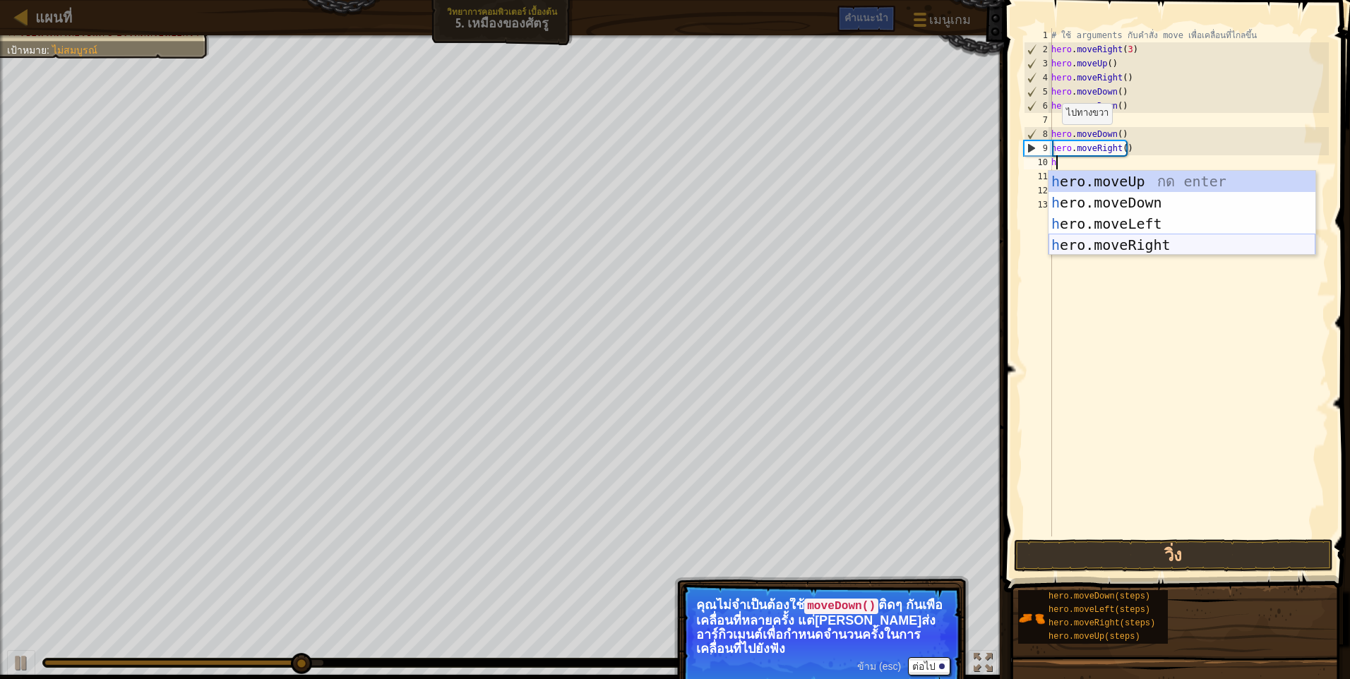
click at [1104, 246] on div "h ero.moveUp กด enter h ero.moveDown กด enter h ero.moveLeft กด enter h ero.mov…" at bounding box center [1181, 234] width 267 height 127
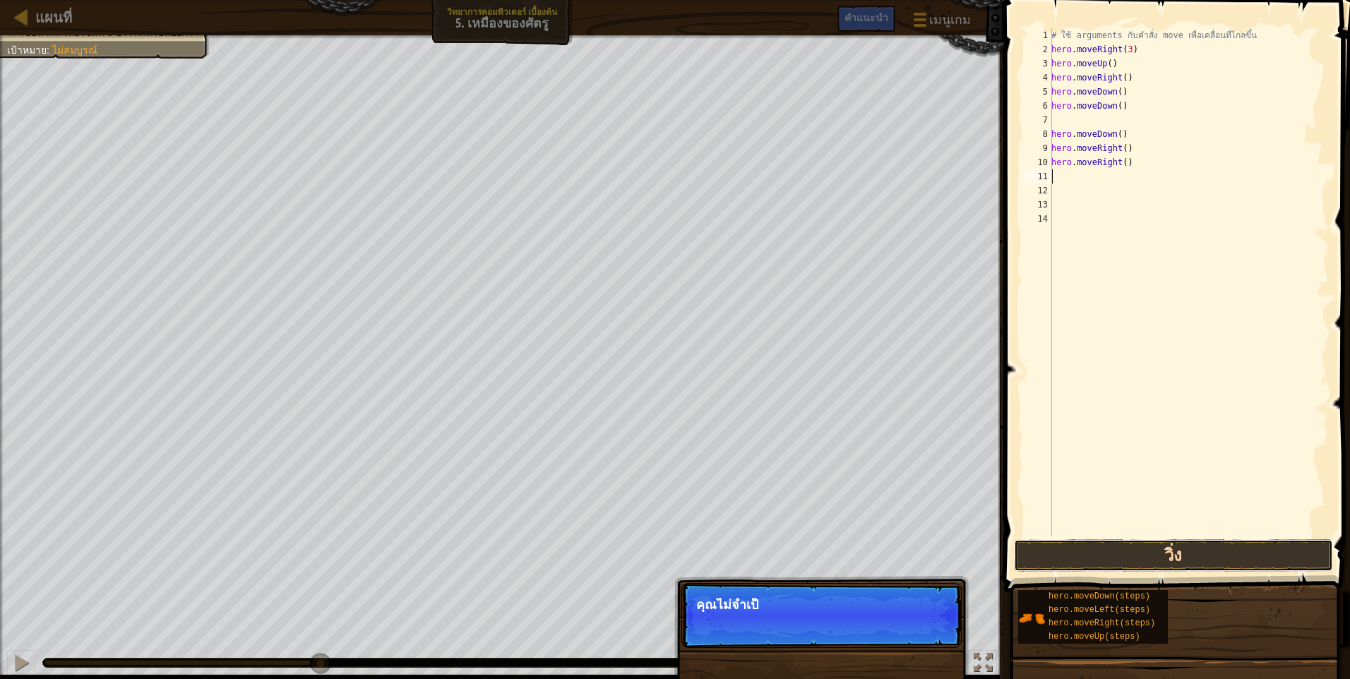
click at [1135, 551] on button "วิ่ง" at bounding box center [1173, 555] width 319 height 32
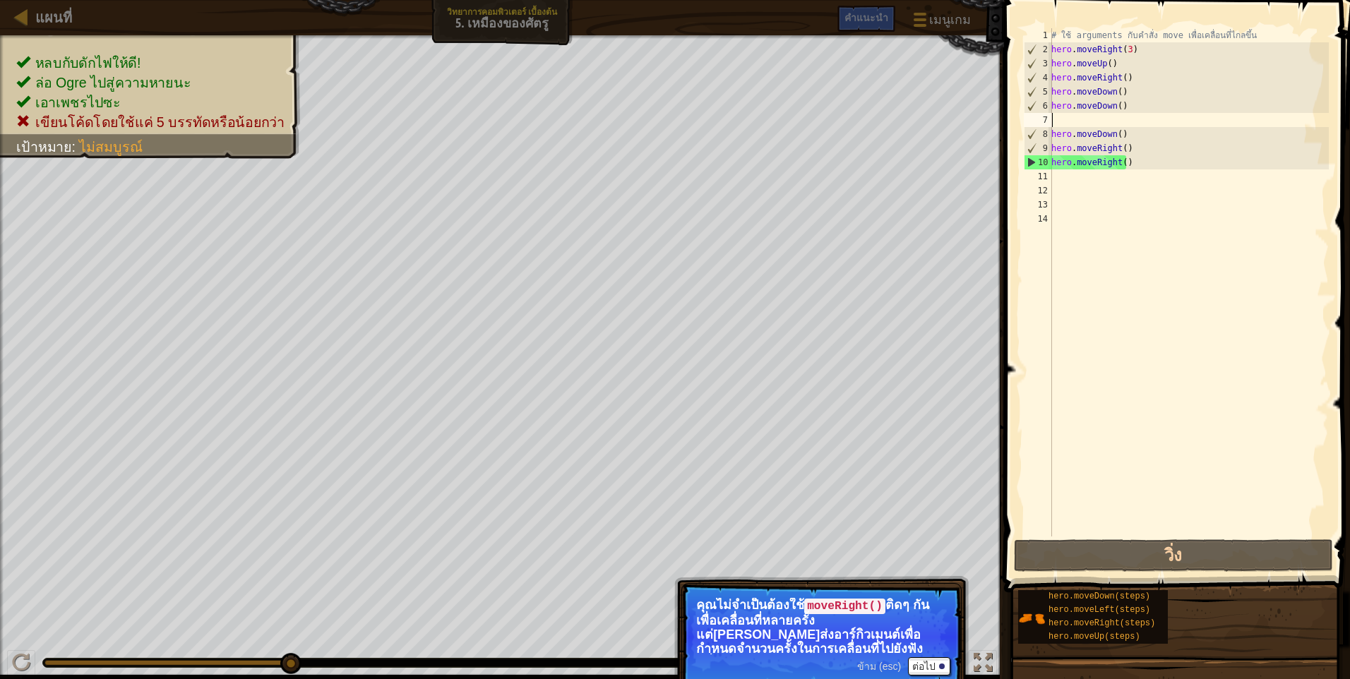
click at [1055, 117] on div "# ใช้ arguments กับคำสั่ง move เพื่อเคลื่อนที่ไกลขึ้น hero . moveRight ( 3 ) he…" at bounding box center [1188, 296] width 280 height 537
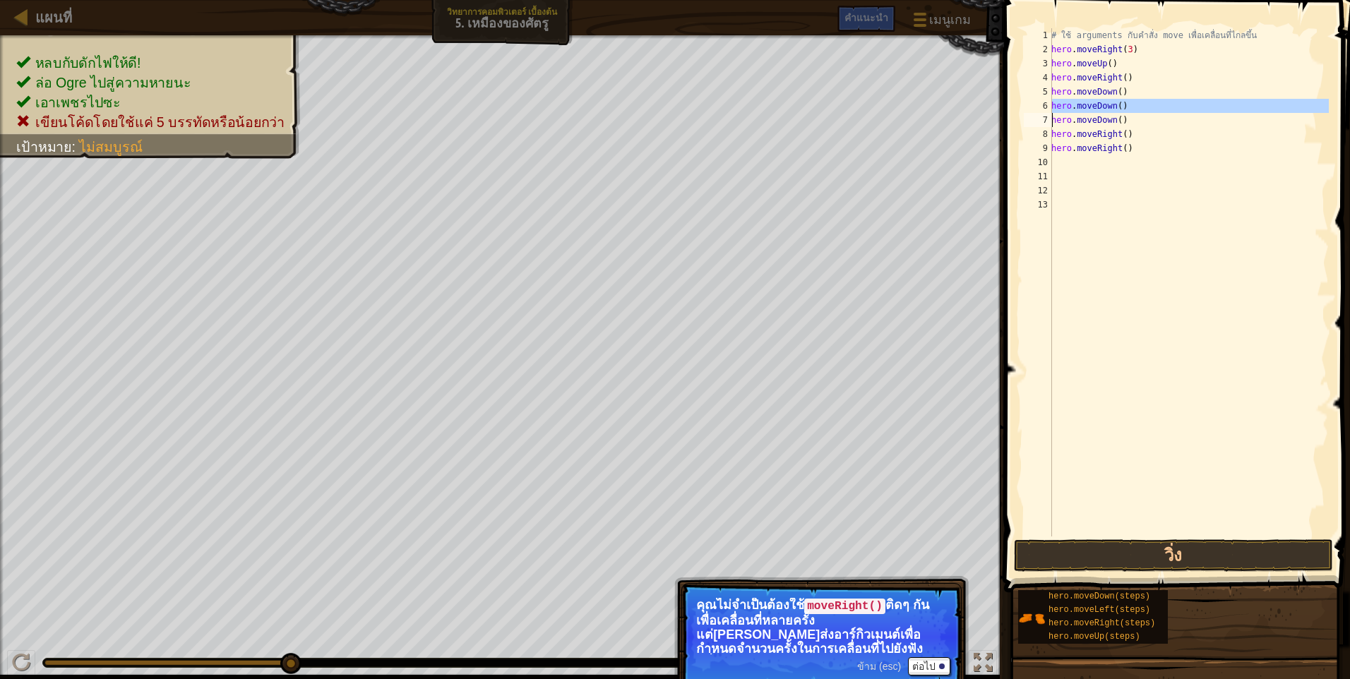
drag, startPoint x: 1051, startPoint y: 106, endPoint x: 1130, endPoint y: 110, distance: 79.2
click at [1129, 109] on div "hero.moveDown() 1 2 3 4 5 6 7 8 9 10 11 12 13 # ใช้ arguments กับคำสั่ง move เพ…" at bounding box center [1175, 282] width 308 height 508
type textarea "hero.moveDown() hero.moveDown()"
click at [1150, 157] on div "# ใช้ arguments กับคำสั่ง move เพื่อเคลื่อนที่ไกลขึ้น hero . moveRight ( 3 ) he…" at bounding box center [1188, 296] width 280 height 537
drag, startPoint x: 1048, startPoint y: 106, endPoint x: 1119, endPoint y: 104, distance: 70.6
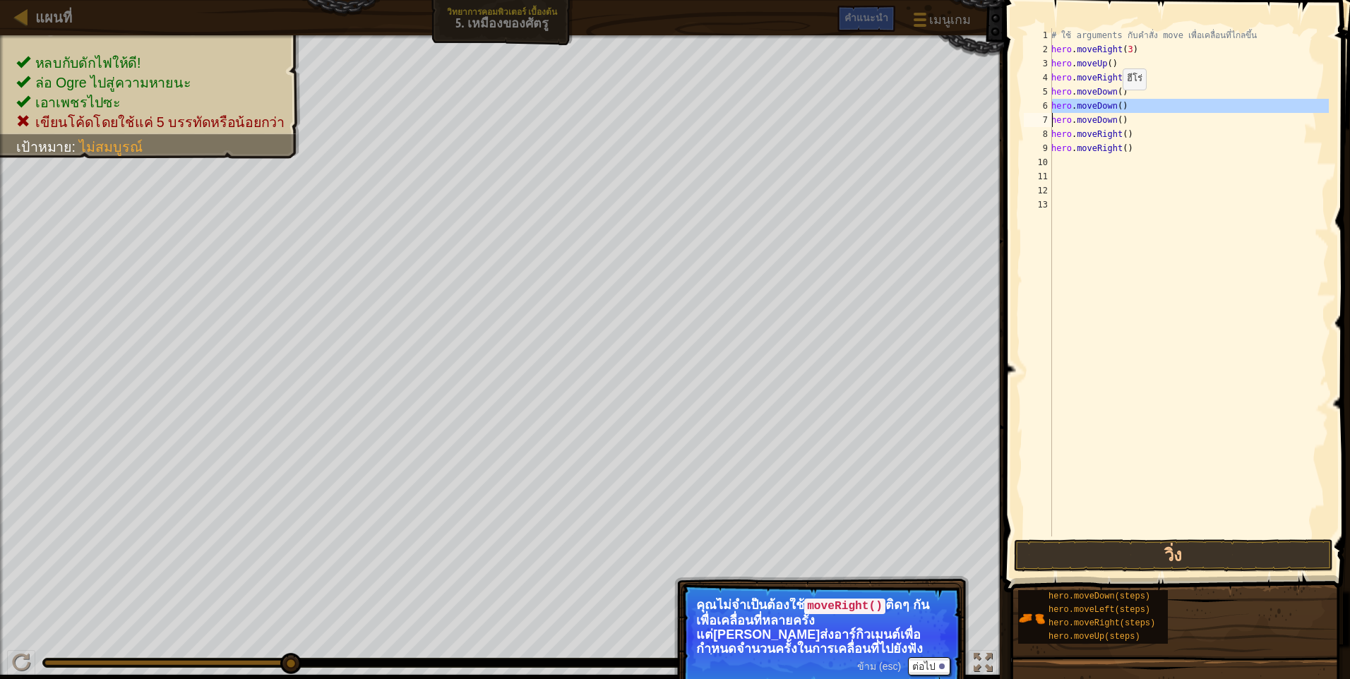
click at [1119, 104] on div "1 2 3 4 5 6 7 8 9 10 11 12 13 # ใช้ arguments กับคำสั่ง move เพื่อเคลื่อนที่ไกล…" at bounding box center [1175, 282] width 308 height 508
click at [1132, 122] on div "# ใช้ arguments กับคำสั่ง move เพื่อเคลื่อนที่ไกลขึ้น hero . moveRight ( 3 ) he…" at bounding box center [1188, 296] width 280 height 537
type textarea "h"
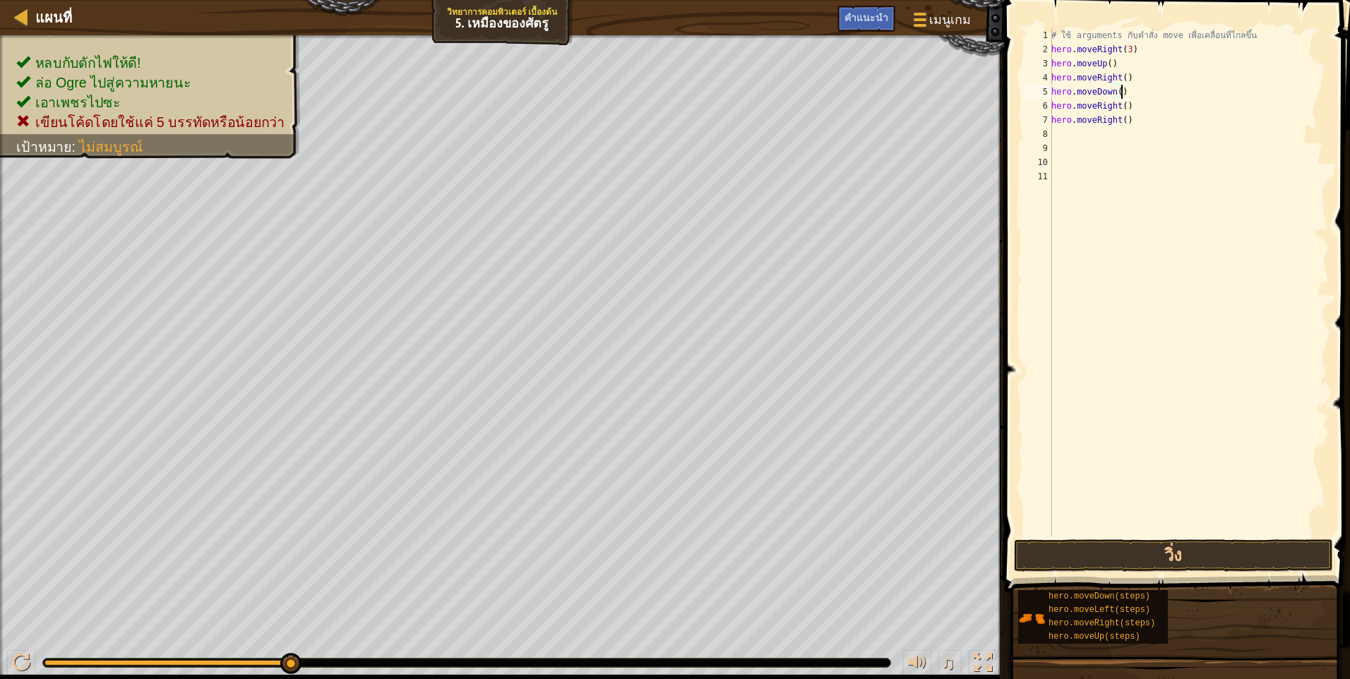
scroll to position [6, 6]
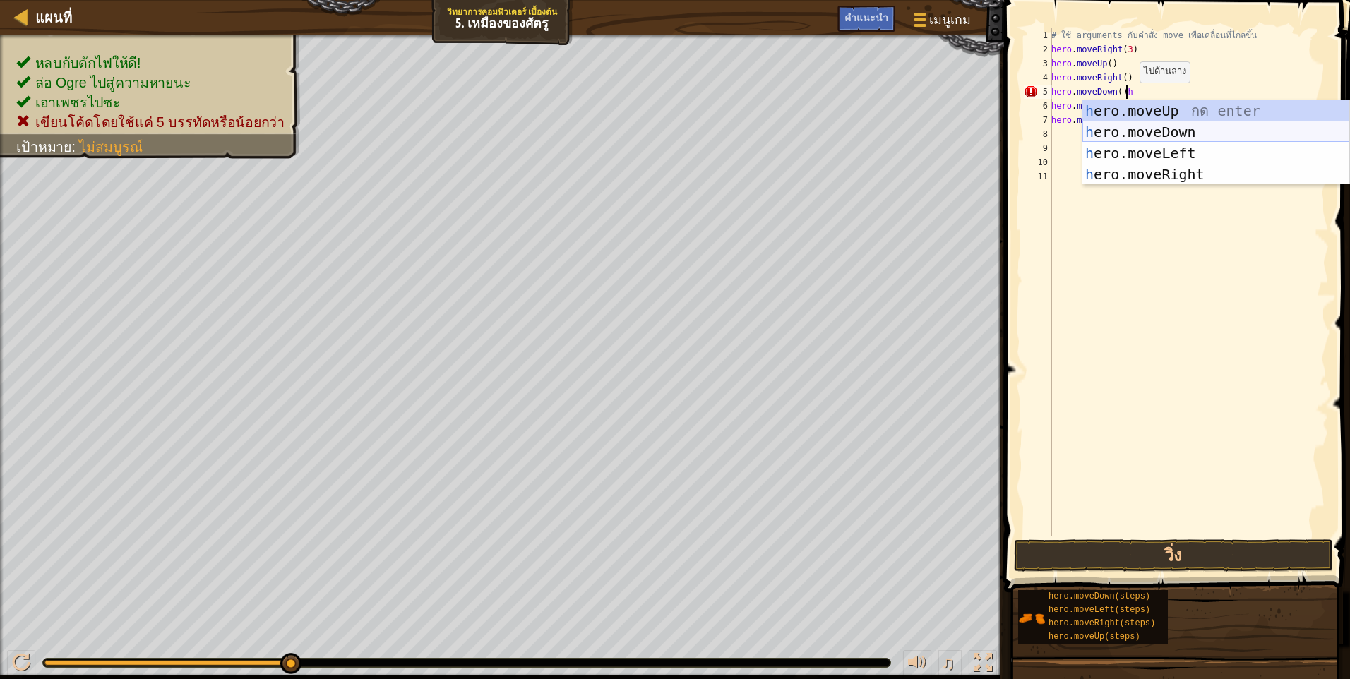
click at [1156, 126] on div "h ero.moveUp กด enter h ero.moveDown กด enter h ero.moveLeft กด enter h ero.mov…" at bounding box center [1215, 163] width 267 height 127
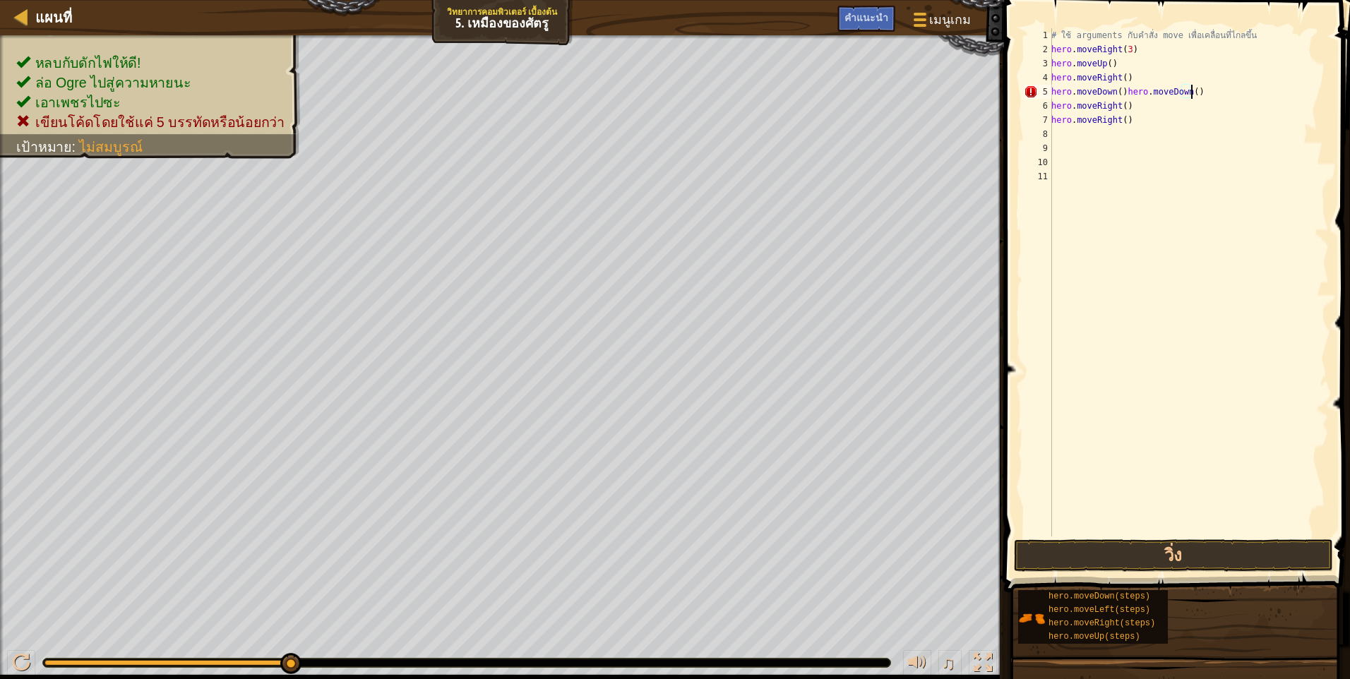
scroll to position [6, 11]
click at [1158, 553] on button "วิ่ง" at bounding box center [1173, 555] width 319 height 32
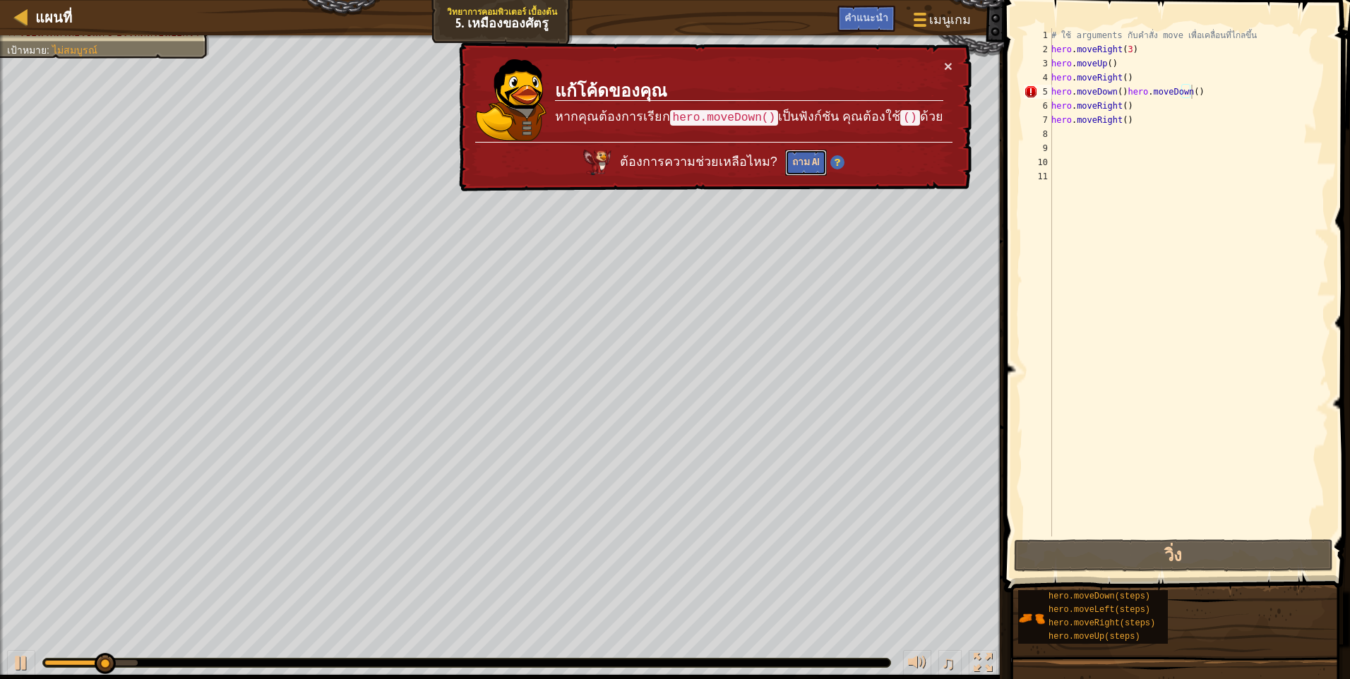
click at [803, 159] on button "ถาม AI" at bounding box center [806, 163] width 42 height 26
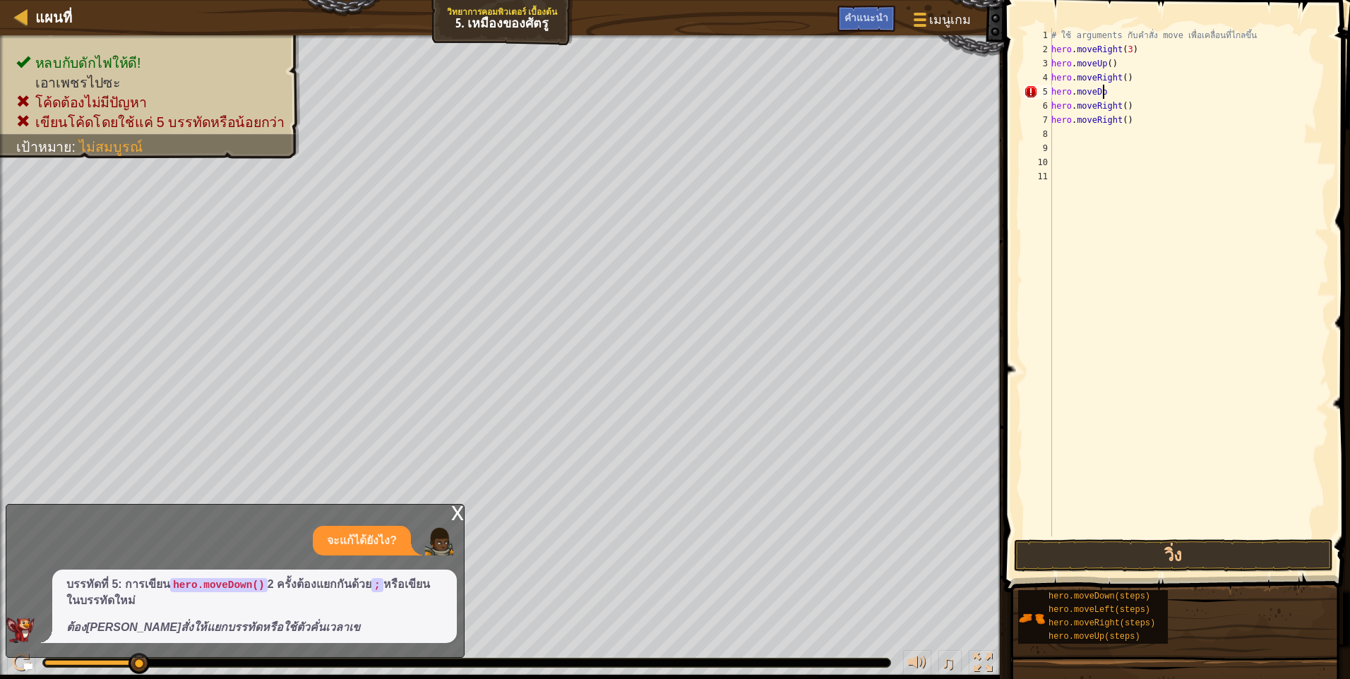
scroll to position [6, 1]
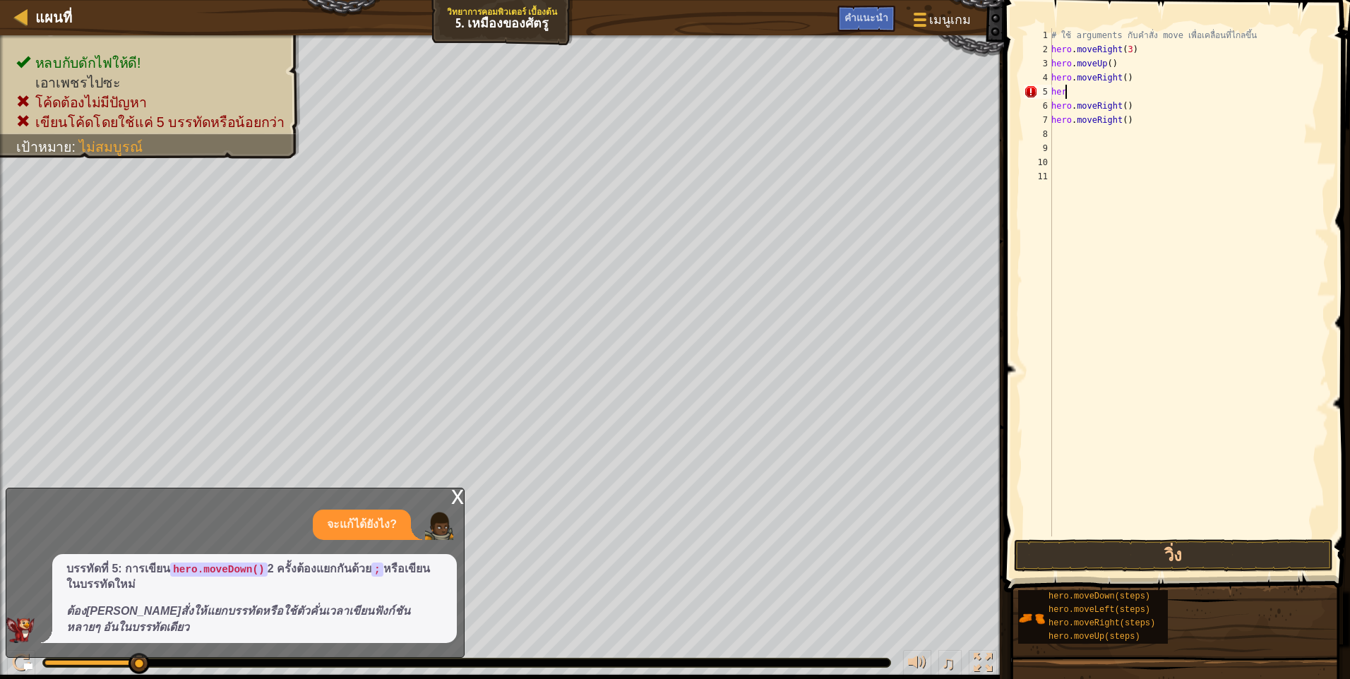
type textarea "h"
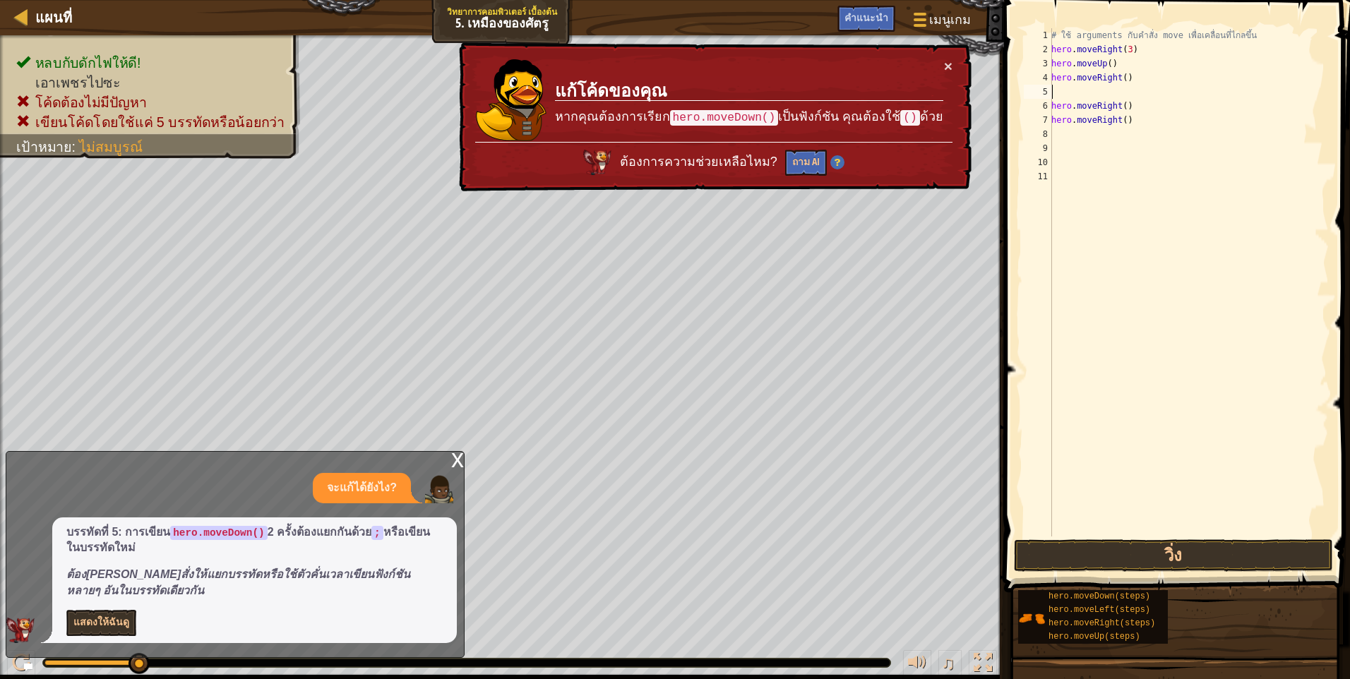
type textarea "h"
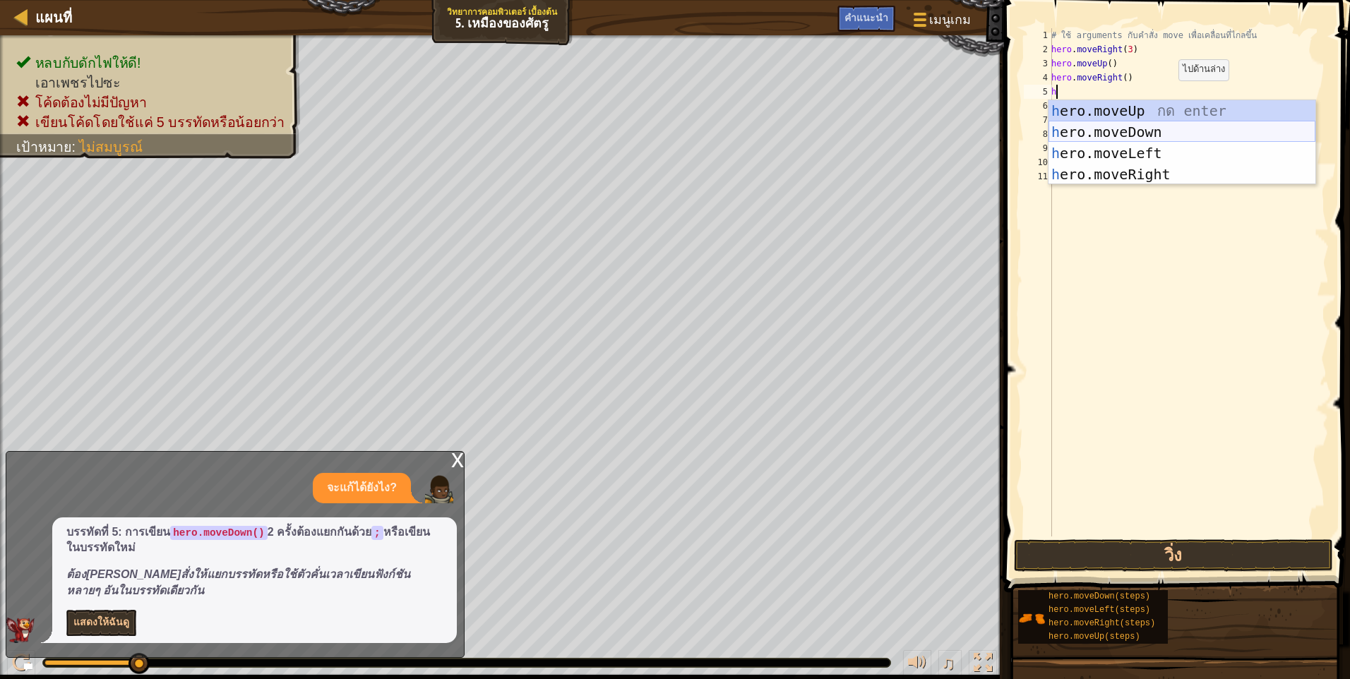
click at [1172, 131] on div "h ero.moveUp กด enter h ero.moveDown กด enter h ero.moveLeft กด enter h ero.mov…" at bounding box center [1181, 163] width 267 height 127
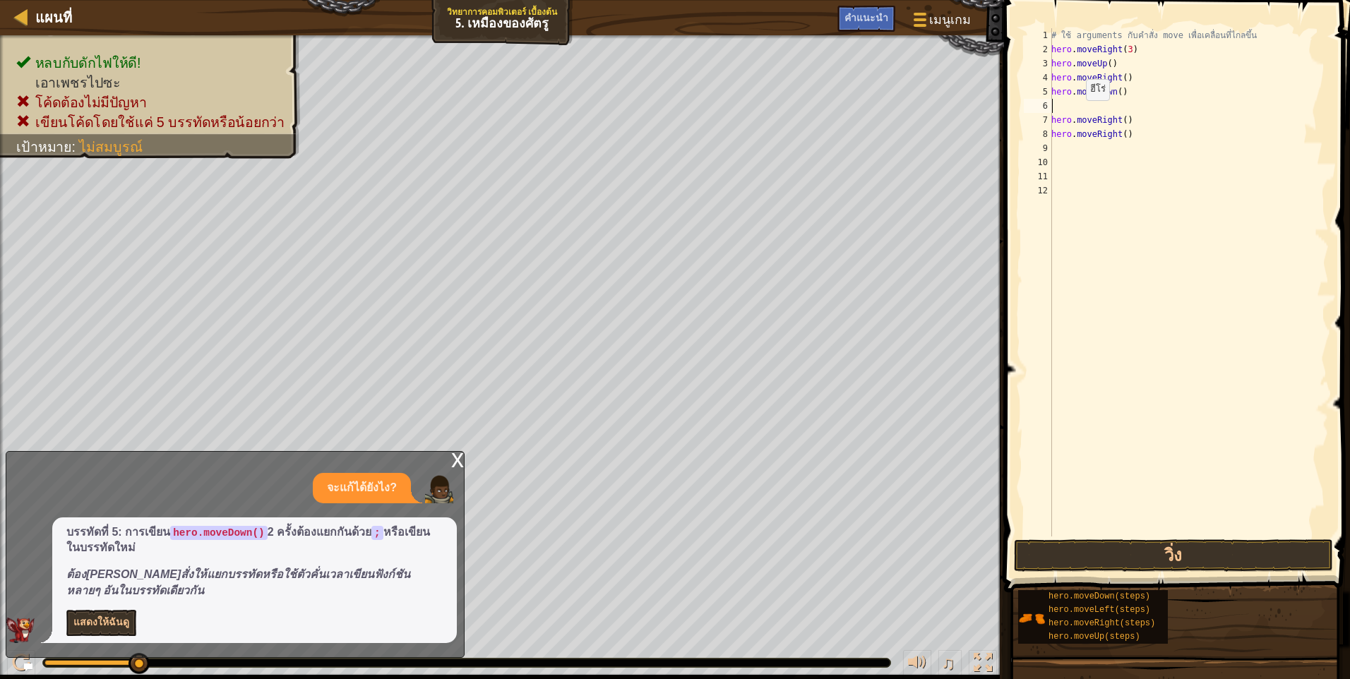
type textarea "h"
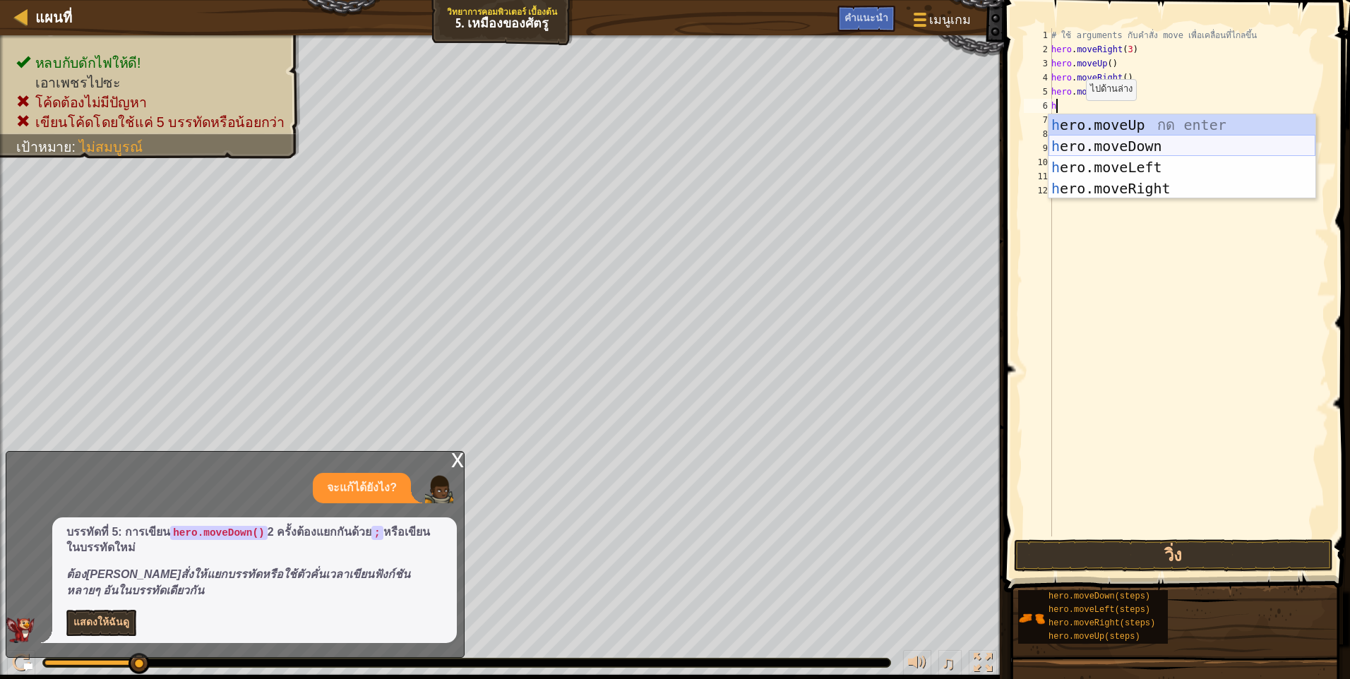
click at [1121, 136] on div "h ero.moveUp กด enter h ero.moveDown กด enter h ero.moveLeft กด enter h ero.mov…" at bounding box center [1181, 177] width 267 height 127
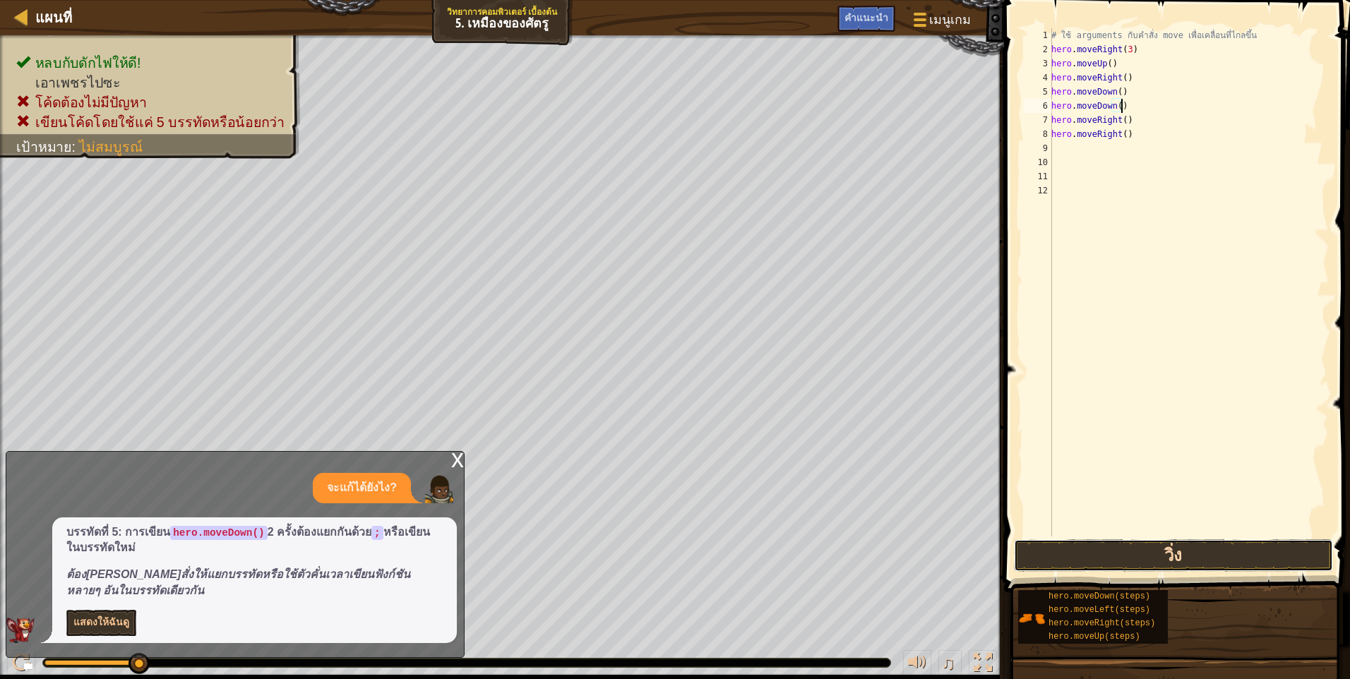
click at [1122, 558] on button "วิ่ง" at bounding box center [1173, 555] width 319 height 32
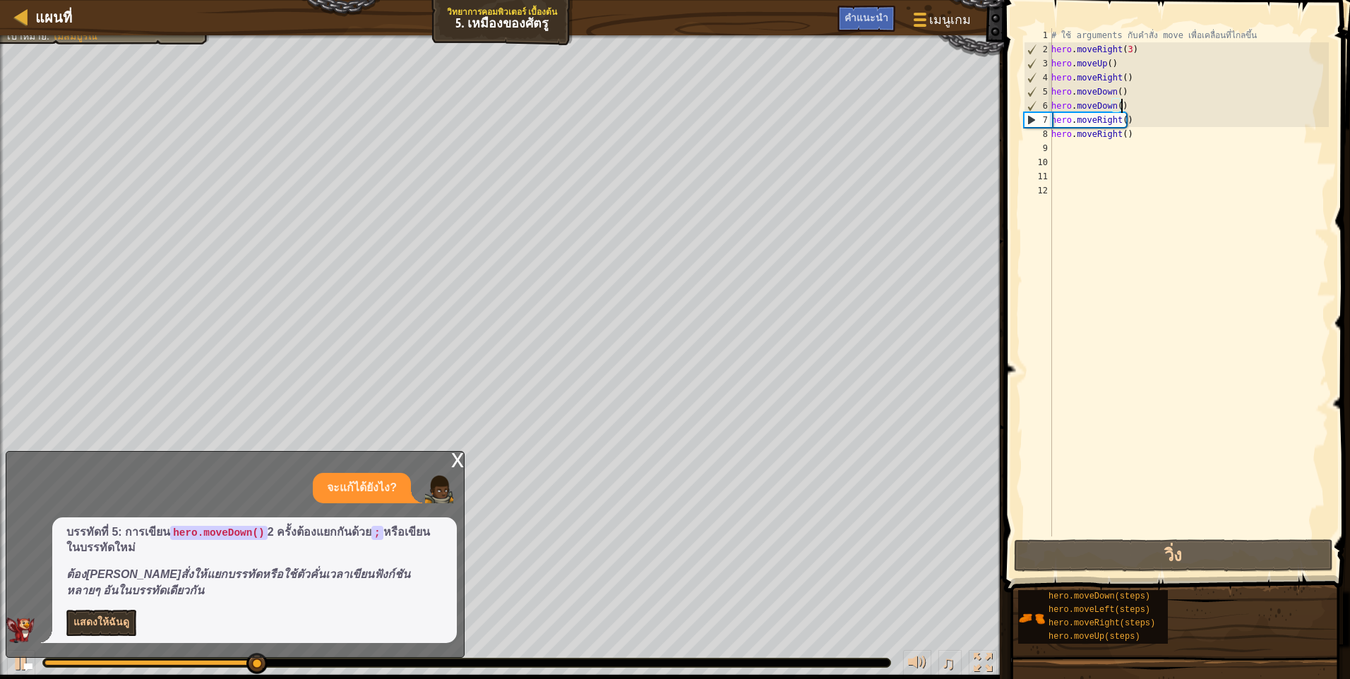
click at [1140, 140] on div "# ใช้ arguments กับคำสั่ง move เพื่อเคลื่อนที่ไกลขึ้น hero . moveRight ( 3 ) he…" at bounding box center [1188, 296] width 280 height 537
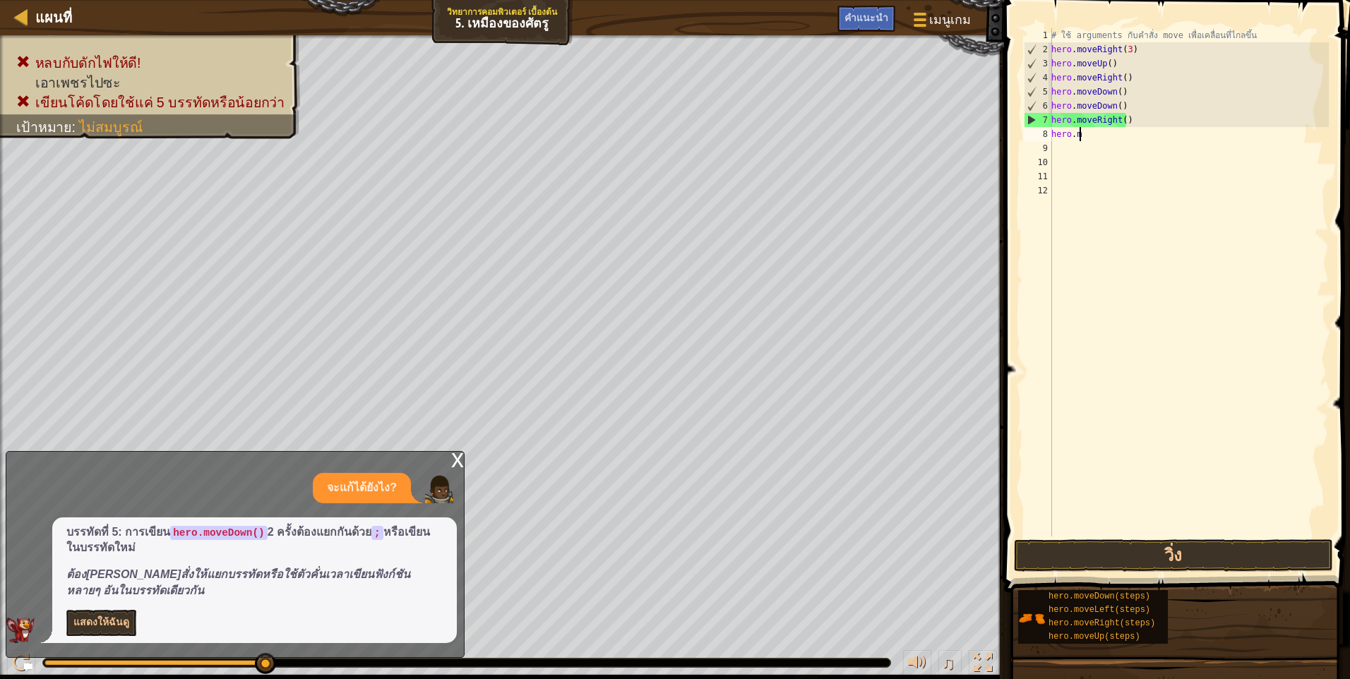
type textarea "h"
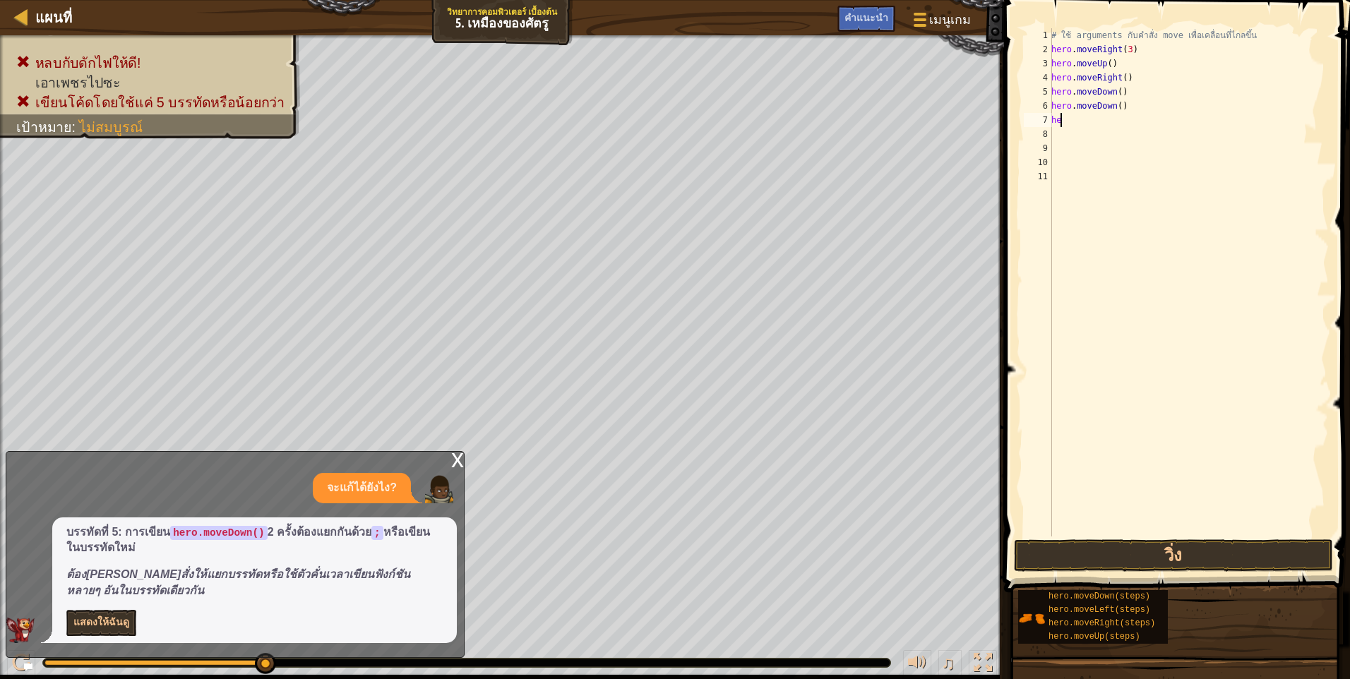
type textarea "h"
click at [1138, 561] on button "วิ่ง" at bounding box center [1173, 555] width 319 height 32
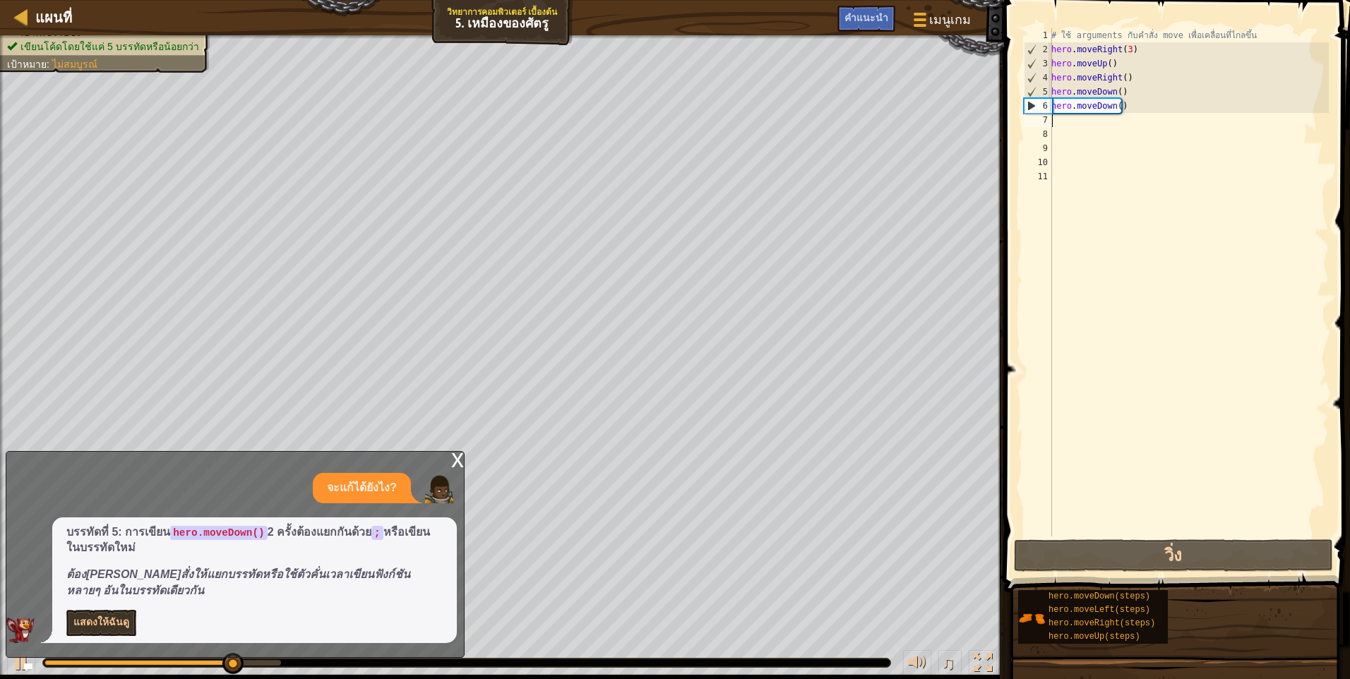
type textarea "h"
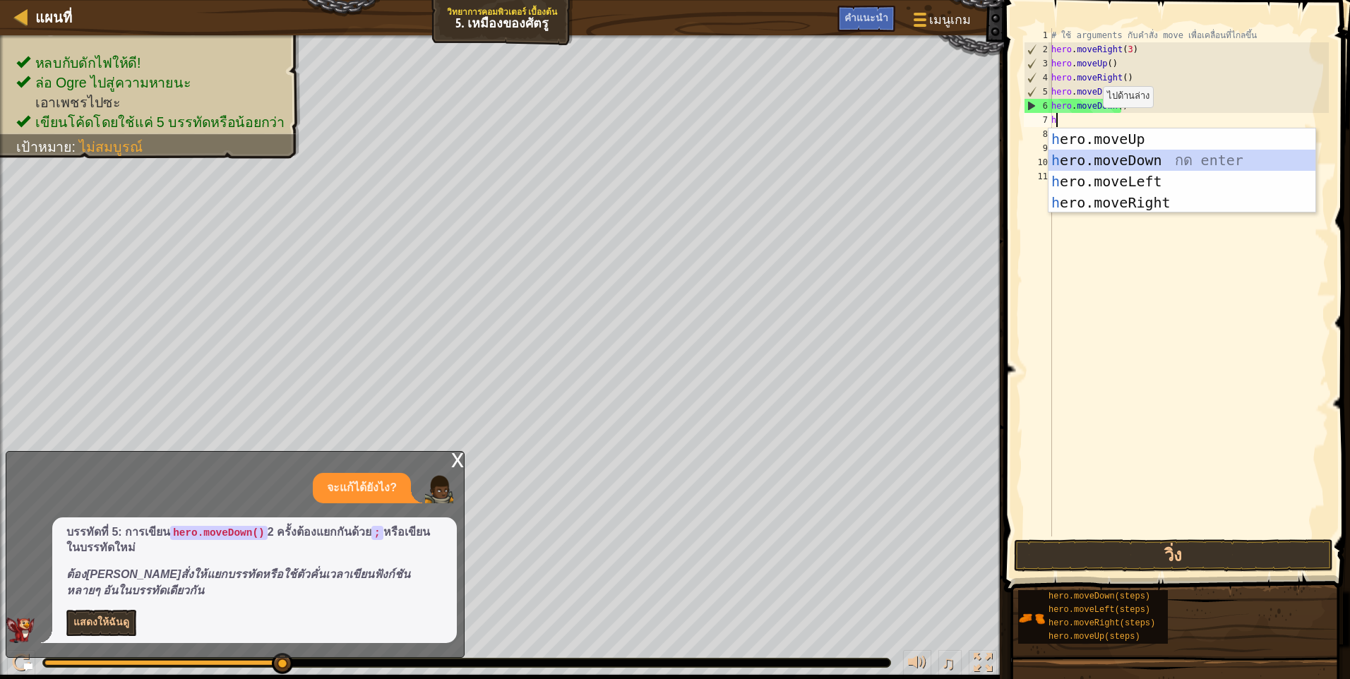
click at [1103, 160] on div "h ero.moveUp กด enter h ero.moveDown กด enter h ero.moveLeft กด enter h ero.mov…" at bounding box center [1181, 191] width 267 height 127
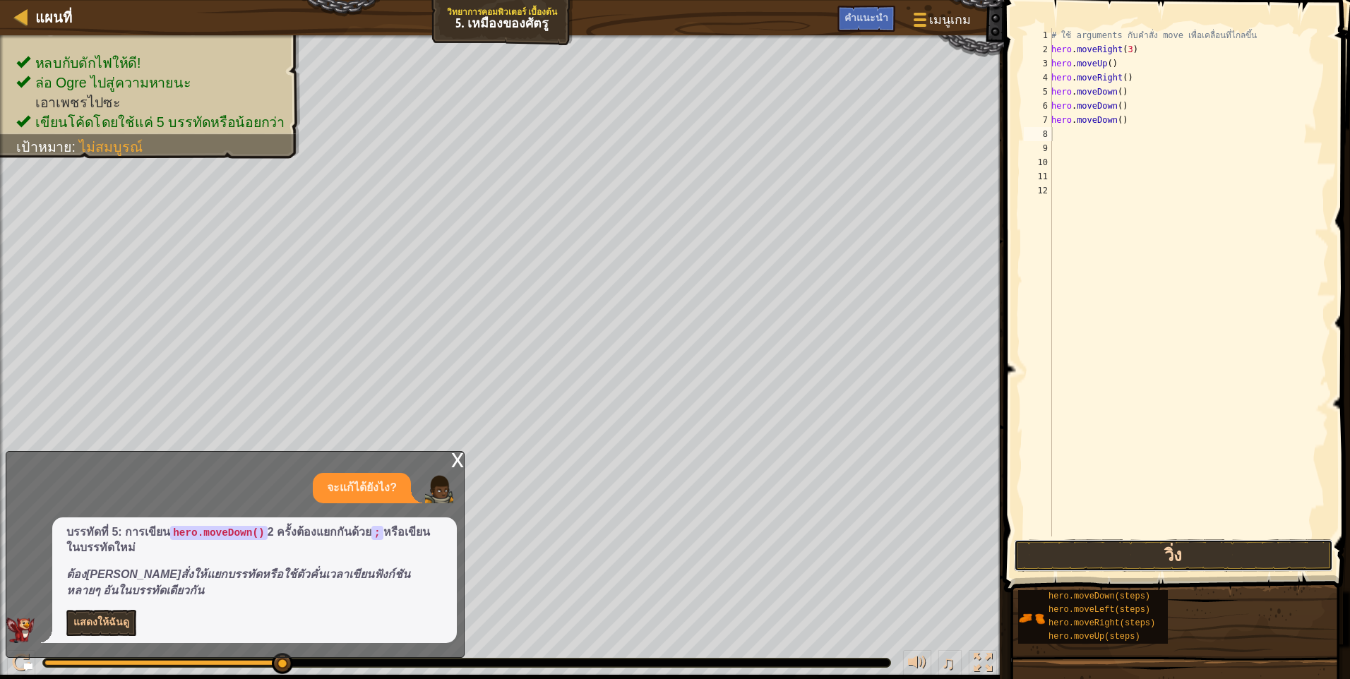
click at [1149, 558] on button "วิ่ง" at bounding box center [1173, 555] width 319 height 32
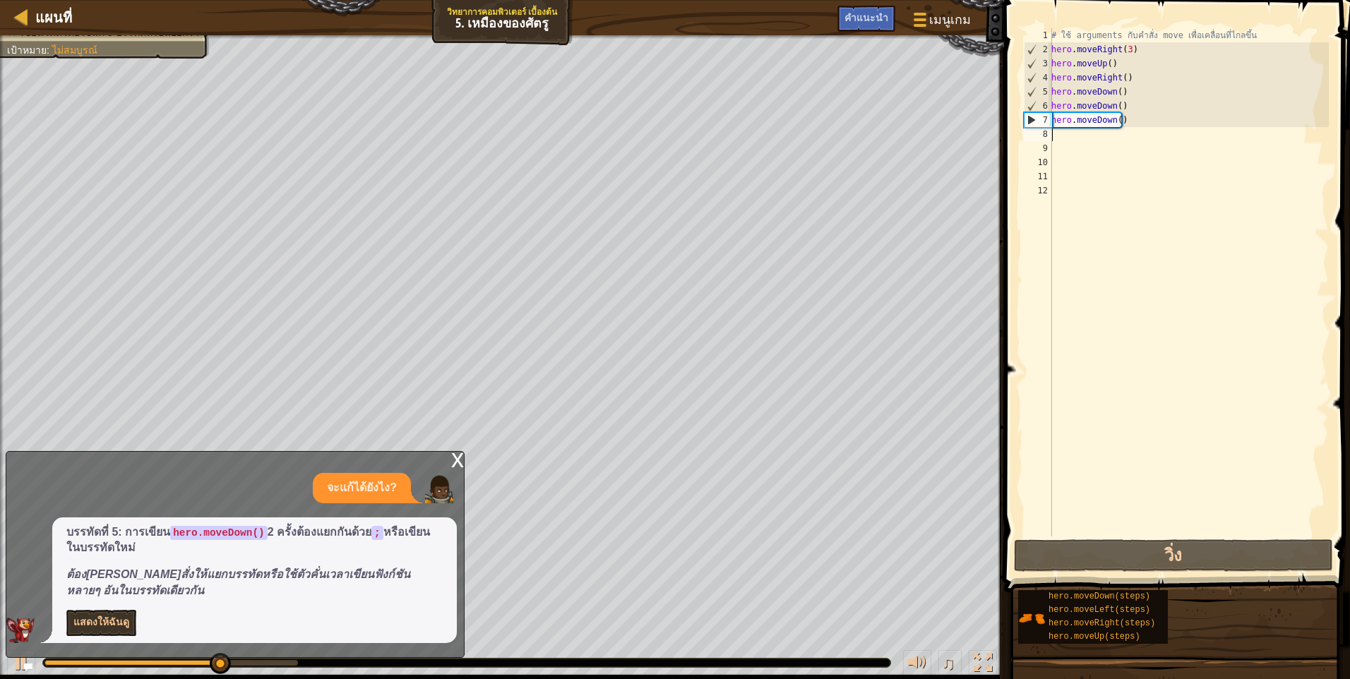
type textarea "h"
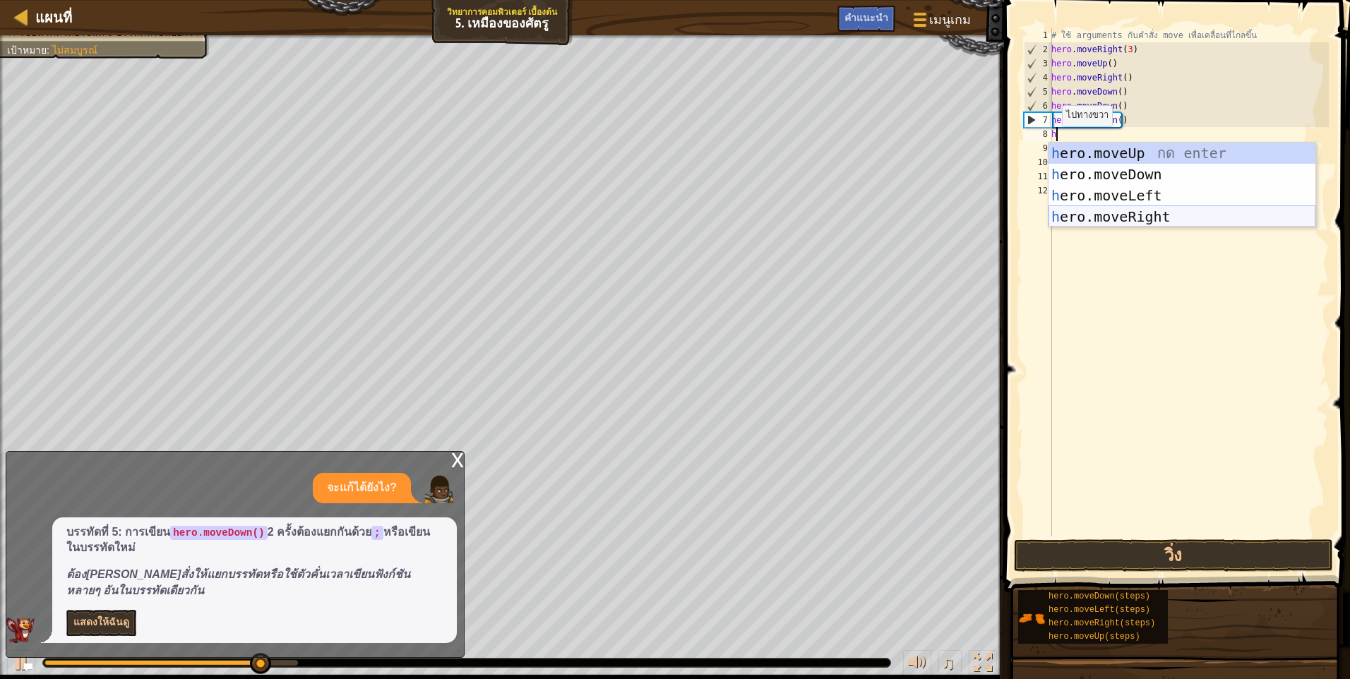
click at [1101, 207] on div "h ero.moveUp กด enter h ero.moveDown กด enter h ero.moveLeft กด enter h ero.mov…" at bounding box center [1181, 206] width 267 height 127
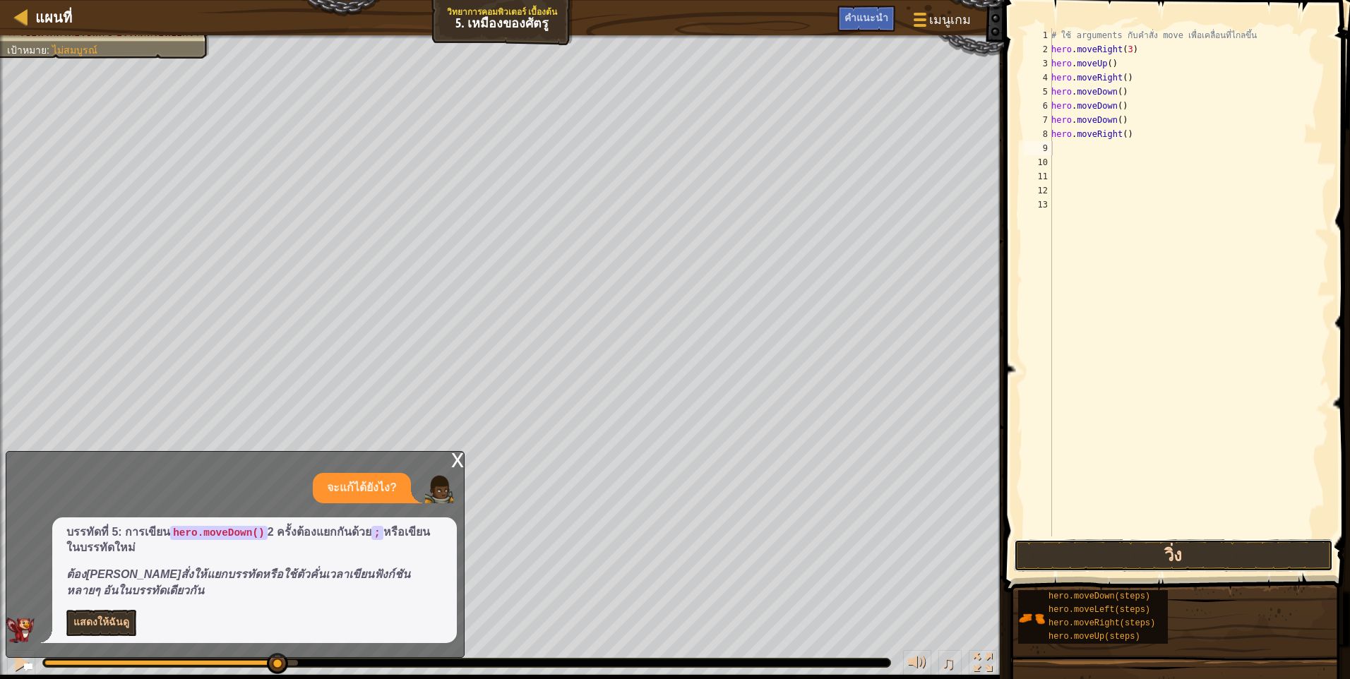
click at [1112, 546] on button "วิ่ง" at bounding box center [1173, 555] width 319 height 32
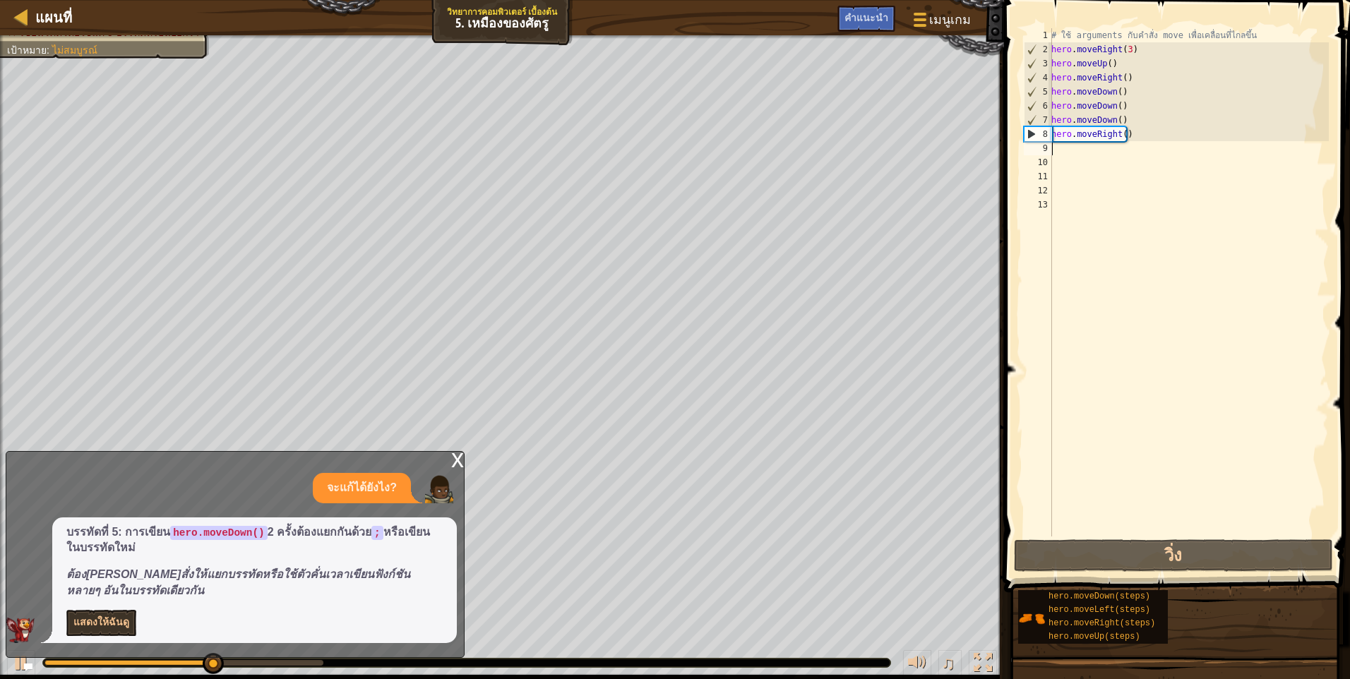
type textarea "h"
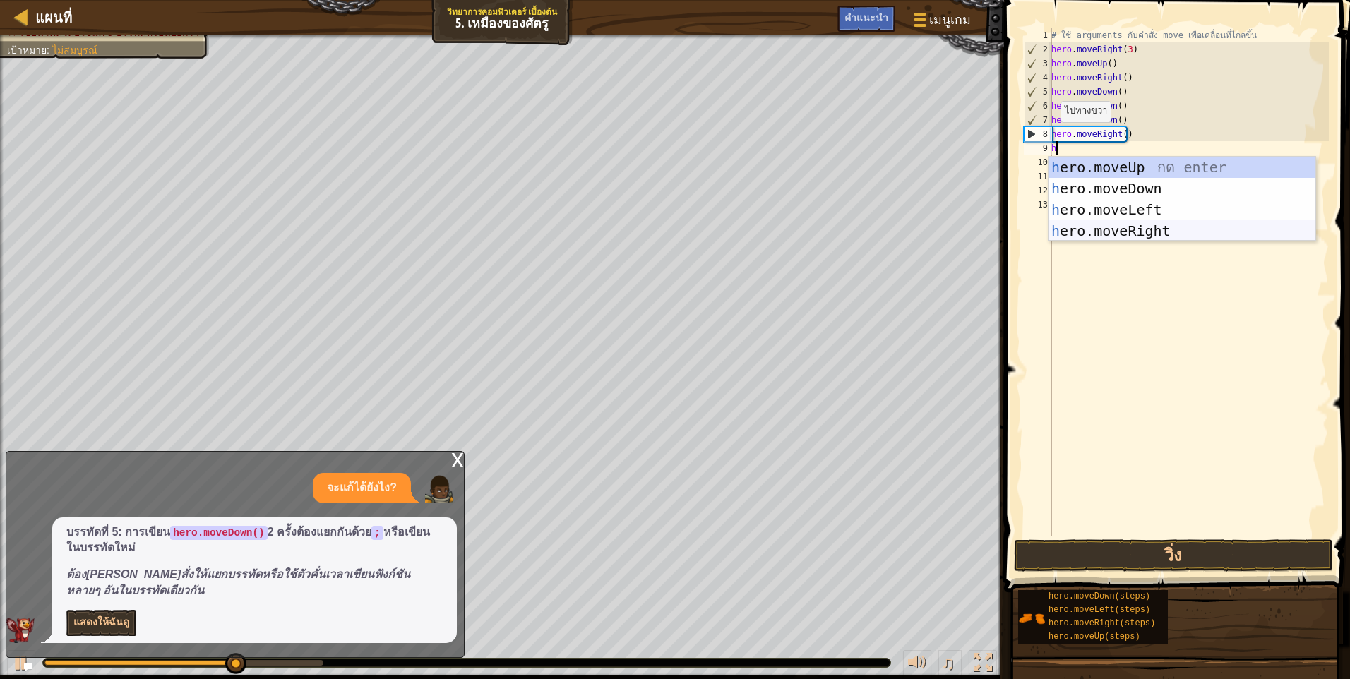
click at [1101, 232] on div "h ero.moveUp กด enter h ero.moveDown กด enter h ero.moveLeft กด enter h ero.mov…" at bounding box center [1181, 220] width 267 height 127
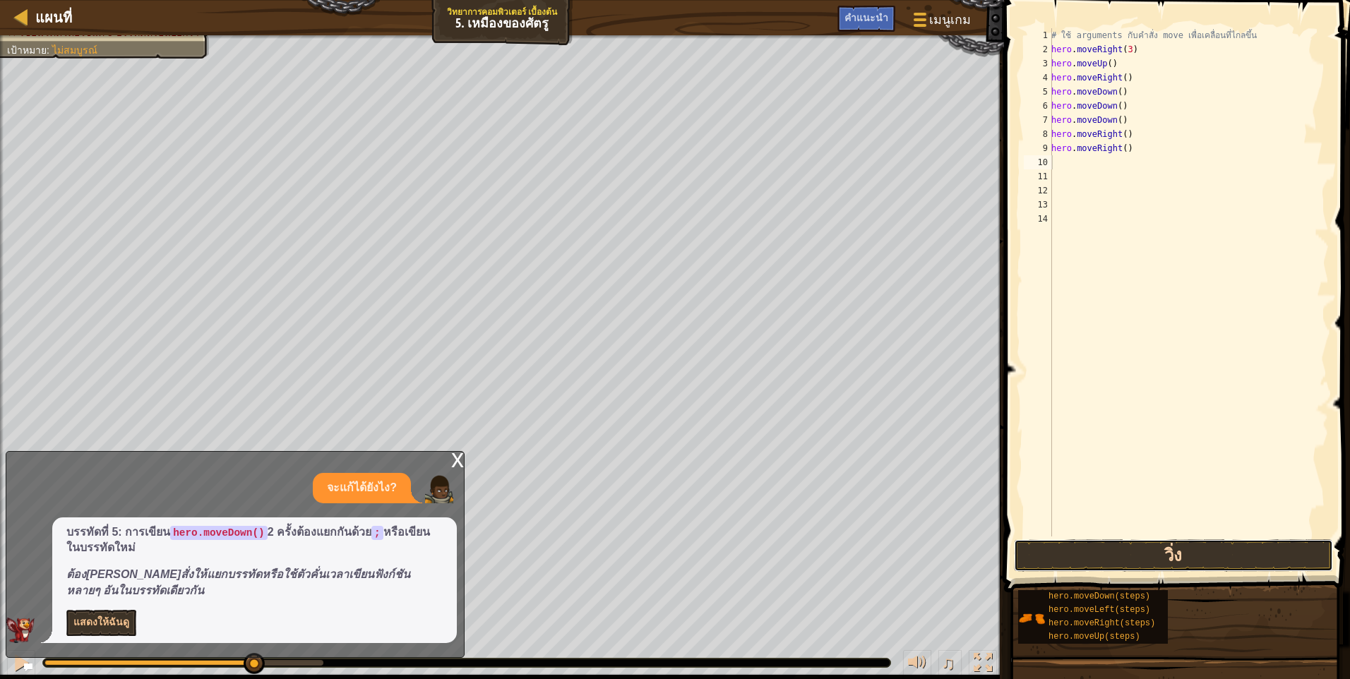
click at [1091, 556] on button "วิ่ง" at bounding box center [1173, 555] width 319 height 32
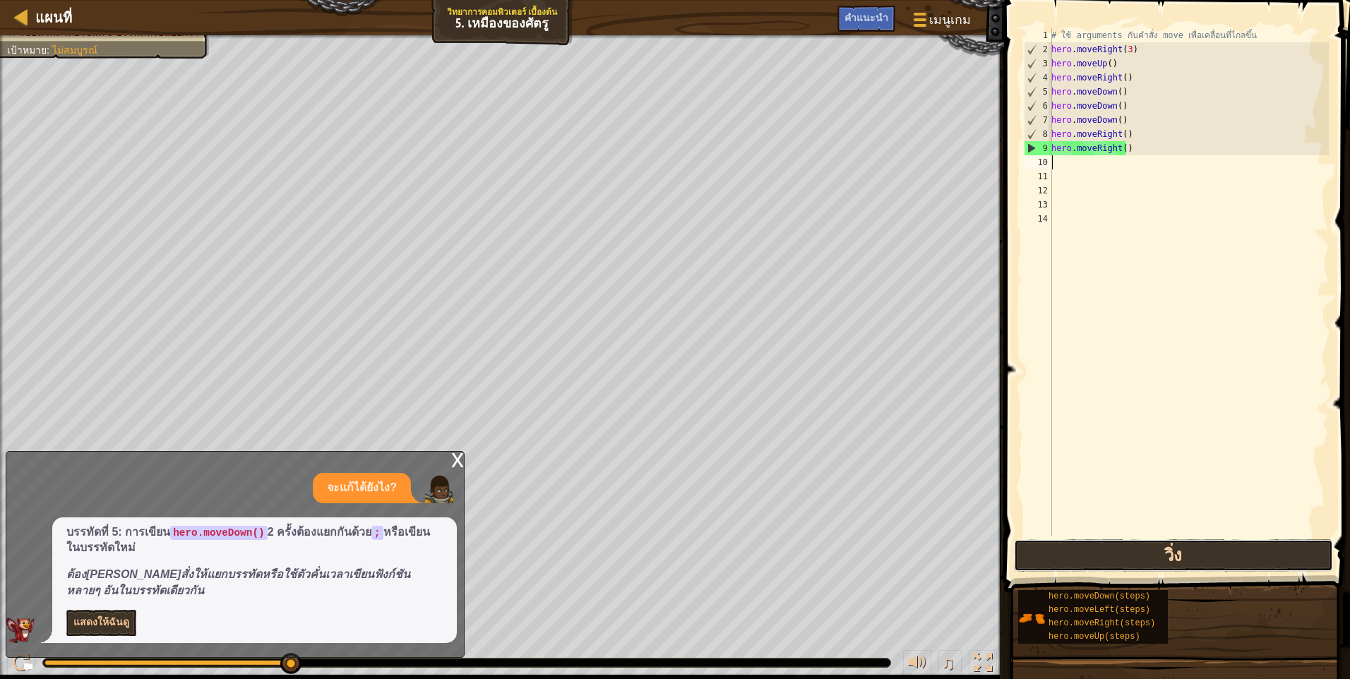
click at [1194, 555] on button "วิ่ง" at bounding box center [1173, 555] width 319 height 32
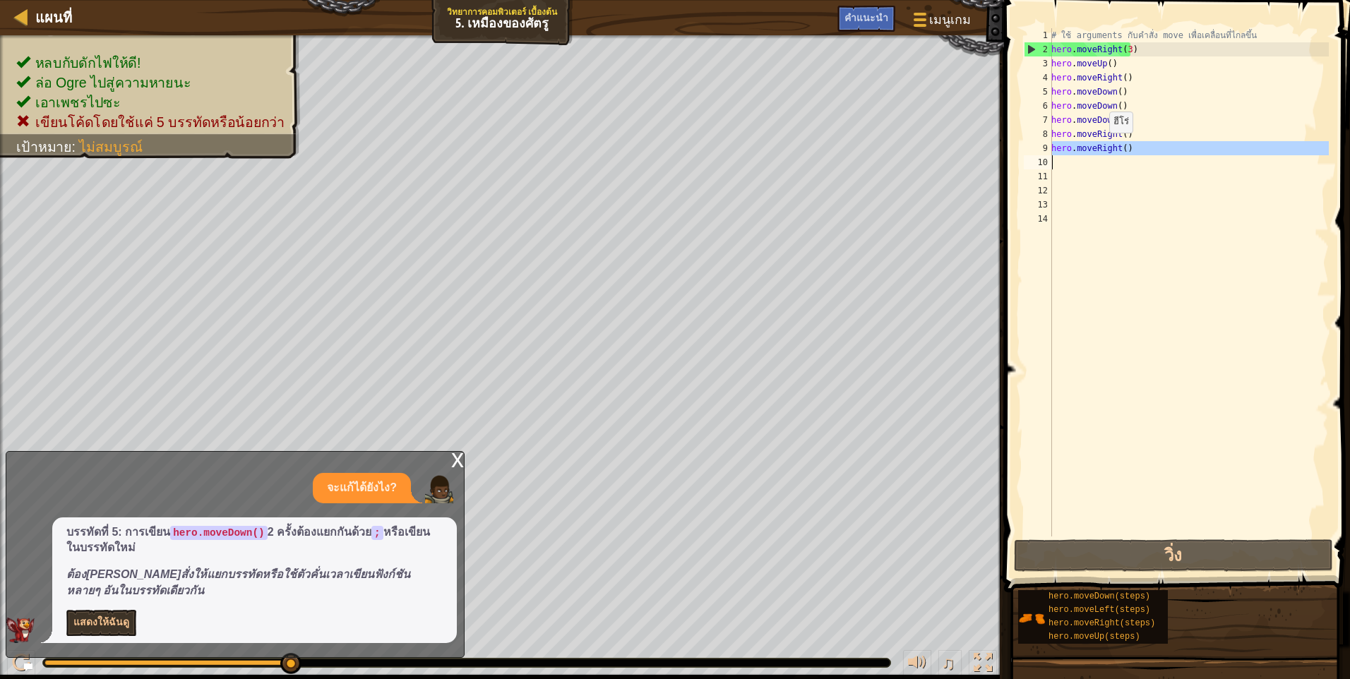
drag, startPoint x: 1050, startPoint y: 146, endPoint x: 1108, endPoint y: 147, distance: 57.2
click at [1108, 147] on div "1 2 3 4 5 6 7 8 9 10 11 12 13 14 # ใช้ arguments กับคำสั่ง move เพื่อเคลื่อนที่…" at bounding box center [1175, 282] width 308 height 508
type textarea "hero.moveRight()"
paste textarea
drag, startPoint x: 1051, startPoint y: 150, endPoint x: 1101, endPoint y: 158, distance: 50.8
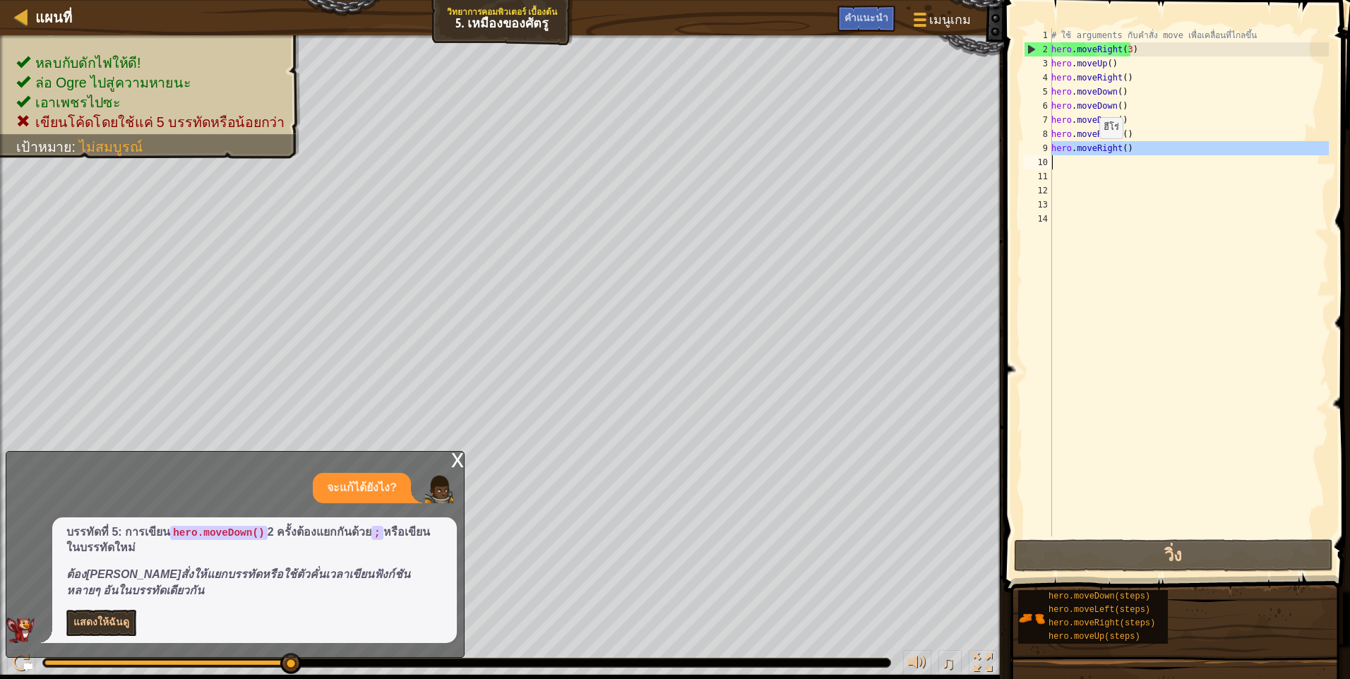
click at [1098, 154] on div "1 2 3 4 5 6 7 8 9 10 11 12 13 14 # ใช้ arguments กับคำสั่ง move เพื่อเคลื่อนที่…" at bounding box center [1175, 282] width 308 height 508
type textarea "hero.moveRight()"
click at [1107, 196] on div "# ใช้ arguments กับคำสั่ง move เพื่อเคลื่อนที่ไกลขึ้น hero . moveRight ( 3 ) he…" at bounding box center [1188, 296] width 280 height 537
click at [1113, 92] on div "# ใช้ arguments กับคำสั่ง move เพื่อเคลื่อนที่ไกลขึ้น hero . moveRight ( 3 ) he…" at bounding box center [1188, 296] width 280 height 537
click at [1115, 92] on div "# ใช้ arguments กับคำสั่ง move เพื่อเคลื่อนที่ไกลขึ้น hero . moveRight ( 3 ) he…" at bounding box center [1188, 296] width 280 height 537
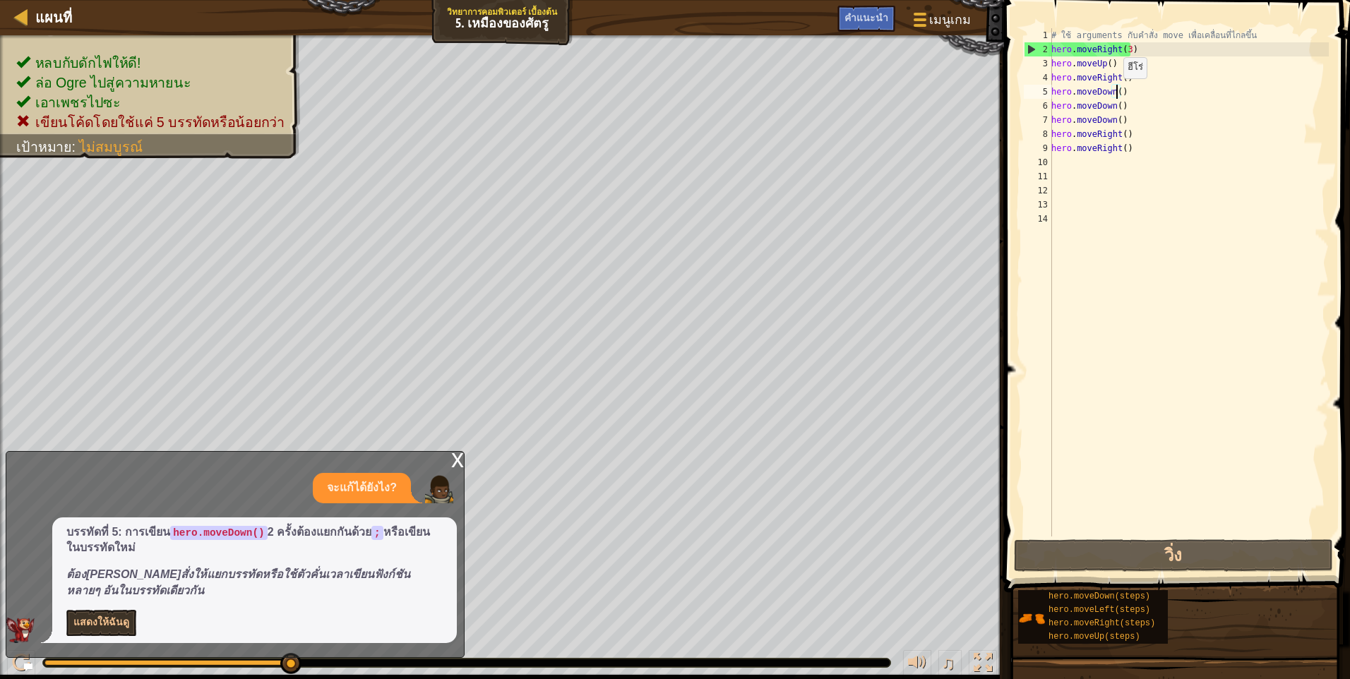
scroll to position [6, 6]
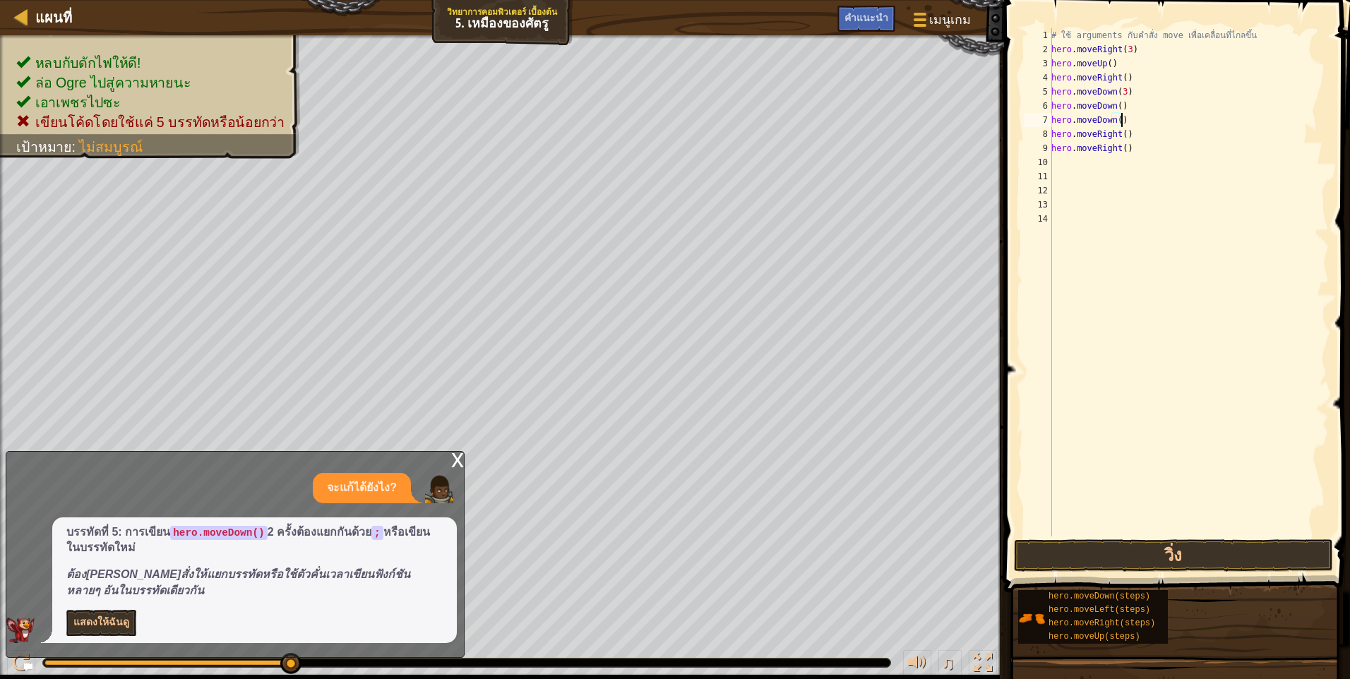
click at [1128, 119] on div "# ใช้ arguments กับคำสั่ง move เพื่อเคลื่อนที่ไกลขึ้น hero . moveRight ( 3 ) he…" at bounding box center [1188, 296] width 280 height 537
type textarea "h"
click at [1198, 546] on button "วิ่ง" at bounding box center [1173, 555] width 319 height 32
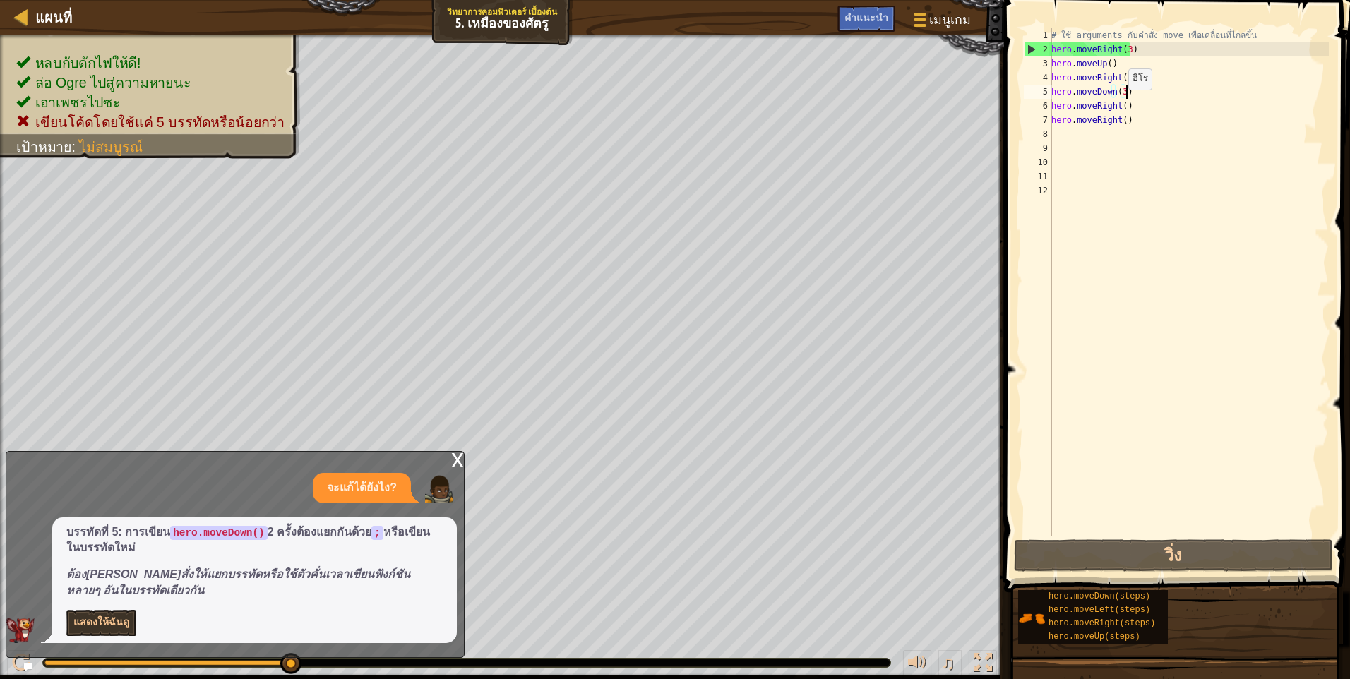
click at [1120, 104] on div "# ใช้ arguments กับคำสั่ง move เพื่อเคลื่อนที่ไกลขึ้น hero . moveRight ( 3 ) he…" at bounding box center [1188, 296] width 280 height 537
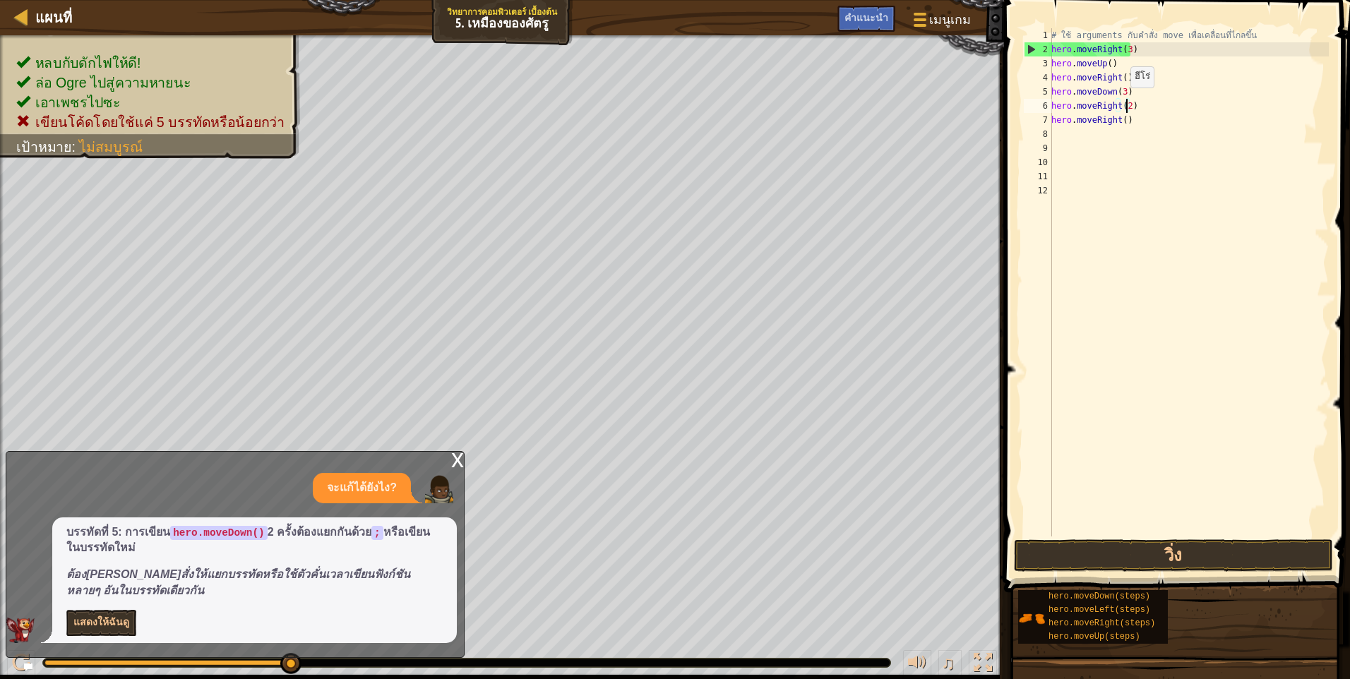
scroll to position [6, 6]
click at [1125, 126] on div "# ใช้ arguments กับคำสั่ง move เพื่อเคลื่อนที่ไกลขึ้น hero . moveRight ( 3 ) he…" at bounding box center [1188, 296] width 280 height 537
type textarea "h"
click at [1254, 549] on button "วิ่ง" at bounding box center [1173, 555] width 319 height 32
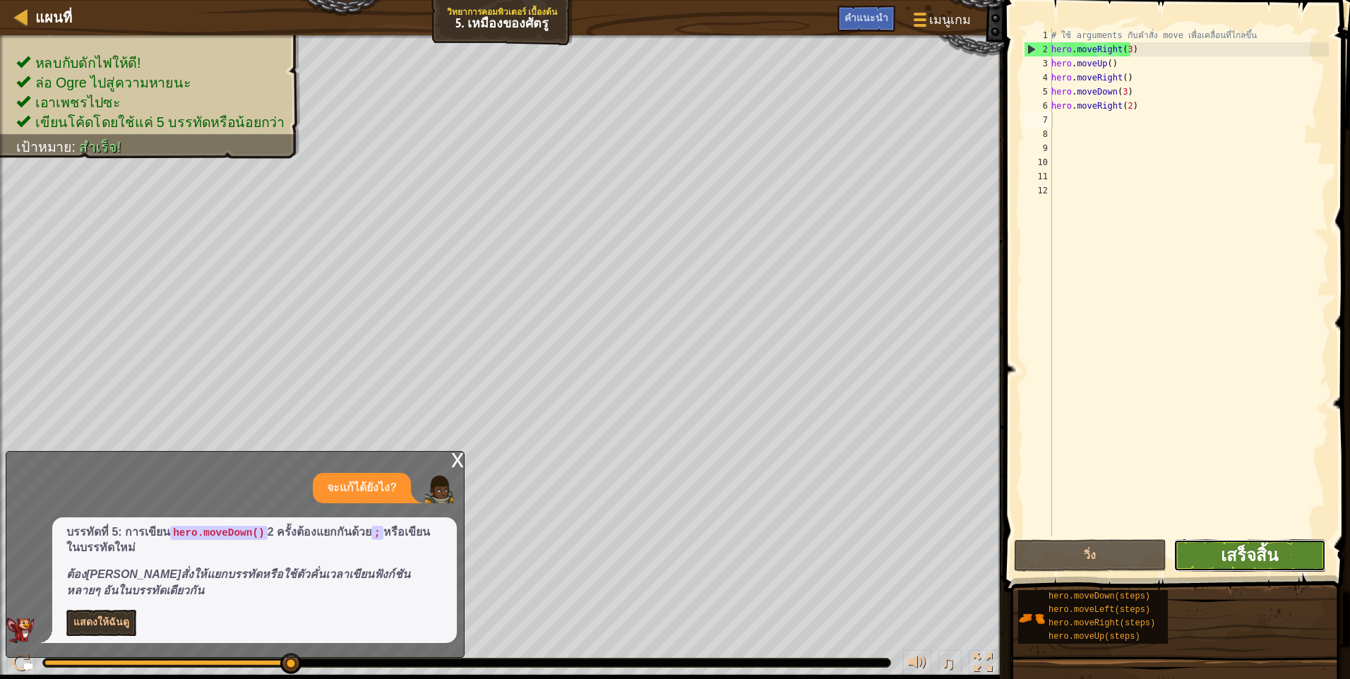
click at [1255, 545] on span "เสร็จสิ้น" at bounding box center [1249, 555] width 57 height 23
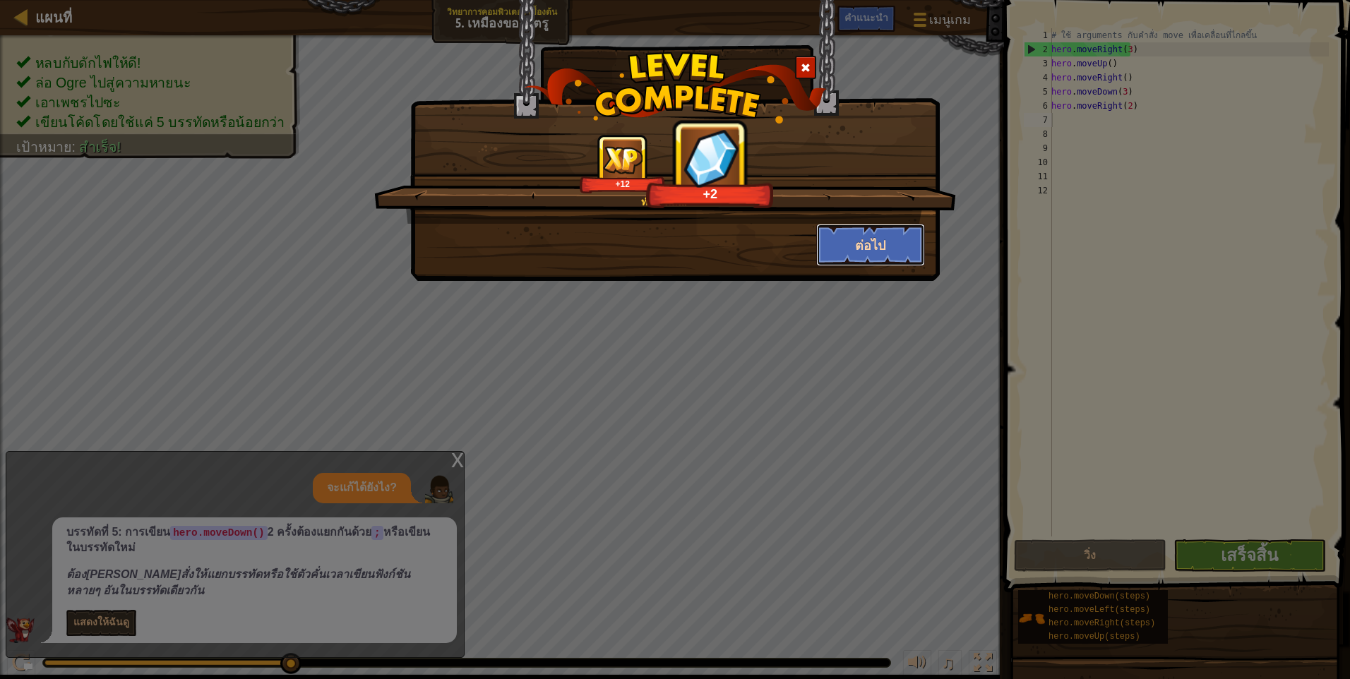
click at [837, 232] on button "ต่อไป" at bounding box center [870, 245] width 109 height 42
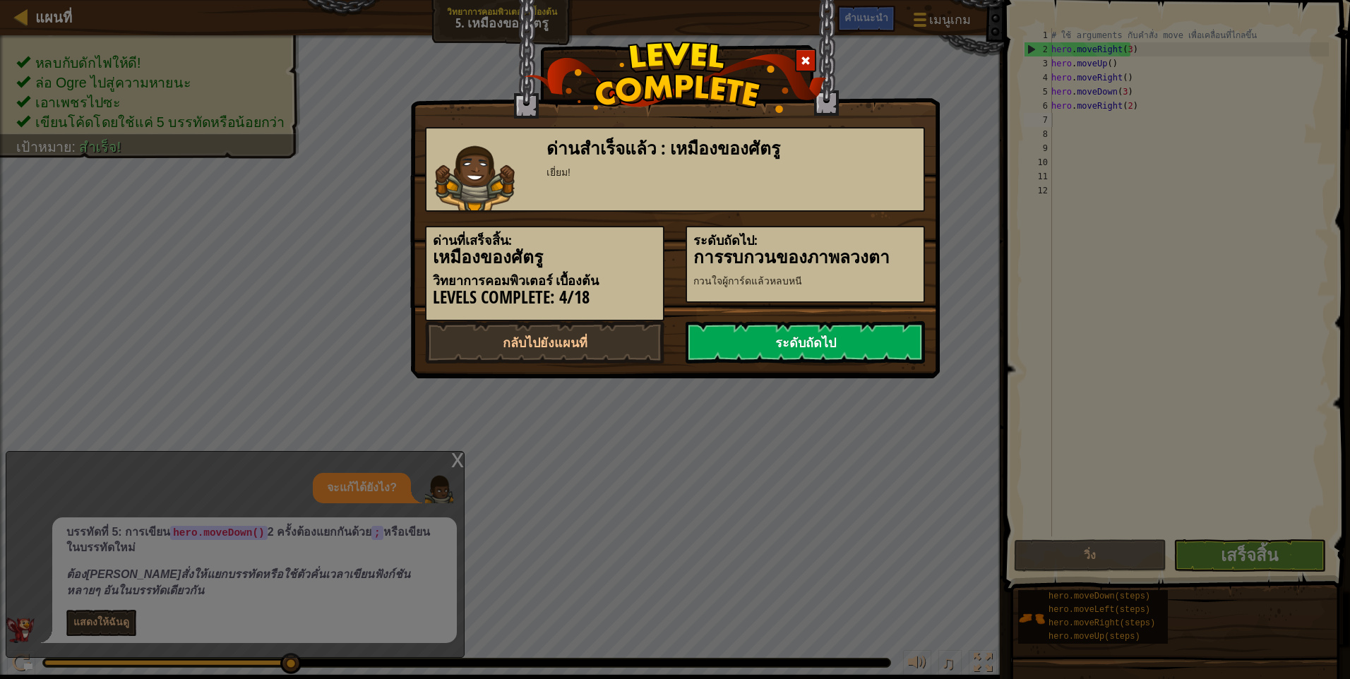
click at [859, 342] on link "ระดับถัดไป" at bounding box center [804, 342] width 239 height 42
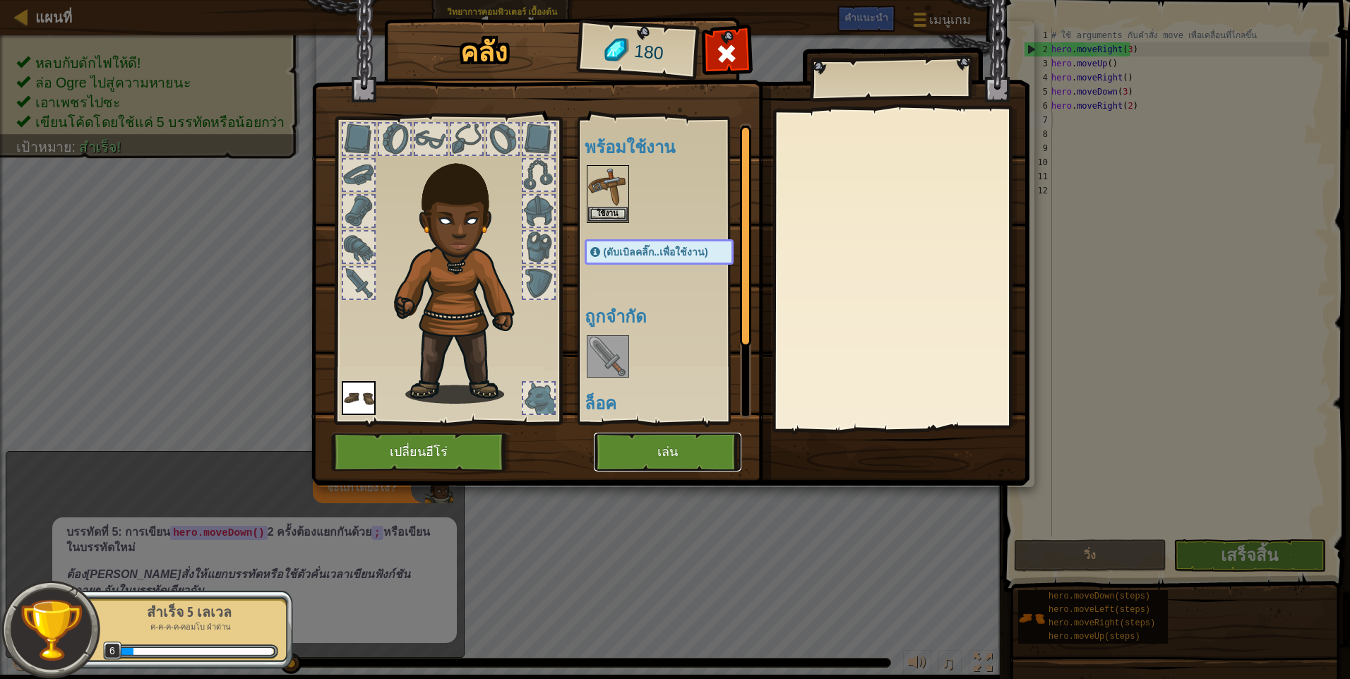
click at [688, 452] on button "เล่น" at bounding box center [668, 452] width 148 height 39
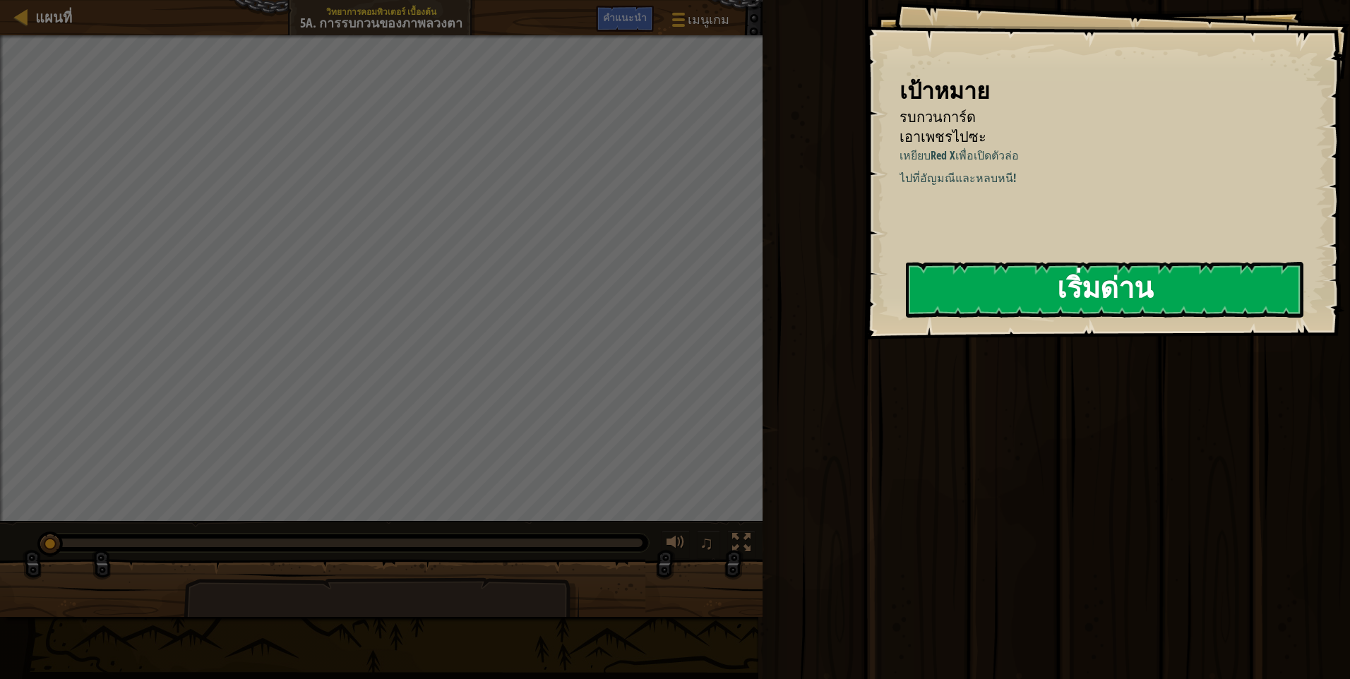
click at [1012, 291] on button "เริ่มด่าน" at bounding box center [1104, 290] width 397 height 56
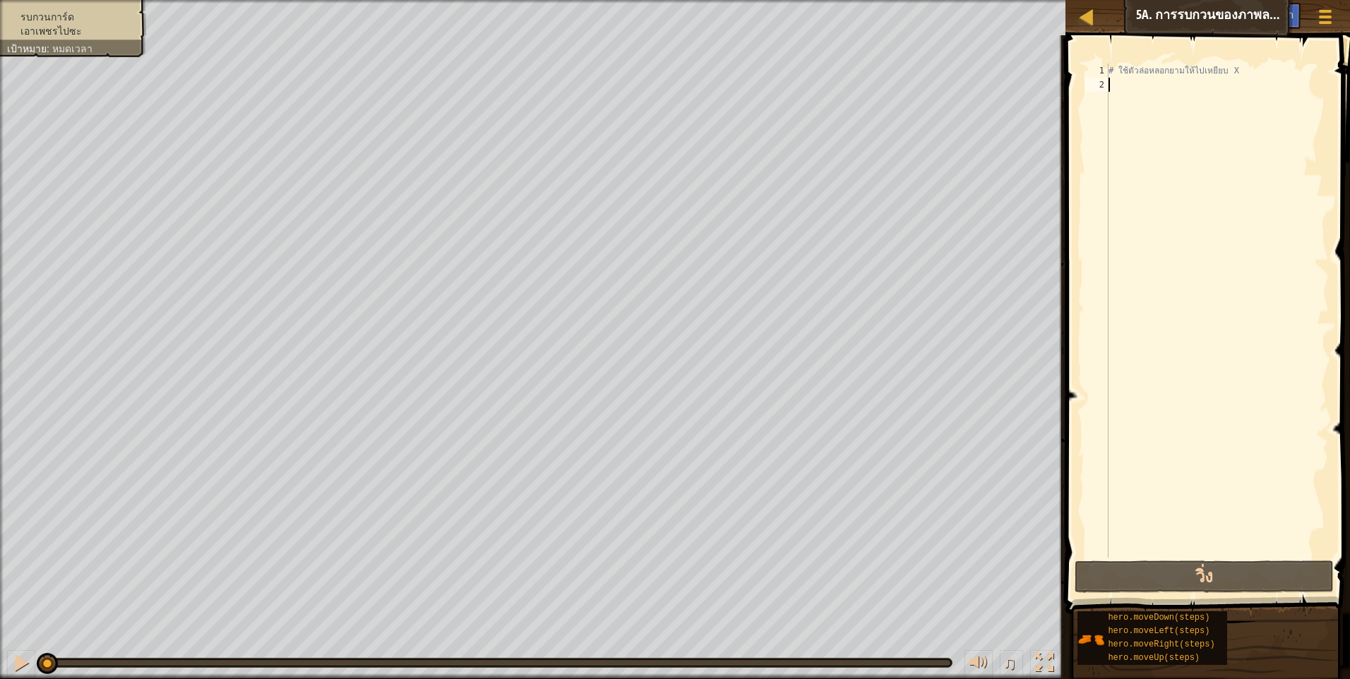
type textarea "h"
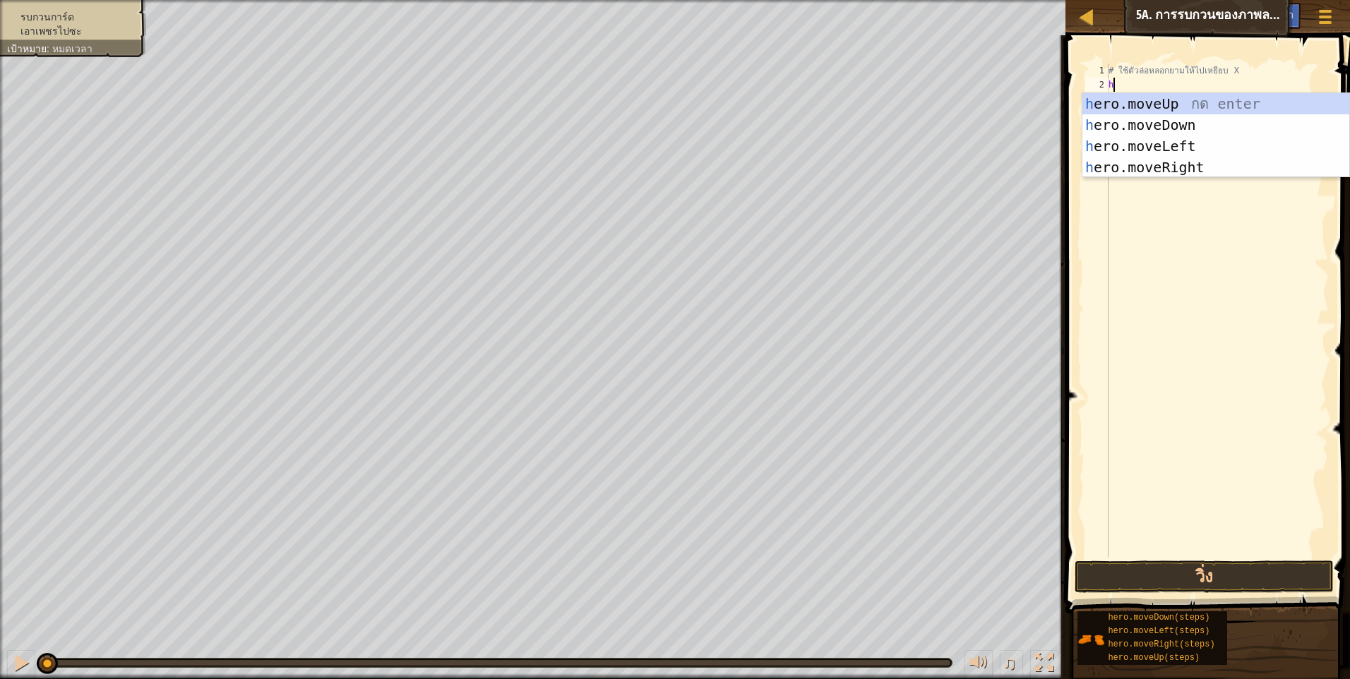
scroll to position [6, 0]
click at [1229, 162] on div "h ero.moveUp กด enter h ero.moveDown กด enter h ero.moveLeft กด enter h ero.mov…" at bounding box center [1215, 156] width 267 height 127
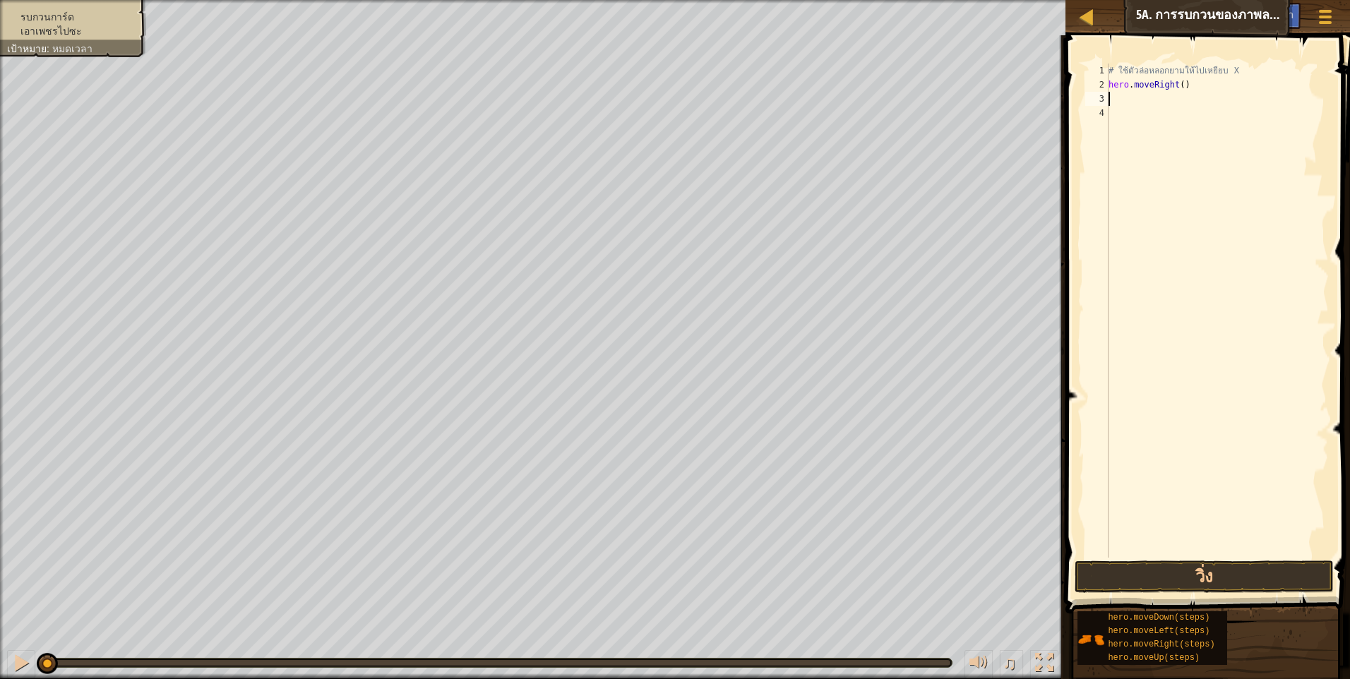
type textarea "h"
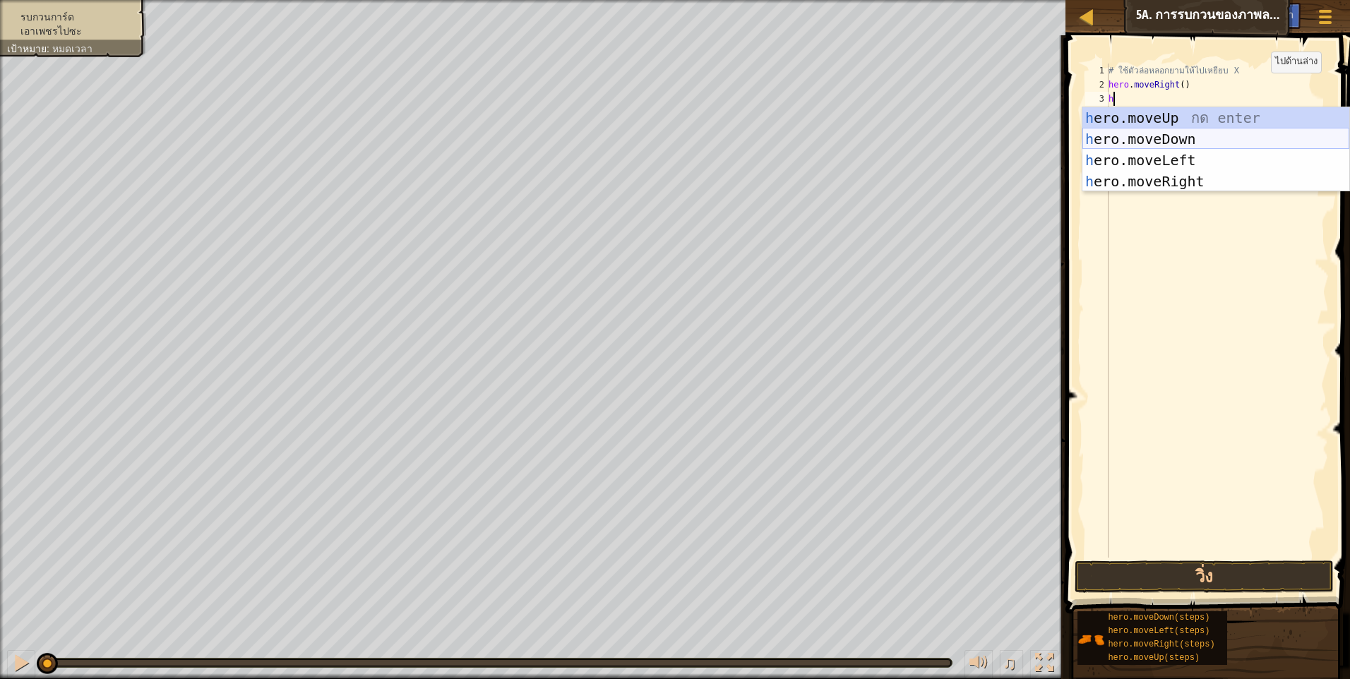
click at [1176, 138] on div "h ero.moveUp กด enter h ero.moveDown กด enter h ero.moveLeft กด enter h ero.mov…" at bounding box center [1215, 170] width 267 height 127
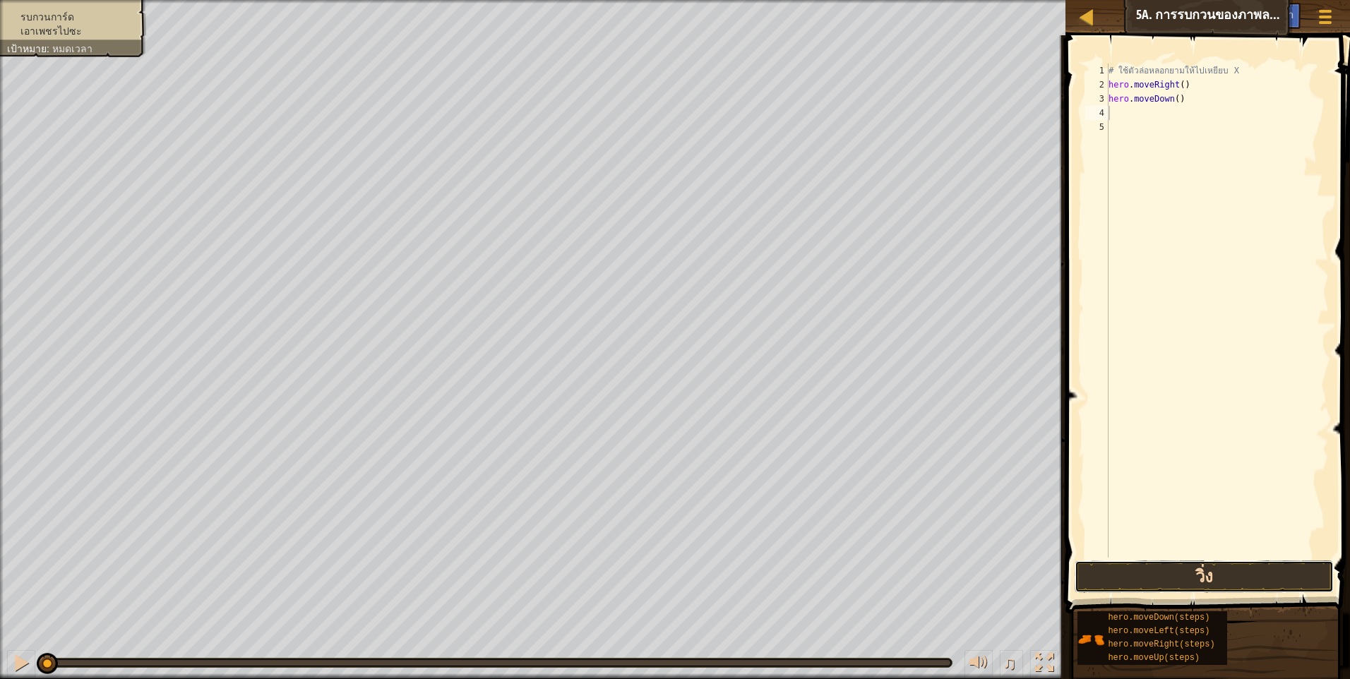
click at [1277, 582] on button "วิ่ง" at bounding box center [1203, 577] width 259 height 32
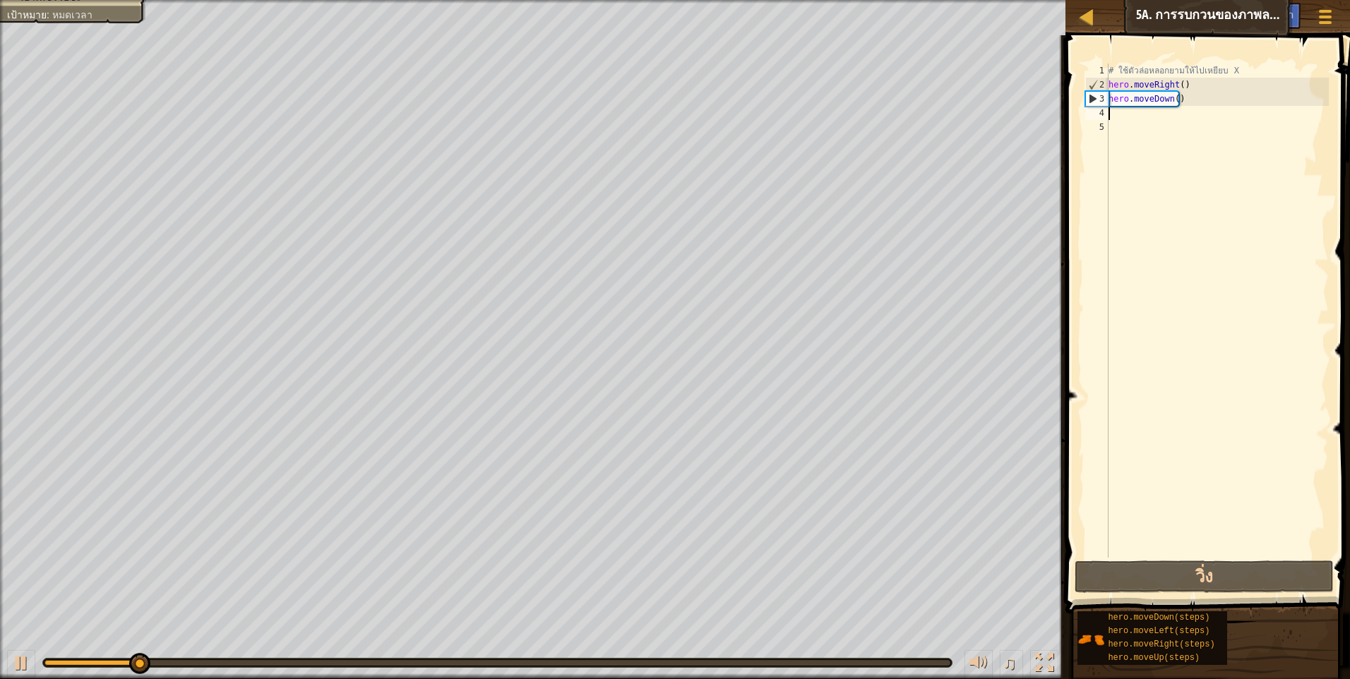
type textarea "h"
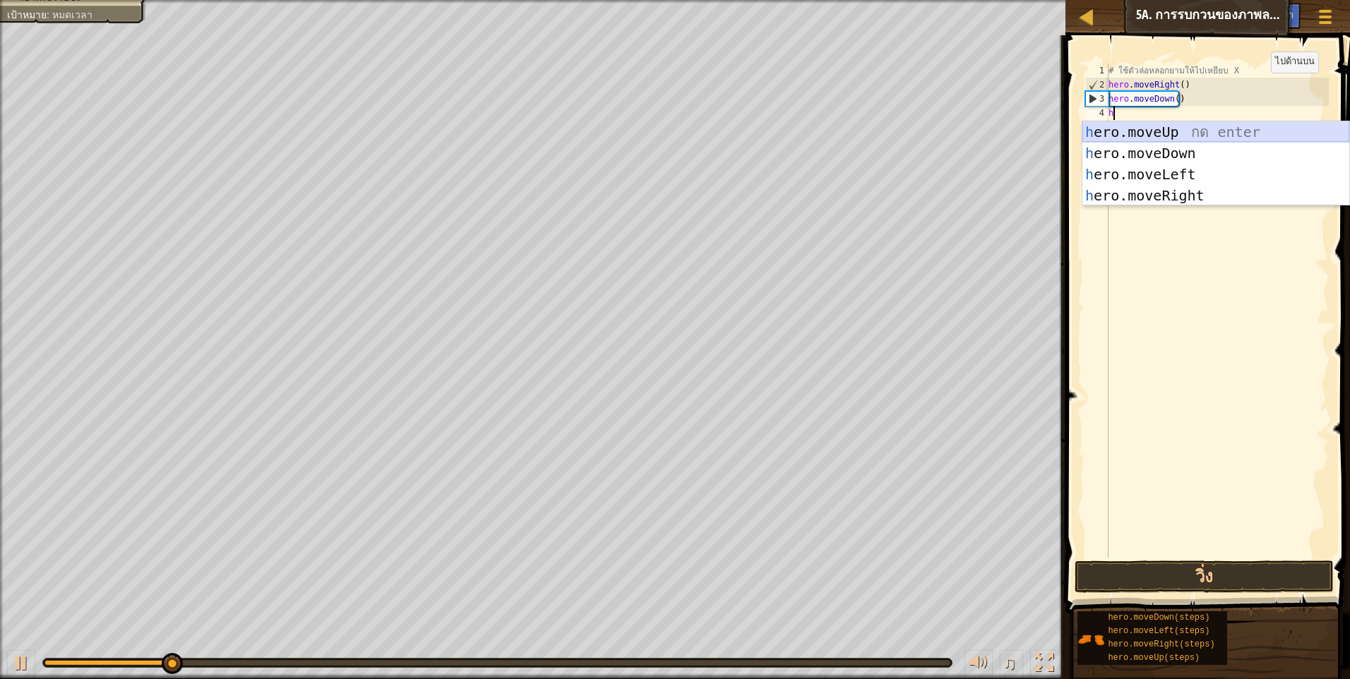
click at [1159, 129] on div "h ero.moveUp กด enter h ero.moveDown กด enter h ero.moveLeft กด enter h ero.mov…" at bounding box center [1215, 184] width 267 height 127
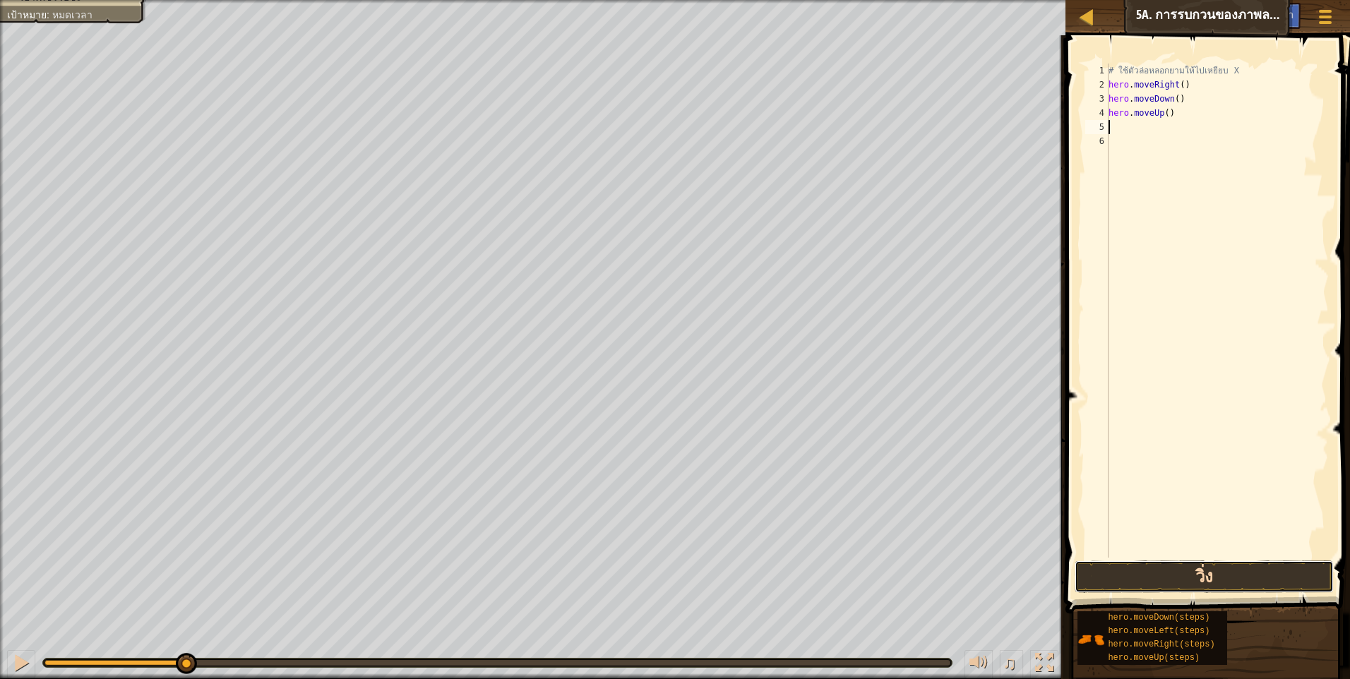
click at [1242, 580] on button "วิ่ง" at bounding box center [1203, 577] width 259 height 32
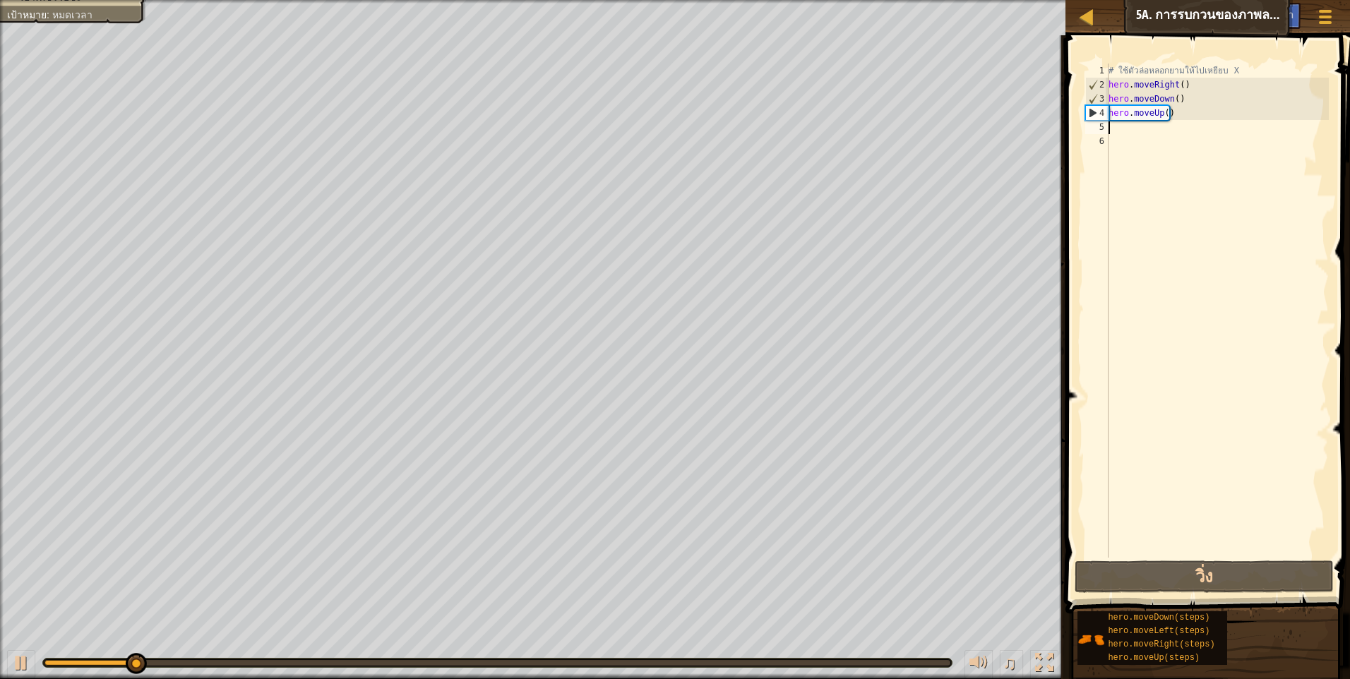
click at [1183, 103] on div "# ใช้ตัวล่อหลอกยามให้ไปเหยียบ X hero . moveRight ( ) hero . moveDown ( ) hero .…" at bounding box center [1217, 325] width 223 height 522
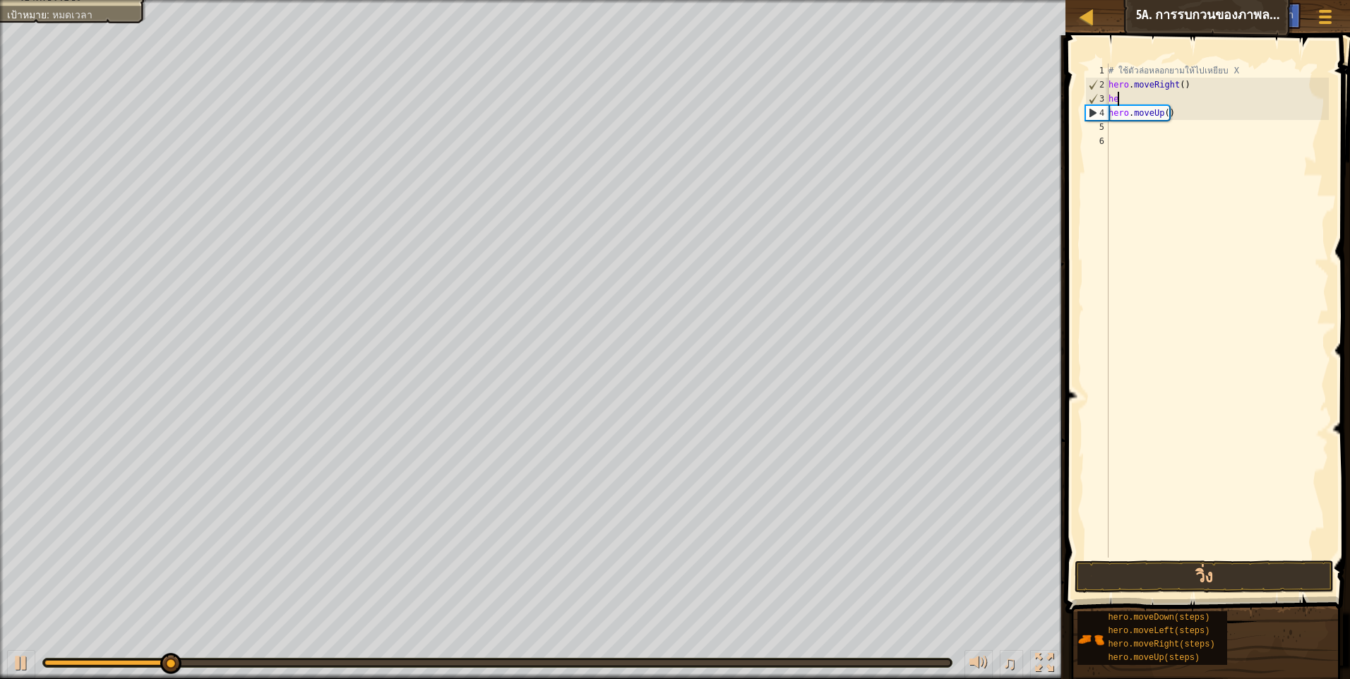
type textarea "h"
click at [1169, 100] on div "# ใช้ตัวล่อหลอกยามให้ไปเหยียบ X hero . moveRight ( ) hero . moveUp ( )" at bounding box center [1217, 325] width 223 height 522
click at [1177, 100] on div "# ใช้ตัวล่อหลอกยามให้ไปเหยียบ X hero . moveRight ( ) hero . moveUp ( )" at bounding box center [1217, 325] width 223 height 522
type textarea "h"
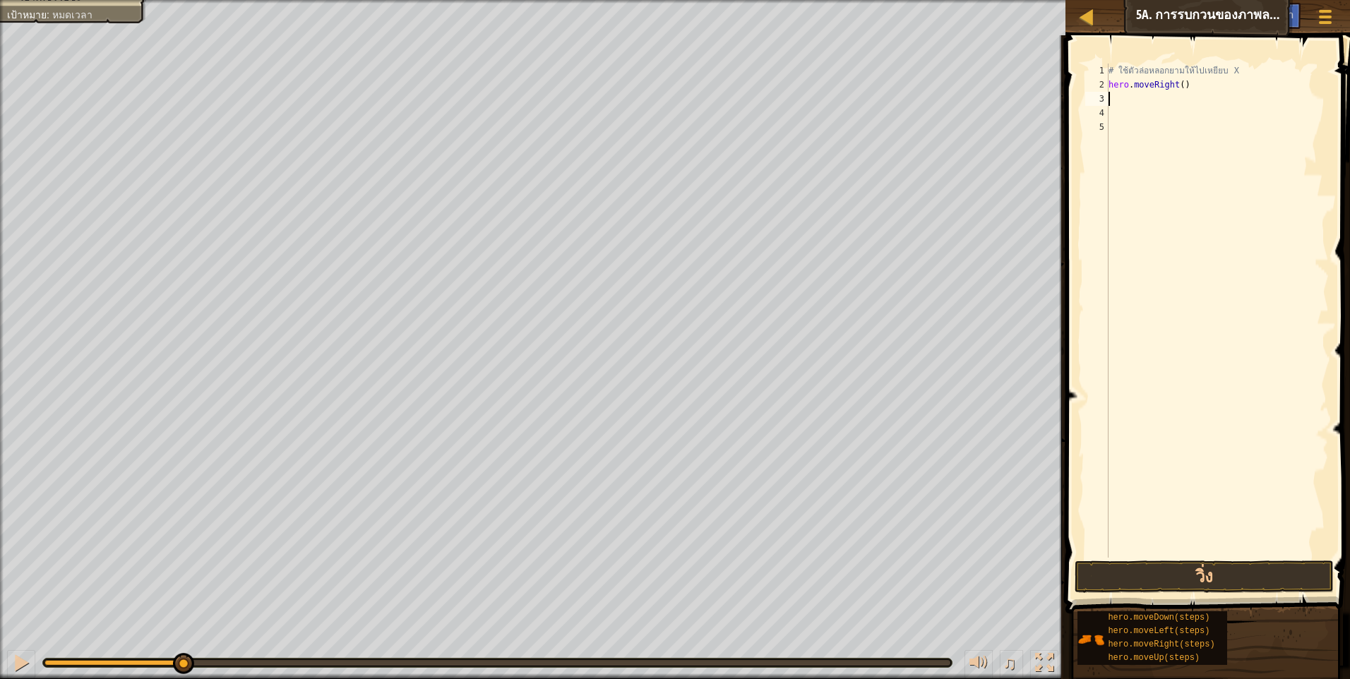
type textarea "h"
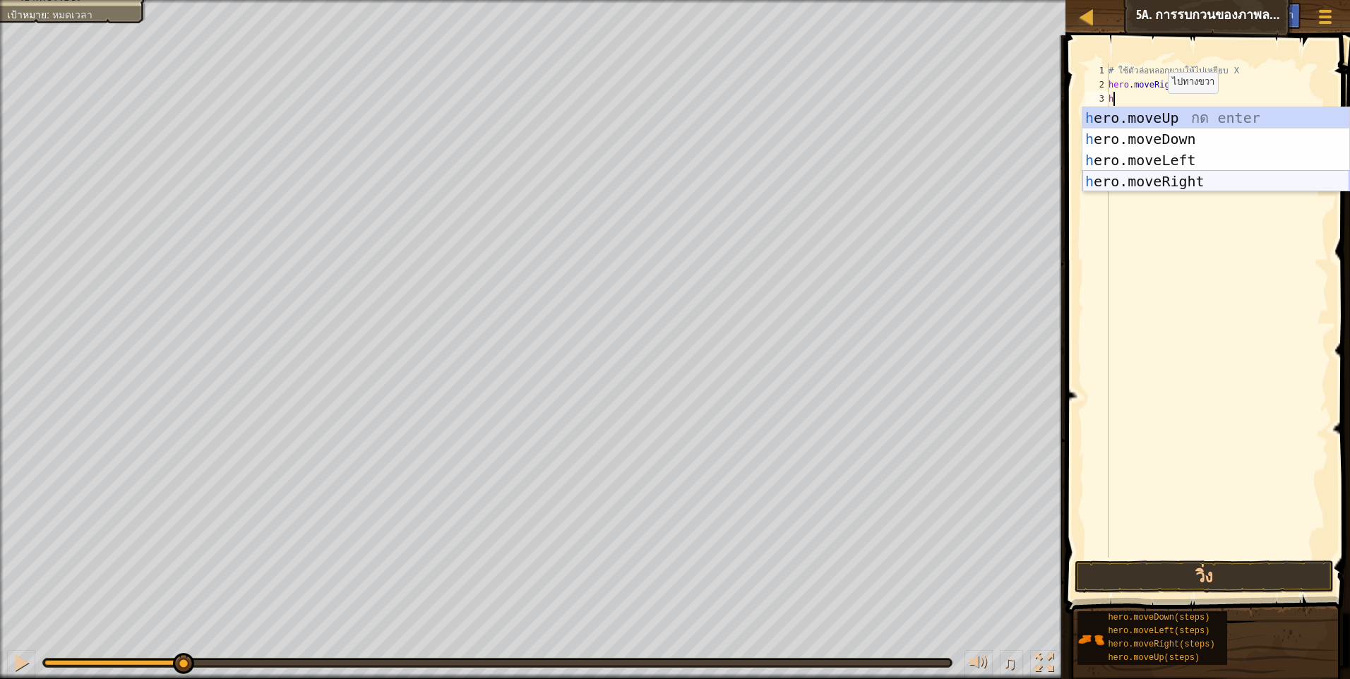
click at [1192, 178] on div "h ero.moveUp กด enter h ero.moveDown กด enter h ero.moveLeft กด enter h ero.mov…" at bounding box center [1215, 170] width 267 height 127
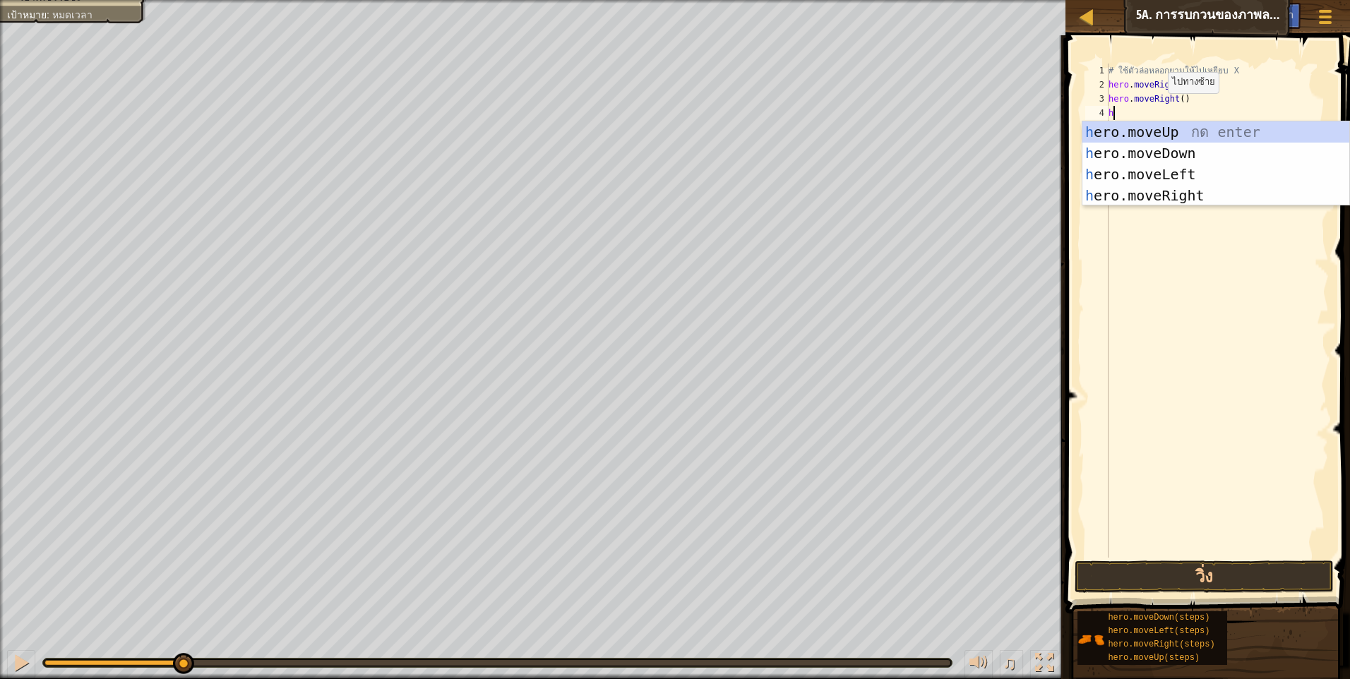
type textarea "h"
click at [1147, 197] on div "h ero.moveUp กด enter h ero.moveDown กด enter h ero.moveLeft กด enter h ero.mov…" at bounding box center [1215, 184] width 267 height 127
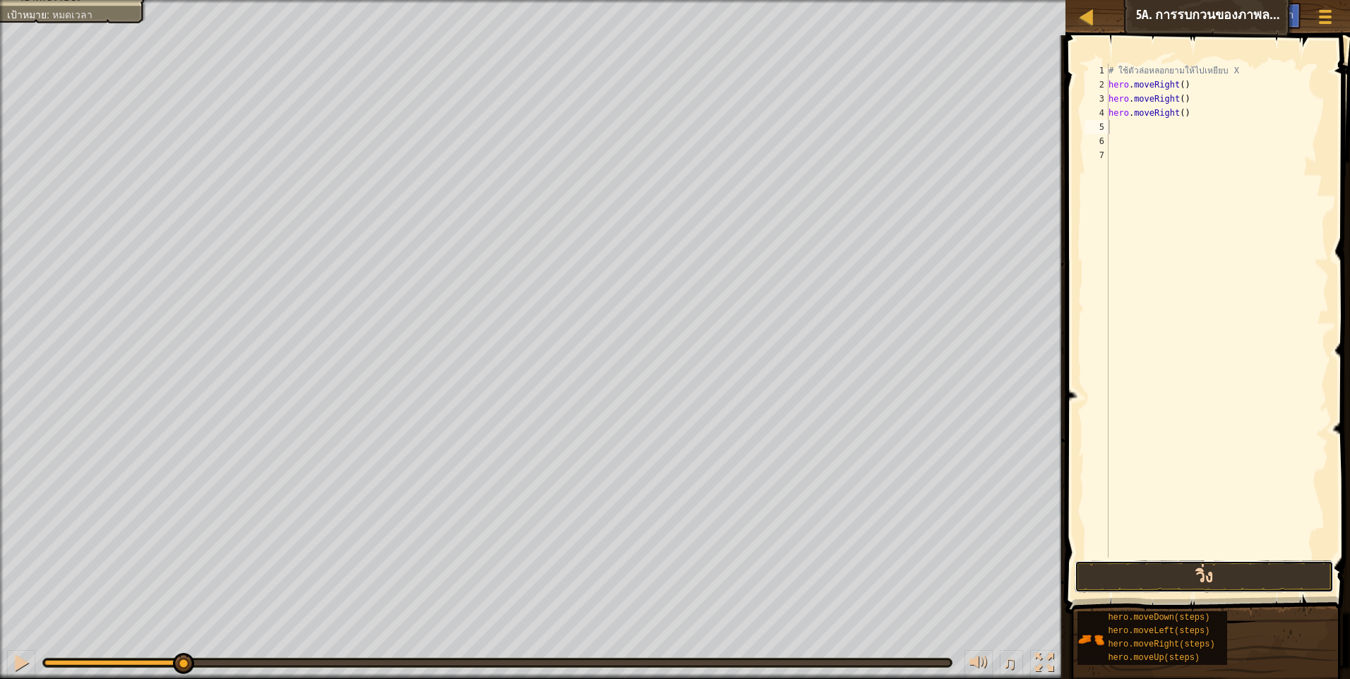
click at [1181, 571] on button "วิ่ง" at bounding box center [1203, 577] width 259 height 32
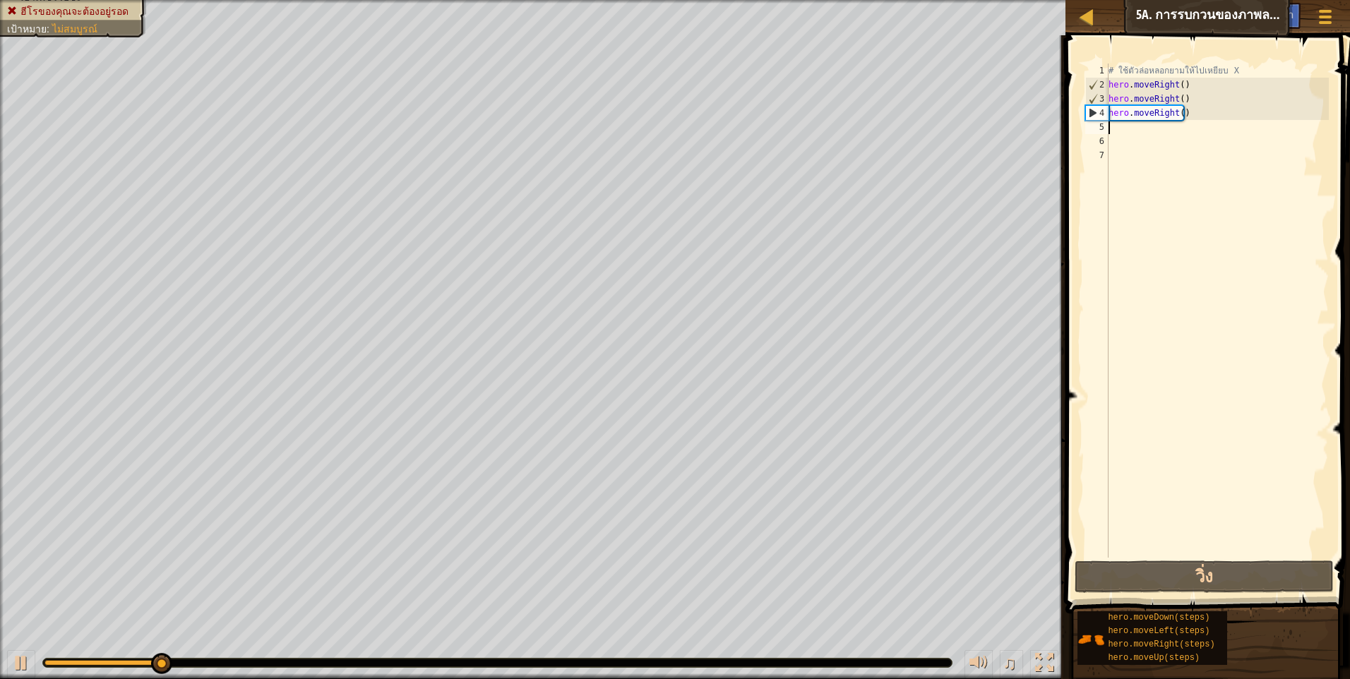
click at [1112, 130] on div "# ใช้ตัวล่อหลอกยามให้ไปเหยียบ X hero . moveRight ( ) hero . moveRight ( ) hero …" at bounding box center [1217, 325] width 223 height 522
type textarea "h"
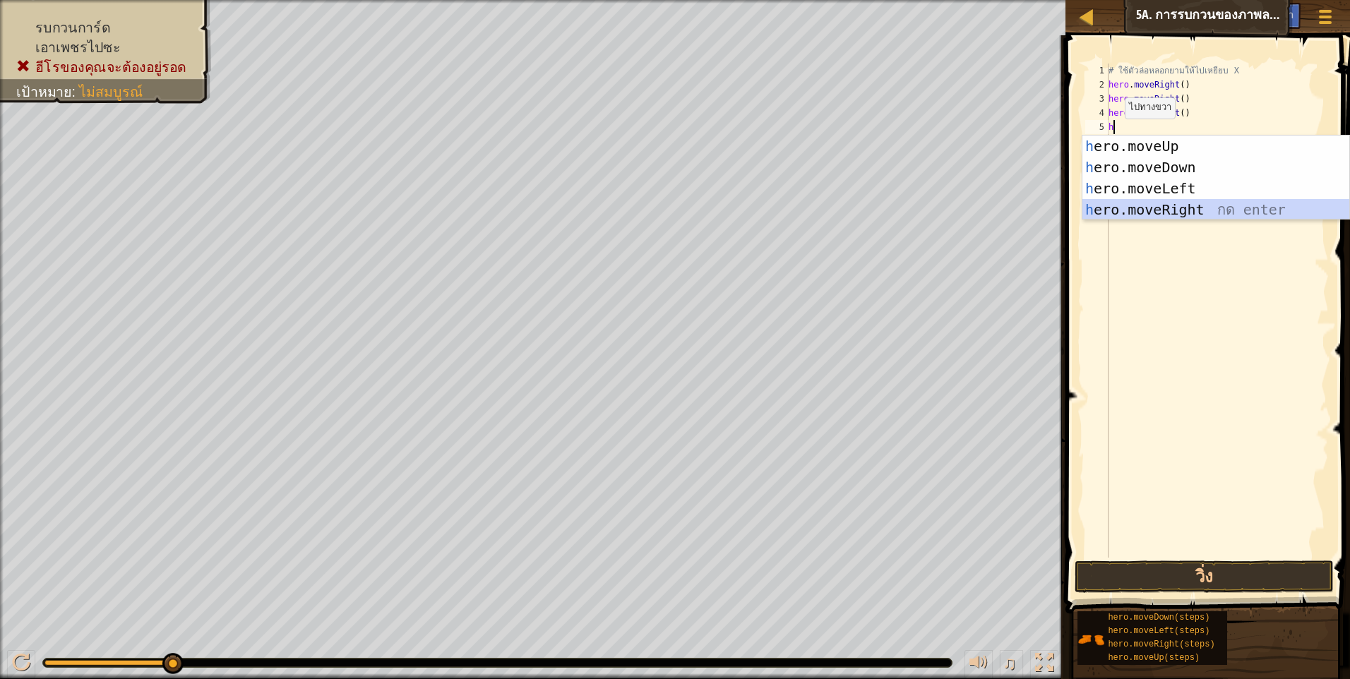
click at [1146, 215] on div "h ero.moveUp กด enter h ero.moveDown กด enter h ero.moveLeft กด enter h ero.mov…" at bounding box center [1215, 199] width 267 height 127
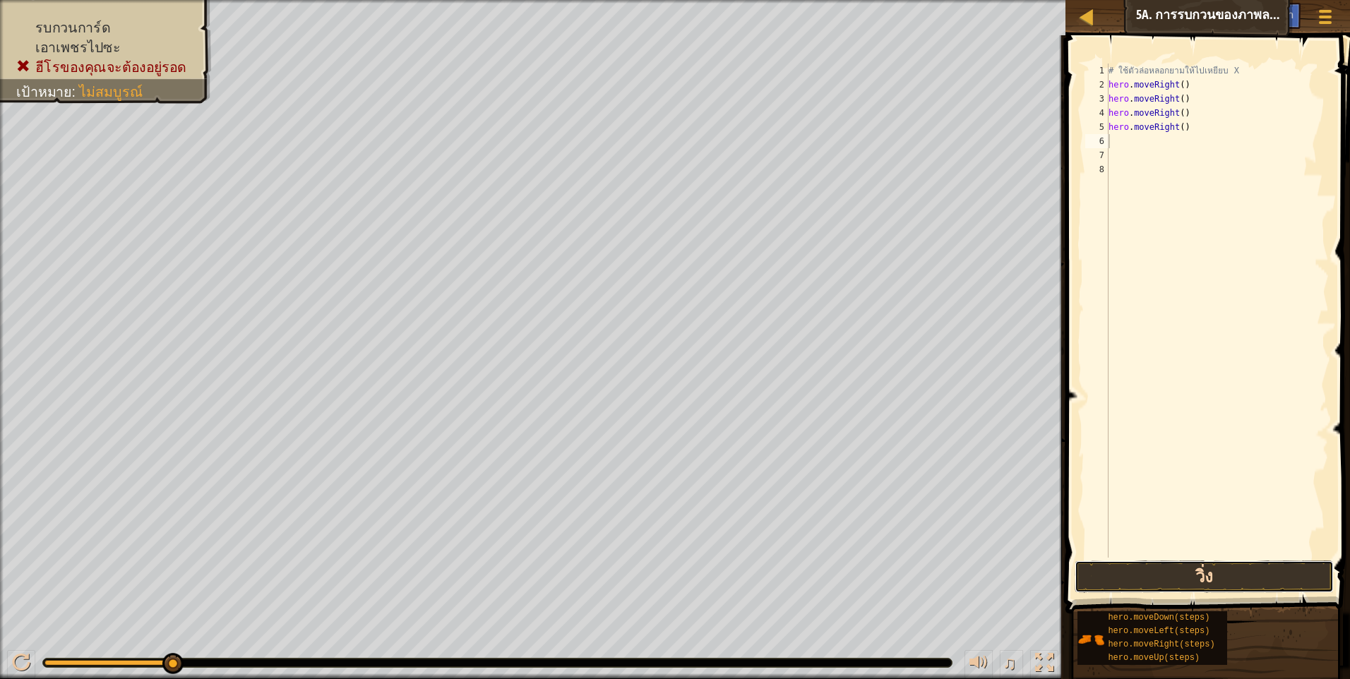
click at [1255, 563] on button "วิ่ง" at bounding box center [1203, 577] width 259 height 32
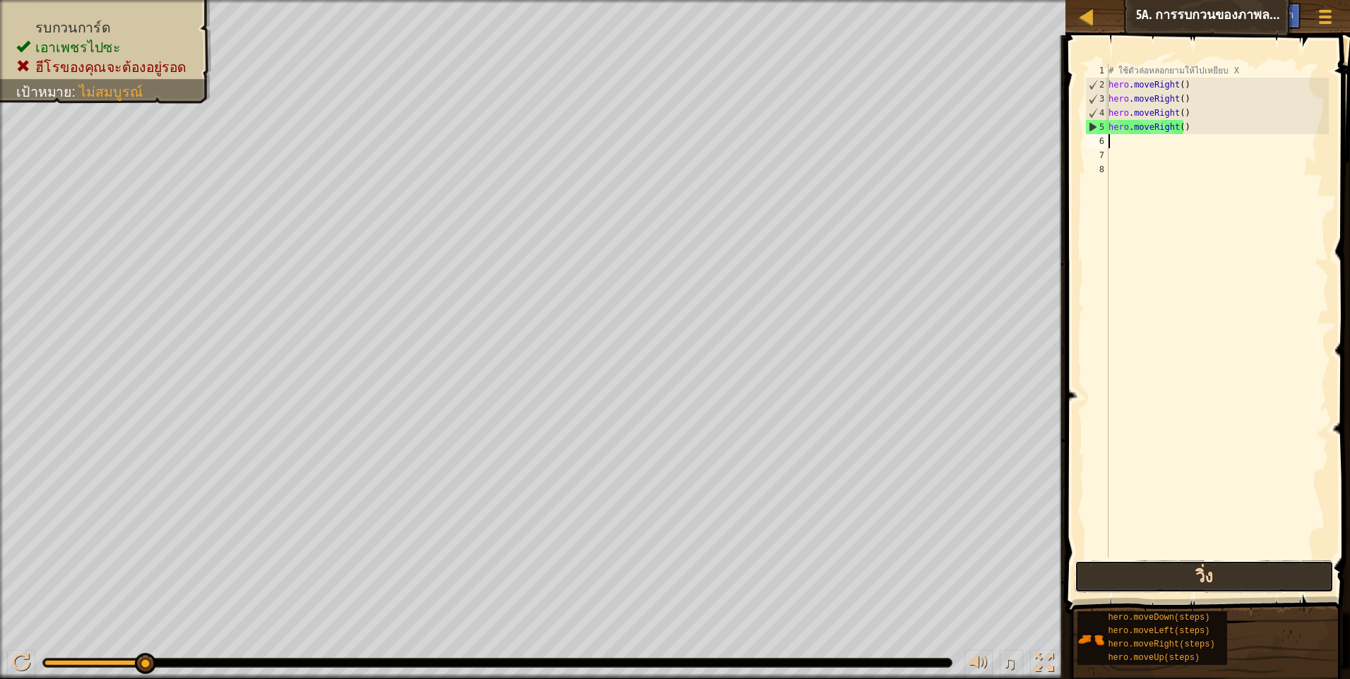
click at [1211, 573] on button "วิ่ง" at bounding box center [1203, 577] width 259 height 32
type textarea "h"
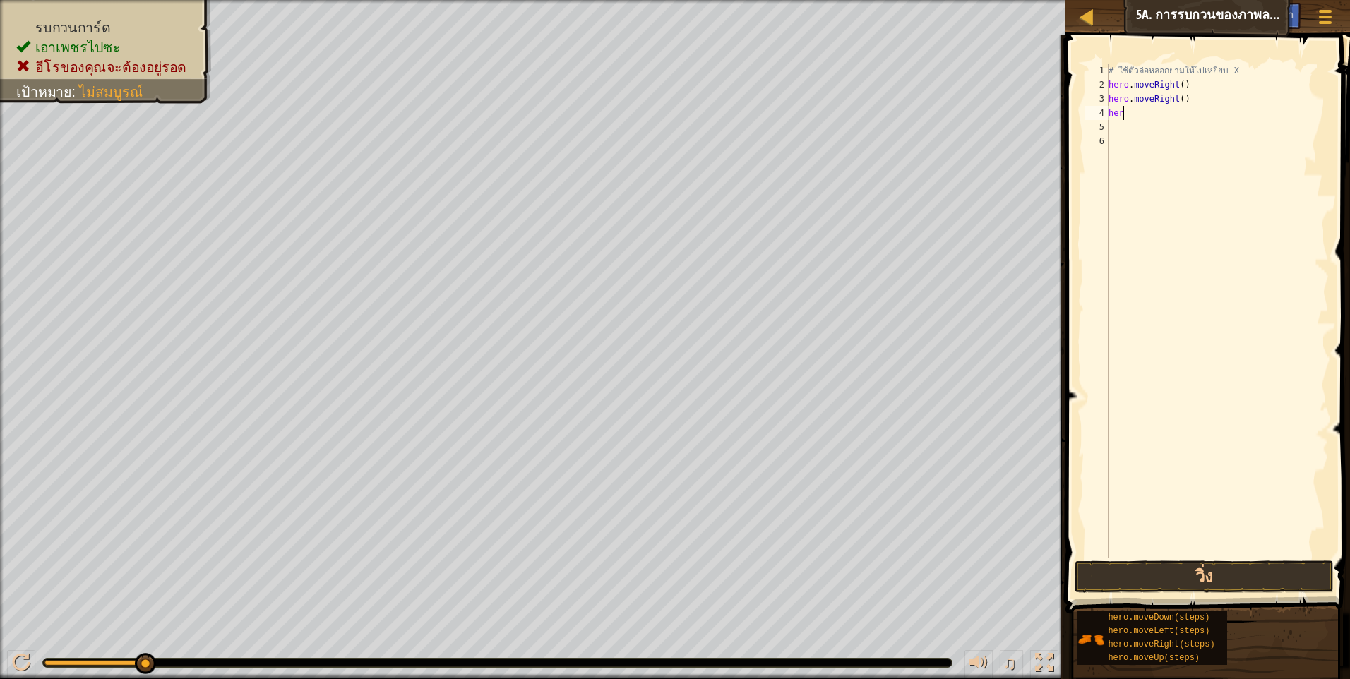
type textarea "h"
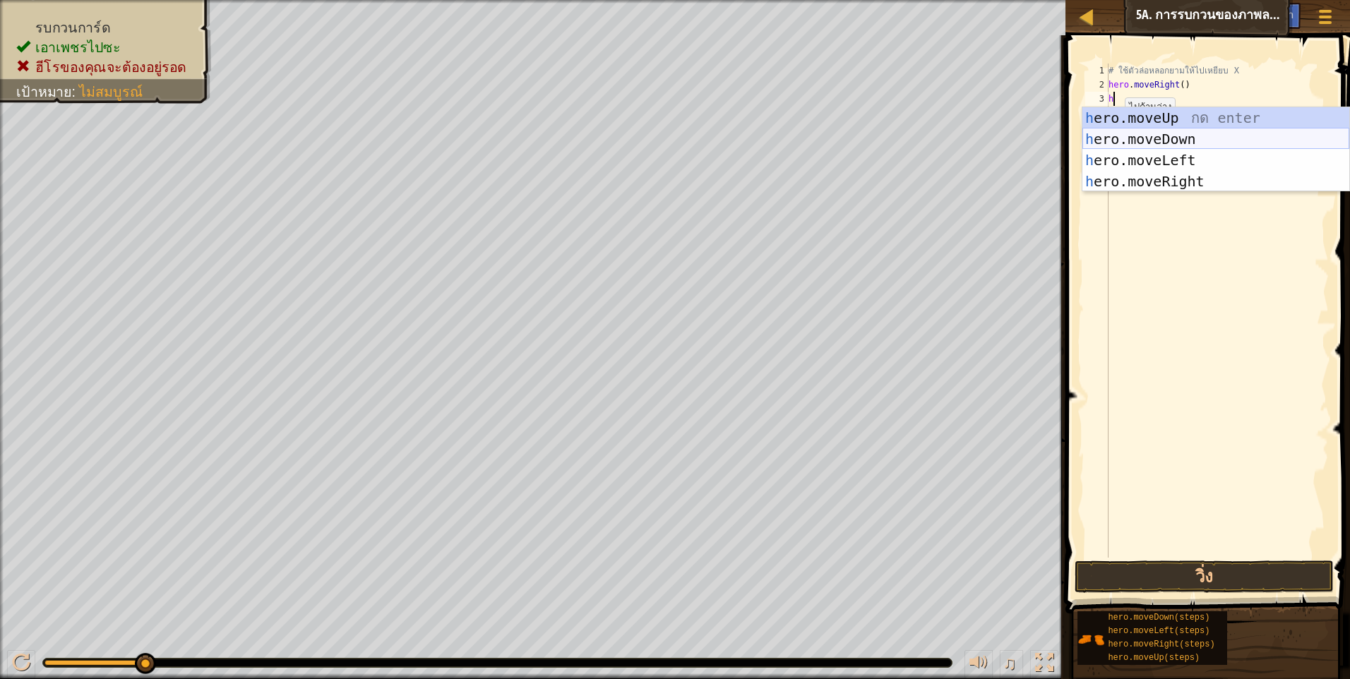
click at [1141, 133] on div "h ero.moveUp กด enter h ero.moveDown กด enter h ero.moveLeft กด enter h ero.mov…" at bounding box center [1215, 170] width 267 height 127
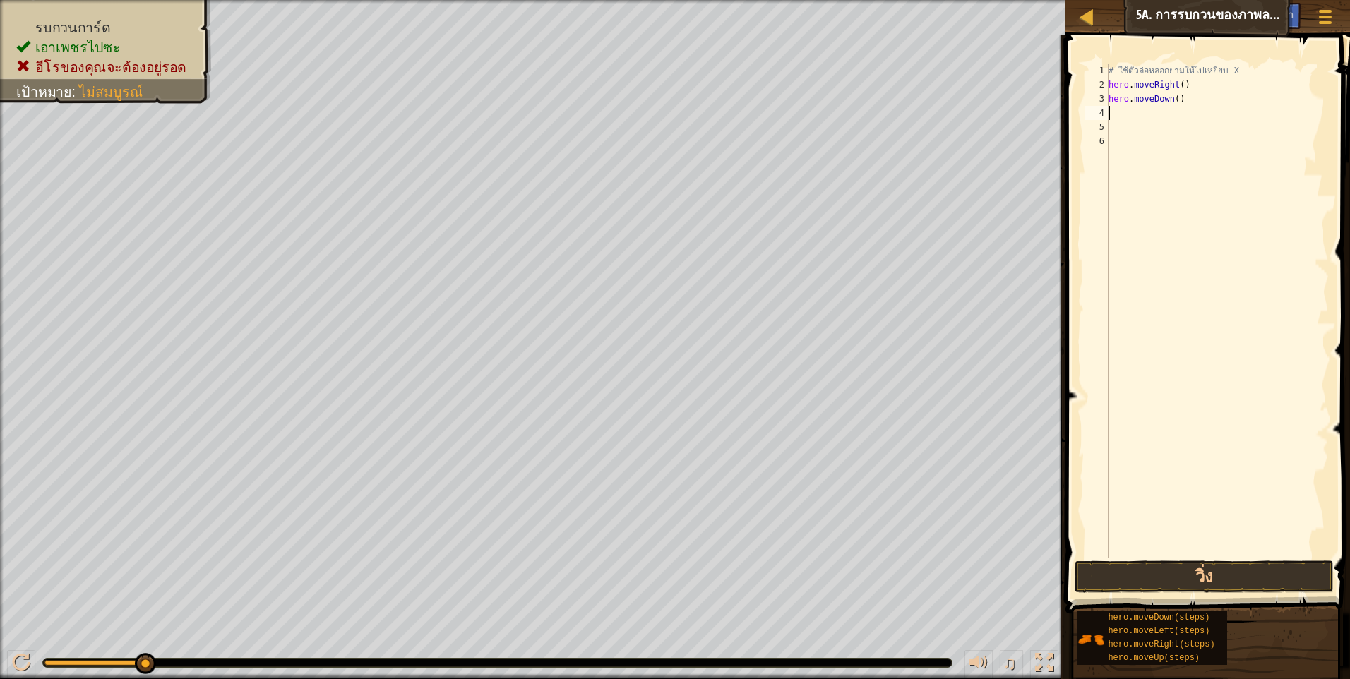
type textarea "h"
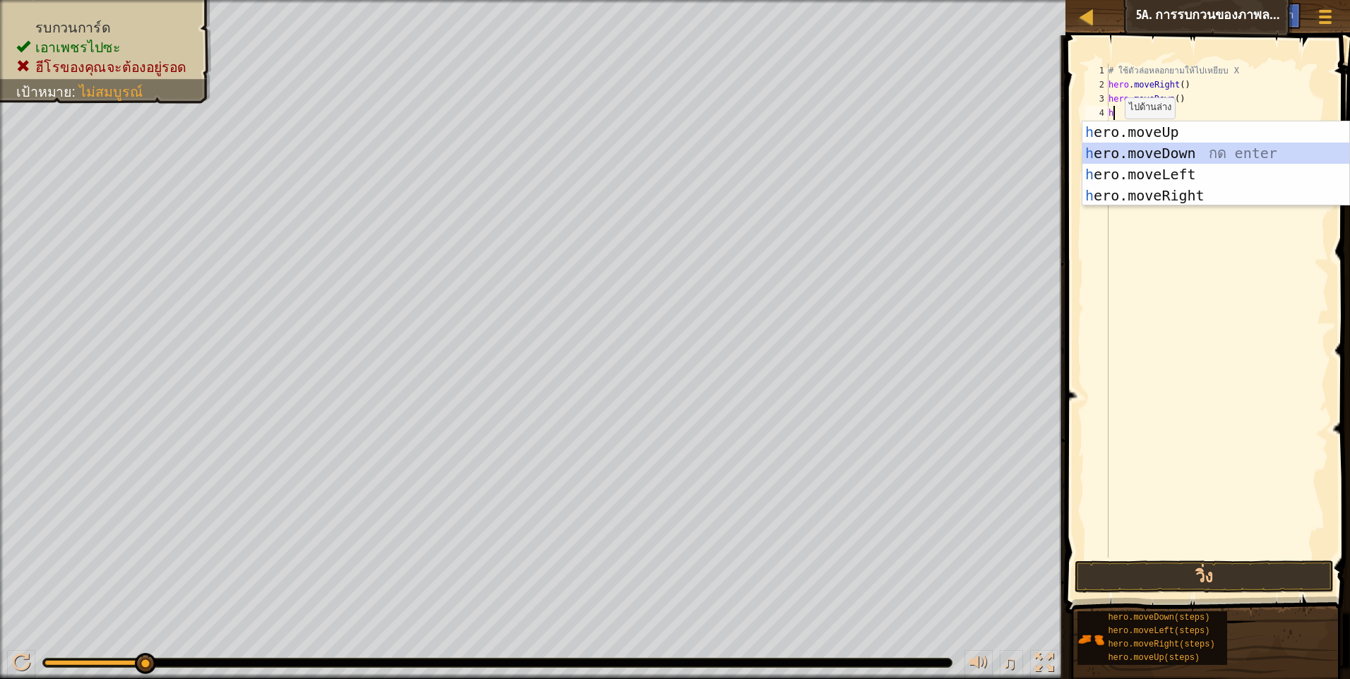
click at [1141, 149] on div "h ero.moveUp กด enter h ero.moveDown กด enter h ero.moveLeft กด enter h ero.mov…" at bounding box center [1215, 184] width 267 height 127
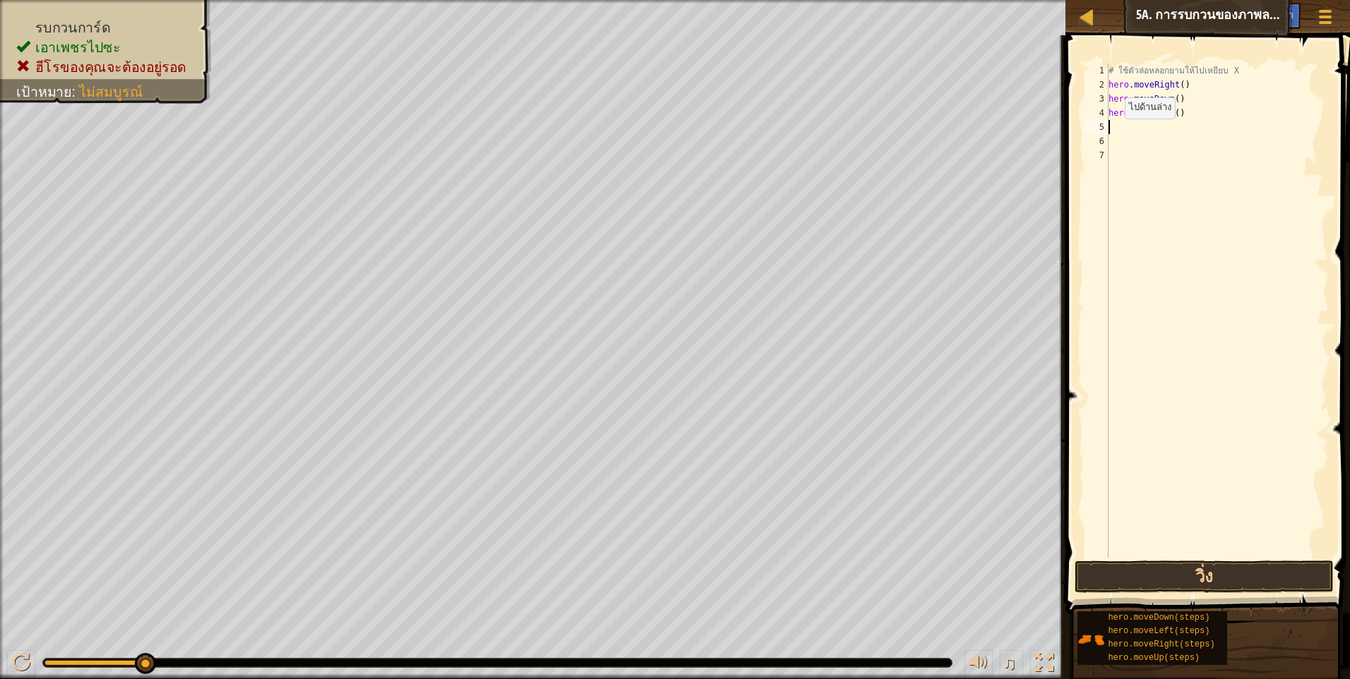
type textarea "h"
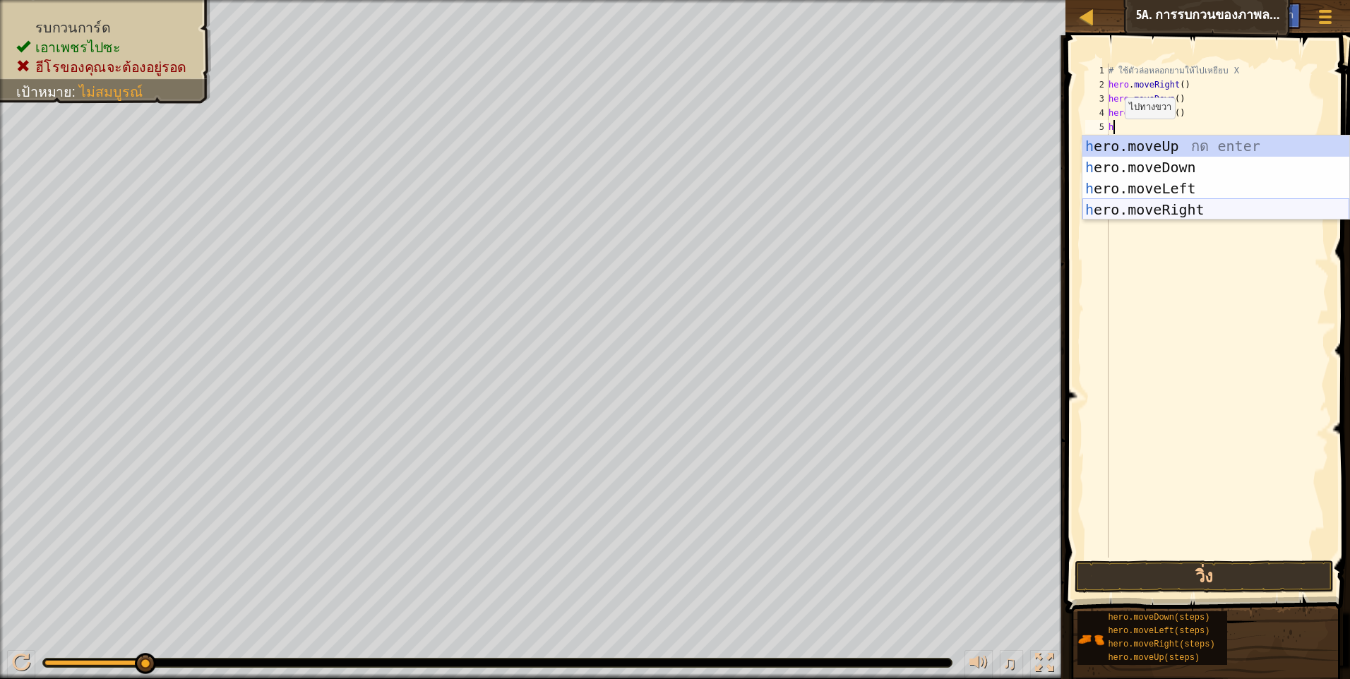
click at [1204, 211] on div "h ero.moveUp กด enter h ero.moveDown กด enter h ero.moveLeft กด enter h ero.mov…" at bounding box center [1215, 199] width 267 height 127
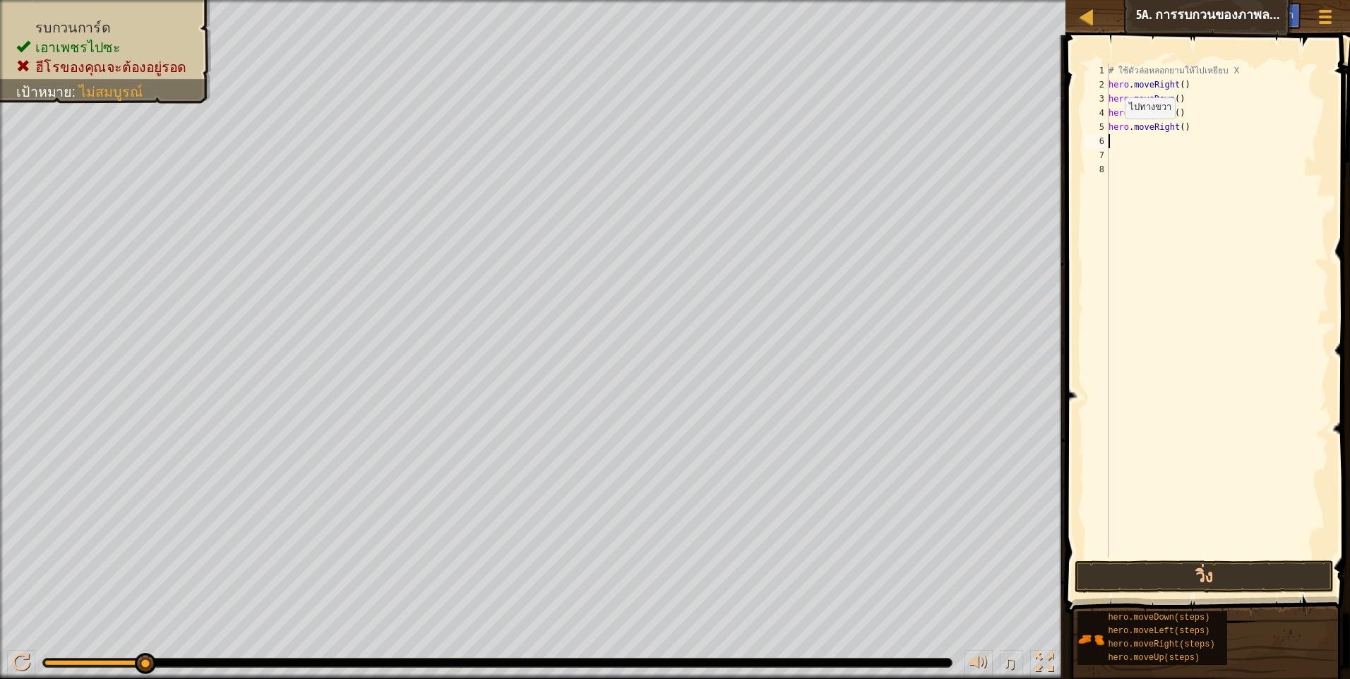
type textarea "h"
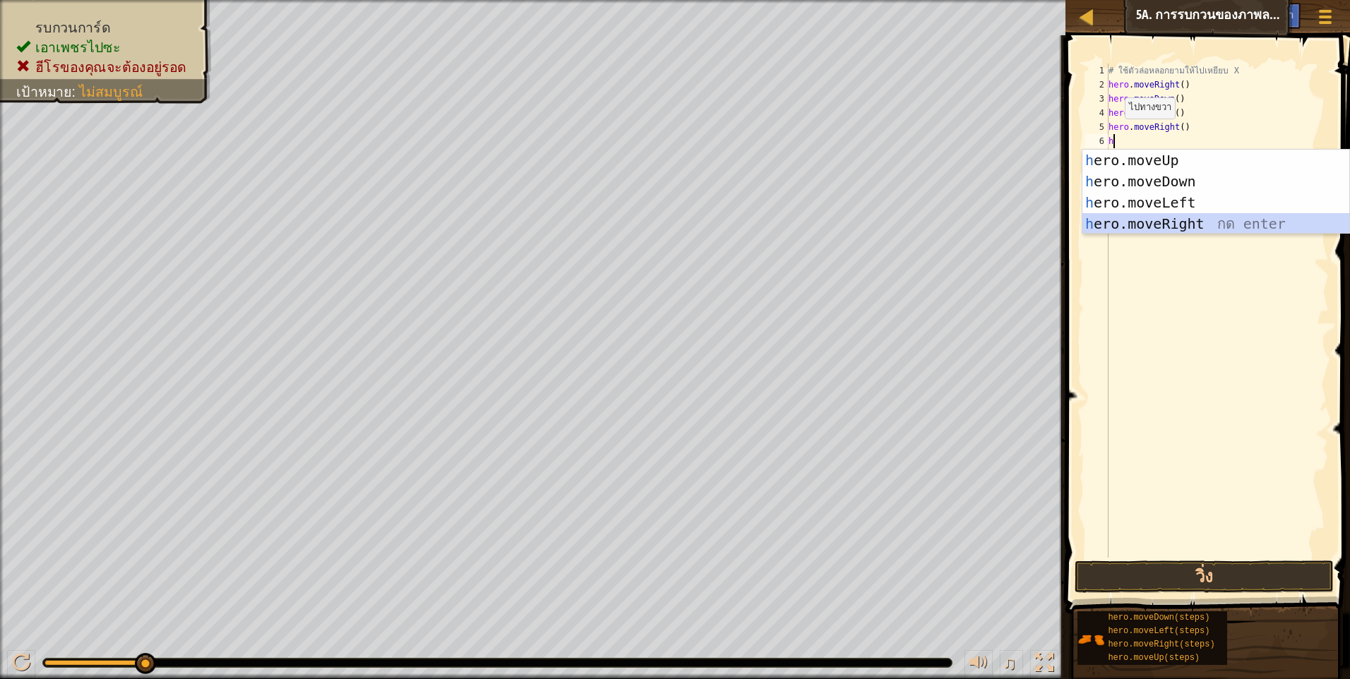
click at [1197, 214] on div "h ero.moveUp กด enter h ero.moveDown กด enter h ero.moveLeft กด enter h ero.mov…" at bounding box center [1215, 213] width 267 height 127
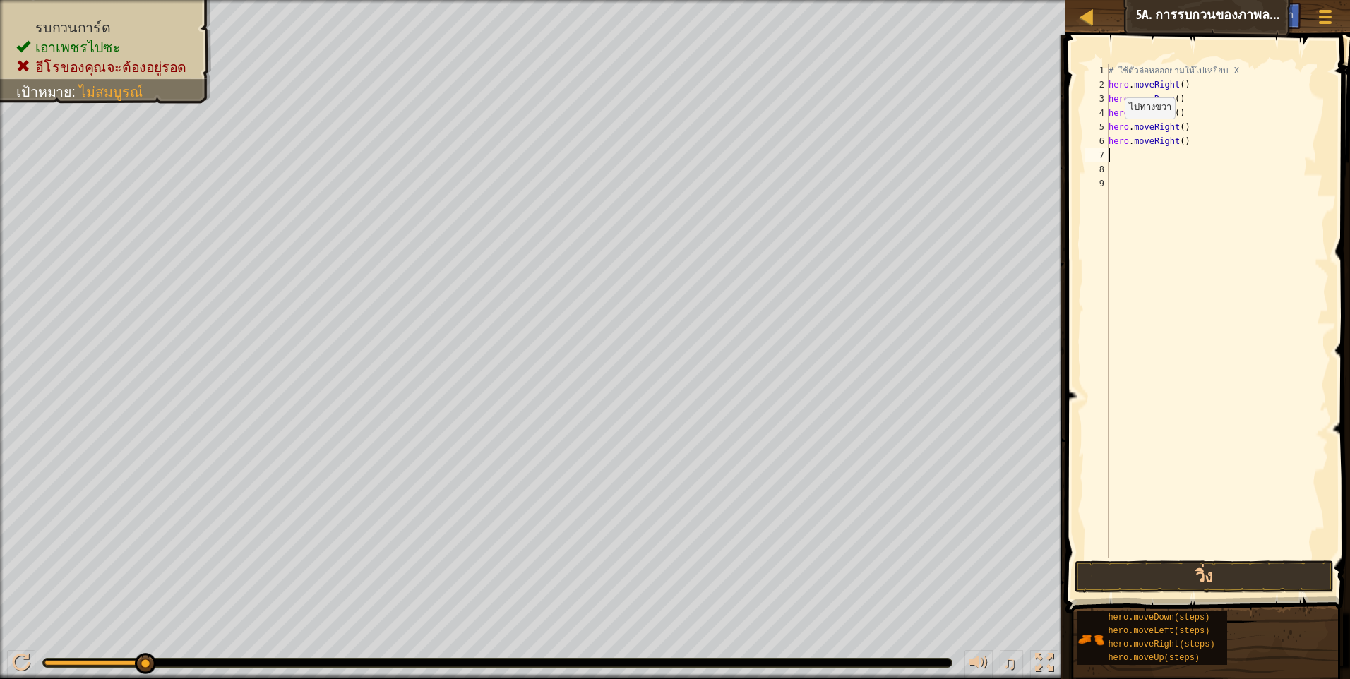
type textarea "h"
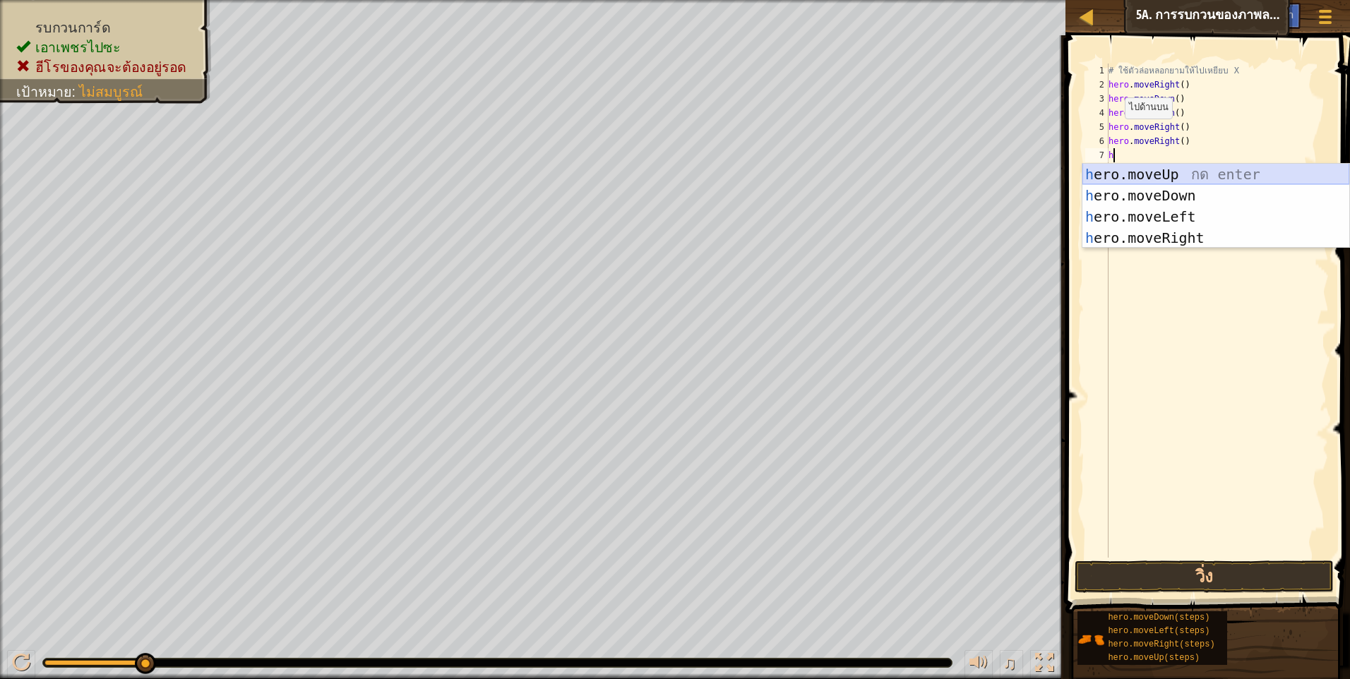
click at [1168, 171] on div "h ero.moveUp กด enter h ero.moveDown กด enter h ero.moveLeft กด enter h ero.mov…" at bounding box center [1215, 227] width 267 height 127
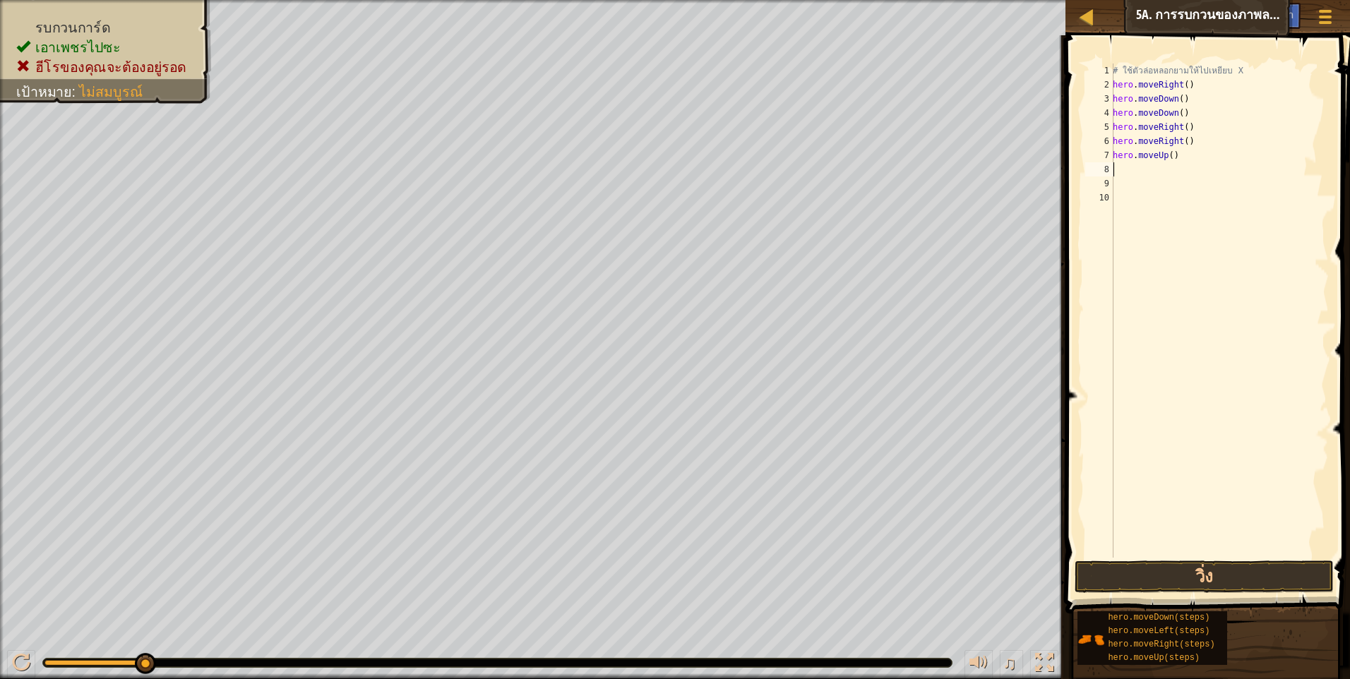
type textarea "h"
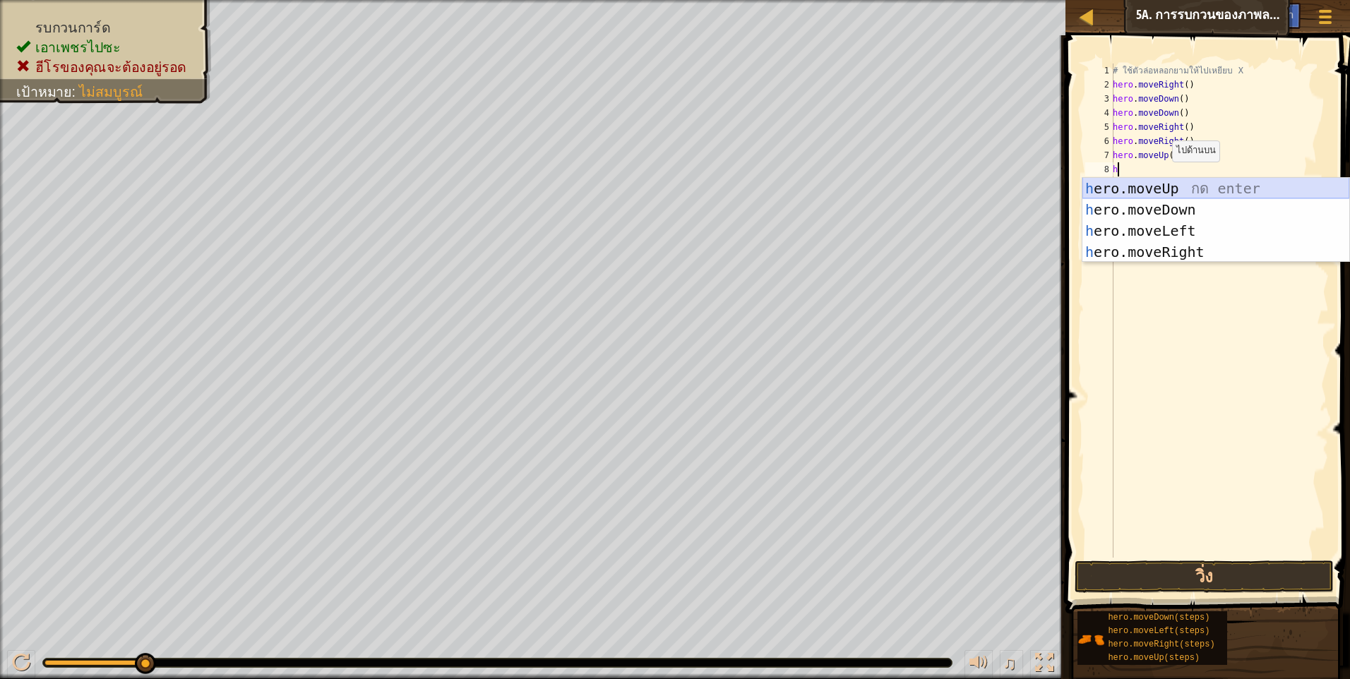
click at [1163, 185] on div "h ero.moveUp กด enter h ero.moveDown กด enter h ero.moveLeft กด enter h ero.mov…" at bounding box center [1215, 241] width 267 height 127
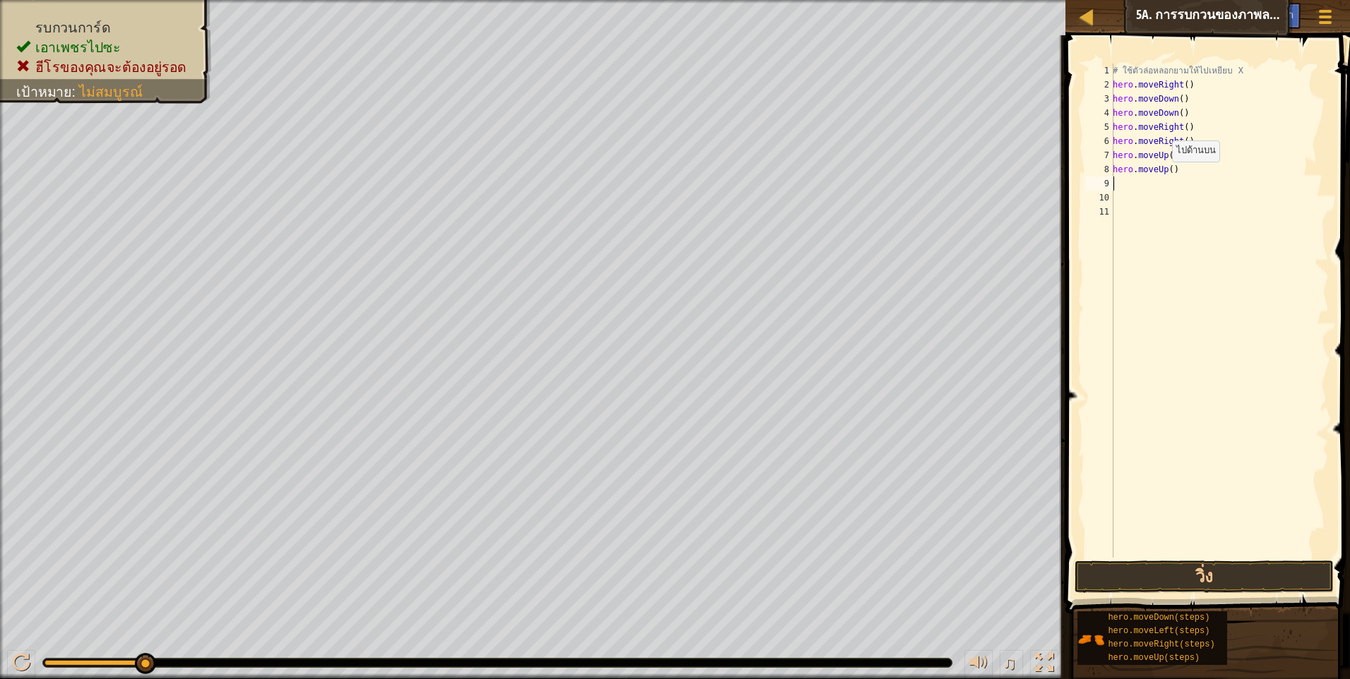
type textarea "h"
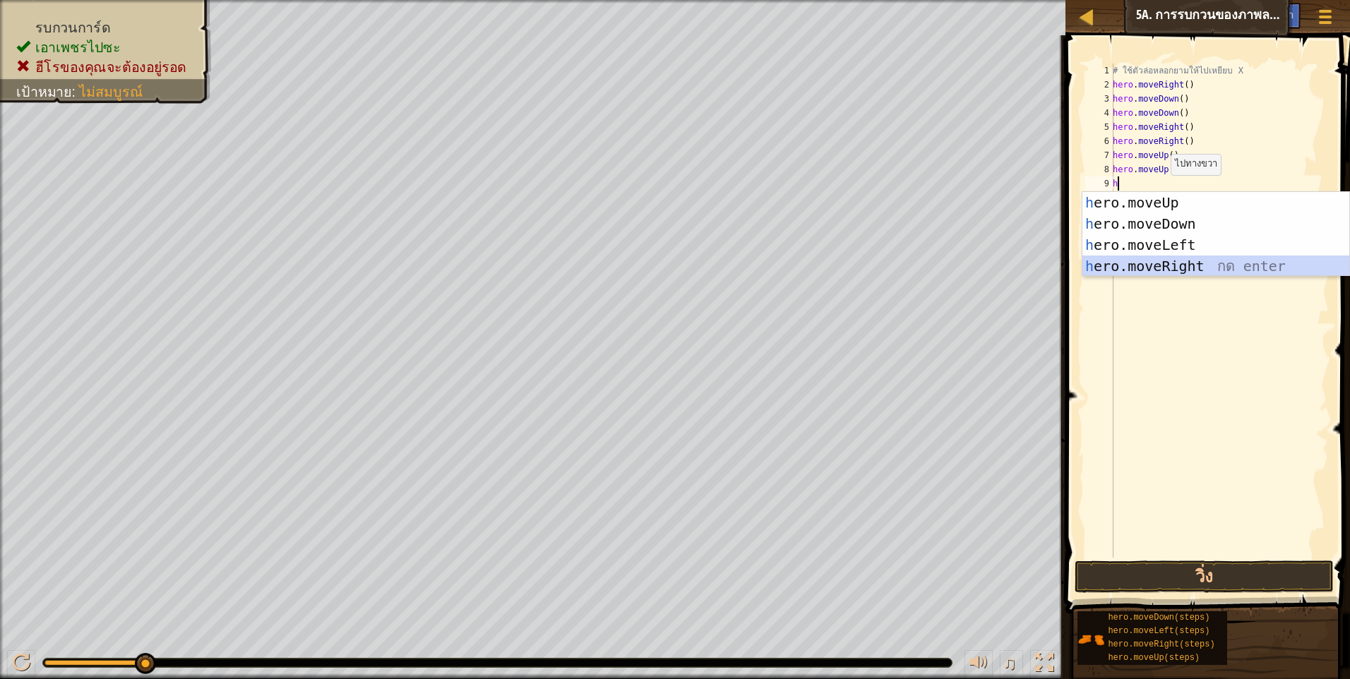
click at [1179, 258] on div "h ero.moveUp กด enter h ero.moveDown กด enter h ero.moveLeft กด enter h ero.mov…" at bounding box center [1215, 255] width 267 height 127
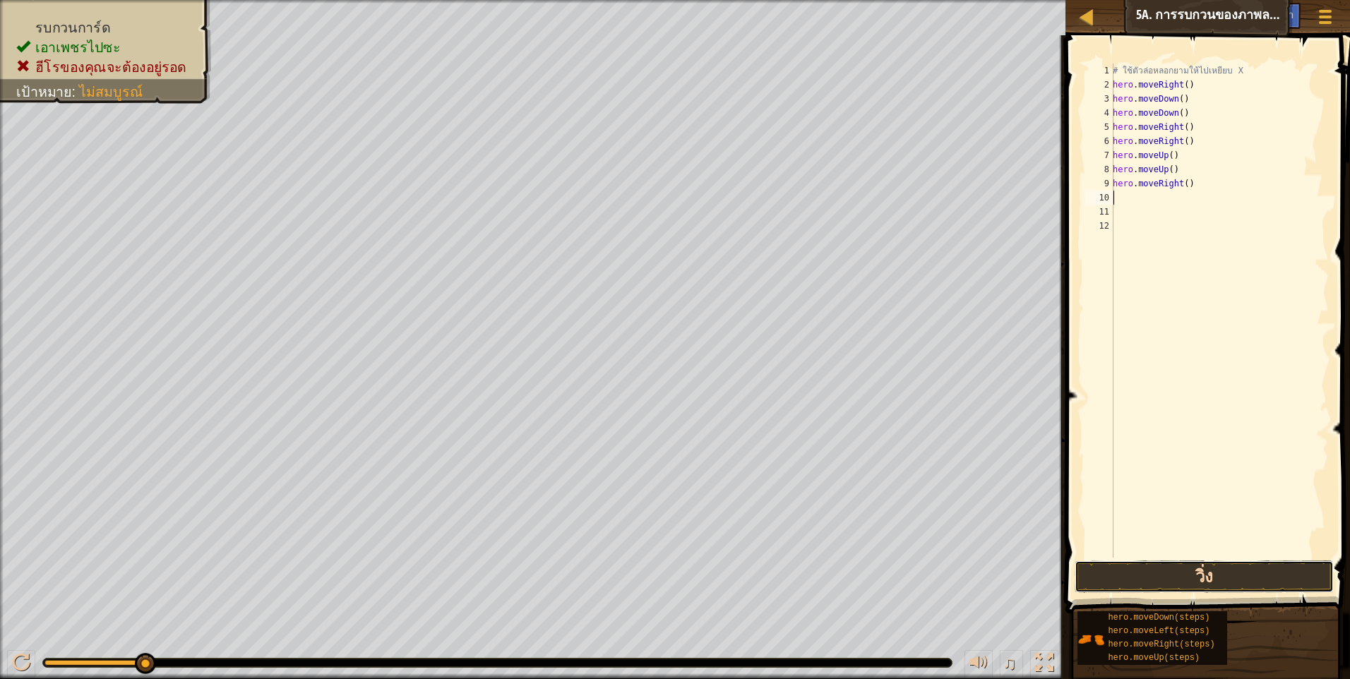
click at [1256, 572] on button "วิ่ง" at bounding box center [1203, 577] width 259 height 32
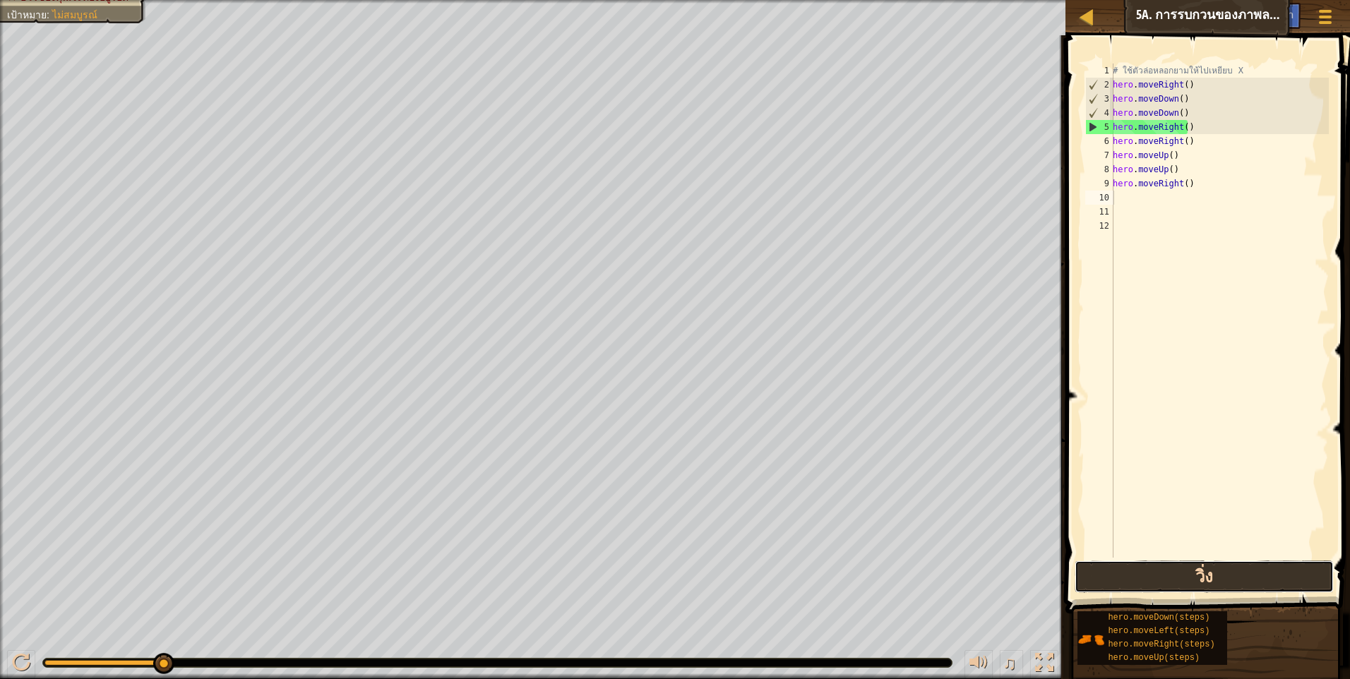
click at [1208, 575] on button "วิ่ง" at bounding box center [1203, 577] width 259 height 32
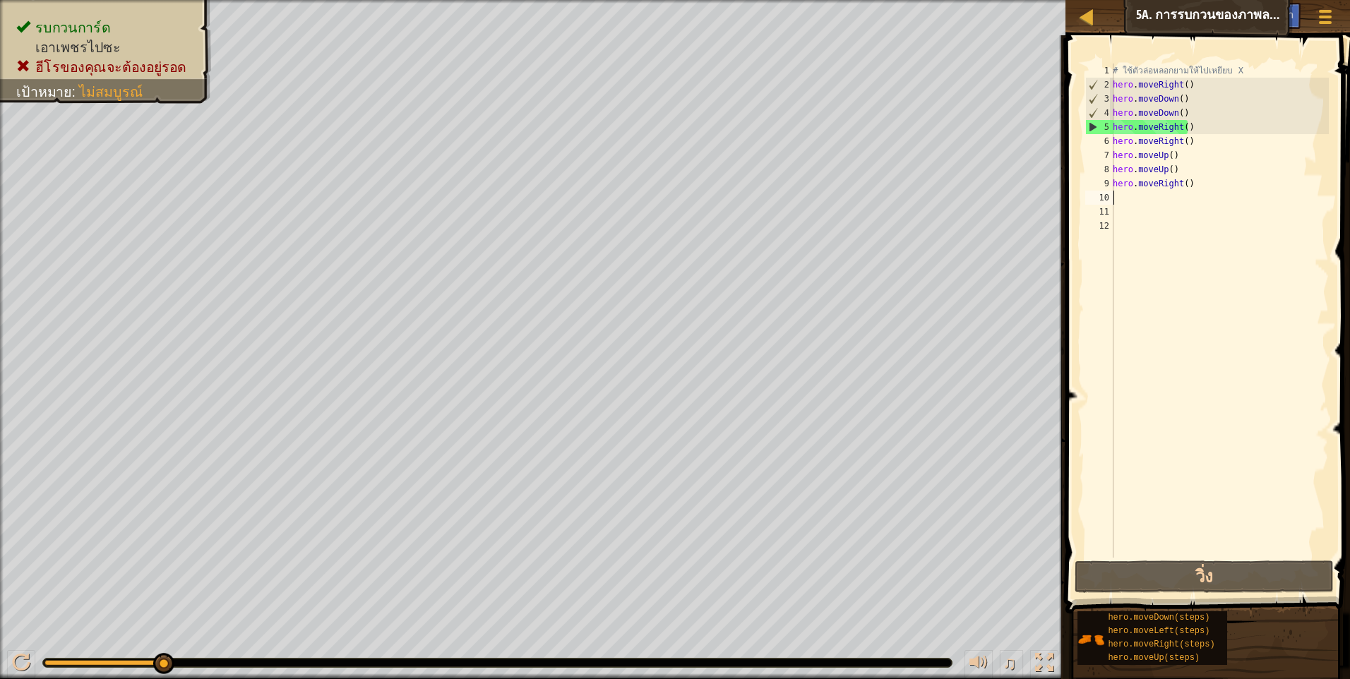
click at [1202, 188] on div "# ใช้ตัวล่อหลอกยามให้ไปเหยียบ X hero . moveRight ( ) hero . moveDown ( ) hero .…" at bounding box center [1219, 325] width 219 height 522
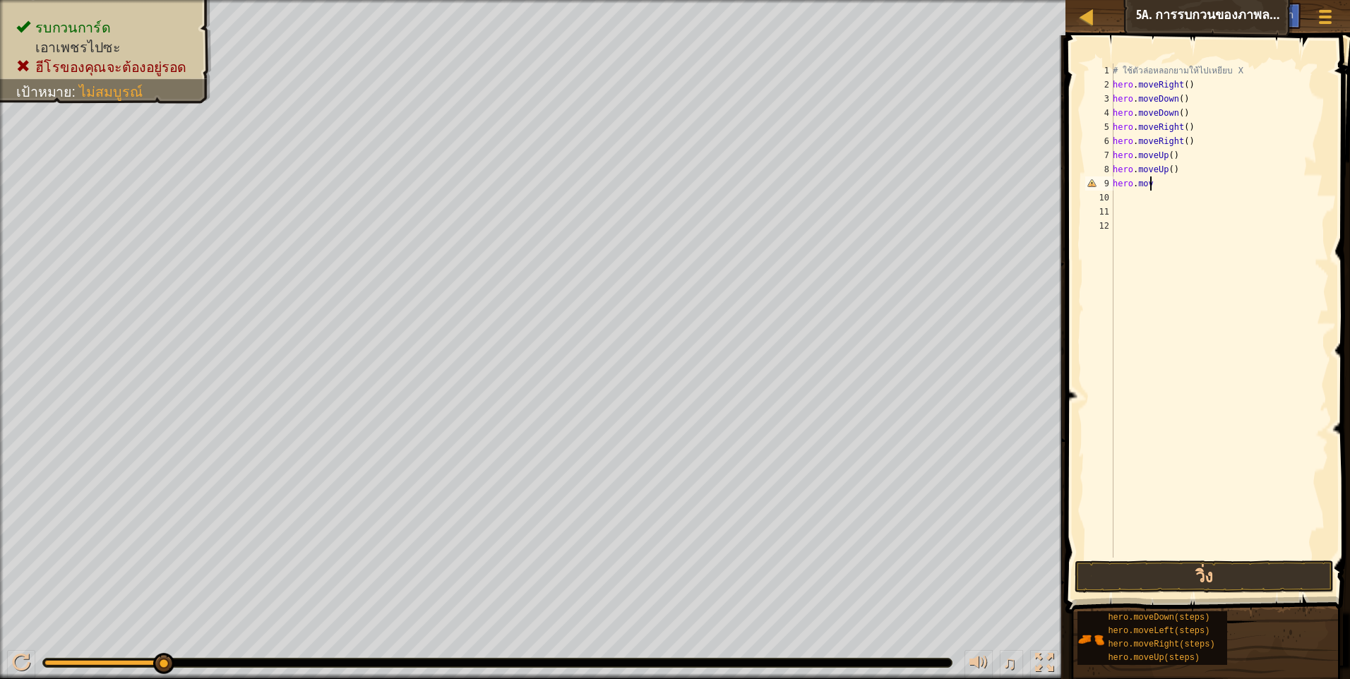
type textarea "h"
click at [1211, 588] on button "วิ่ง" at bounding box center [1203, 577] width 259 height 32
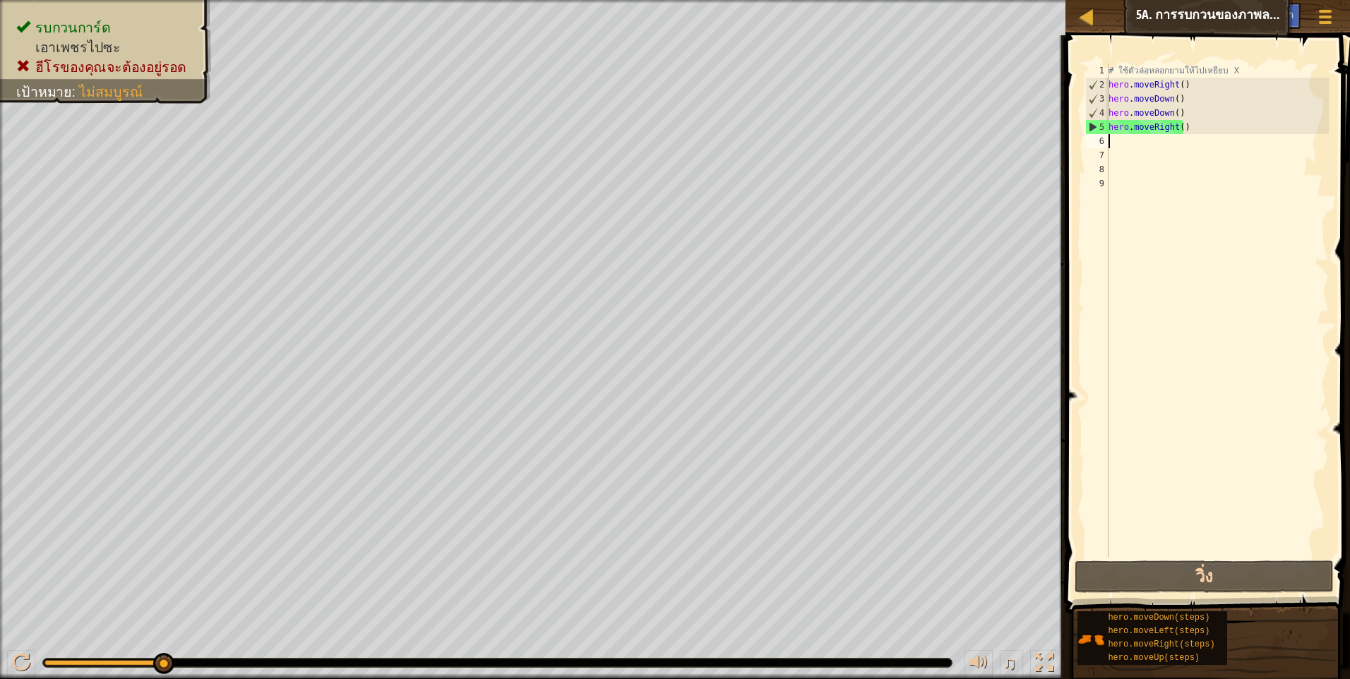
click at [1182, 124] on div "# ใช้ตัวล่อหลอกยามให้ไปเหยียบ X hero . moveRight ( ) hero . moveDown ( ) hero .…" at bounding box center [1217, 325] width 223 height 522
type textarea "h"
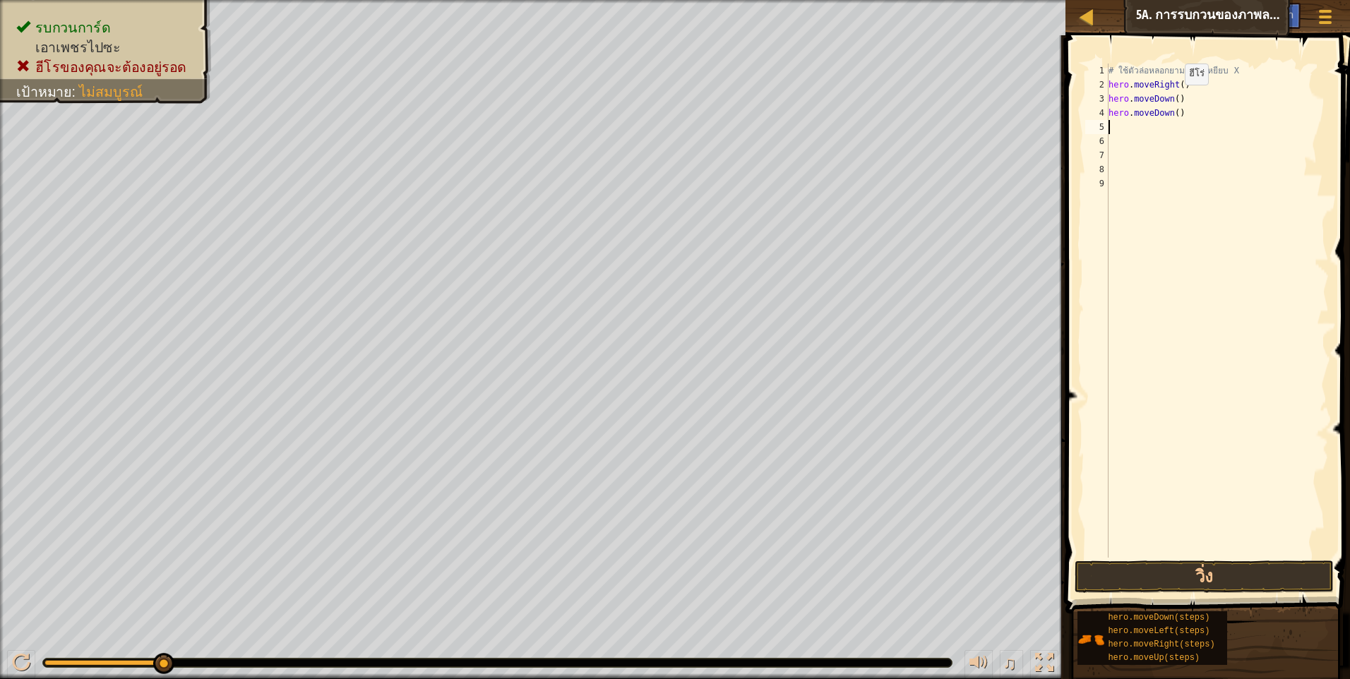
click at [1173, 99] on div "# ใช้ตัวล่อหลอกยามให้ไปเหยียบ X hero . moveRight ( ) hero . moveDown ( ) hero .…" at bounding box center [1217, 325] width 223 height 522
click at [1180, 114] on div "# ใช้ตัวล่อหลอกยามให้ไปเหยียบ X hero . moveRight ( ) hero . moveDown ( 2 ) hero…" at bounding box center [1217, 325] width 223 height 522
type textarea "h"
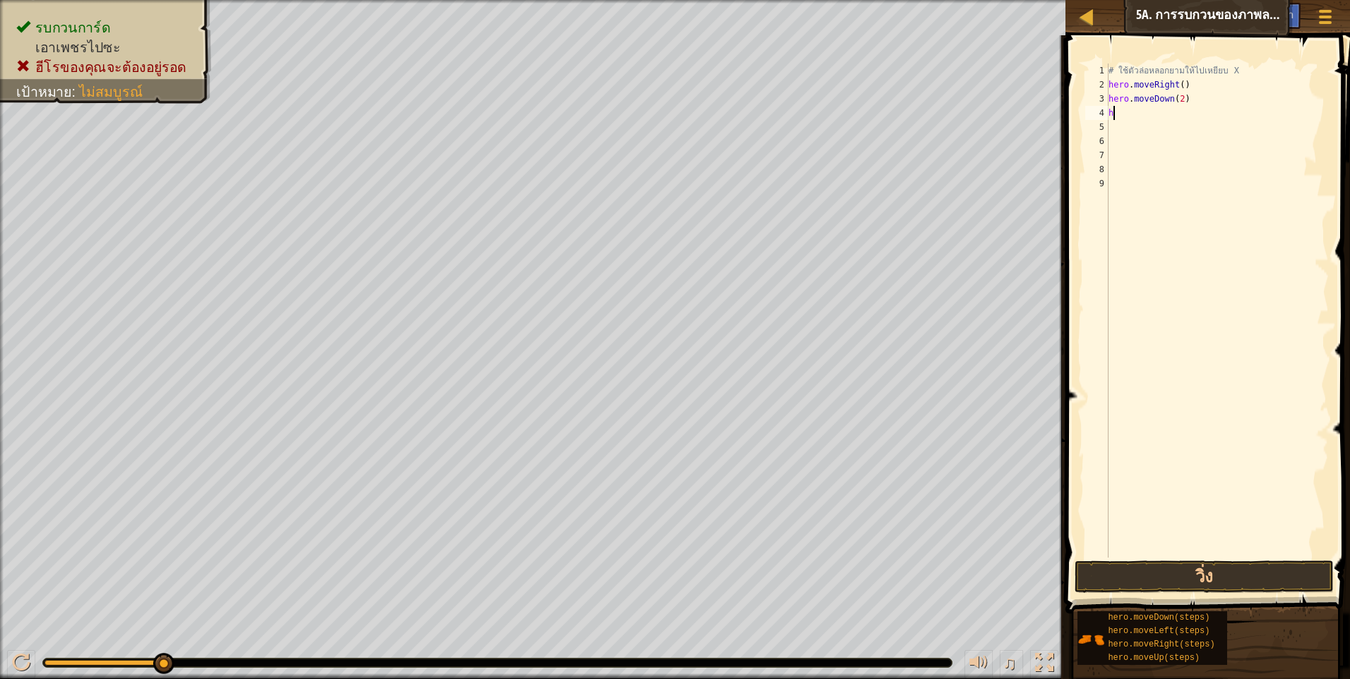
scroll to position [6, 0]
type textarea "h"
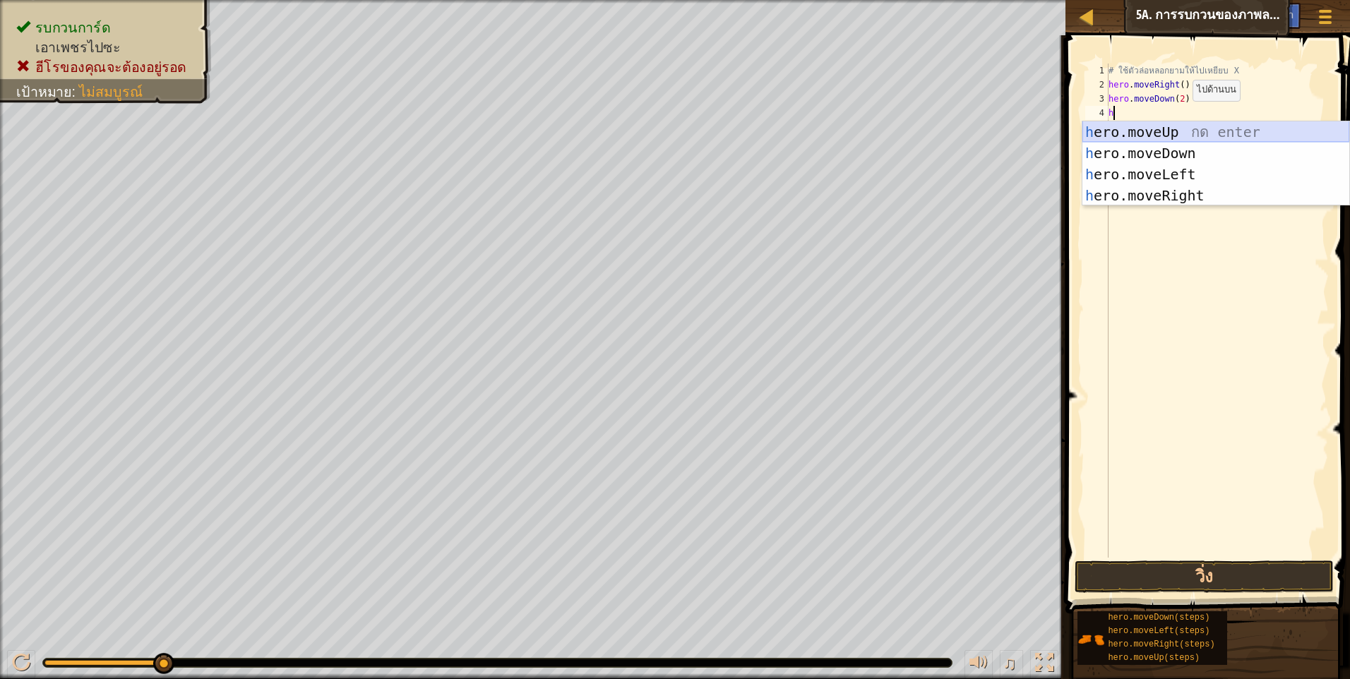
click at [1146, 130] on div "h ero.moveUp กด enter h ero.moveDown กด enter h ero.moveLeft กด enter h ero.mov…" at bounding box center [1215, 184] width 267 height 127
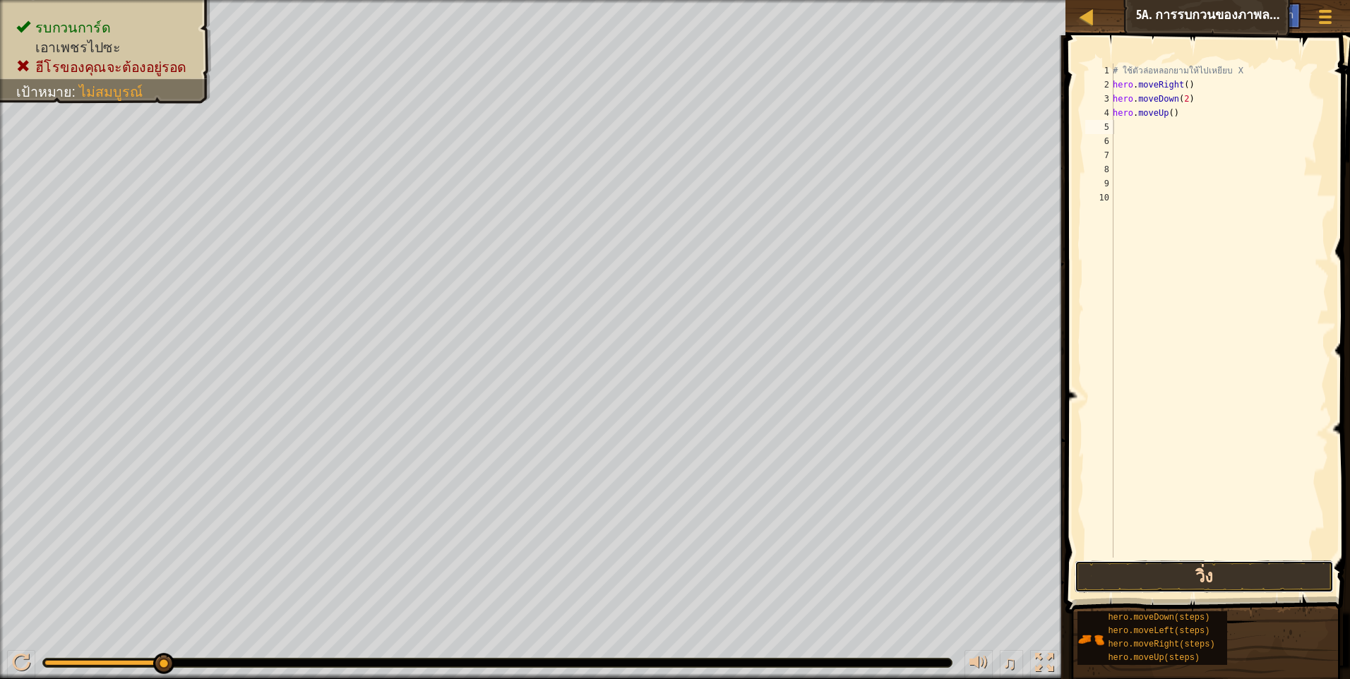
click at [1242, 572] on button "วิ่ง" at bounding box center [1203, 577] width 259 height 32
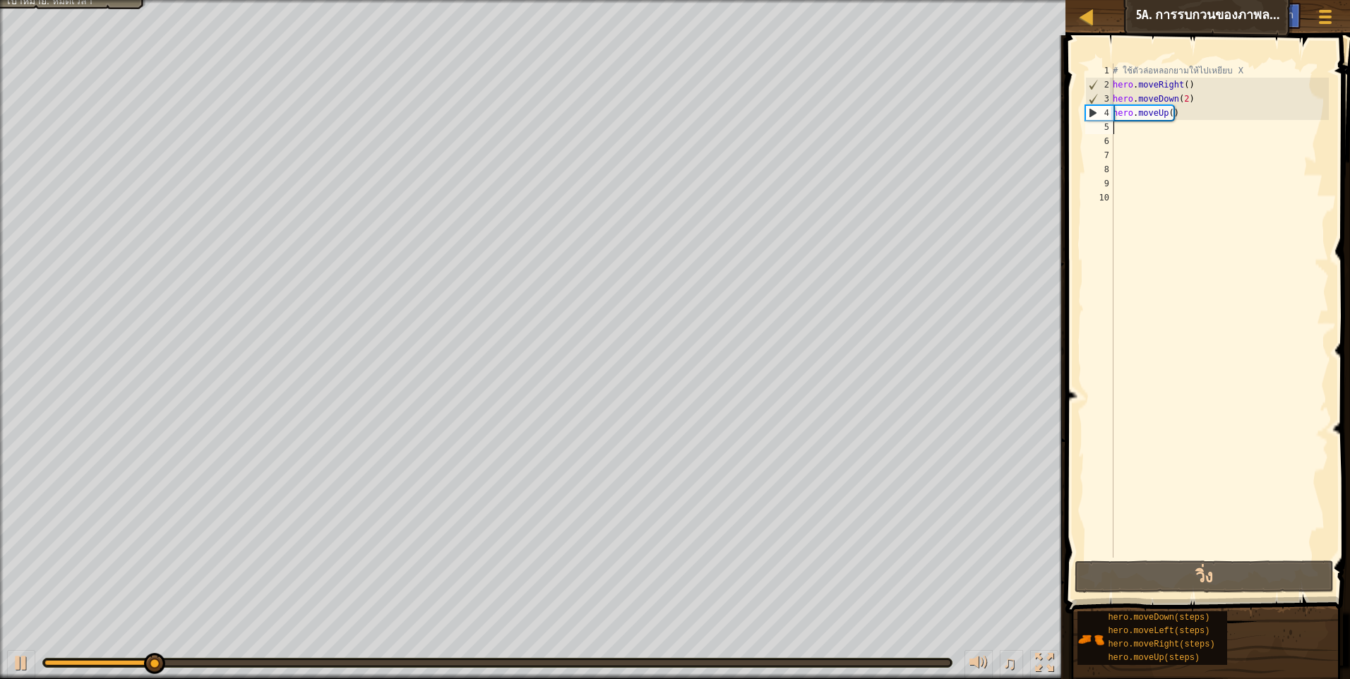
type textarea "h"
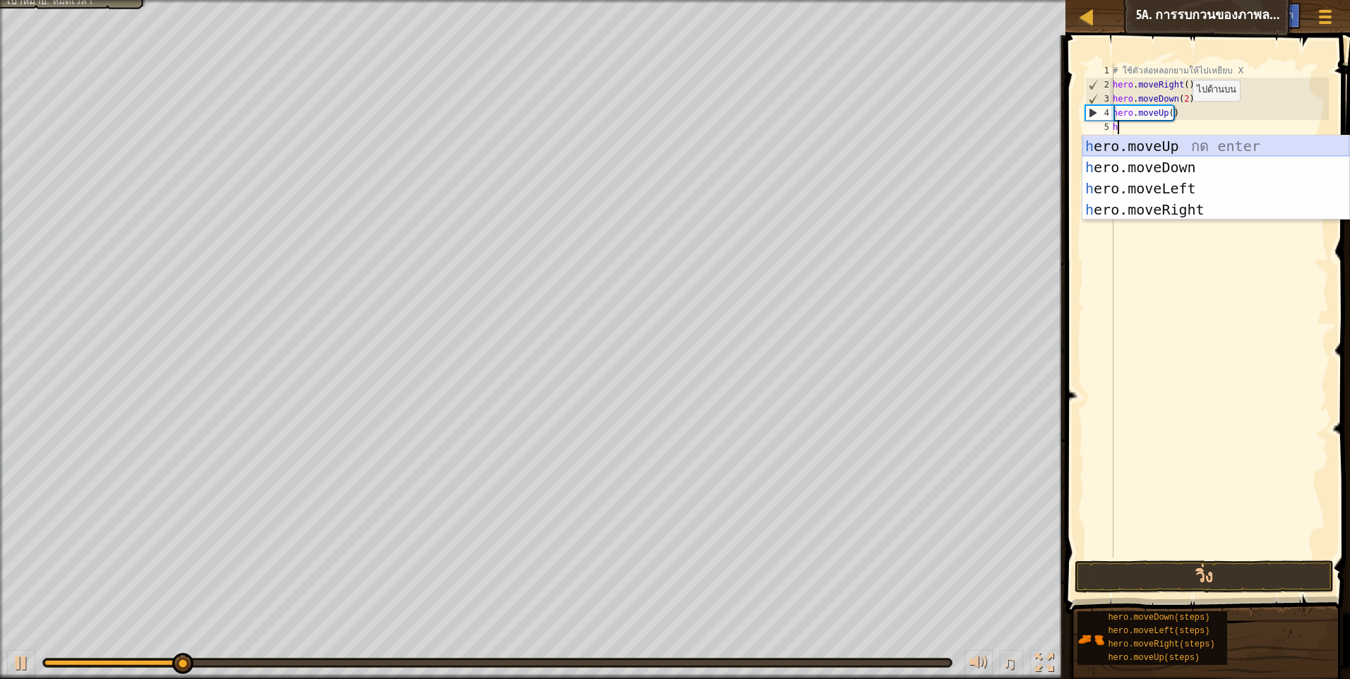
click at [1174, 142] on div "h ero.moveUp กด enter h ero.moveDown กด enter h ero.moveLeft กด enter h ero.mov…" at bounding box center [1215, 199] width 267 height 127
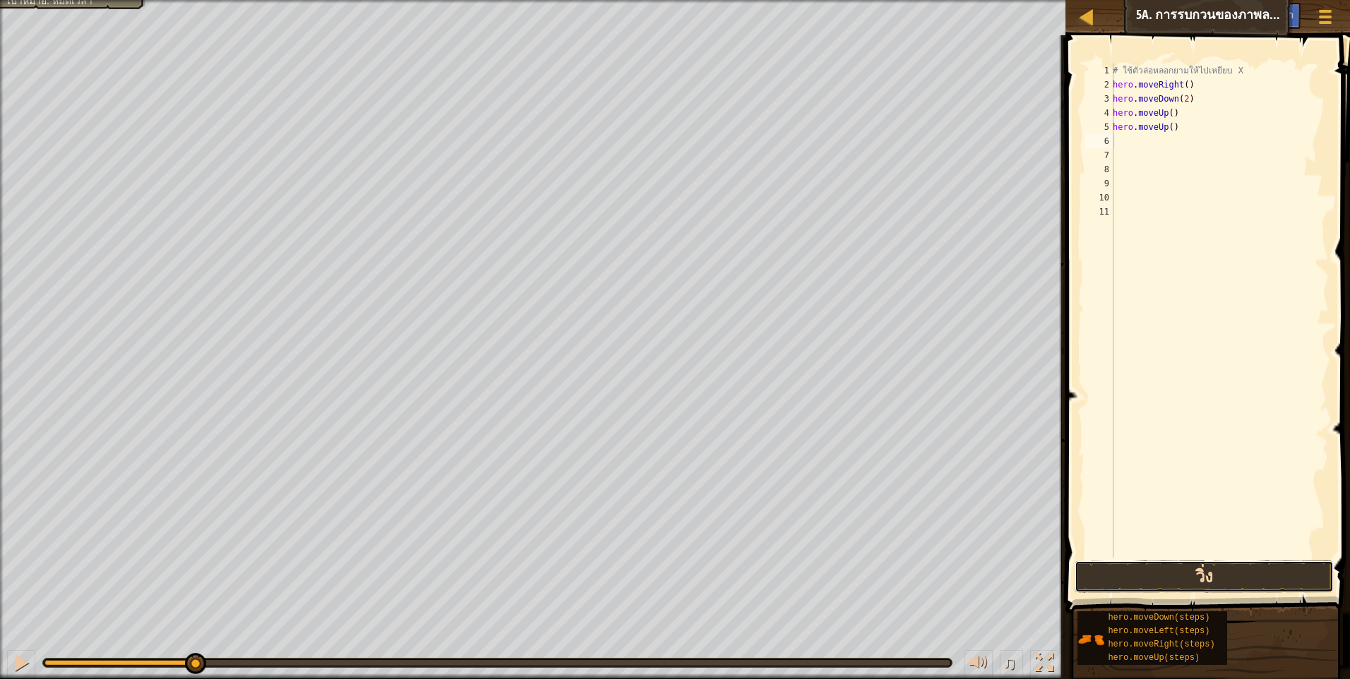
click at [1204, 584] on button "วิ่ง" at bounding box center [1203, 577] width 259 height 32
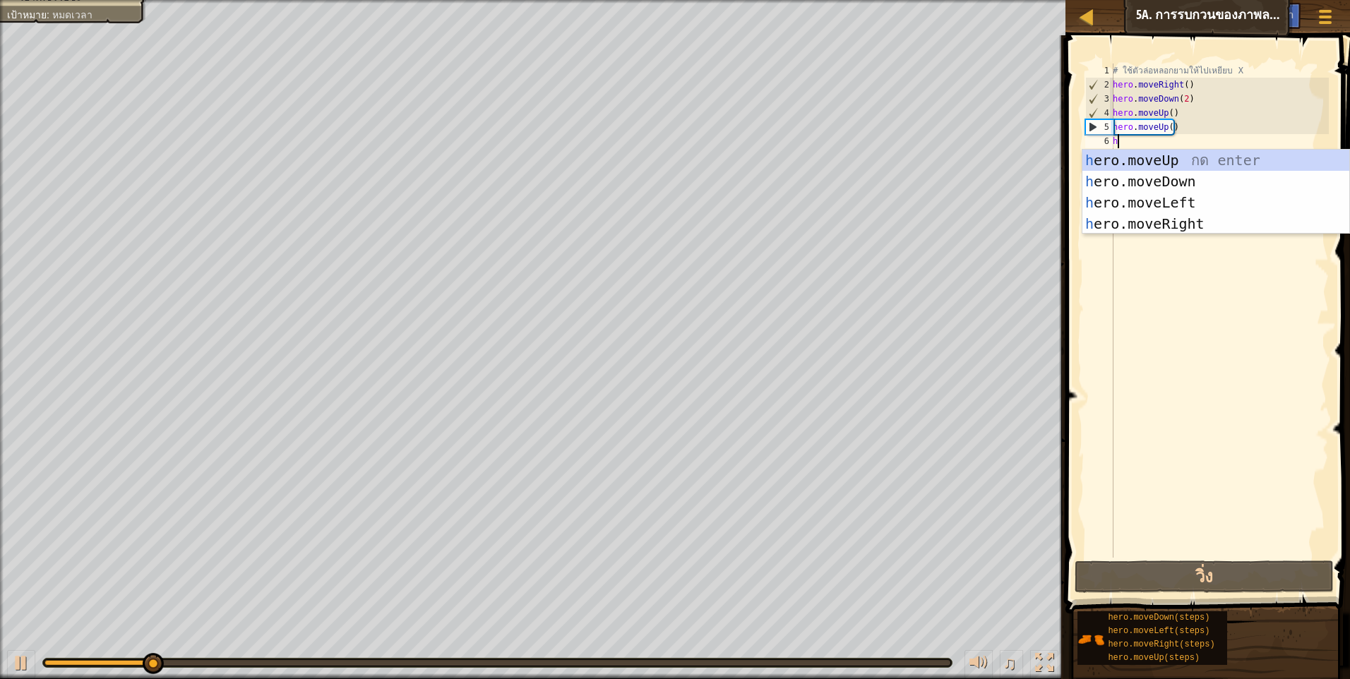
type textarea "h"
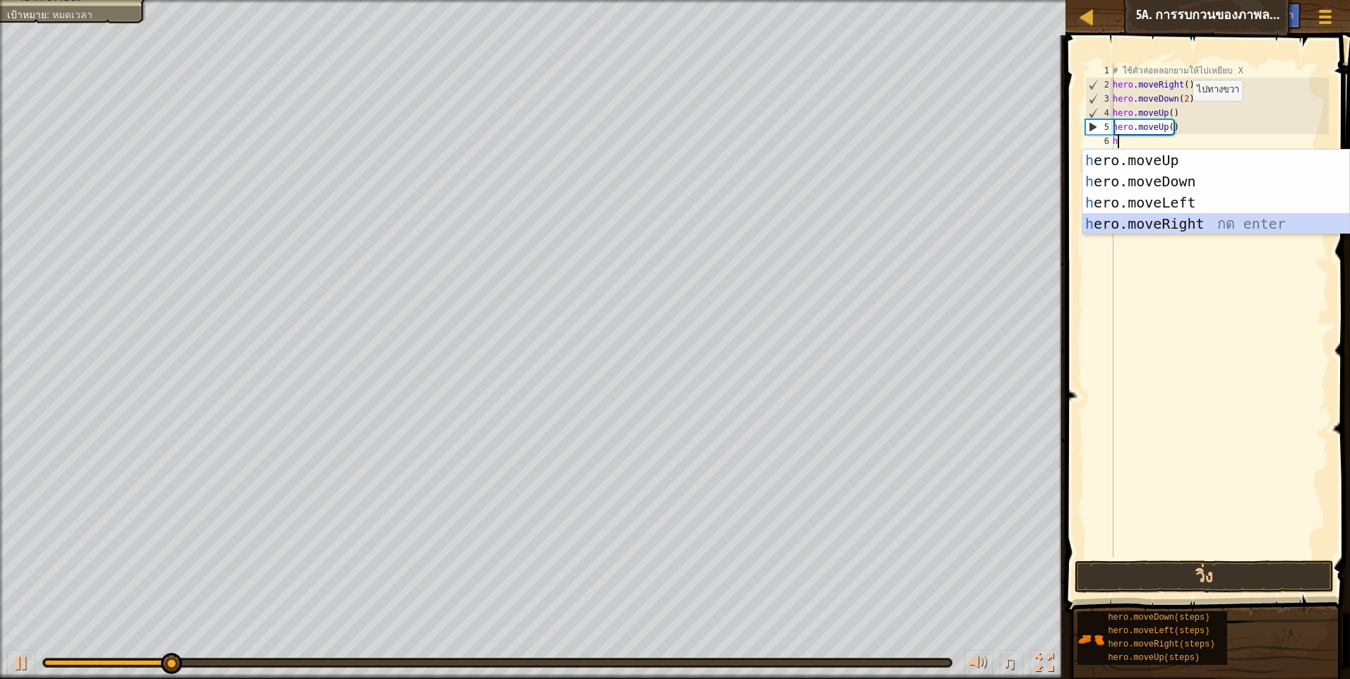
click at [1158, 226] on div "h ero.moveUp กด enter h ero.moveDown กด enter h ero.moveLeft กด enter h ero.mov…" at bounding box center [1215, 213] width 267 height 127
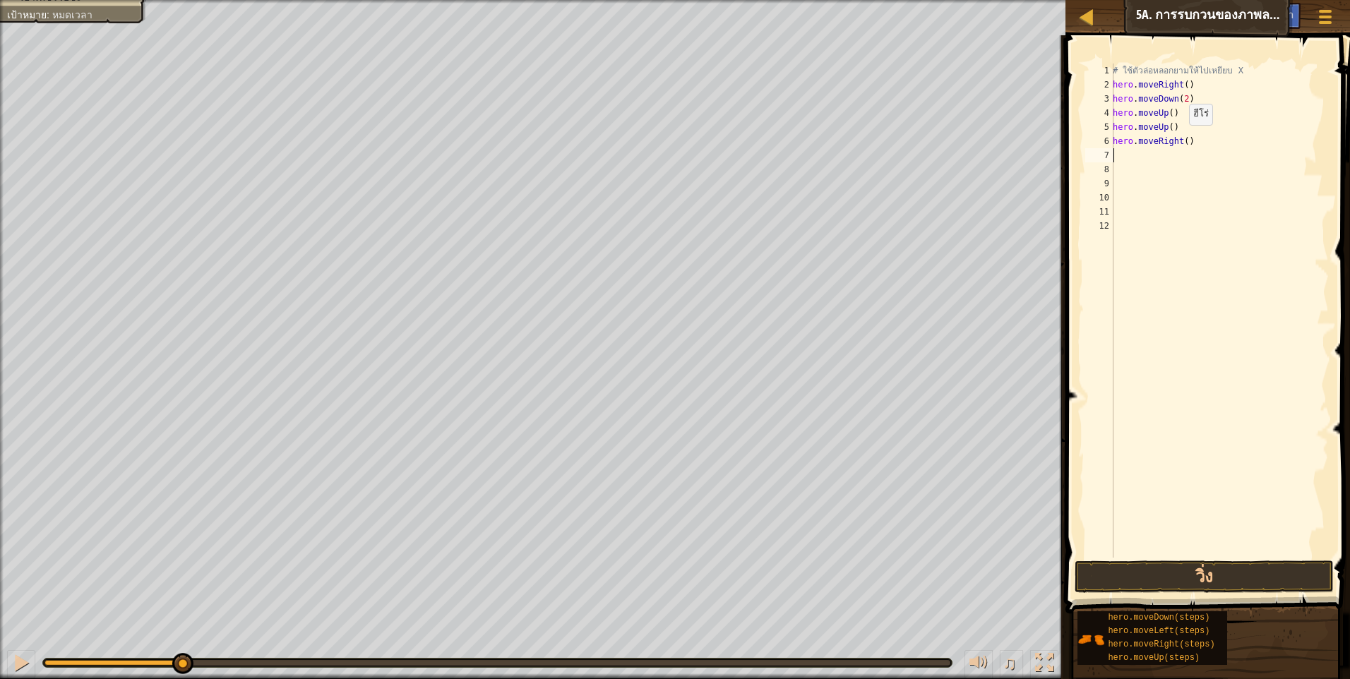
click at [1180, 139] on div "# ใช้ตัวล่อหลอกยามให้ไปเหยียบ X hero . moveRight ( ) hero . moveDown ( 2 ) hero…" at bounding box center [1219, 325] width 219 height 522
click at [1198, 148] on div "# ใช้ตัวล่อหลอกยามให้ไปเหยียบ X hero . moveRight ( ) hero . moveDown ( 2 ) hero…" at bounding box center [1219, 325] width 219 height 522
click at [1180, 139] on div "# ใช้ตัวล่อหลอกยามให้ไปเหยียบ X hero . moveRight ( ) hero . moveDown ( 2 ) hero…" at bounding box center [1219, 325] width 219 height 522
click at [1182, 139] on div "# ใช้ตัวล่อหลอกยามให้ไปเหยียบ X hero . moveRight ( ) hero . moveDown ( 2 ) hero…" at bounding box center [1219, 325] width 219 height 522
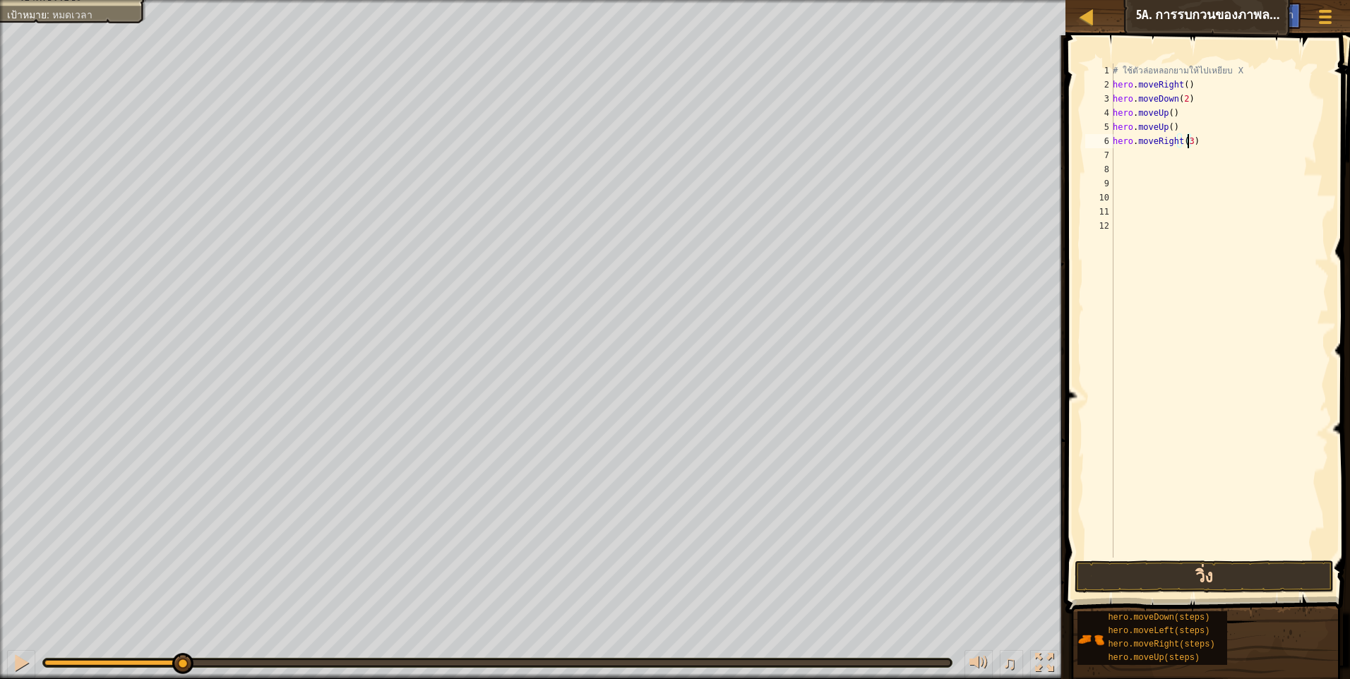
type textarea "hero.moveRight(3)"
click at [1195, 574] on button "วิ่ง" at bounding box center [1203, 577] width 259 height 32
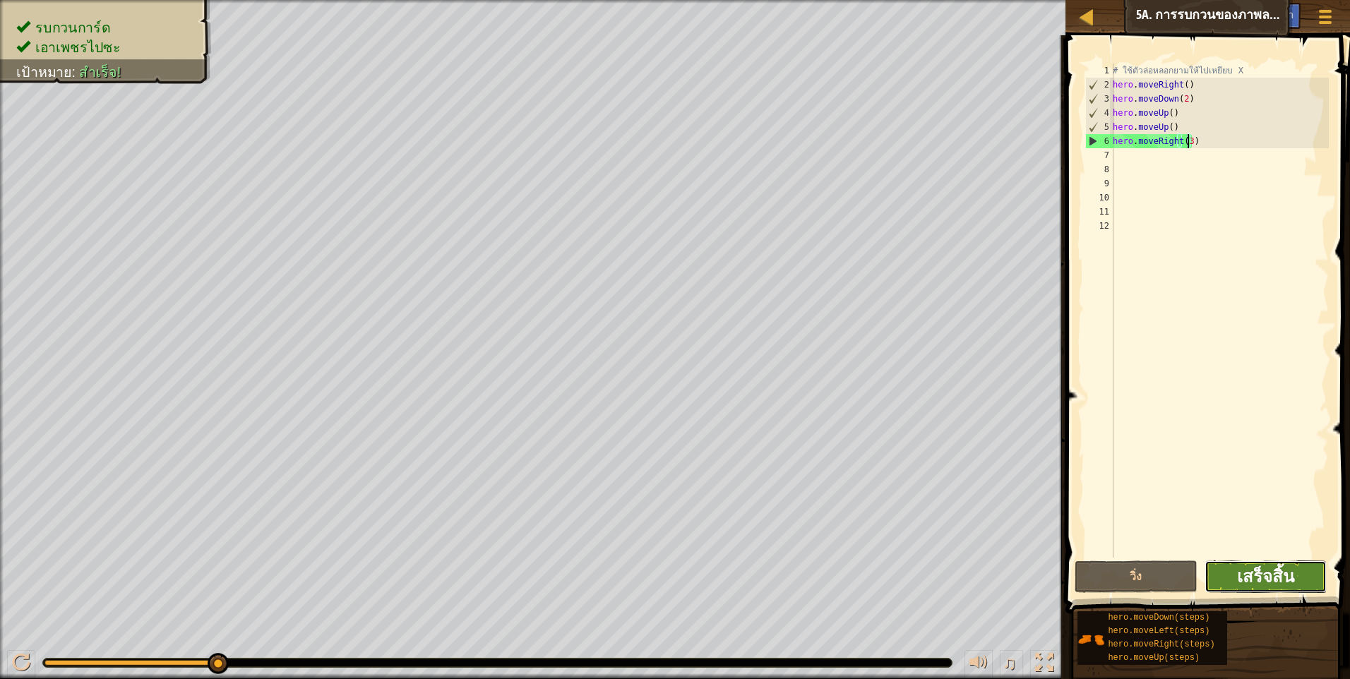
click at [1274, 573] on span "เสร็จสิ้น" at bounding box center [1265, 576] width 57 height 23
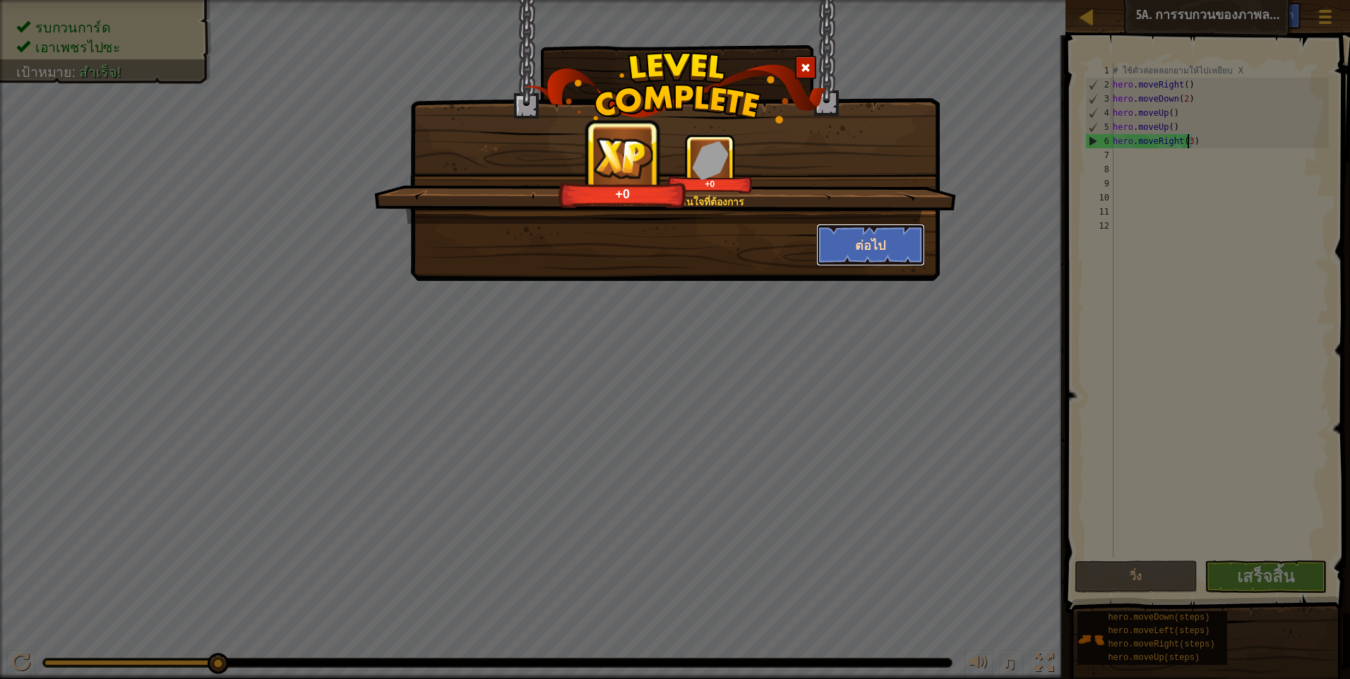
click at [850, 242] on button "ต่อไป" at bounding box center [870, 245] width 109 height 42
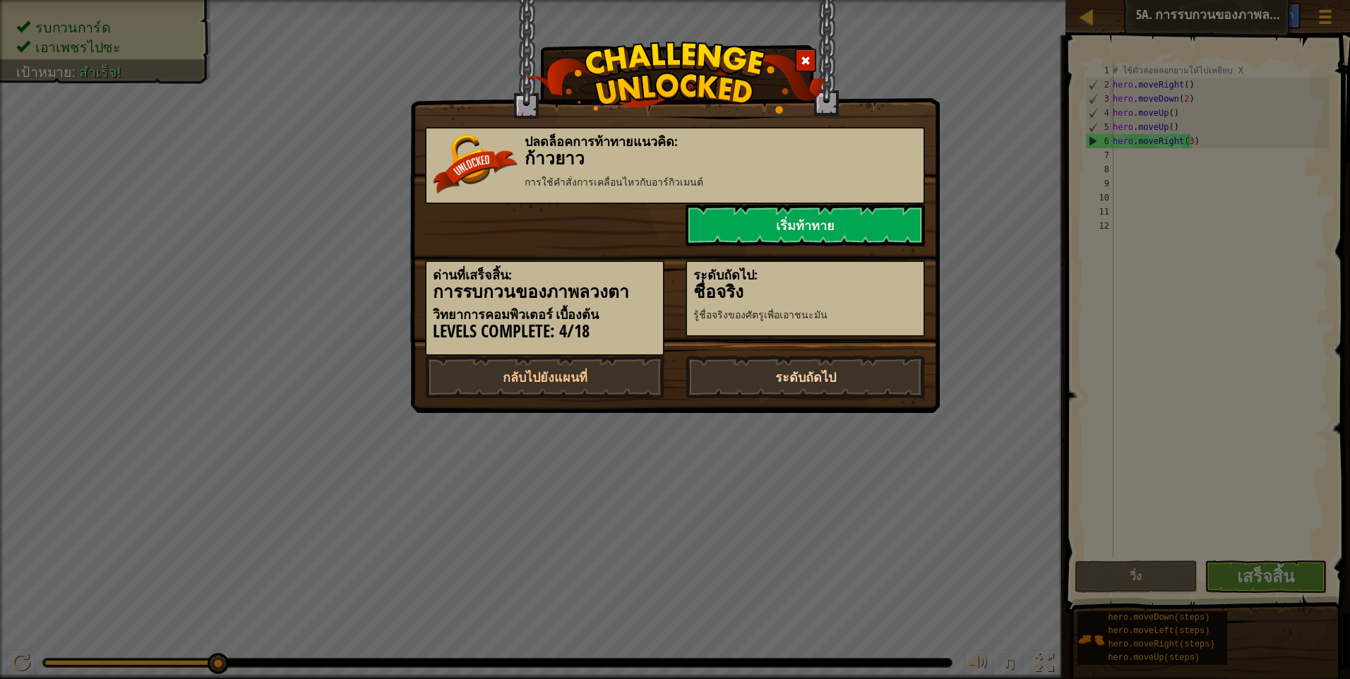
click at [819, 372] on link "ระดับถัดไป" at bounding box center [804, 377] width 239 height 42
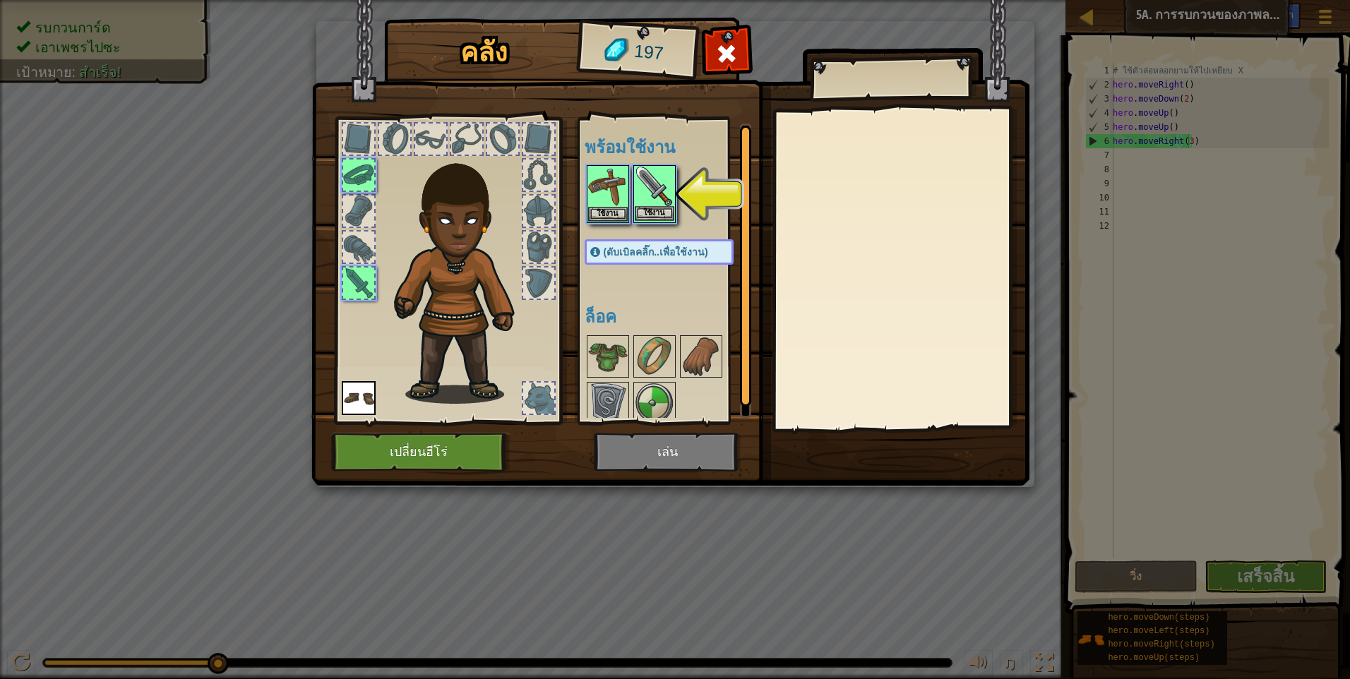
click at [647, 191] on img at bounding box center [655, 187] width 40 height 40
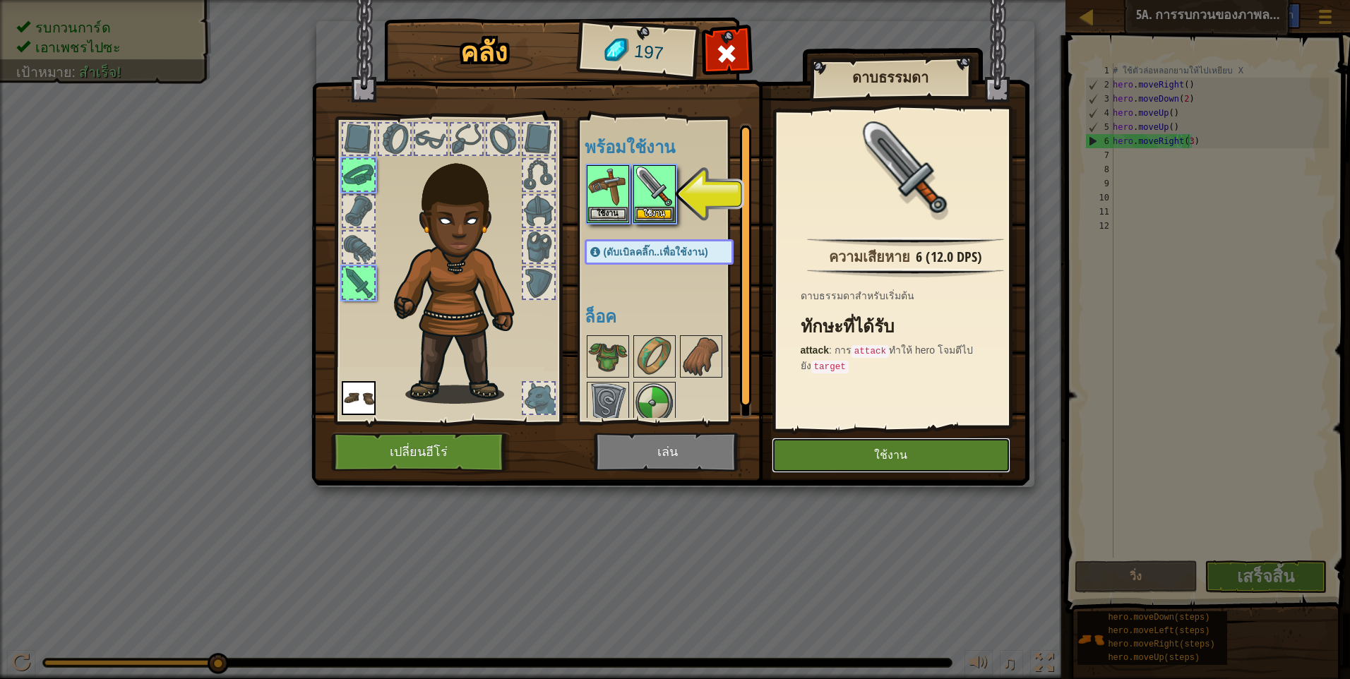
click at [845, 452] on button "ใช้งาน" at bounding box center [891, 455] width 239 height 35
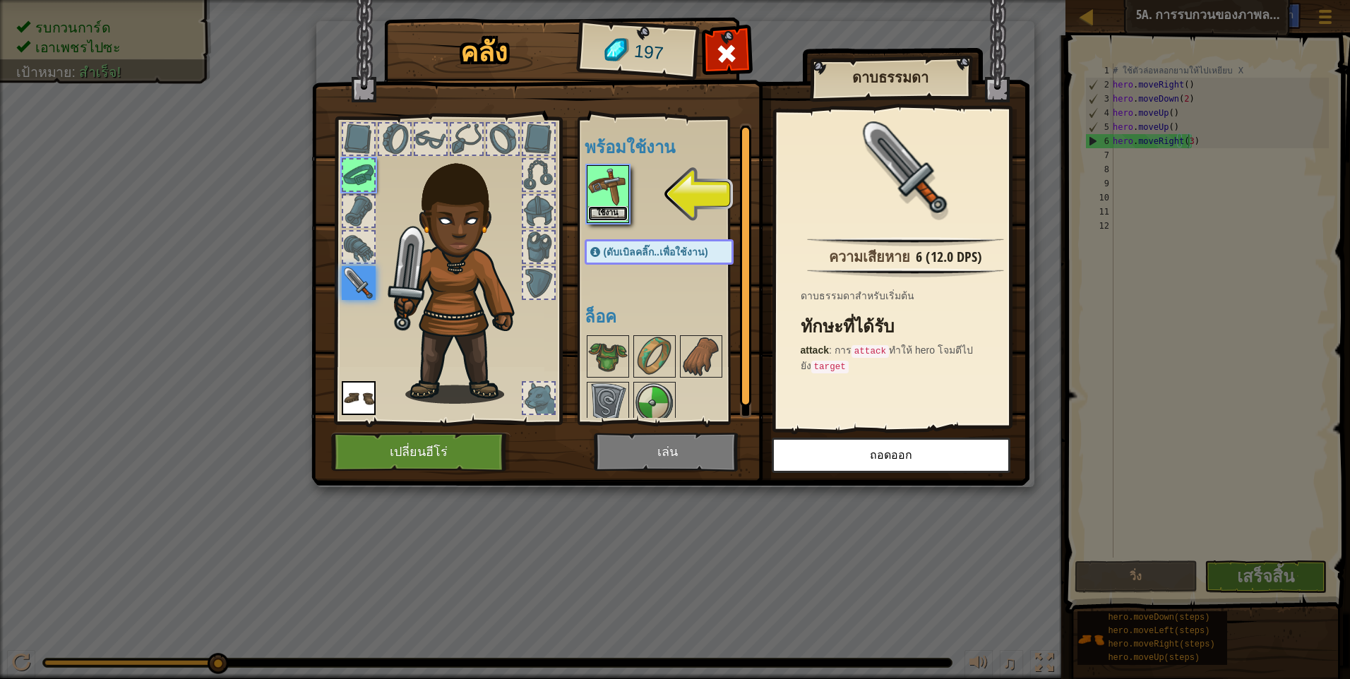
click at [594, 208] on button "ใช้งาน" at bounding box center [608, 213] width 40 height 15
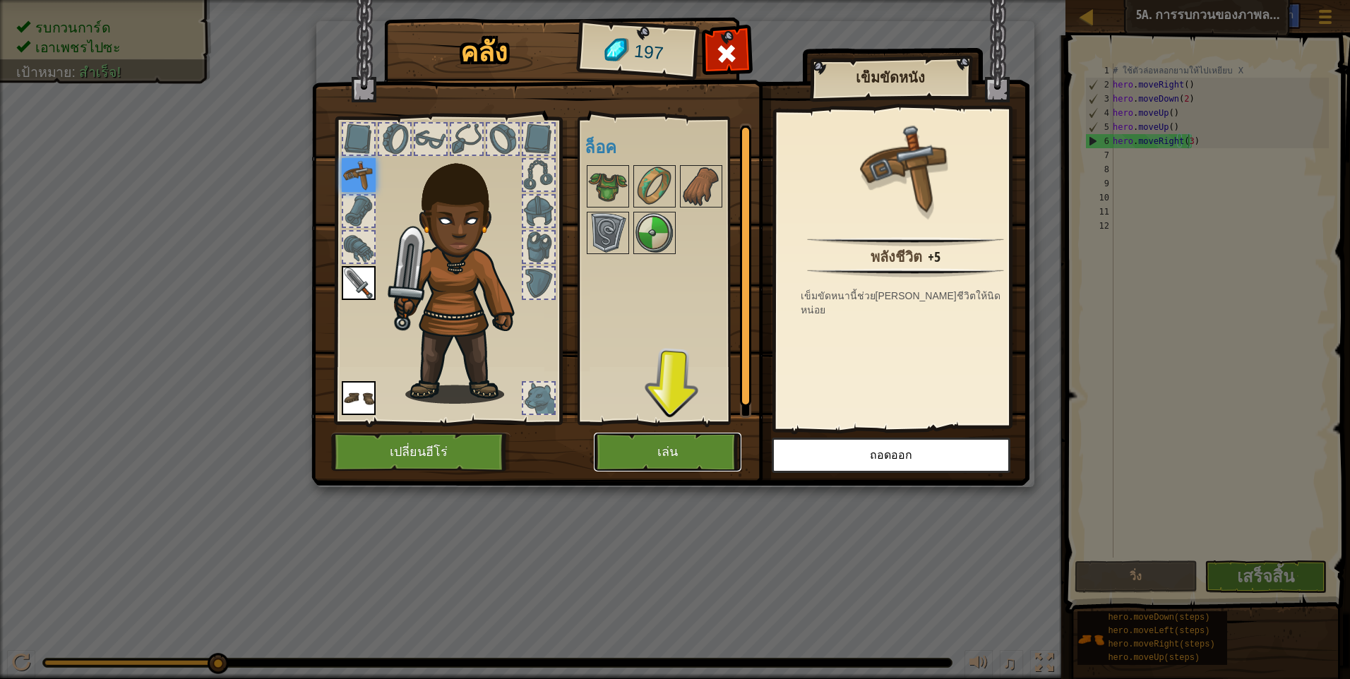
click at [663, 445] on button "เล่น" at bounding box center [668, 452] width 148 height 39
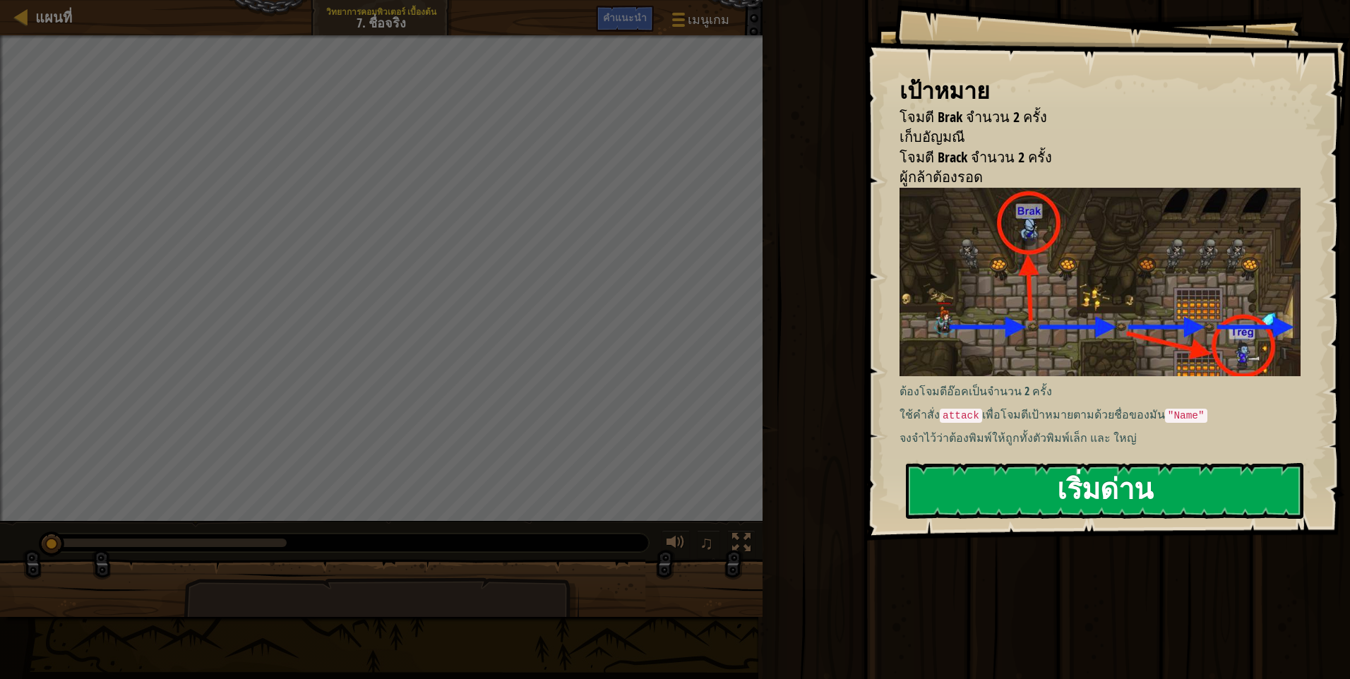
click at [1052, 493] on button "เริ่มด่าน" at bounding box center [1104, 491] width 397 height 56
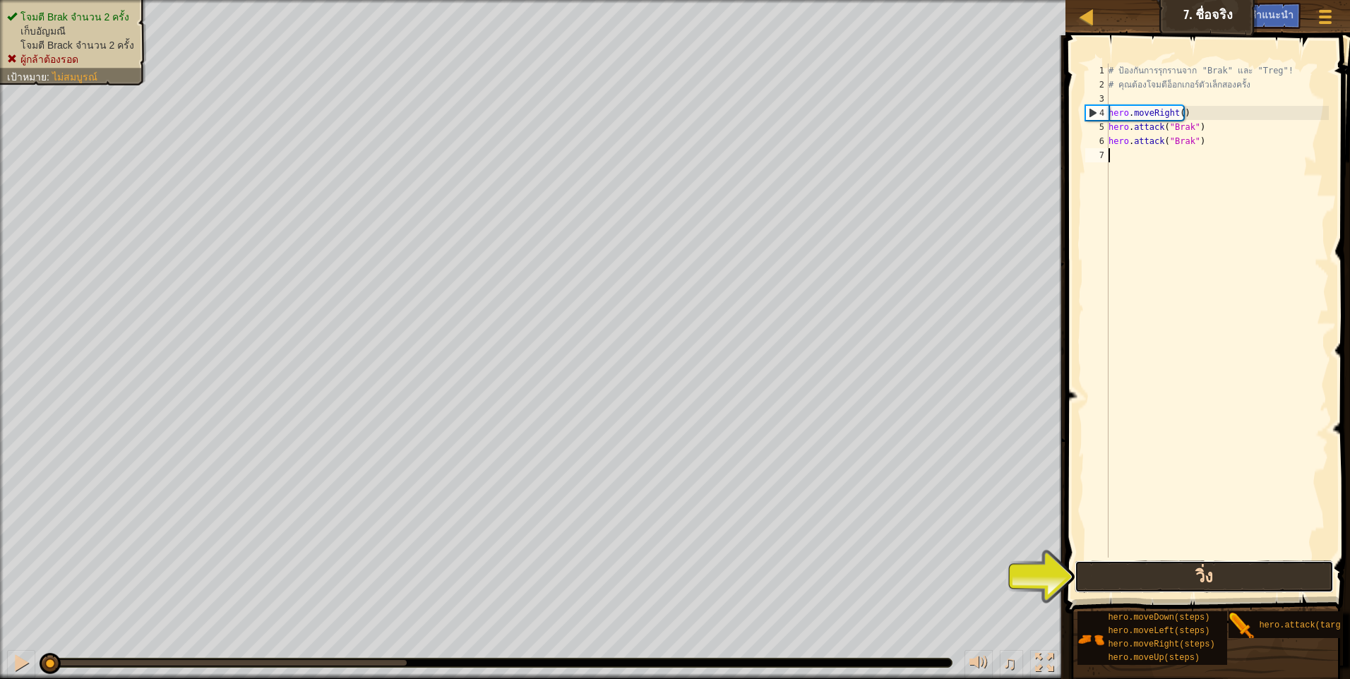
click at [1125, 578] on button "วิ่ง" at bounding box center [1203, 577] width 259 height 32
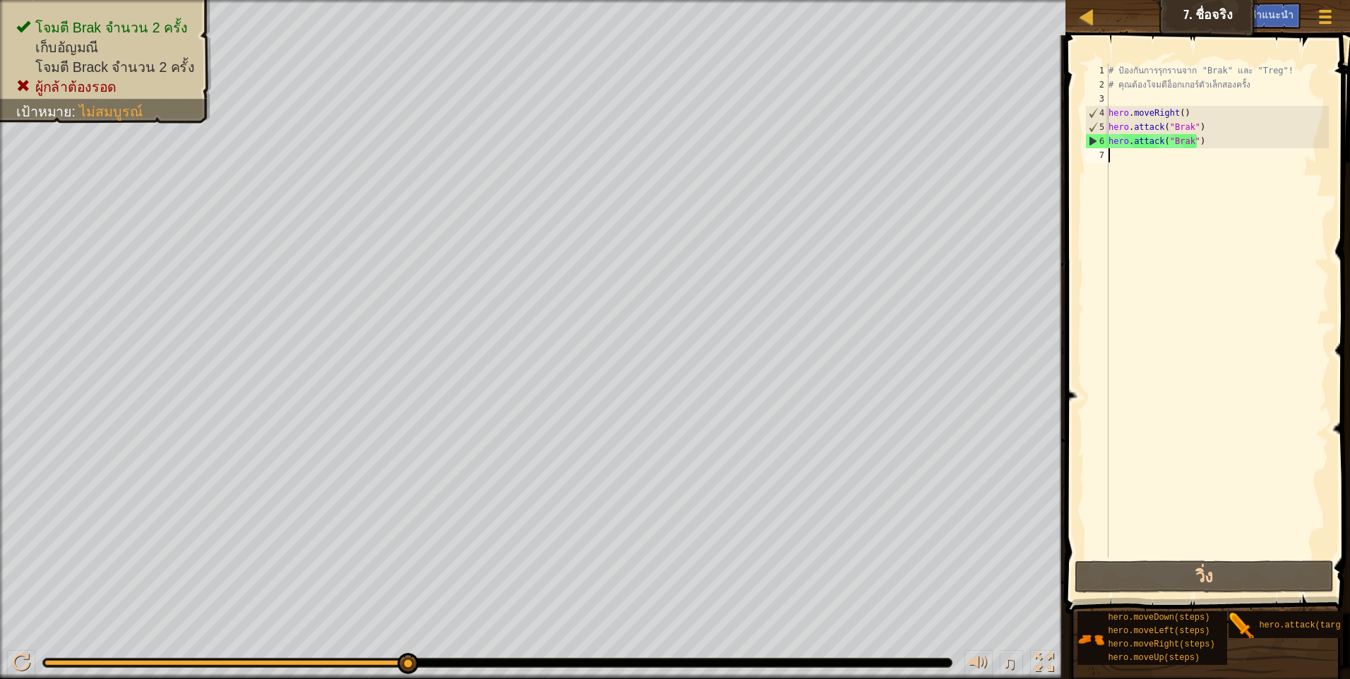
type textarea "h"
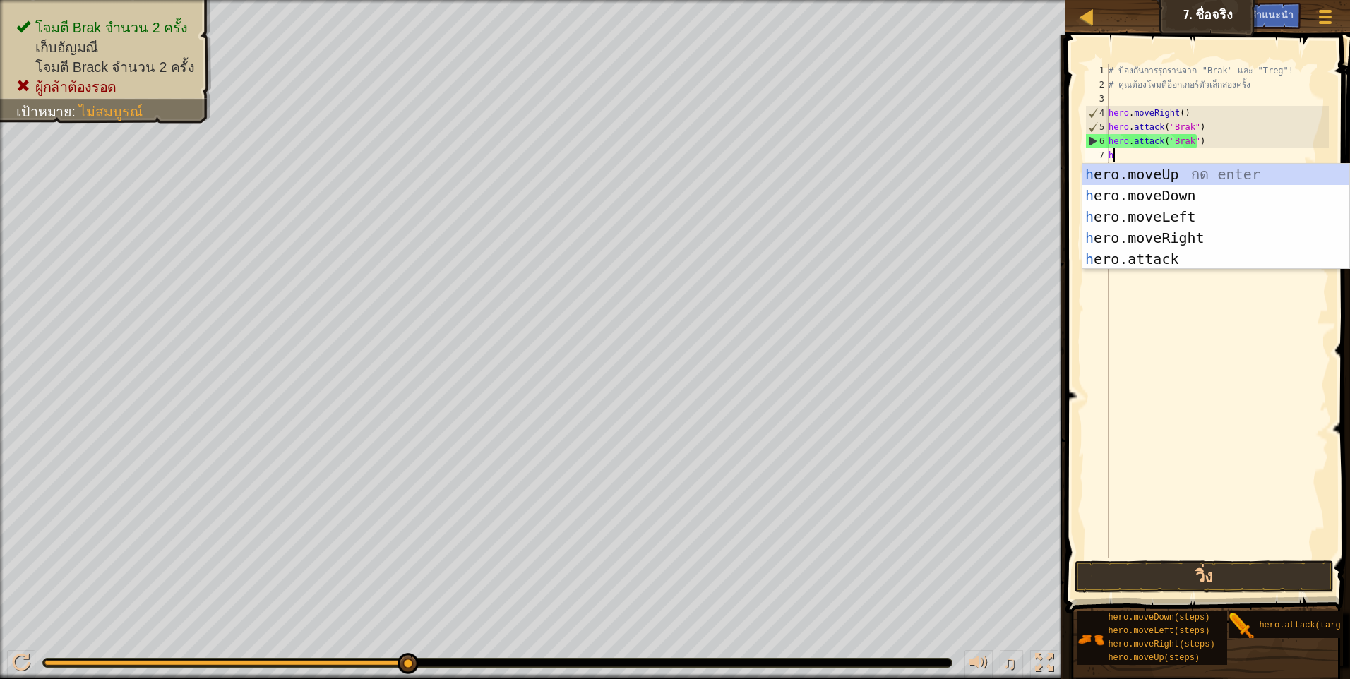
scroll to position [6, 0]
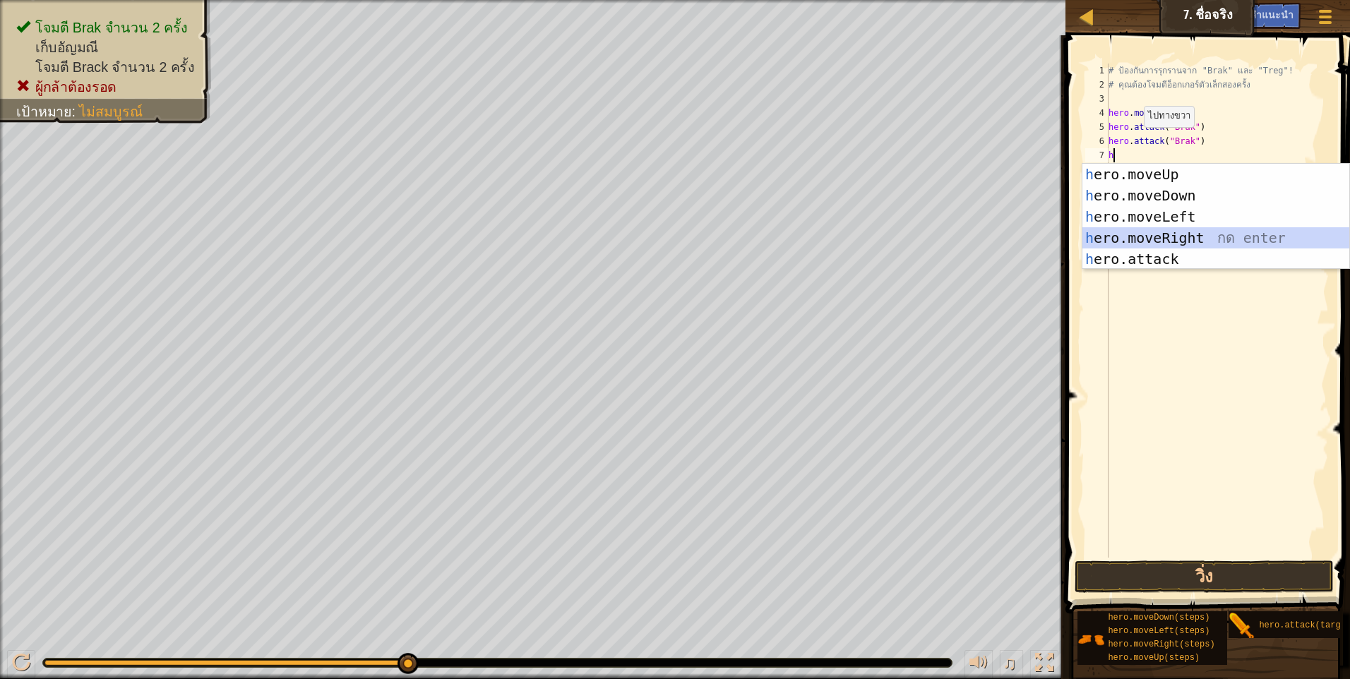
drag, startPoint x: 1168, startPoint y: 234, endPoint x: 1181, endPoint y: 311, distance: 78.1
click at [1172, 234] on div "h ero.moveUp กด enter h ero.moveDown กด enter h ero.moveLeft กด enter h ero.mov…" at bounding box center [1215, 238] width 267 height 148
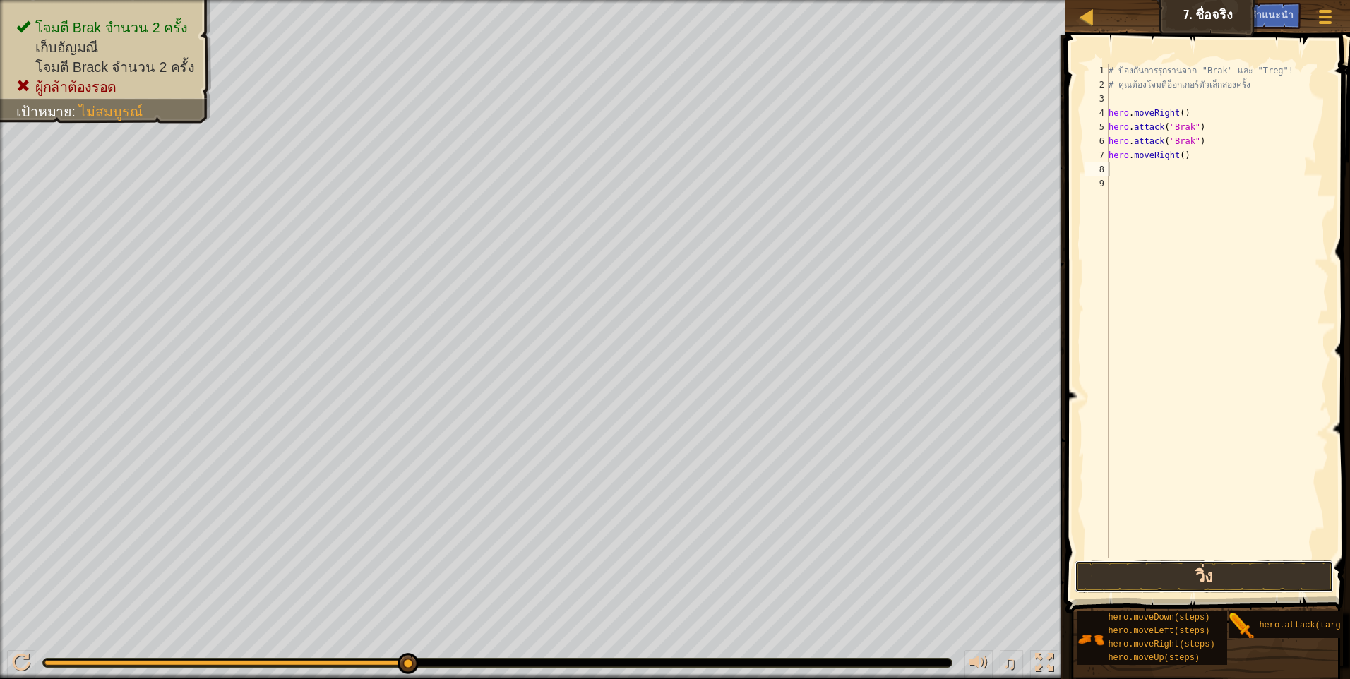
click at [1217, 569] on button "วิ่ง" at bounding box center [1203, 577] width 259 height 32
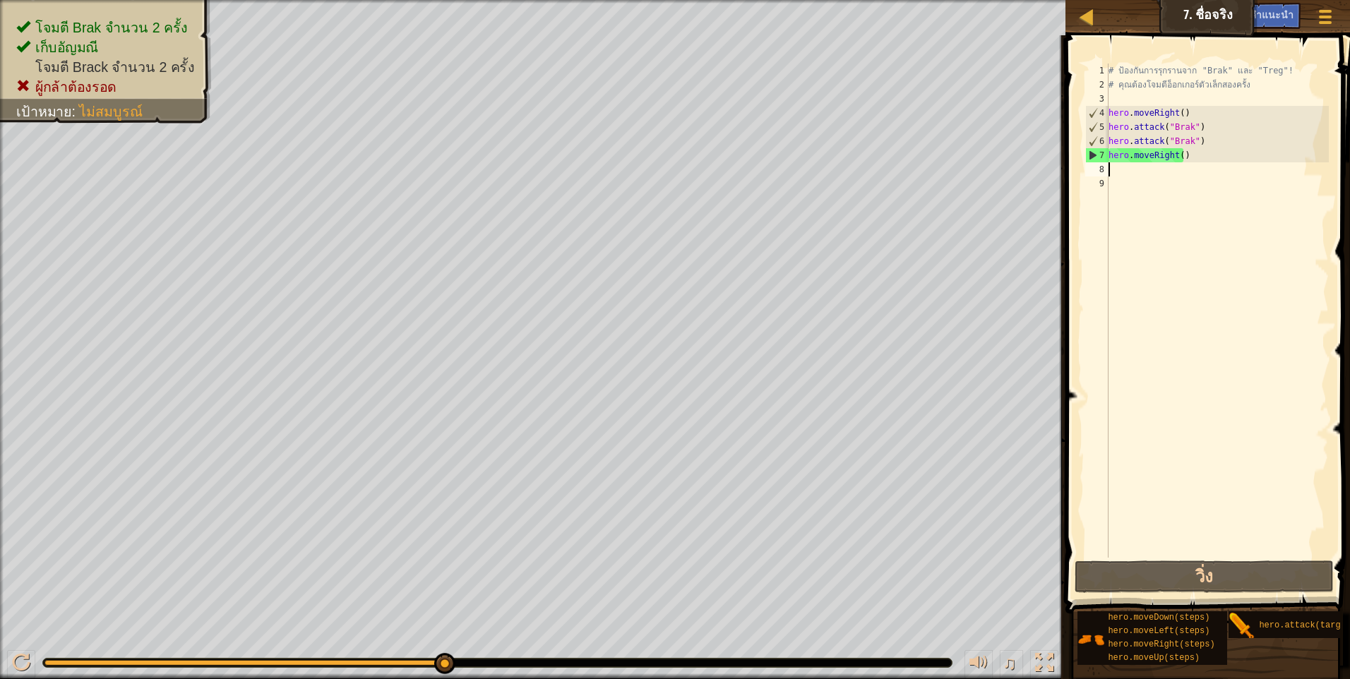
type textarea "h"
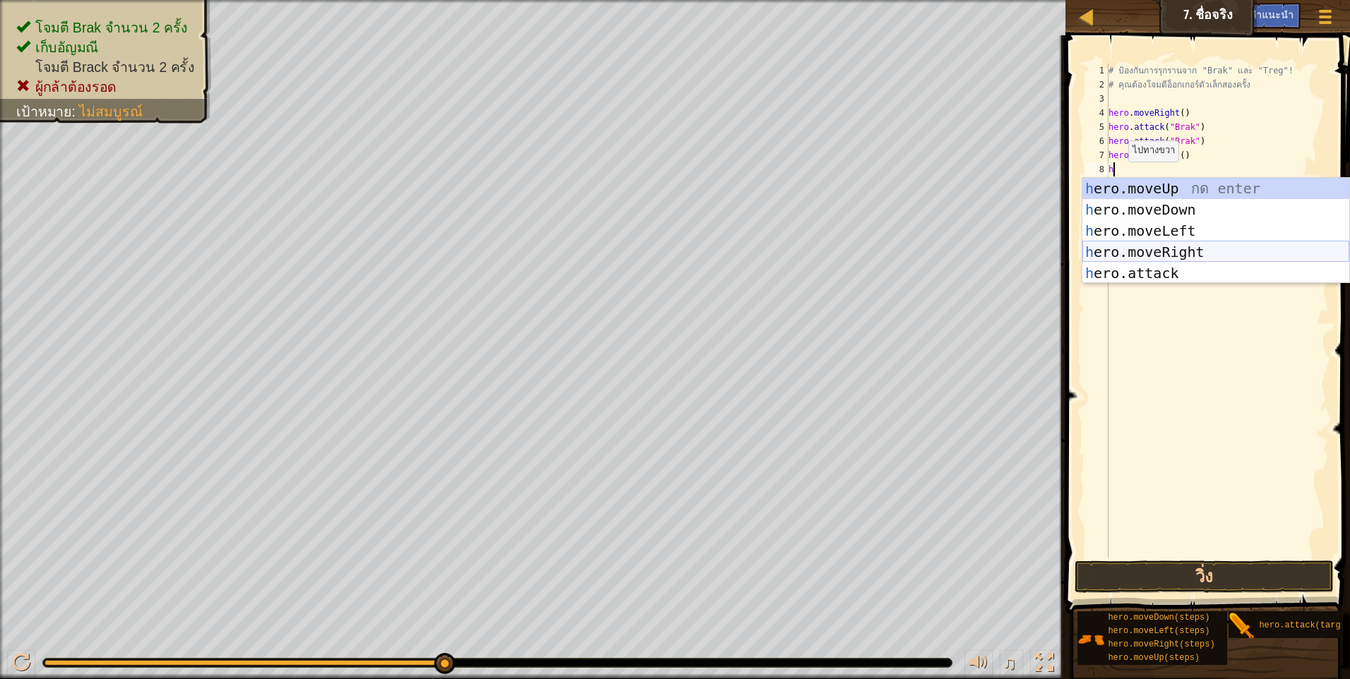
click at [1156, 248] on div "h ero.moveUp กด enter h ero.moveDown กด enter h ero.moveLeft กด enter h ero.mov…" at bounding box center [1215, 252] width 267 height 148
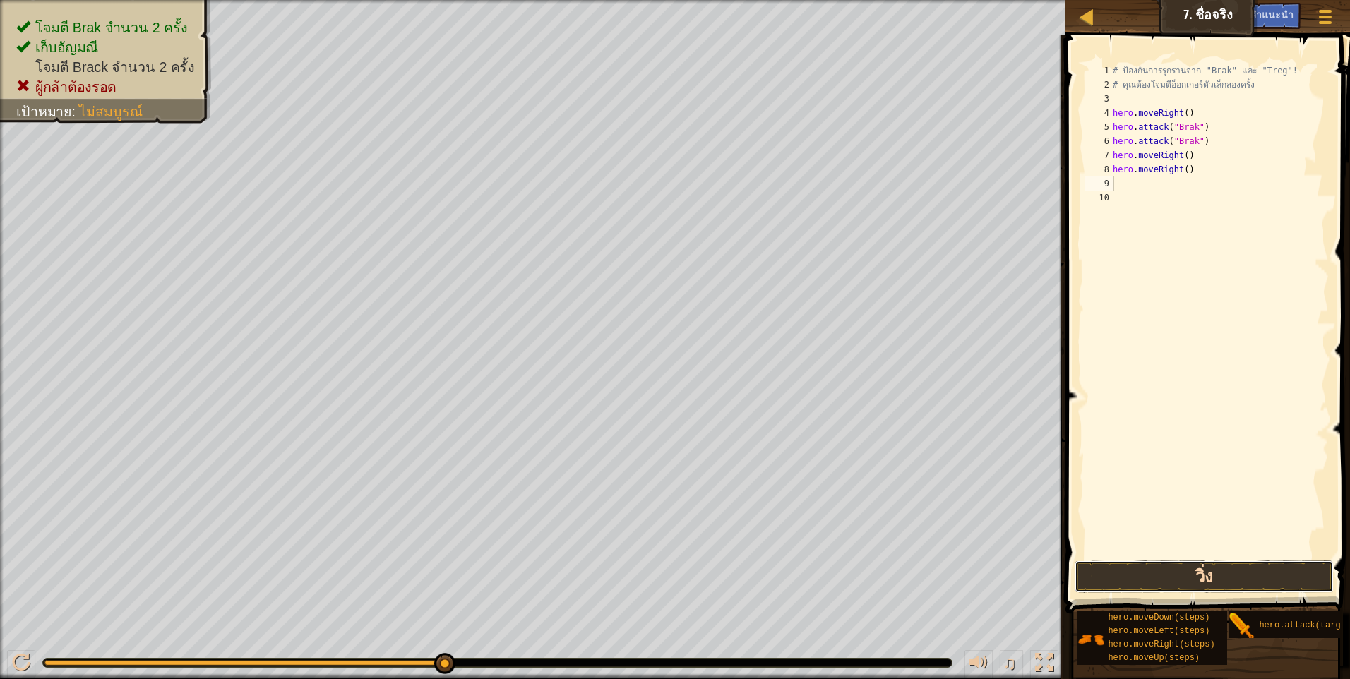
click at [1154, 568] on button "วิ่ง" at bounding box center [1203, 577] width 259 height 32
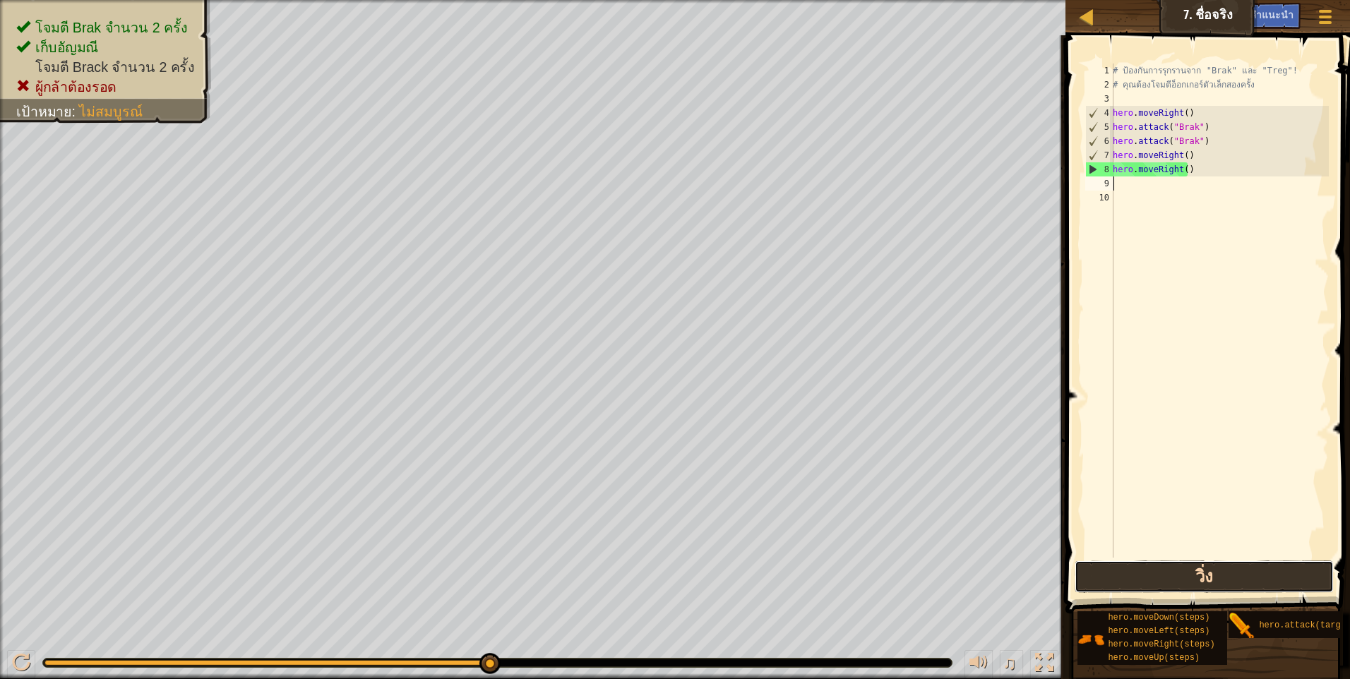
click at [1187, 568] on button "วิ่ง" at bounding box center [1203, 577] width 259 height 32
click at [1150, 244] on div "# ป้องกันการรุกรานจาก "Brak" และ "Treg"! # คุณต้องโจมตีอ็อกเกอร์ตัวเล็กสองครั้ง…" at bounding box center [1219, 325] width 219 height 522
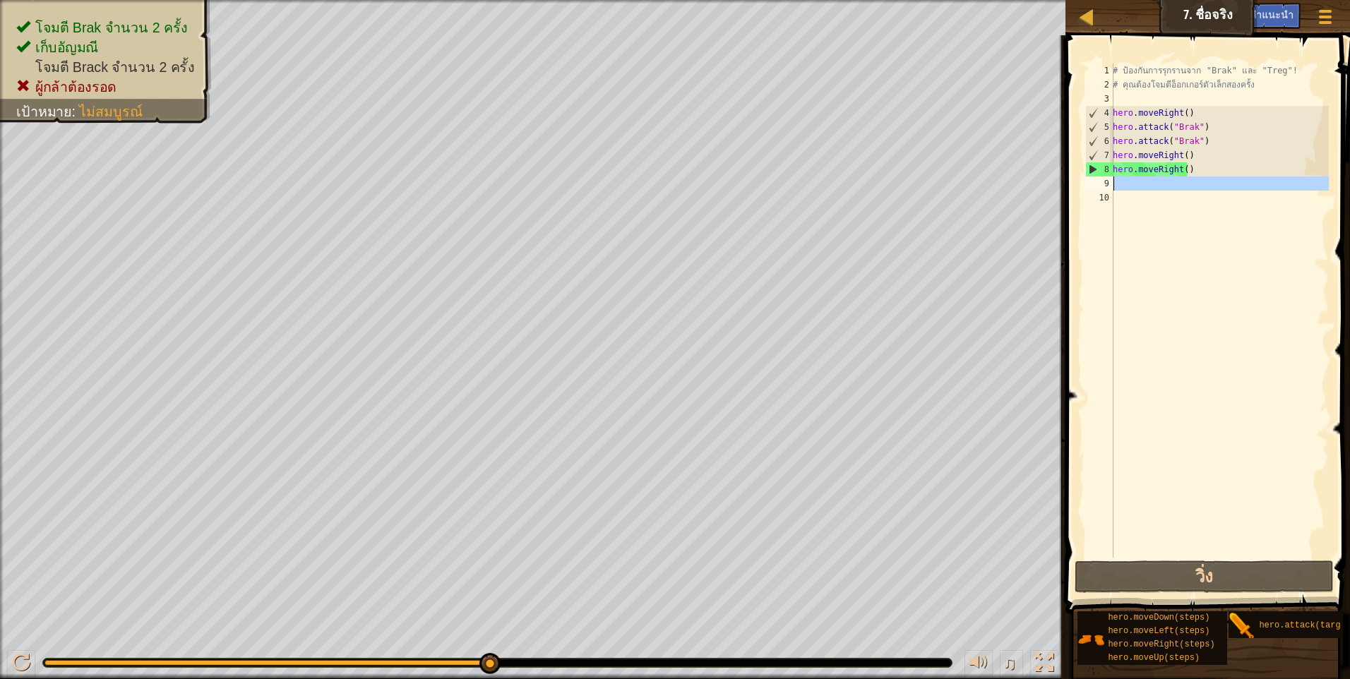
click at [1113, 181] on div "9" at bounding box center [1099, 183] width 28 height 14
click at [1192, 173] on div "# ป้องกันการรุกรานจาก "Brak" และ "Treg"! # คุณต้องโจมตีอ็อกเกอร์ตัวเล็กสองครั้ง…" at bounding box center [1219, 325] width 219 height 522
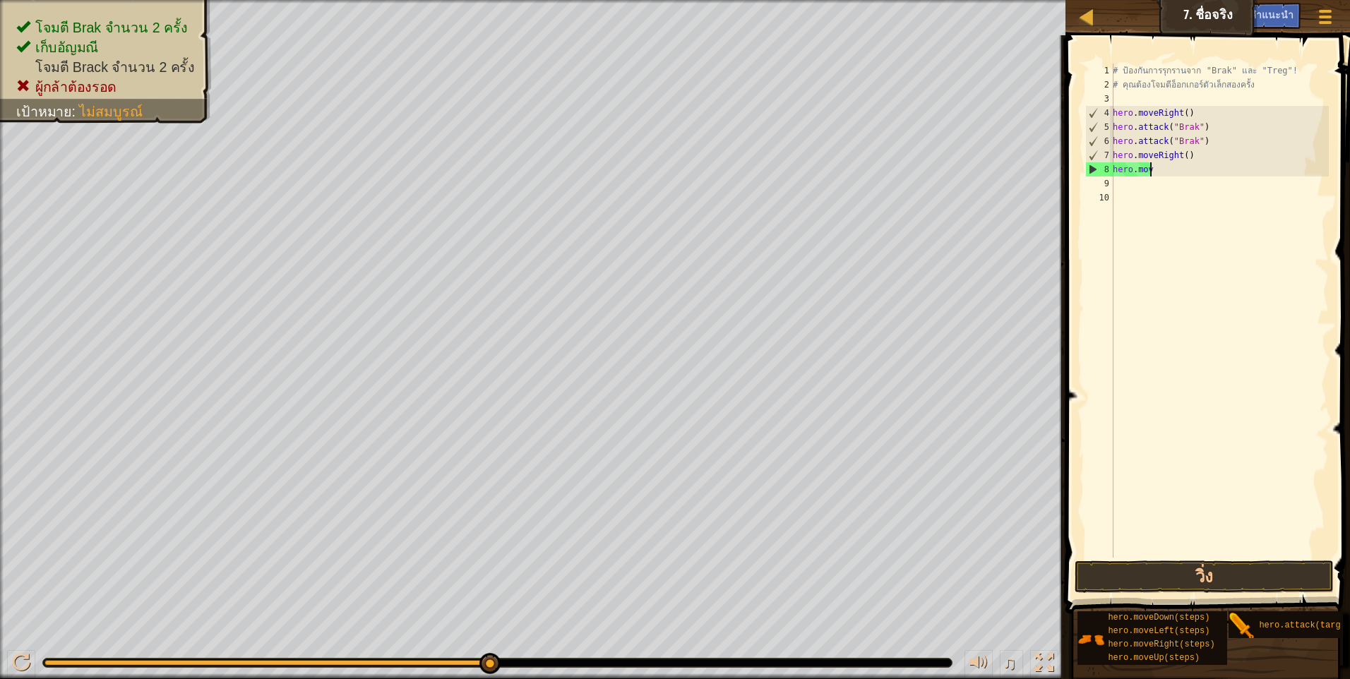
type textarea "h"
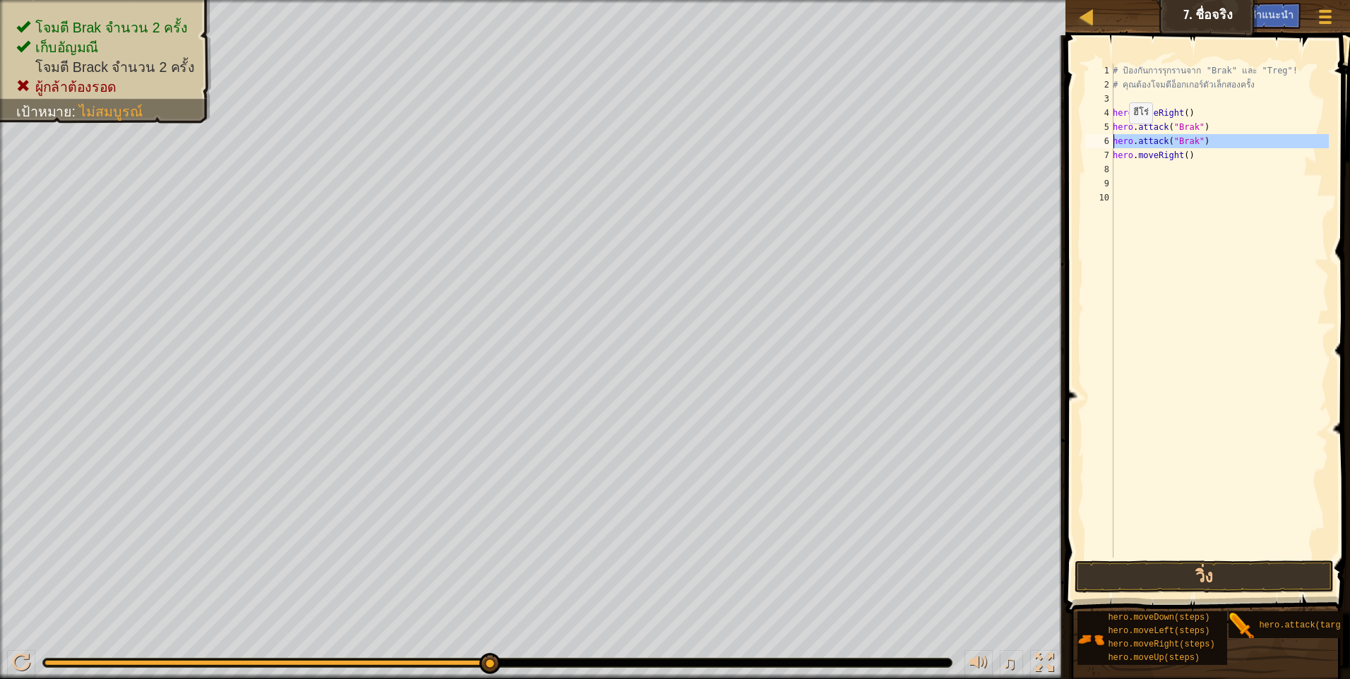
drag, startPoint x: 1113, startPoint y: 138, endPoint x: 1121, endPoint y: 138, distance: 8.5
click at [1121, 138] on div "1 2 3 4 5 6 7 8 9 10 # ป้องกันการรุกรานจาก "Brak" และ "Treg"! # คุณต้องโจมตีอ็อ…" at bounding box center [1205, 311] width 246 height 494
type textarea "hero.attack("Brak") hero.moveRight()"
click at [1103, 182] on div "9" at bounding box center [1099, 183] width 28 height 14
drag, startPoint x: 1112, startPoint y: 140, endPoint x: 1180, endPoint y: 136, distance: 68.6
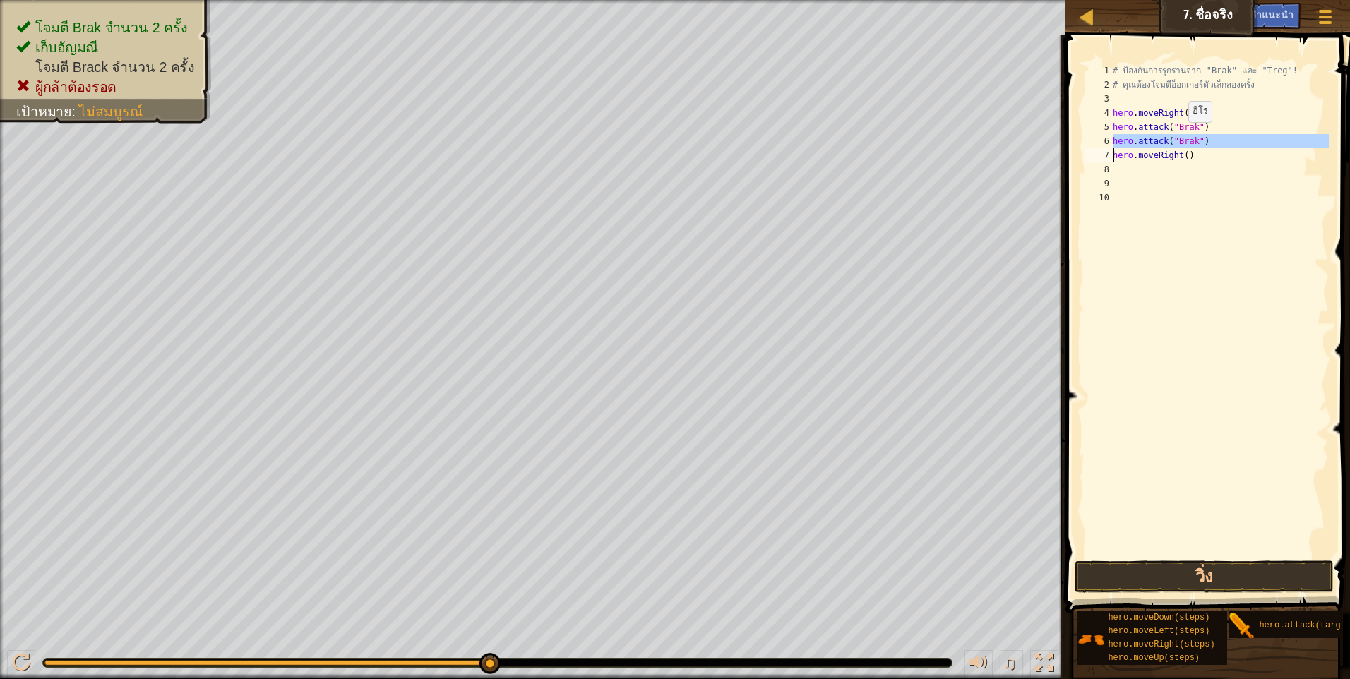
click at [1180, 136] on div "1 2 3 4 5 6 7 8 9 10 # ป้องกันการรุกรานจาก "Brak" และ "Treg"! # คุณต้องโจมตีอ็อ…" at bounding box center [1205, 311] width 246 height 494
type textarea "hero.attack("Brak") hero.moveRight()"
click at [1168, 220] on div "# ป้องกันการรุกรานจาก "Brak" และ "Treg"! # คุณต้องโจมตีอ็อกเกอร์ตัวเล็กสองครั้ง…" at bounding box center [1219, 325] width 219 height 522
drag, startPoint x: 1110, startPoint y: 141, endPoint x: 1199, endPoint y: 140, distance: 88.3
click at [1199, 140] on div "1 2 3 4 5 6 7 8 9 10 # ป้องกันการรุกรานจาก "Brak" และ "Treg"! # คุณต้องโจมตีอ็อ…" at bounding box center [1205, 311] width 246 height 494
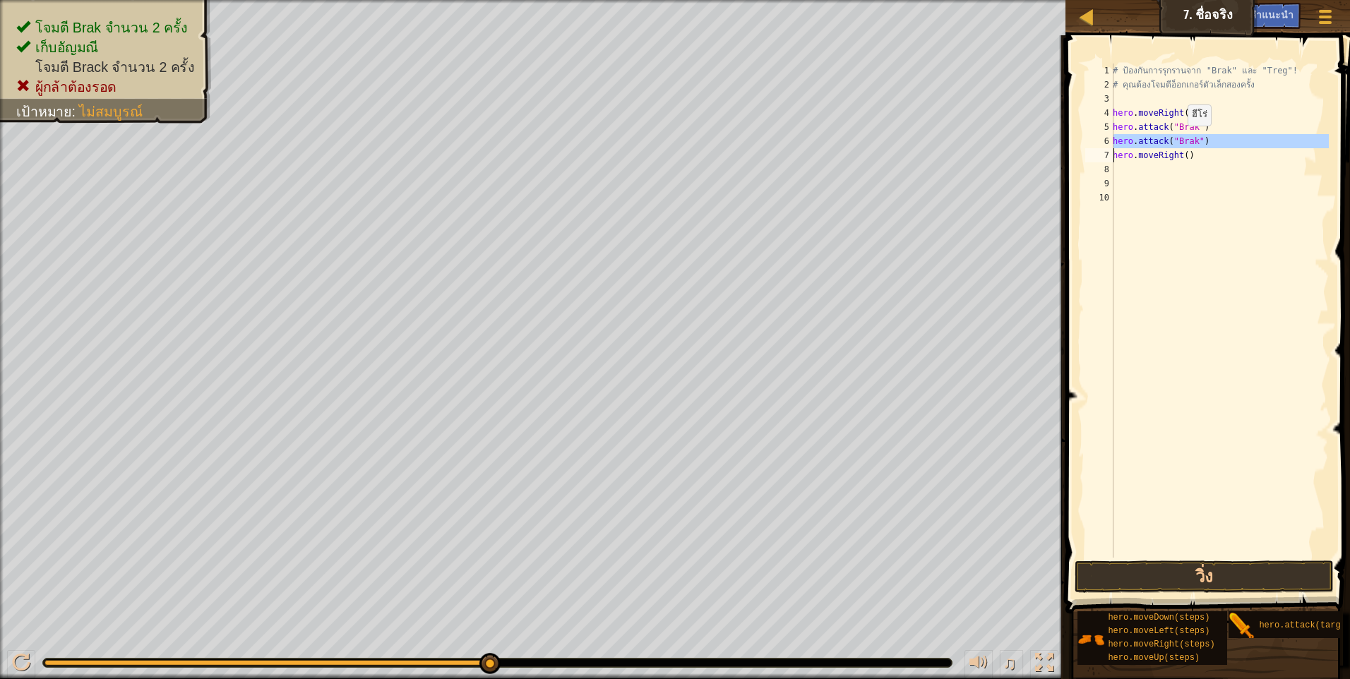
type textarea "hero.attack("Brak") hero.moveRight()"
click at [1197, 172] on div "# ป้องกันการรุกรานจาก "Brak" และ "Treg"! # คุณต้องโจมตีอ็อกเกอร์ตัวเล็กสองครั้ง…" at bounding box center [1219, 325] width 219 height 522
click at [1113, 126] on div "1 2 3 4 5 6 7 8 9 10 # ป้องกันการรุกรานจาก "Brak" และ "Treg"! # คุณต้องโจมตีอ็อ…" at bounding box center [1205, 311] width 246 height 494
drag, startPoint x: 1097, startPoint y: 126, endPoint x: 1108, endPoint y: 123, distance: 11.2
click at [1108, 123] on div "5" at bounding box center [1099, 127] width 28 height 14
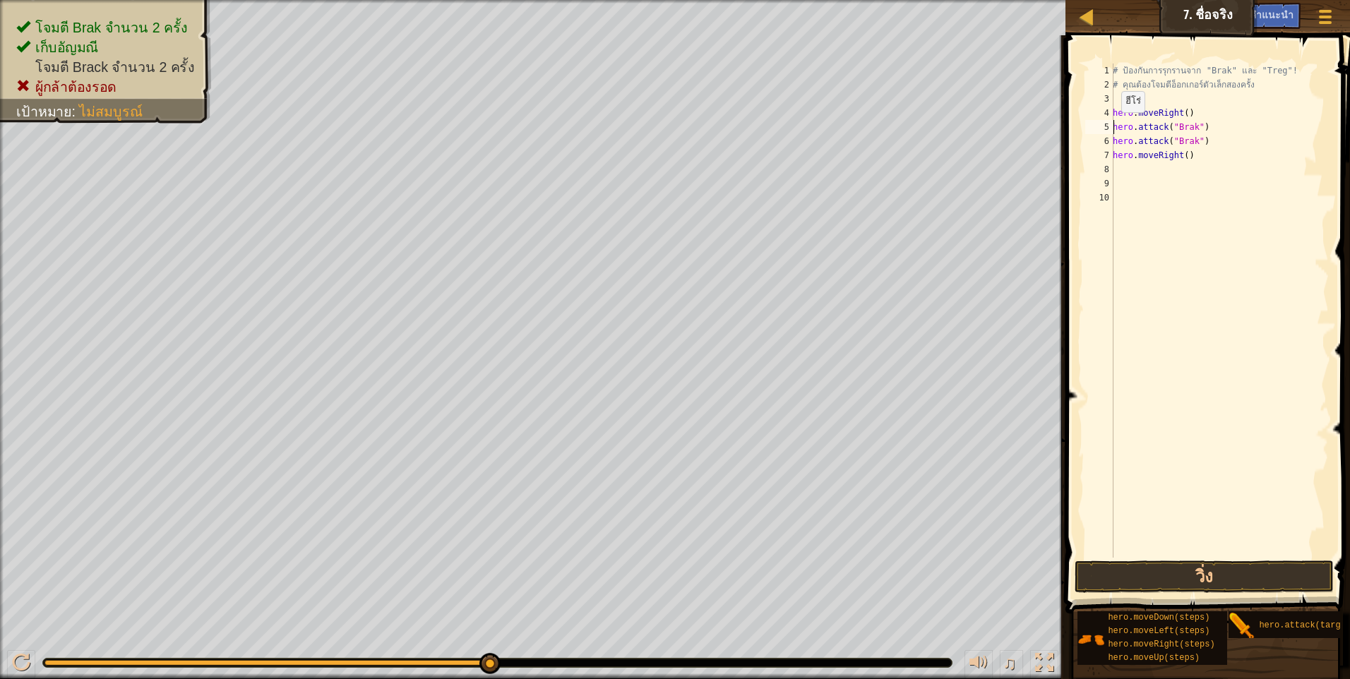
click at [1103, 123] on div "5" at bounding box center [1099, 127] width 28 height 14
type textarea "hero.attack("Brak")"
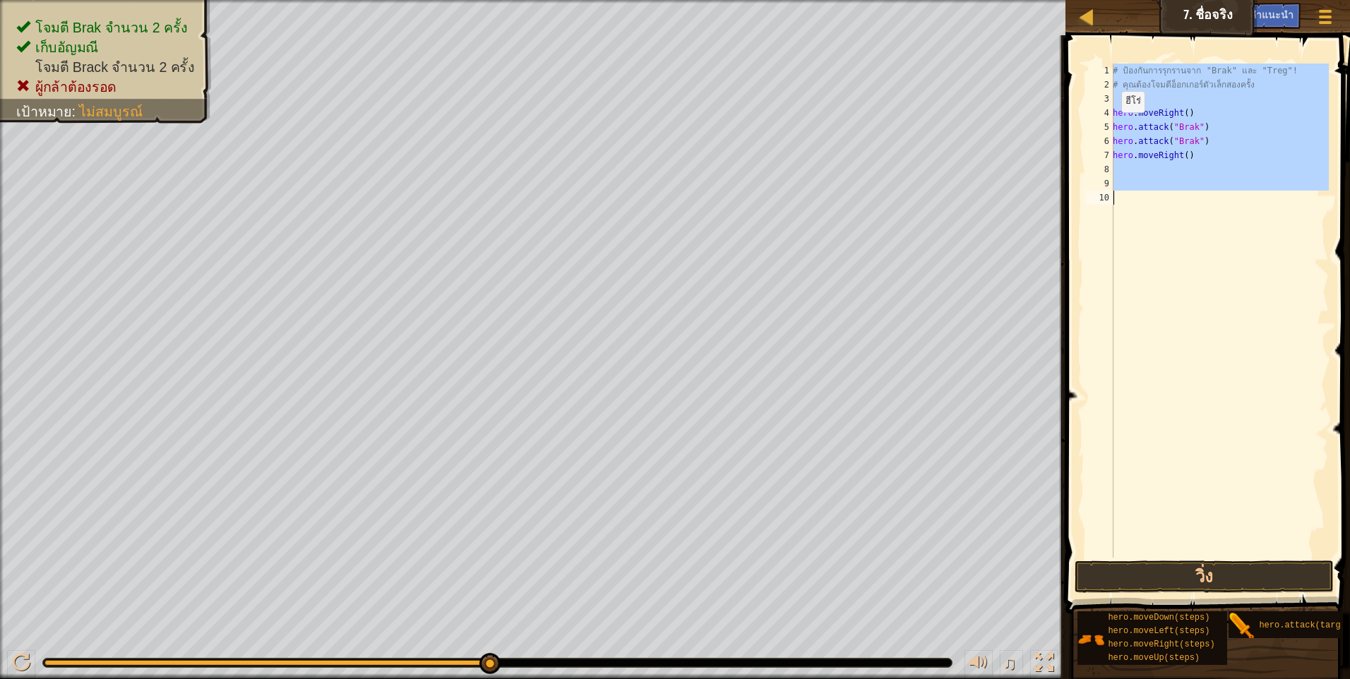
click at [1103, 123] on div "5" at bounding box center [1099, 127] width 28 height 14
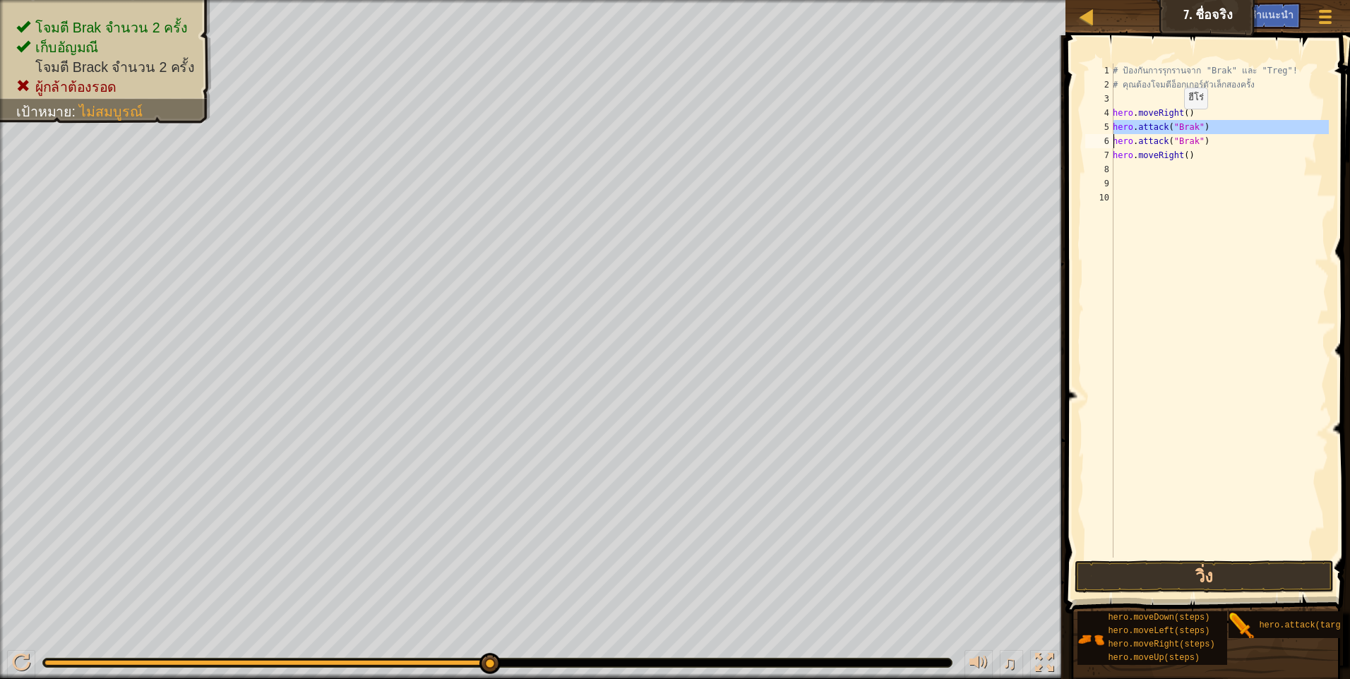
drag, startPoint x: 1113, startPoint y: 124, endPoint x: 1176, endPoint y: 123, distance: 63.6
click at [1176, 123] on div "1 2 3 4 5 6 7 8 9 10 # ป้องกันการรุกรานจาก "Brak" และ "Treg"! # คุณต้องโจมตีอ็อ…" at bounding box center [1205, 311] width 246 height 494
type textarea "hero.attack("Brak") hero.attack("Brak")"
click at [1124, 168] on div "# ป้องกันการรุกรานจาก "Brak" และ "Treg"! # คุณต้องโจมตีอ็อกเกอร์ตัวเล็กสองครั้ง…" at bounding box center [1219, 325] width 219 height 522
click at [1184, 571] on button "วิ่ง" at bounding box center [1203, 577] width 259 height 32
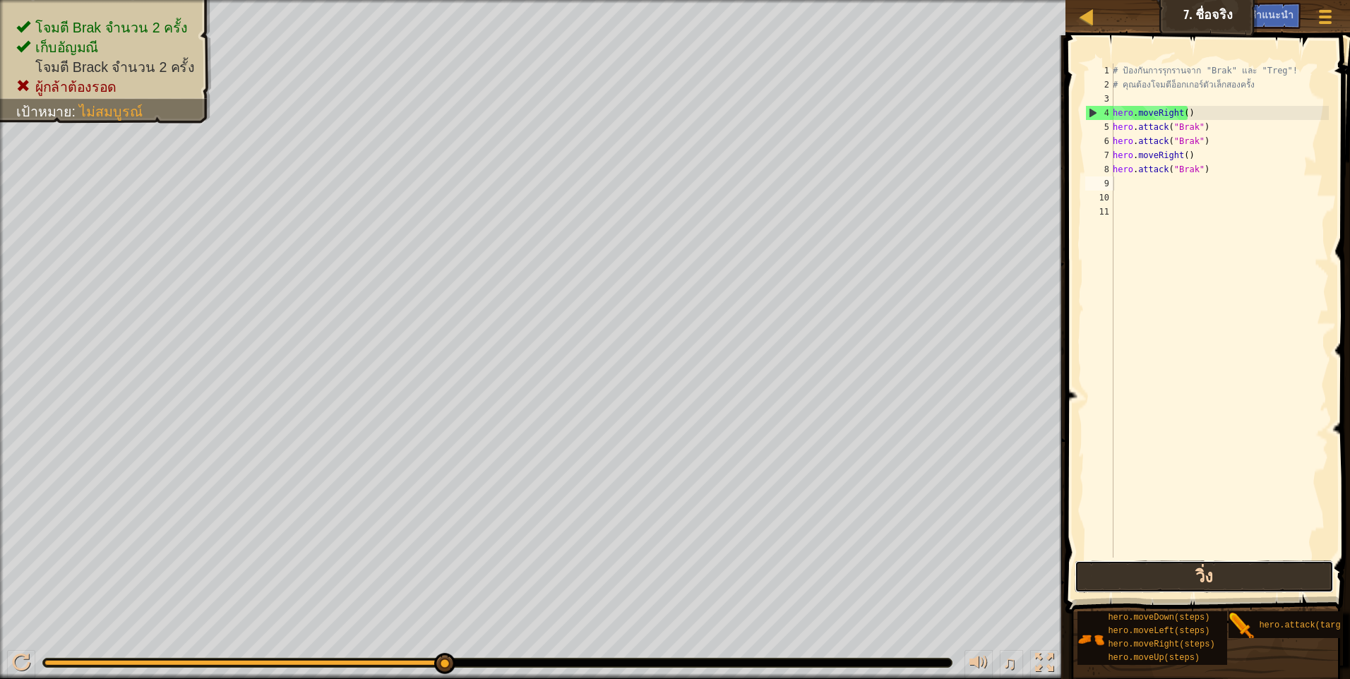
click at [1162, 581] on button "วิ่ง" at bounding box center [1203, 577] width 259 height 32
click at [1196, 150] on div "# ป้องกันการรุกรานจาก "Brak" และ "Treg"! # คุณต้องโจมตีอ็อกเกอร์ตัวเล็กสองครั้ง…" at bounding box center [1219, 325] width 219 height 522
click at [1112, 576] on button "วิ่ง" at bounding box center [1203, 577] width 259 height 32
drag, startPoint x: 1115, startPoint y: 167, endPoint x: 1230, endPoint y: 165, distance: 114.4
click at [1230, 165] on div "# ป้องกันการรุกรานจาก "Brak" และ "Treg"! # คุณต้องโจมตีอ็อกเกอร์ตัวเล็กสองครั้ง…" at bounding box center [1219, 325] width 219 height 522
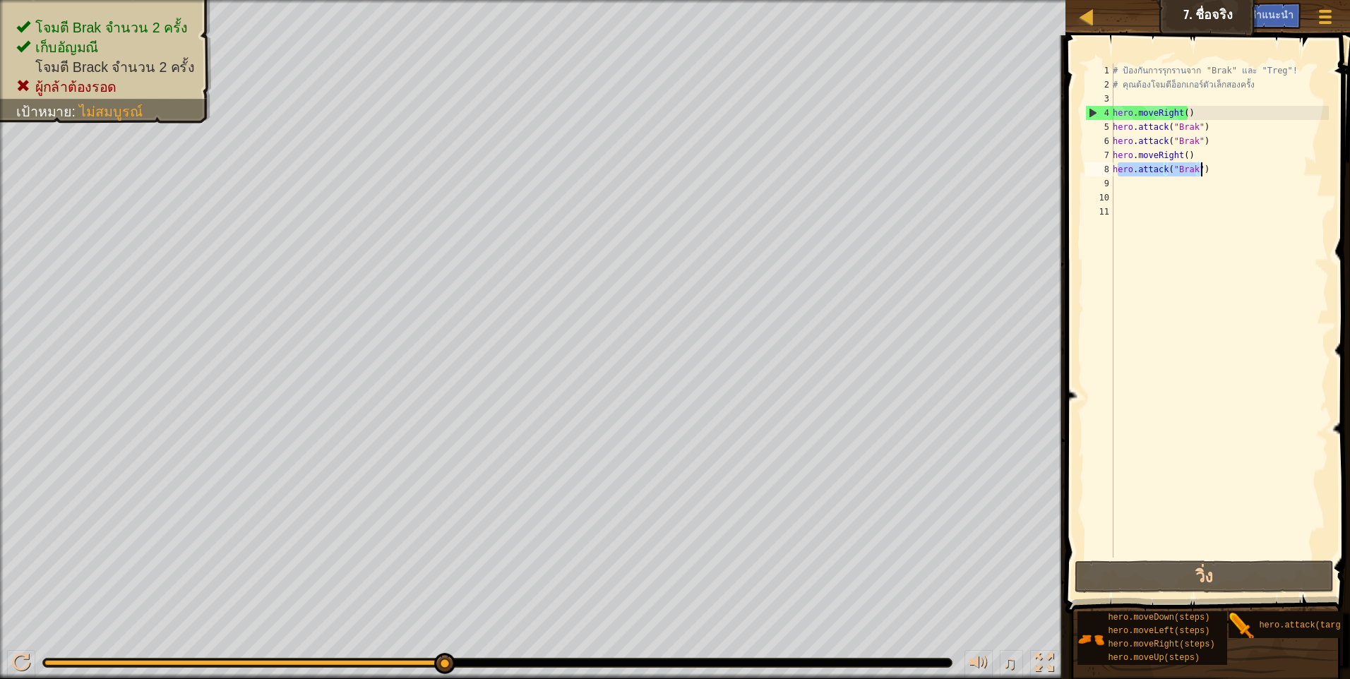
type textarea "hero.attack("Brak")"
drag, startPoint x: 1114, startPoint y: 165, endPoint x: 1217, endPoint y: 167, distance: 103.1
click at [1217, 167] on div "# ป้องกันการรุกรานจาก "Brak" และ "Treg"! # คุณต้องโจมตีอ็อกเกอร์ตัวเล็กสองครั้ง…" at bounding box center [1219, 325] width 219 height 522
click at [1118, 184] on div "# ป้องกันการรุกรานจาก "Brak" และ "Treg"! # คุณต้องโจมตีอ็อกเกอร์ตัวเล็กสองครั้ง…" at bounding box center [1219, 325] width 219 height 522
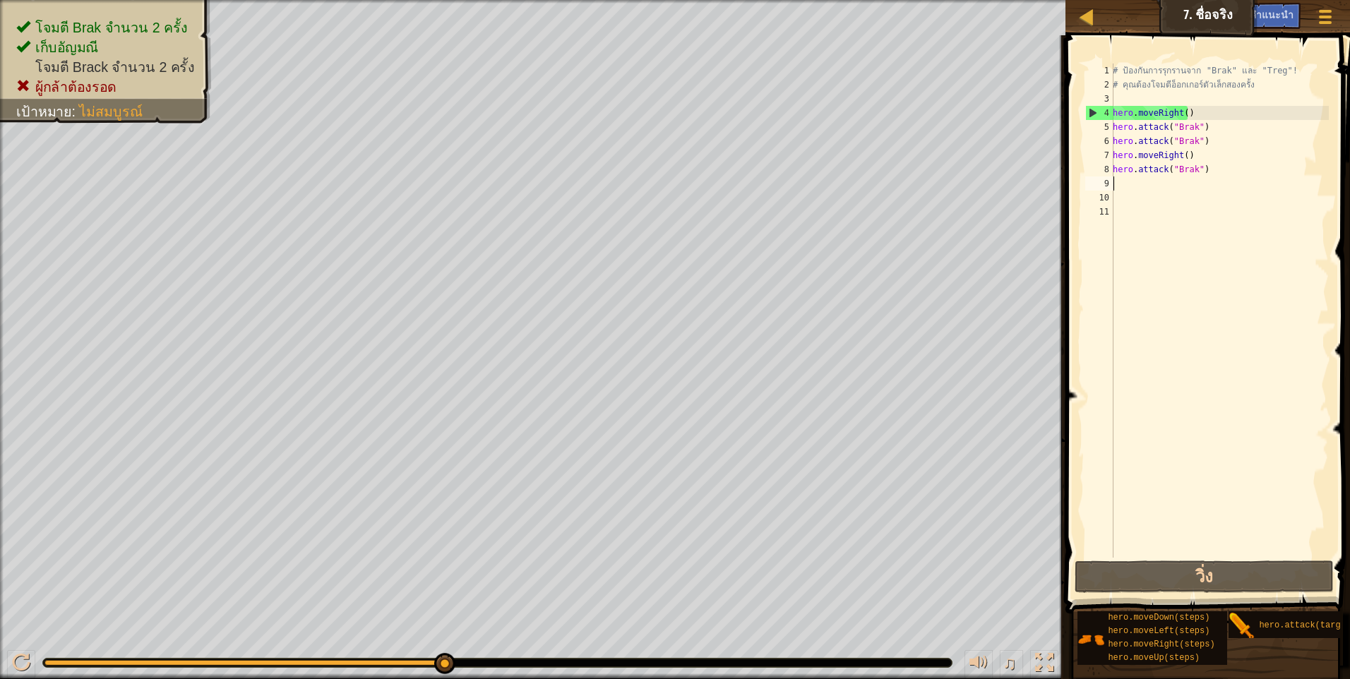
paste textarea "hero.attack("Brak")"
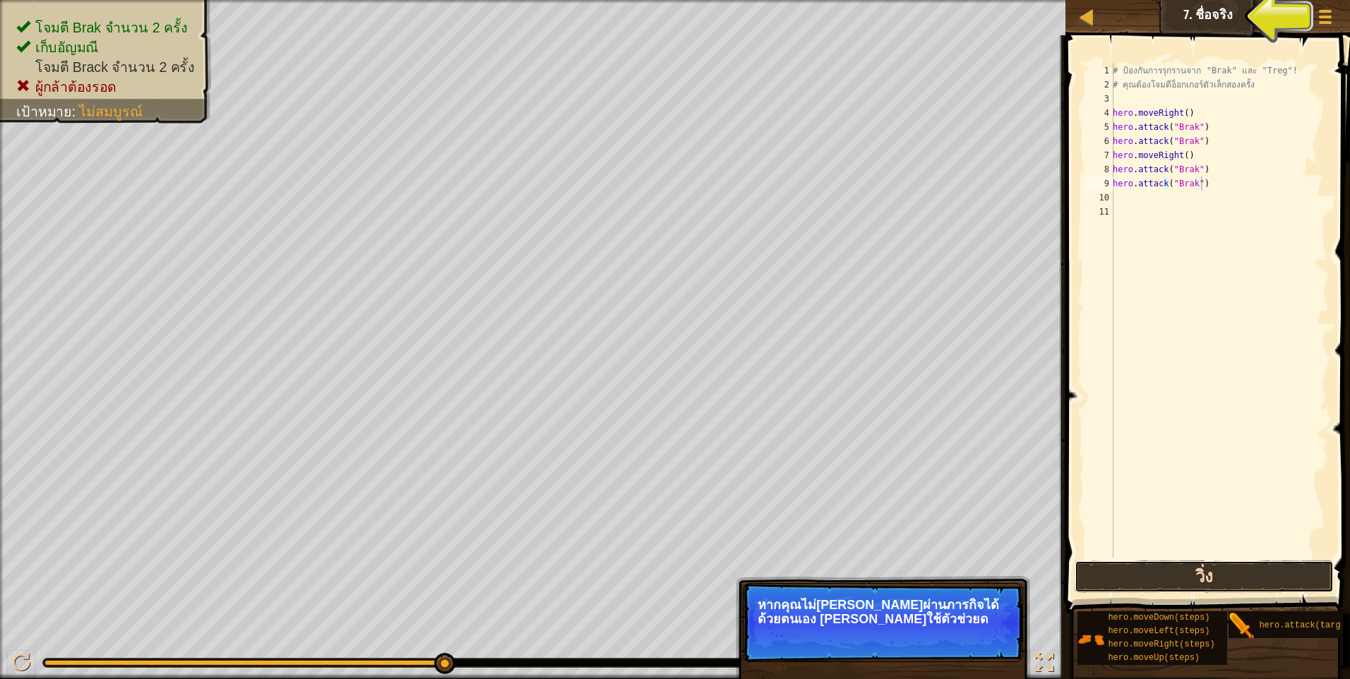
click at [1238, 578] on button "วิ่ง" at bounding box center [1203, 577] width 259 height 32
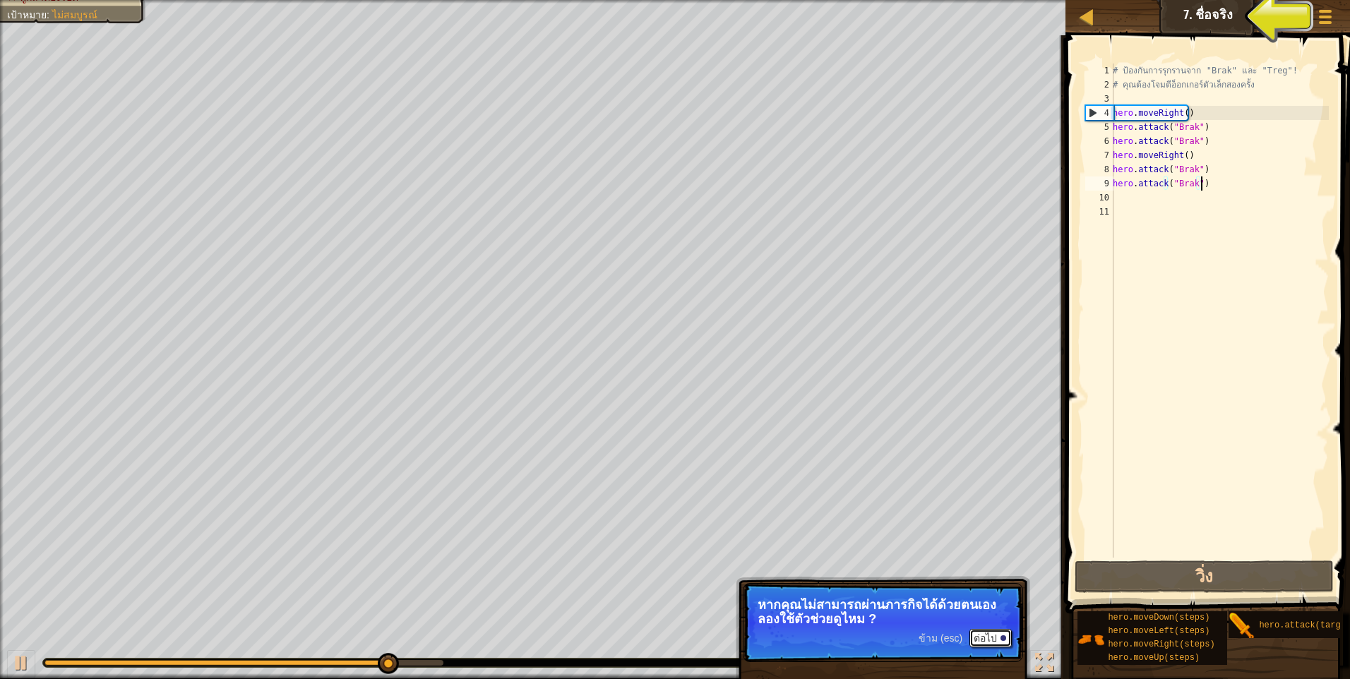
click at [982, 637] on button "ต่อไป" at bounding box center [990, 638] width 42 height 18
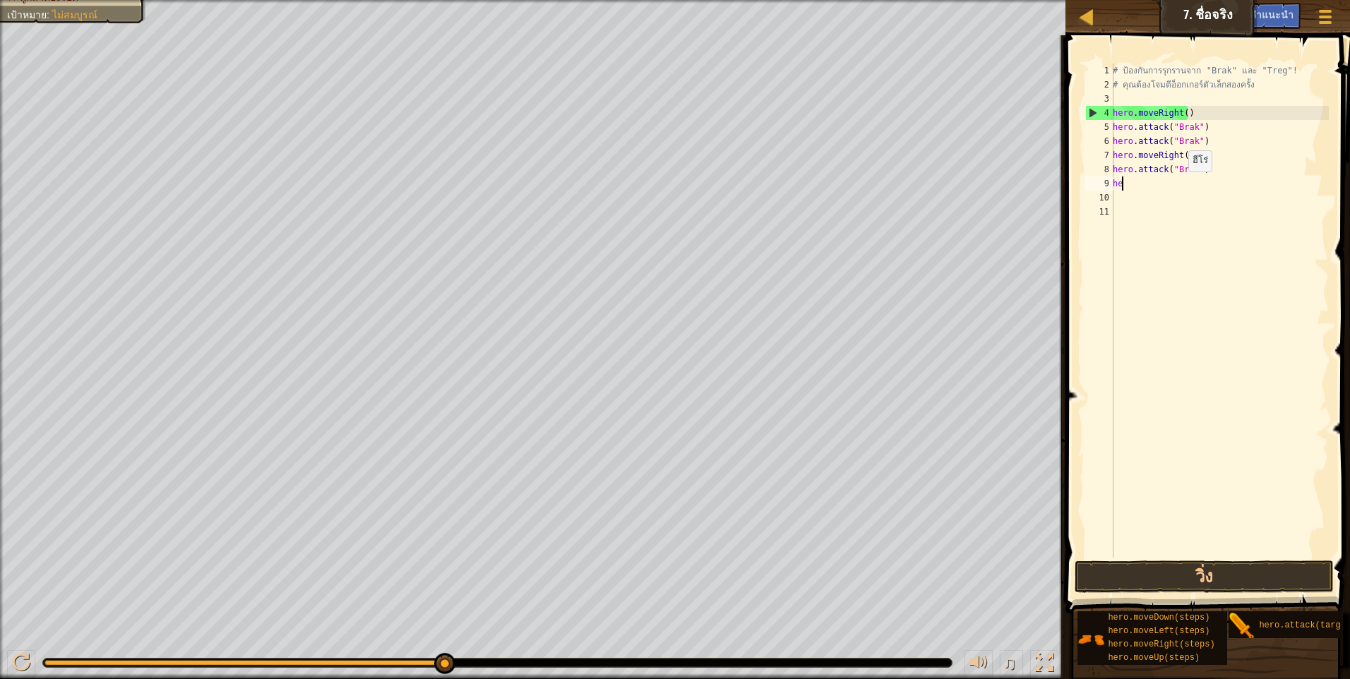
type textarea "h"
click at [1162, 577] on button "วิ่ง" at bounding box center [1203, 577] width 259 height 32
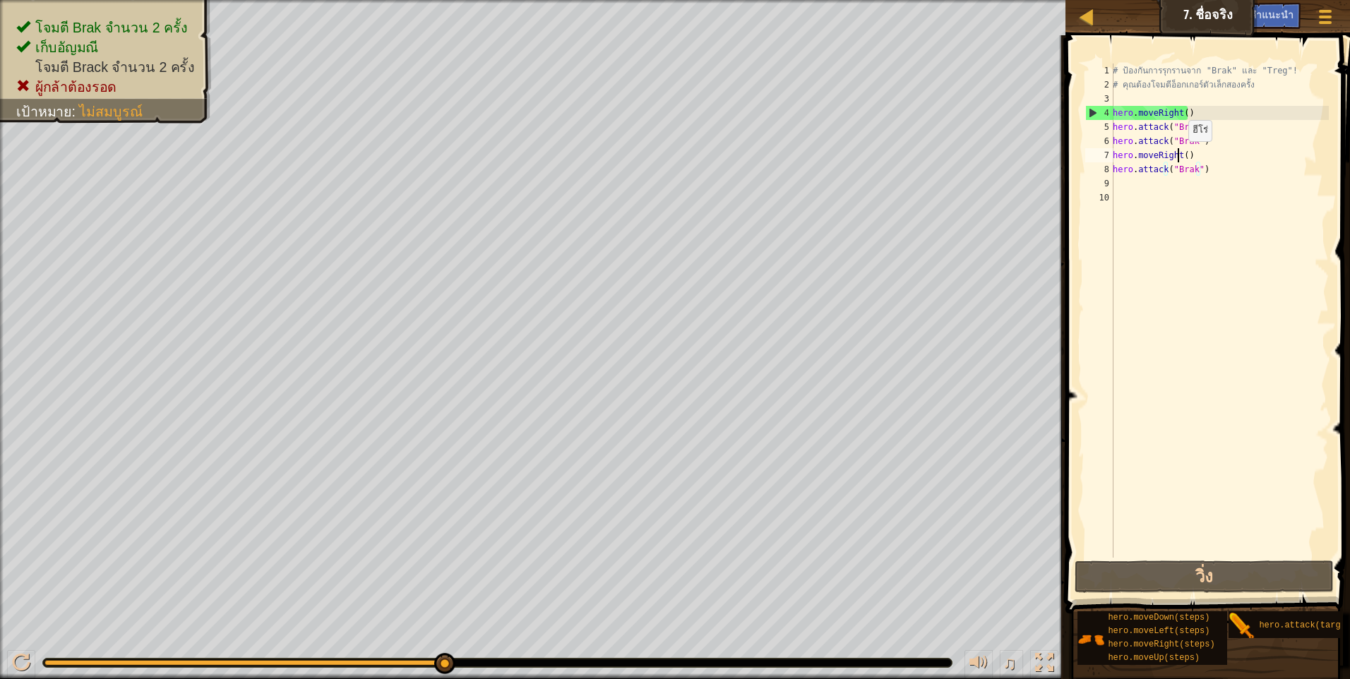
click at [1180, 155] on div "# ป้องกันการรุกรานจาก "Brak" และ "Treg"! # คุณต้องโจมตีอ็อกเกอร์ตัวเล็กสองครั้ง…" at bounding box center [1219, 325] width 219 height 522
click at [1184, 154] on div "# ป้องกันการรุกรานจาก "Brak" และ "Treg"! # คุณต้องโจมตีอ็อกเกอร์ตัวเล็กสองครั้ง…" at bounding box center [1219, 325] width 219 height 522
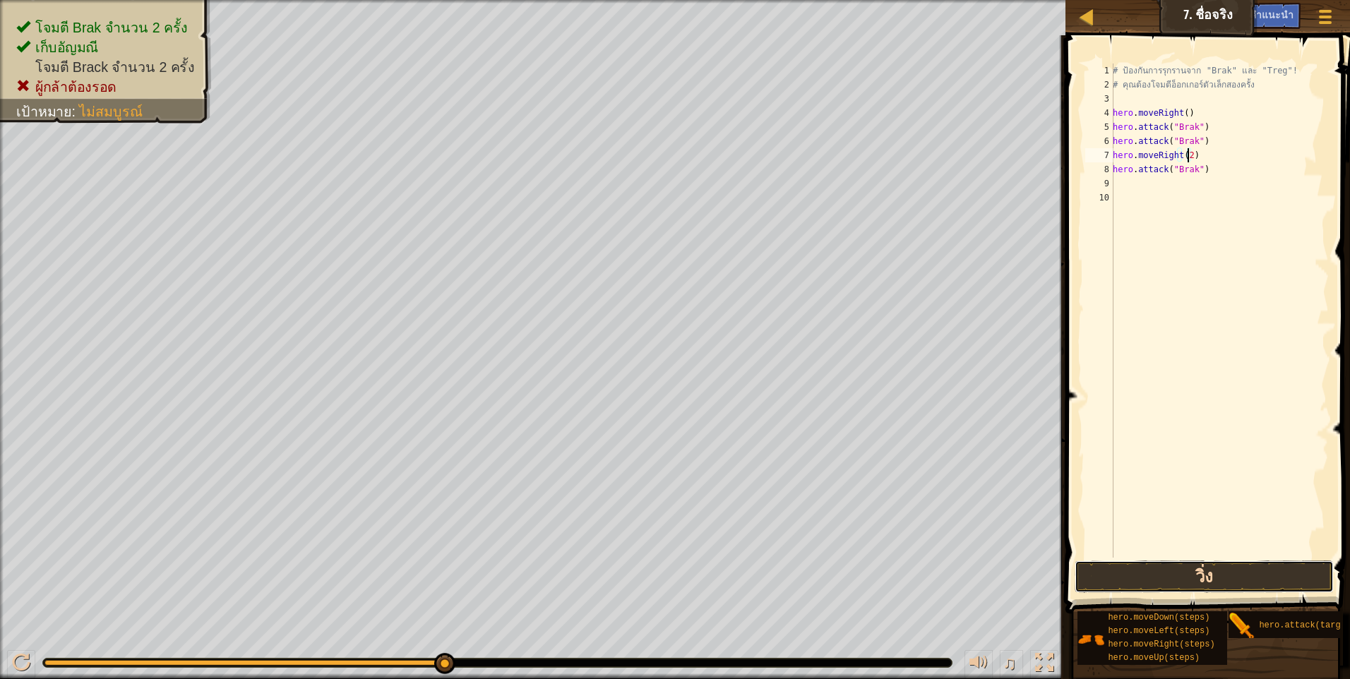
click at [1247, 575] on button "วิ่ง" at bounding box center [1203, 577] width 259 height 32
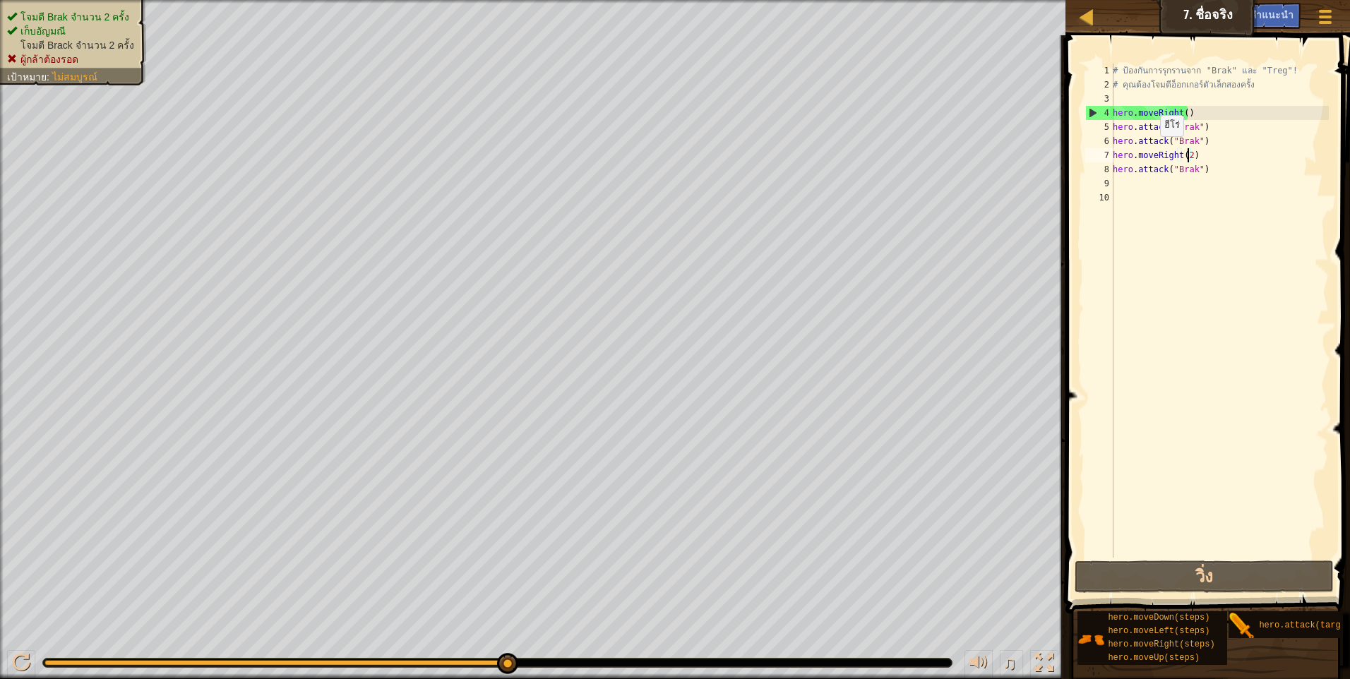
click at [86, 10] on ul "โจมตี Brak จำนวน 2 ครั้ง เก็บ[PERSON_NAME] โจมตี Brack จำนวน 2 ครั้ง ผู้กล้าต้อ…" at bounding box center [73, 38] width 132 height 56
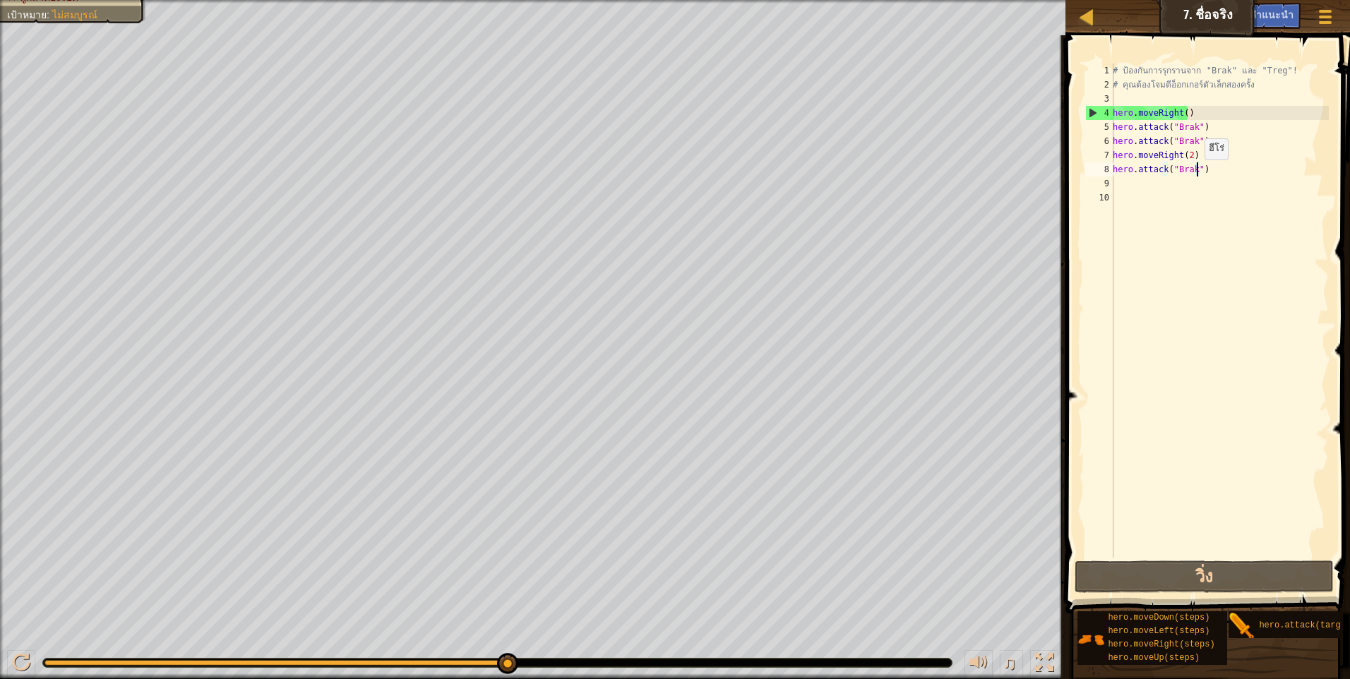
click at [1197, 174] on div "# ป้องกันการรุกรานจาก "Brak" และ "Treg"! # คุณต้องโจมตีอ็อกเกอร์ตัวเล็กสองครั้ง…" at bounding box center [1219, 325] width 219 height 522
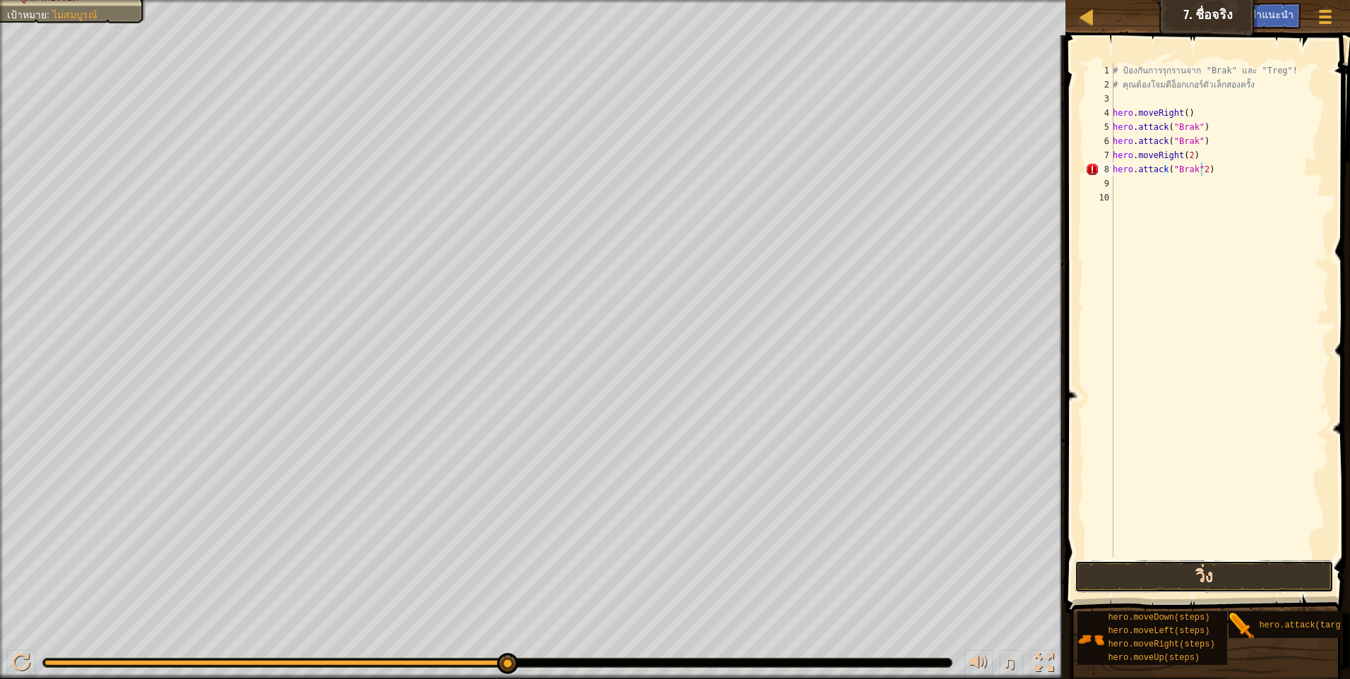
click at [1165, 580] on button "วิ่ง" at bounding box center [1203, 577] width 259 height 32
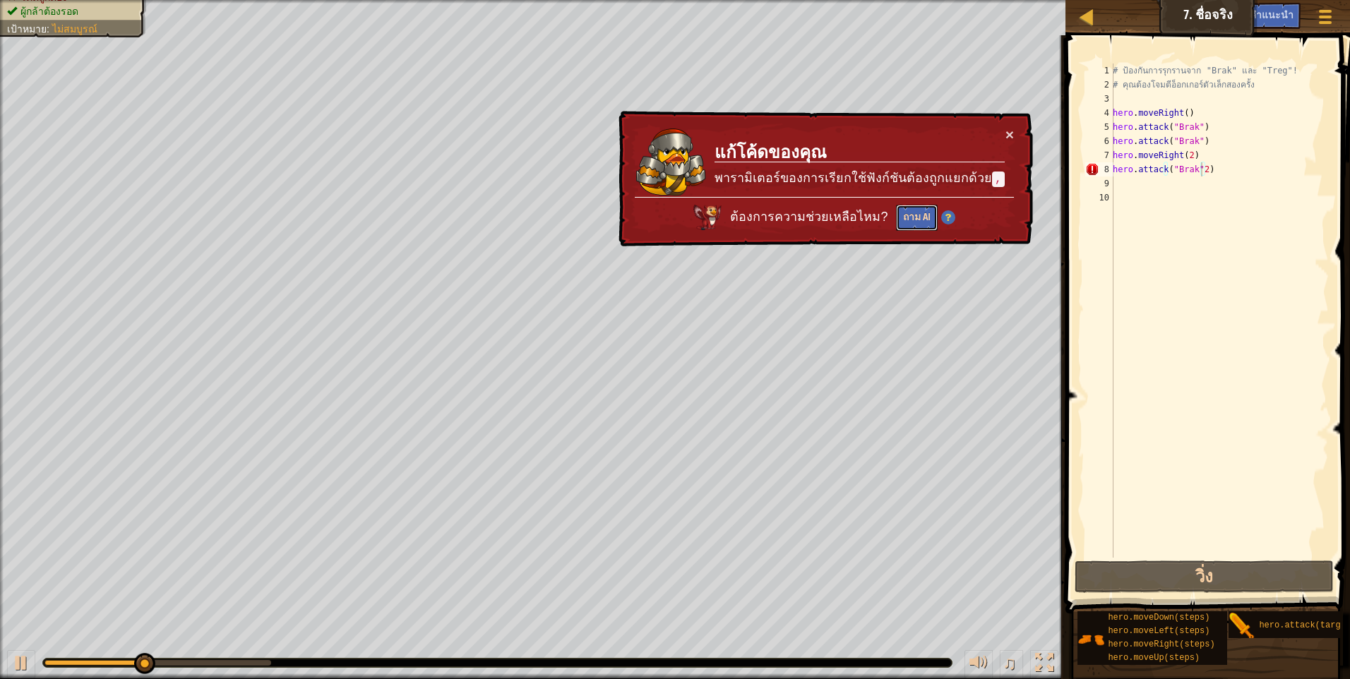
click at [922, 219] on button "ถาม AI" at bounding box center [917, 218] width 42 height 26
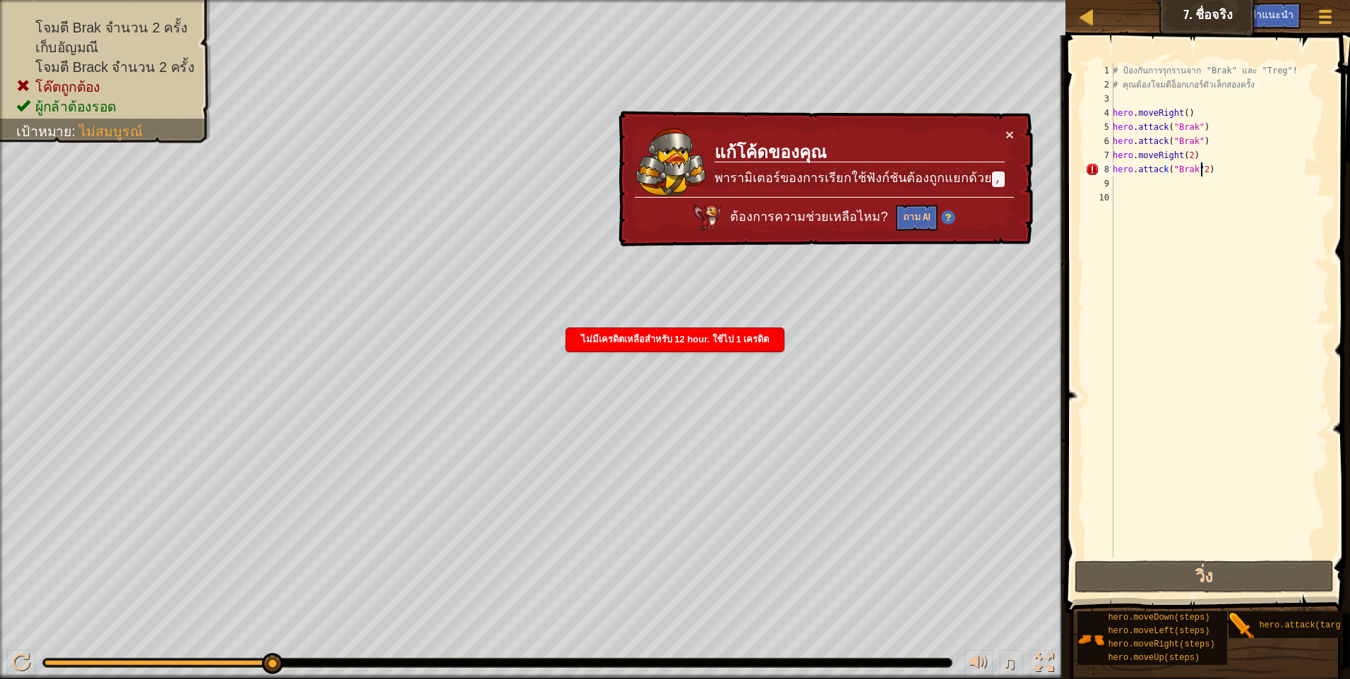
scroll to position [6, 6]
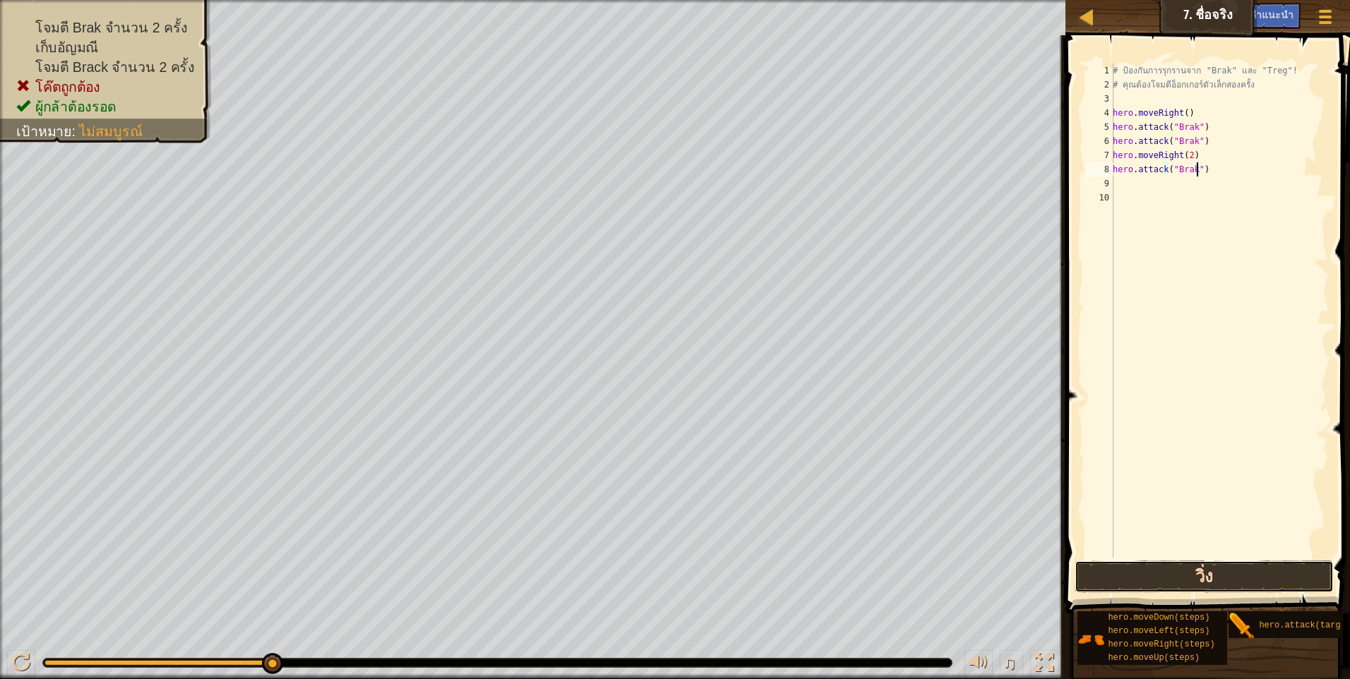
click at [1154, 576] on button "วิ่ง" at bounding box center [1203, 577] width 259 height 32
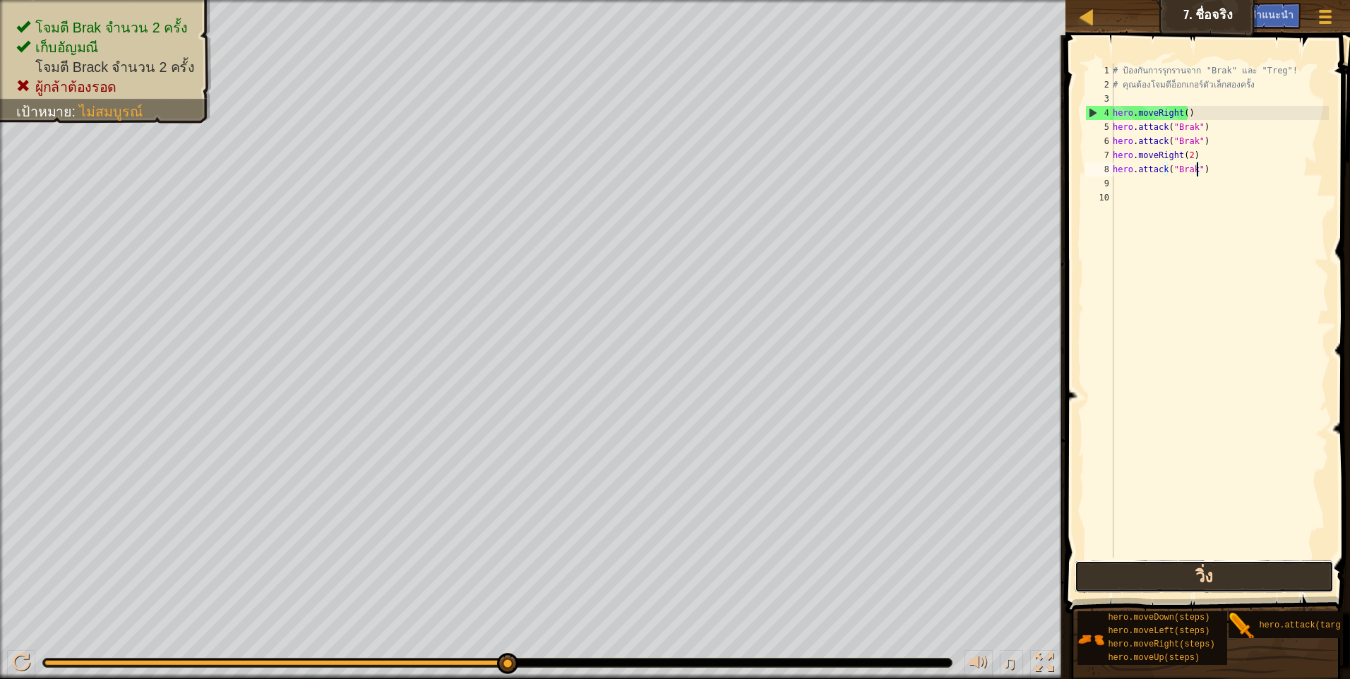
click at [1180, 567] on button "วิ่ง" at bounding box center [1203, 577] width 259 height 32
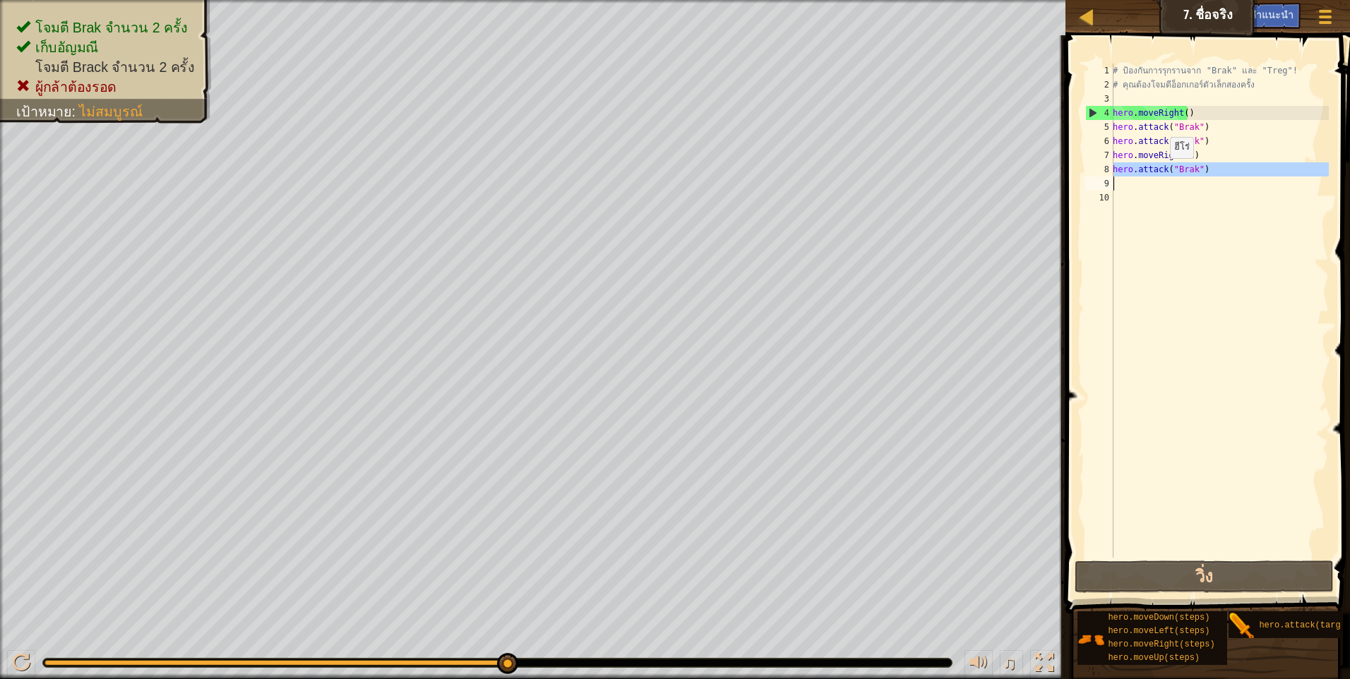
drag, startPoint x: 1113, startPoint y: 167, endPoint x: 1164, endPoint y: 173, distance: 51.9
click at [1164, 173] on div "hero.attack("Brak") 1 2 3 4 5 6 7 8 9 10 # ป้องกันการรุกรานจาก "Brak" และ "Treg…" at bounding box center [1205, 311] width 246 height 494
type textarea "hero.attack("Brak")"
click at [1120, 181] on div "# ป้องกันการรุกรานจาก "Brak" และ "Treg"! # คุณต้องโจมตีอ็อกเกอร์ตัวเล็กสองครั้ง…" at bounding box center [1219, 311] width 219 height 494
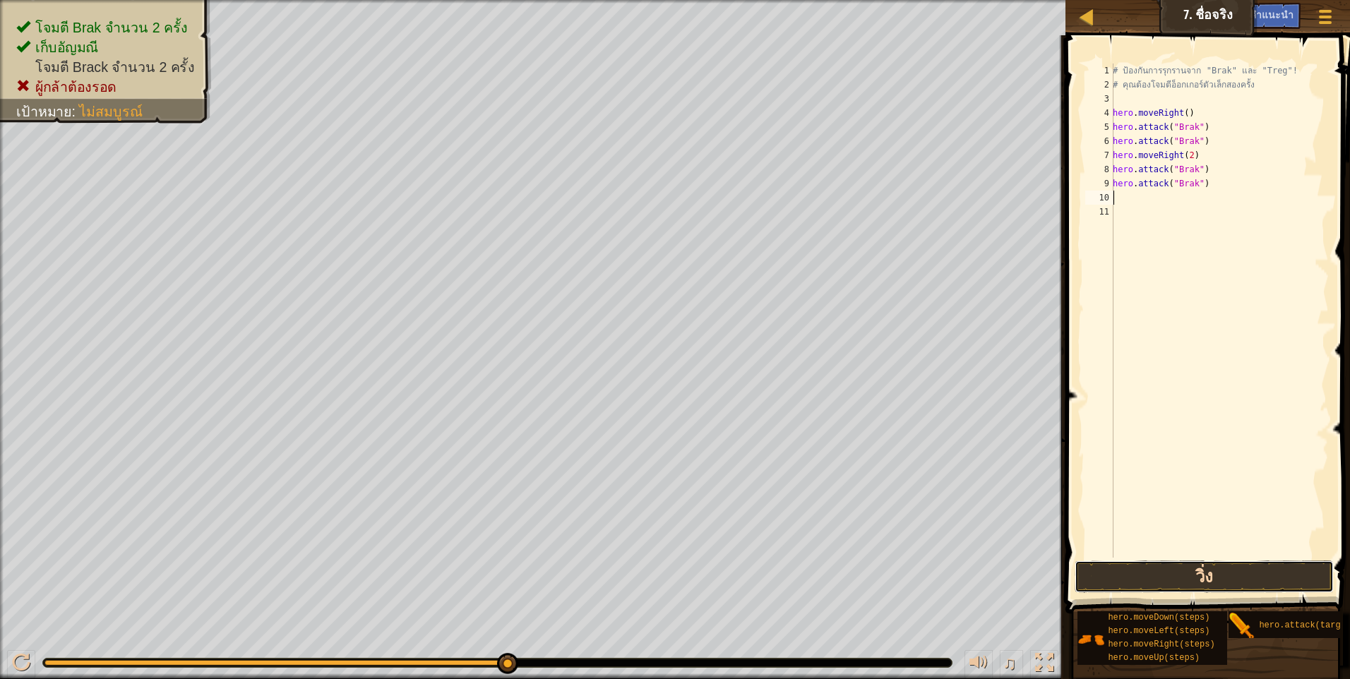
click at [1179, 574] on button "วิ่ง" at bounding box center [1203, 577] width 259 height 32
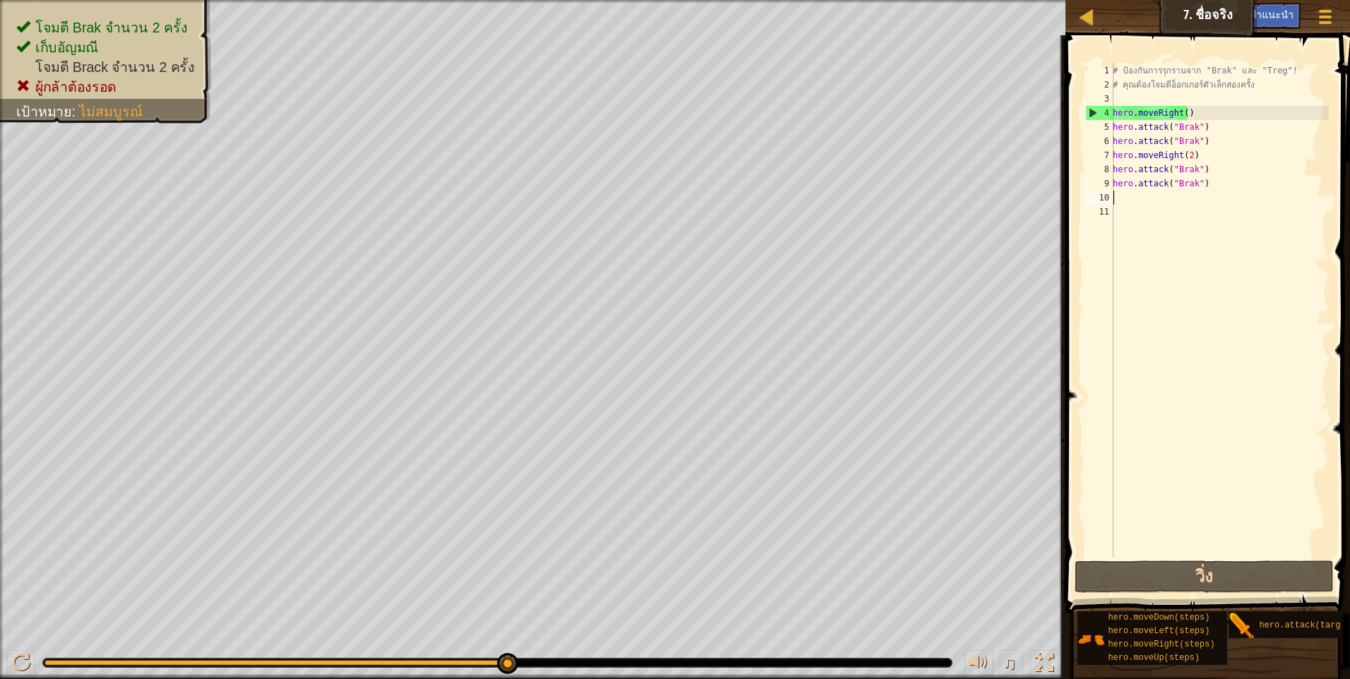
click at [1229, 189] on div "# ป้องกันการรุกรานจาก "Brak" และ "Treg"! # คุณต้องโจมตีอ็อกเกอร์ตัวเล็กสองครั้ง…" at bounding box center [1219, 325] width 219 height 522
type textarea "h"
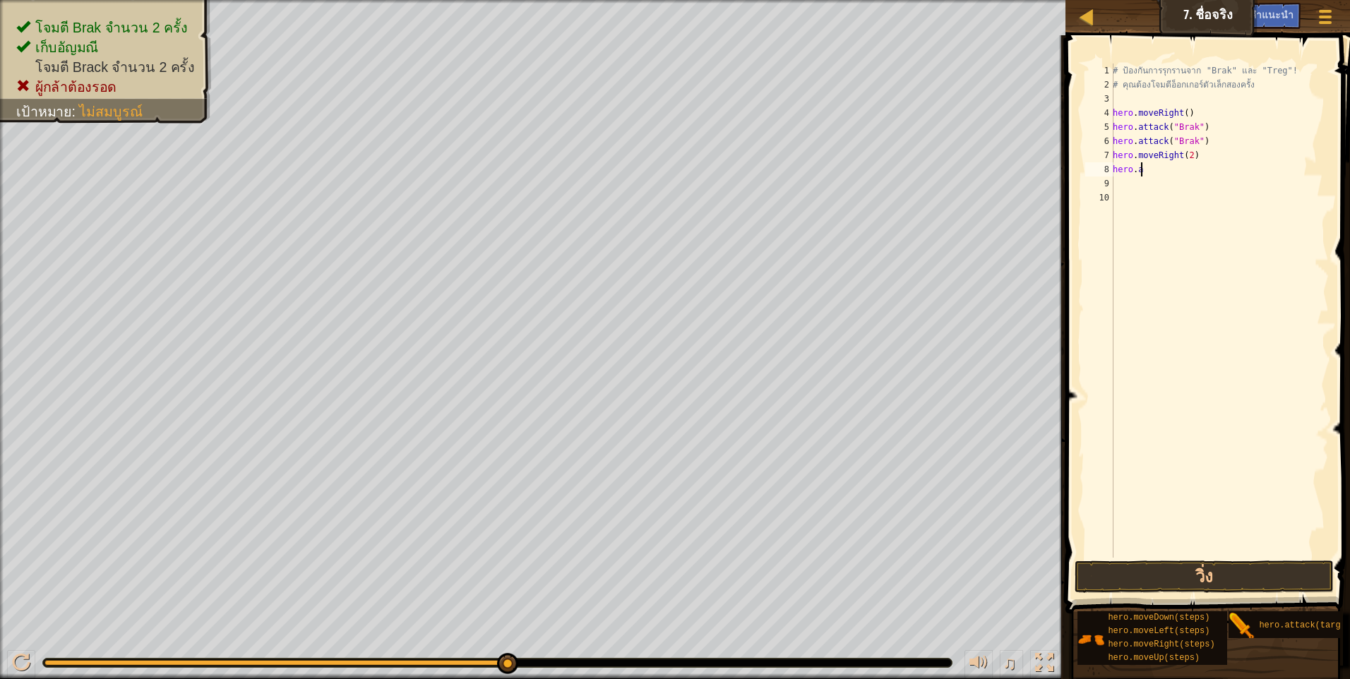
type textarea "h"
click at [1125, 169] on div "# ป้องกันการรุกรานจาก "Brak" และ "Treg"! # คุณต้องโจมตีอ็อกเกอร์ตัวเล็กสองครั้ง…" at bounding box center [1219, 325] width 219 height 522
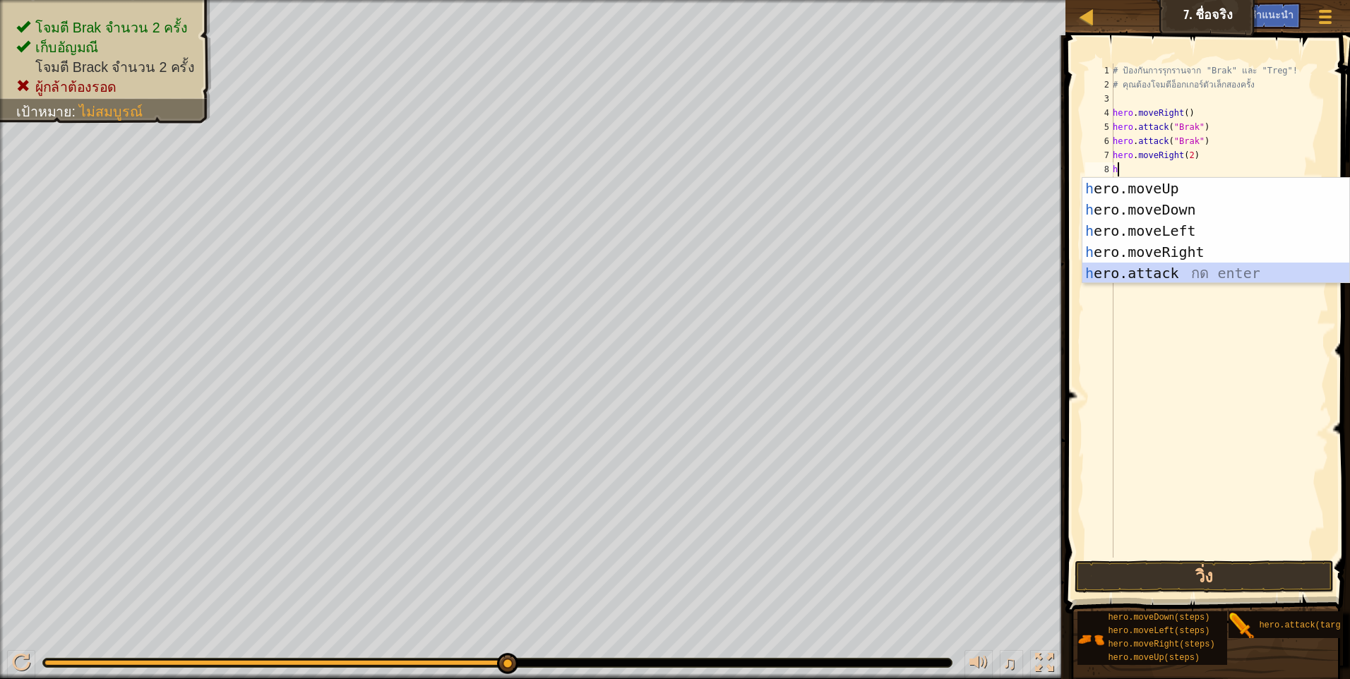
click at [1166, 269] on div "h ero.moveUp กด enter h ero.moveDown กด enter h ero.moveLeft กด enter h ero.mov…" at bounding box center [1215, 252] width 267 height 148
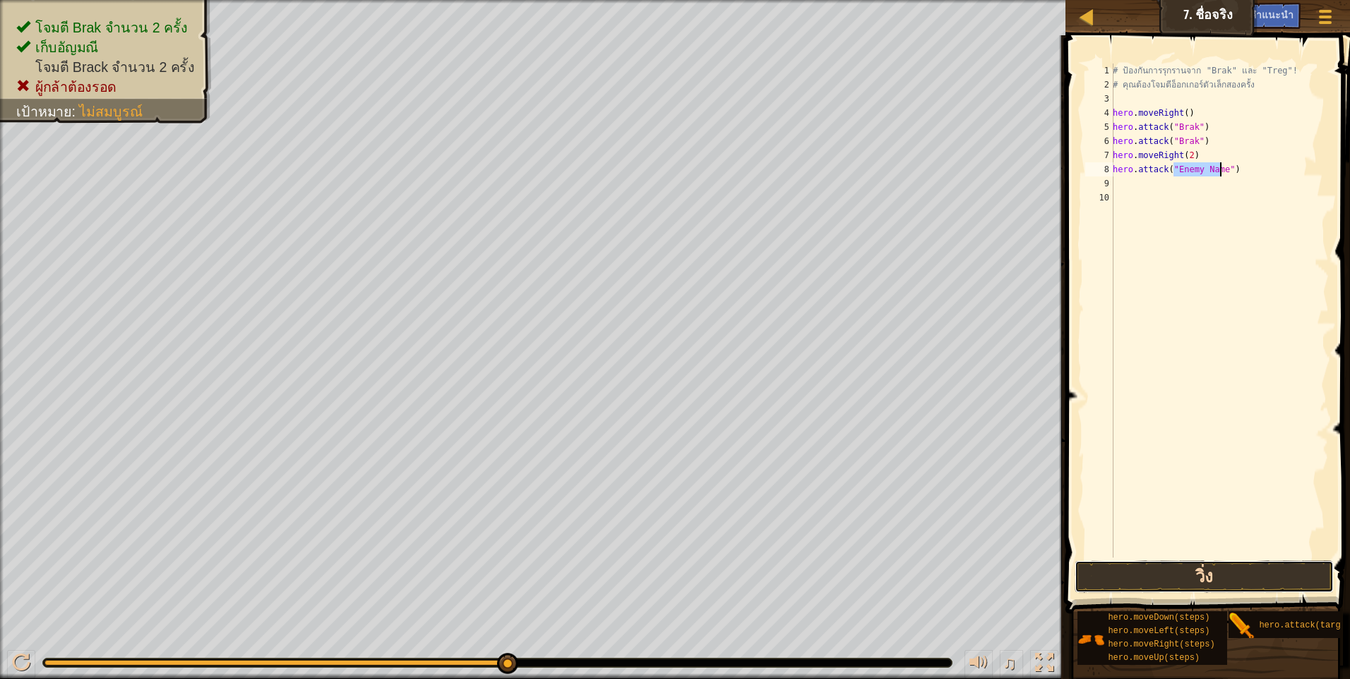
click at [1140, 568] on button "วิ่ง" at bounding box center [1203, 577] width 259 height 32
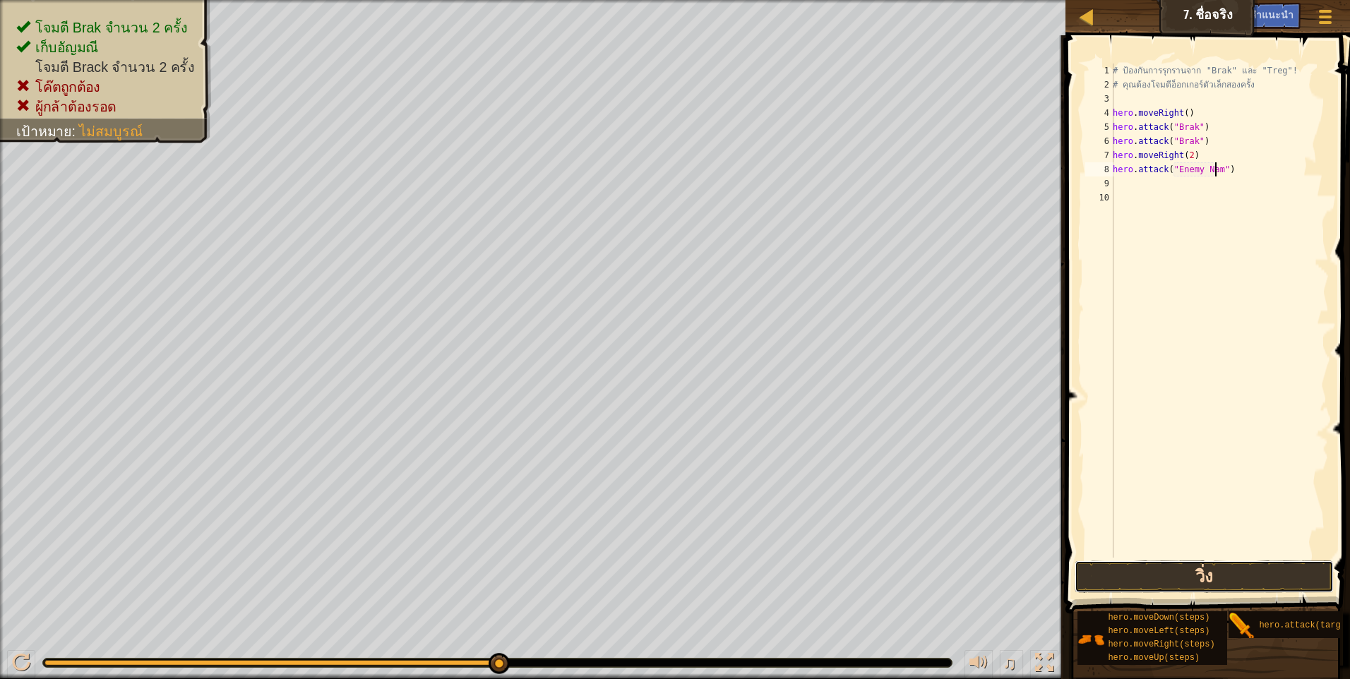
click at [1247, 565] on button "วิ่ง" at bounding box center [1203, 577] width 259 height 32
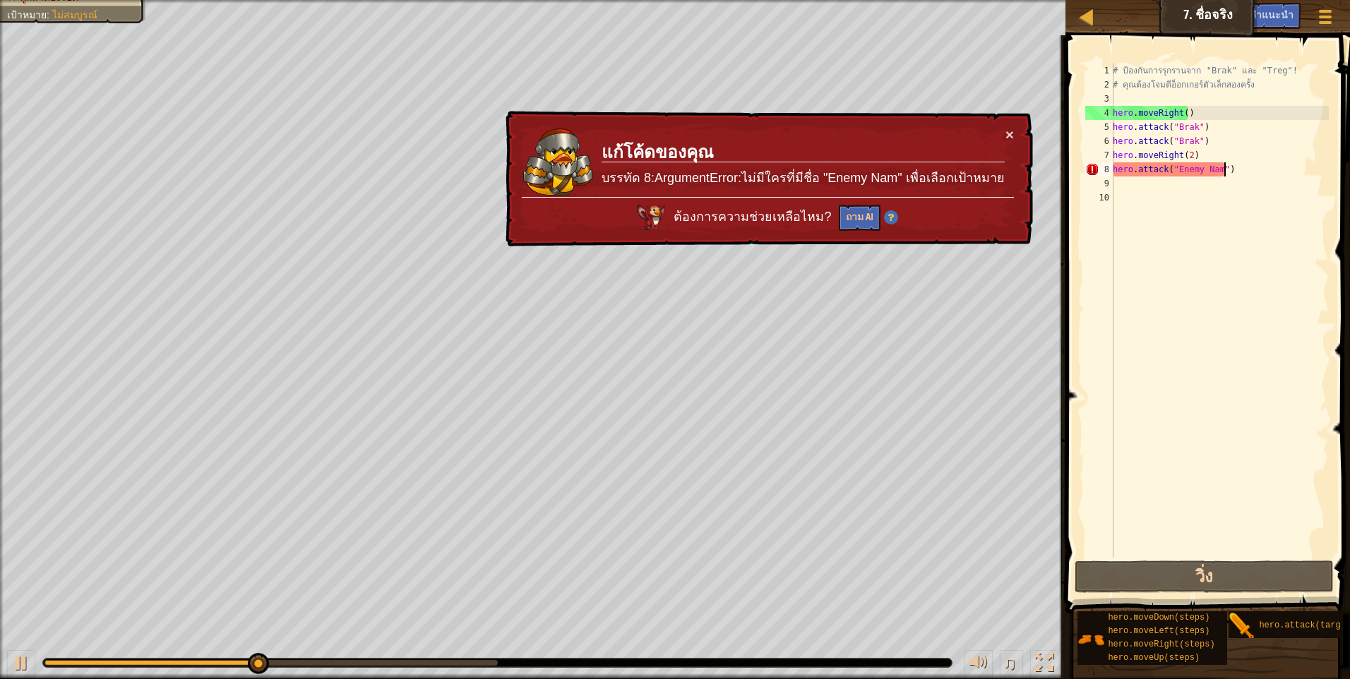
click at [1233, 173] on div "# ป้องกันการรุกรานจาก "Brak" และ "Treg"! # คุณต้องโจมตีอ็อกเกอร์ตัวเล็กสองครั้ง…" at bounding box center [1219, 325] width 219 height 522
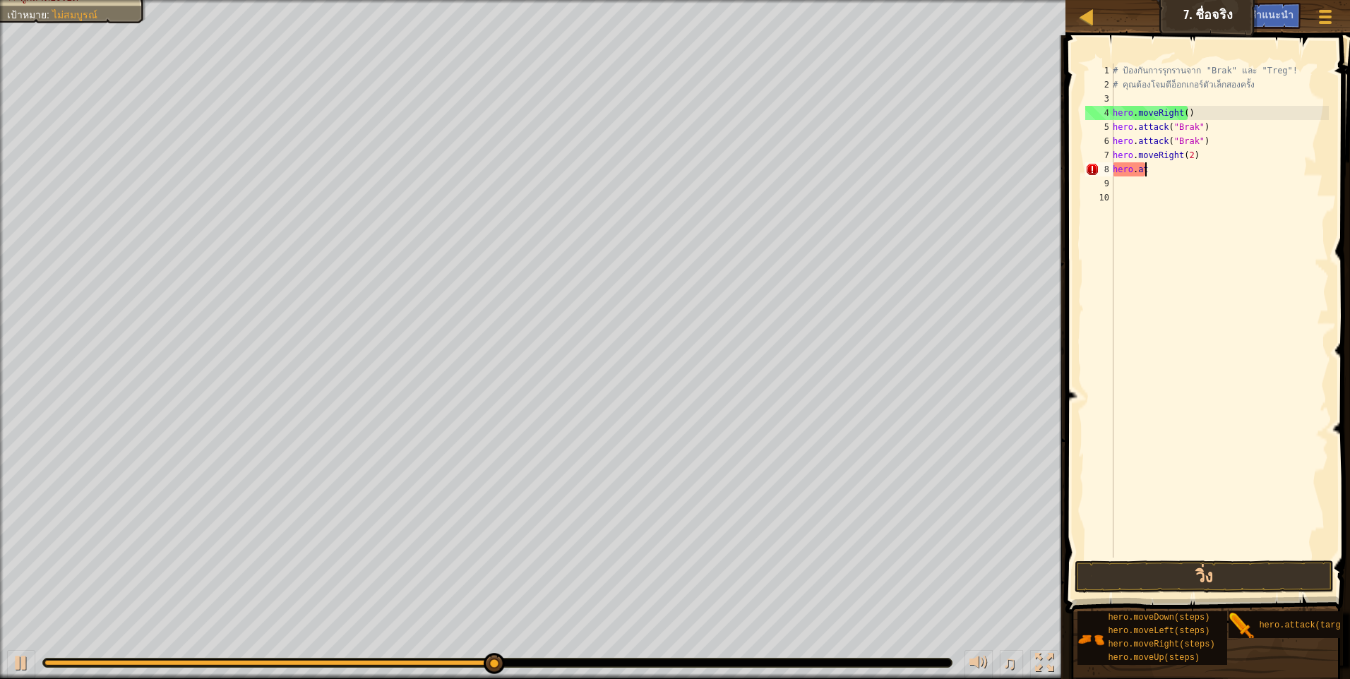
type textarea "h"
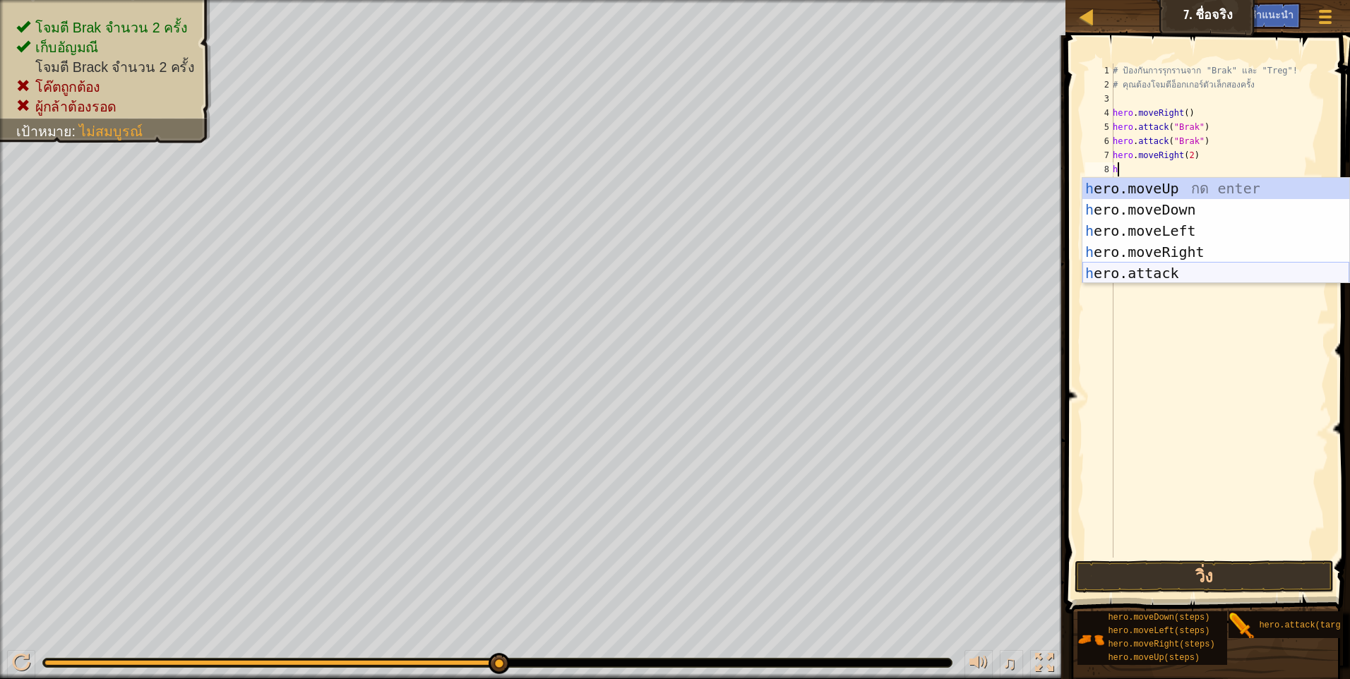
click at [1156, 266] on div "h ero.moveUp กด enter h ero.moveDown กด enter h ero.moveLeft กด enter h ero.mov…" at bounding box center [1215, 252] width 267 height 148
type textarea "hero.attack("Enemy Name")"
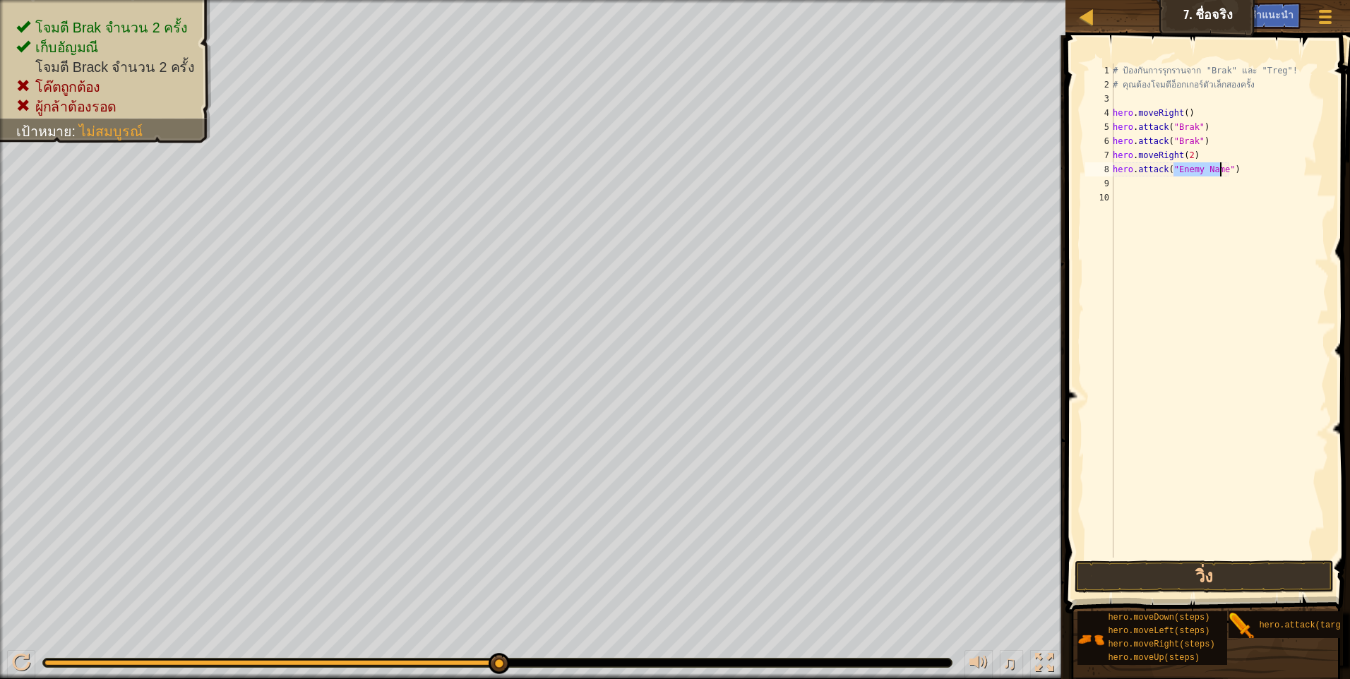
click at [1228, 345] on div "# ป้องกันการรุกรานจาก "Brak" และ "Treg"! # คุณต้องโจมตีอ็อกเกอร์ตัวเล็กสองครั้ง…" at bounding box center [1219, 325] width 219 height 522
click at [1224, 580] on button "วิ่ง" at bounding box center [1203, 577] width 259 height 32
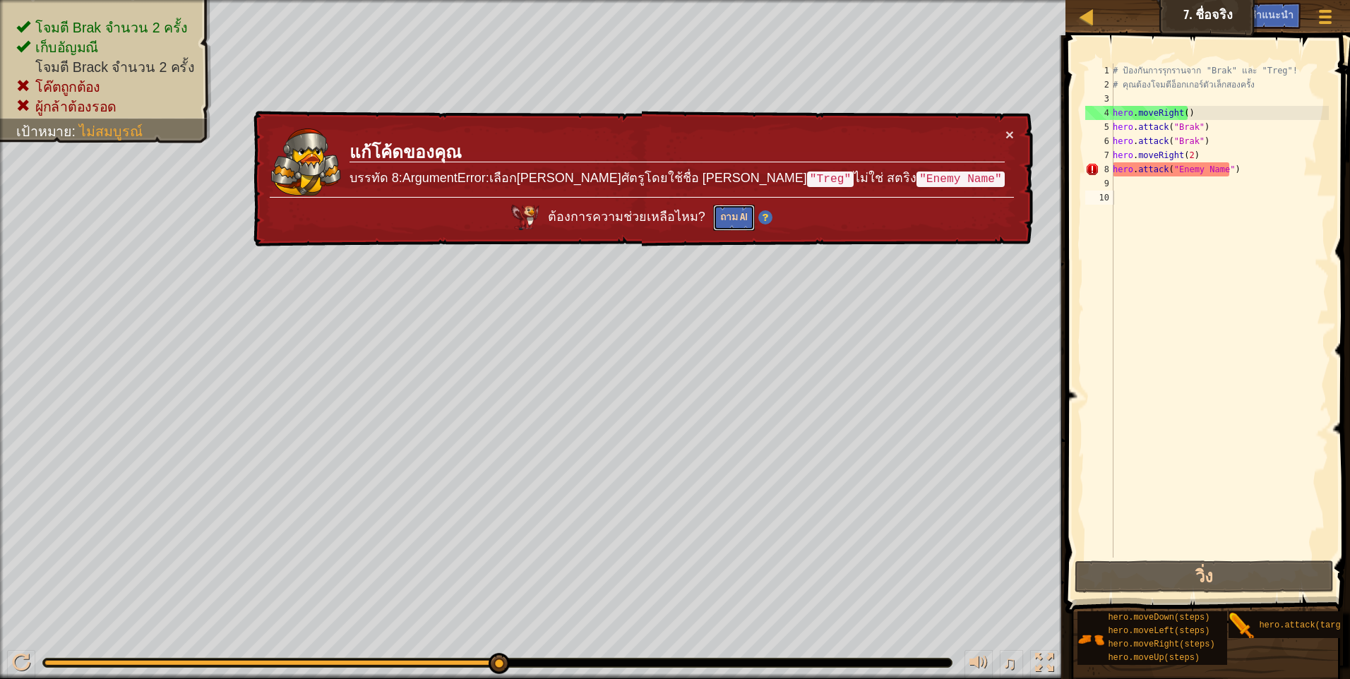
click at [755, 220] on button "ถาม AI" at bounding box center [734, 218] width 42 height 26
click at [755, 217] on button "ถาม AI" at bounding box center [734, 218] width 42 height 26
click at [1232, 165] on div "# ป้องกันการรุกรานจาก "Brak" และ "Treg"! # คุณต้องโจมตีอ็อกเกอร์ตัวเล็กสองครั้ง…" at bounding box center [1219, 325] width 219 height 522
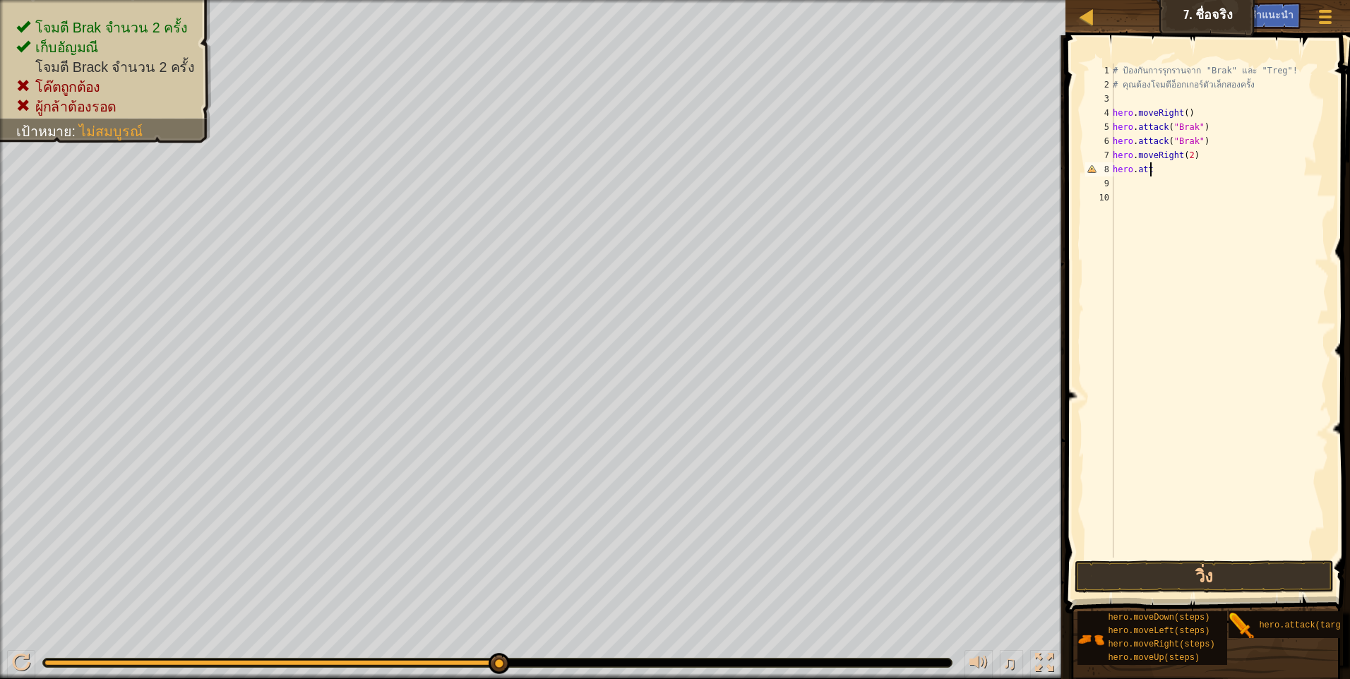
scroll to position [6, 3]
click at [1182, 186] on div "hero.atta ck กด enter" at bounding box center [1215, 210] width 267 height 64
click at [1221, 580] on button "วิ่ง" at bounding box center [1203, 577] width 259 height 32
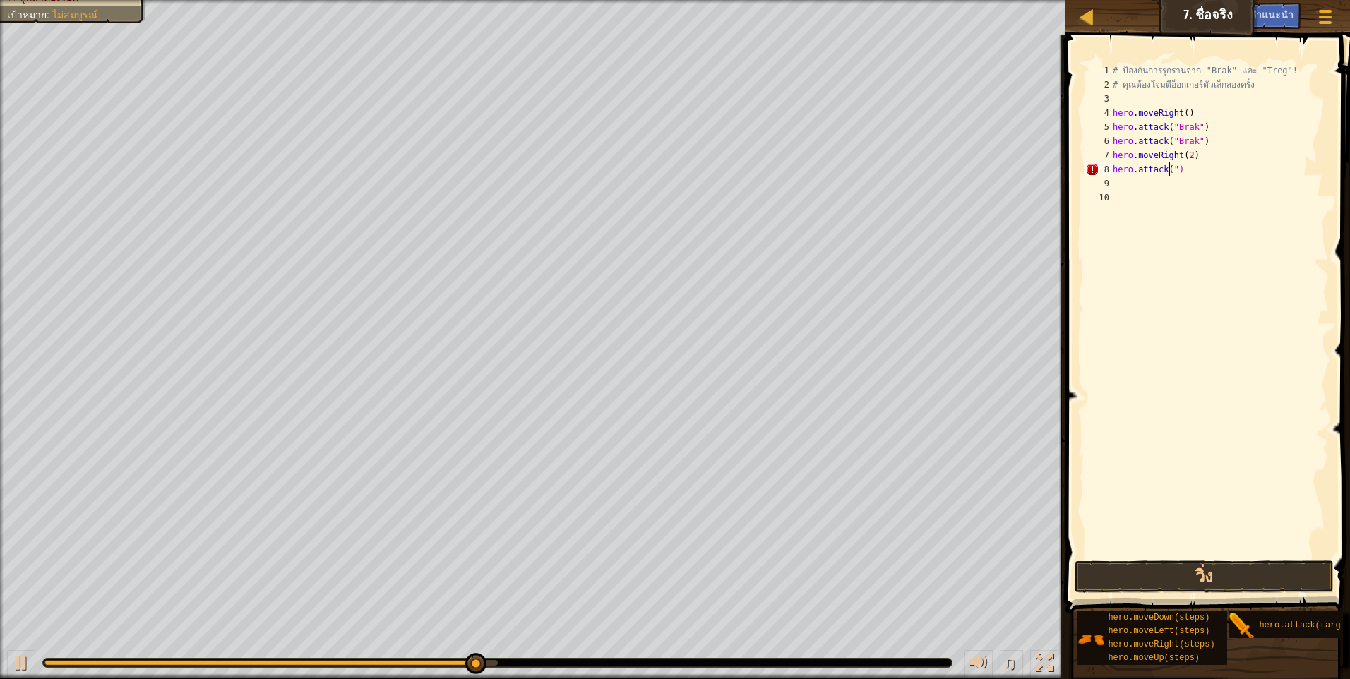
click at [1175, 170] on div "# ป้องกันการรุกรานจาก "Brak" และ "Treg"! # คุณต้องโจมตีอ็อกเกอร์ตัวเล็กสองครั้ง…" at bounding box center [1219, 325] width 219 height 522
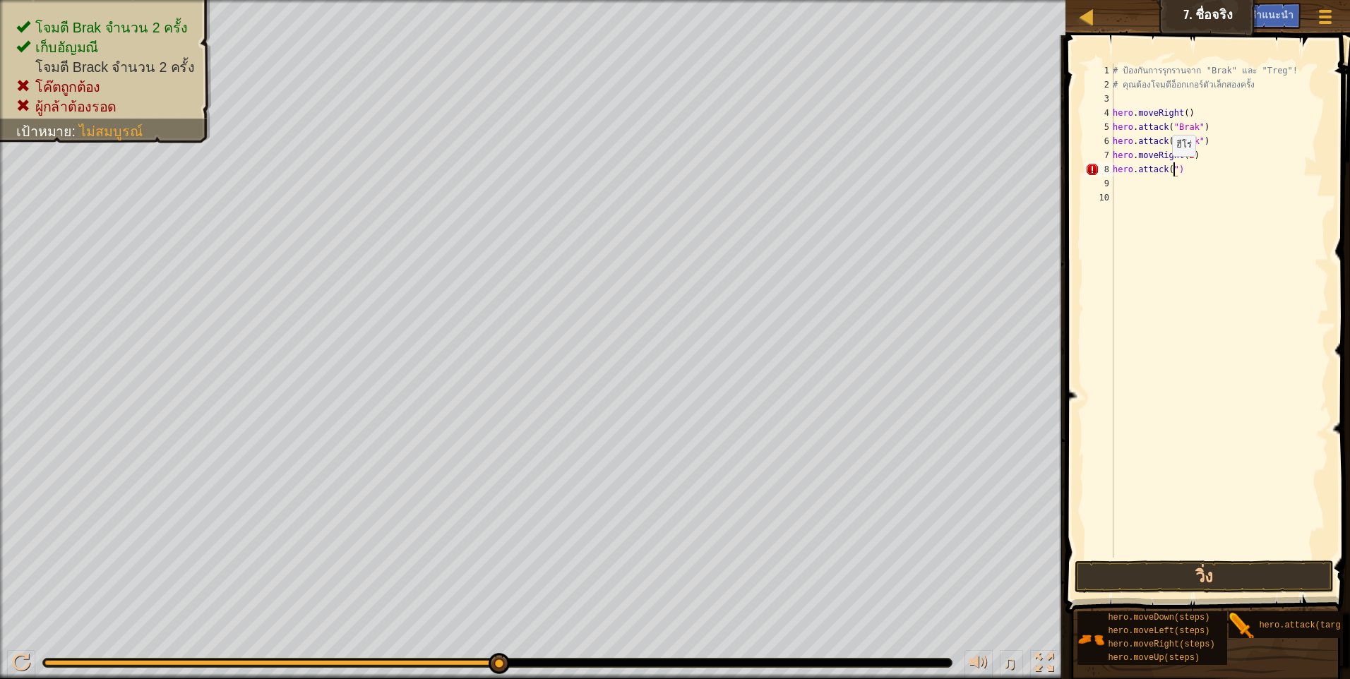
type textarea "hero.attack()"
click at [1230, 567] on button "วิ่ง" at bounding box center [1203, 577] width 259 height 32
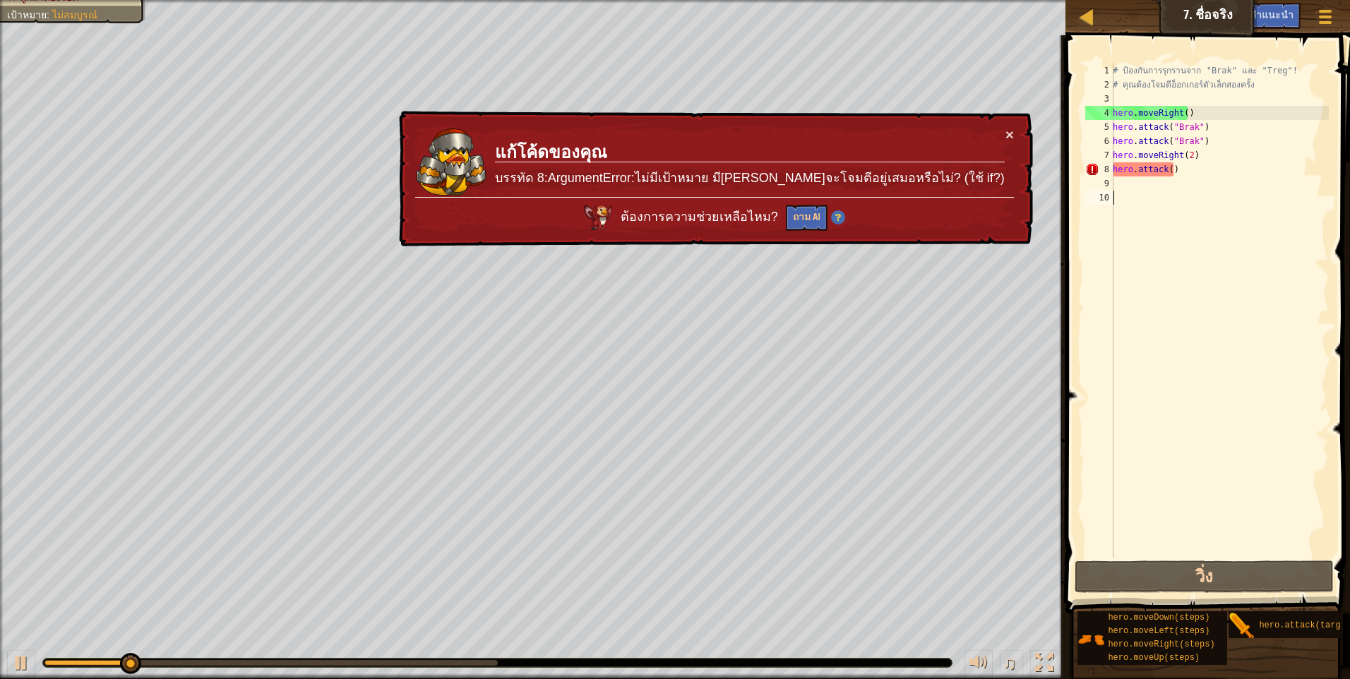
click at [1229, 542] on div "# ป้องกันการรุกรานจาก "Brak" และ "Treg"! # คุณต้องโจมตีอ็อกเกอร์ตัวเล็กสองครั้ง…" at bounding box center [1219, 325] width 219 height 522
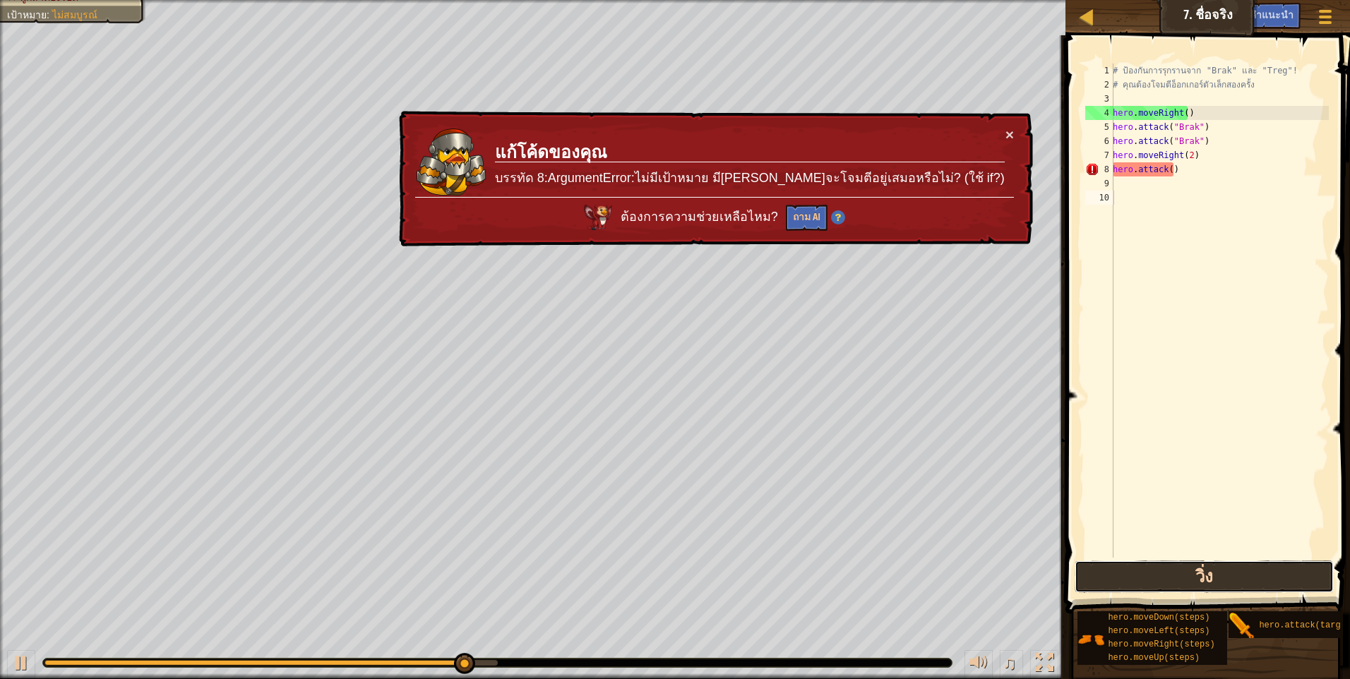
click at [1225, 582] on button "วิ่ง" at bounding box center [1203, 577] width 259 height 32
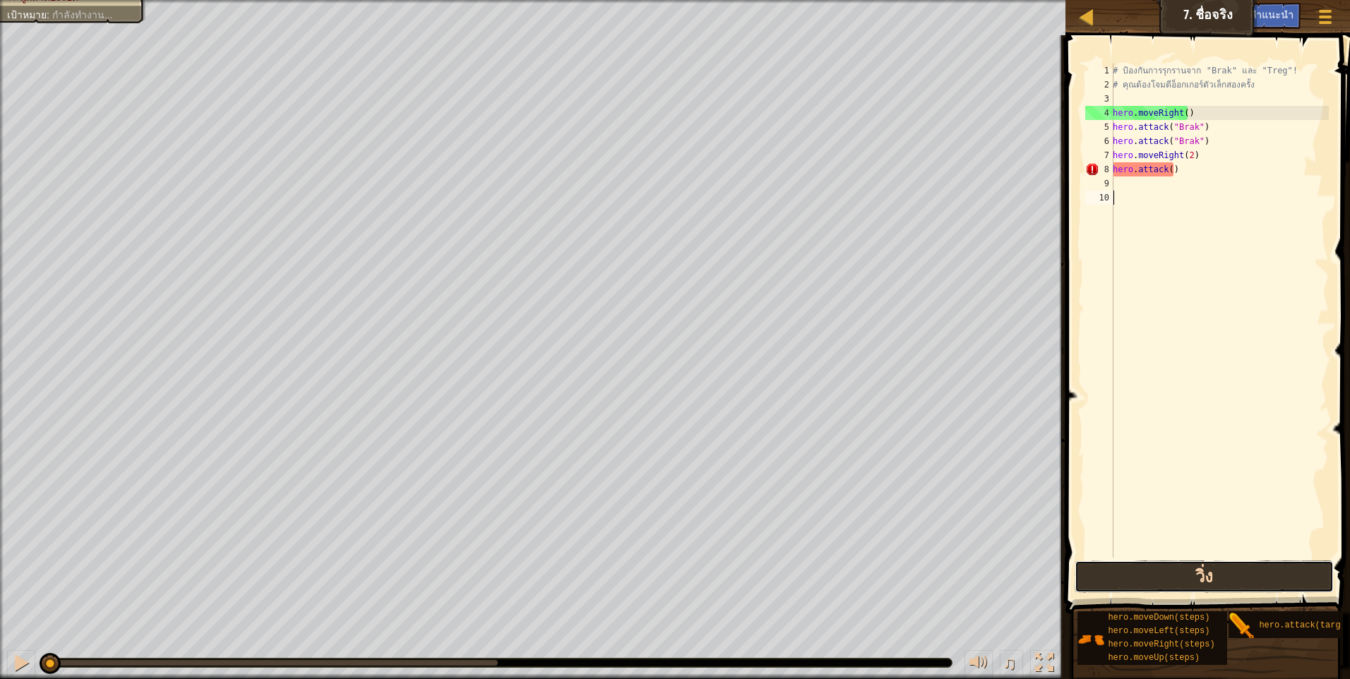
click at [1225, 582] on button "วิ่ง" at bounding box center [1203, 577] width 259 height 32
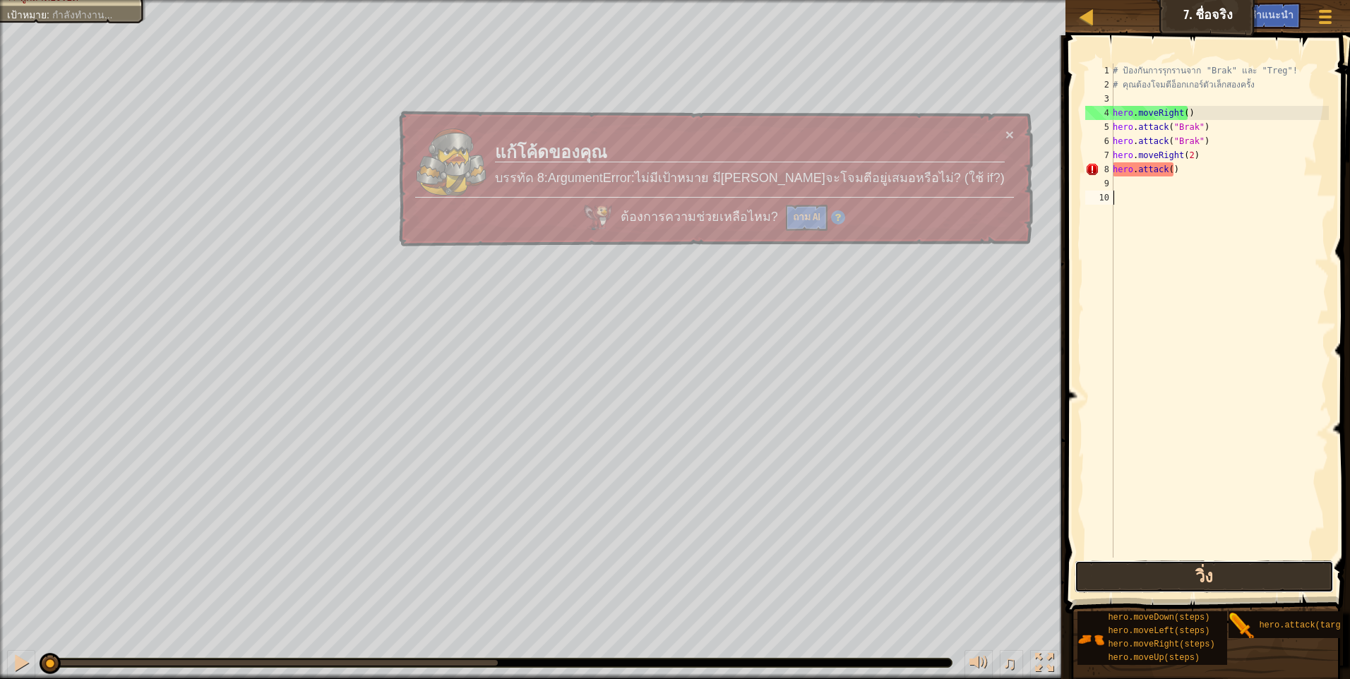
click at [1225, 582] on button "วิ่ง" at bounding box center [1203, 577] width 259 height 32
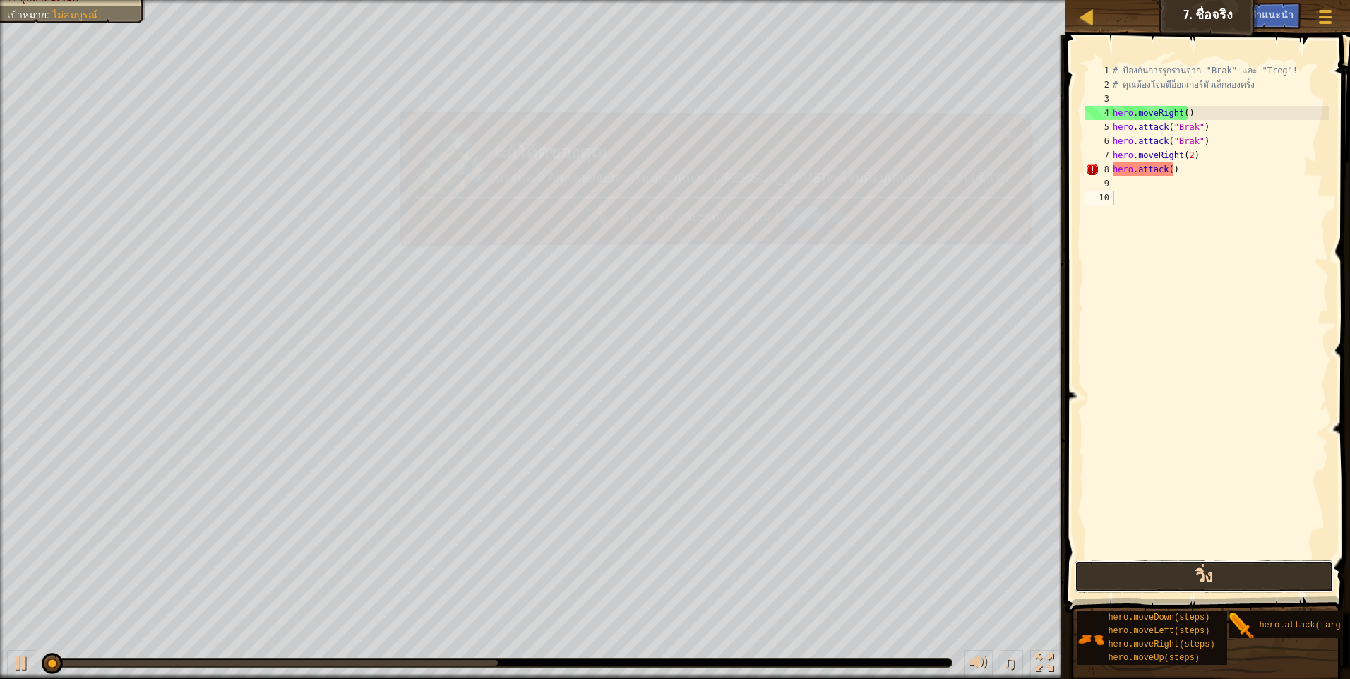
click at [1225, 582] on button "วิ่ง" at bounding box center [1203, 577] width 259 height 32
click at [1226, 585] on button "วิ่ง" at bounding box center [1203, 577] width 259 height 32
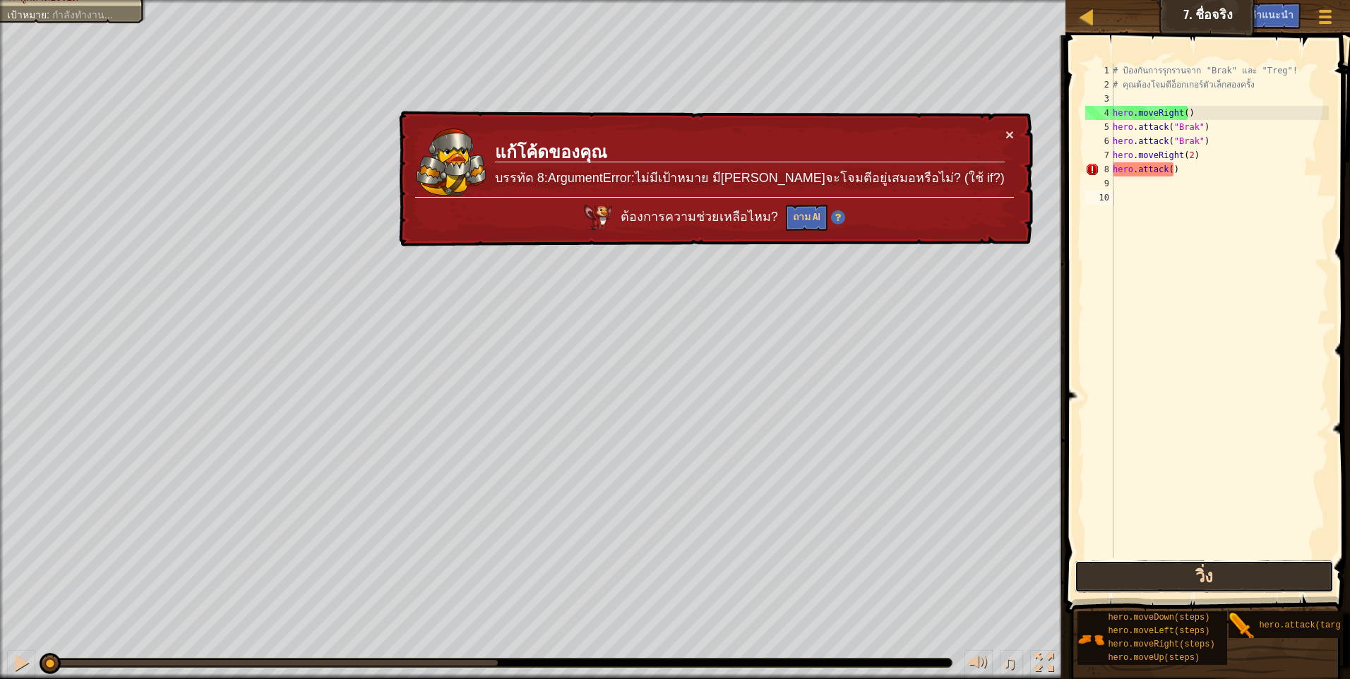
click at [1226, 585] on button "วิ่ง" at bounding box center [1203, 577] width 259 height 32
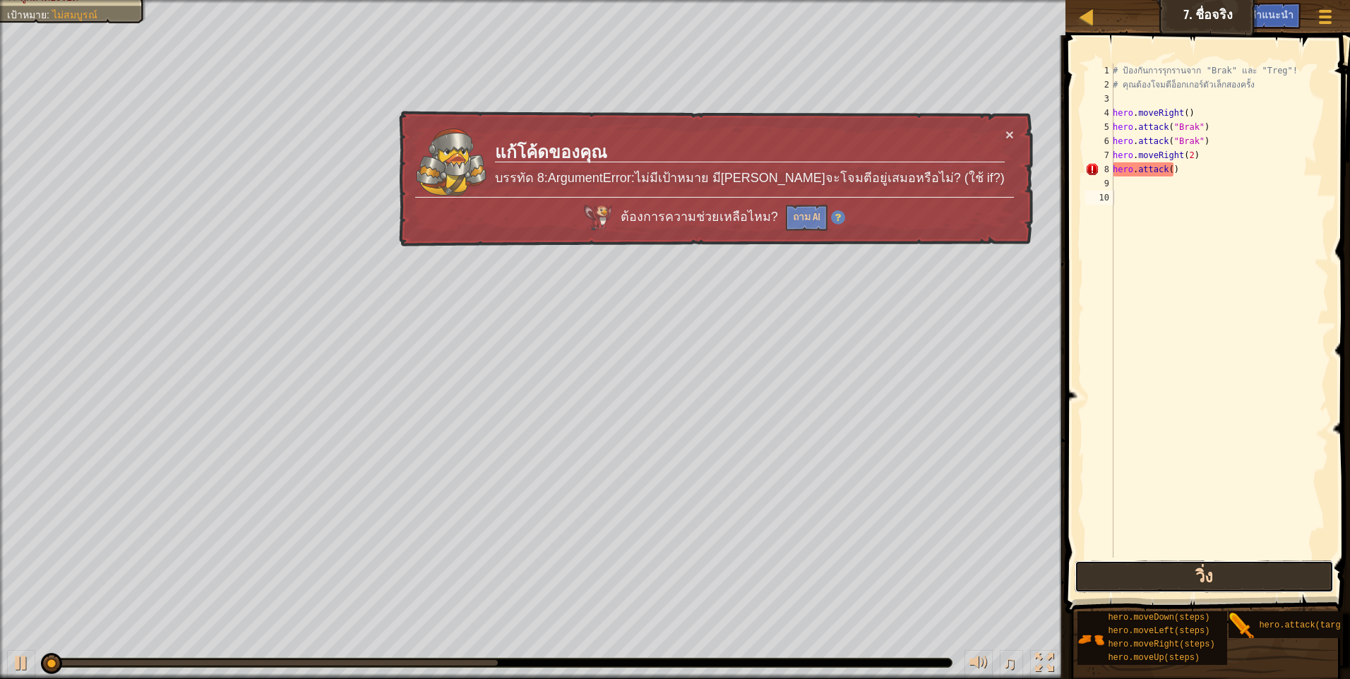
click at [1226, 585] on button "วิ่ง" at bounding box center [1203, 577] width 259 height 32
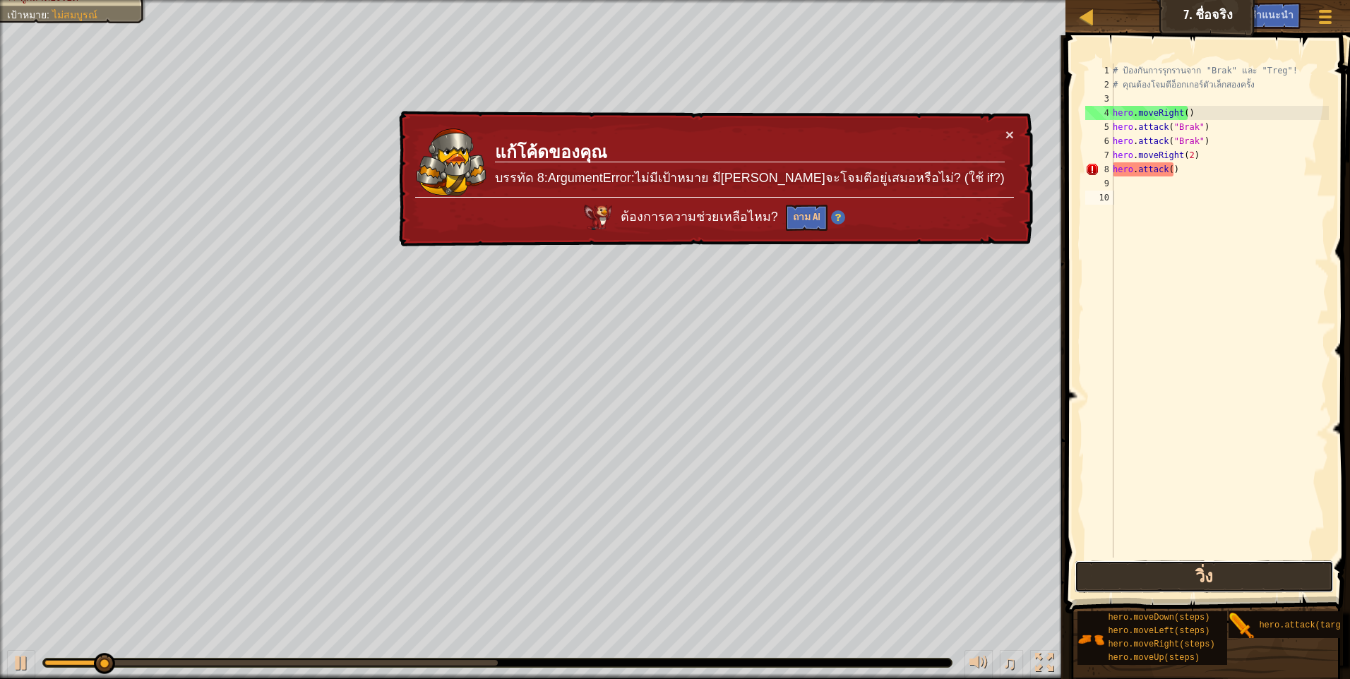
drag, startPoint x: 1217, startPoint y: 588, endPoint x: 1219, endPoint y: 566, distance: 22.0
click at [1219, 568] on button "วิ่ง" at bounding box center [1203, 577] width 259 height 32
click at [1178, 167] on div "# ป้องกันการรุกรานจาก "Brak" และ "Treg"! # คุณต้องโจมตีอ็อกเกอร์ตัวเล็กสองครั้ง…" at bounding box center [1219, 325] width 219 height 522
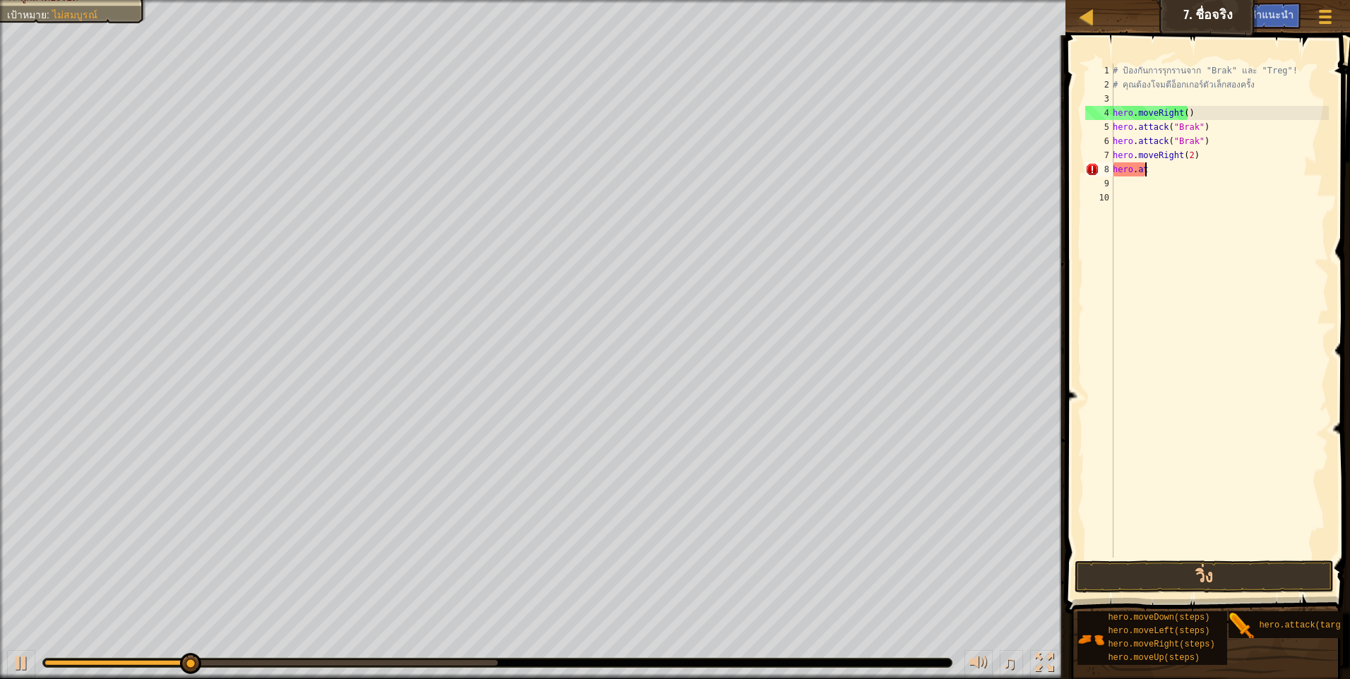
type textarea "h"
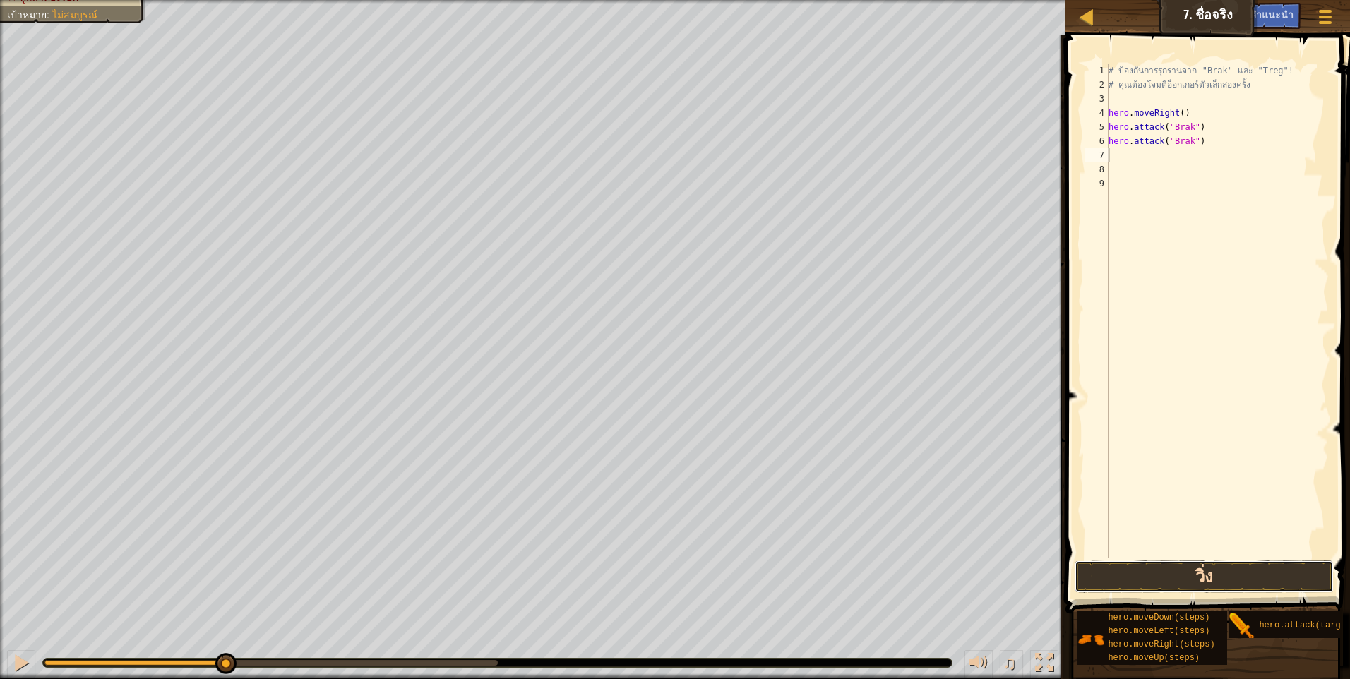
click at [1176, 581] on button "วิ่ง" at bounding box center [1203, 577] width 259 height 32
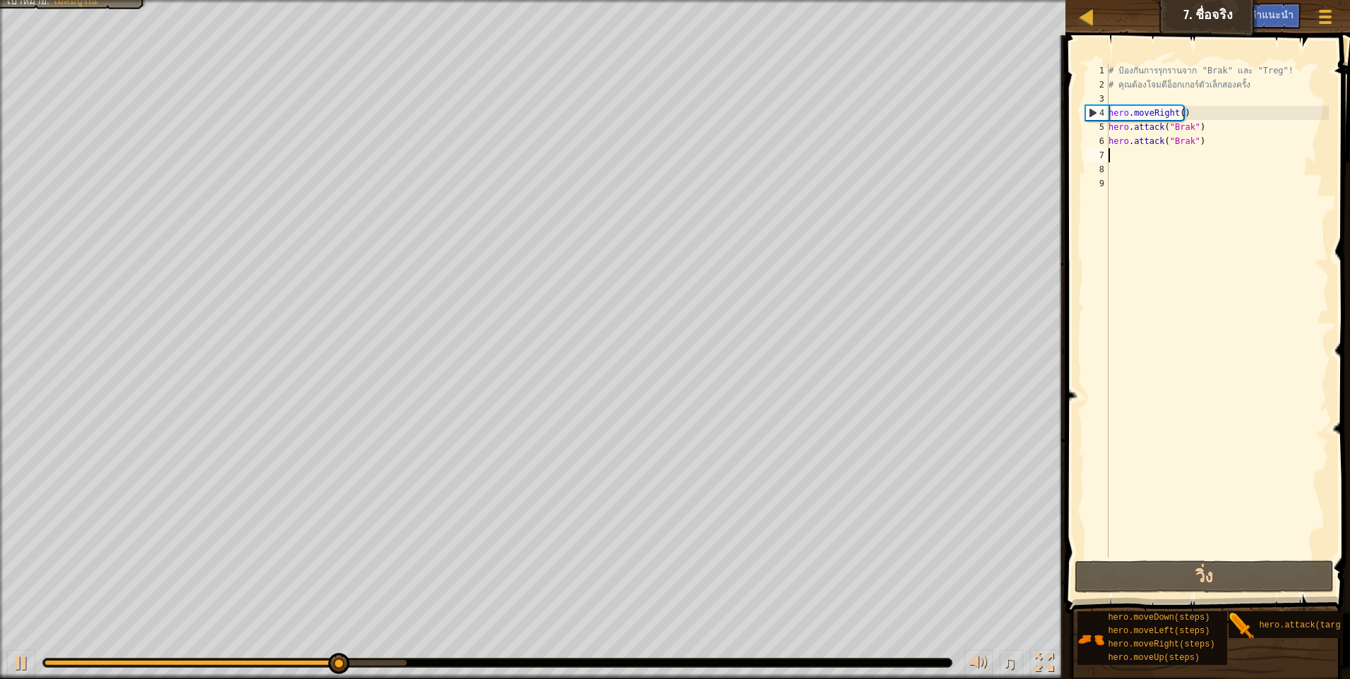
type textarea "h"
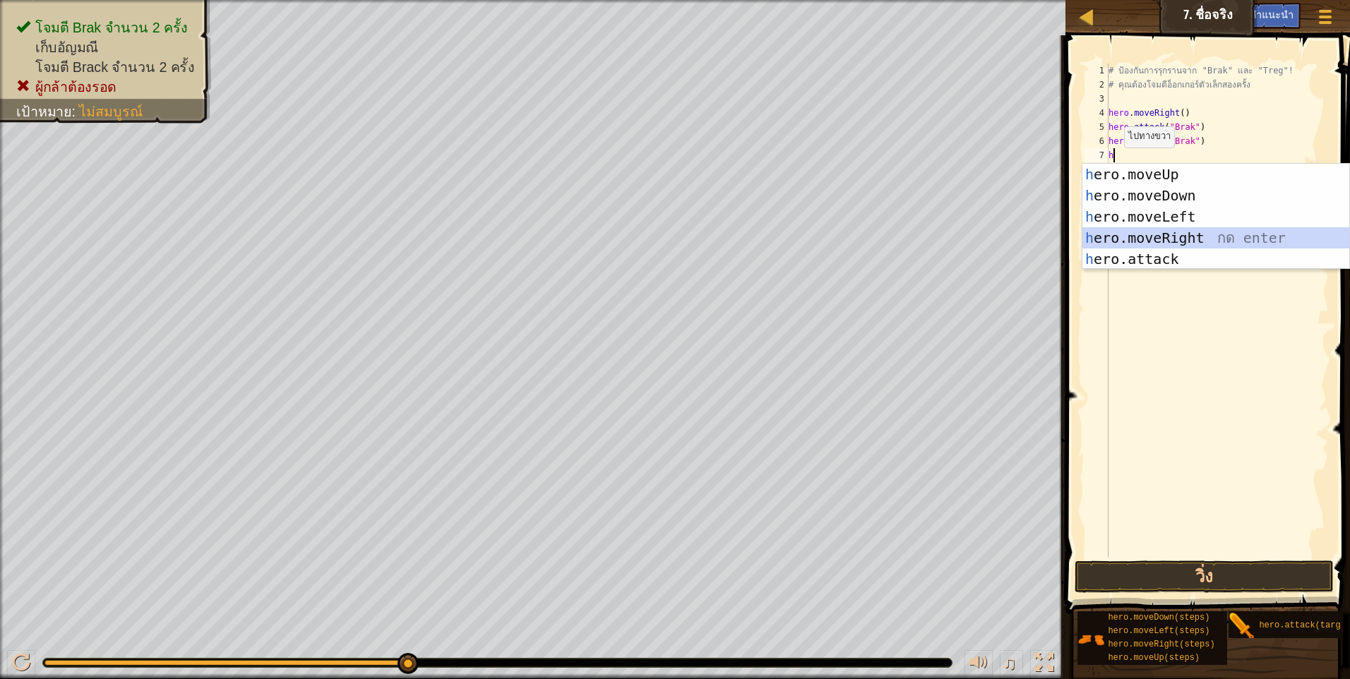
click at [1166, 234] on div "h ero.moveUp กด enter h ero.moveDown กด enter h ero.moveLeft กด enter h ero.mov…" at bounding box center [1215, 238] width 267 height 148
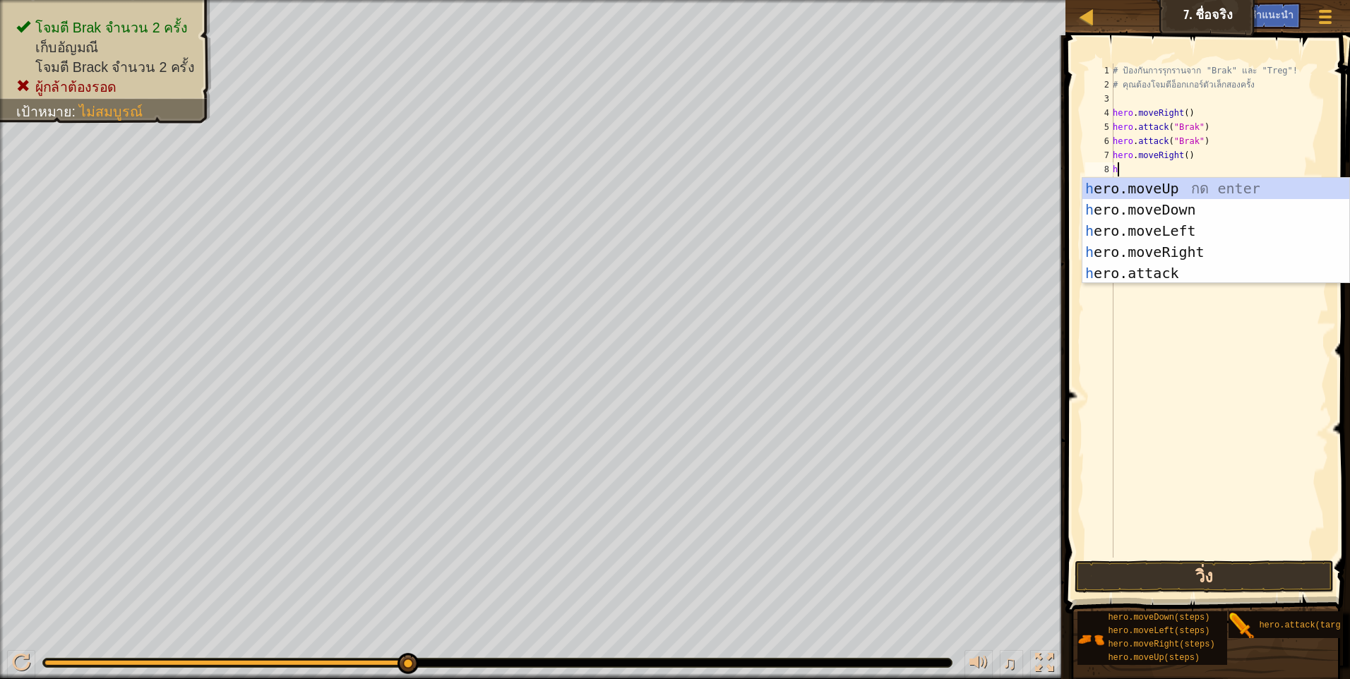
type textarea "h"
click at [1191, 561] on button "วิ่ง" at bounding box center [1203, 577] width 259 height 32
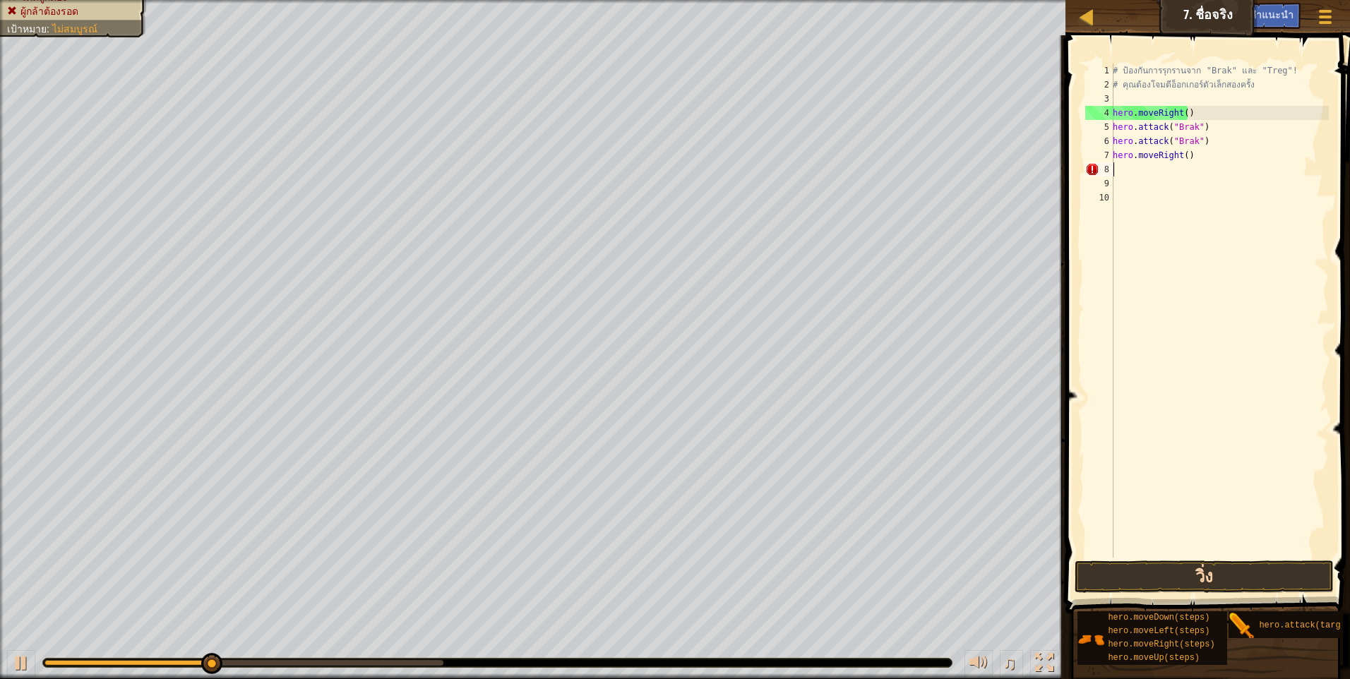
type textarea "hero.moveRight()"
click at [1108, 172] on div "# ป้องกันการรุกรานจาก "Brak" และ "Treg"! # คุณต้องโจมตีอ็อกเกอร์ตัวเล็กสองครั้ง…" at bounding box center [1217, 325] width 223 height 522
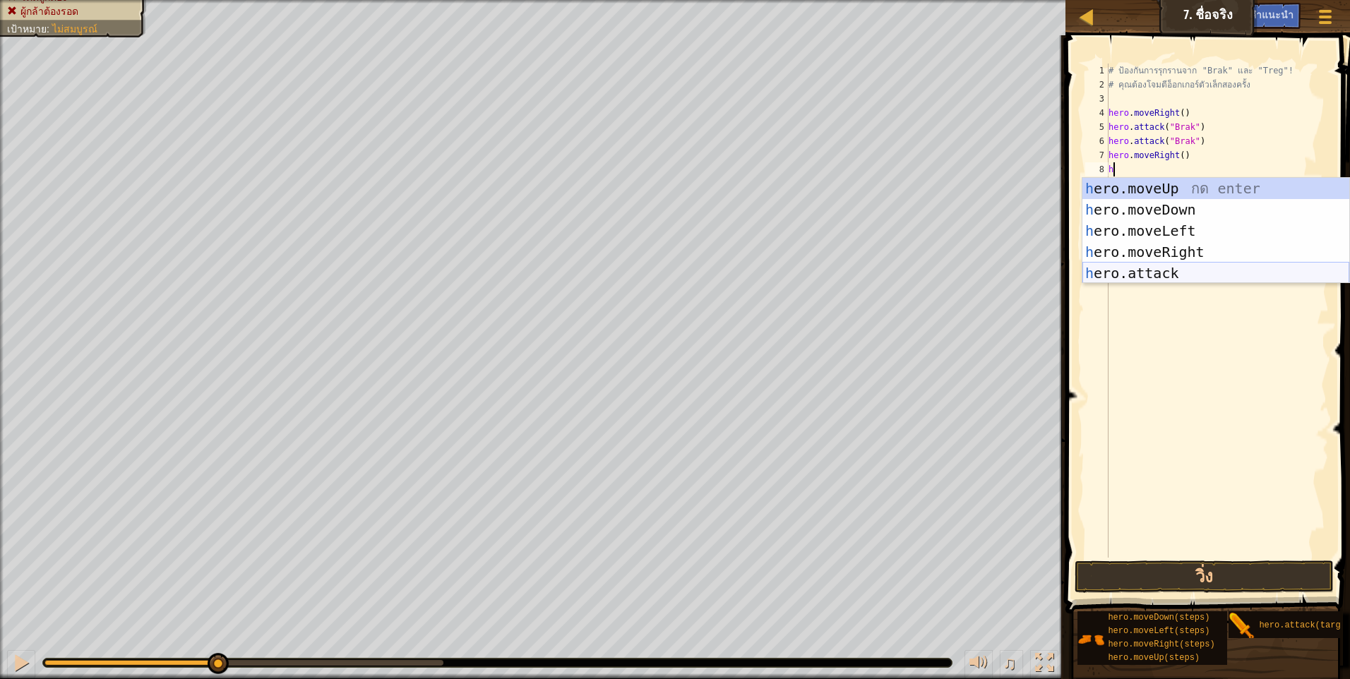
click at [1163, 272] on div "h ero.moveUp กด enter h ero.moveDown กด enter h ero.moveLeft กด enter h ero.mov…" at bounding box center [1215, 252] width 267 height 148
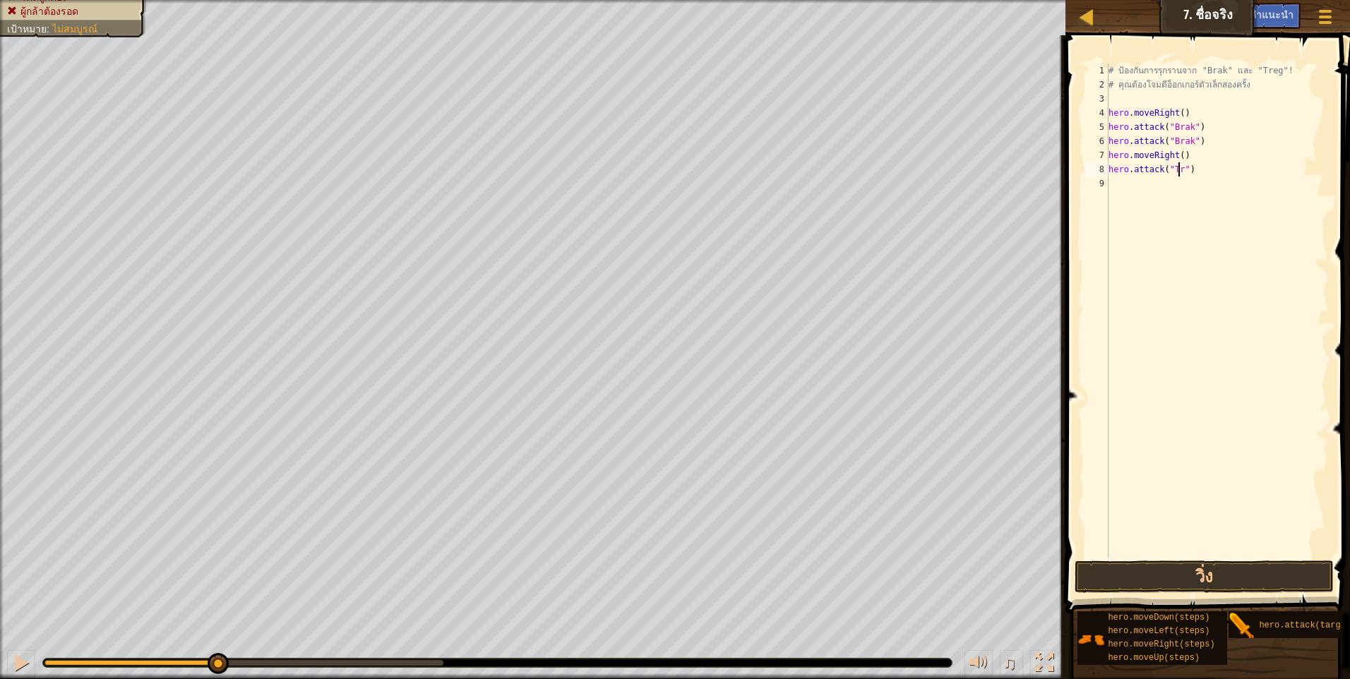
scroll to position [6, 6]
click at [1170, 570] on button "วิ่ง" at bounding box center [1203, 577] width 259 height 32
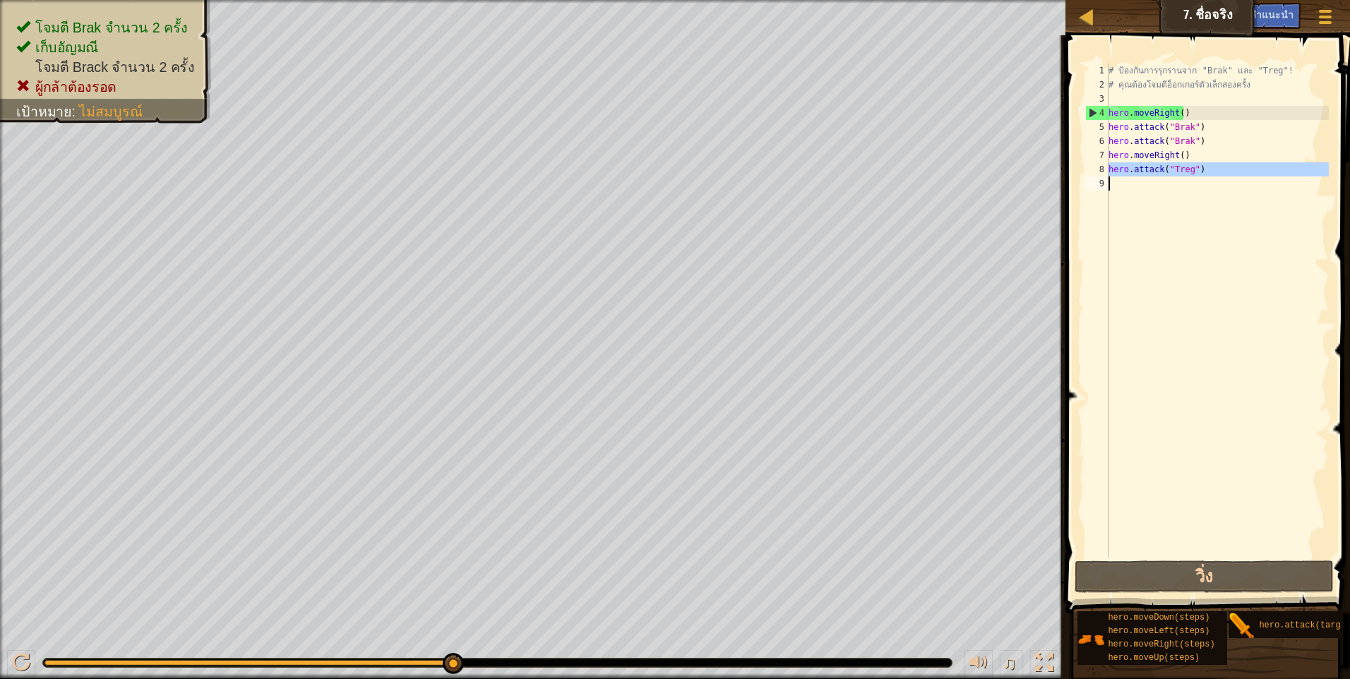
drag, startPoint x: 1108, startPoint y: 167, endPoint x: 1201, endPoint y: 167, distance: 93.2
click at [1201, 167] on div "hero.attack("Treg") 1 2 3 4 5 6 7 8 9 # ป้องกันการรุกรานจาก "Brak" และ "Treg"! …" at bounding box center [1205, 311] width 246 height 494
type textarea "hero.attack("Treg")"
paste textarea
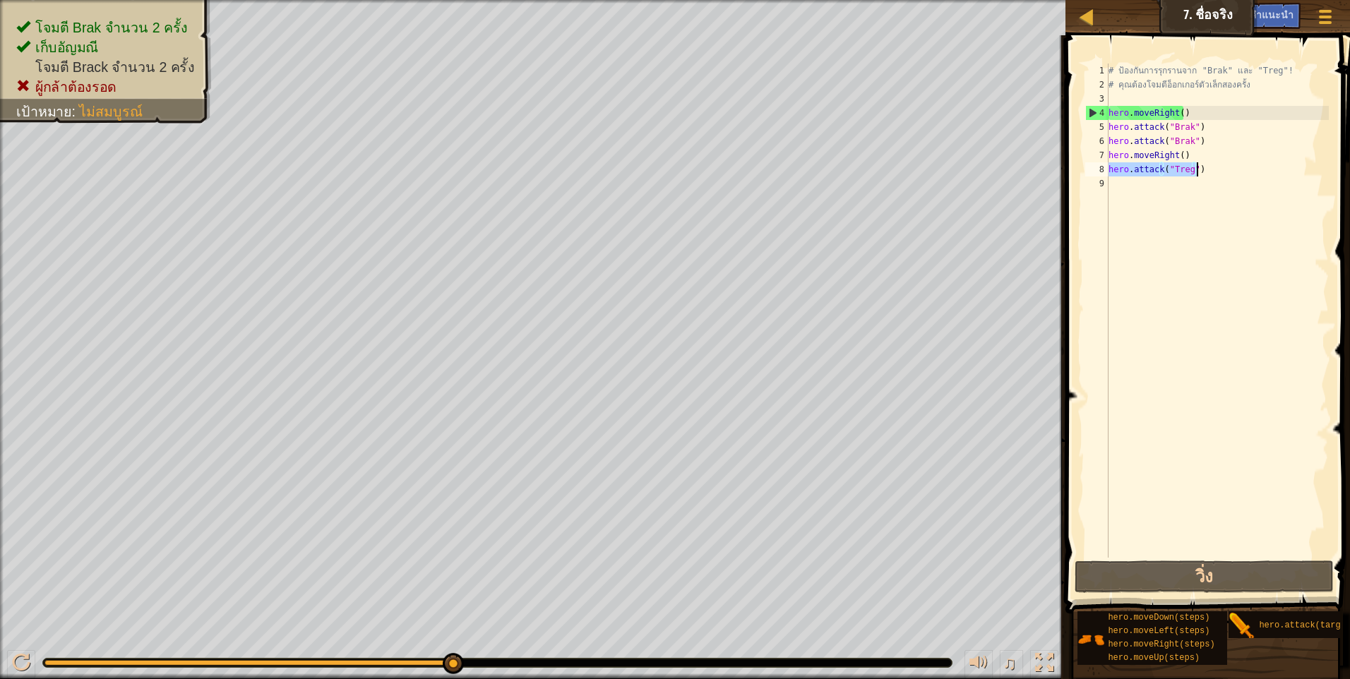
drag, startPoint x: 1108, startPoint y: 167, endPoint x: 1204, endPoint y: 171, distance: 95.4
click at [1204, 171] on div "# ป้องกันการรุกรานจาก "Brak" และ "Treg"! # คุณต้องโจมตีอ็อกเกอร์ตัวเล็กสองครั้ง…" at bounding box center [1217, 325] width 223 height 522
type textarea "hero.attack("Treg")"
click at [1119, 185] on div "# ป้องกันการรุกรานจาก "Brak" และ "Treg"! # คุณต้องโจมตีอ็อกเกอร์ตัวเล็กสองครั้ง…" at bounding box center [1217, 325] width 223 height 522
drag, startPoint x: 1105, startPoint y: 181, endPoint x: 1080, endPoint y: 242, distance: 66.2
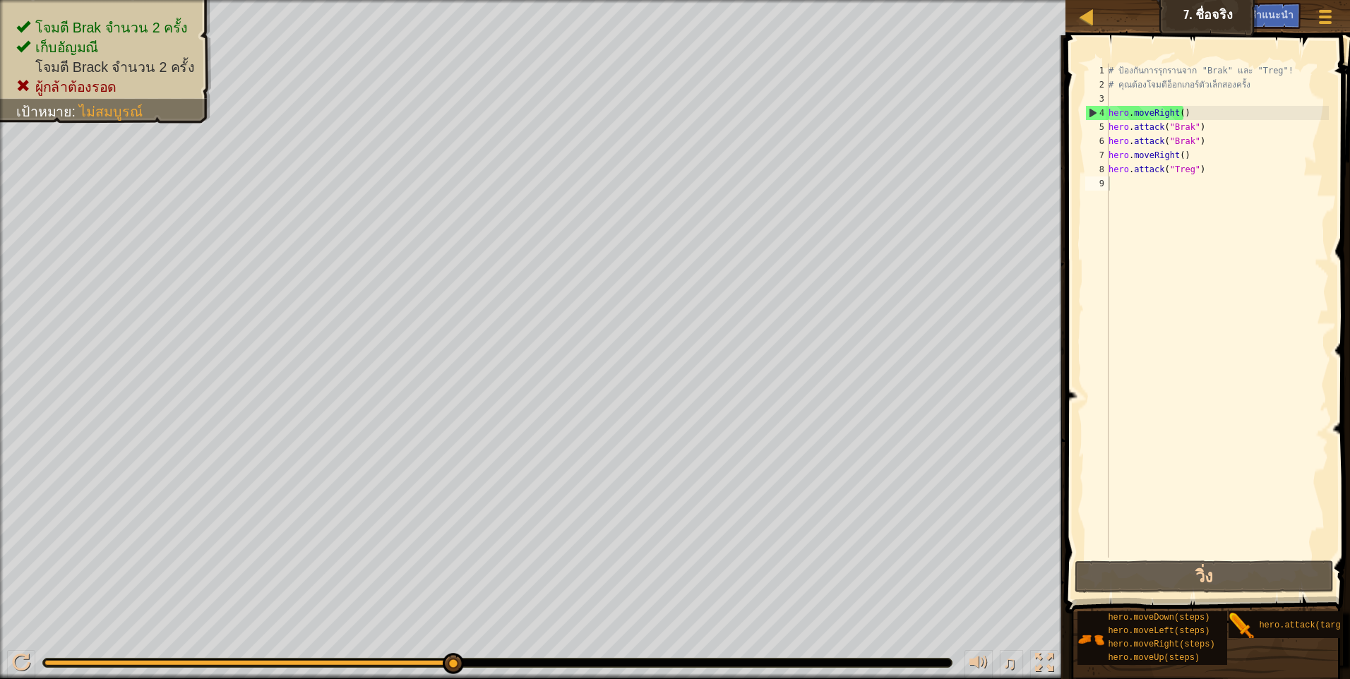
click at [1080, 242] on span at bounding box center [1209, 304] width 296 height 620
paste textarea "hero.attack("Treg")"
type textarea "hero.attack("Treg")"
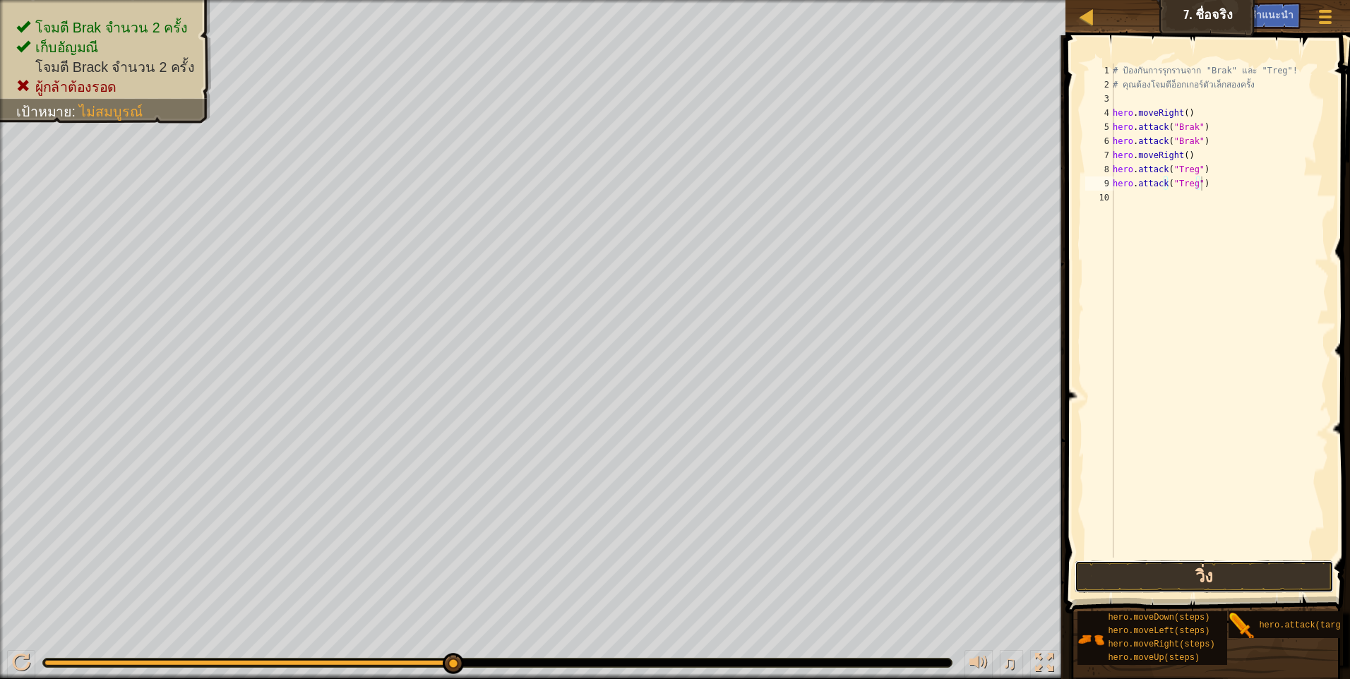
click at [1196, 573] on button "วิ่ง" at bounding box center [1203, 577] width 259 height 32
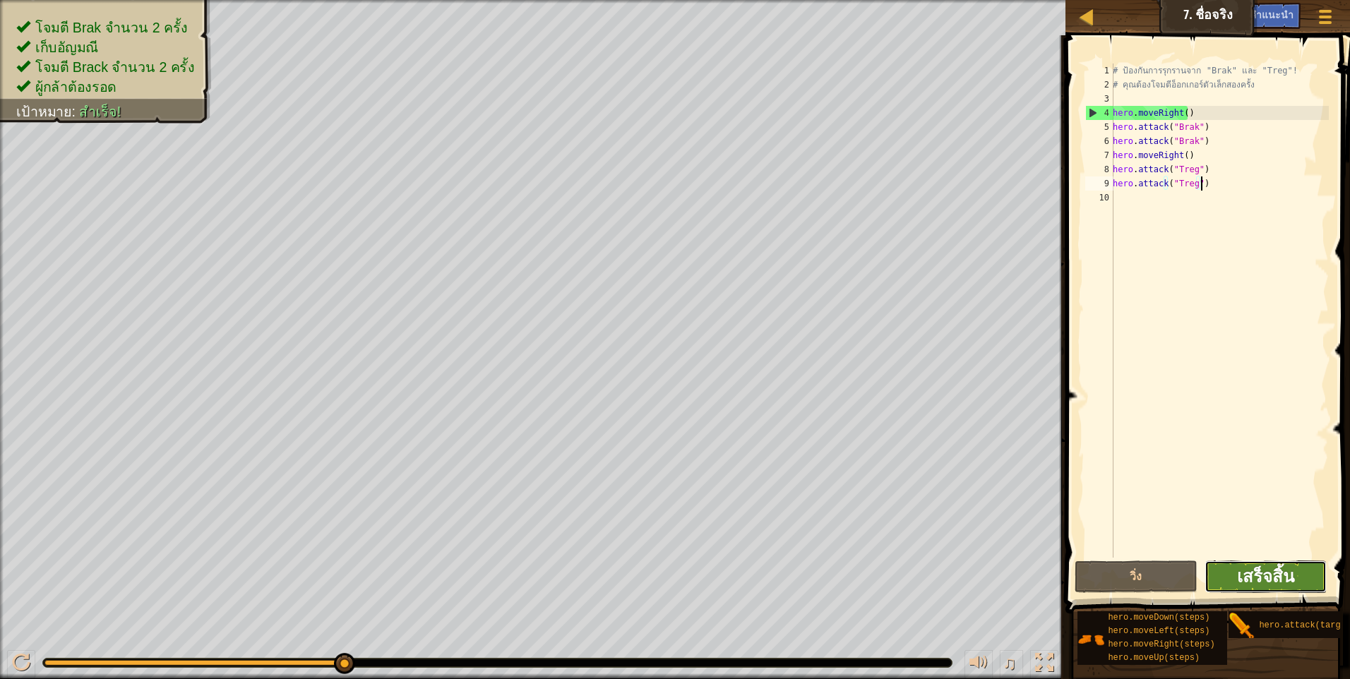
click at [1285, 569] on span "เสร็จสิ้น" at bounding box center [1265, 576] width 57 height 23
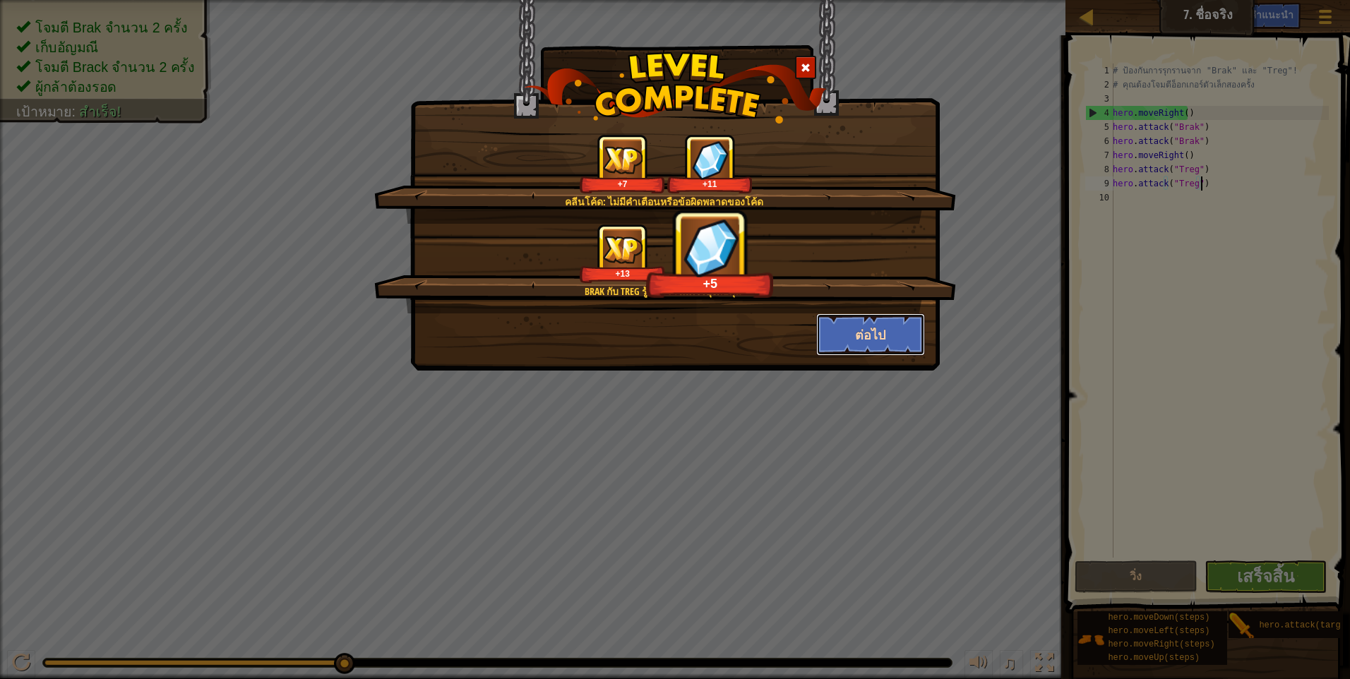
click at [845, 335] on button "ต่อไป" at bounding box center [870, 334] width 109 height 42
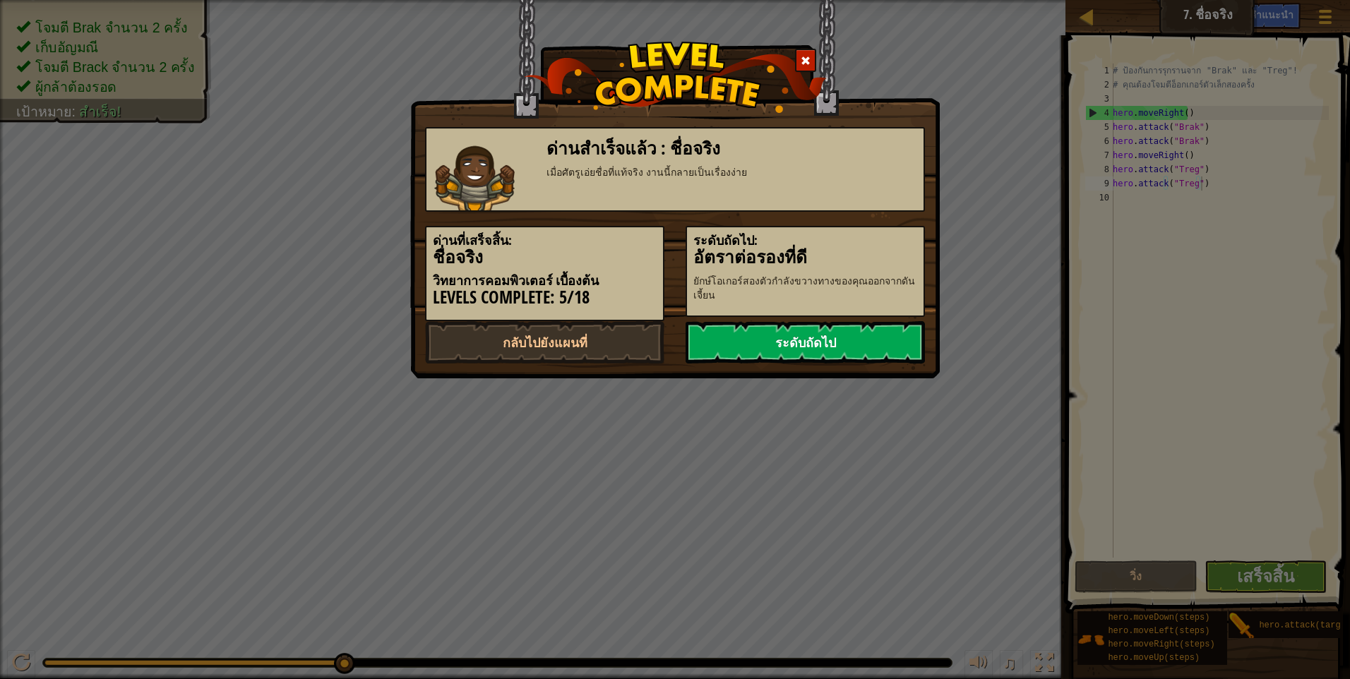
click at [822, 332] on link "ระดับถัดไป" at bounding box center [804, 342] width 239 height 42
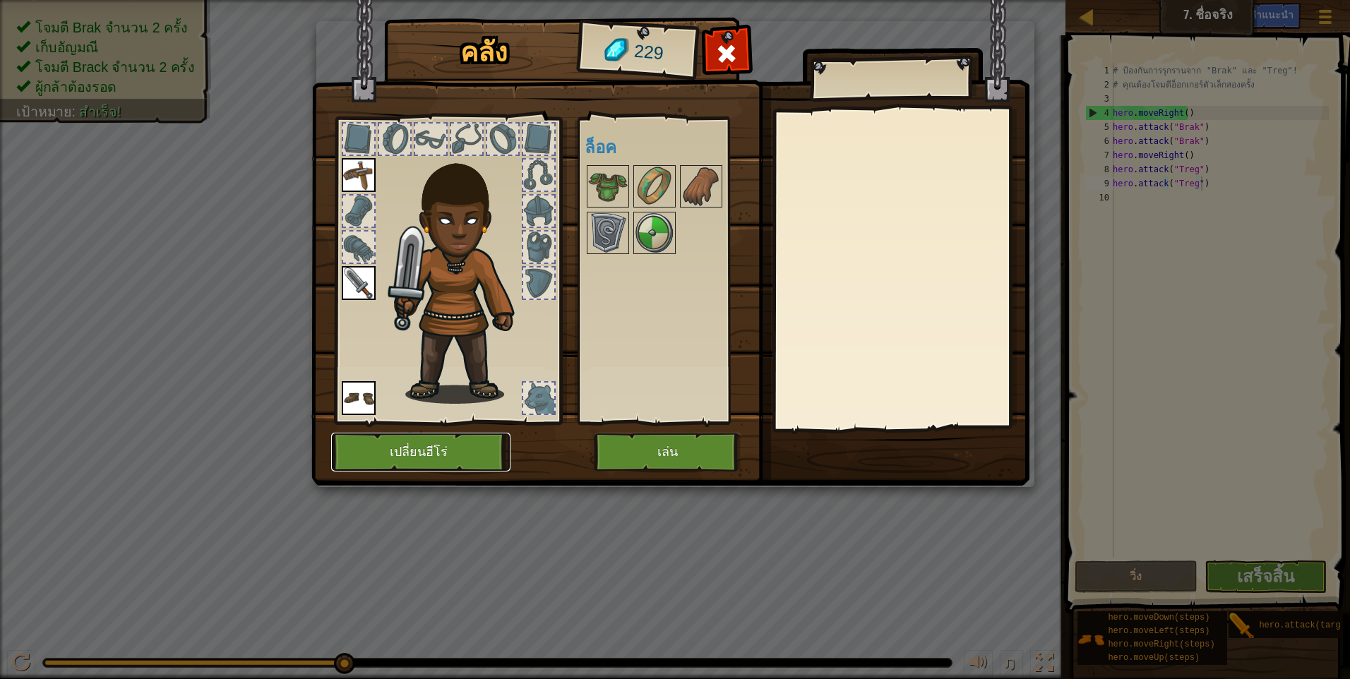
click at [436, 449] on button "เปลี่ยนฮีโร่" at bounding box center [420, 452] width 179 height 39
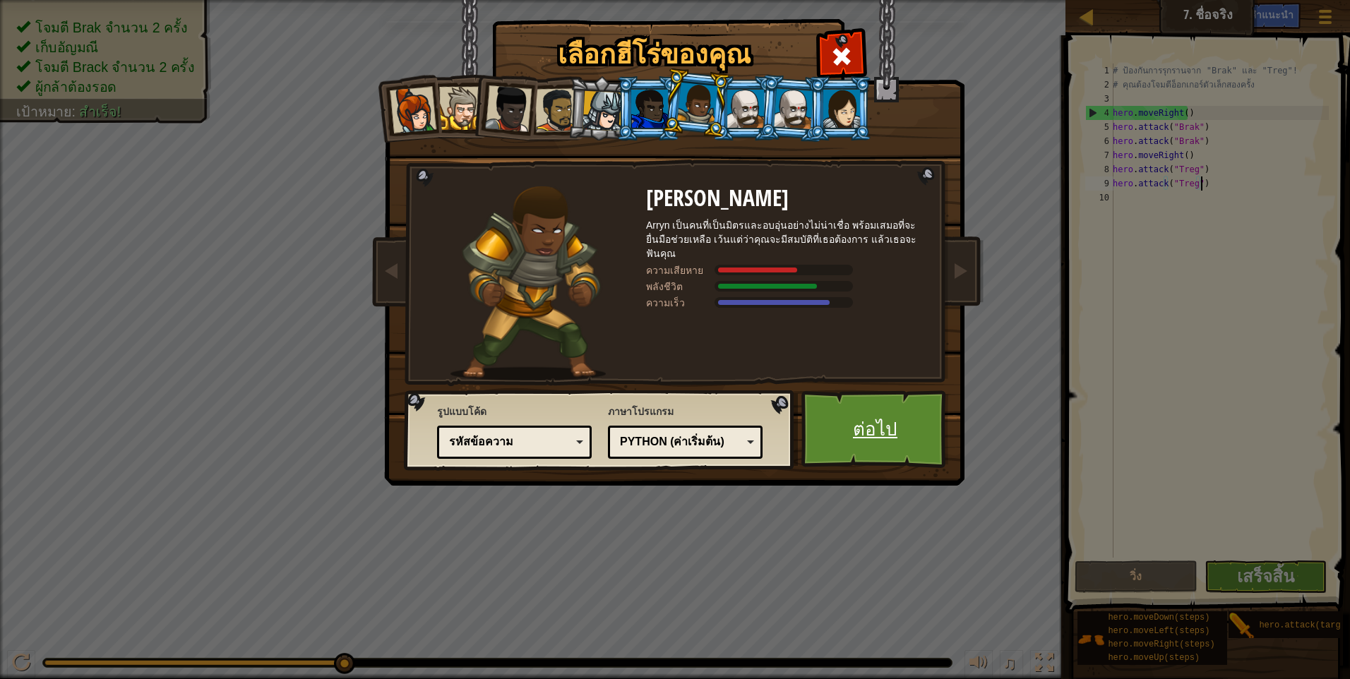
click at [839, 439] on link "ต่อไป" at bounding box center [875, 429] width 148 height 78
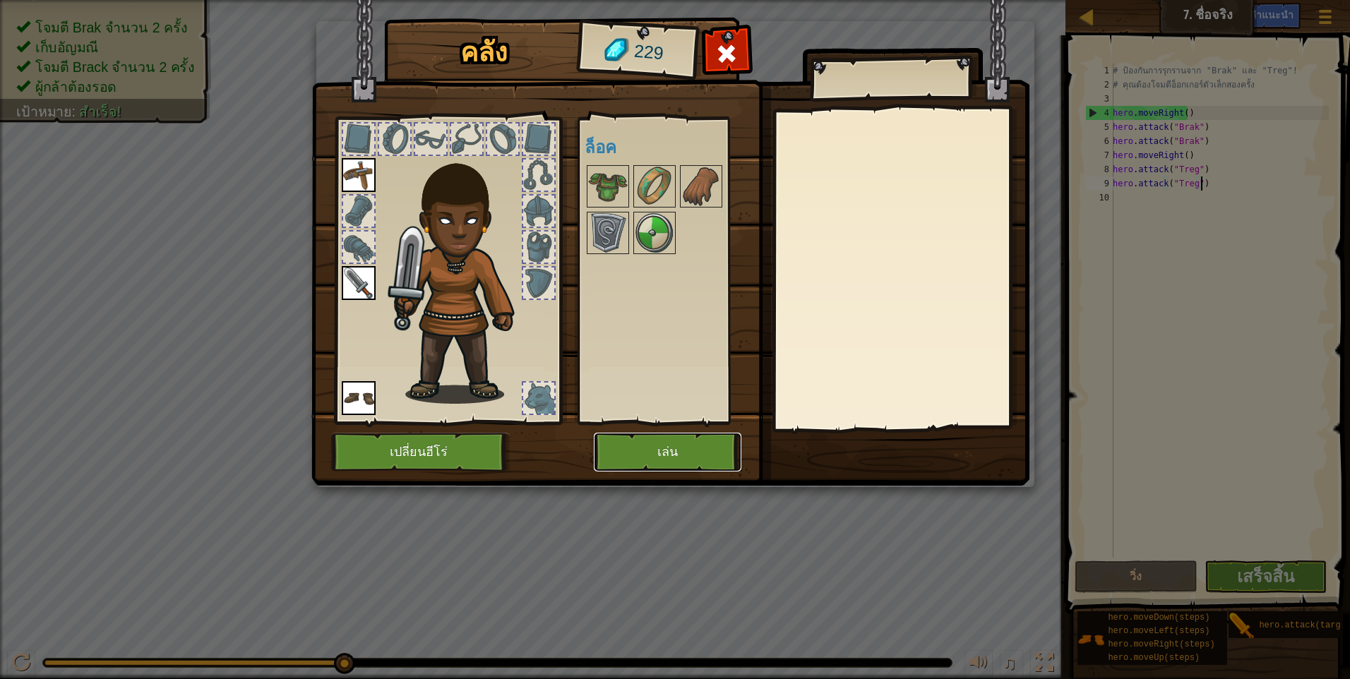
click at [689, 447] on button "เล่น" at bounding box center [668, 452] width 148 height 39
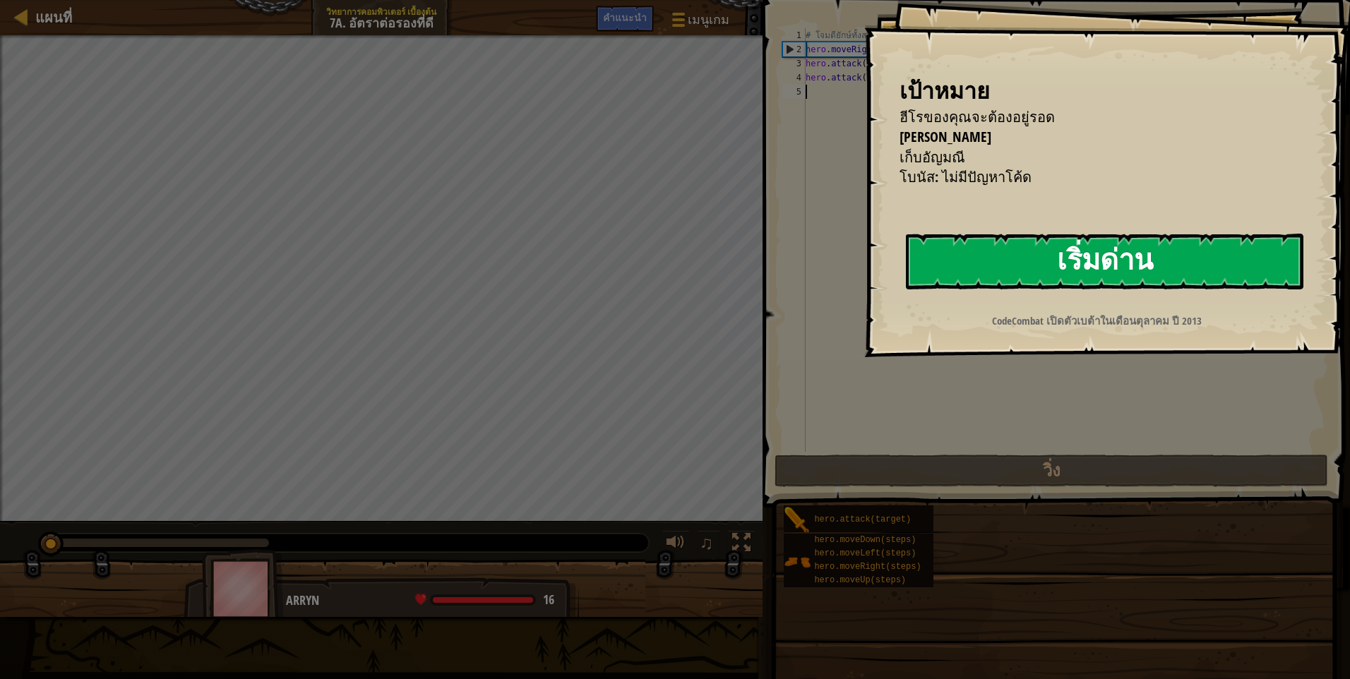
click at [995, 248] on button "เริ่มด่าน" at bounding box center [1104, 262] width 397 height 56
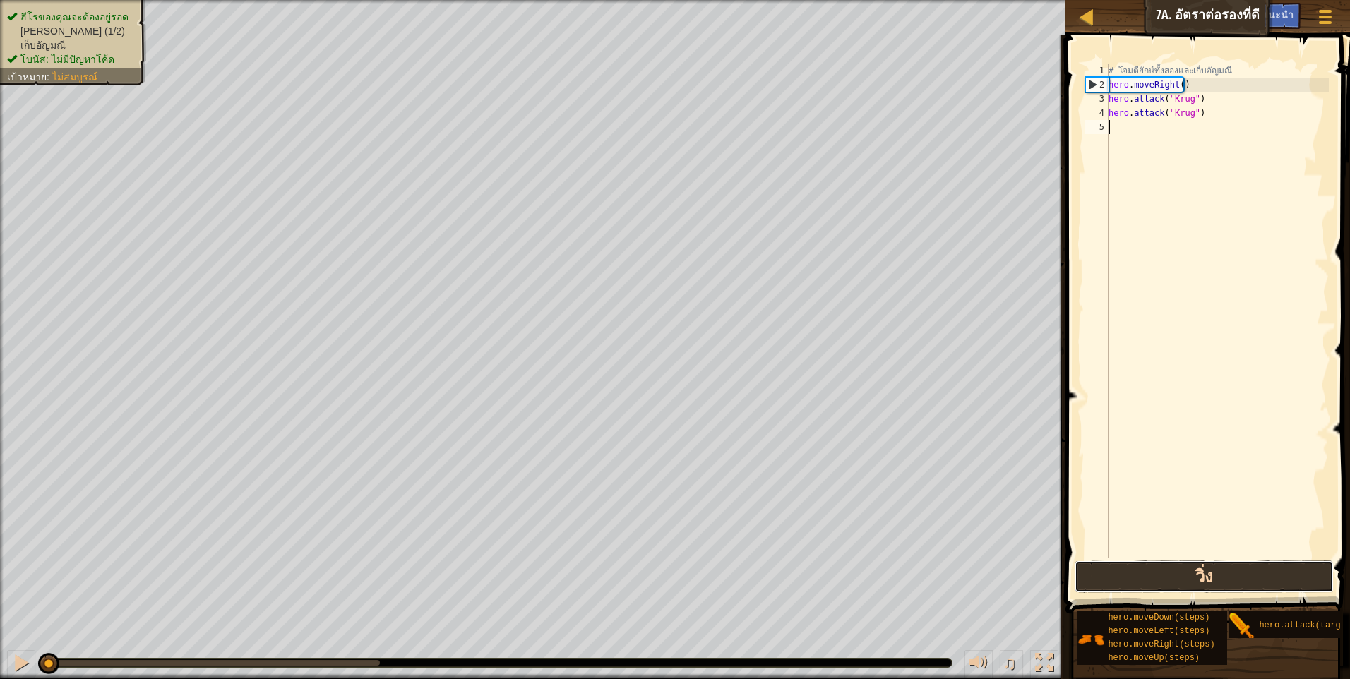
click at [1226, 583] on button "วิ่ง" at bounding box center [1203, 577] width 259 height 32
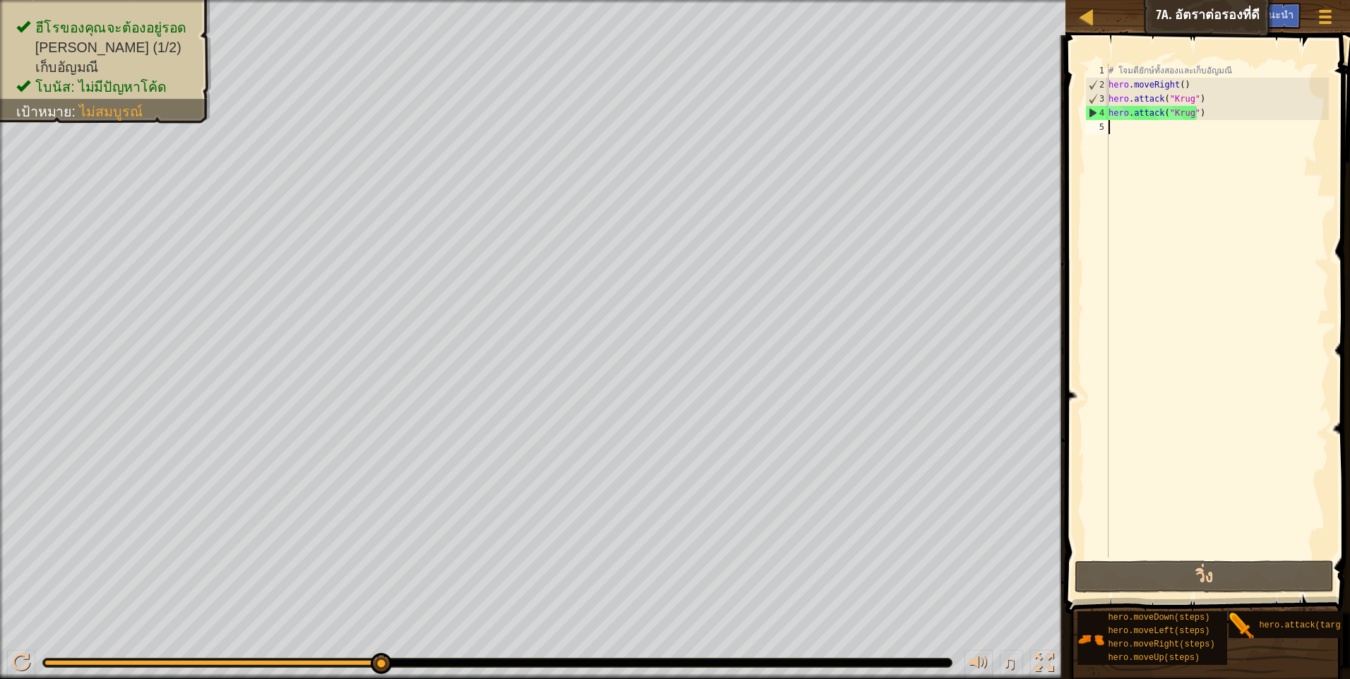
type textarea "h"
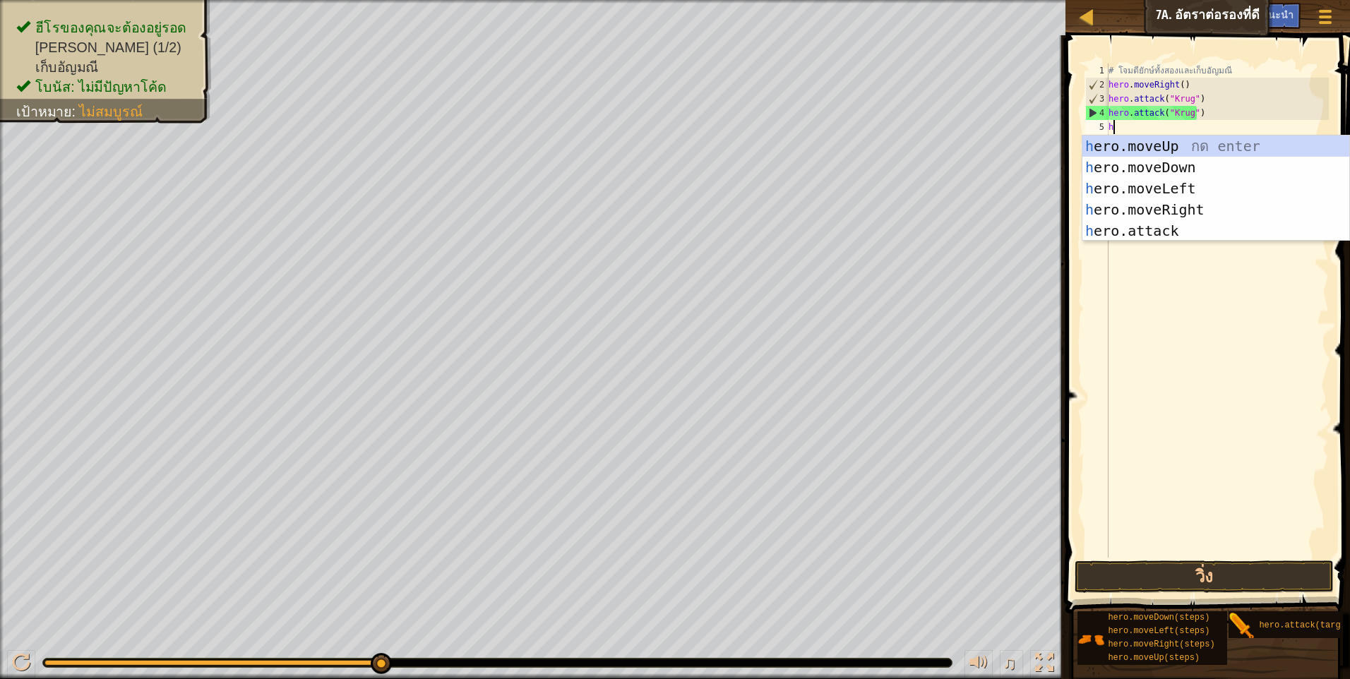
scroll to position [6, 0]
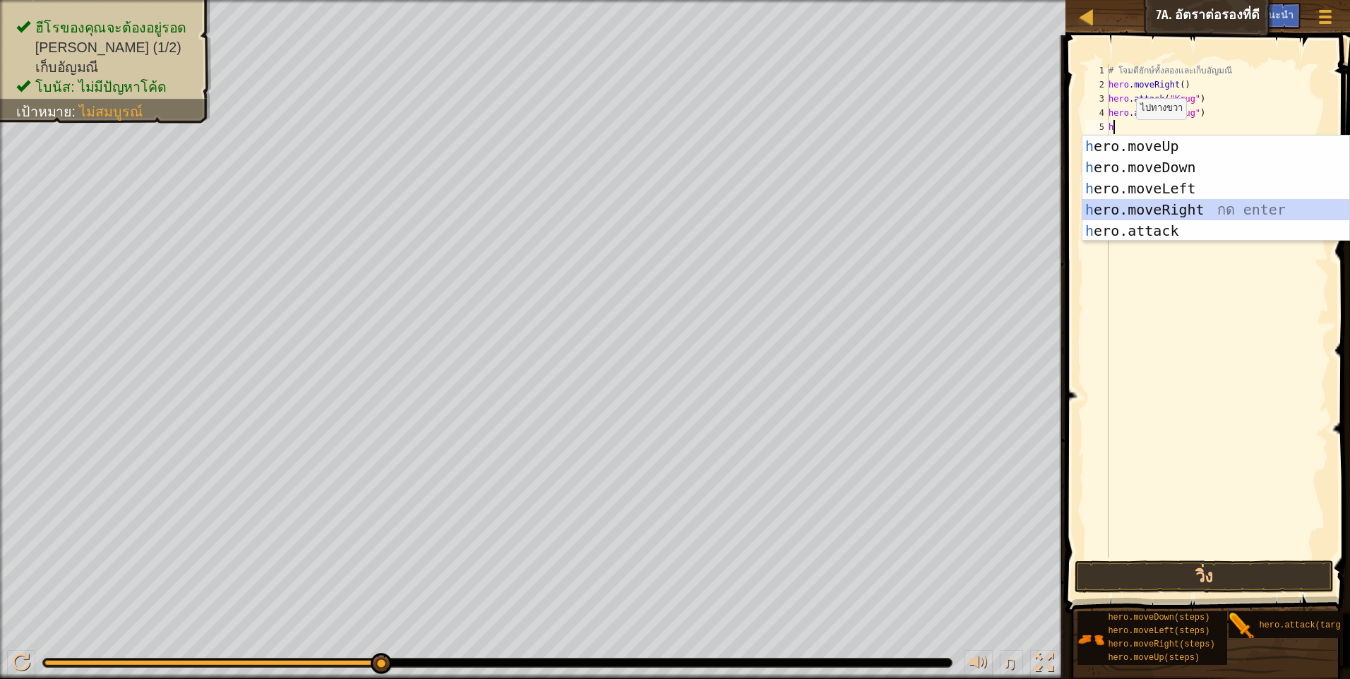
click at [1177, 207] on div "h ero.moveUp กด enter h ero.moveDown กด enter h ero.moveLeft กด enter h ero.mov…" at bounding box center [1215, 210] width 267 height 148
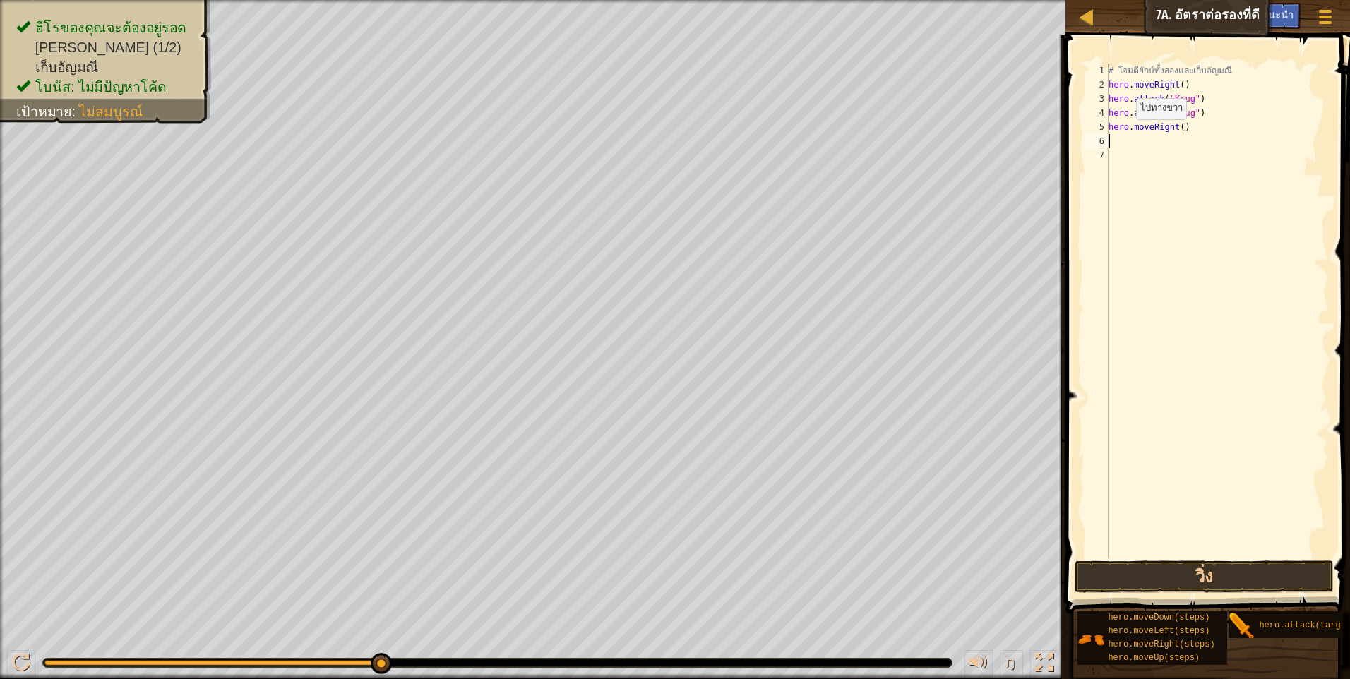
type textarea "h"
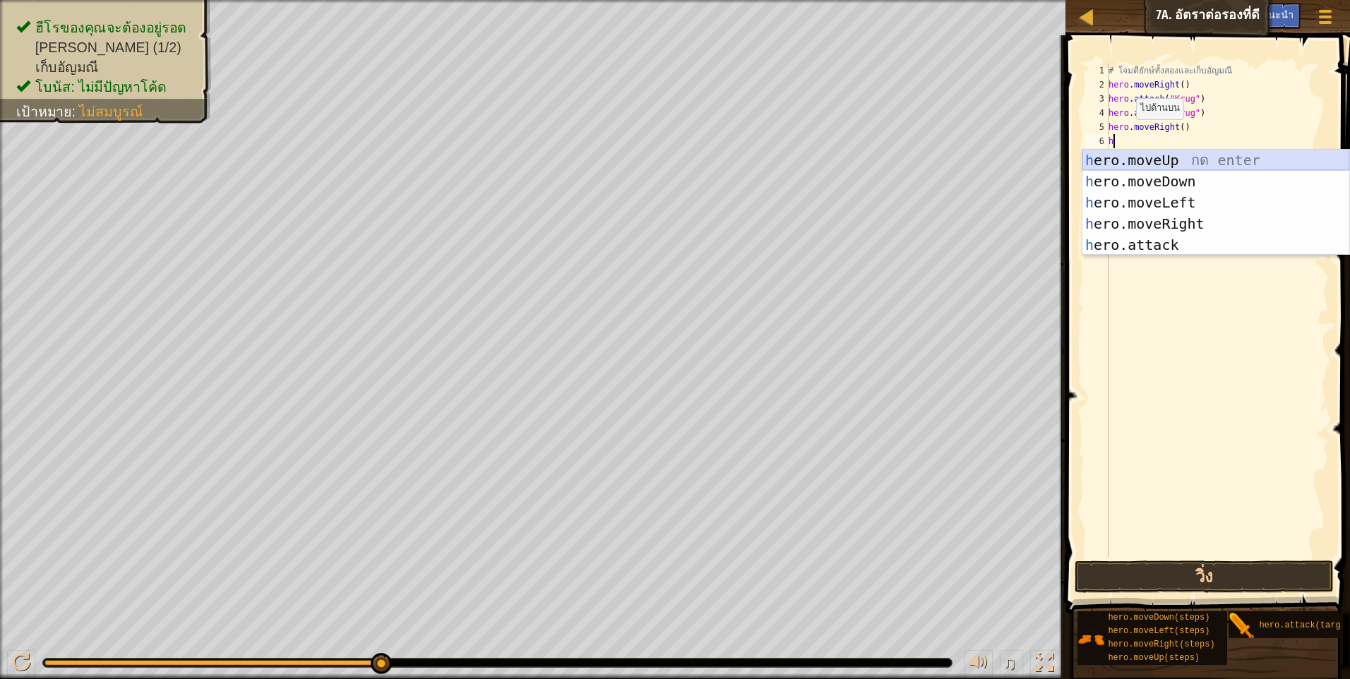
click at [1163, 157] on div "h ero.moveUp กด enter h ero.moveDown กด enter h ero.moveLeft กด enter h ero.mov…" at bounding box center [1215, 224] width 267 height 148
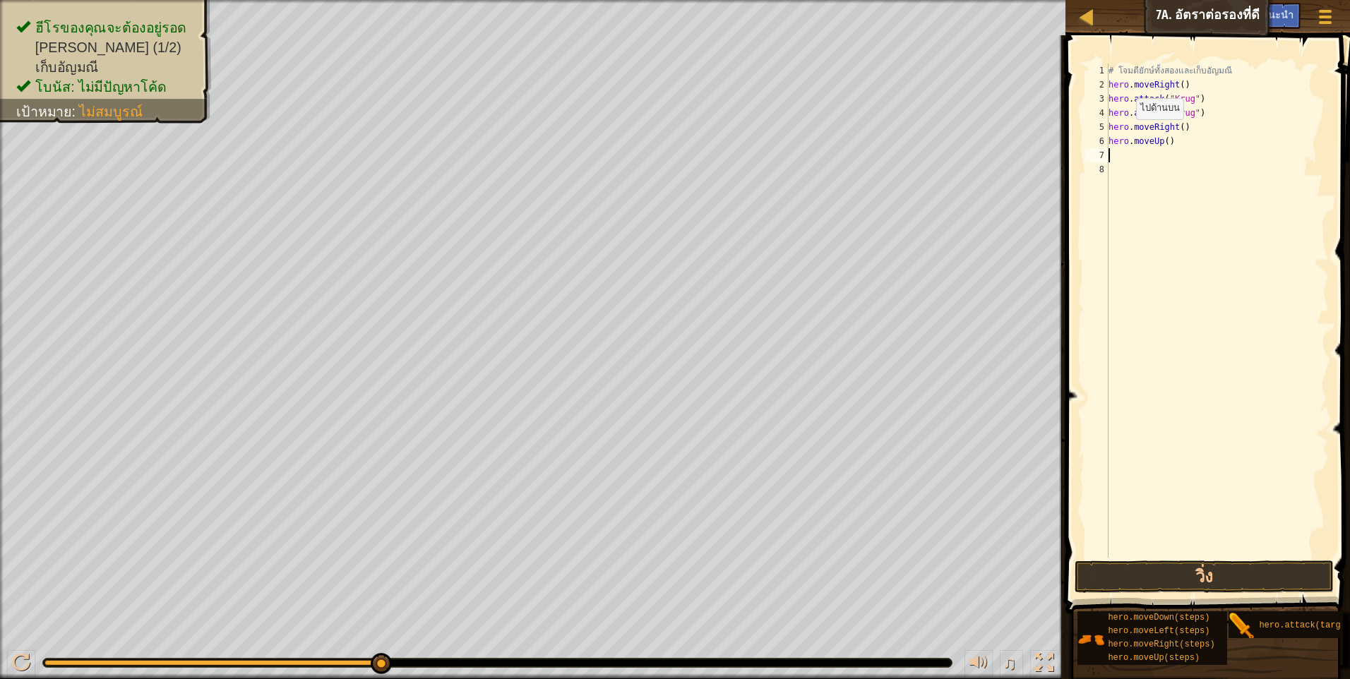
type textarea "h"
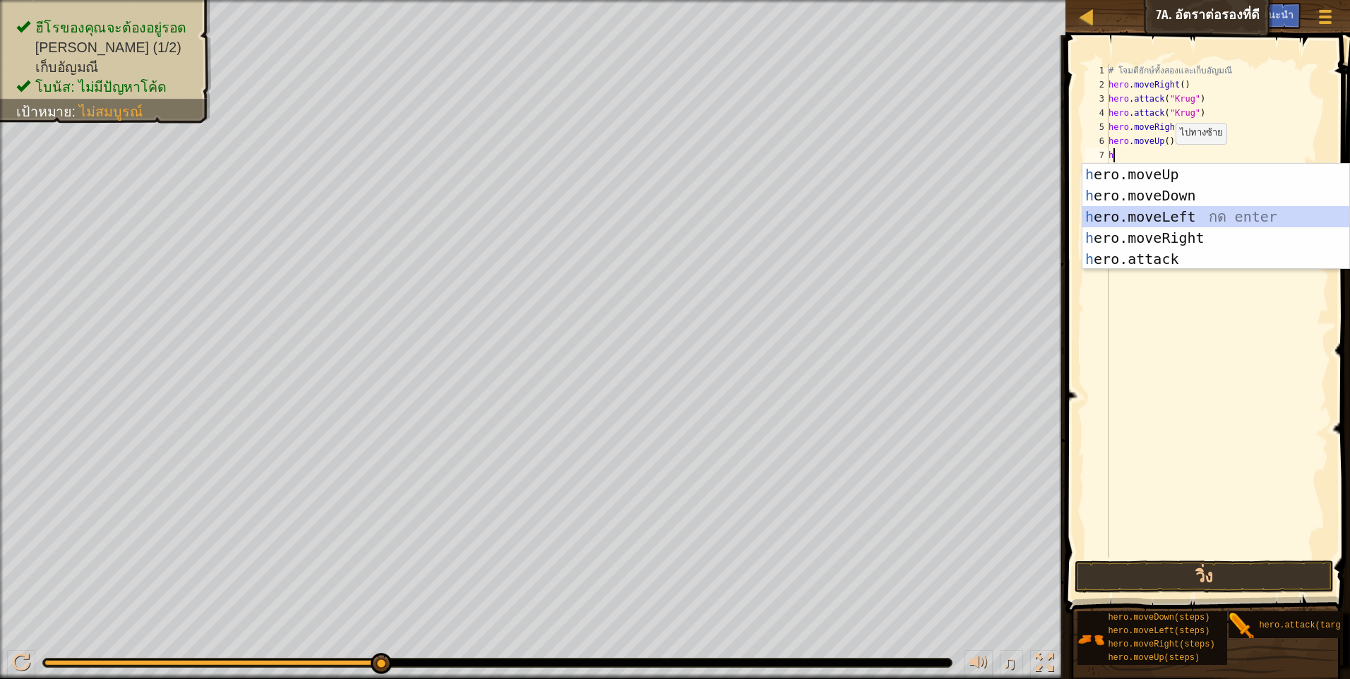
click at [1144, 218] on div "h ero.moveUp กด enter h ero.moveDown กด enter h ero.moveLeft กด enter h ero.mov…" at bounding box center [1215, 238] width 267 height 148
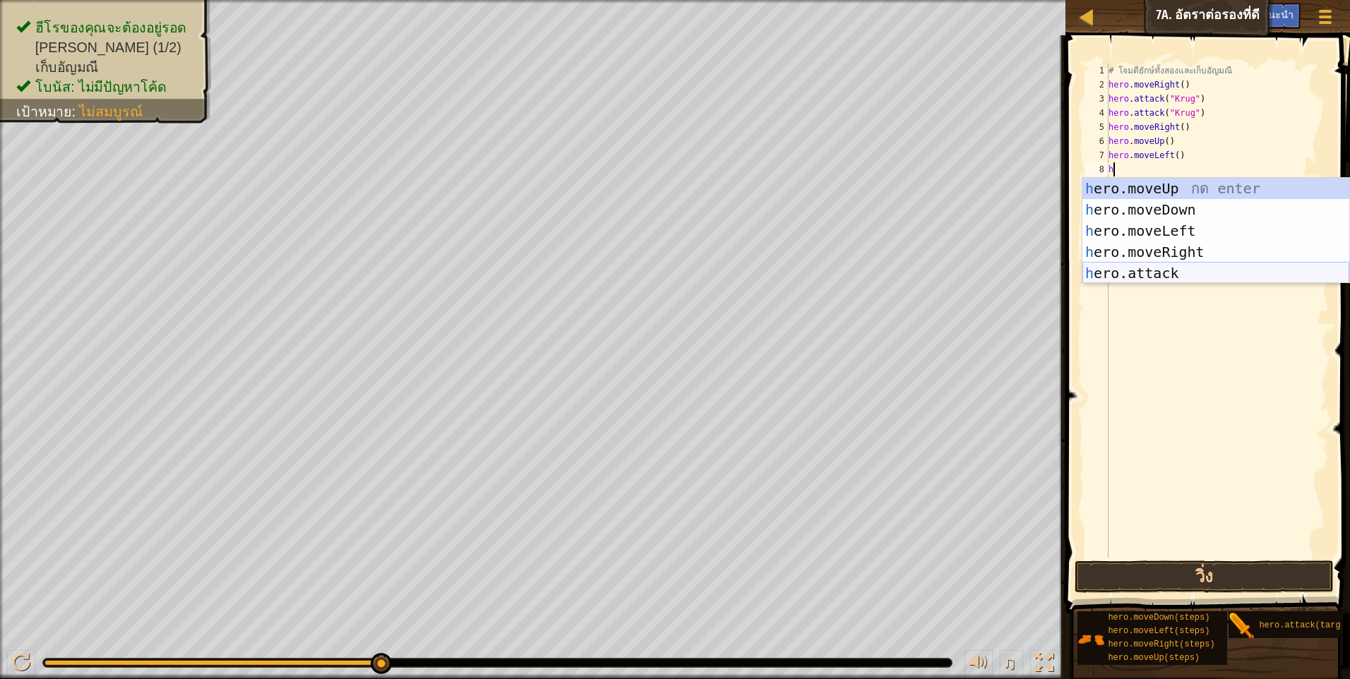
click at [1160, 265] on div "h ero.moveUp กด enter h ero.moveDown กด enter h ero.moveLeft กด enter h ero.mov…" at bounding box center [1215, 252] width 267 height 148
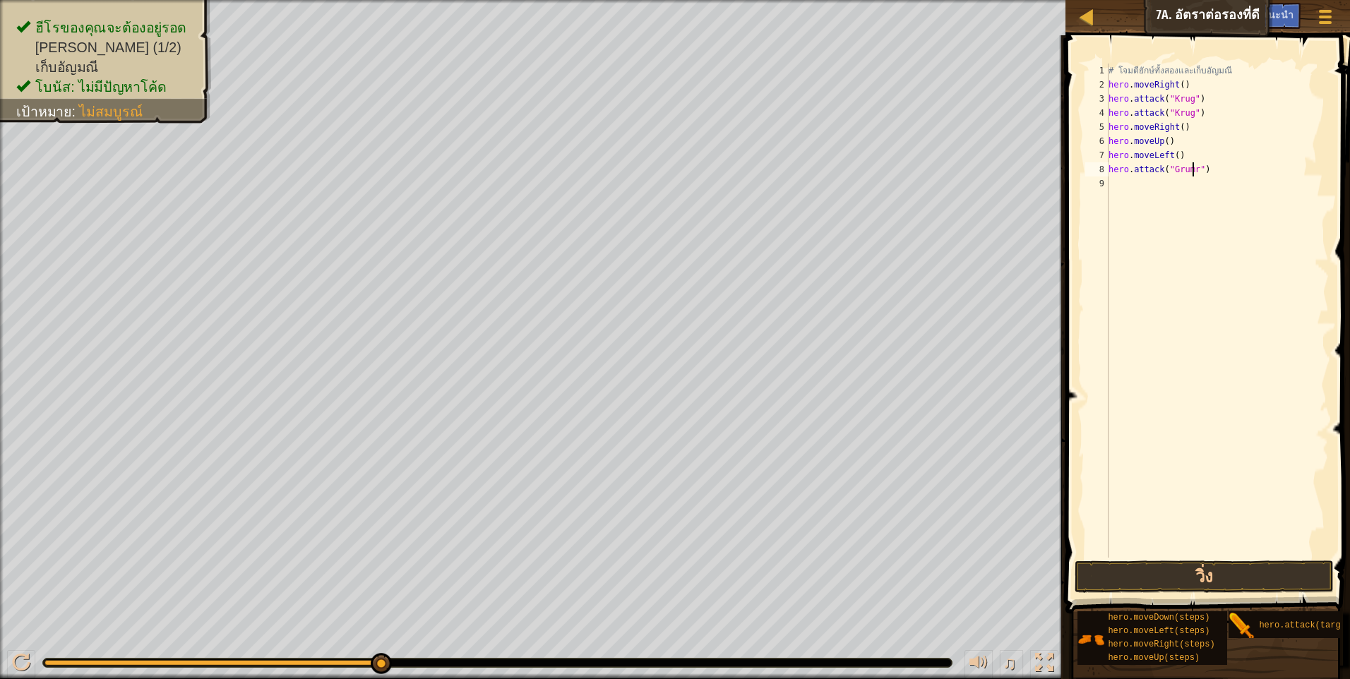
scroll to position [6, 7]
click at [1110, 167] on div "hero.attack("Grumr") 1 2 3 4 5 6 7 8 9 # โจมตียักษ์ทั้งสองและเก็บ[PERSON_NAME] …" at bounding box center [1205, 311] width 246 height 494
type textarea "hero.attack("Grumr")"
drag, startPoint x: 1200, startPoint y: 169, endPoint x: 1092, endPoint y: 256, distance: 138.1
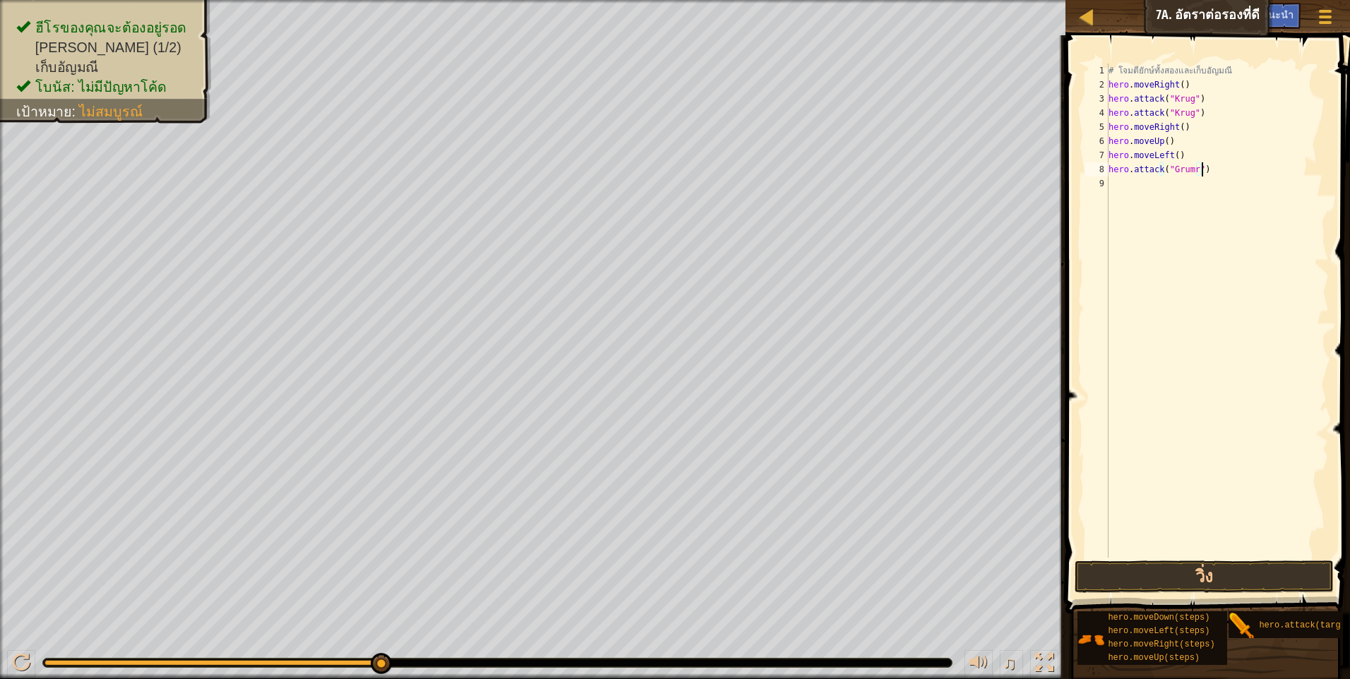
drag, startPoint x: 1108, startPoint y: 167, endPoint x: 1207, endPoint y: 173, distance: 99.7
click at [1207, 173] on div "1 2 3 4 5 6 7 8 9 # โจมตียักษ์ทั้งสองและเก็บ[PERSON_NAME] hero . moveRight ( ) …" at bounding box center [1205, 311] width 246 height 494
click at [1199, 220] on div "# โจมตียักษ์ทั้งสองและเก็บ[PERSON_NAME] hero . moveRight ( ) hero . attack ( "K…" at bounding box center [1217, 325] width 223 height 522
drag, startPoint x: 1106, startPoint y: 169, endPoint x: 1204, endPoint y: 174, distance: 98.9
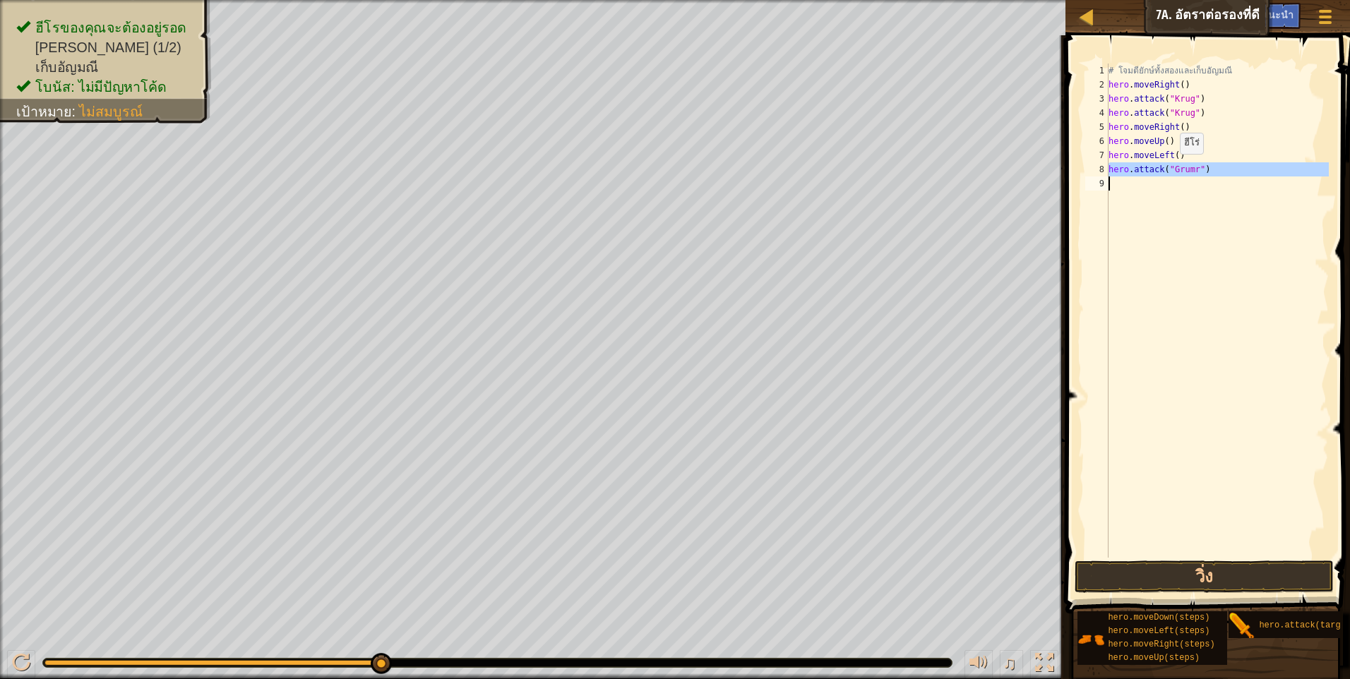
click at [1204, 174] on div "1 2 3 4 5 6 7 8 9 # โจมตียักษ์ทั้งสองและเก็บ[PERSON_NAME] hero . moveRight ( ) …" at bounding box center [1205, 311] width 246 height 494
click at [1189, 222] on div "# โจมตียักษ์ทั้งสองและเก็บ[PERSON_NAME] hero . moveRight ( ) hero . attack ( "K…" at bounding box center [1217, 311] width 223 height 494
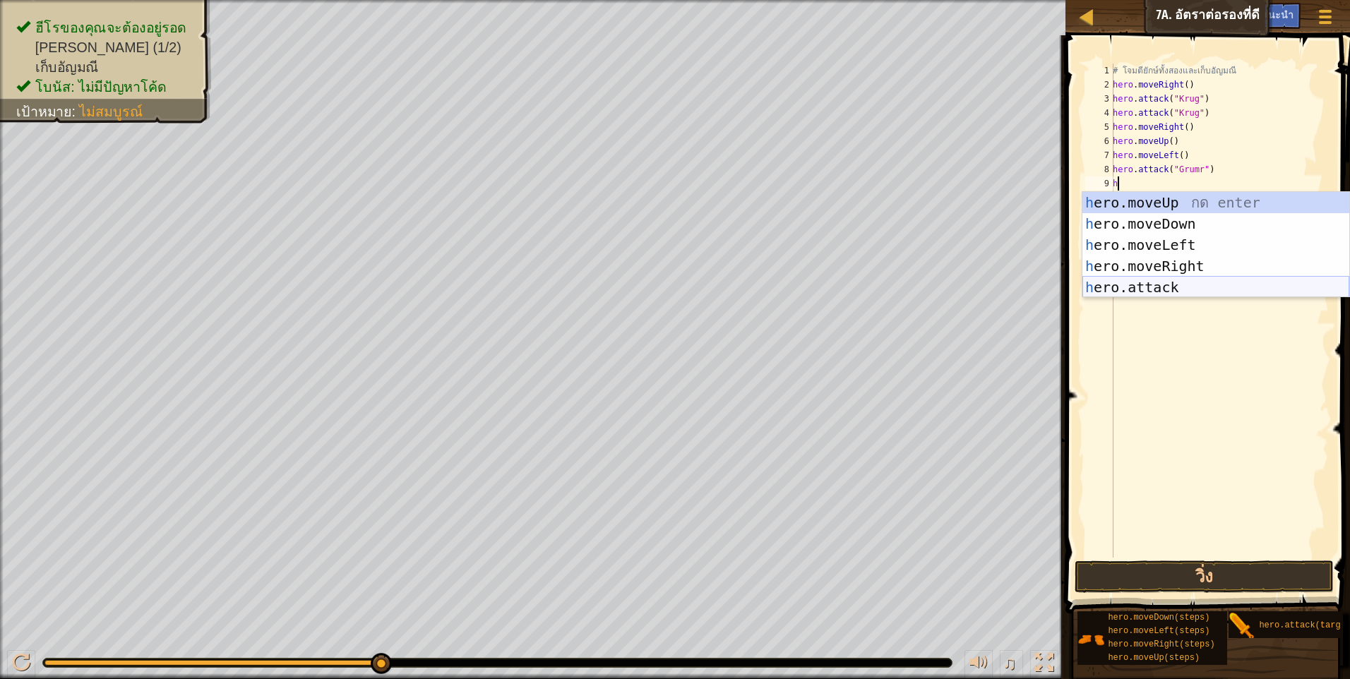
click at [1134, 290] on div "h ero.moveUp กด enter h ero.moveDown กด enter h ero.moveLeft กด enter h ero.mov…" at bounding box center [1215, 266] width 267 height 148
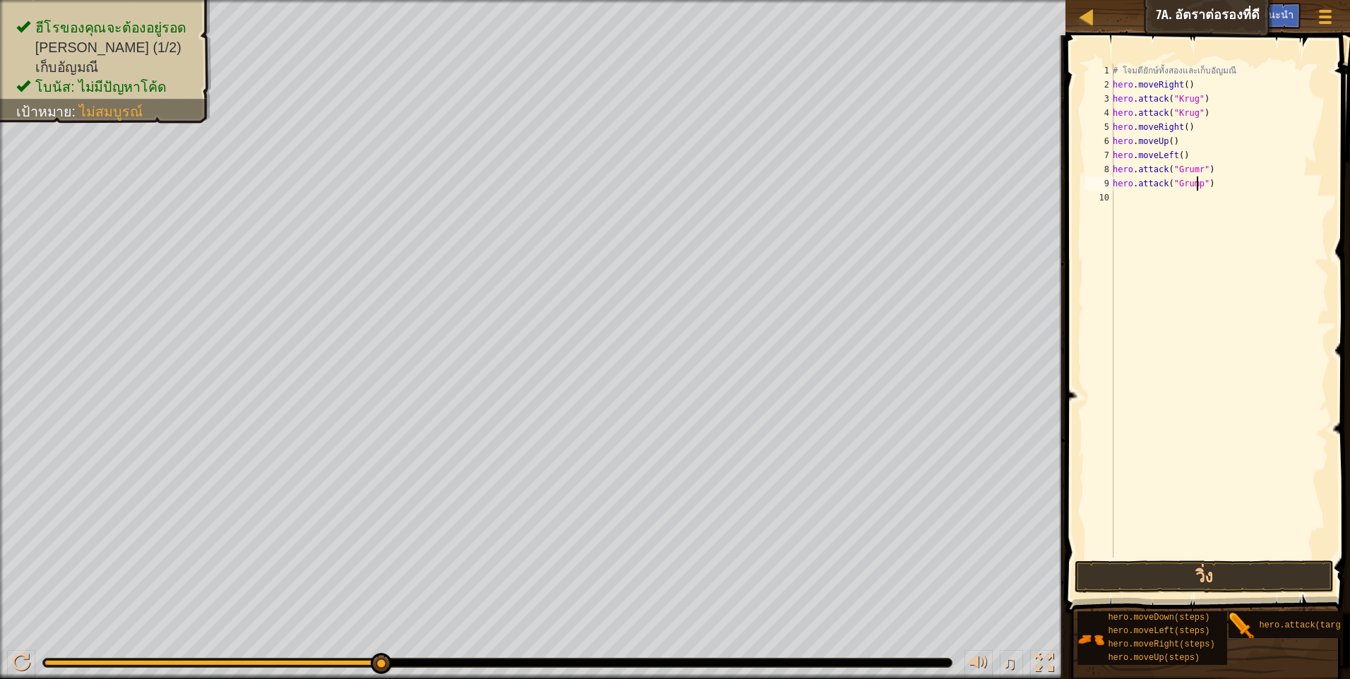
scroll to position [6, 7]
click at [1116, 200] on div "# โจมตียักษ์ทั้งสองและเก็บ[PERSON_NAME] hero . moveRight ( ) hero . attack ( "K…" at bounding box center [1219, 325] width 219 height 522
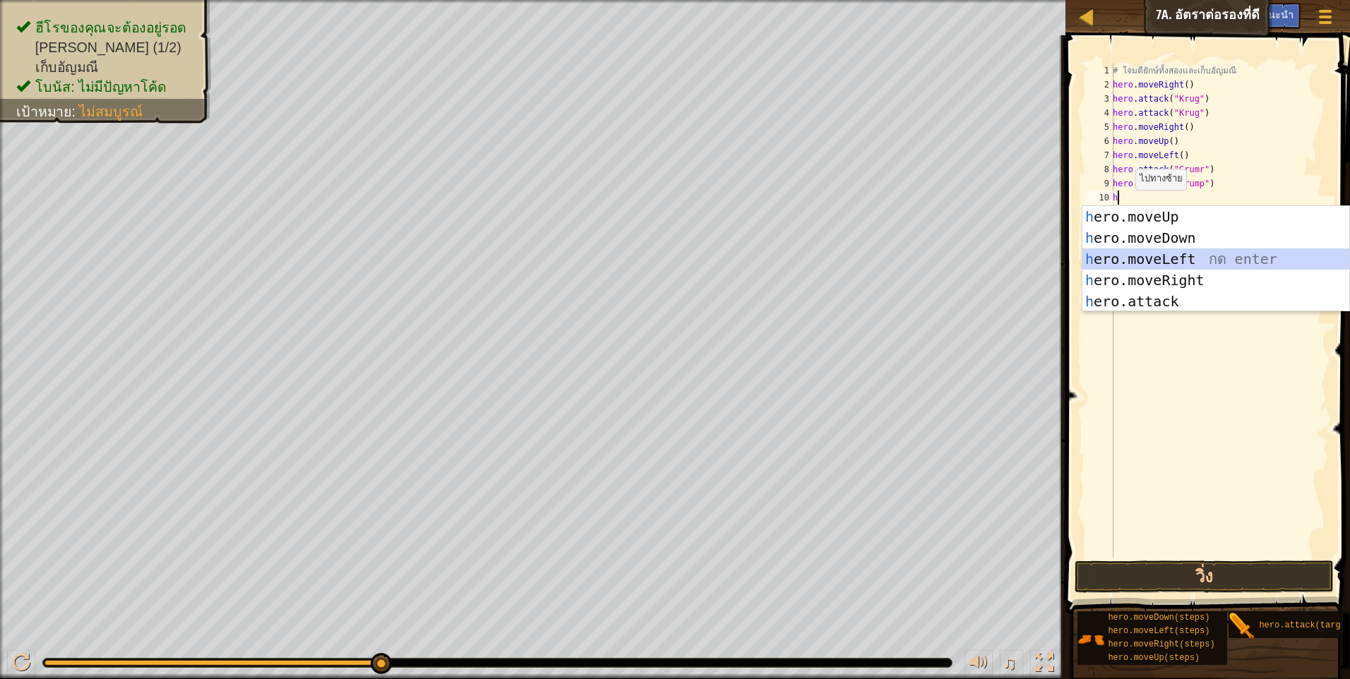
click at [1137, 259] on div "h ero.moveUp กด enter h ero.moveDown กด enter h ero.moveLeft กด enter h ero.mov…" at bounding box center [1215, 280] width 267 height 148
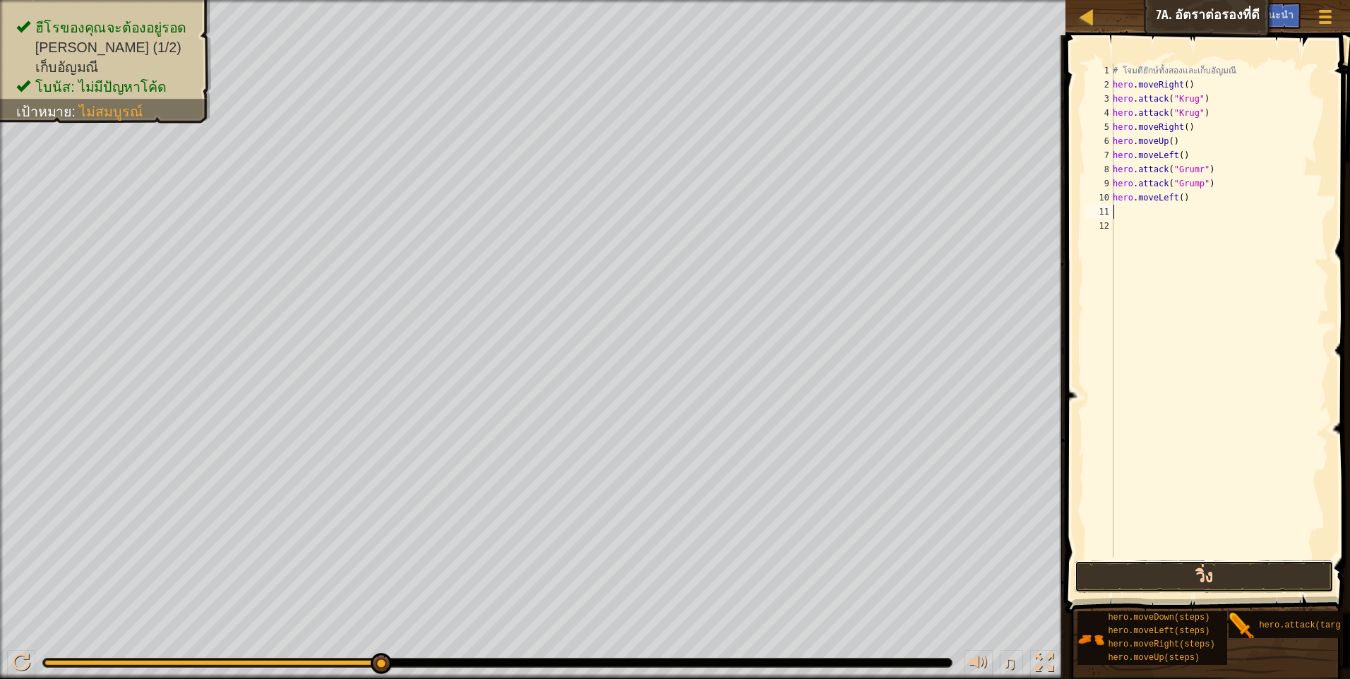
click at [1161, 568] on button "วิ่ง" at bounding box center [1203, 577] width 259 height 32
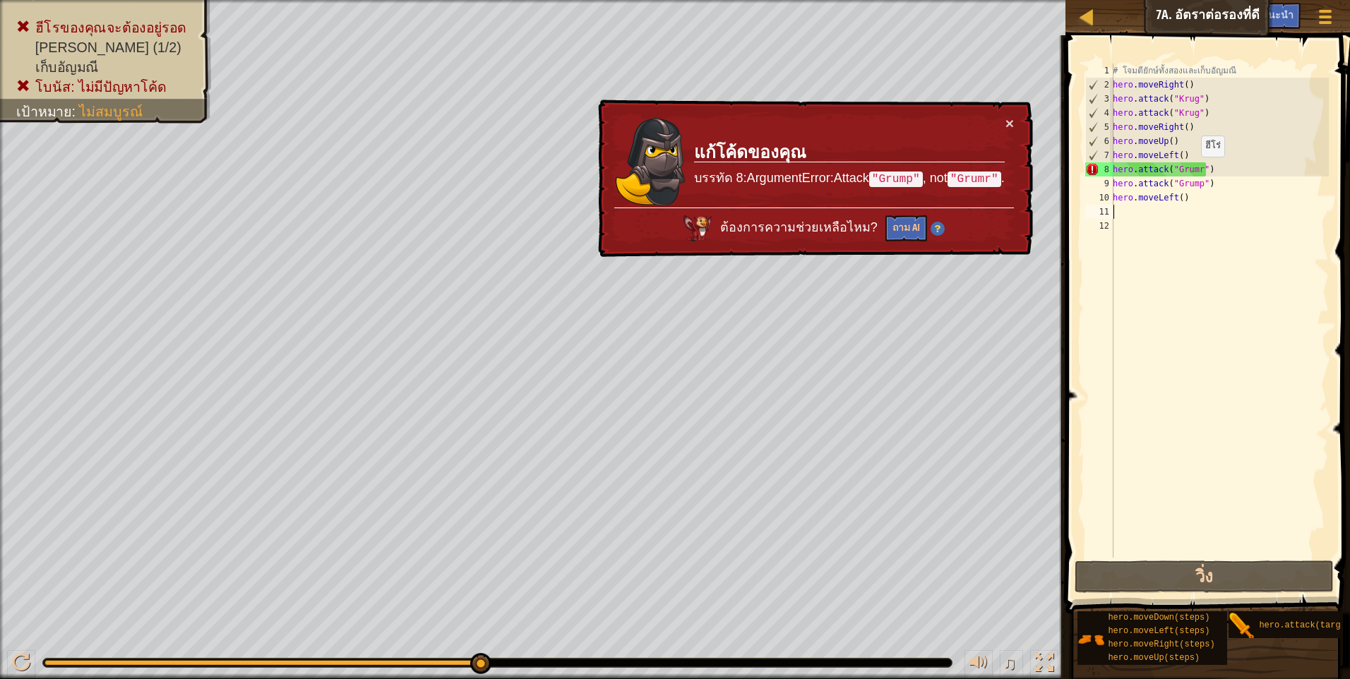
click at [1193, 171] on div "# โจมตียักษ์ทั้งสองและเก็บ[PERSON_NAME] hero . moveRight ( ) hero . attack ( "K…" at bounding box center [1219, 325] width 219 height 522
click at [1199, 168] on div "# โจมตียักษ์ทั้งสองและเก็บ[PERSON_NAME] hero . moveRight ( ) hero . attack ( "K…" at bounding box center [1219, 325] width 219 height 522
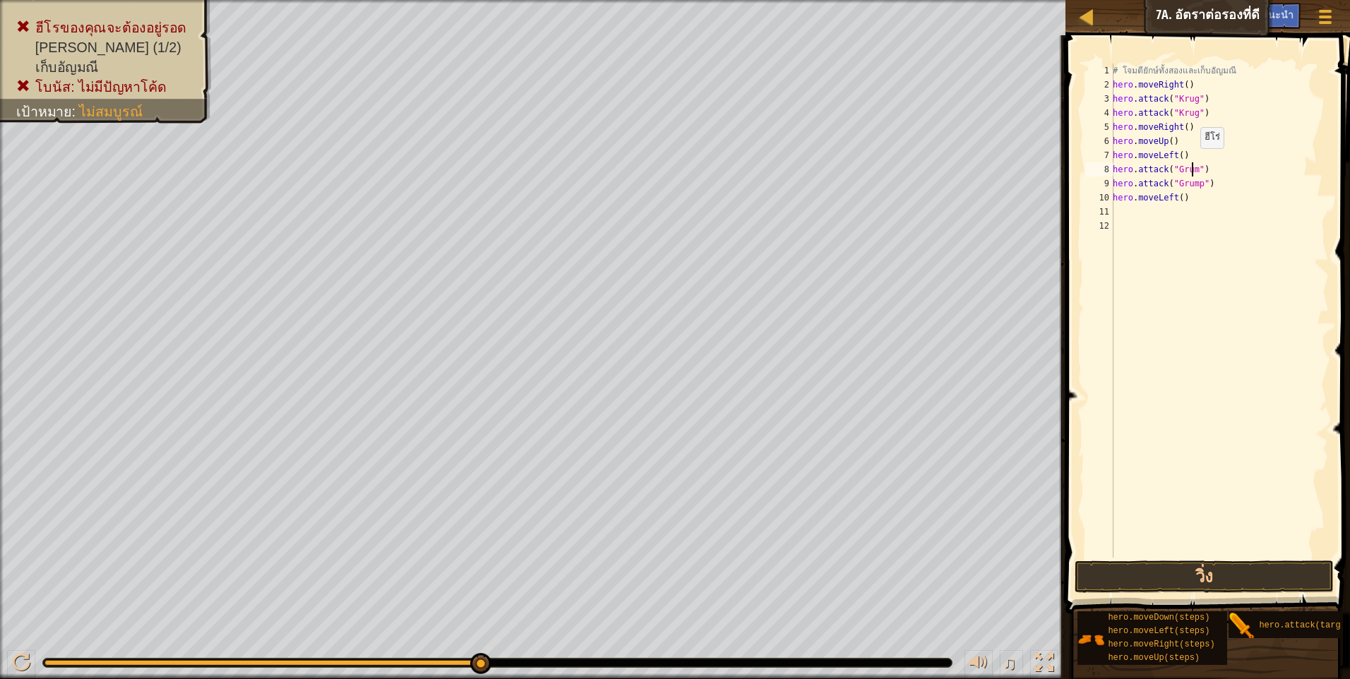
scroll to position [6, 7]
click at [1209, 562] on button "วิ่ง" at bounding box center [1203, 577] width 259 height 32
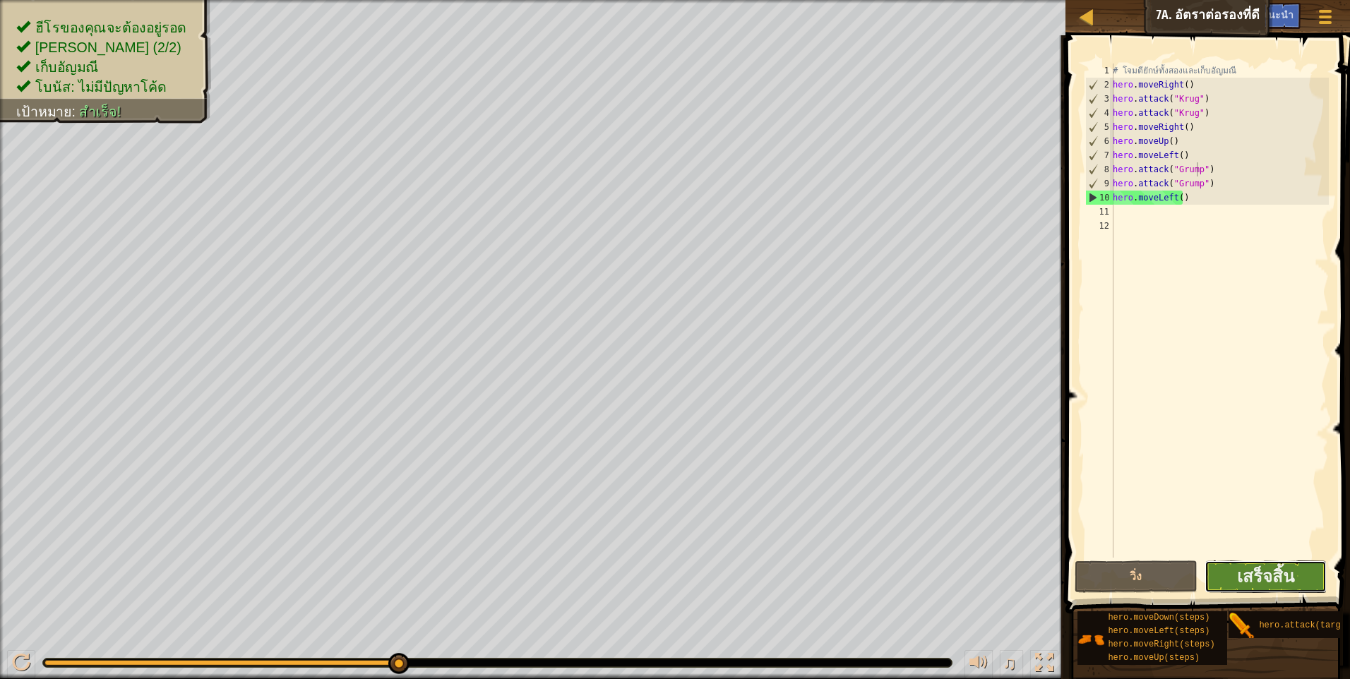
click at [1264, 564] on button "เสร็จสิ้น" at bounding box center [1265, 577] width 123 height 32
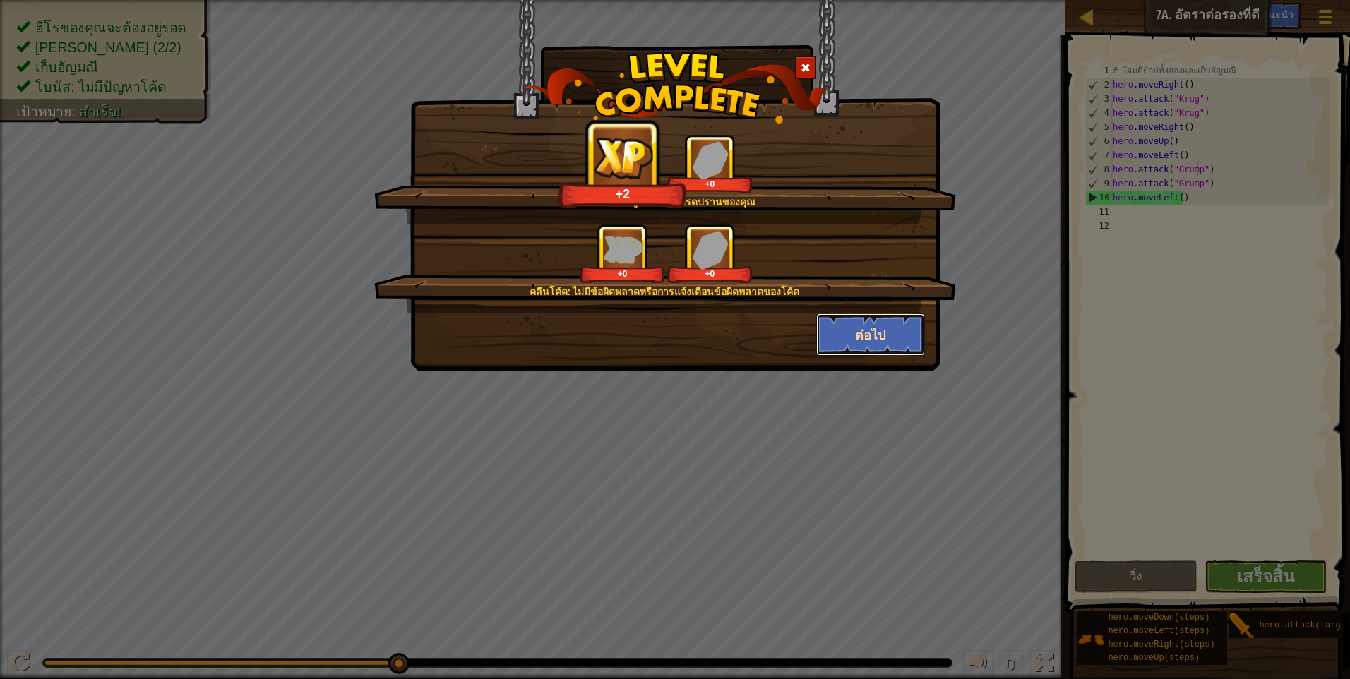
click at [837, 329] on button "ต่อไป" at bounding box center [870, 334] width 109 height 42
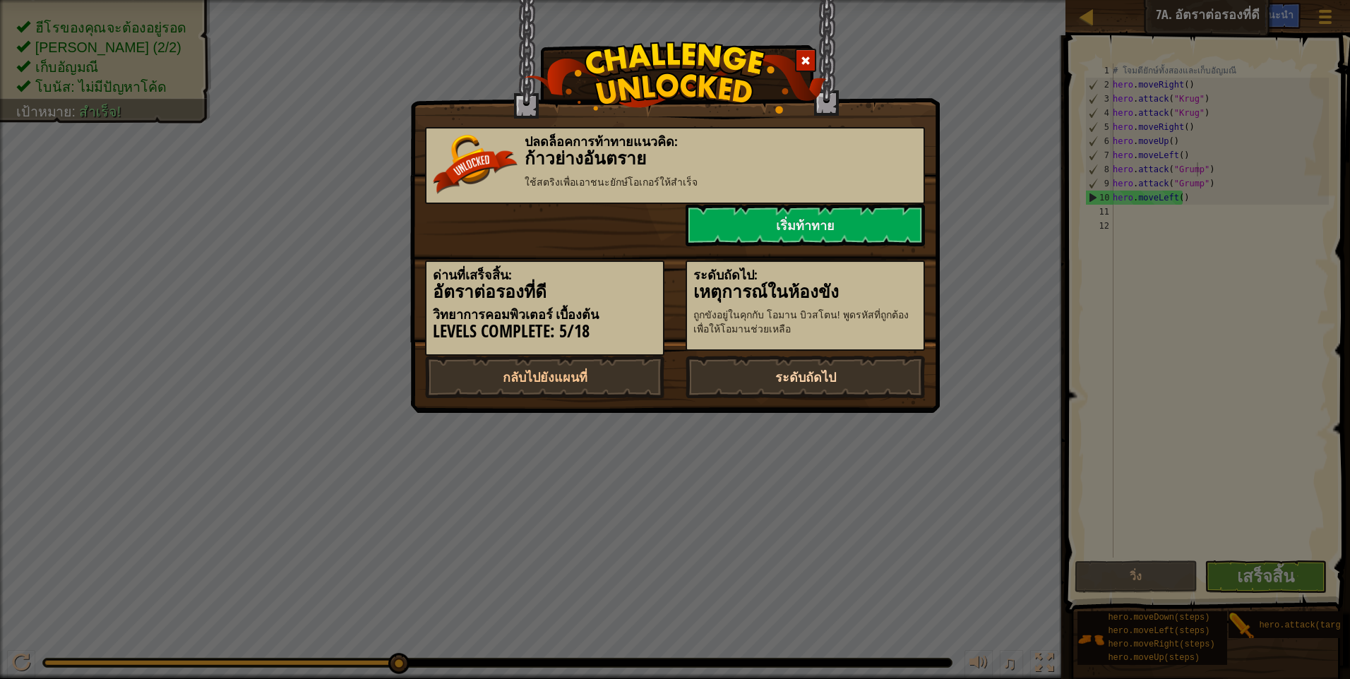
click at [760, 381] on link "ระดับถัดไป" at bounding box center [804, 377] width 239 height 42
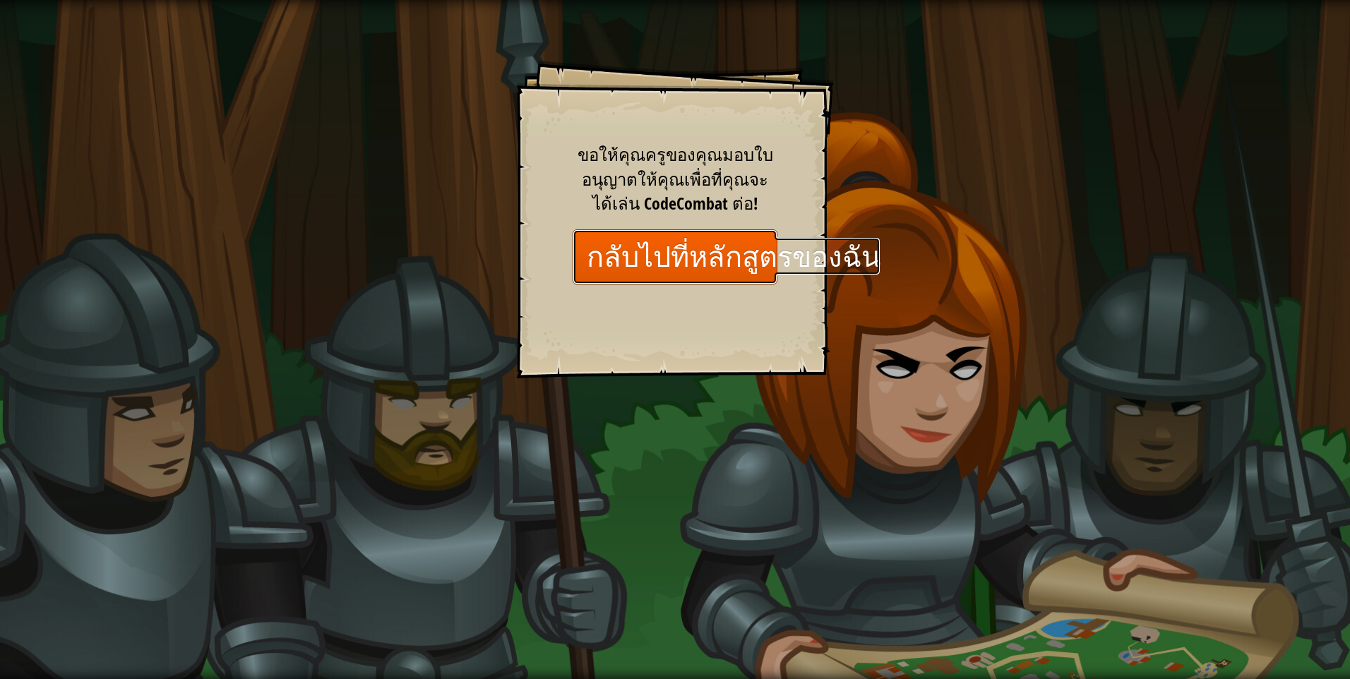
click at [591, 249] on link "กลับไปที่หลักสูตรของฉัน" at bounding box center [675, 256] width 205 height 54
